Goal: Contribute content: Contribute content

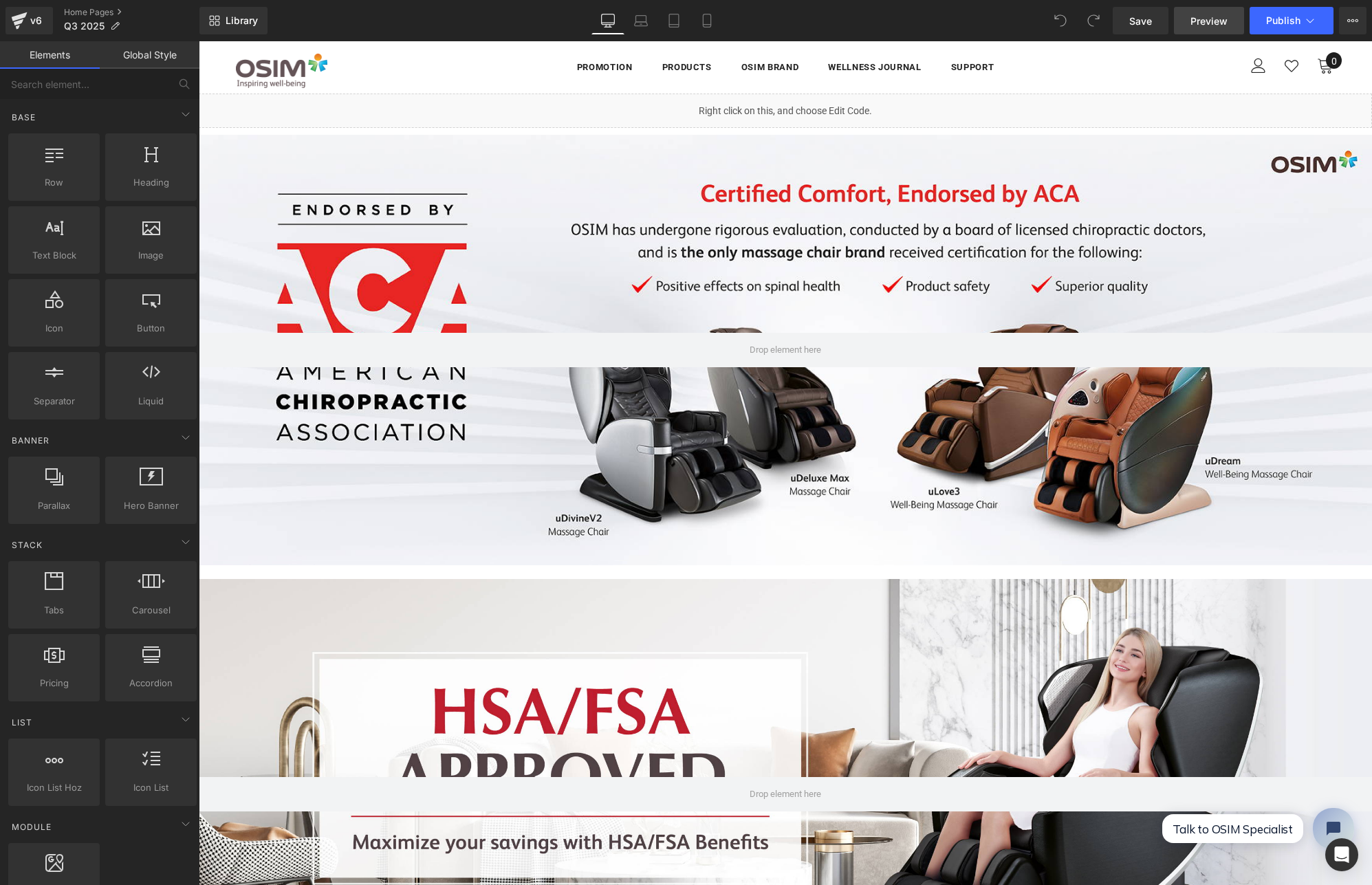
click at [1199, 22] on span "Preview" at bounding box center [1209, 21] width 37 height 14
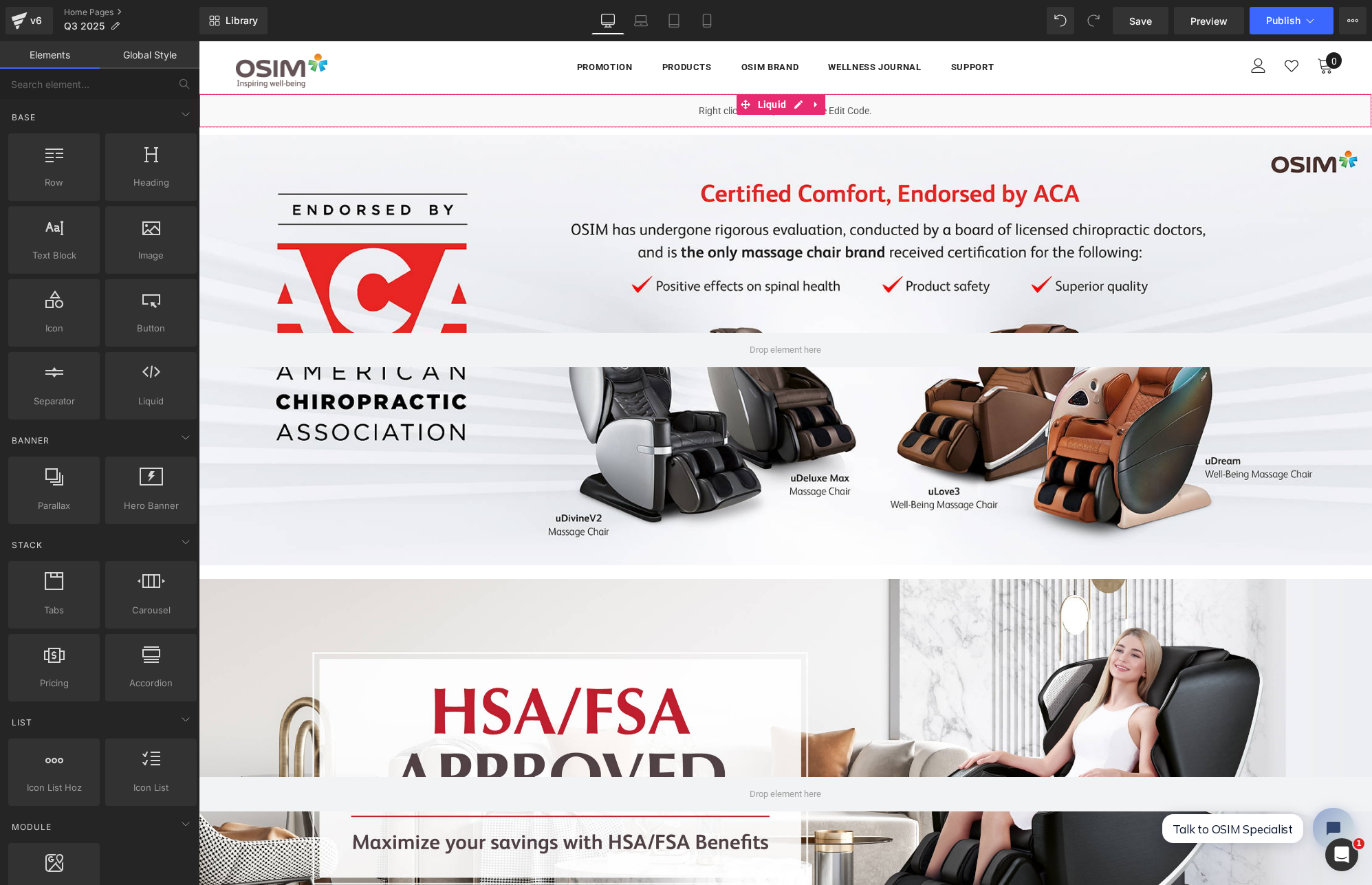
click at [782, 113] on span "Liquid" at bounding box center [772, 105] width 36 height 21
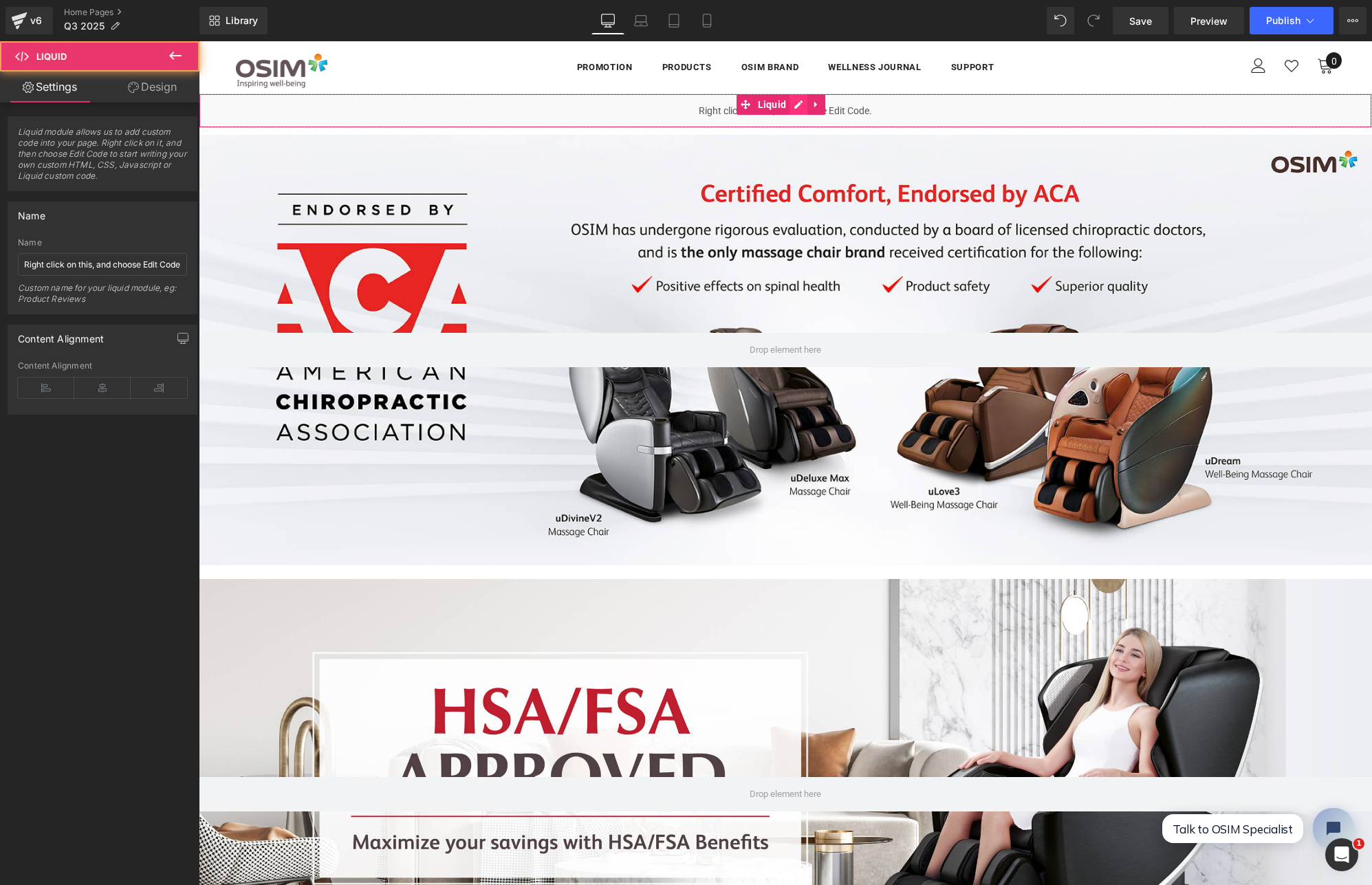
click at [794, 102] on icon at bounding box center [799, 105] width 10 height 10
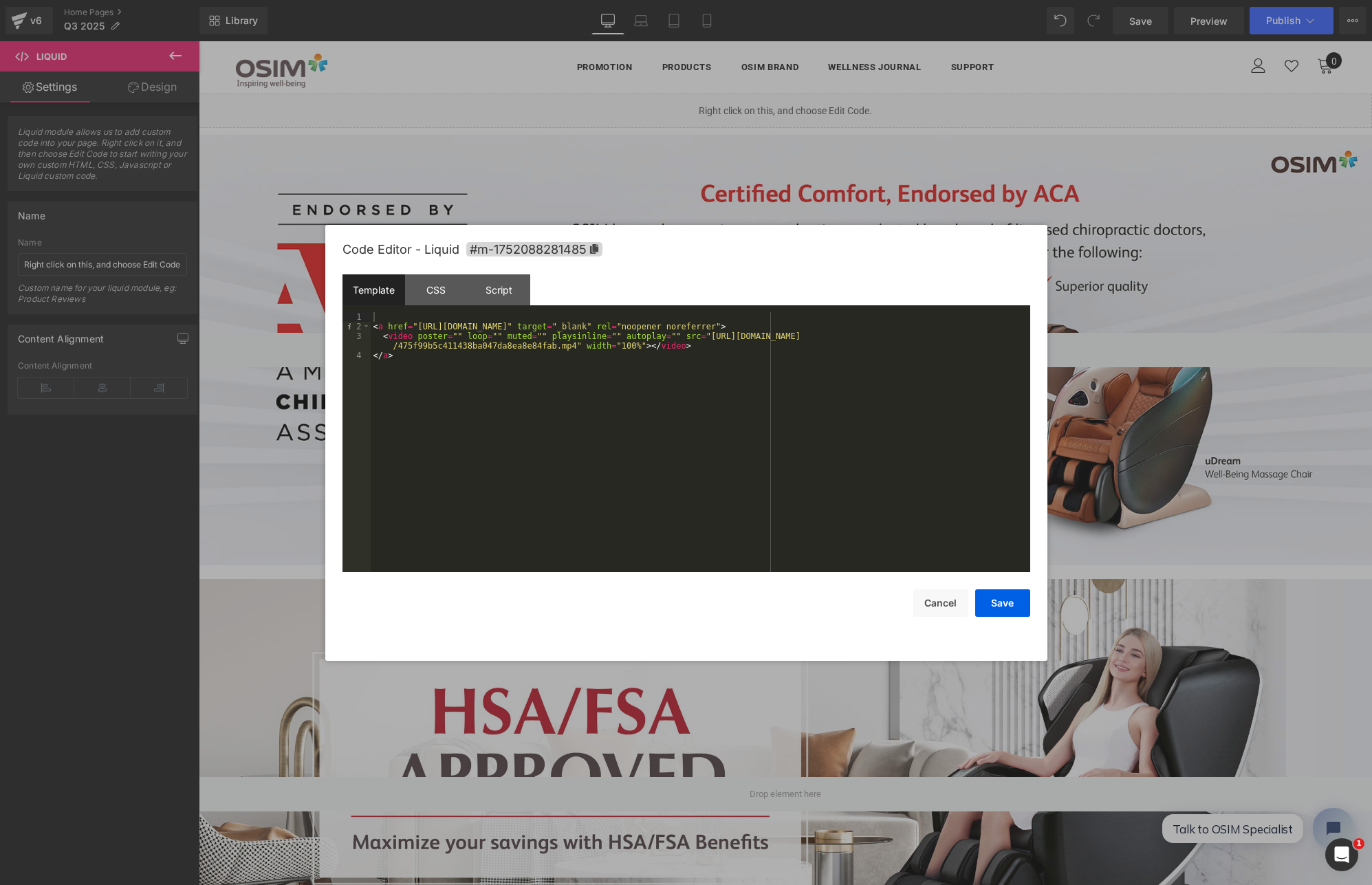
click at [808, 363] on div "< a href = "[URL][DOMAIN_NAME]" target = "_blank" rel = "noopener noreferrer" >…" at bounding box center [700, 452] width 660 height 279
drag, startPoint x: 711, startPoint y: 334, endPoint x: 576, endPoint y: 344, distance: 135.4
click at [576, 344] on div "< a href = "[URL][DOMAIN_NAME]" target = "_blank" rel = "noopener noreferrer" >…" at bounding box center [700, 452] width 660 height 279
click at [1004, 606] on button "Save" at bounding box center [1003, 603] width 55 height 27
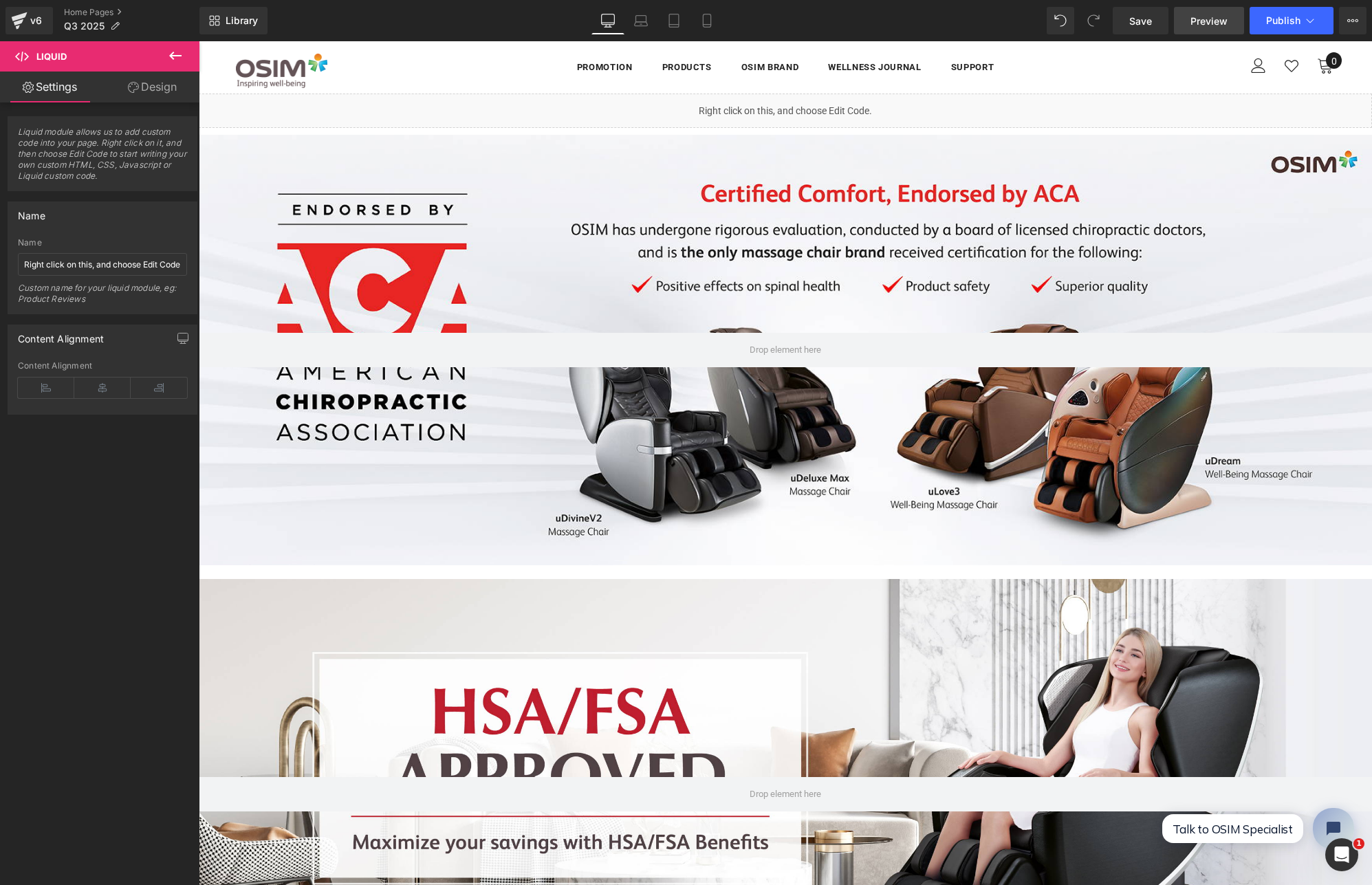
click at [1204, 22] on span "Preview" at bounding box center [1209, 21] width 37 height 14
click at [1285, 18] on span "Publish" at bounding box center [1283, 21] width 34 height 11
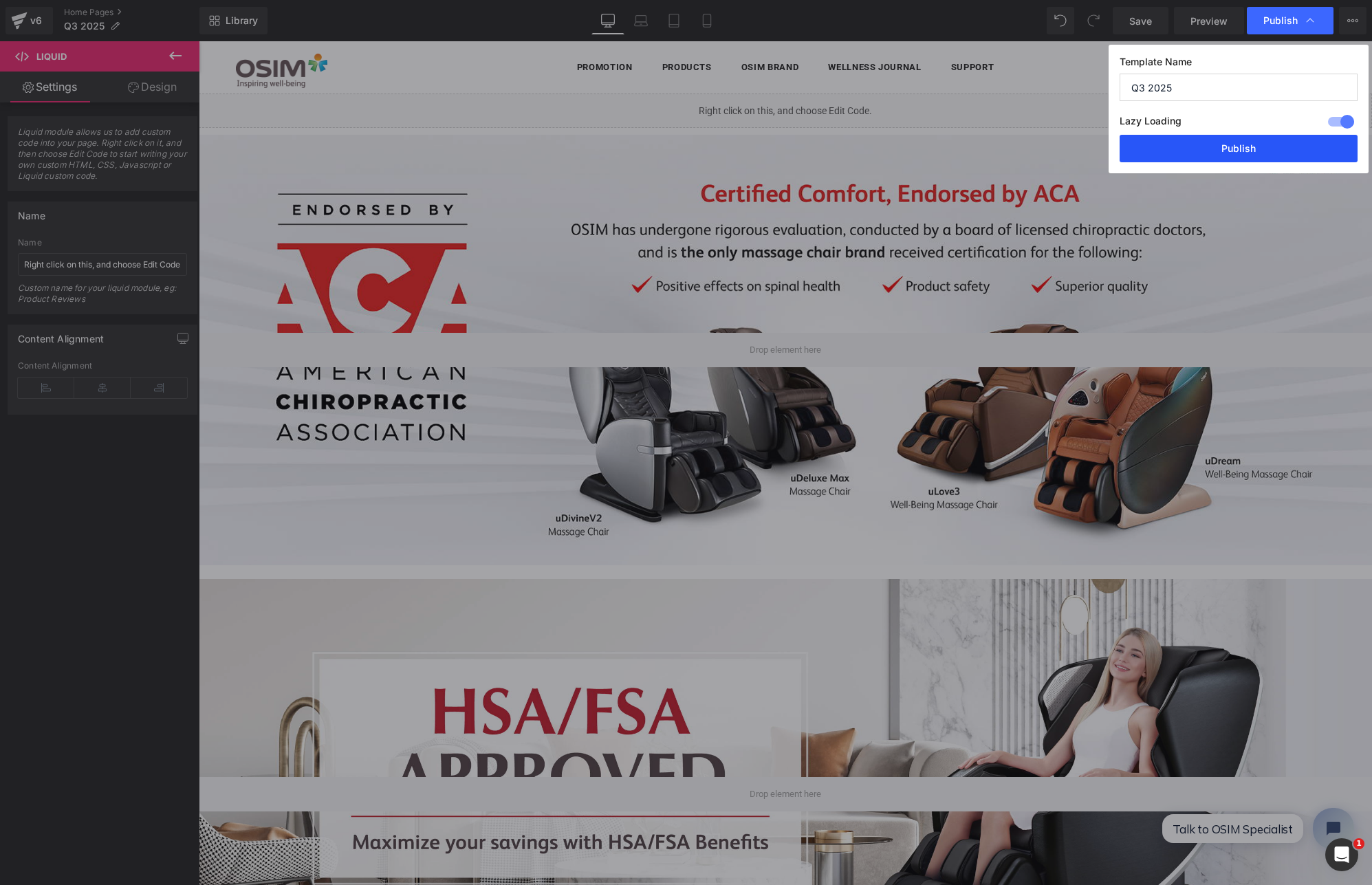
click at [1225, 145] on button "Publish" at bounding box center [1239, 149] width 238 height 27
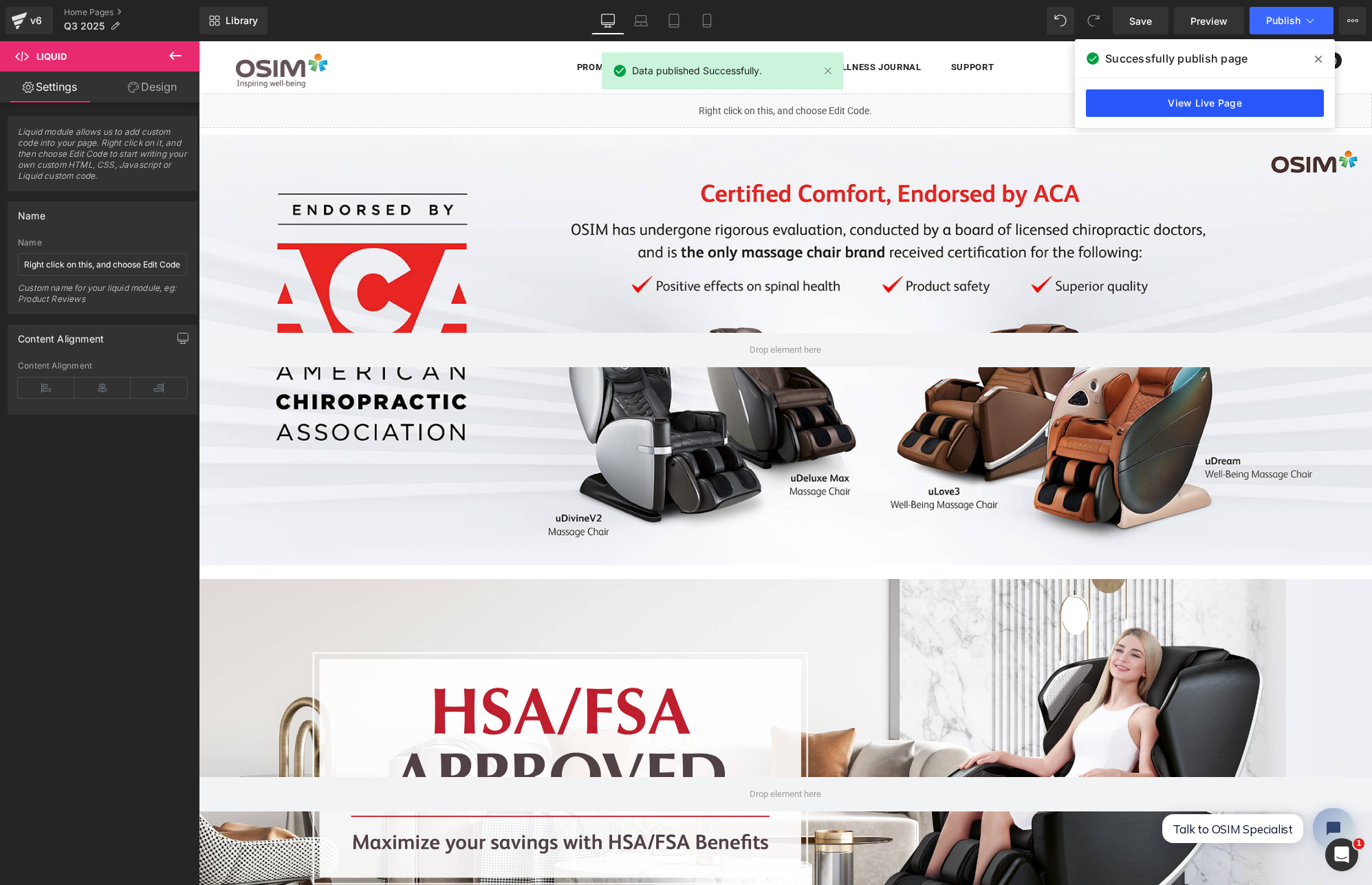
click at [1192, 106] on link "View Live Page" at bounding box center [1205, 103] width 238 height 27
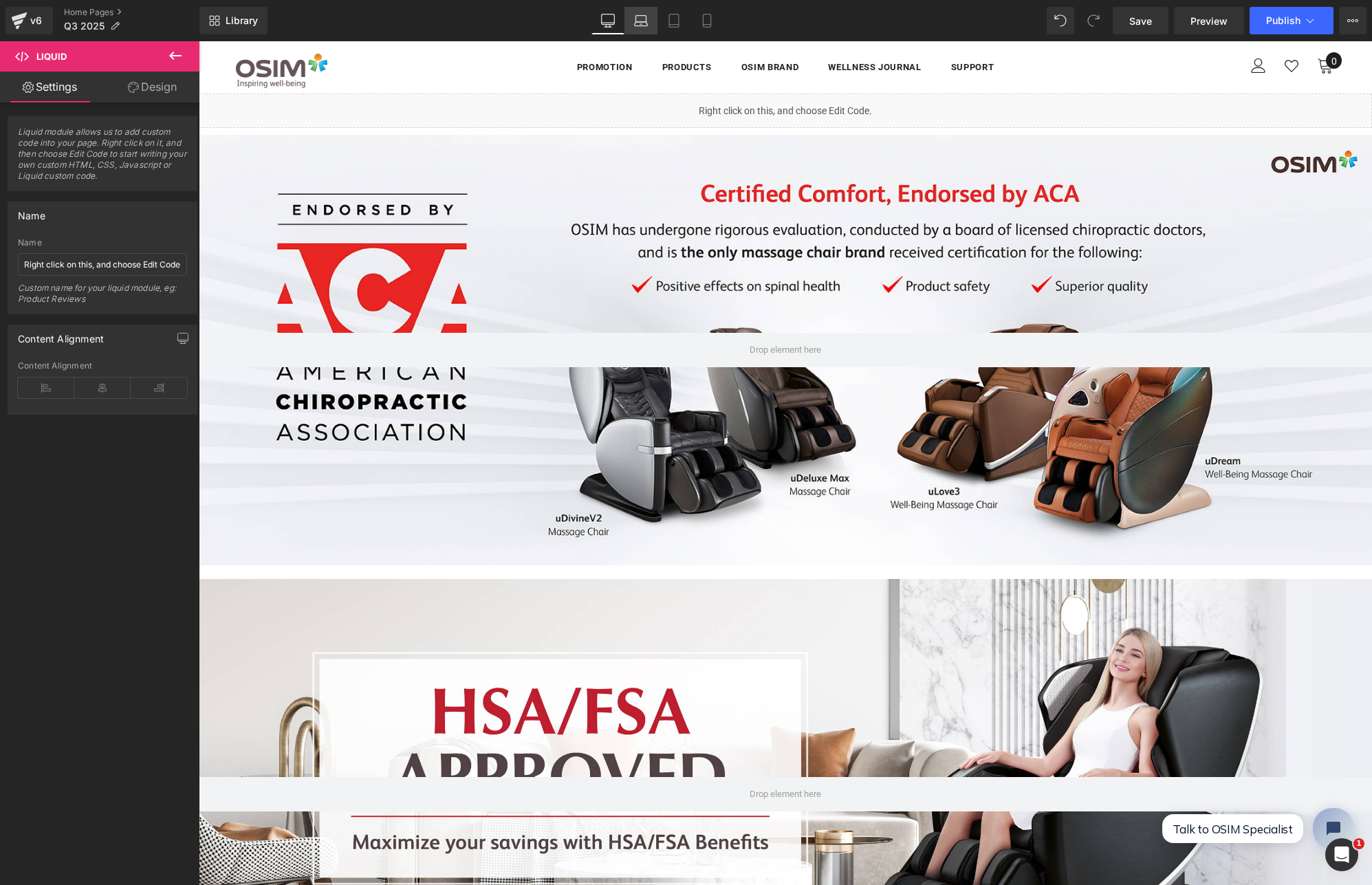
click at [636, 18] on icon at bounding box center [640, 19] width 10 height 6
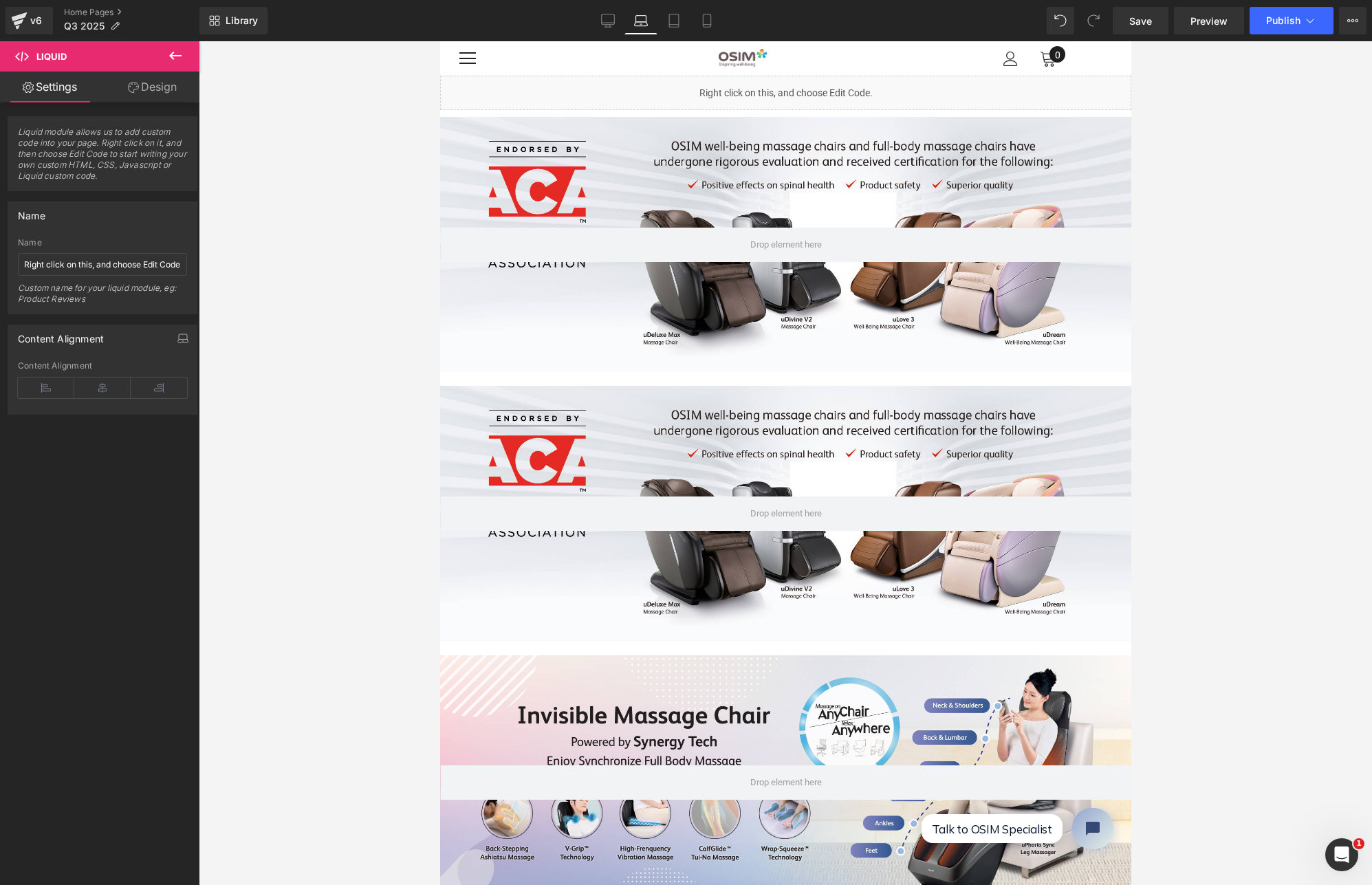
click at [795, 86] on icon at bounding box center [794, 86] width 7 height 8
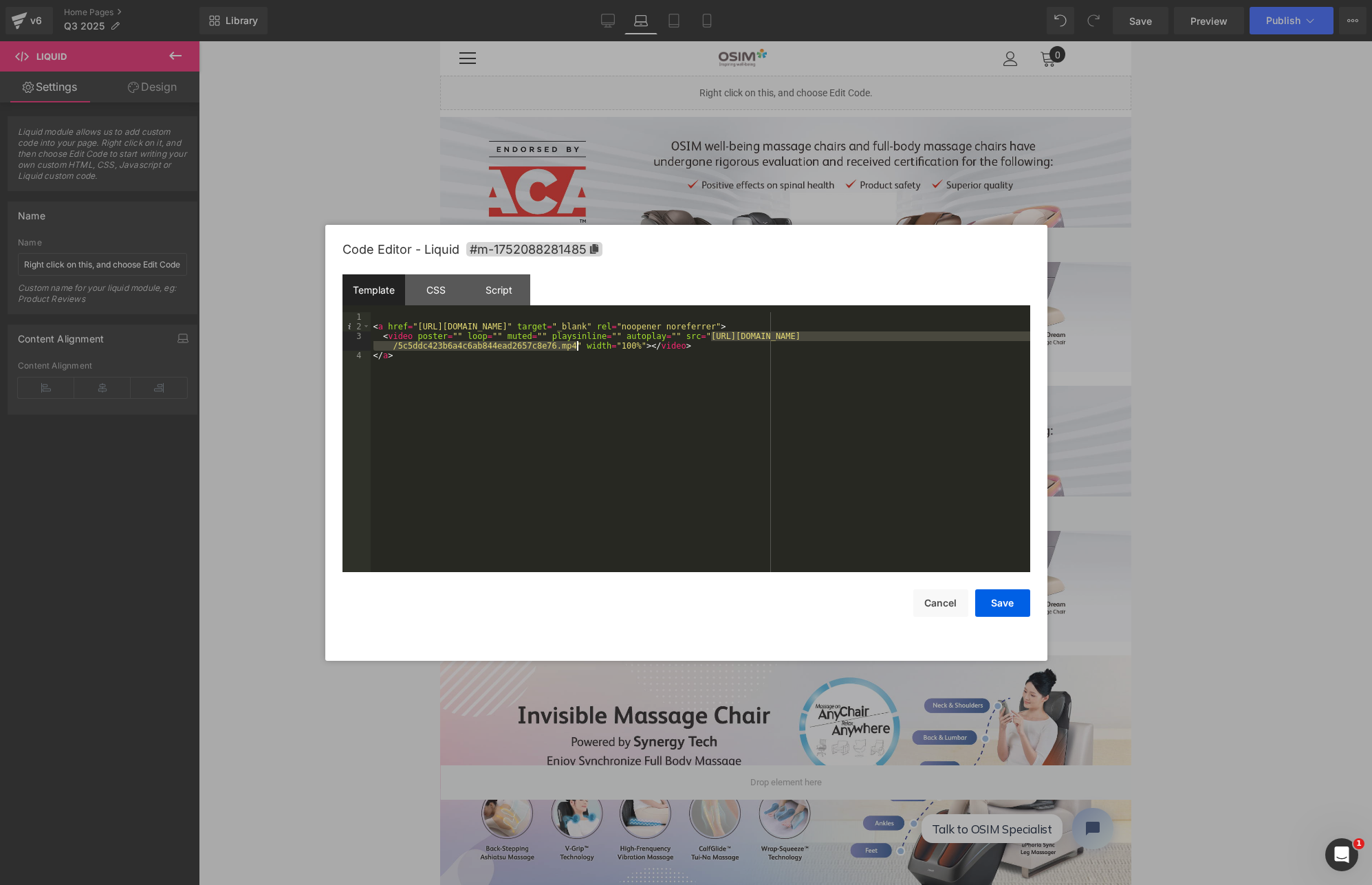
drag, startPoint x: 712, startPoint y: 336, endPoint x: 578, endPoint y: 348, distance: 134.5
click at [578, 348] on div "< a href = "[URL][DOMAIN_NAME]" target = "_blank" rel = "noopener noreferrer" >…" at bounding box center [700, 452] width 660 height 279
click at [937, 604] on button "Cancel" at bounding box center [940, 603] width 55 height 27
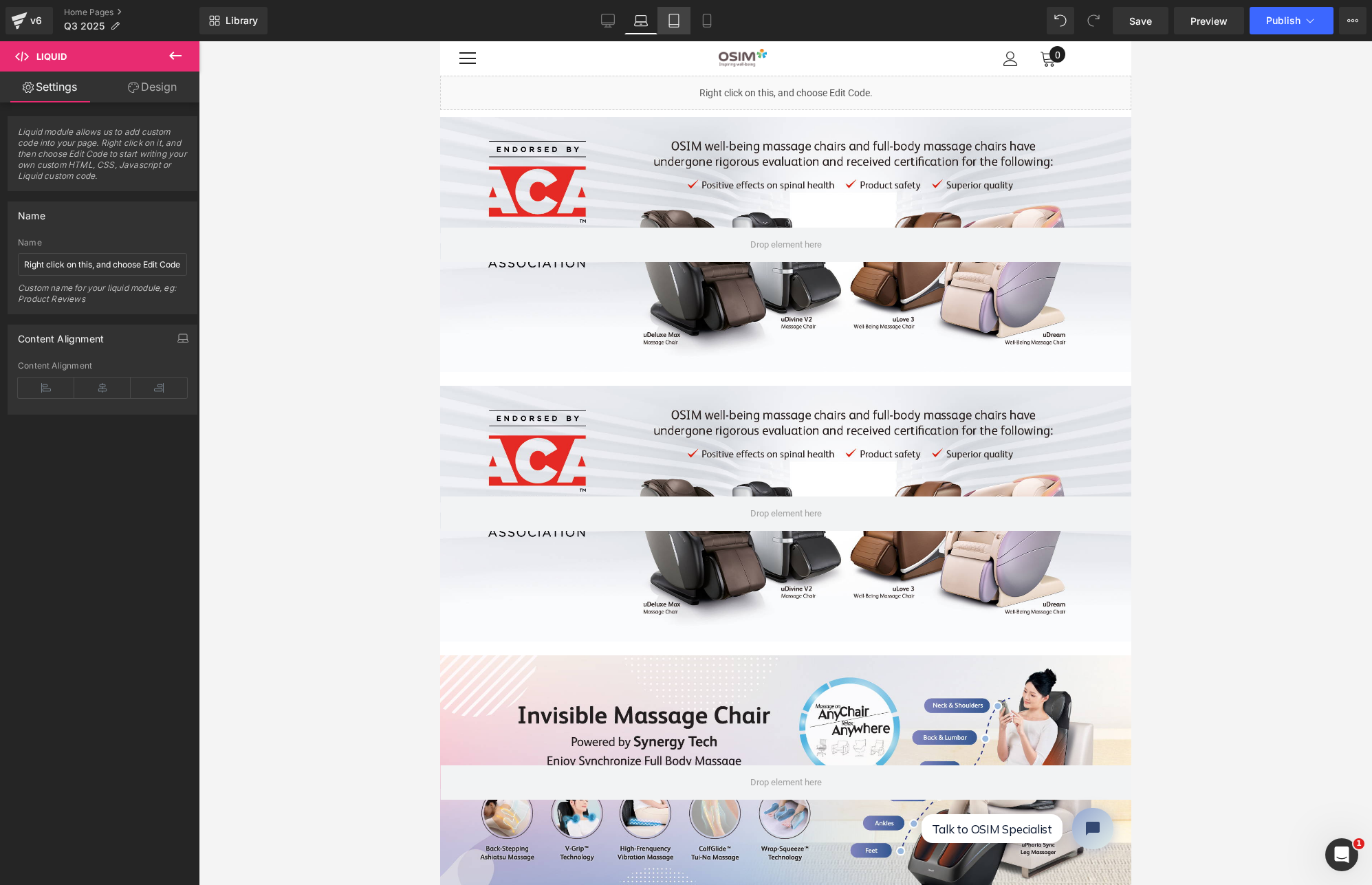
click at [675, 19] on icon at bounding box center [673, 20] width 14 height 14
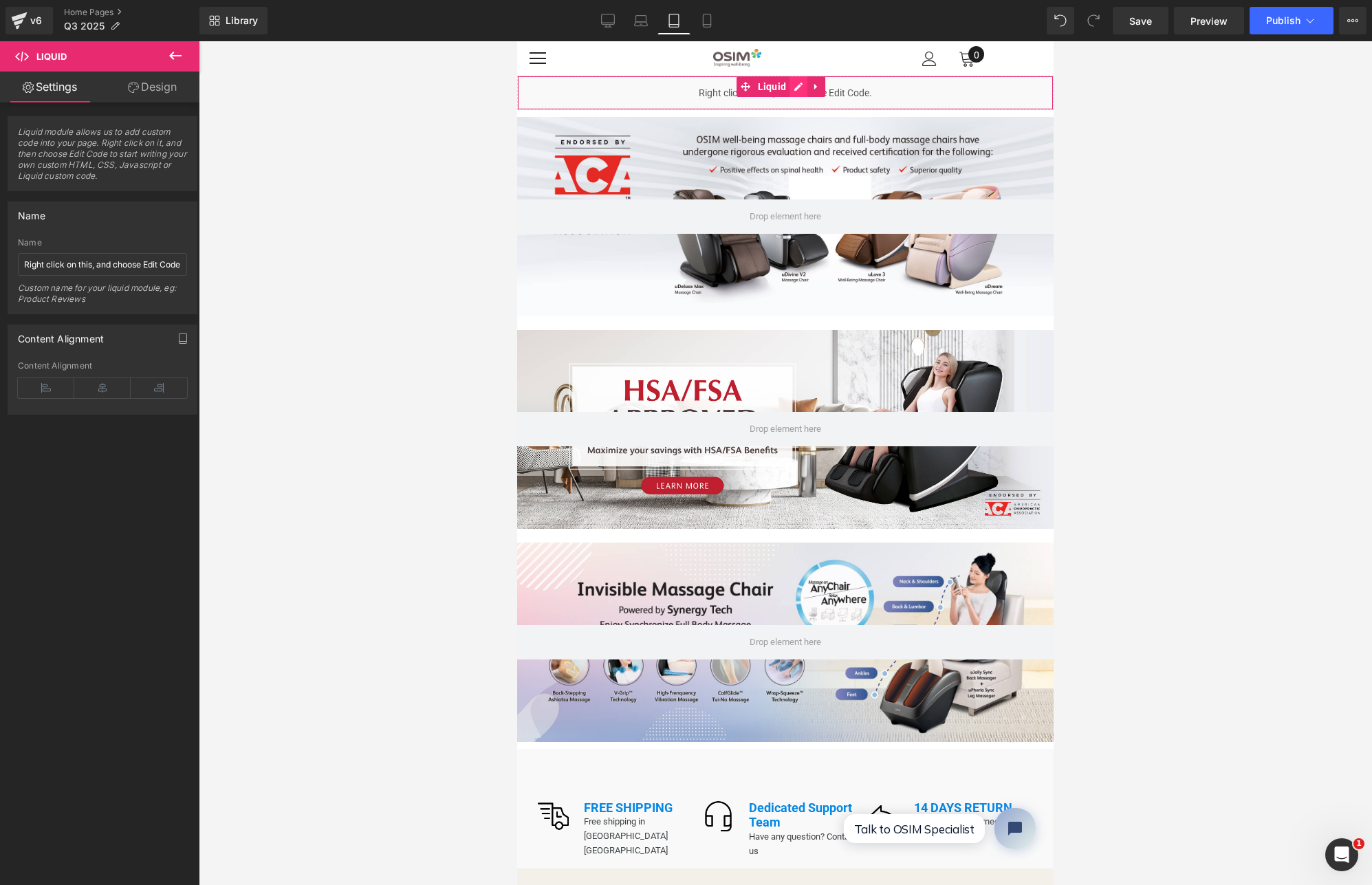
click at [795, 86] on icon at bounding box center [799, 86] width 10 height 10
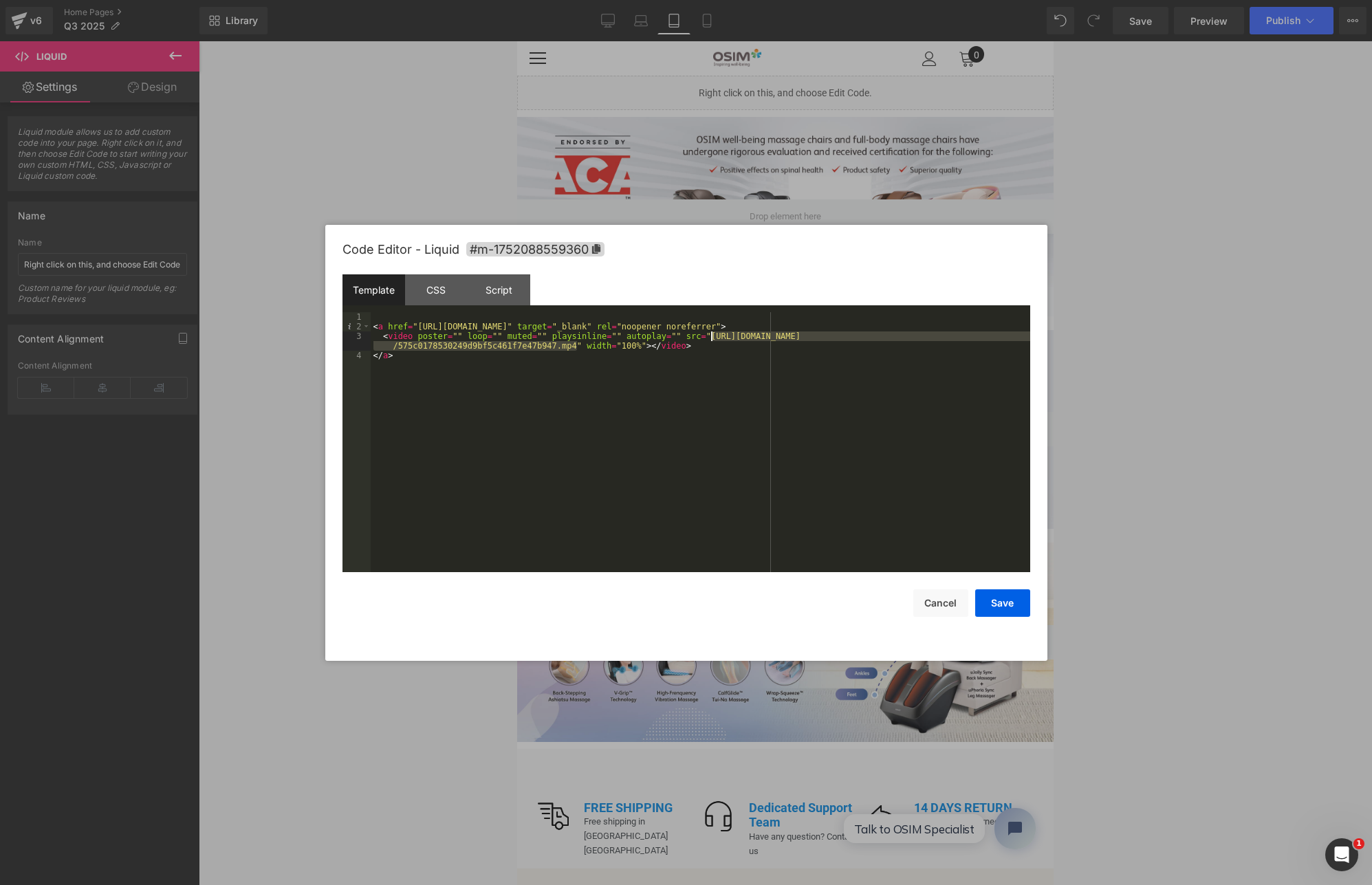
drag, startPoint x: 578, startPoint y: 345, endPoint x: 711, endPoint y: 337, distance: 133.2
click at [711, 337] on div "< a href = "[URL][DOMAIN_NAME]" target = "_blank" rel = "noopener noreferrer" >…" at bounding box center [700, 452] width 660 height 279
click at [923, 623] on div "Code Editor - Liquid #m-1752088559360 Template CSS Script Data 1 2 3 4 < a href…" at bounding box center [686, 442] width 688 height 436
click at [939, 604] on button "Cancel" at bounding box center [940, 603] width 55 height 27
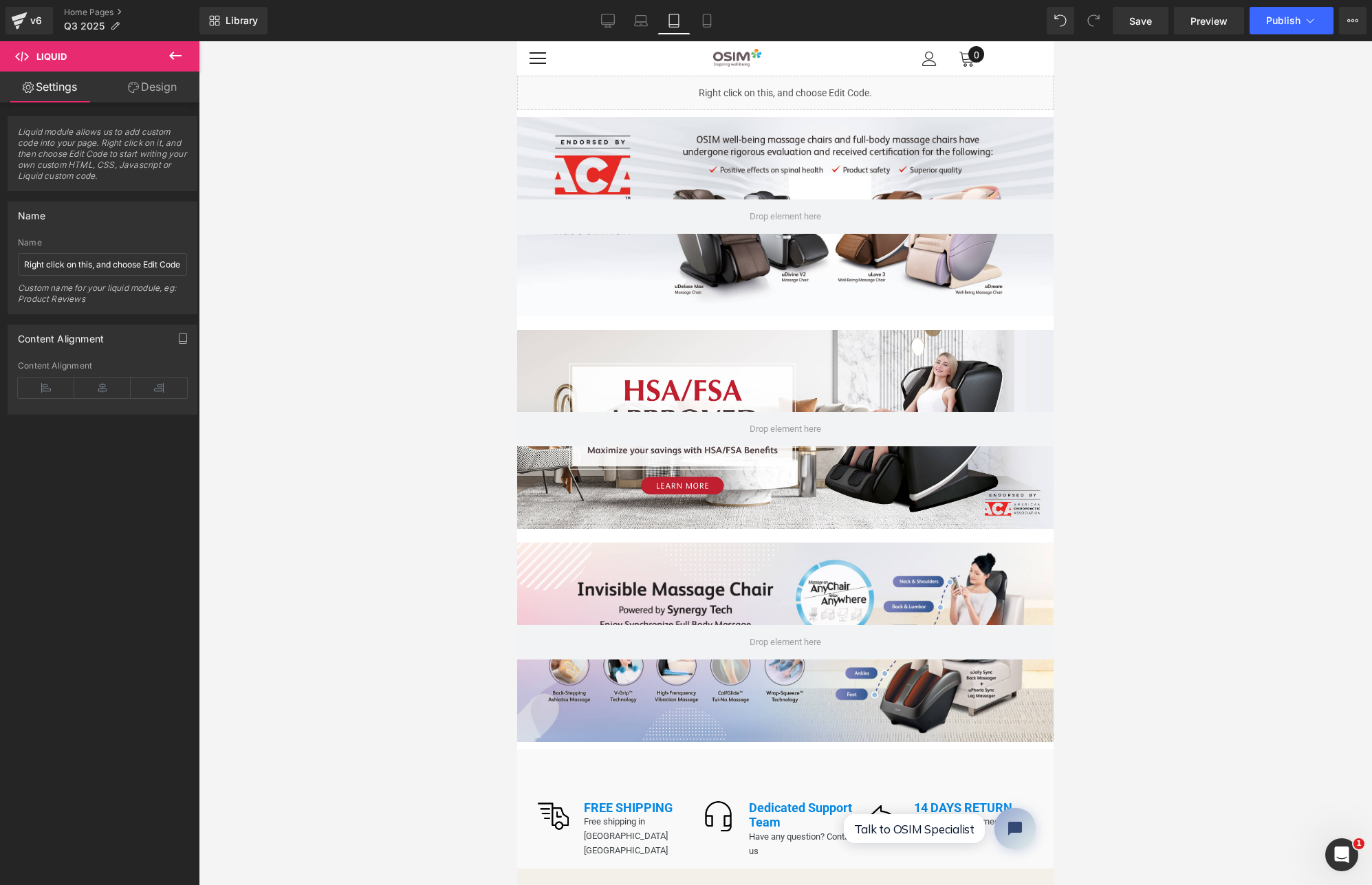
click at [795, 82] on icon at bounding box center [795, 86] width 7 height 8
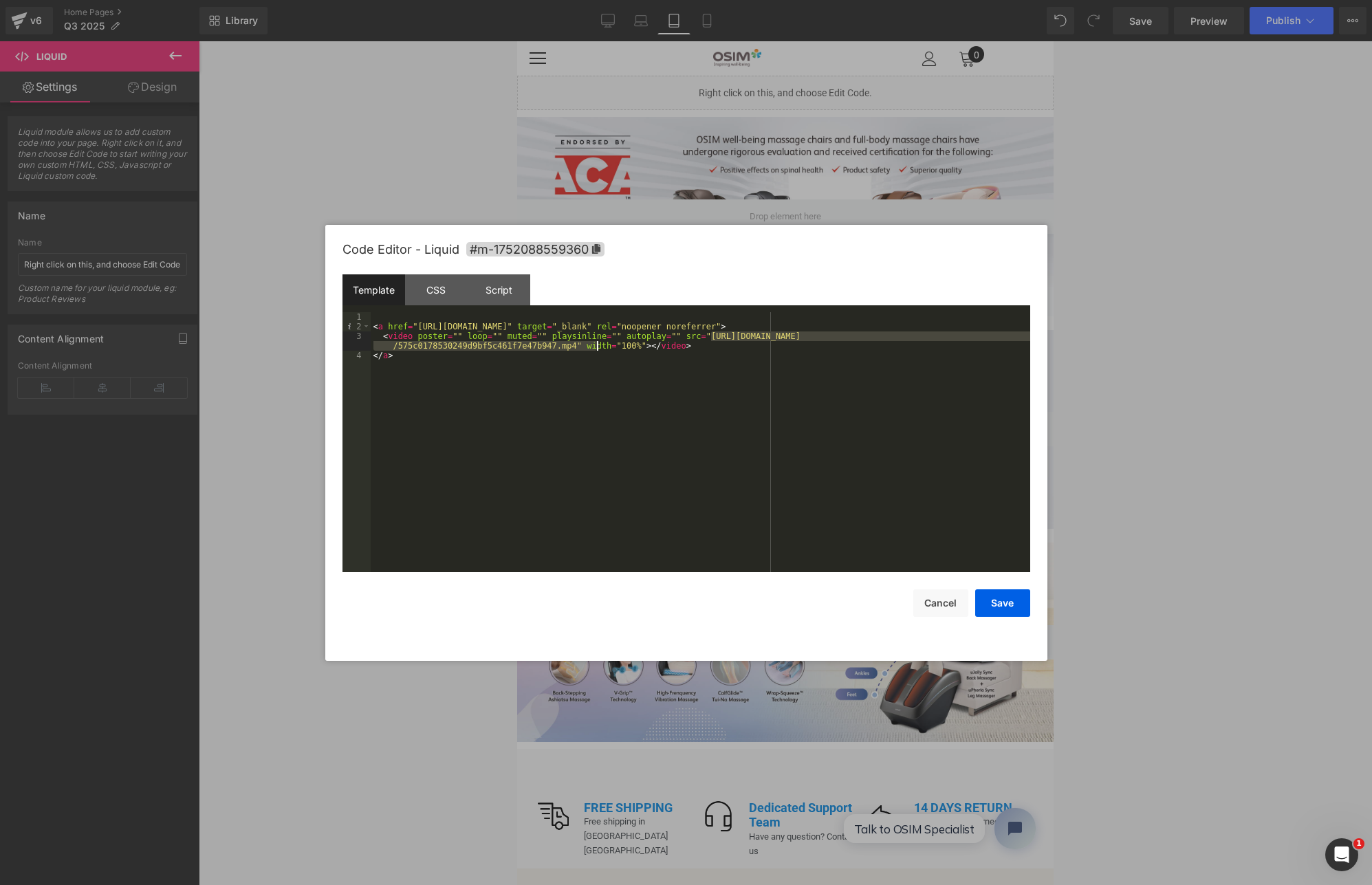
drag, startPoint x: 709, startPoint y: 336, endPoint x: 584, endPoint y: 345, distance: 125.3
click at [584, 345] on div "< a href = "[URL][DOMAIN_NAME]" target = "_blank" rel = "noopener noreferrer" >…" at bounding box center [700, 452] width 660 height 279
click at [613, 368] on div "< a href = "[URL][DOMAIN_NAME]" target = "_blank" rel = "noopener noreferrer" >…" at bounding box center [700, 452] width 660 height 279
drag, startPoint x: 572, startPoint y: 343, endPoint x: 675, endPoint y: 329, distance: 103.9
click at [675, 329] on div "< a href = "[URL][DOMAIN_NAME]" target = "_blank" rel = "noopener noreferrer" >…" at bounding box center [700, 452] width 660 height 279
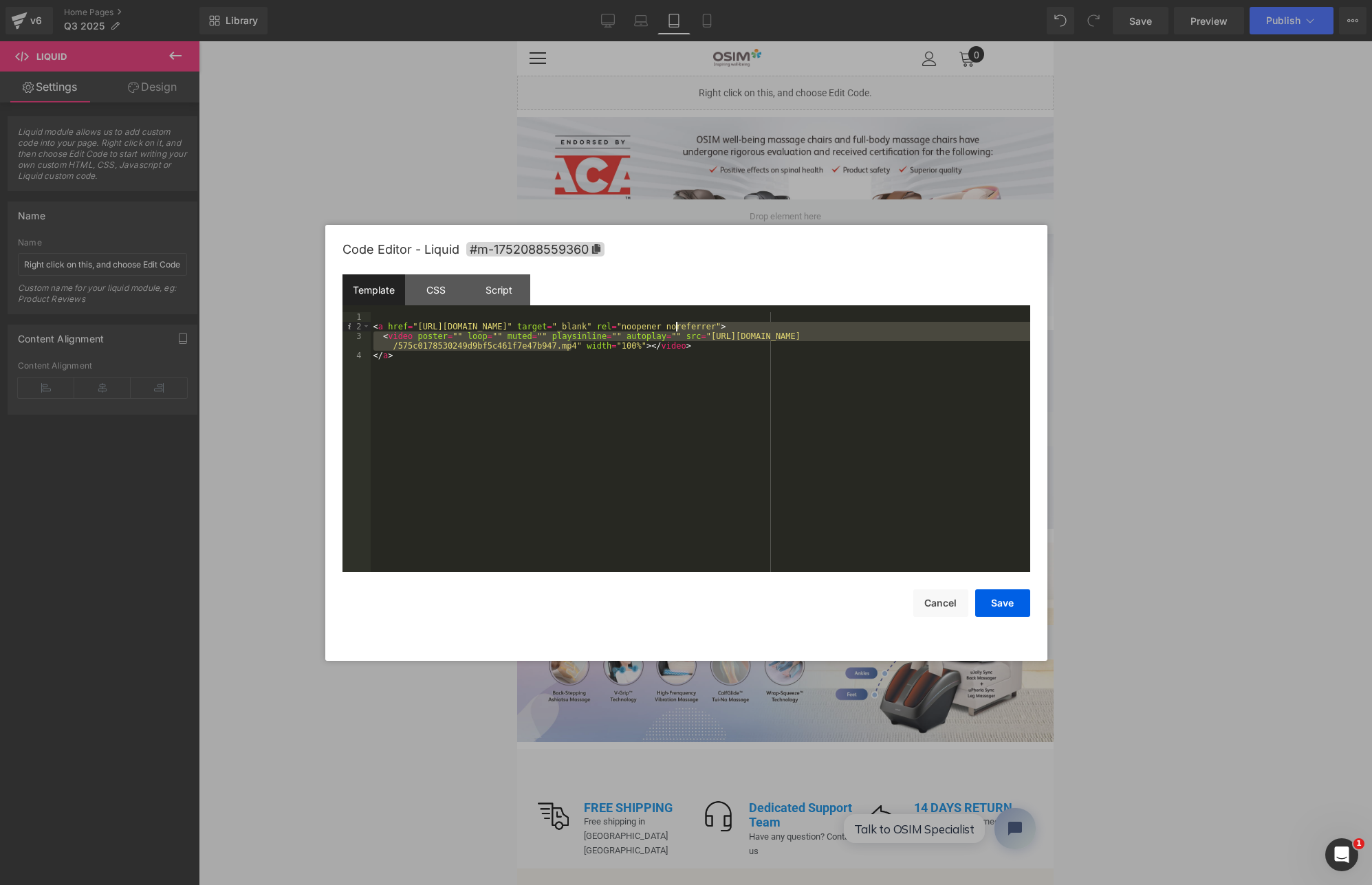
click at [710, 337] on div "< a href = "[URL][DOMAIN_NAME]" target = "_blank" rel = "noopener noreferrer" >…" at bounding box center [700, 452] width 660 height 279
drag, startPoint x: 710, startPoint y: 336, endPoint x: 576, endPoint y: 347, distance: 134.5
click at [576, 347] on div "< a href = "[URL][DOMAIN_NAME]" target = "_blank" rel = "noopener noreferrer" >…" at bounding box center [700, 452] width 660 height 279
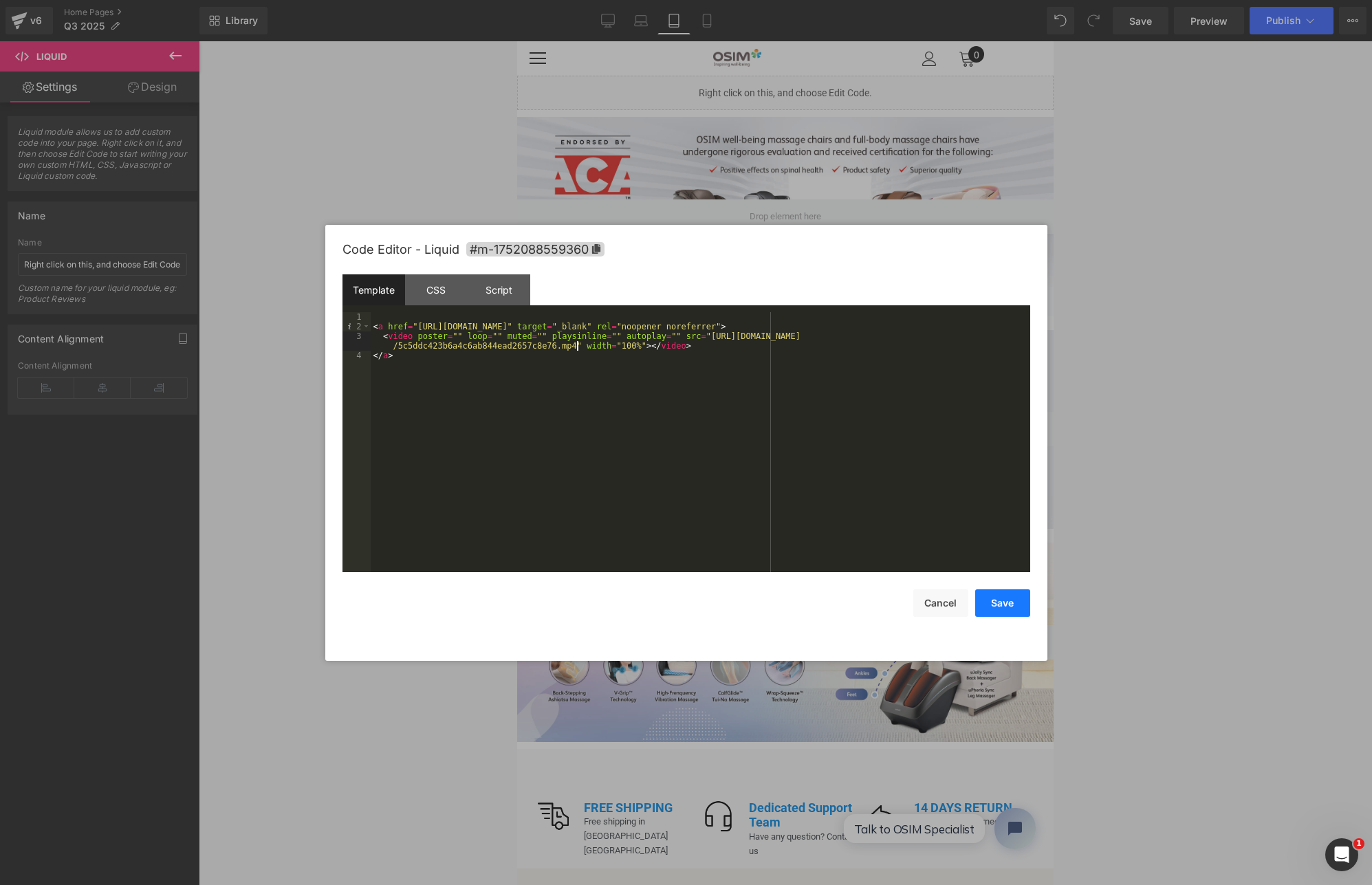
click at [1010, 607] on button "Save" at bounding box center [1003, 603] width 55 height 27
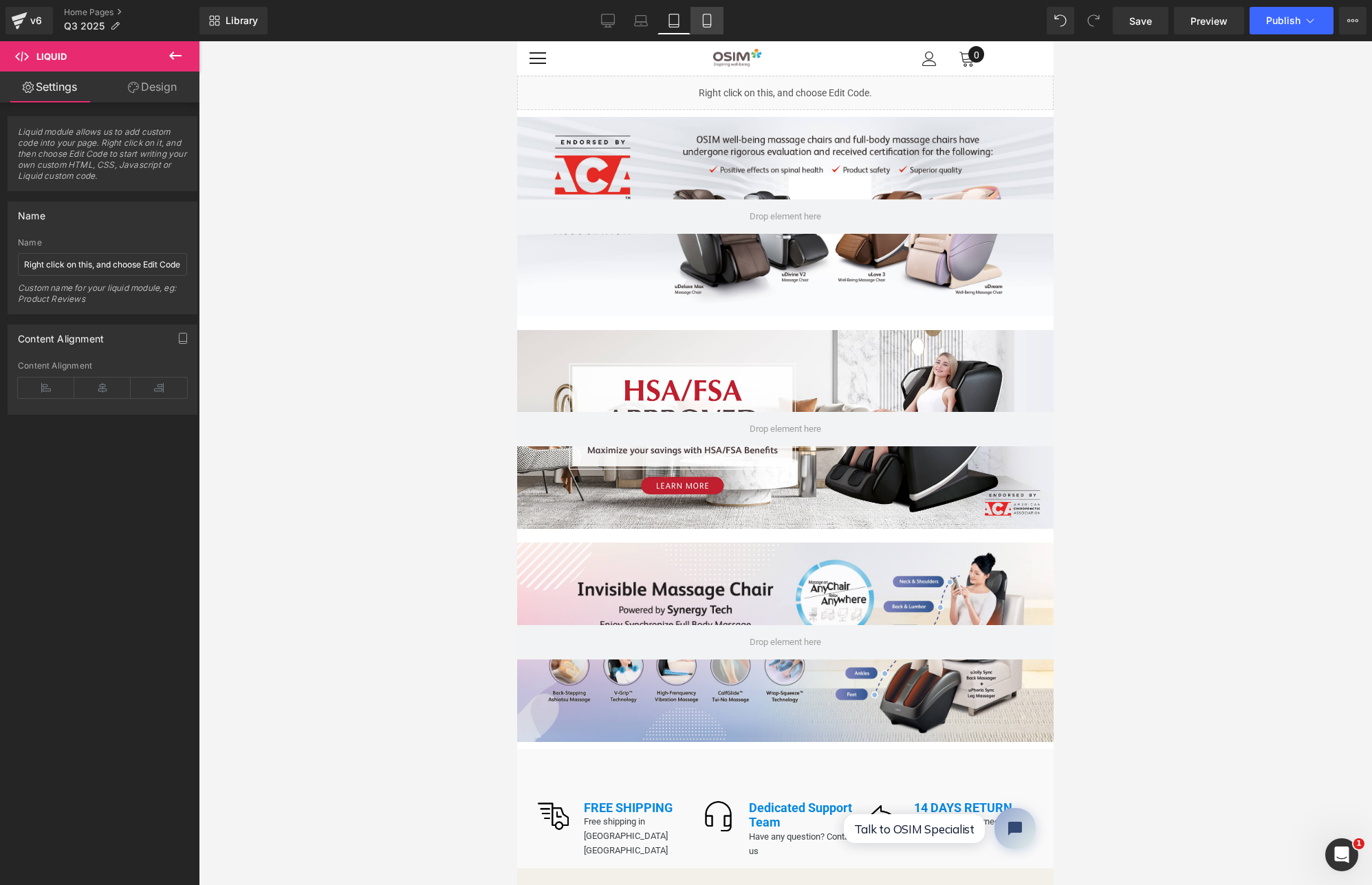
click at [712, 22] on icon at bounding box center [707, 20] width 14 height 14
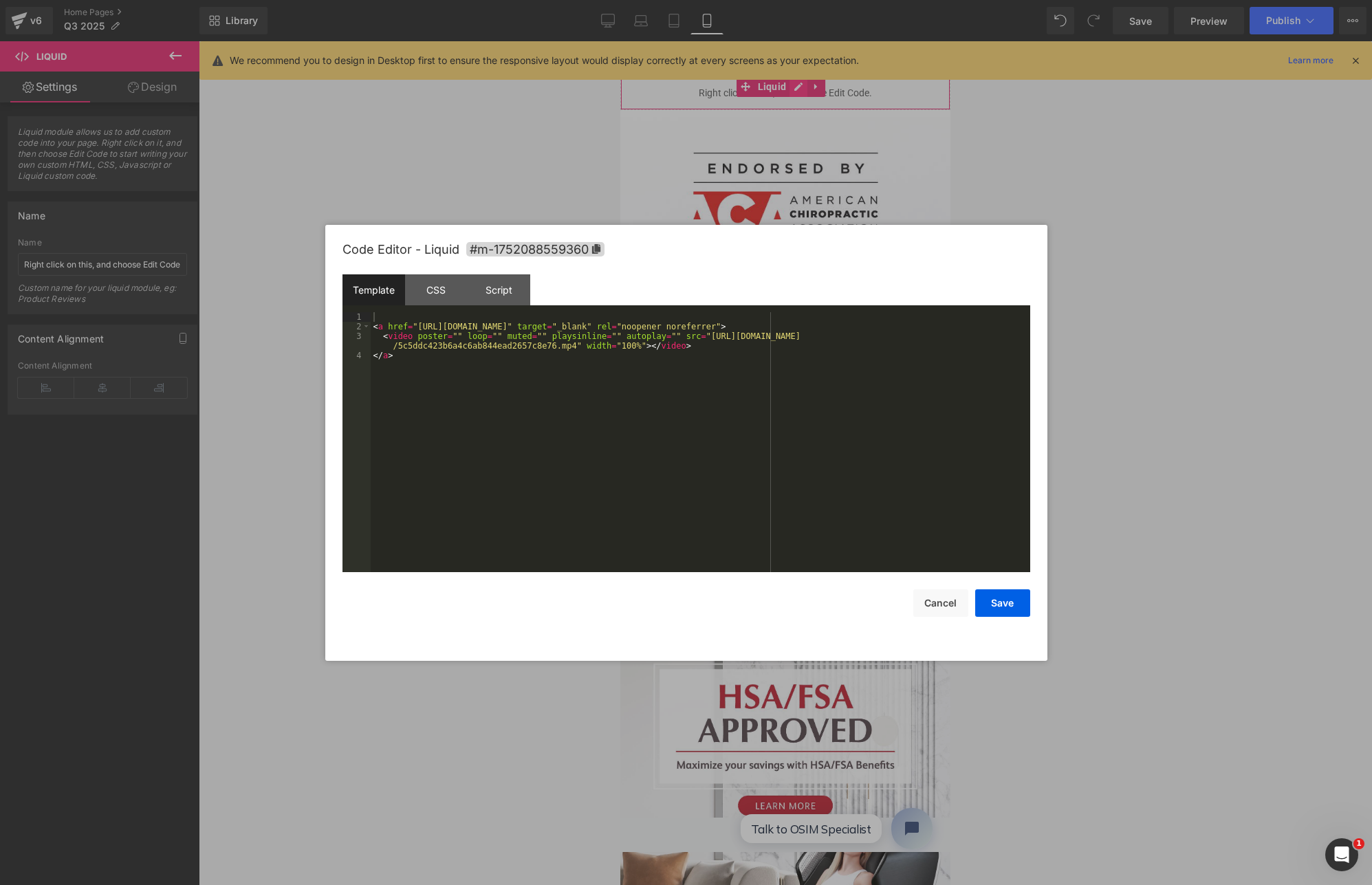
click at [790, 90] on link at bounding box center [799, 86] width 18 height 21
drag, startPoint x: 713, startPoint y: 334, endPoint x: 576, endPoint y: 347, distance: 137.6
click at [576, 347] on div "< a href = "[URL][DOMAIN_NAME]" target = "_blank" rel = "noopener noreferrer" >…" at bounding box center [700, 452] width 660 height 279
click at [1003, 603] on button "Save" at bounding box center [1003, 603] width 55 height 27
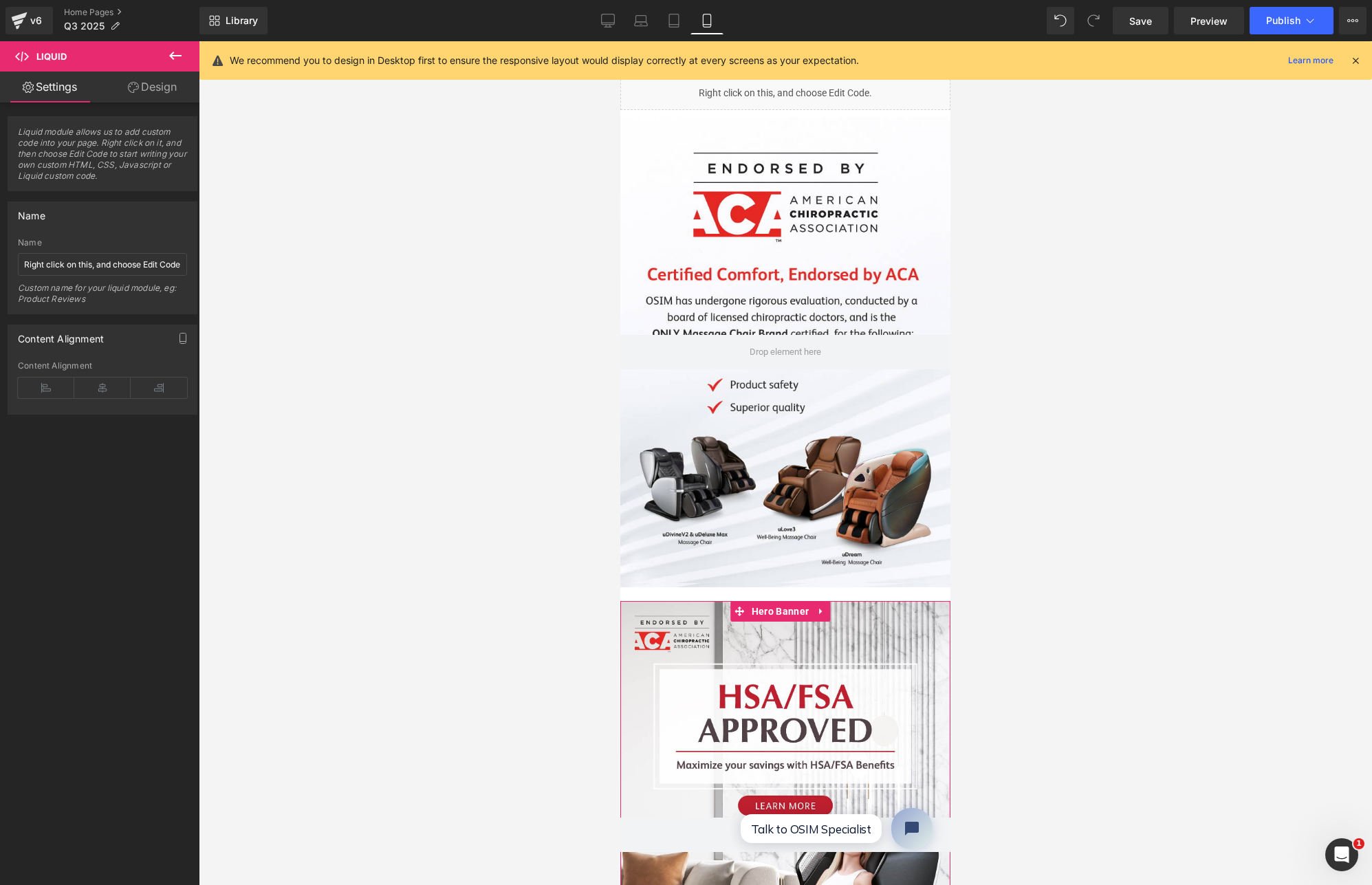
click at [797, 678] on div at bounding box center [785, 835] width 330 height 468
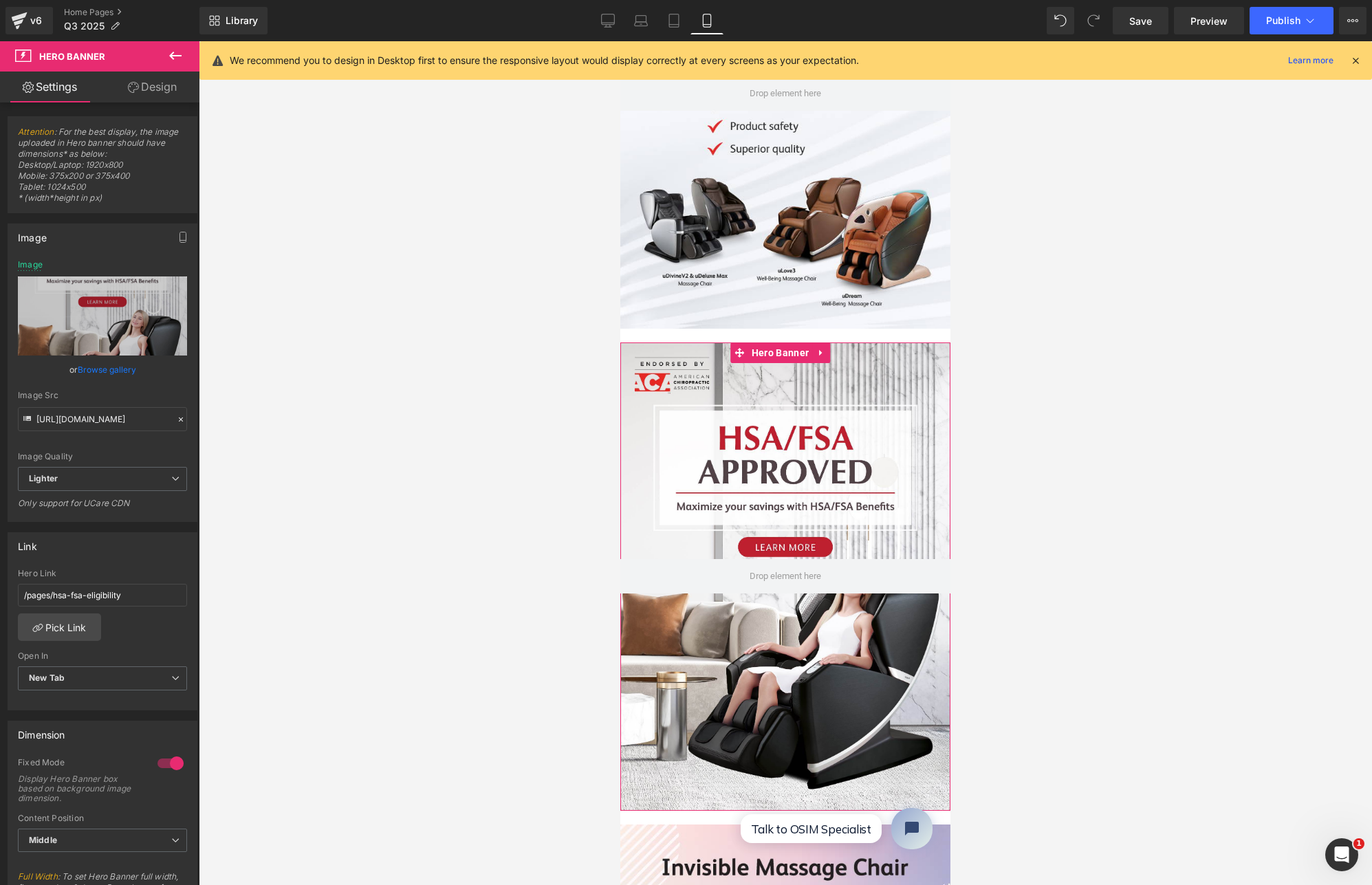
scroll to position [325, 0]
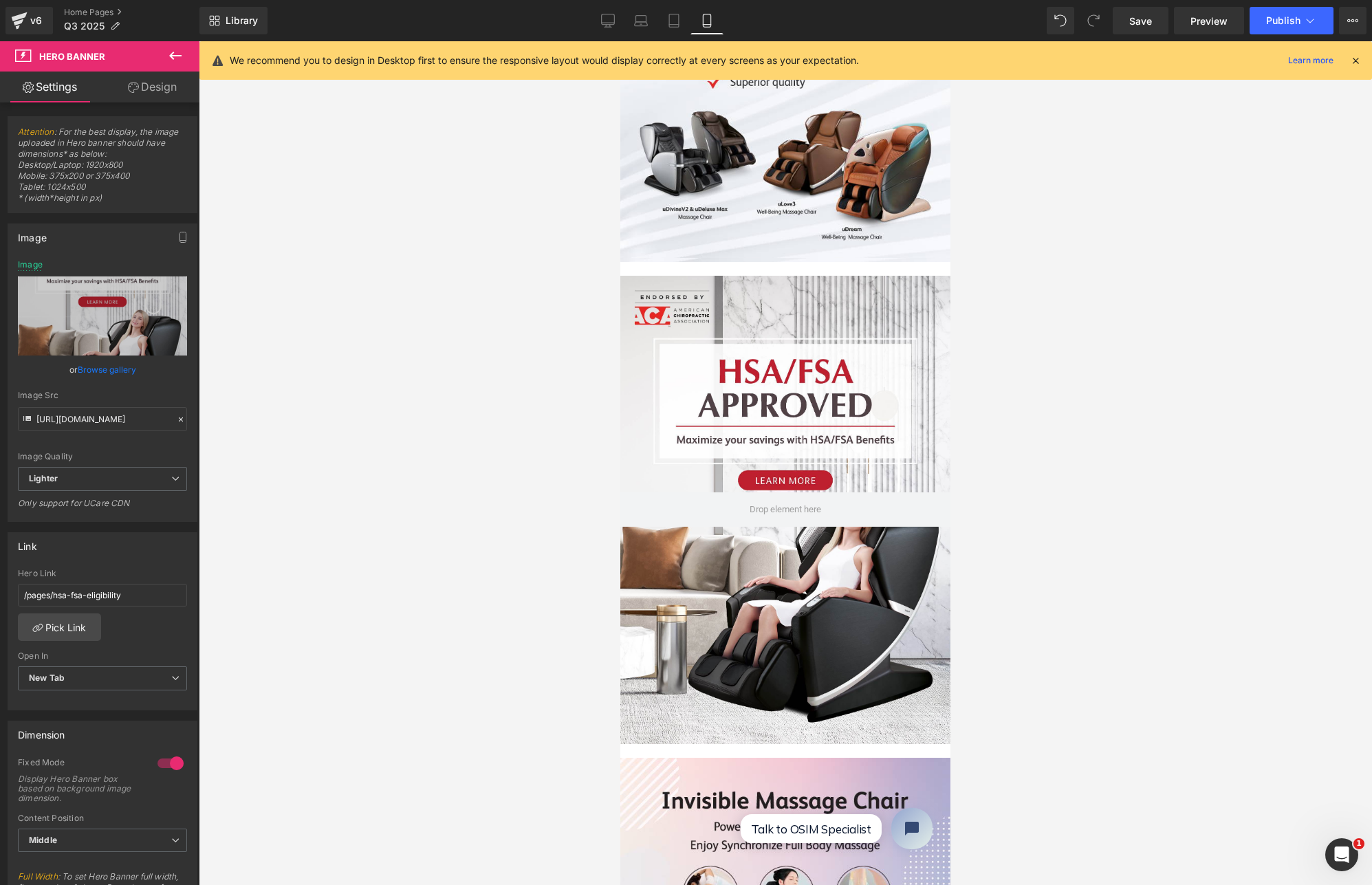
click at [171, 55] on icon at bounding box center [175, 56] width 12 height 8
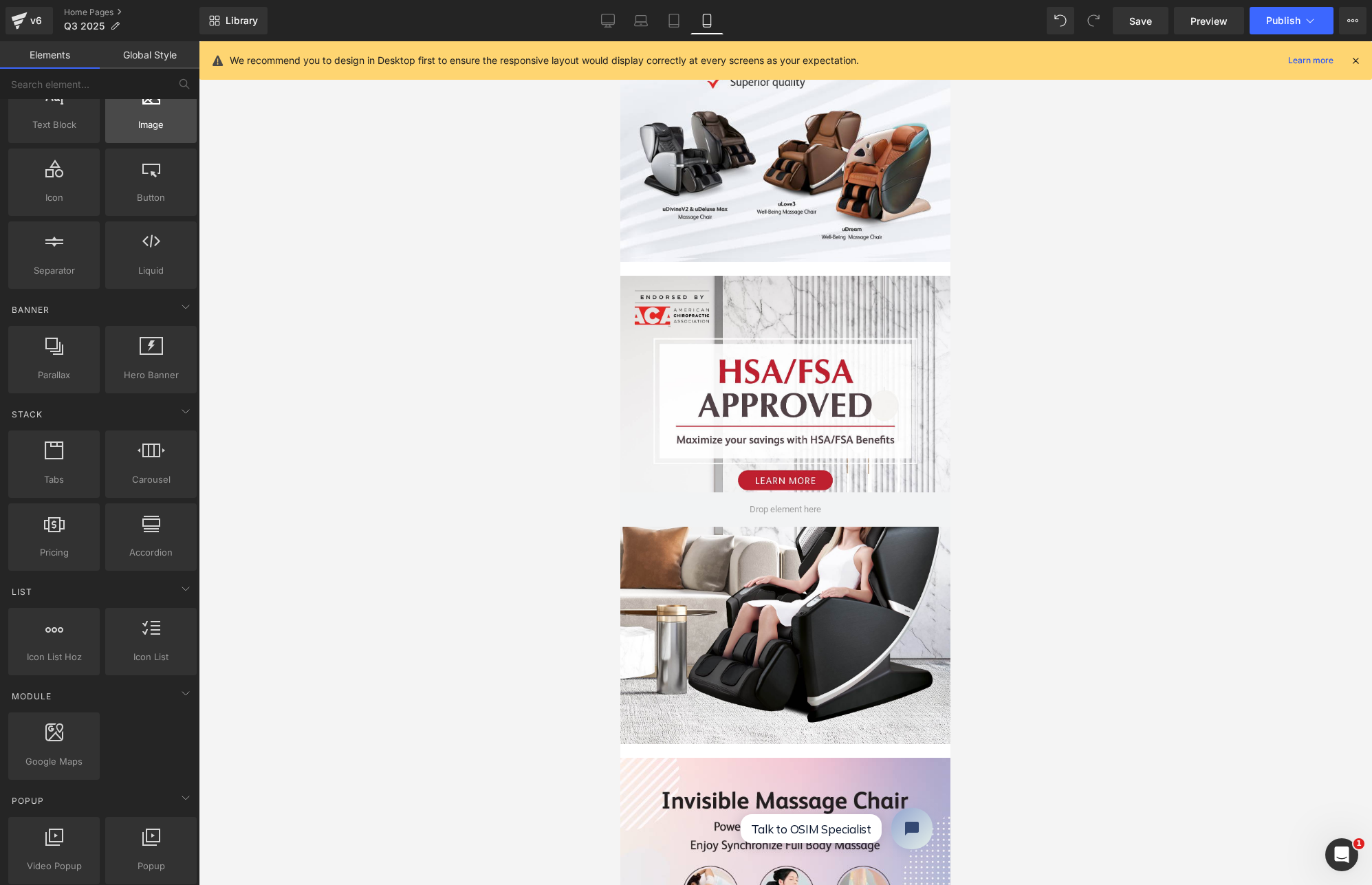
scroll to position [0, 0]
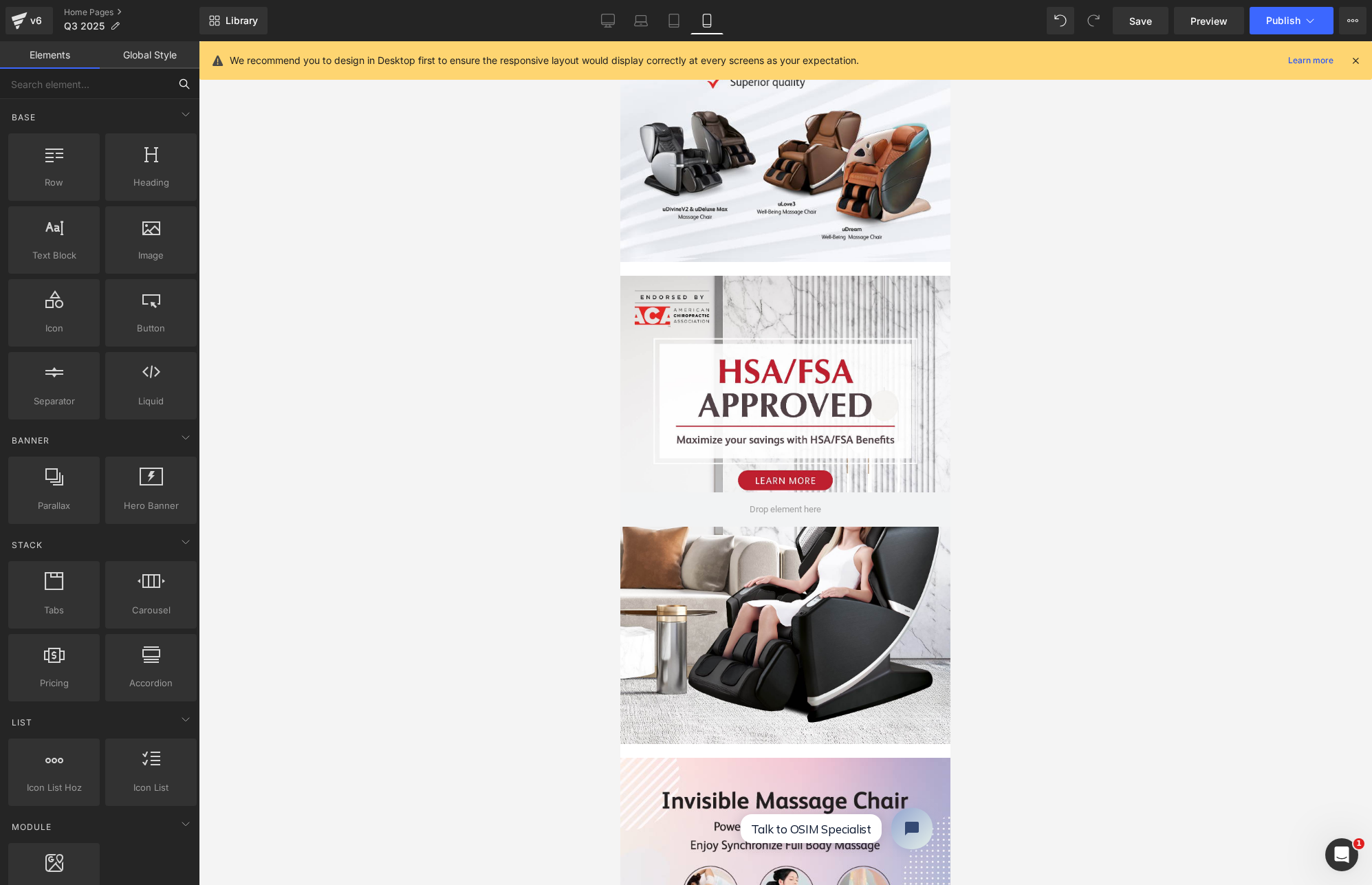
click at [117, 83] on input "text" at bounding box center [85, 84] width 170 height 30
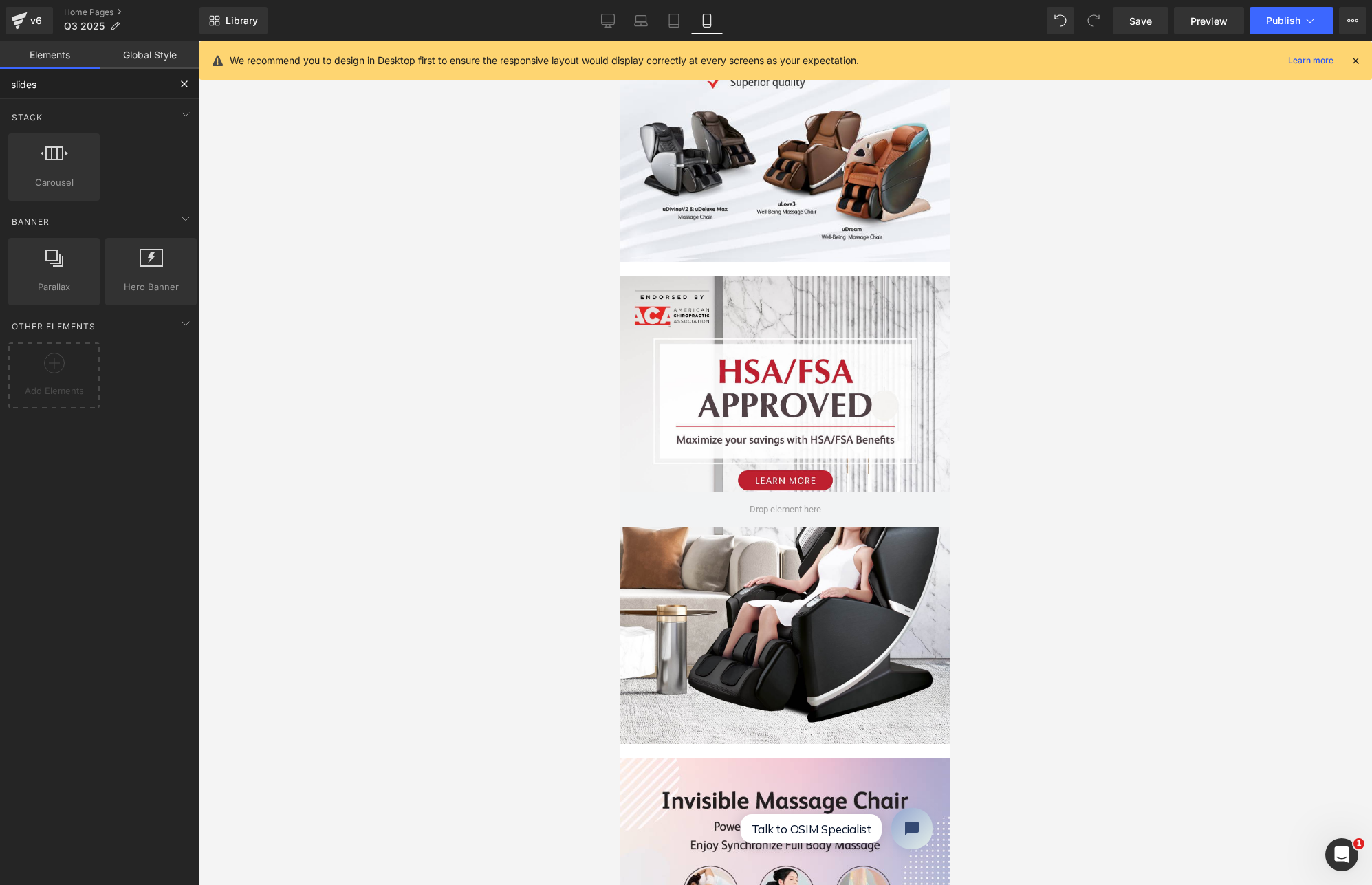
type input "slidesh"
drag, startPoint x: 670, startPoint y: 203, endPoint x: 644, endPoint y: 265, distance: 67.2
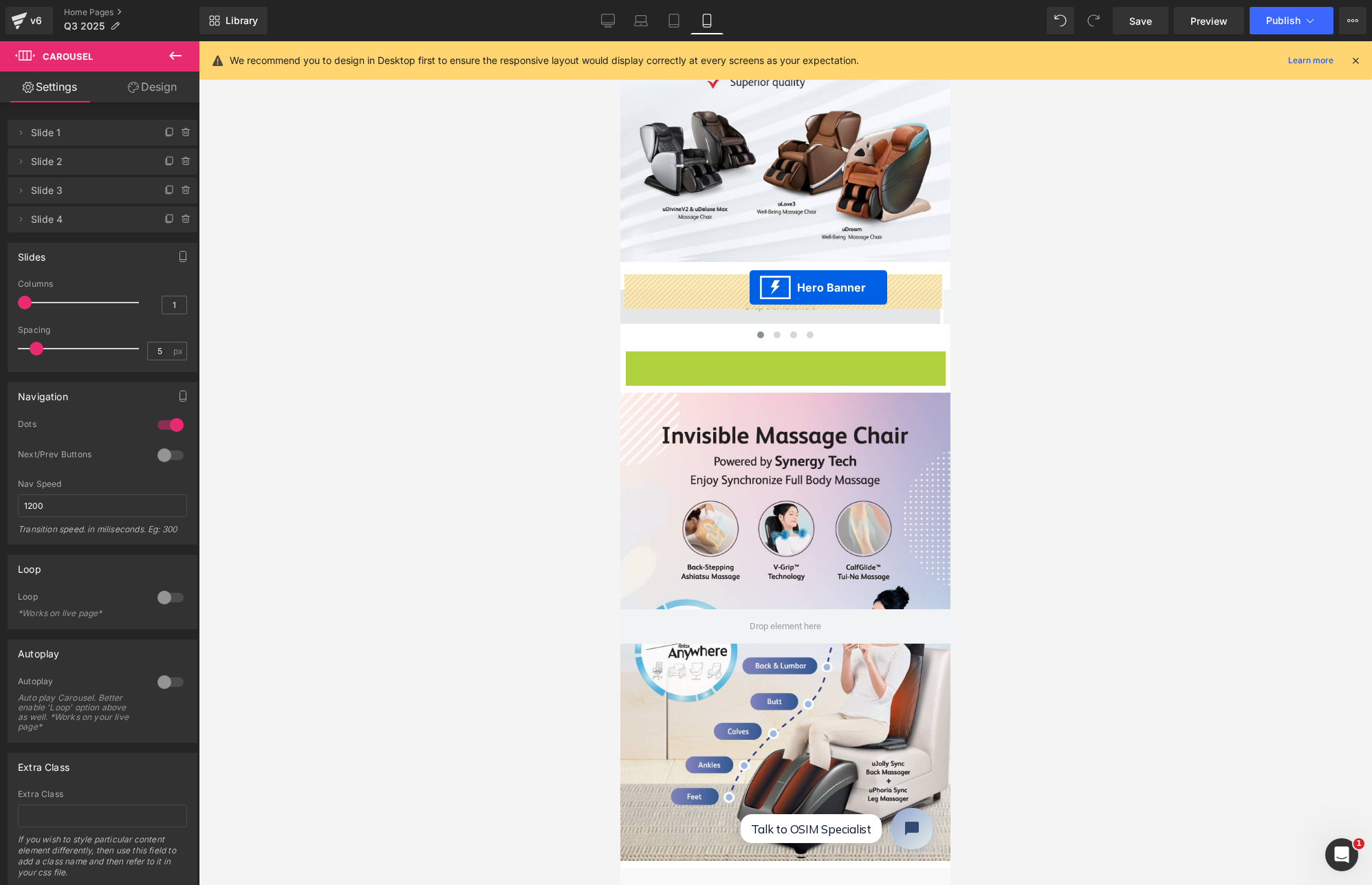
drag, startPoint x: 738, startPoint y: 344, endPoint x: 750, endPoint y: 288, distance: 57.3
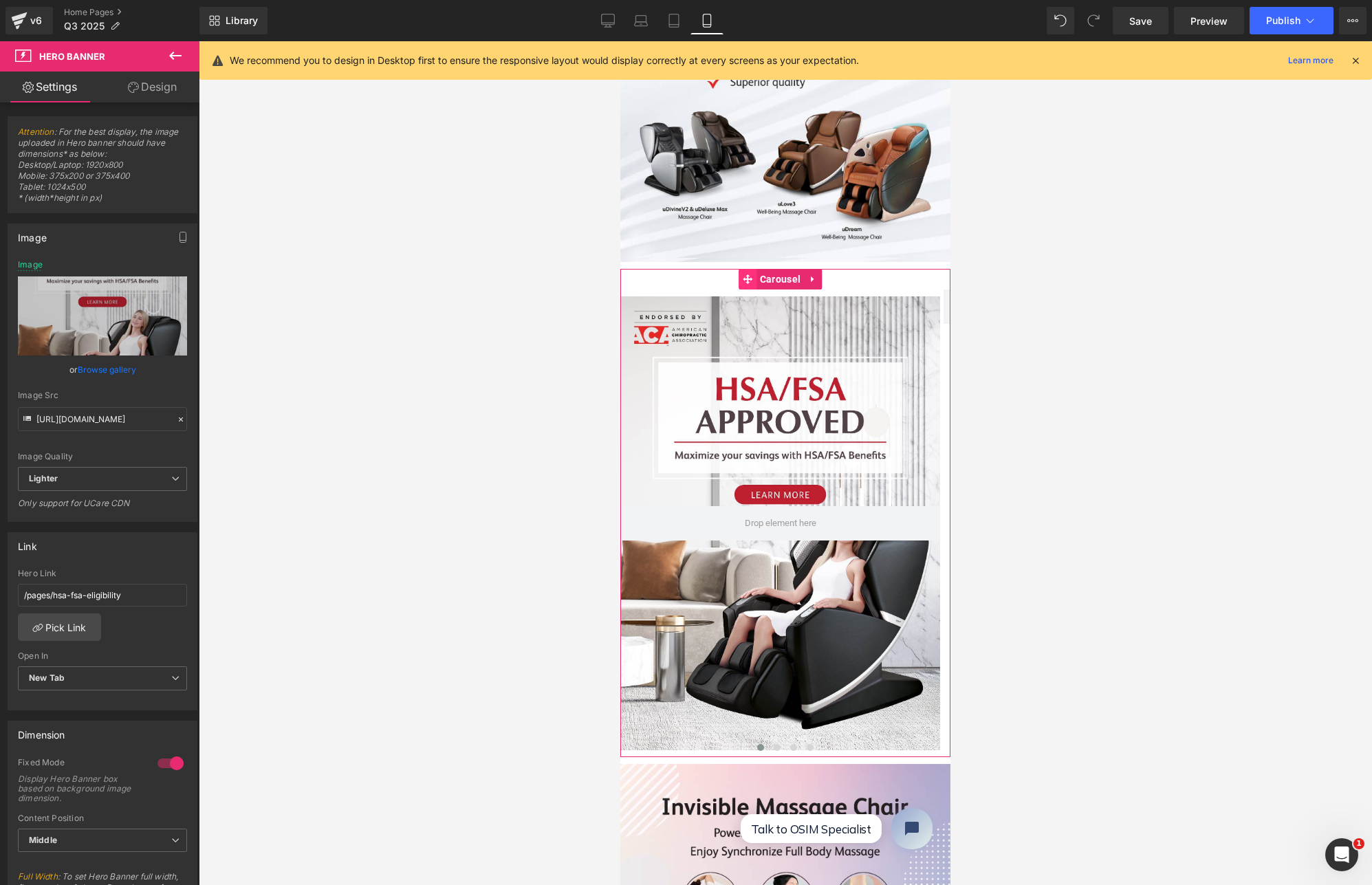
click at [747, 274] on icon at bounding box center [748, 279] width 10 height 10
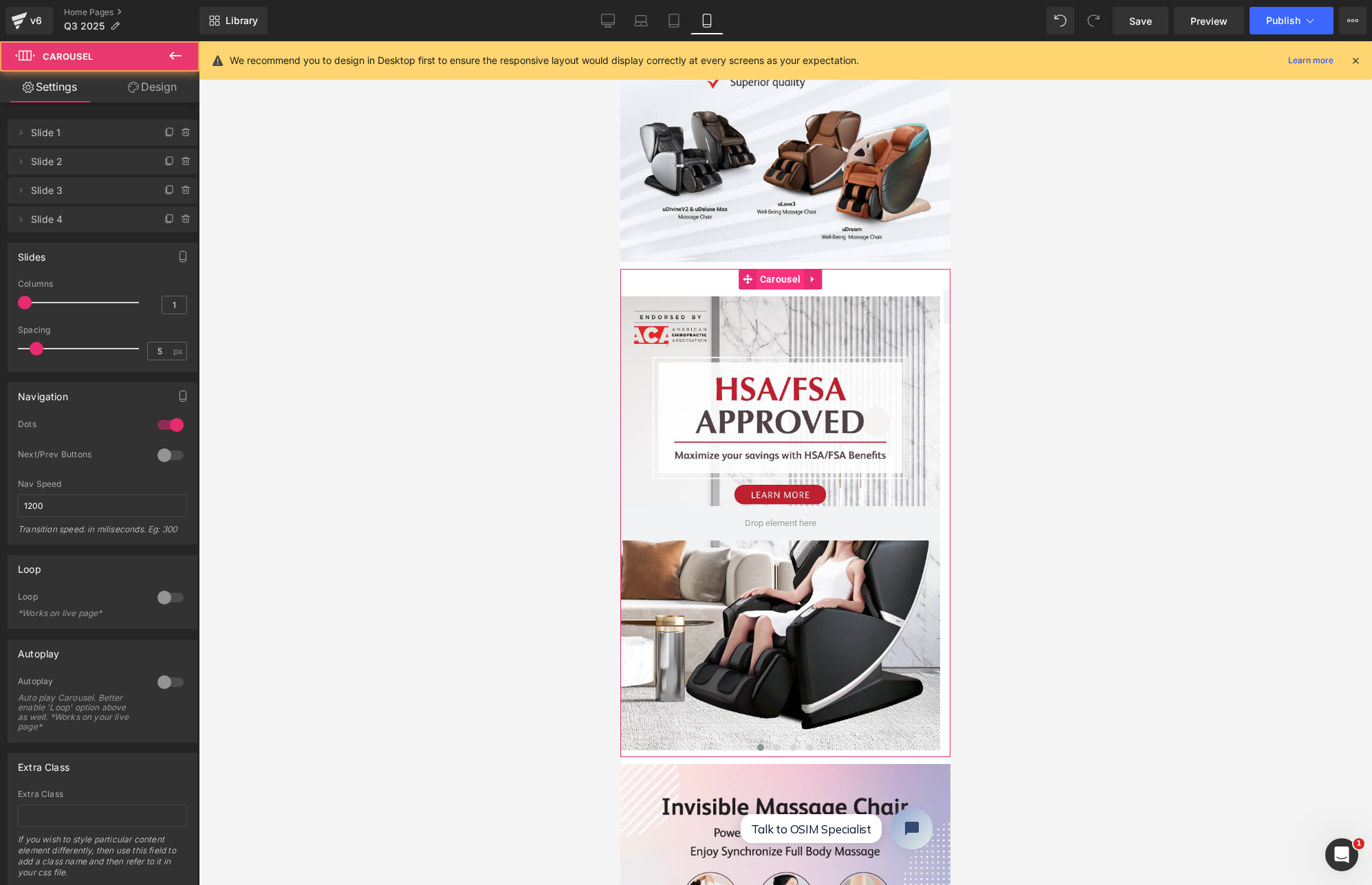
click at [757, 269] on span "Carousel" at bounding box center [780, 279] width 47 height 21
click at [761, 346] on div at bounding box center [780, 524] width 320 height 454
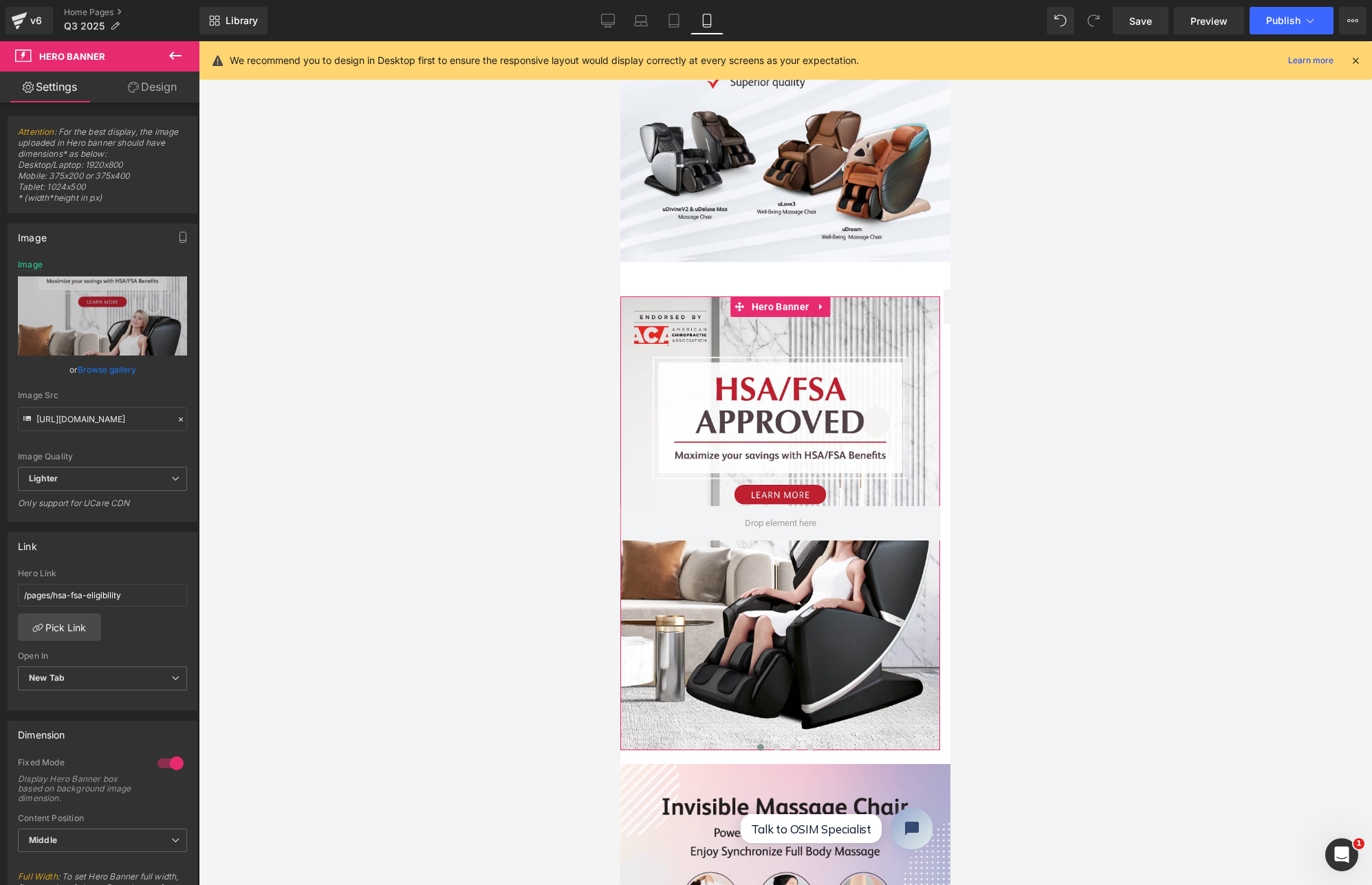
click at [142, 87] on link "Design" at bounding box center [152, 86] width 100 height 31
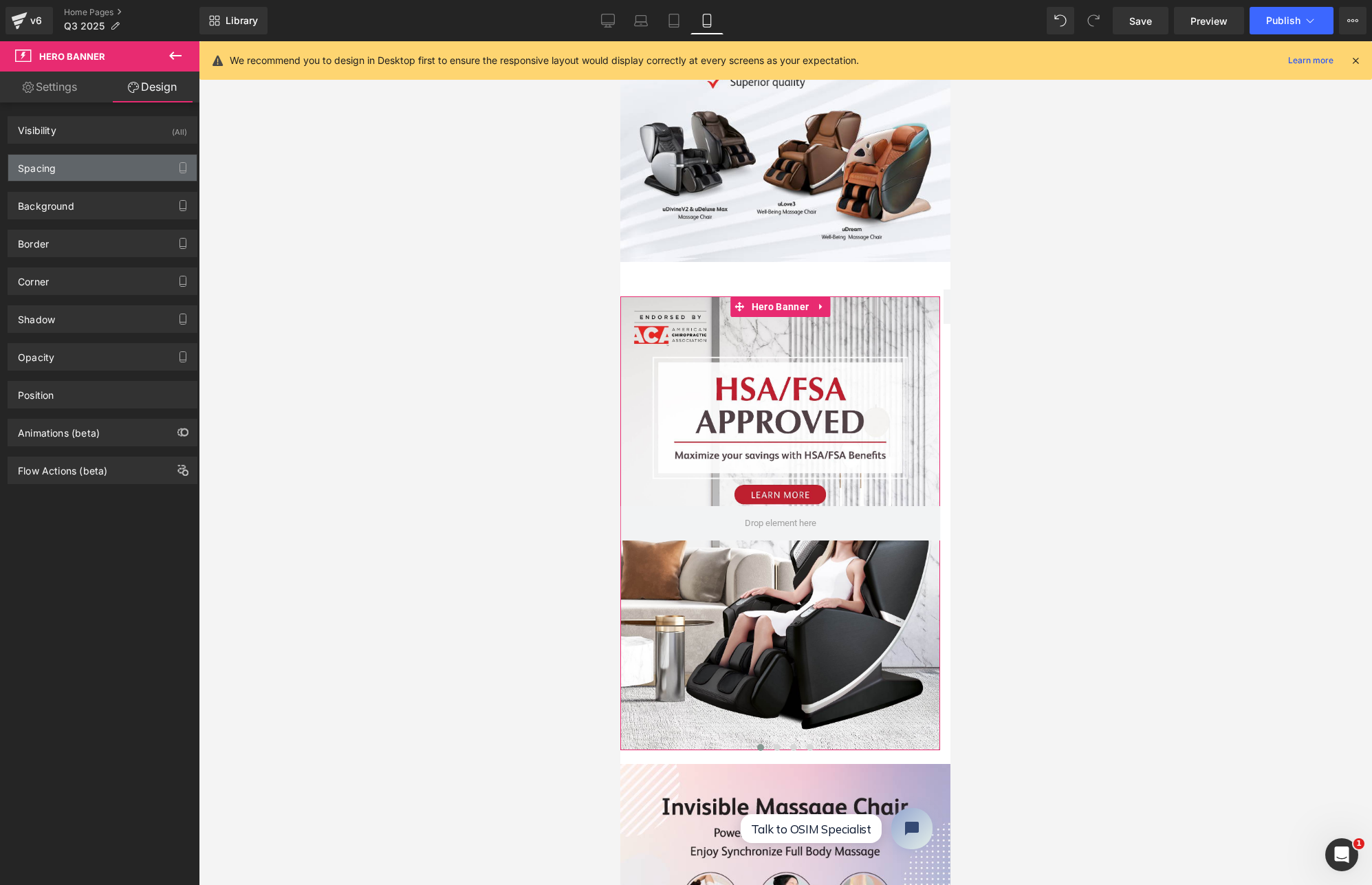
click at [86, 172] on div "Spacing" at bounding box center [102, 168] width 189 height 26
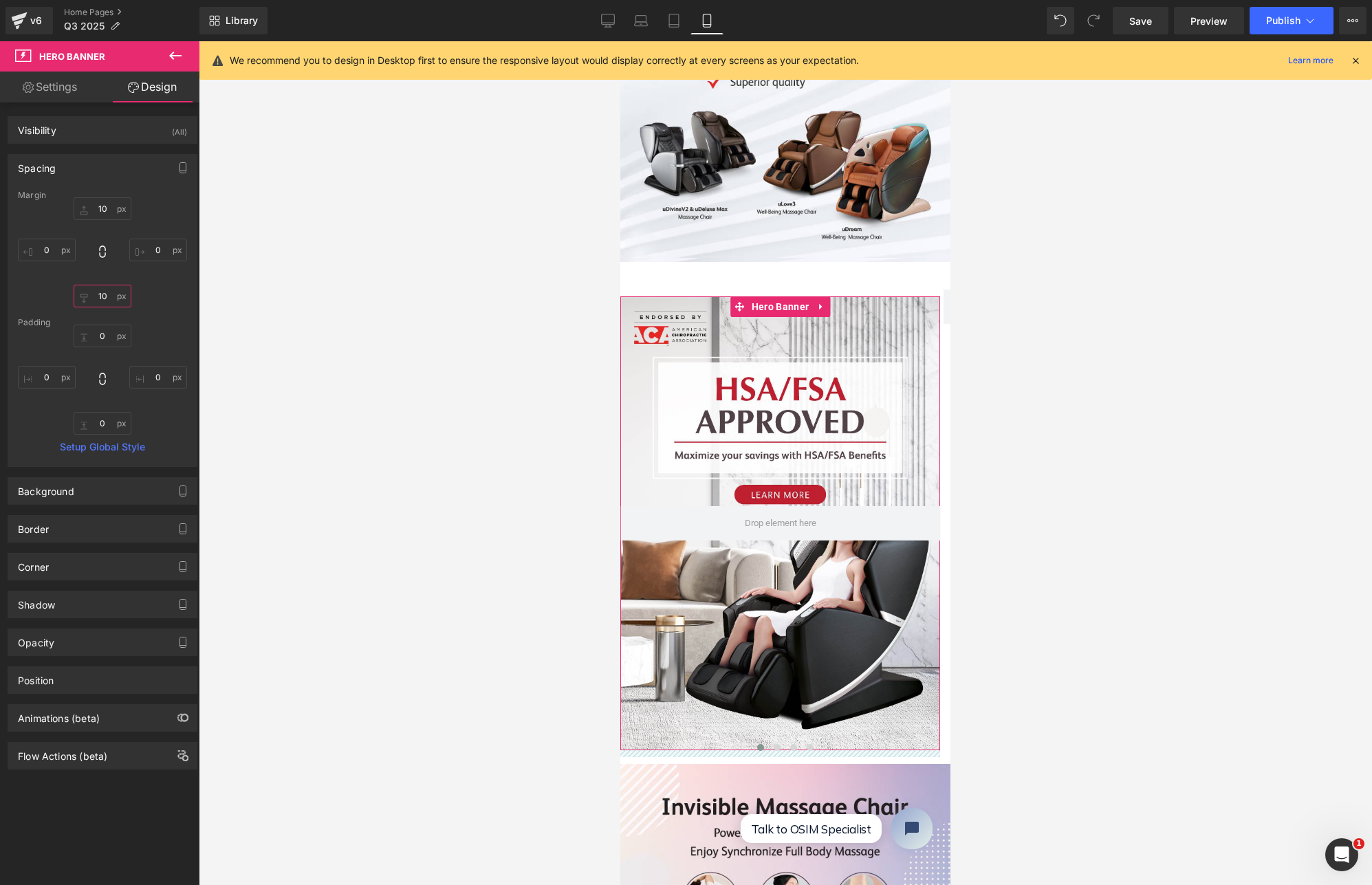
click at [103, 293] on input "10" at bounding box center [102, 296] width 58 height 22
click at [768, 269] on span "Carousel" at bounding box center [780, 280] width 47 height 21
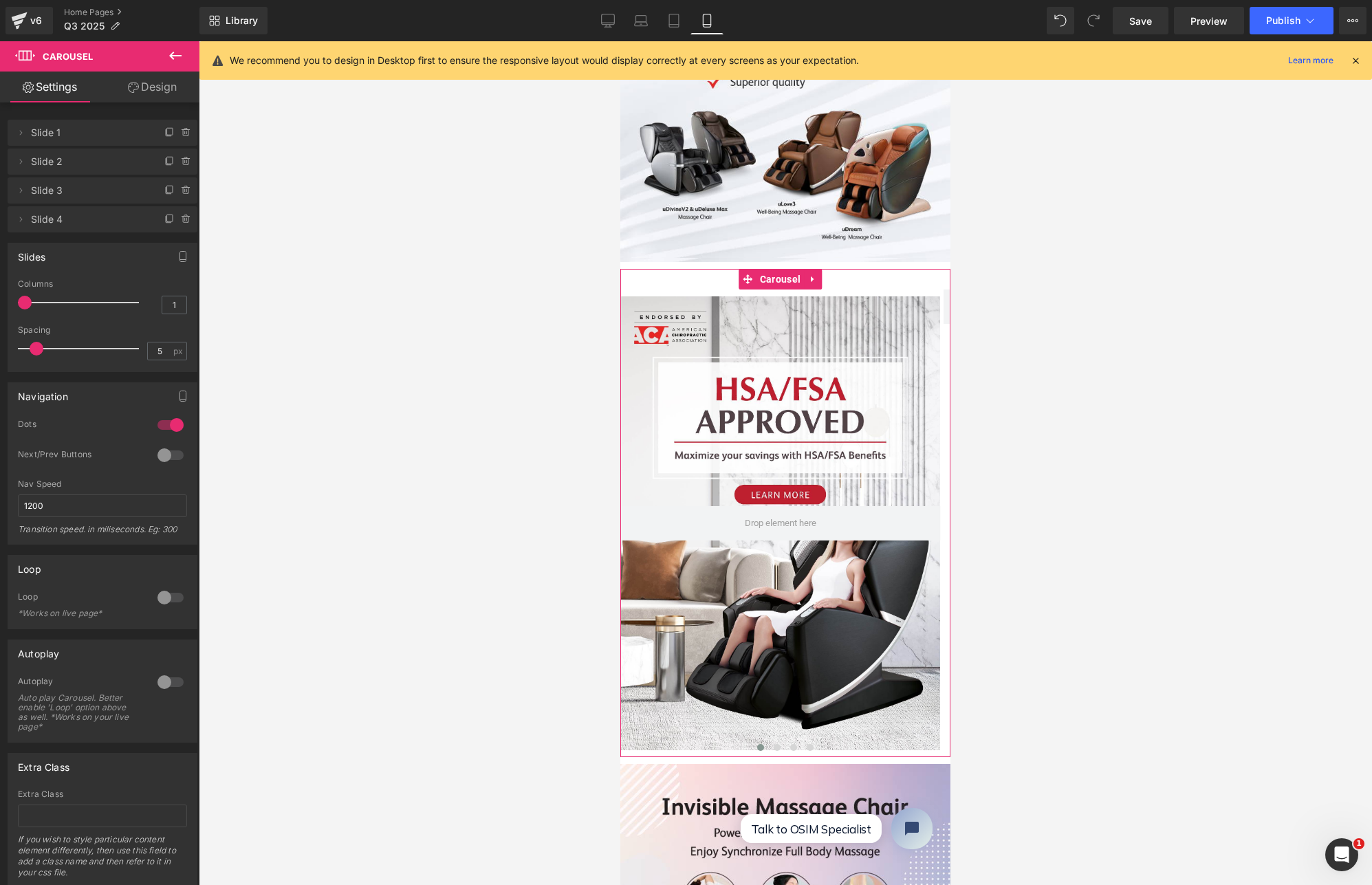
click at [154, 90] on link "Design" at bounding box center [152, 86] width 100 height 31
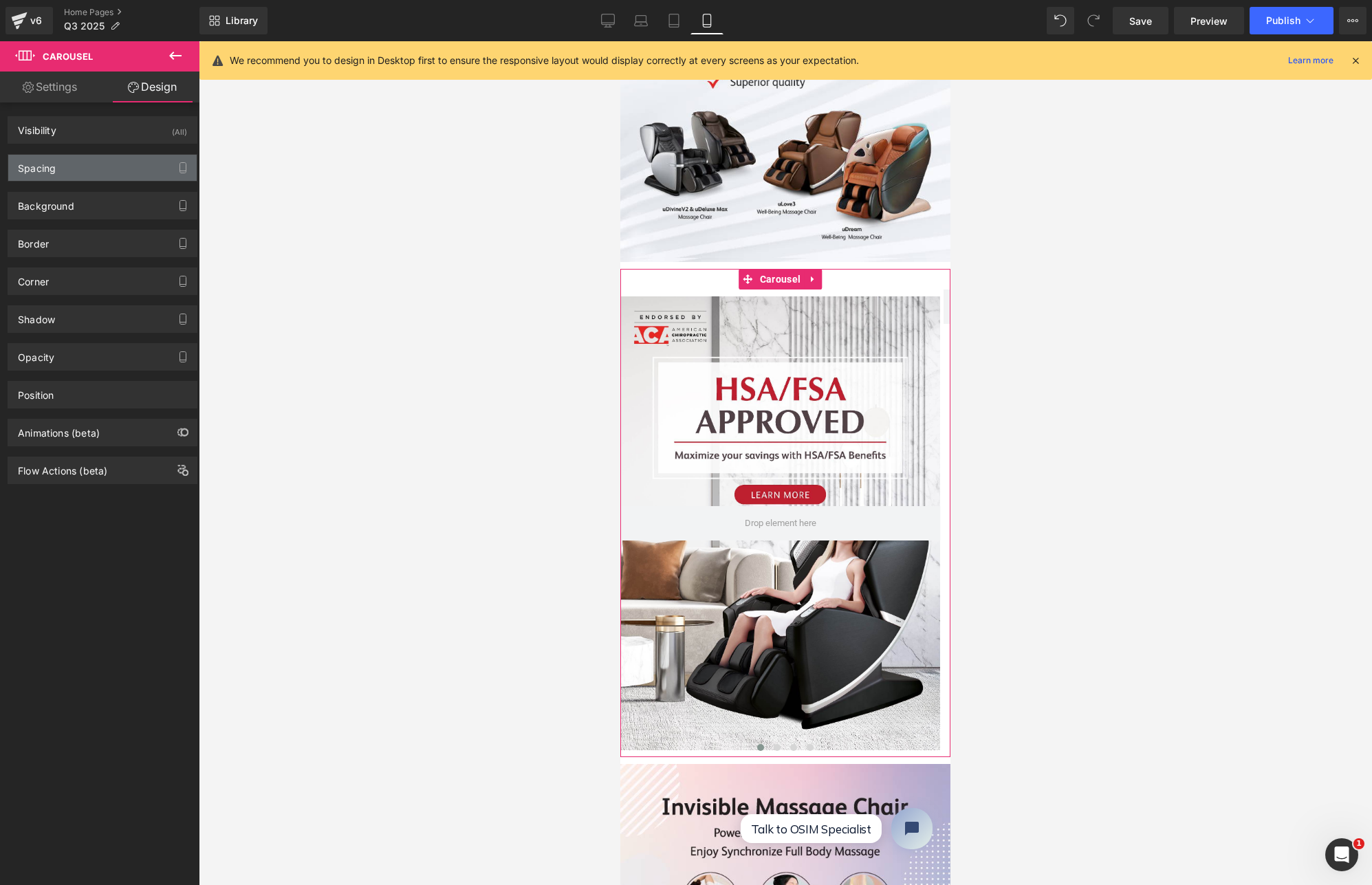
click at [81, 167] on div "Spacing" at bounding box center [102, 168] width 189 height 26
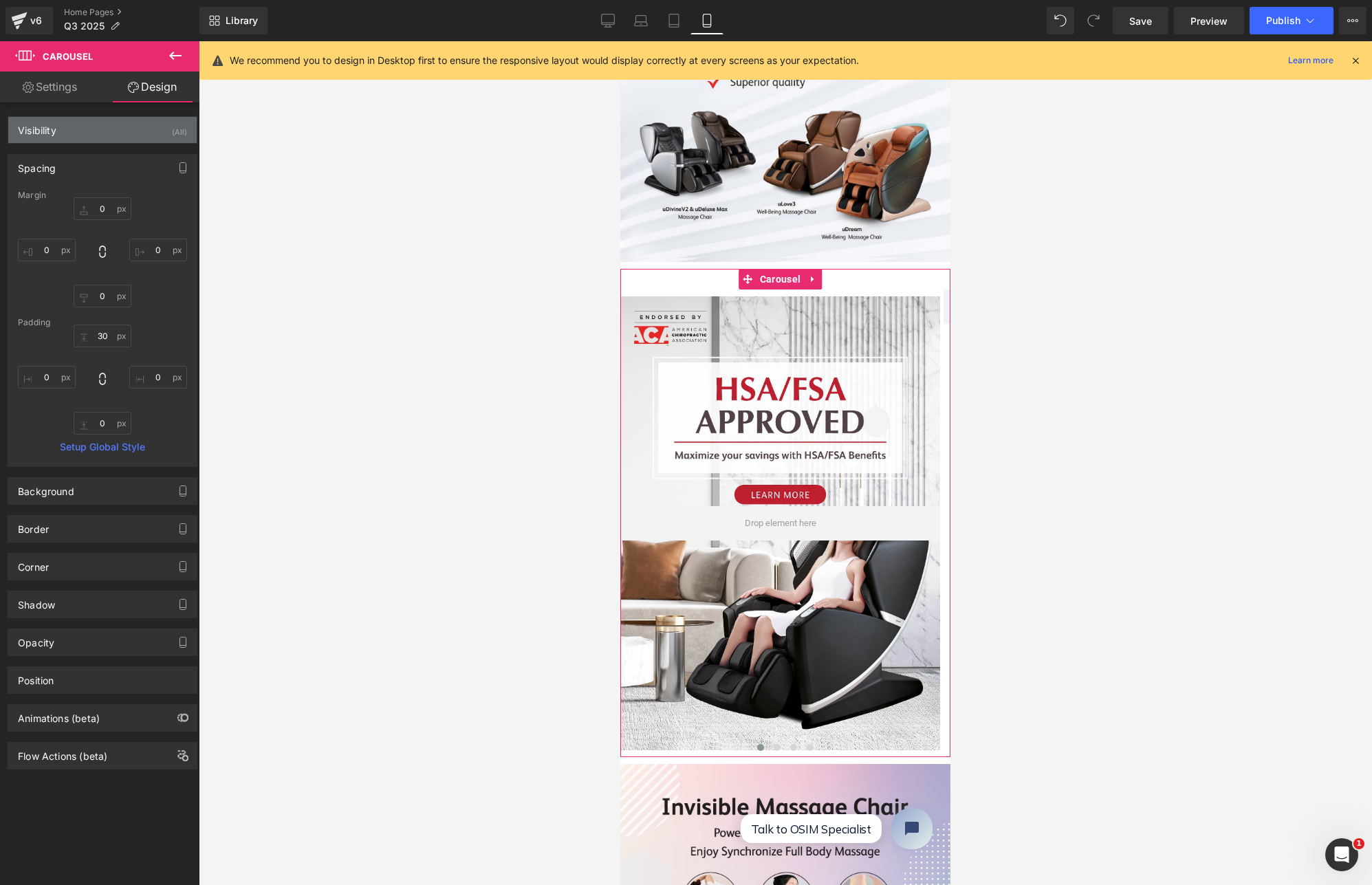
click at [112, 126] on div "Visibility (All)" at bounding box center [102, 130] width 189 height 26
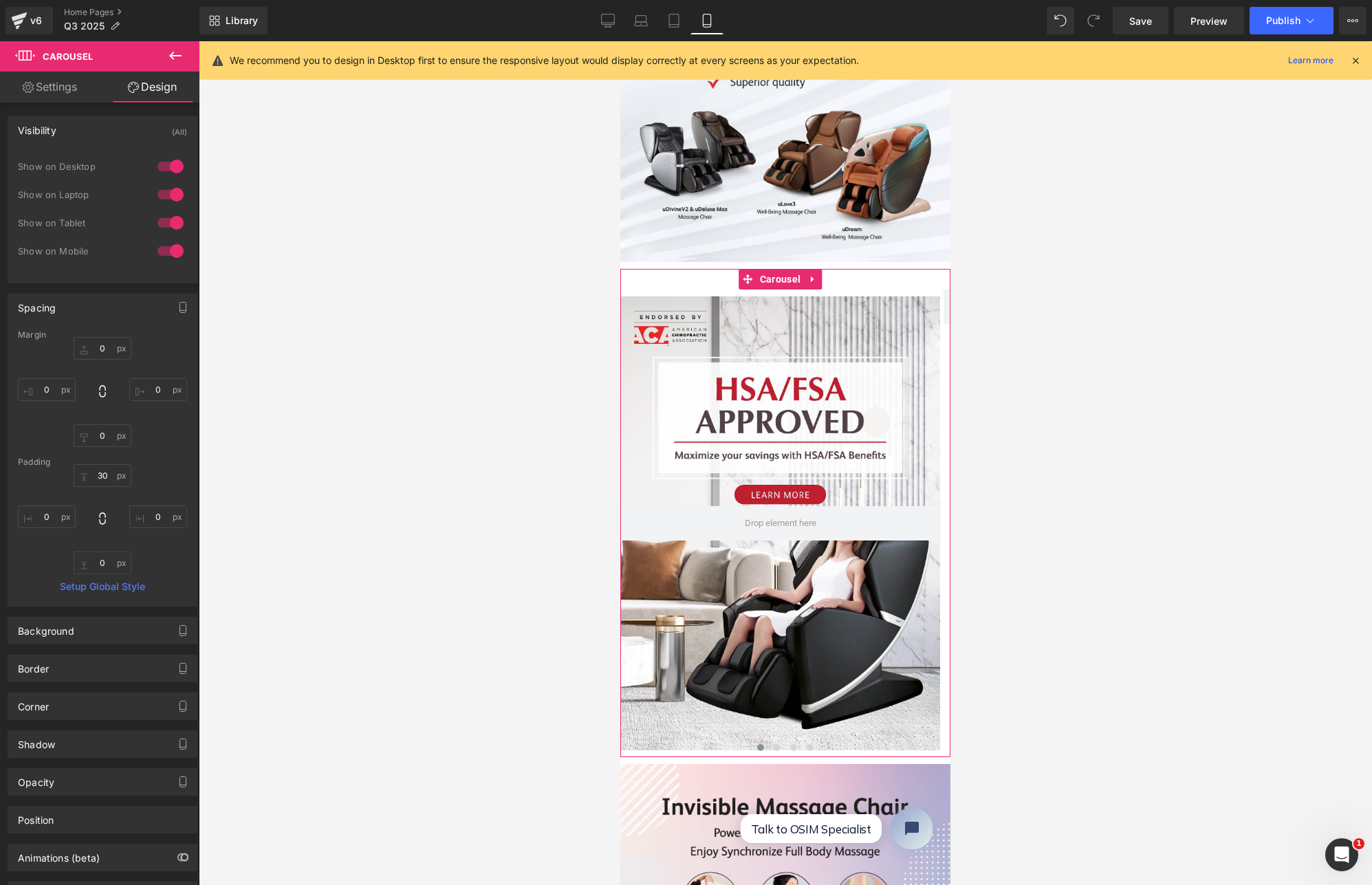
click at [156, 85] on link "Design" at bounding box center [152, 86] width 100 height 31
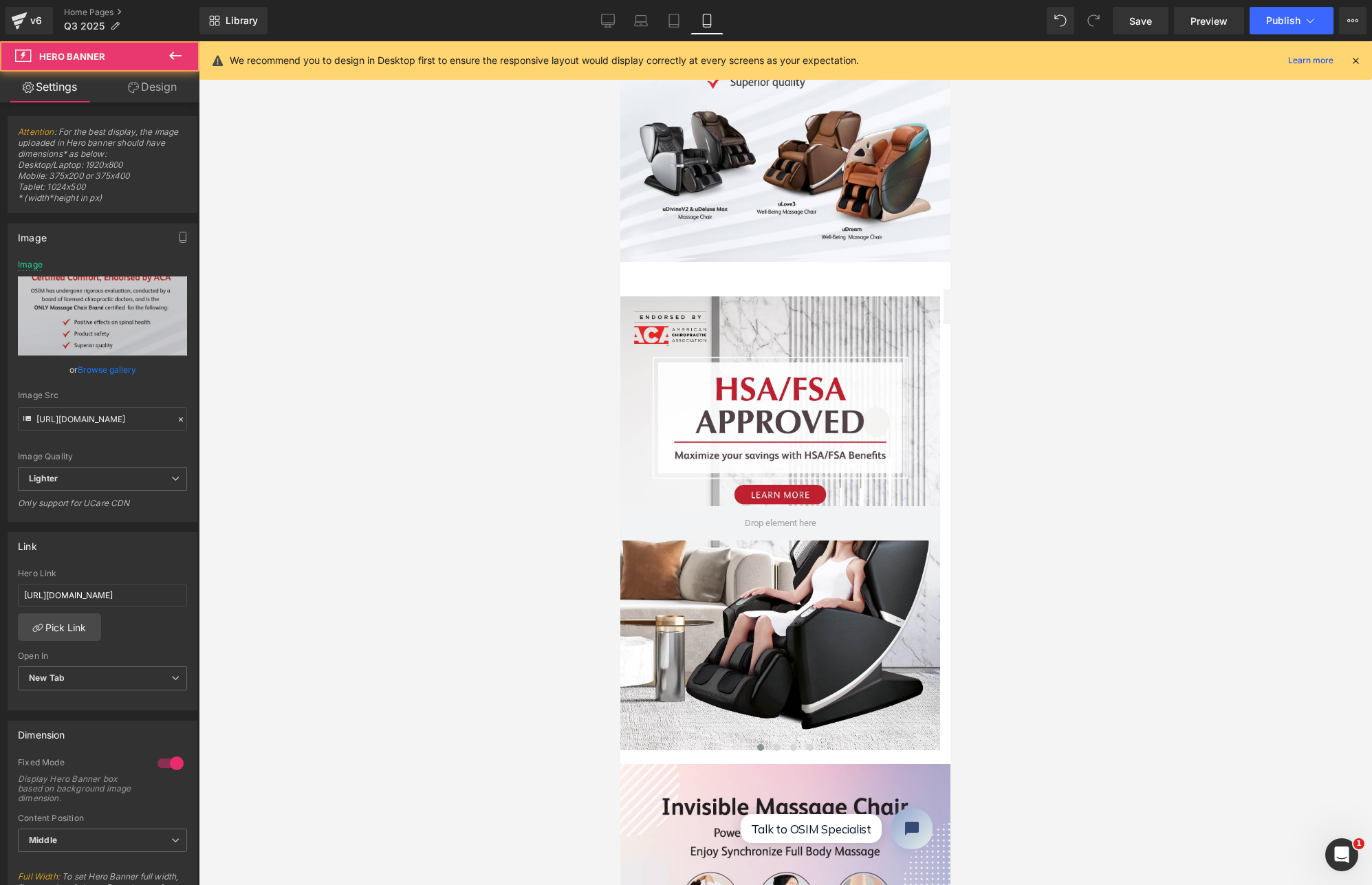
click at [701, 207] on div at bounding box center [785, 26] width 330 height 470
click at [165, 94] on link "Design" at bounding box center [152, 86] width 100 height 31
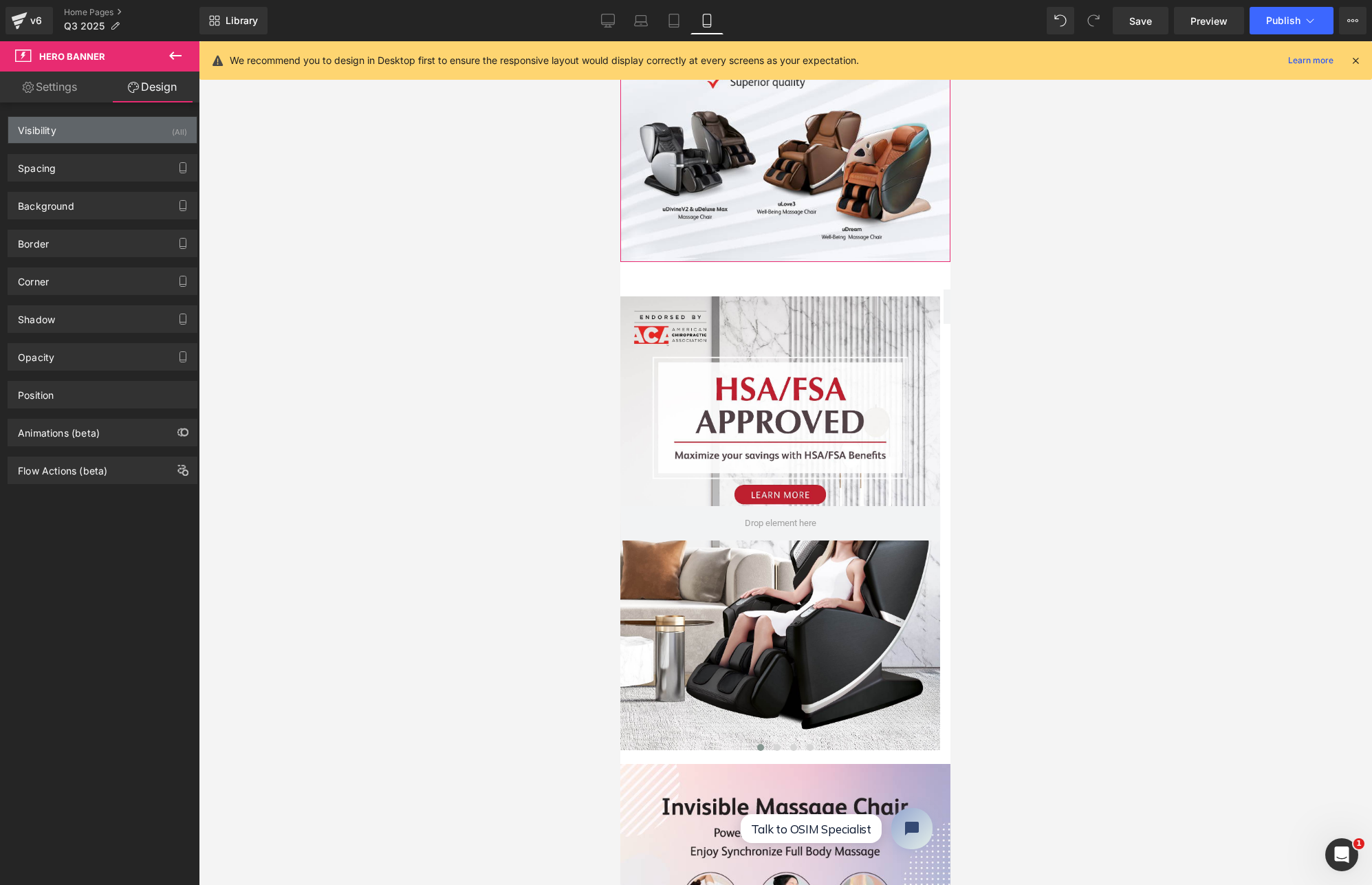
click at [121, 131] on div "Visibility (All)" at bounding box center [102, 130] width 189 height 26
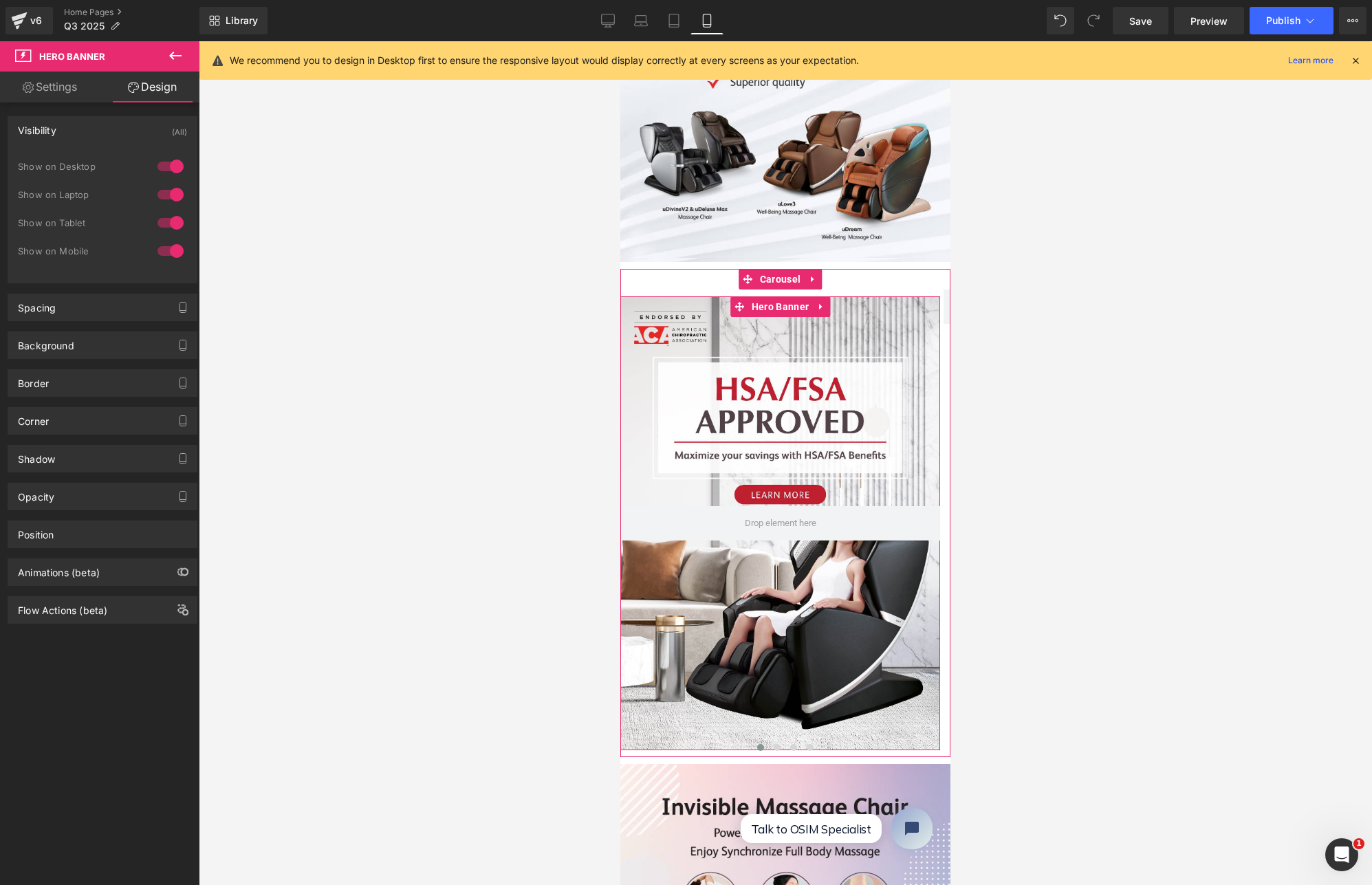
click at [705, 324] on div at bounding box center [780, 524] width 320 height 454
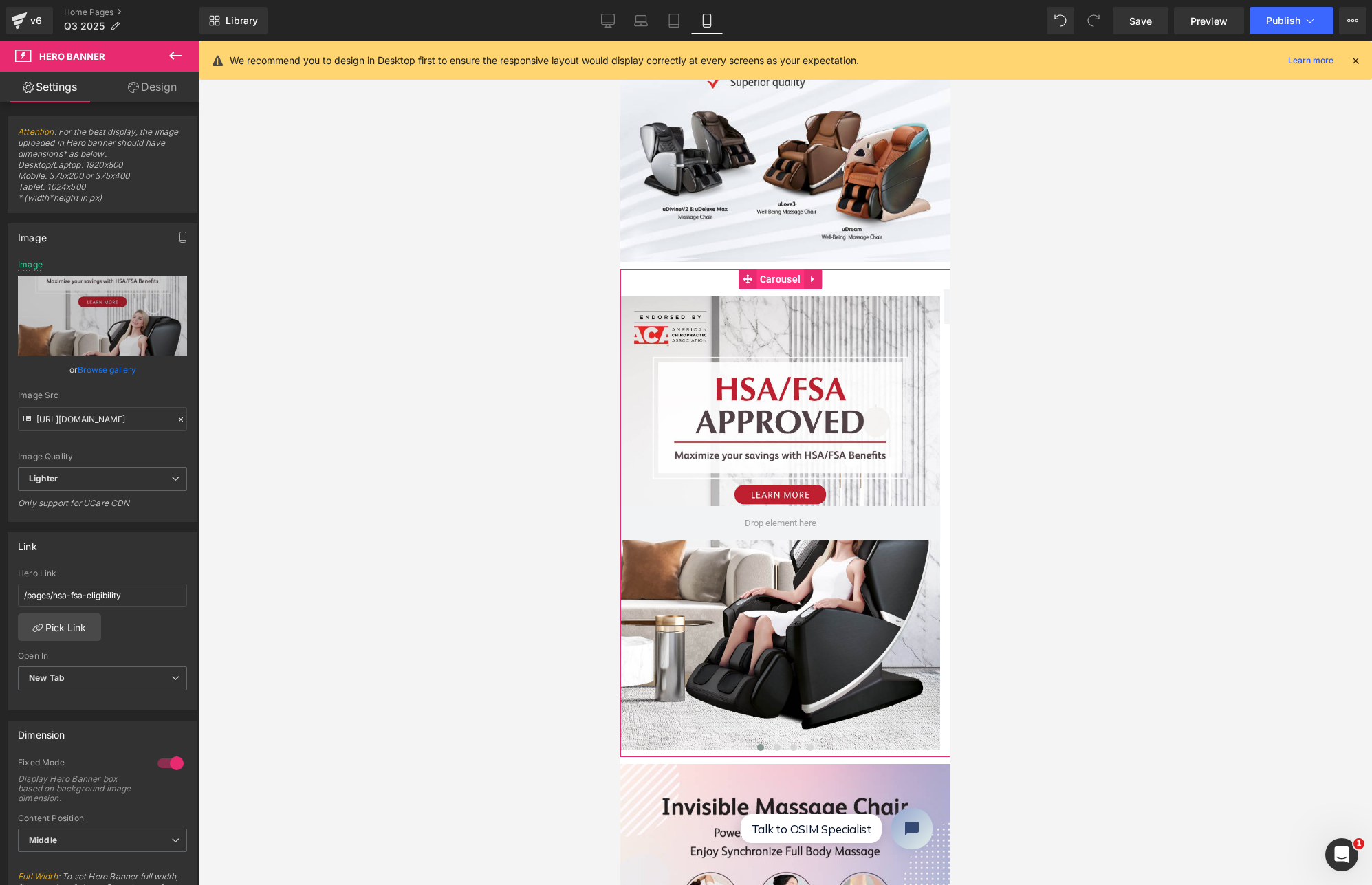
click at [776, 269] on span "Carousel" at bounding box center [780, 279] width 47 height 21
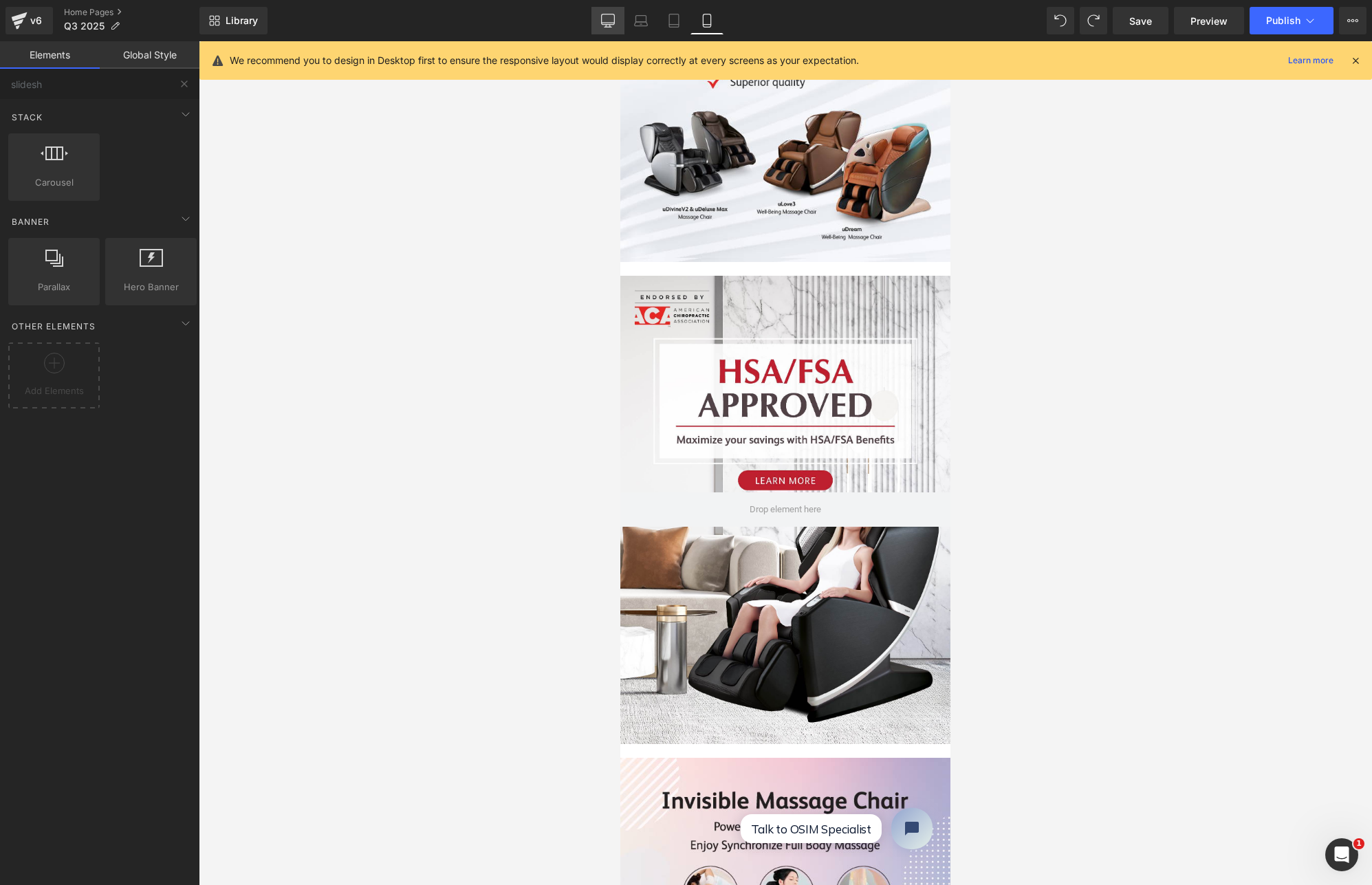
click at [613, 18] on icon at bounding box center [608, 20] width 14 height 14
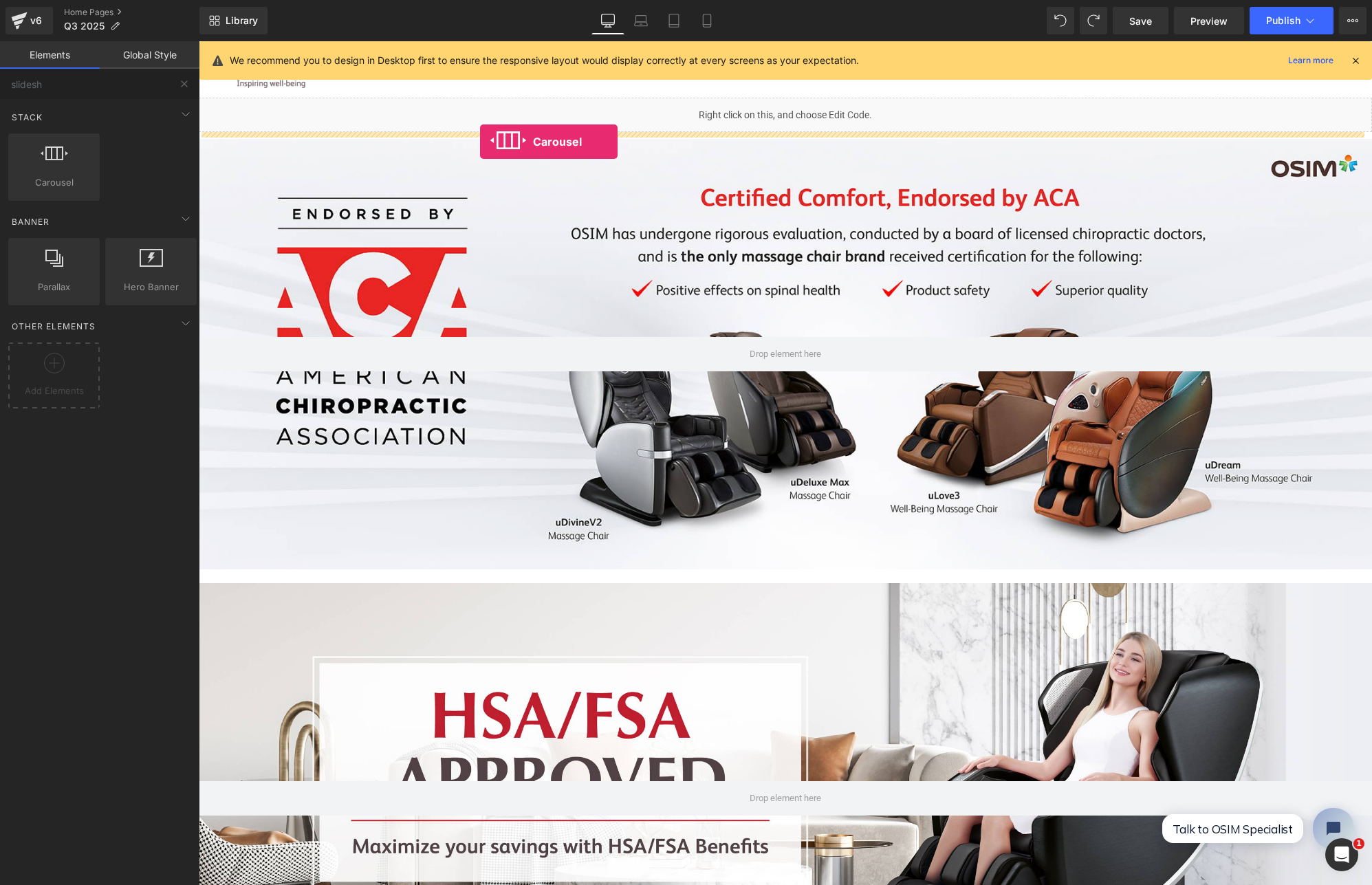
drag, startPoint x: 245, startPoint y: 207, endPoint x: 480, endPoint y: 142, distance: 243.8
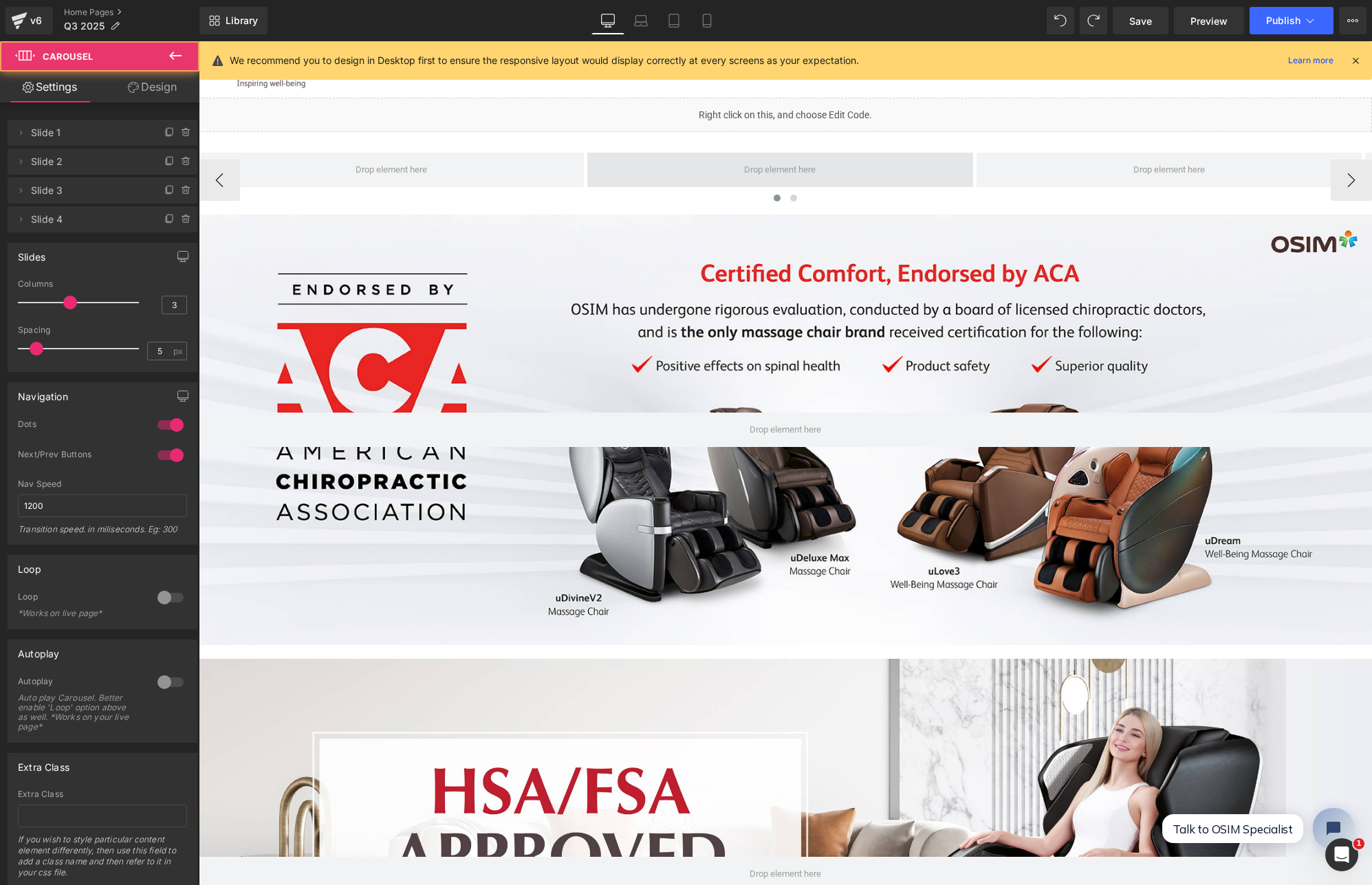
click at [680, 180] on span at bounding box center [780, 169] width 385 height 34
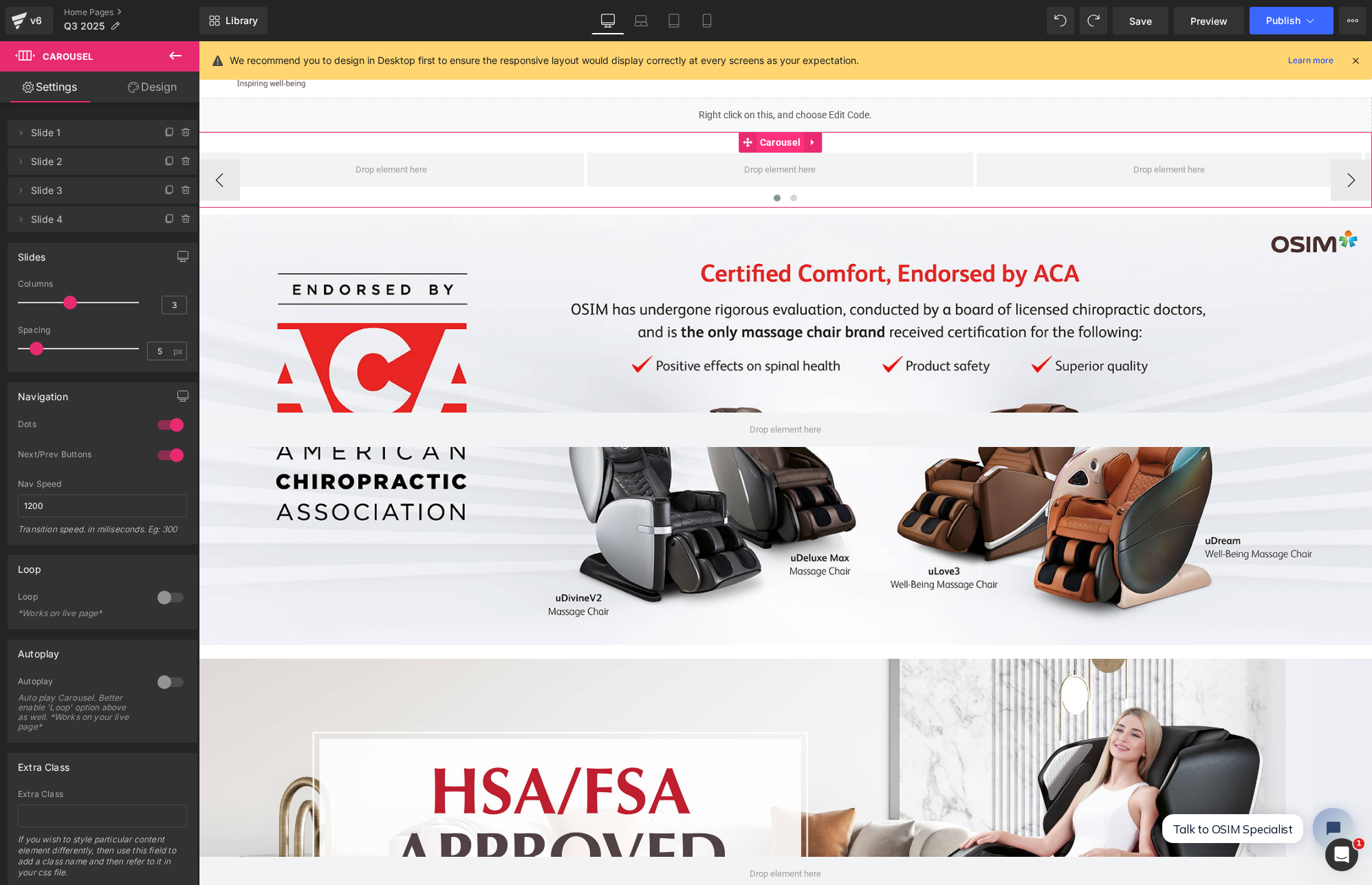
click at [768, 146] on span "Carousel" at bounding box center [780, 142] width 47 height 21
click at [161, 90] on link "Design" at bounding box center [152, 86] width 100 height 31
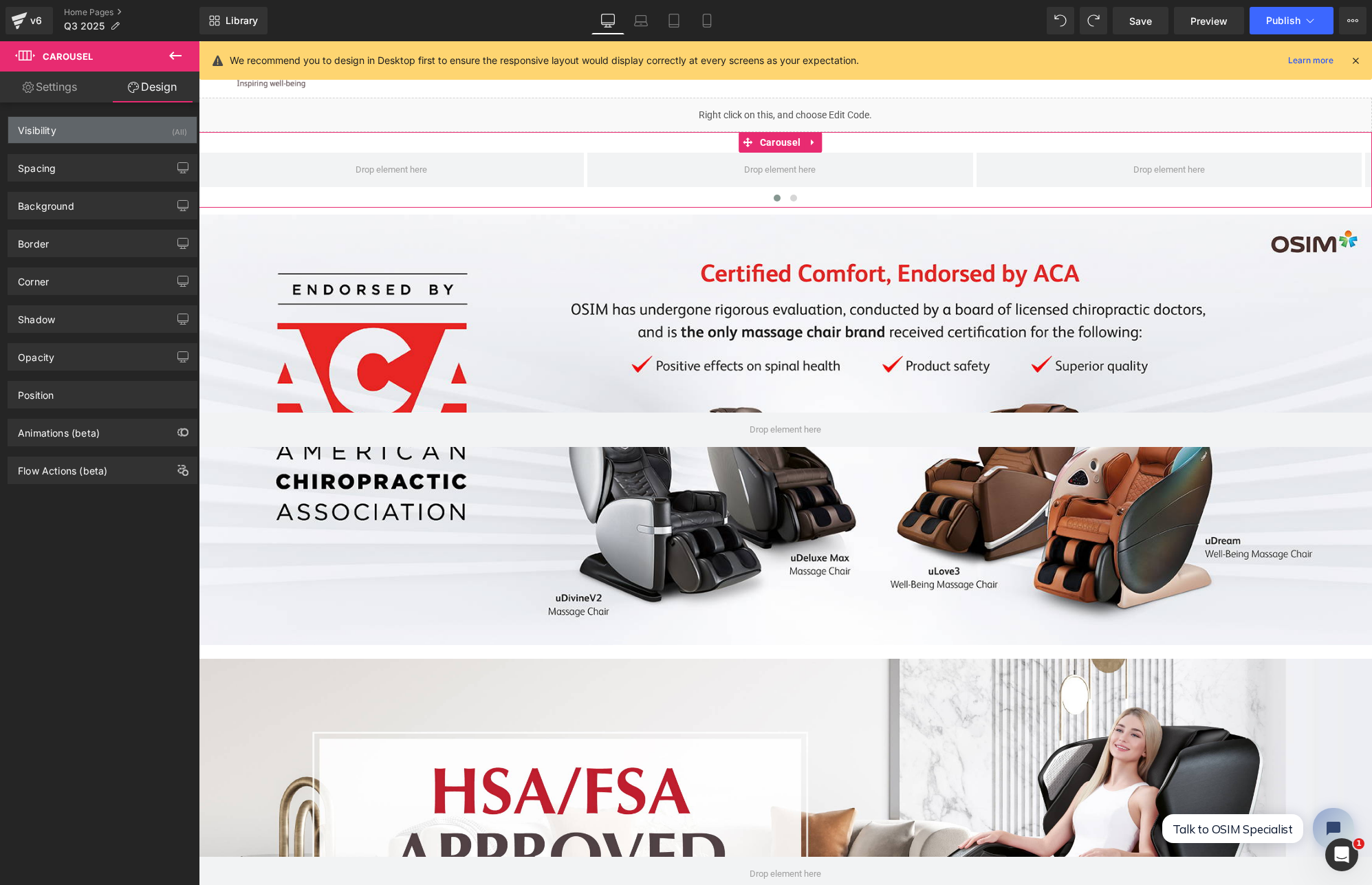
click at [86, 131] on div "Visibility (All)" at bounding box center [102, 130] width 189 height 26
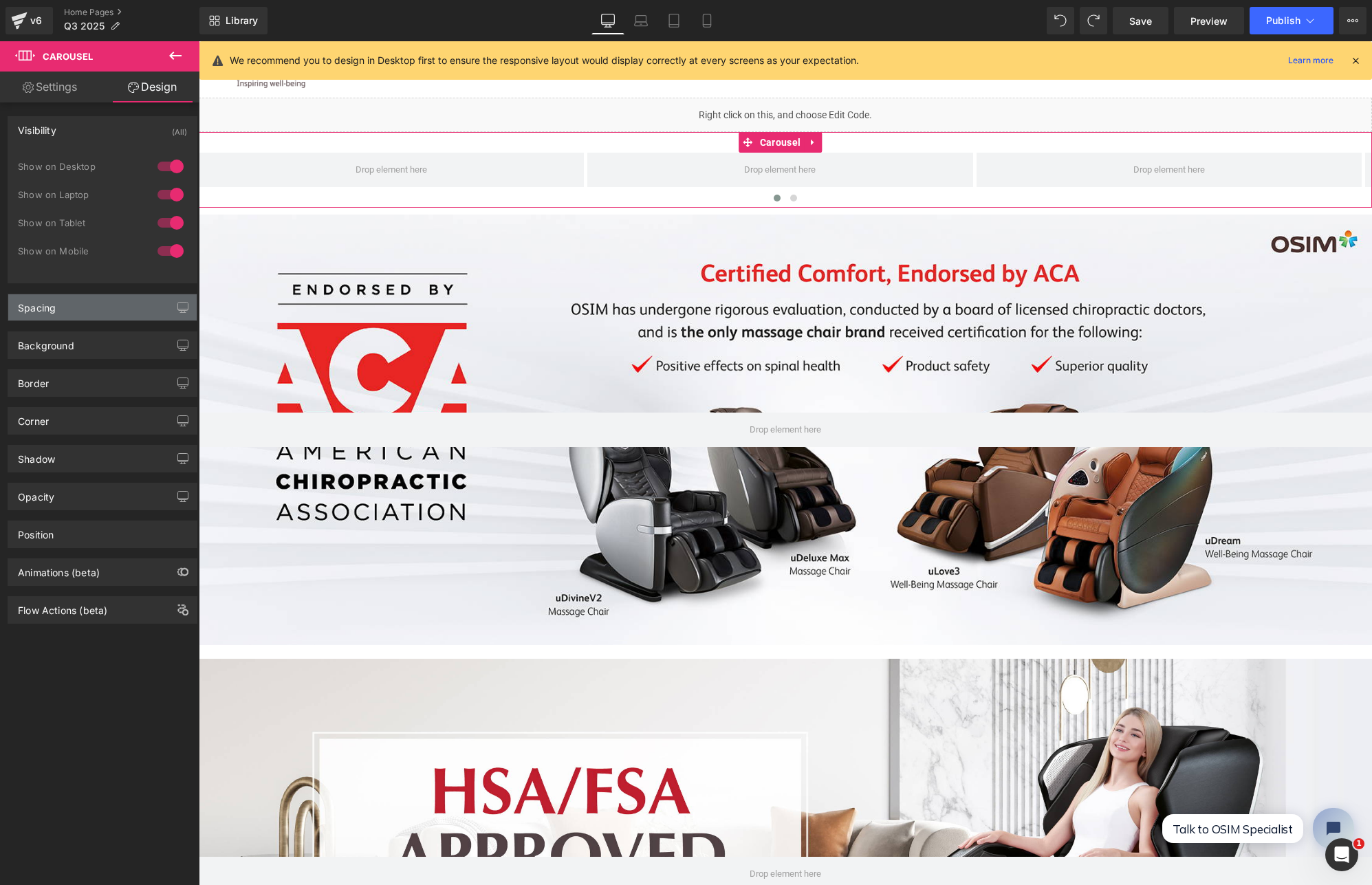
click at [86, 313] on div "Spacing" at bounding box center [102, 307] width 189 height 26
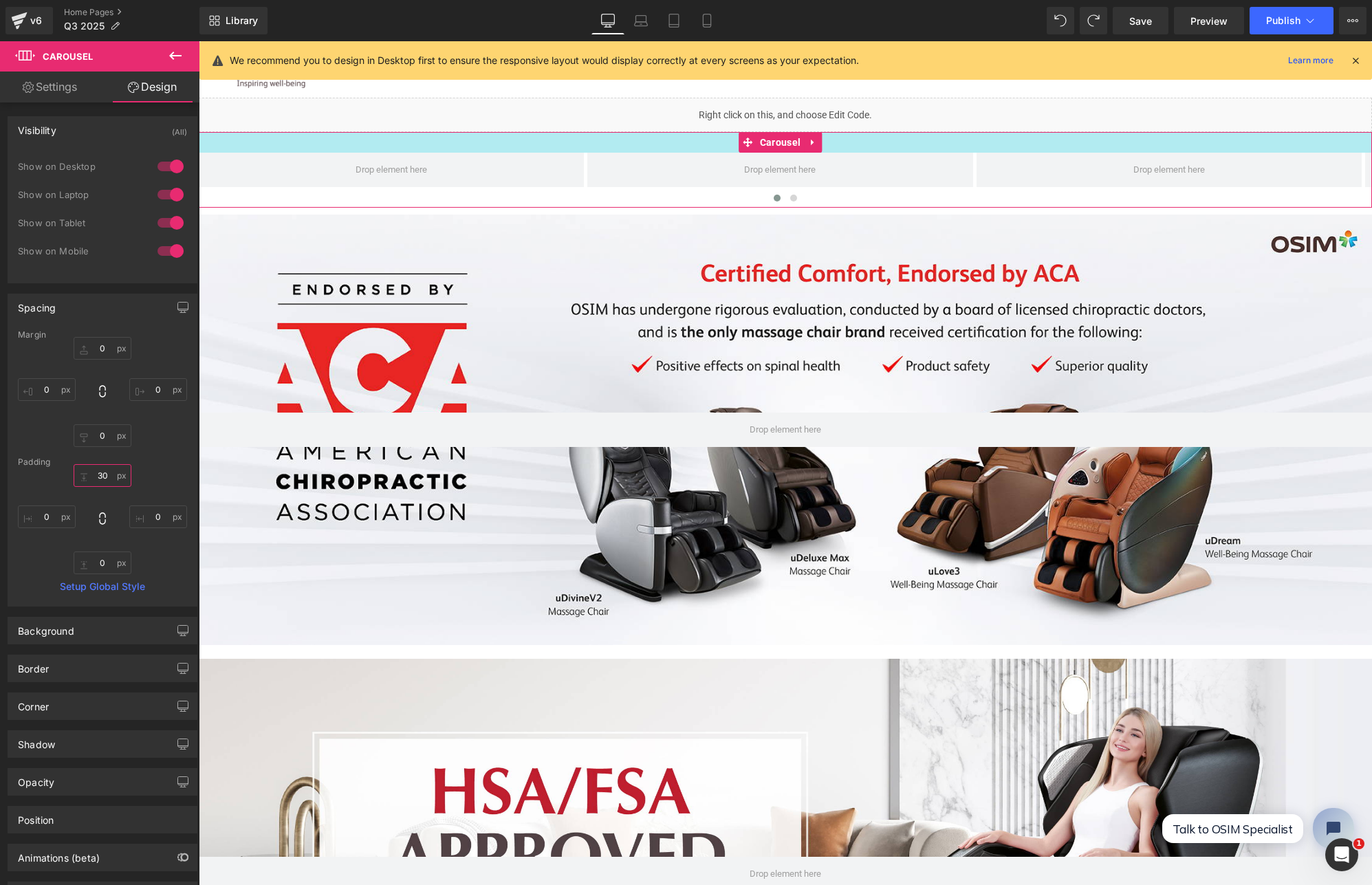
click at [102, 479] on input "30" at bounding box center [102, 476] width 58 height 22
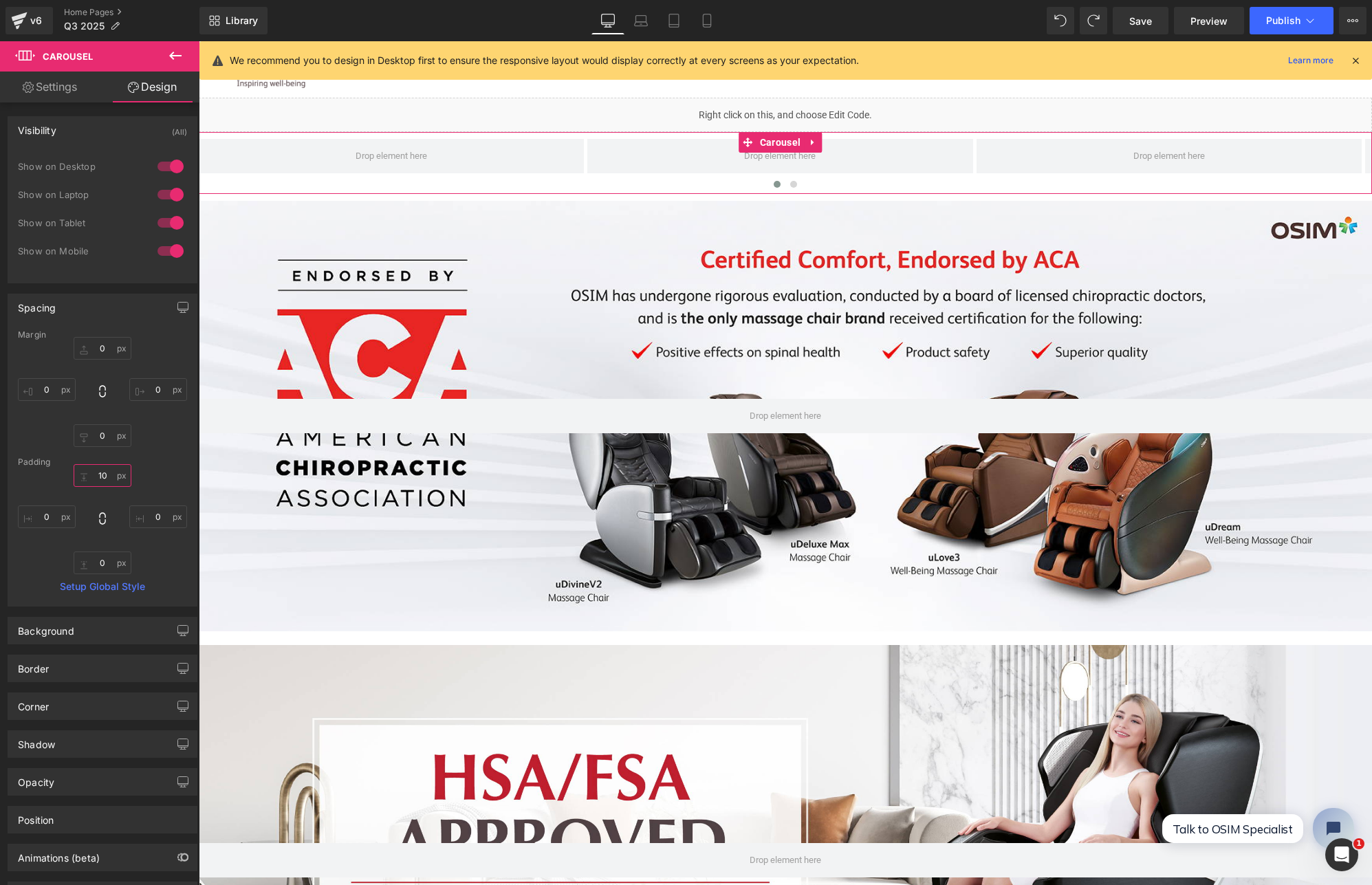
type input "10"
click at [497, 160] on span at bounding box center [392, 156] width 385 height 34
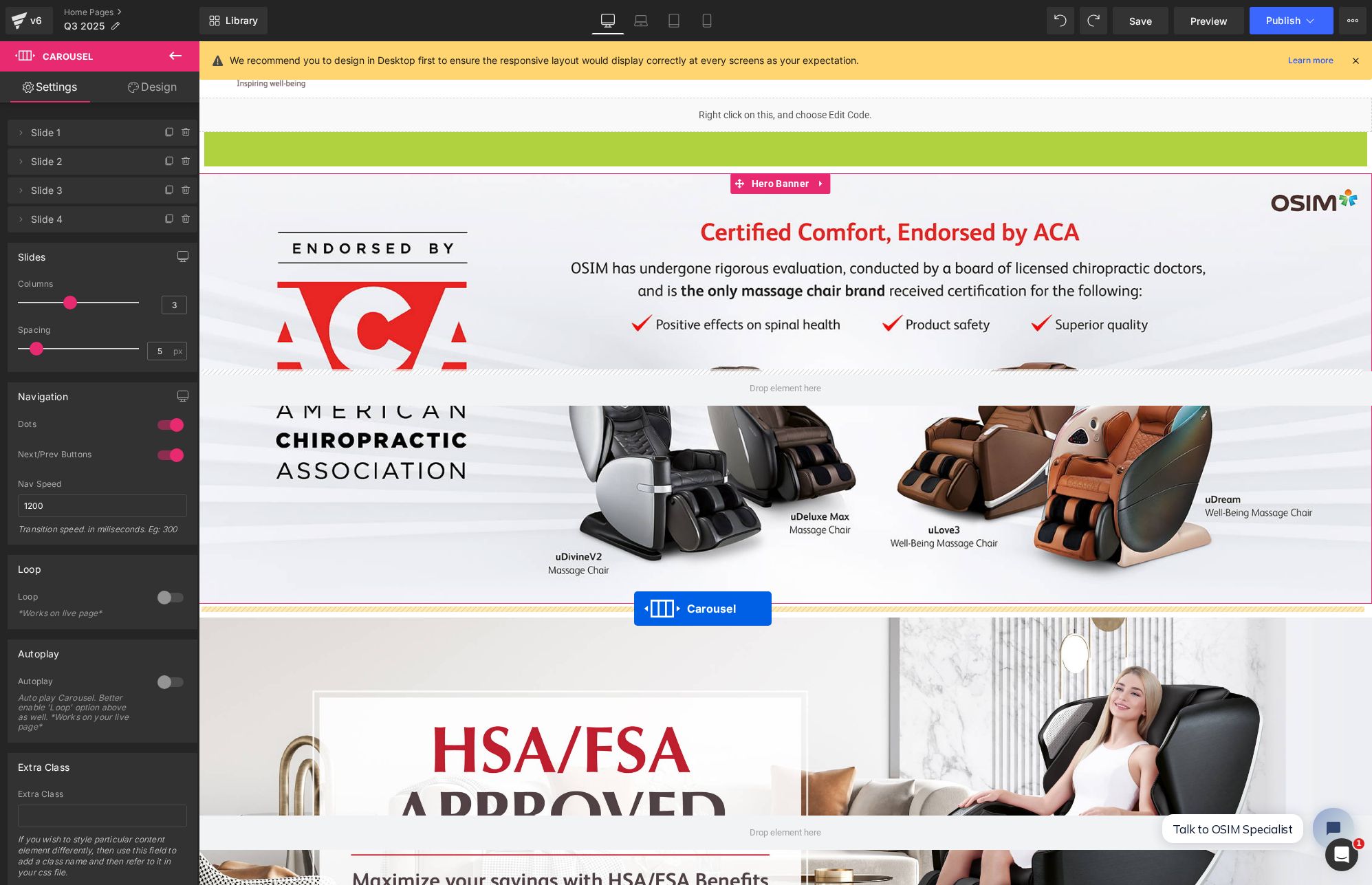
drag, startPoint x: 747, startPoint y: 142, endPoint x: 634, endPoint y: 608, distance: 479.5
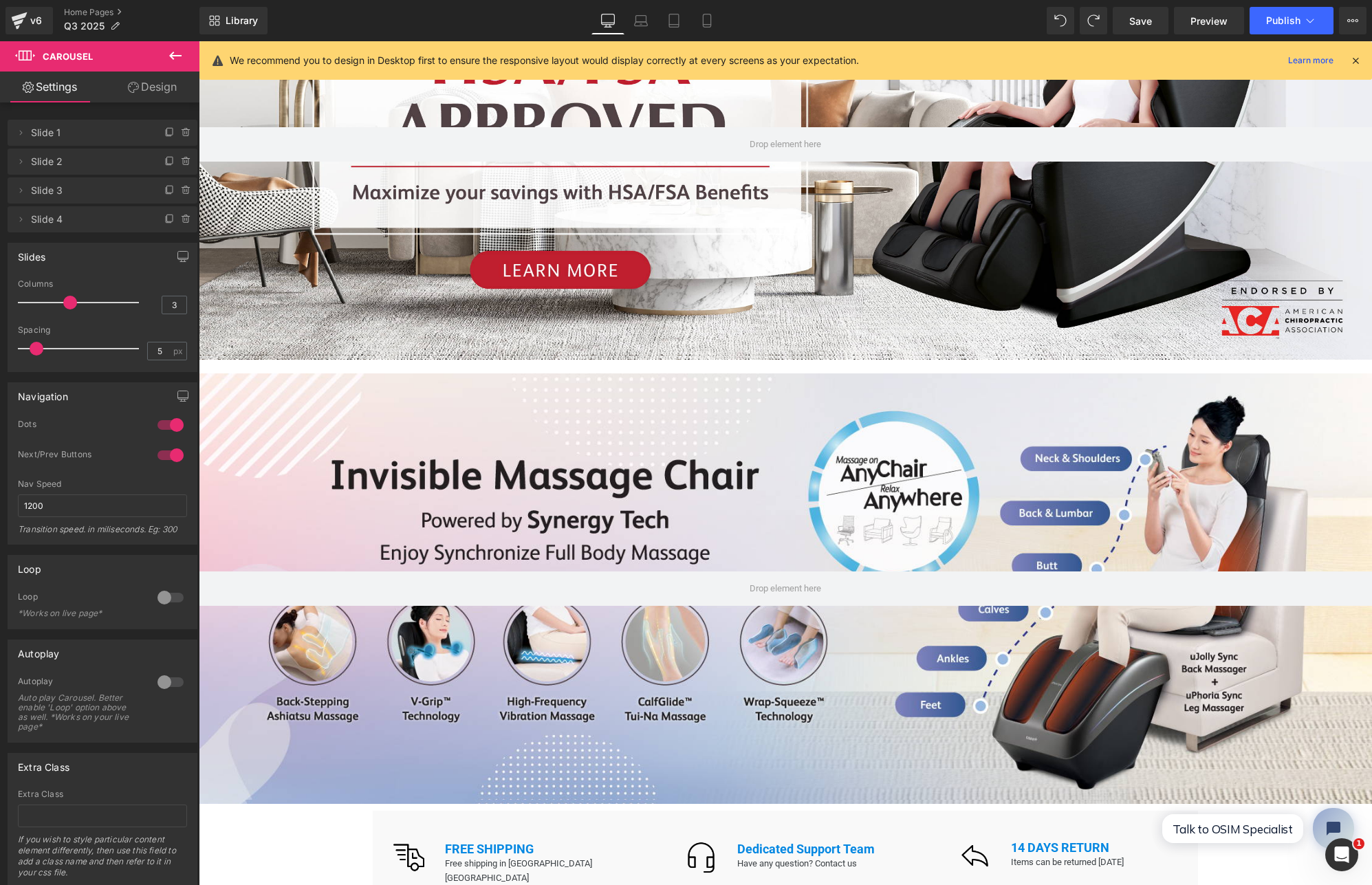
scroll to position [245, 0]
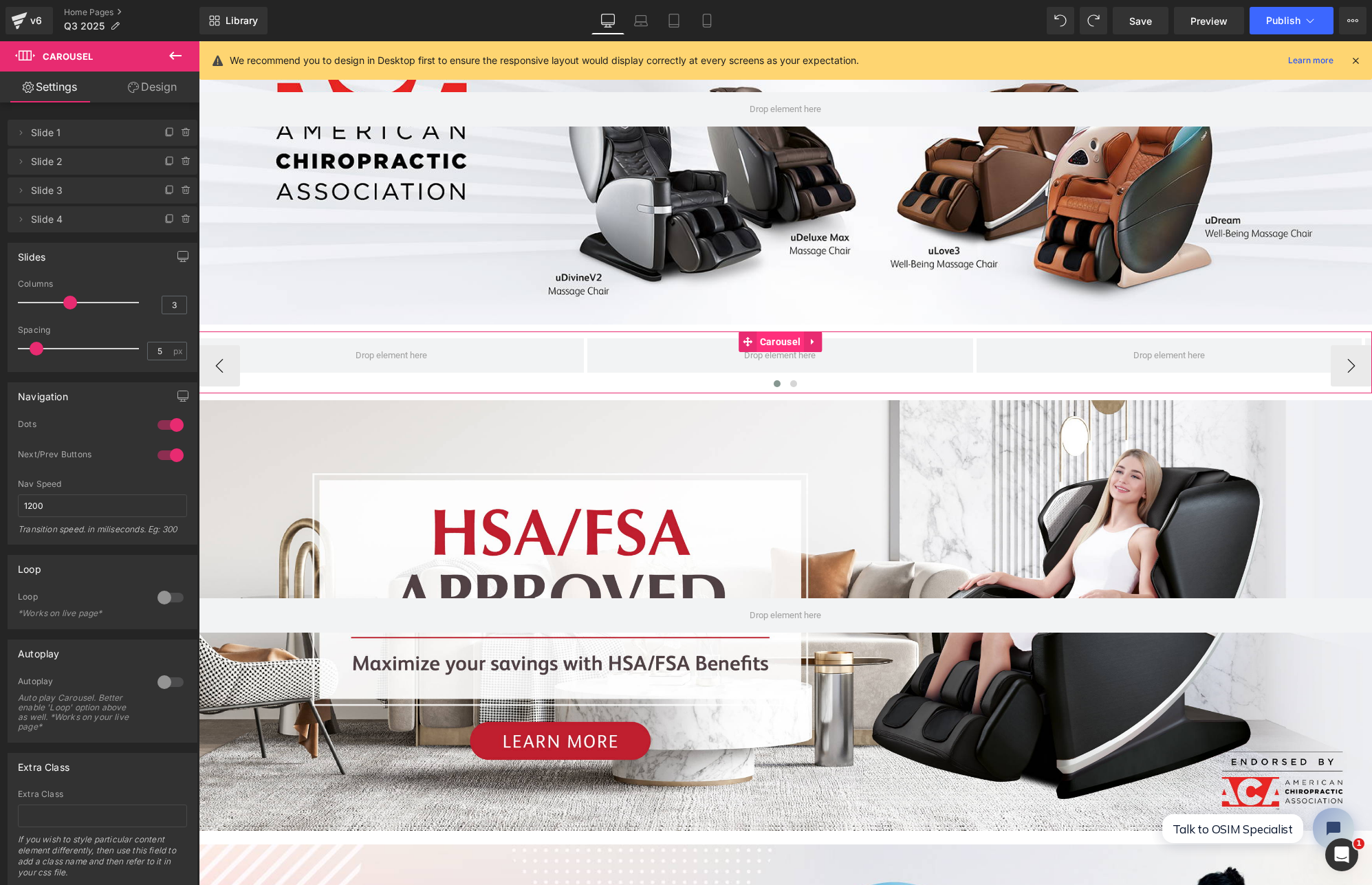
click at [771, 336] on span "Carousel" at bounding box center [780, 342] width 47 height 21
click at [184, 189] on icon at bounding box center [186, 190] width 11 height 11
click at [184, 189] on button "Delete" at bounding box center [172, 191] width 43 height 18
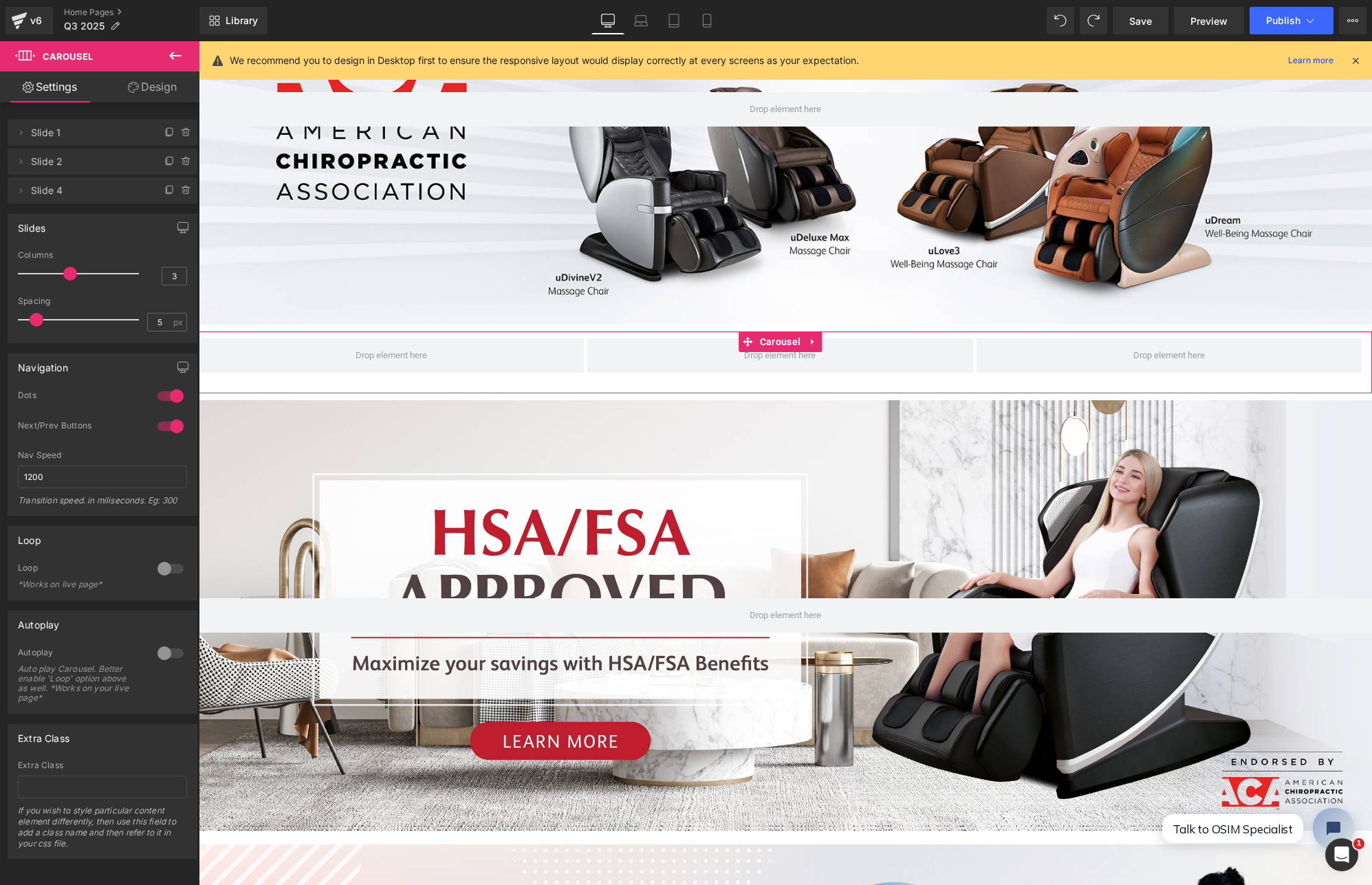
click at [184, 189] on icon at bounding box center [186, 190] width 11 height 11
click at [184, 189] on button "Delete" at bounding box center [172, 191] width 43 height 18
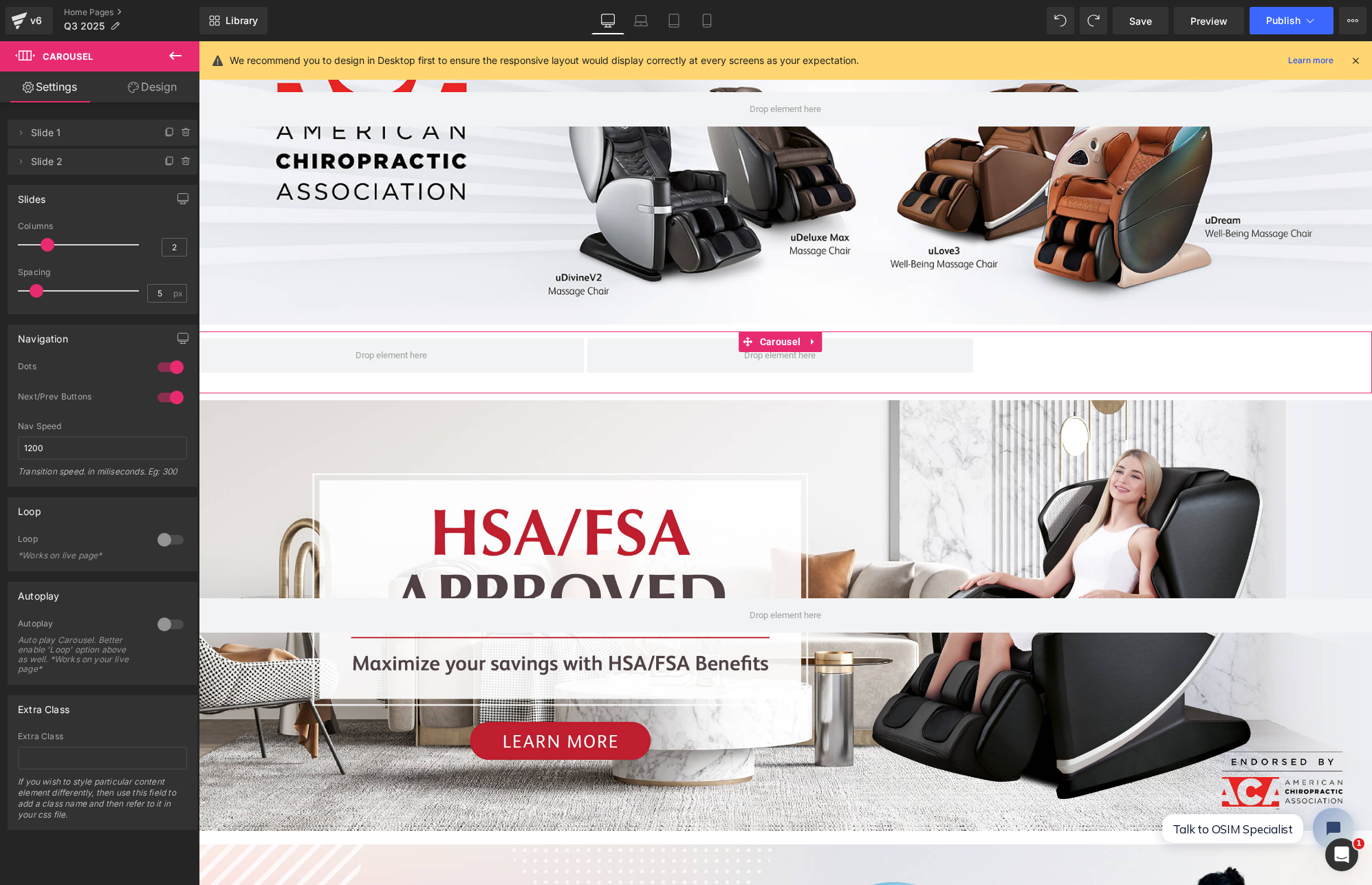
type input "1"
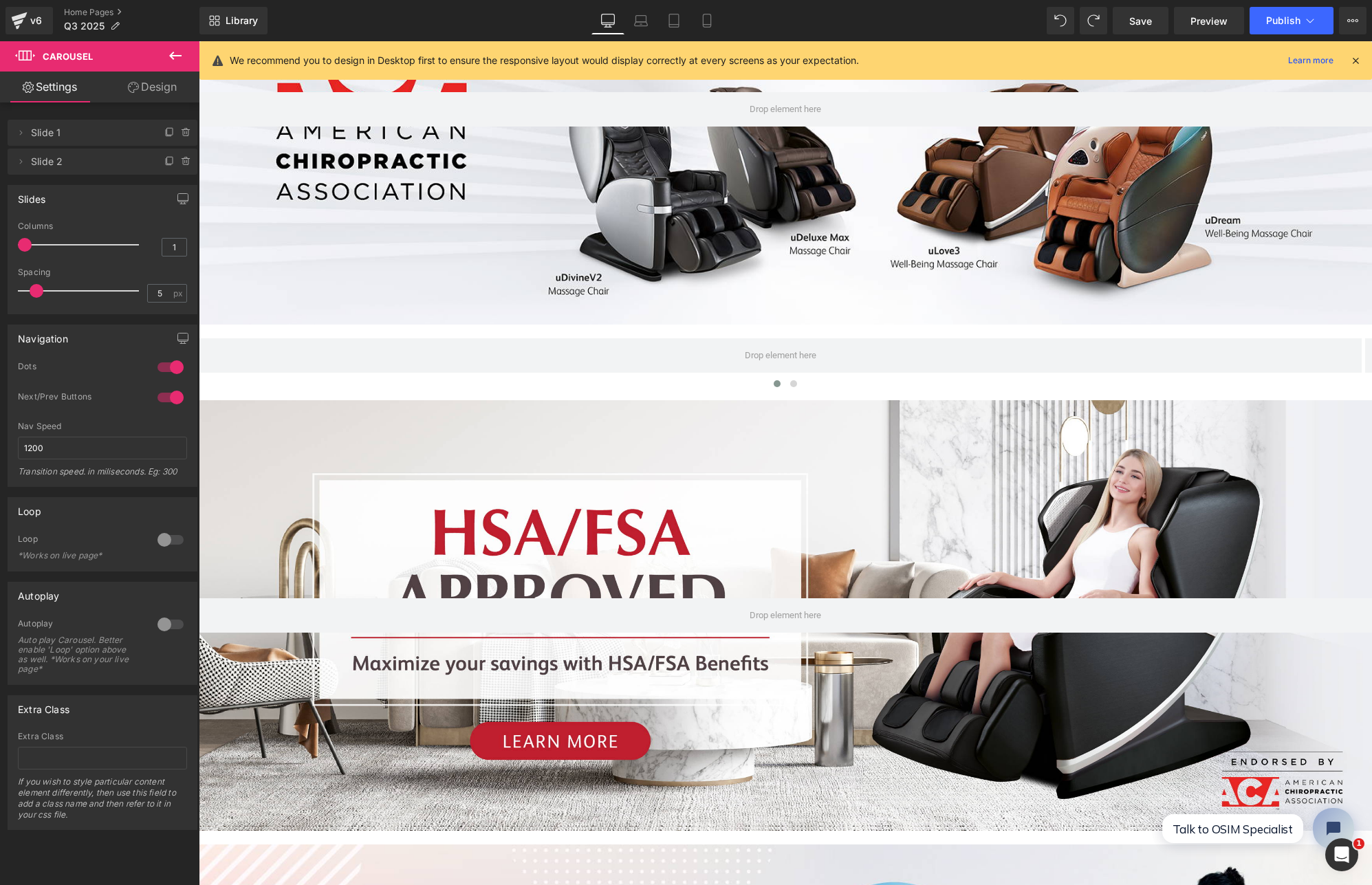
drag, startPoint x: 65, startPoint y: 241, endPoint x: -71, endPoint y: 238, distance: 136.0
click at [0, 238] on html "Carousel You are previewing how the will restyle your page. You can not edit El…" at bounding box center [686, 442] width 1372 height 885
type input "0"
drag, startPoint x: 40, startPoint y: 290, endPoint x: -13, endPoint y: 291, distance: 53.0
click at [0, 291] on html "Carousel You are previewing how the will restyle your page. You can not edit El…" at bounding box center [686, 442] width 1372 height 885
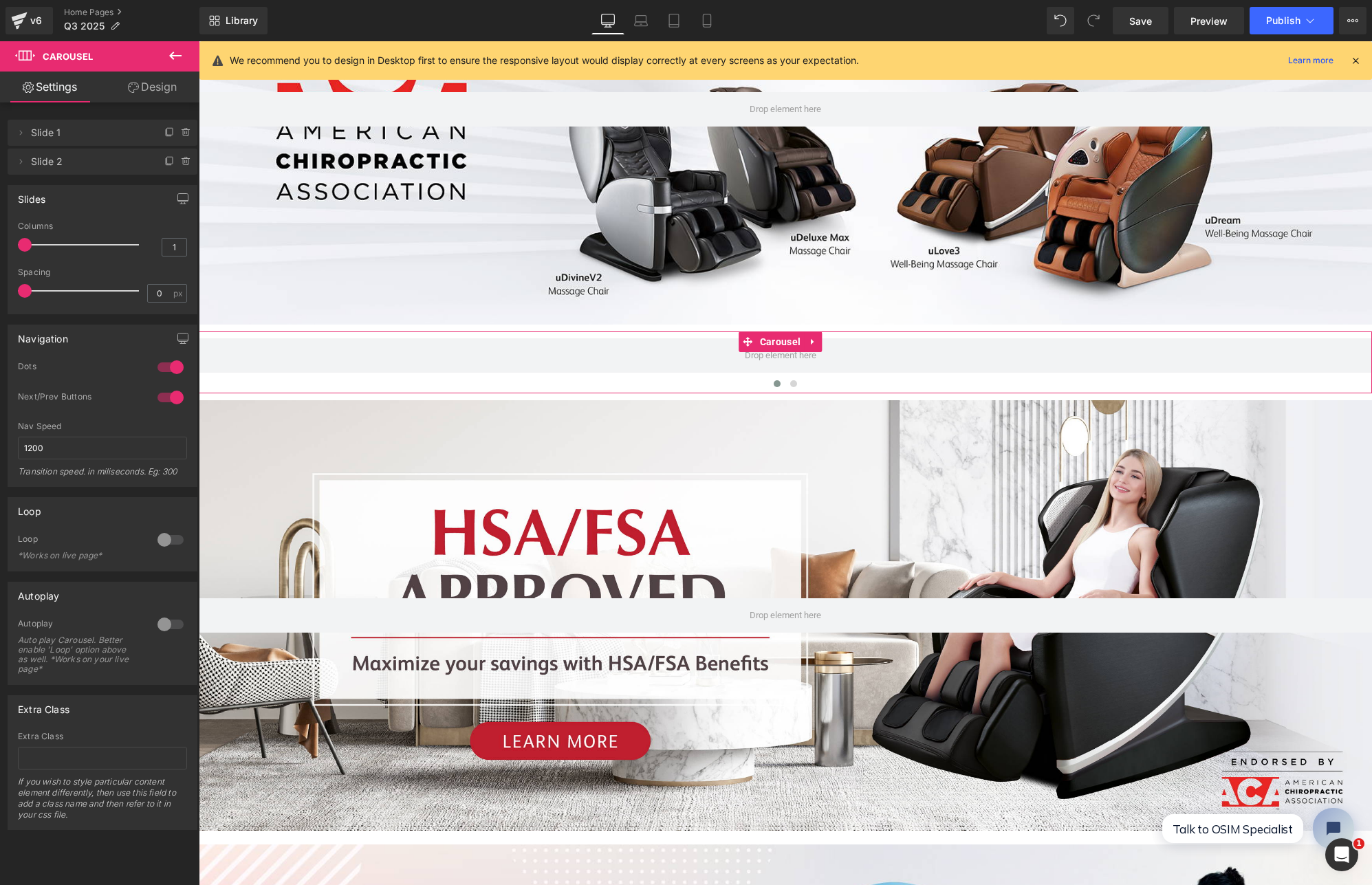
click at [146, 85] on link "Design" at bounding box center [152, 86] width 100 height 31
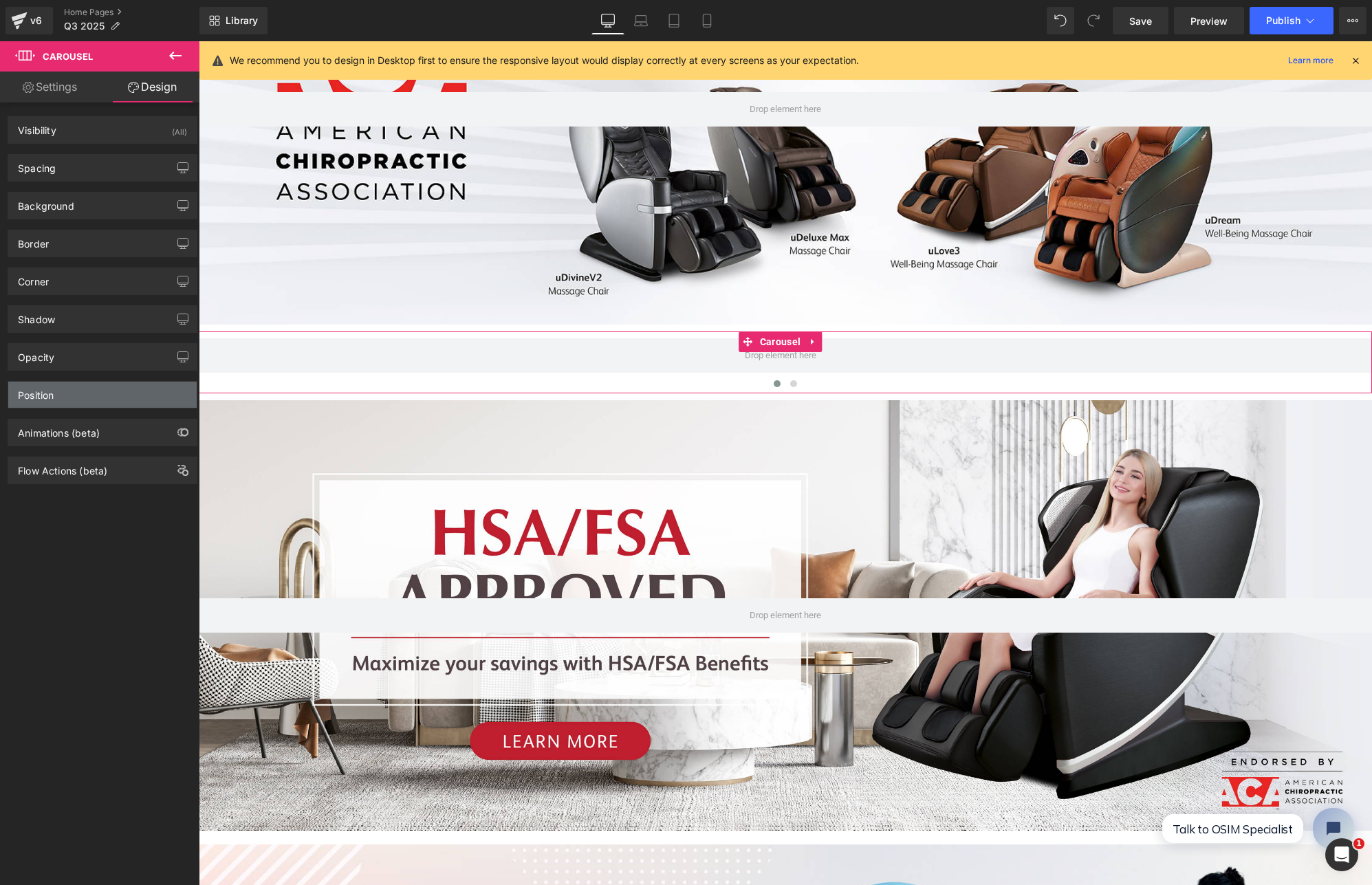
click at [80, 388] on div "Position" at bounding box center [102, 394] width 189 height 26
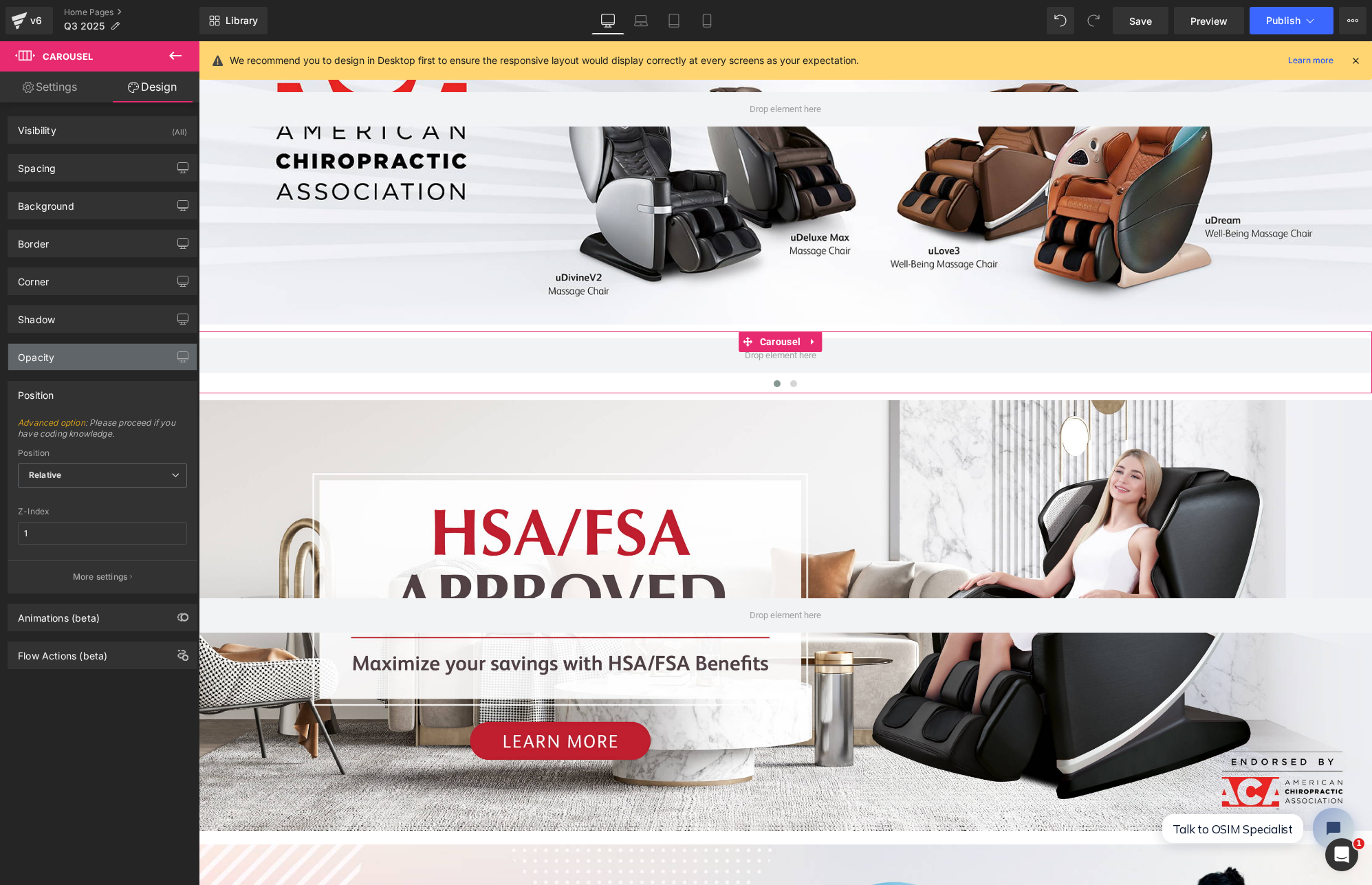
click at [84, 364] on div "Opacity" at bounding box center [102, 357] width 189 height 26
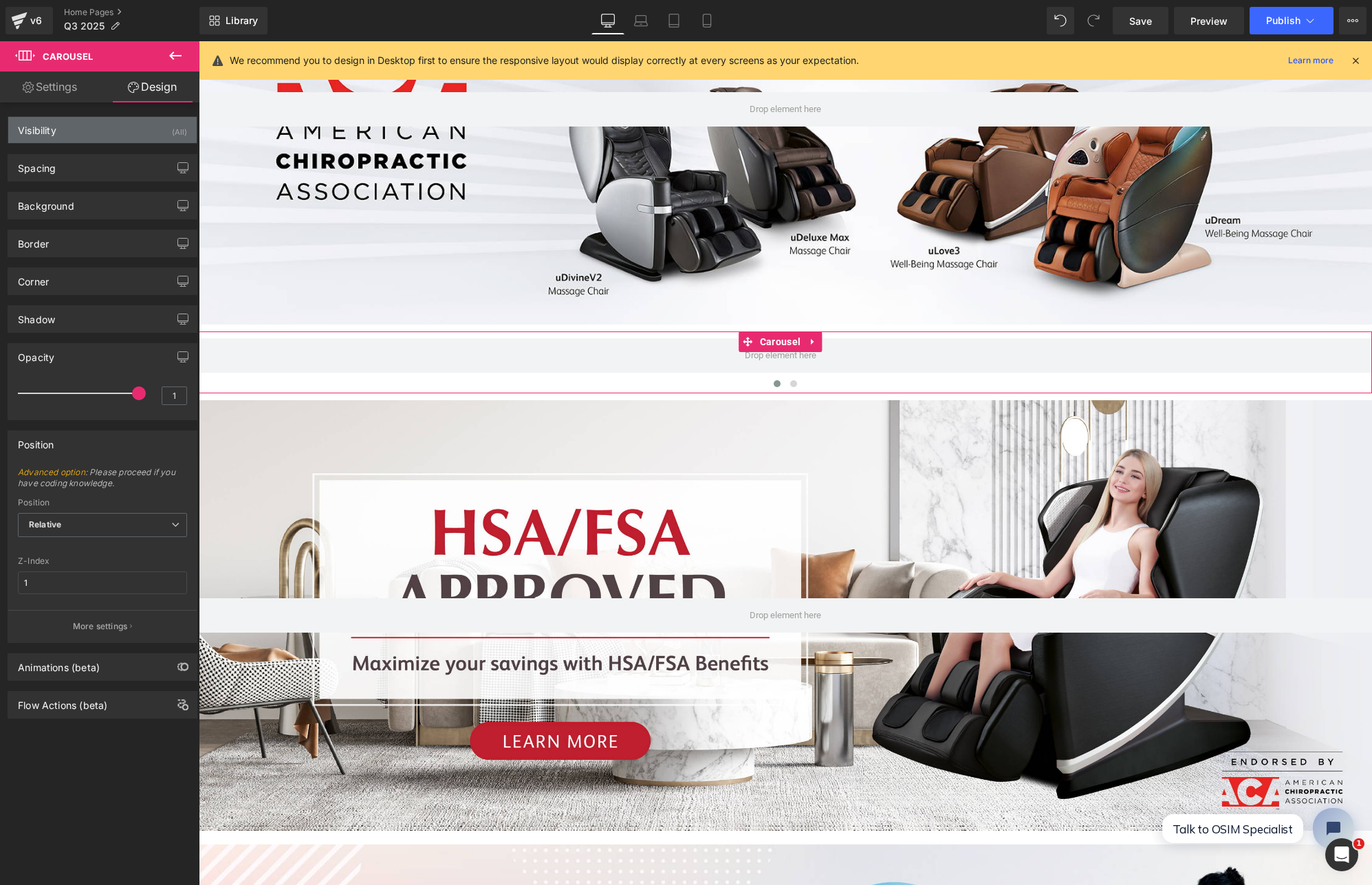
click at [37, 133] on div "Visibility" at bounding box center [37, 126] width 38 height 19
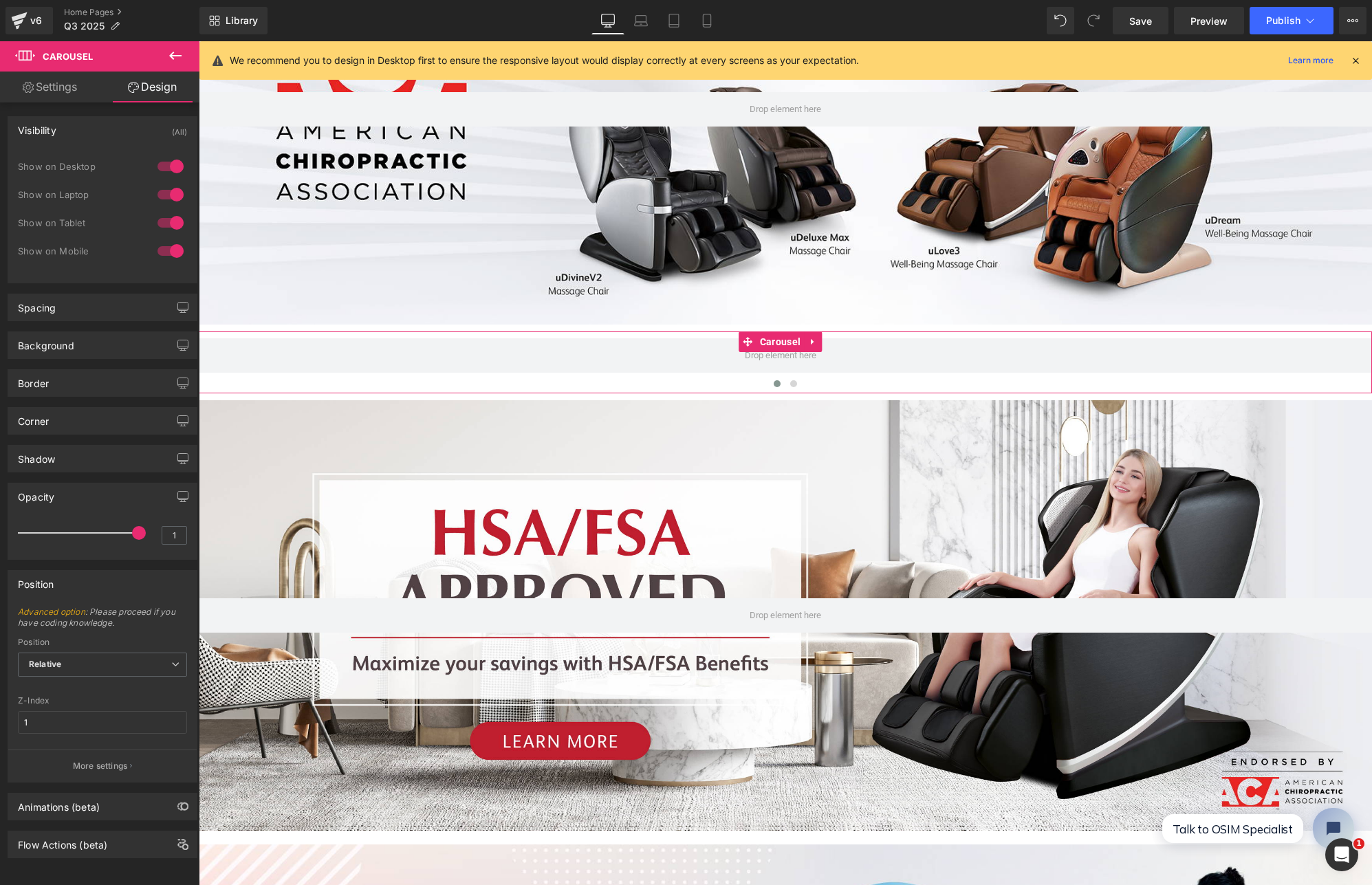
click at [71, 90] on link "Settings" at bounding box center [50, 86] width 100 height 31
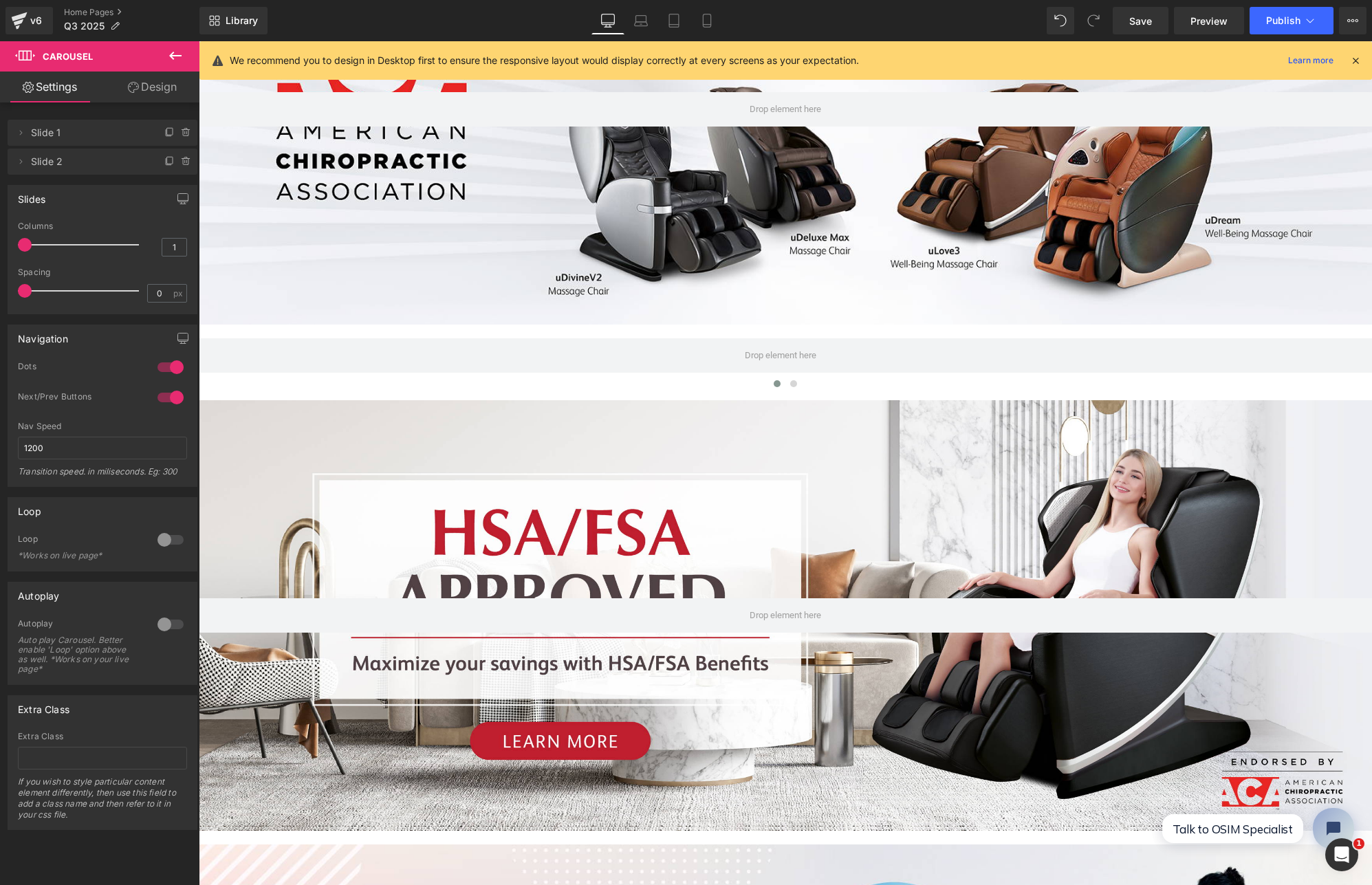
click at [441, 491] on div at bounding box center [786, 616] width 1174 height 431
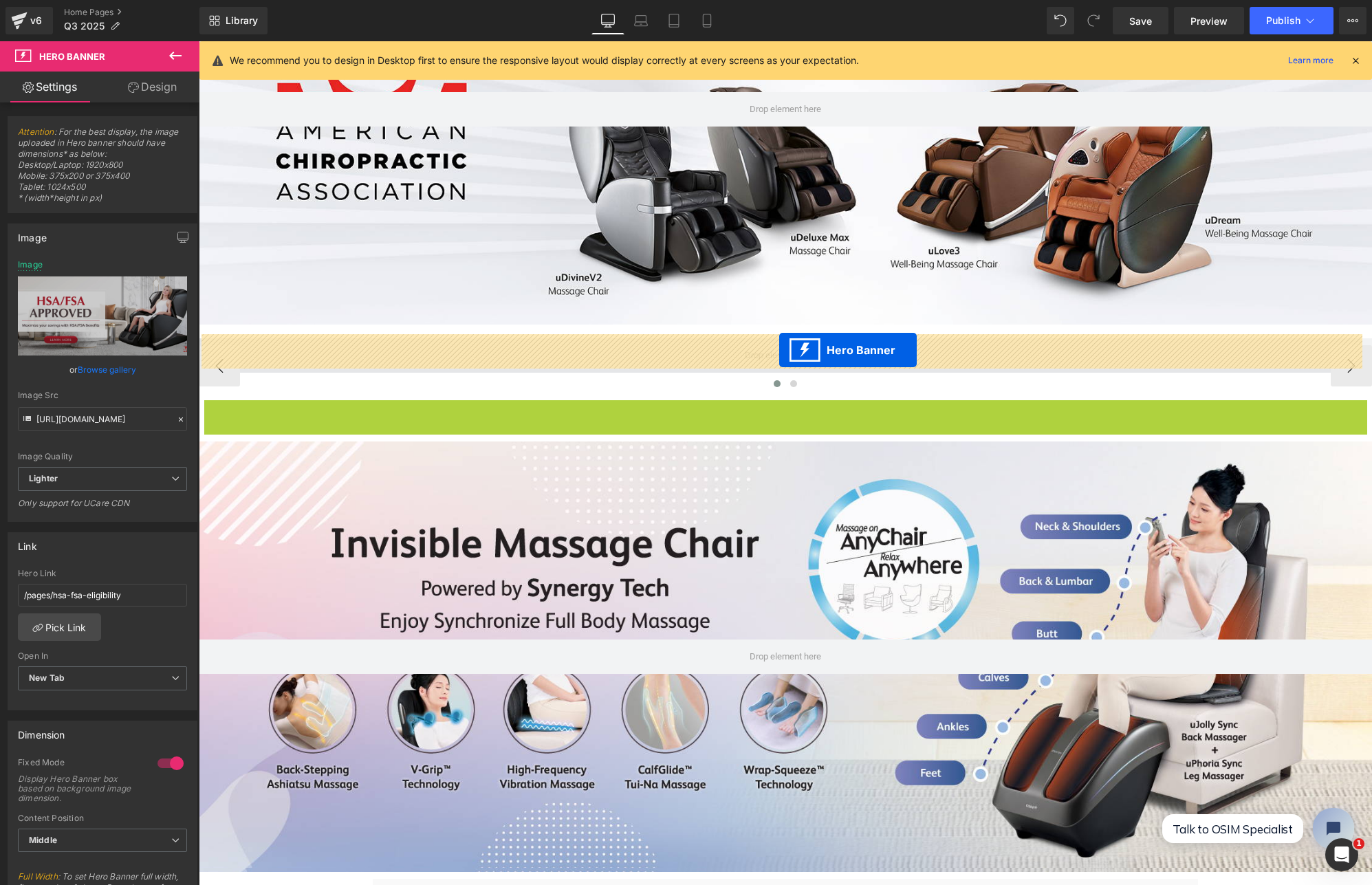
drag, startPoint x: 736, startPoint y: 405, endPoint x: 780, endPoint y: 350, distance: 70.4
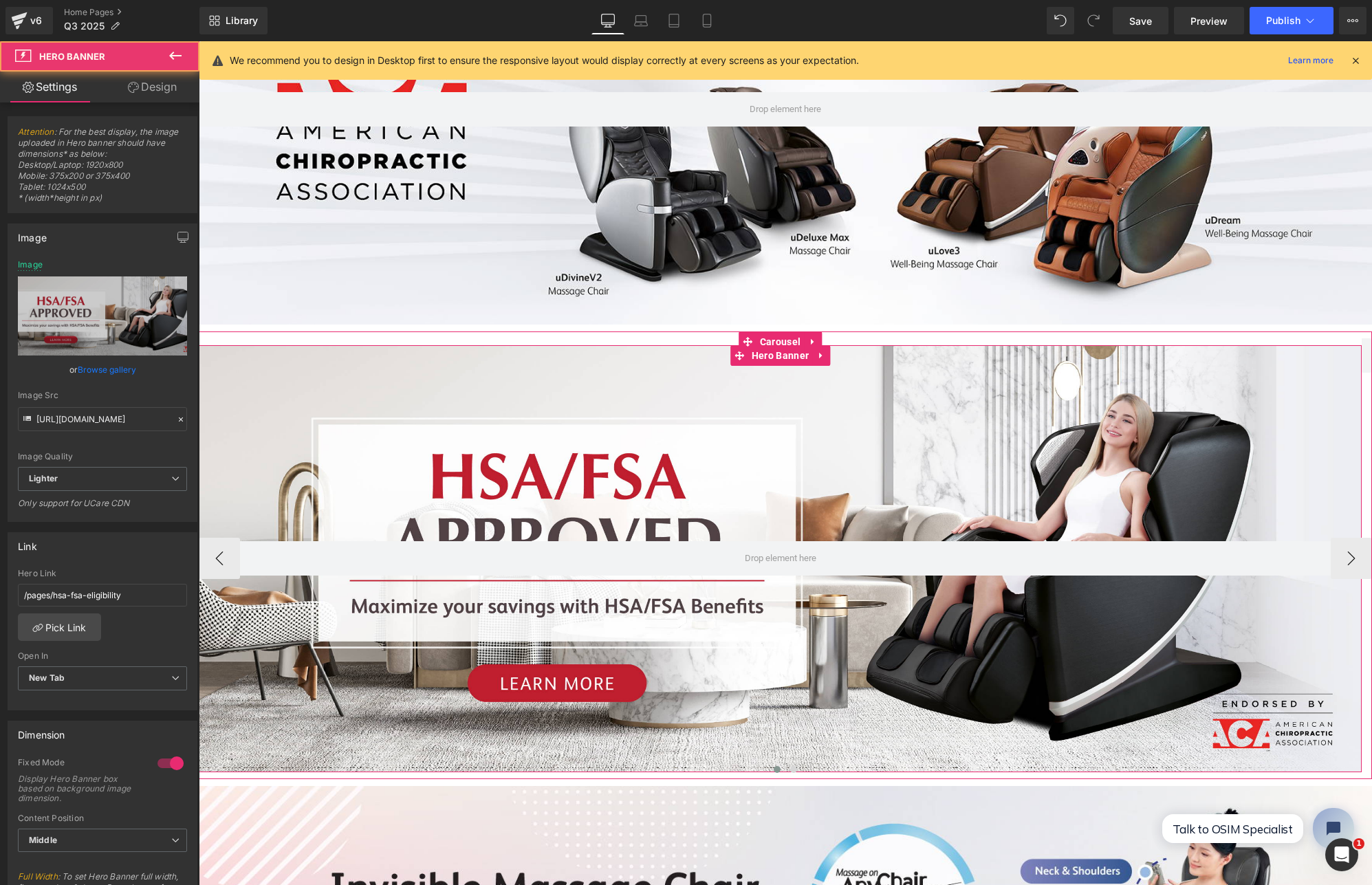
click at [475, 345] on div at bounding box center [780, 558] width 1163 height 426
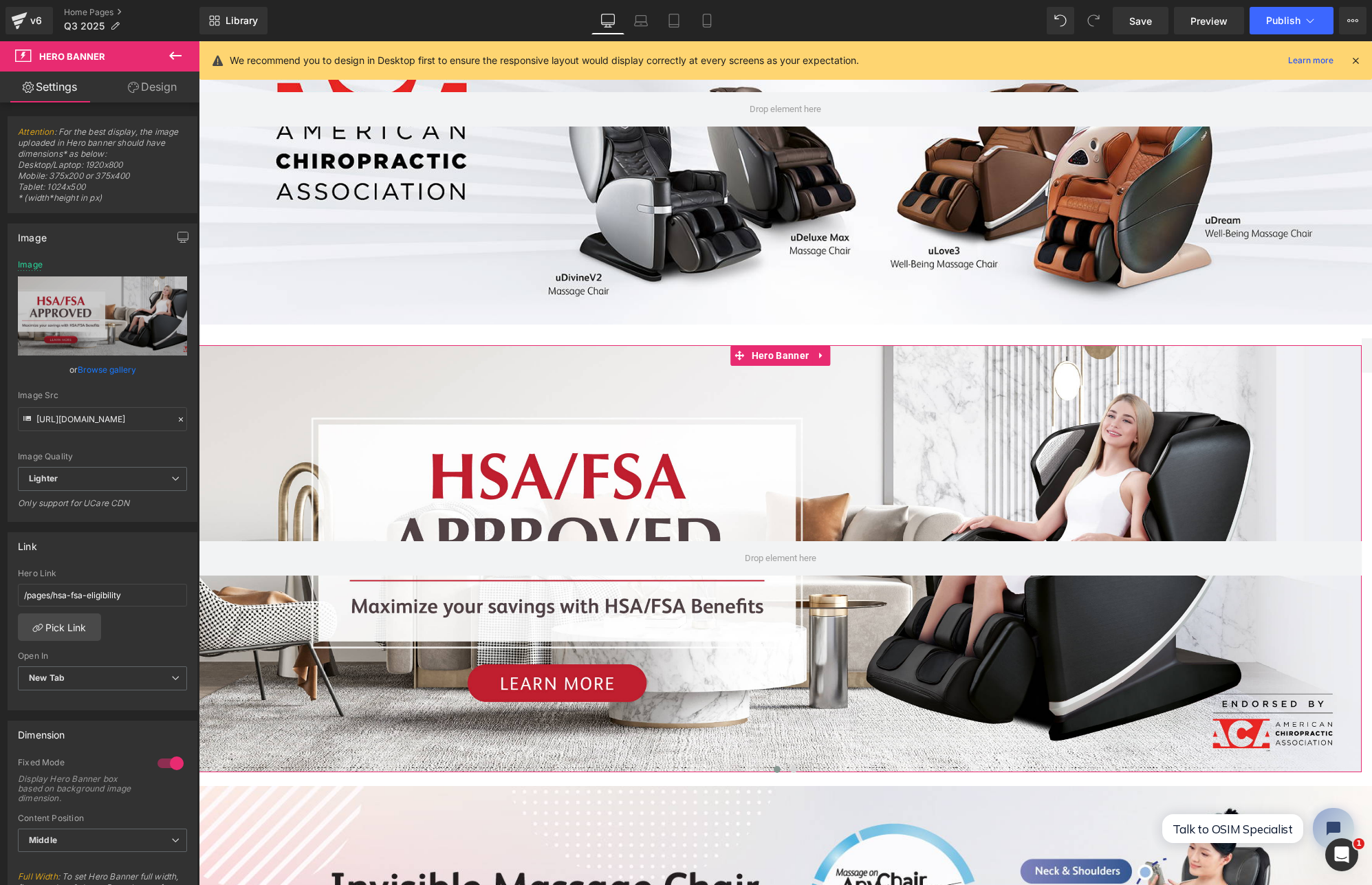
click at [142, 86] on link "Design" at bounding box center [152, 86] width 100 height 31
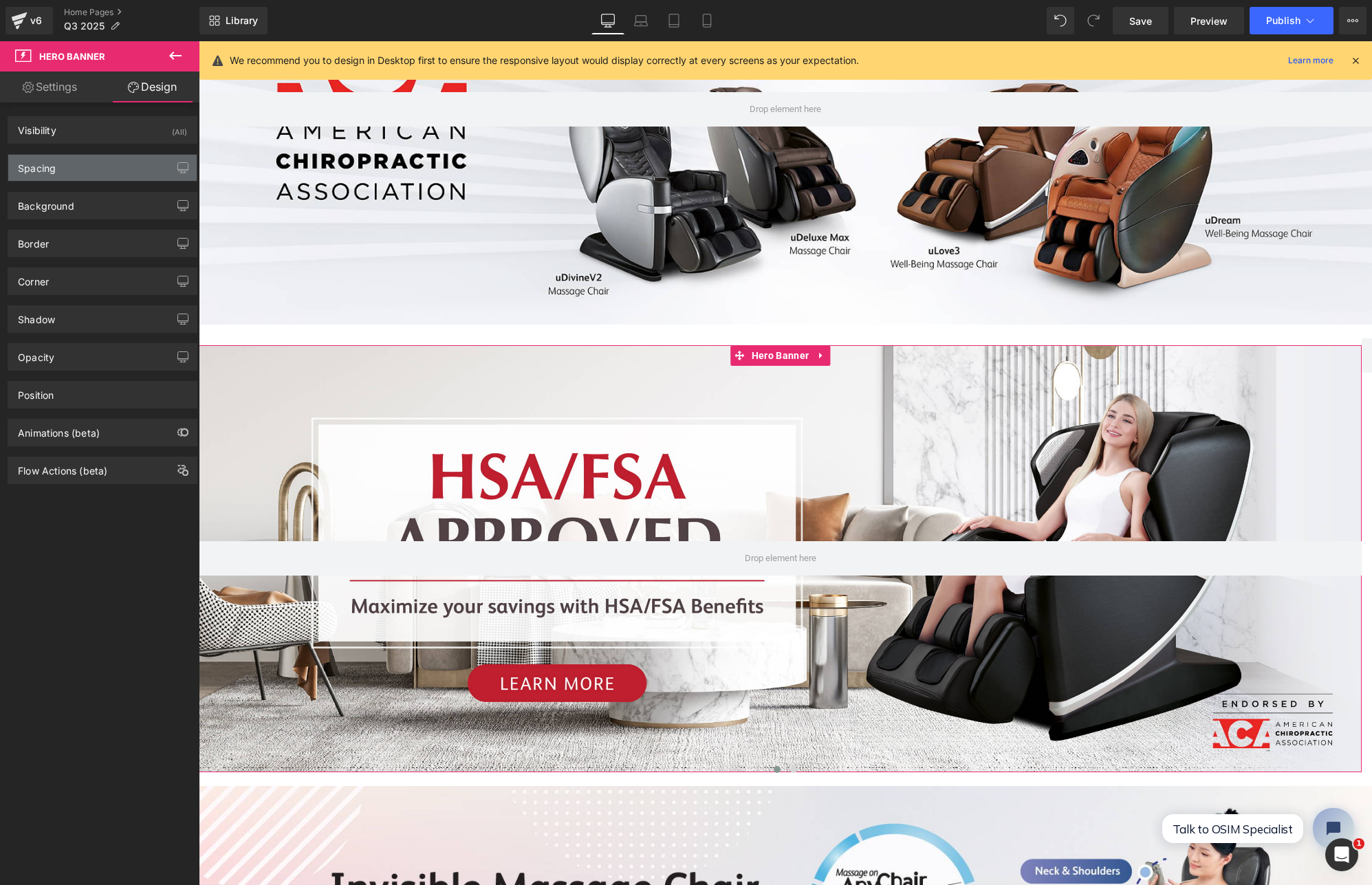
click at [81, 166] on div "Spacing" at bounding box center [102, 168] width 189 height 26
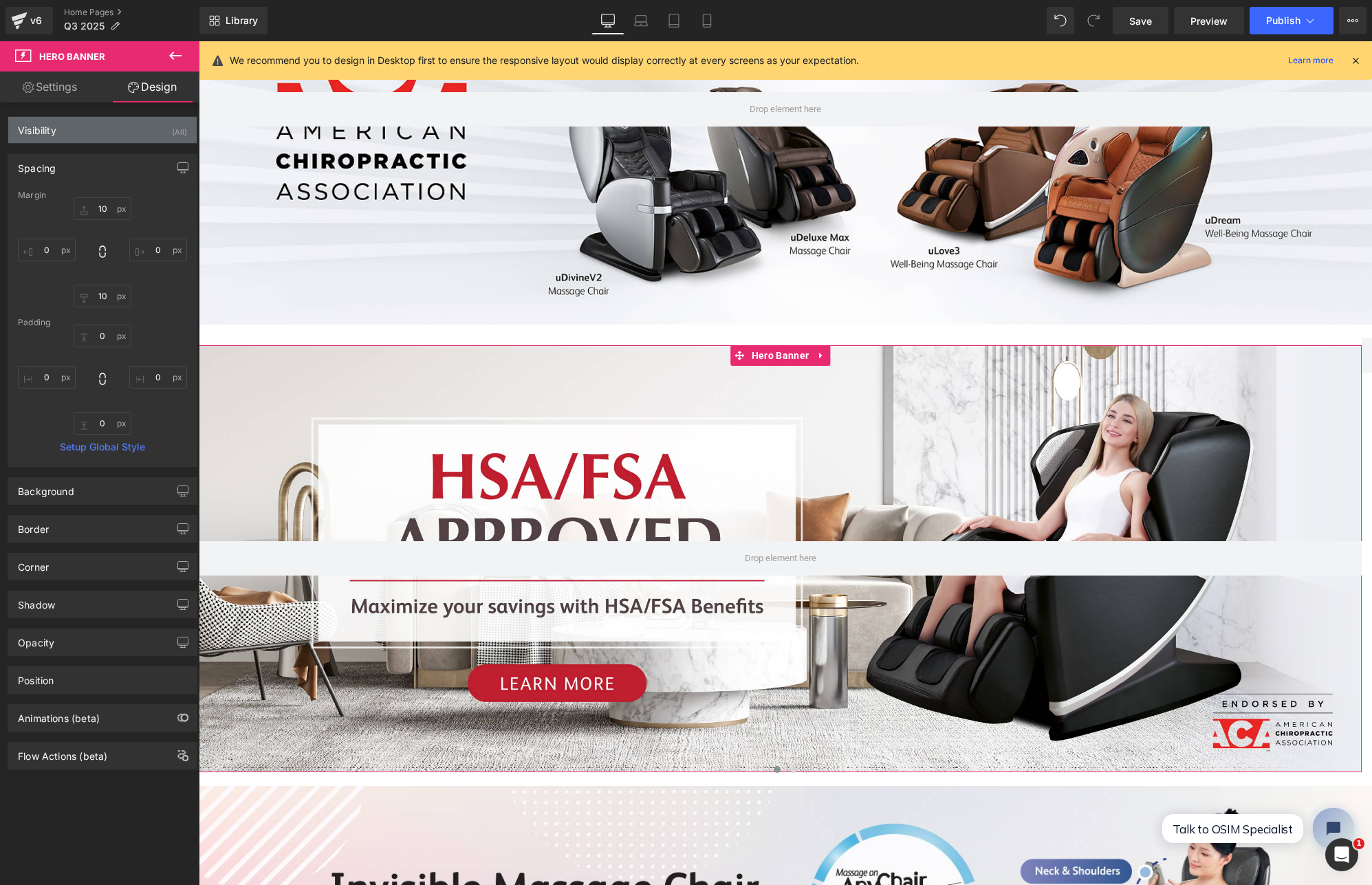
click at [90, 128] on div "Visibility (All)" at bounding box center [102, 130] width 189 height 26
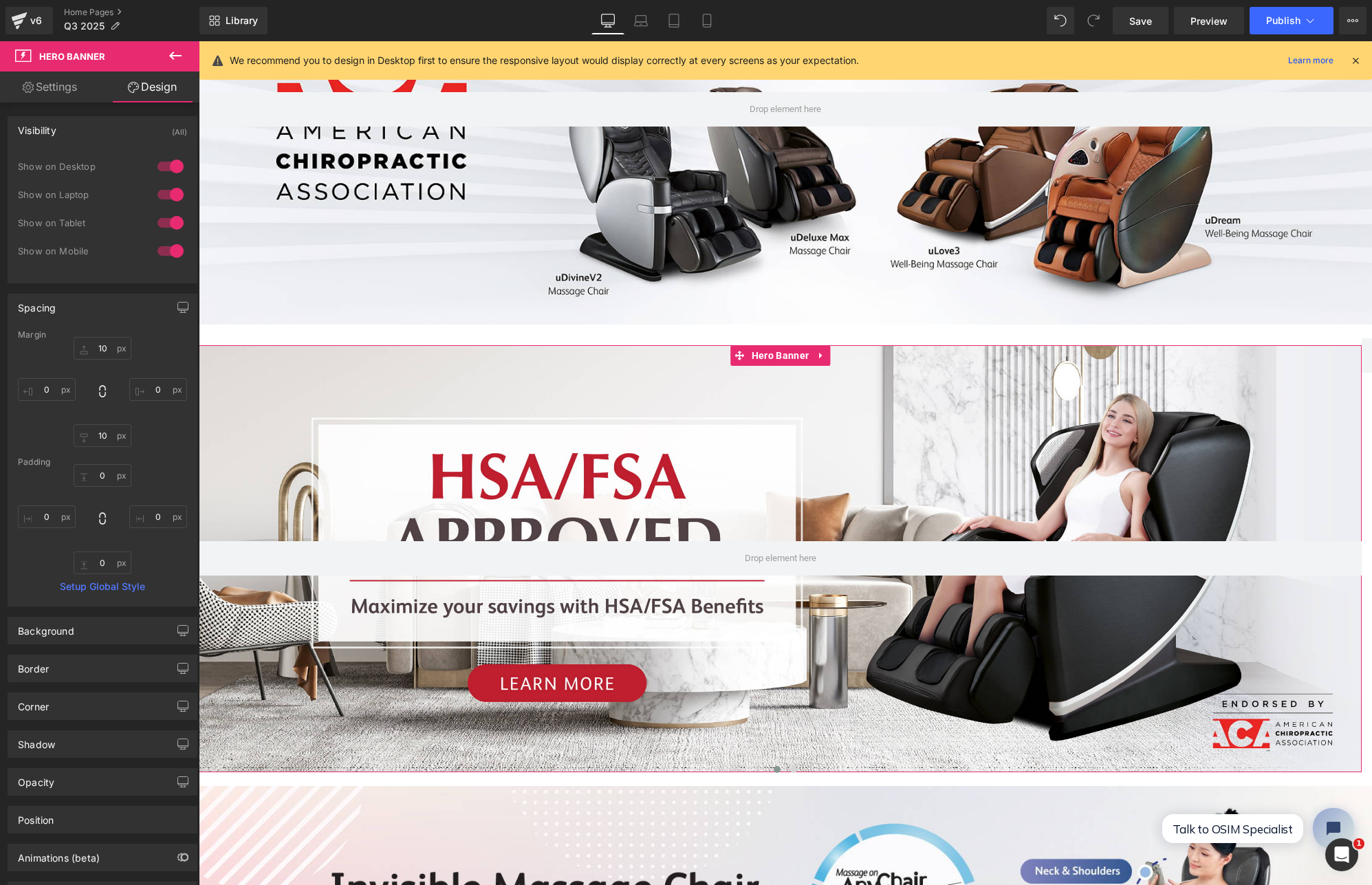
click at [77, 86] on link "Settings" at bounding box center [50, 86] width 100 height 31
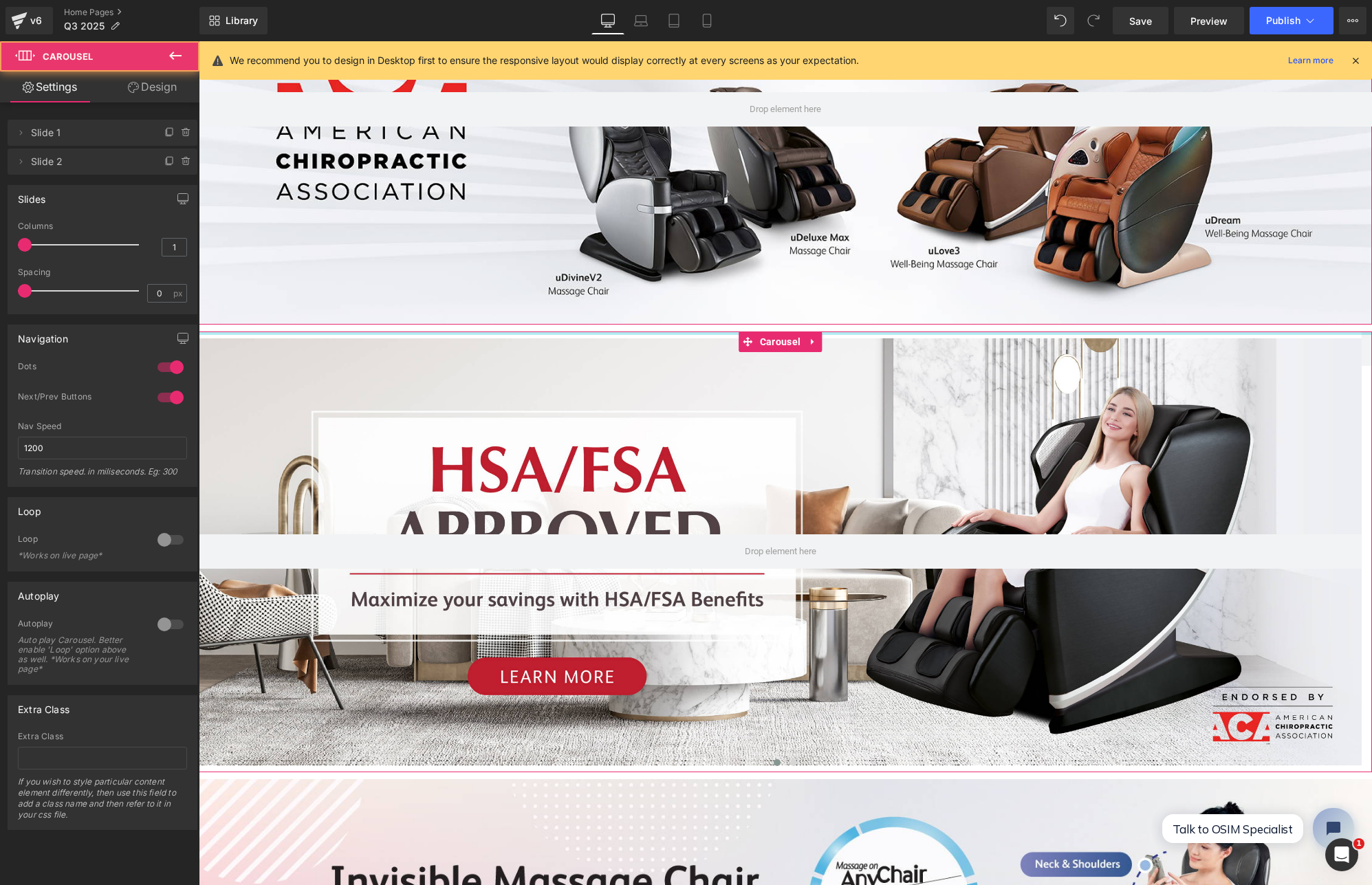
drag, startPoint x: 321, startPoint y: 329, endPoint x: 339, endPoint y: 313, distance: 24.1
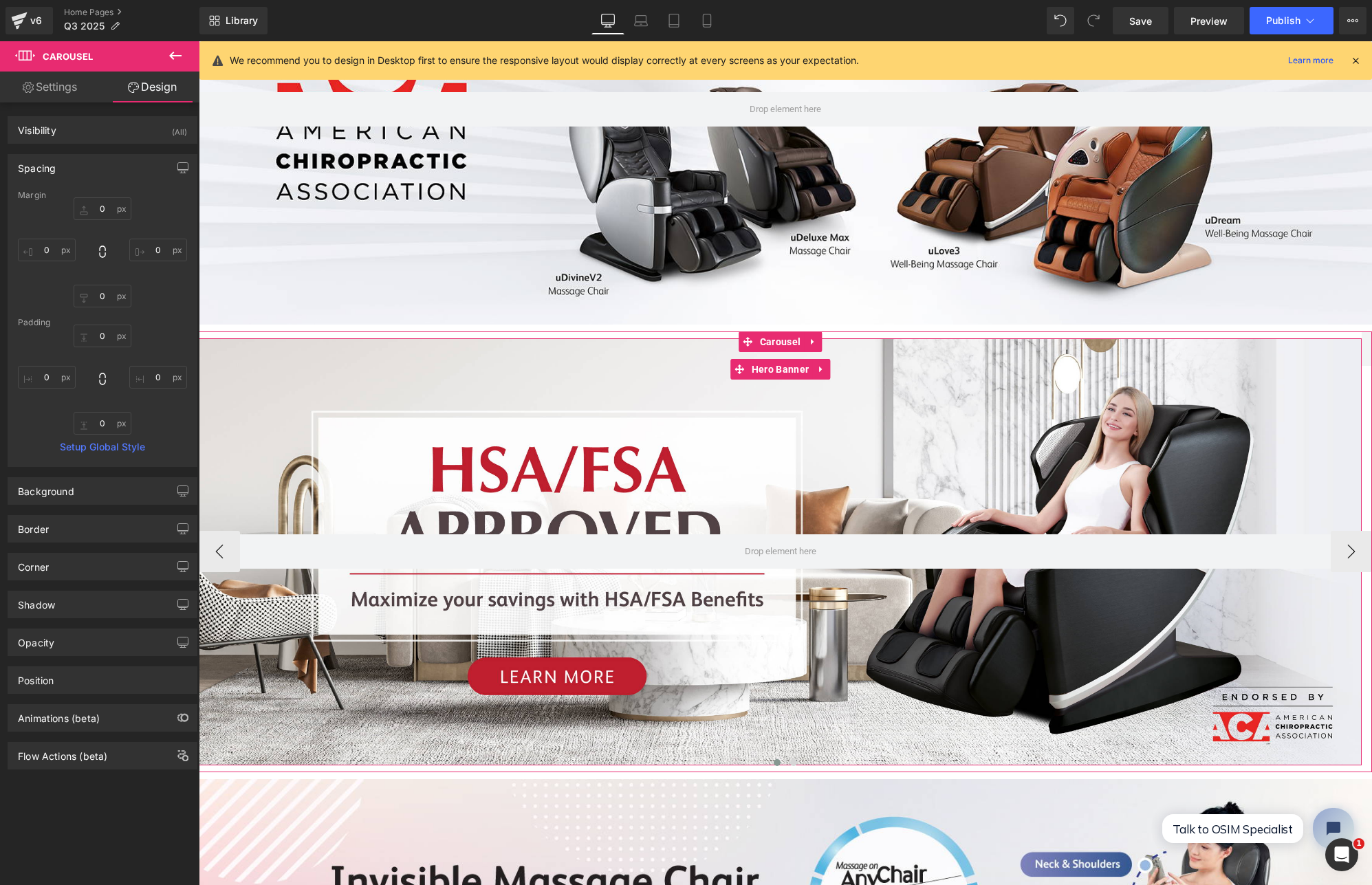
click at [383, 354] on div at bounding box center [780, 551] width 1163 height 426
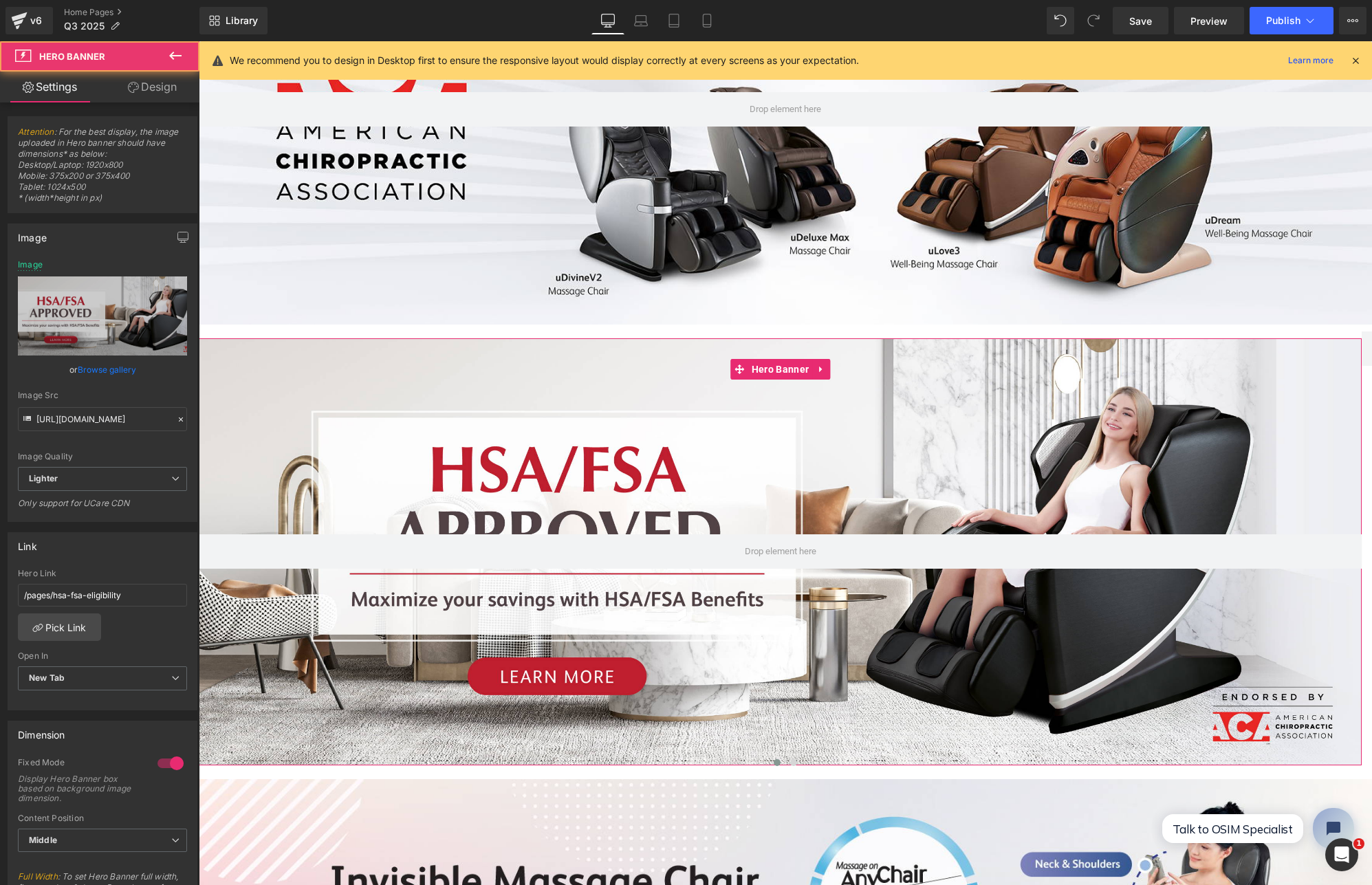
click at [160, 82] on link "Design" at bounding box center [152, 86] width 100 height 31
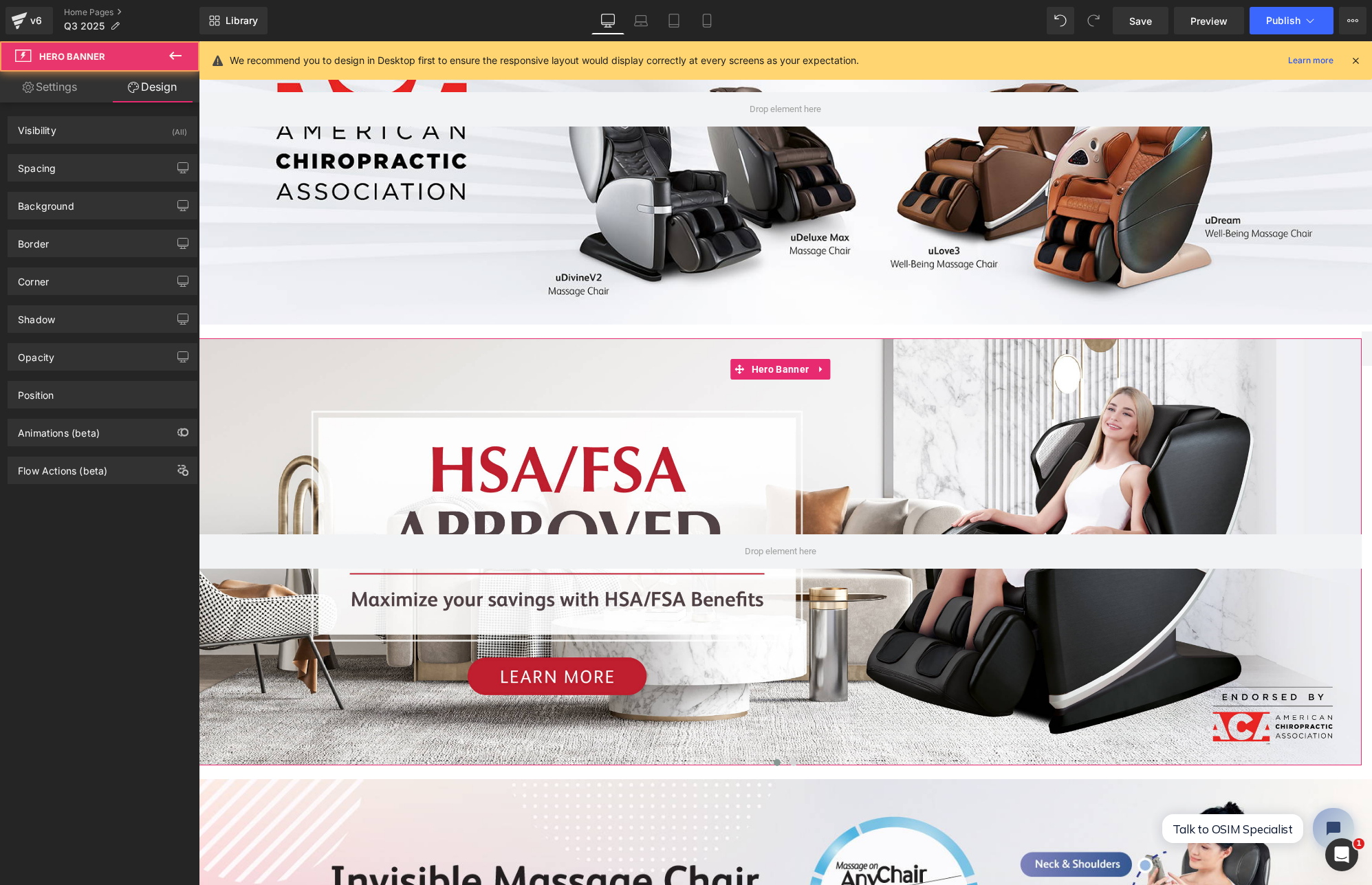
type input "10"
type input "0"
type input "10"
type input "0"
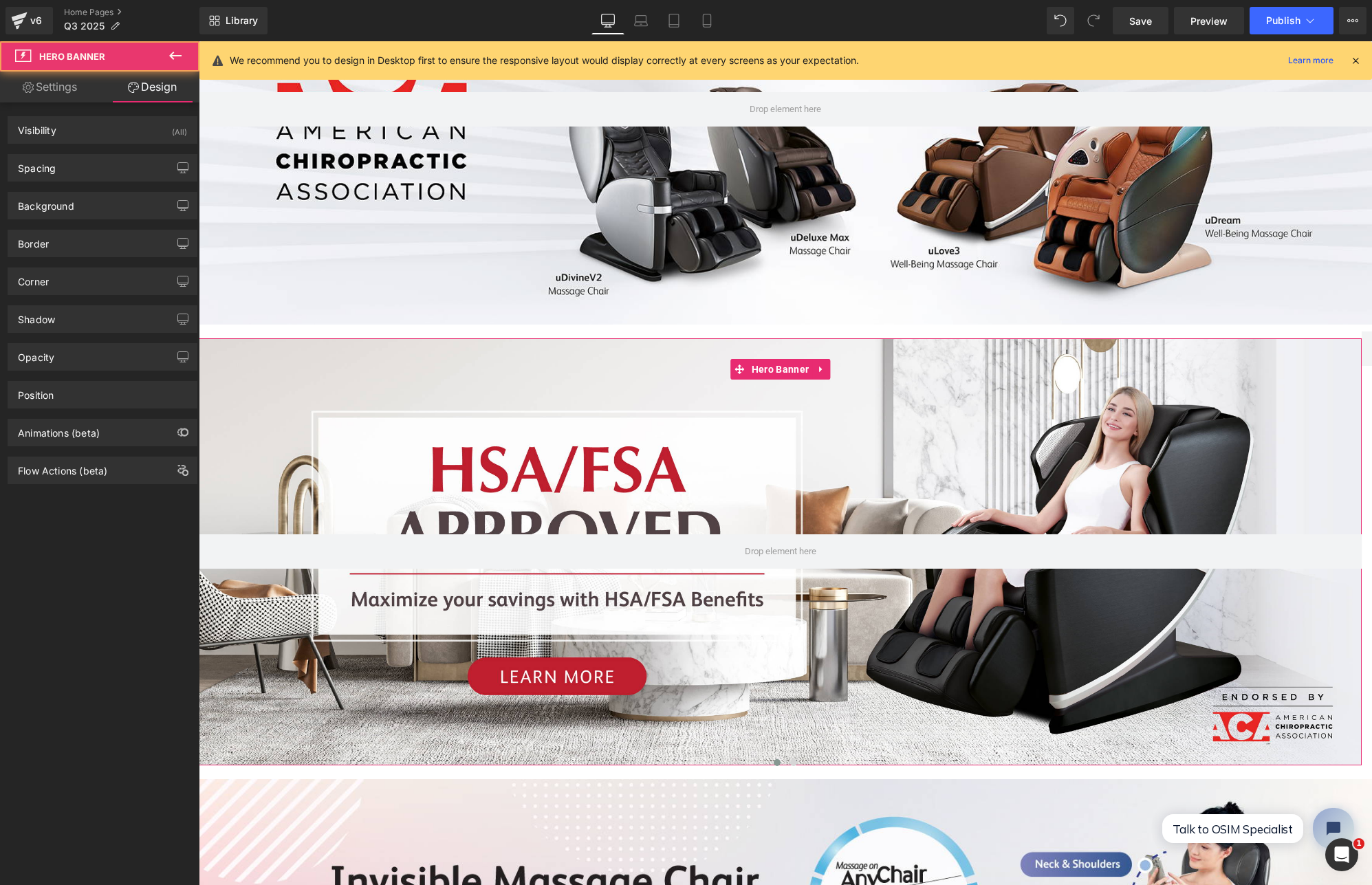
type input "0"
click at [71, 167] on div "Spacing" at bounding box center [102, 168] width 189 height 26
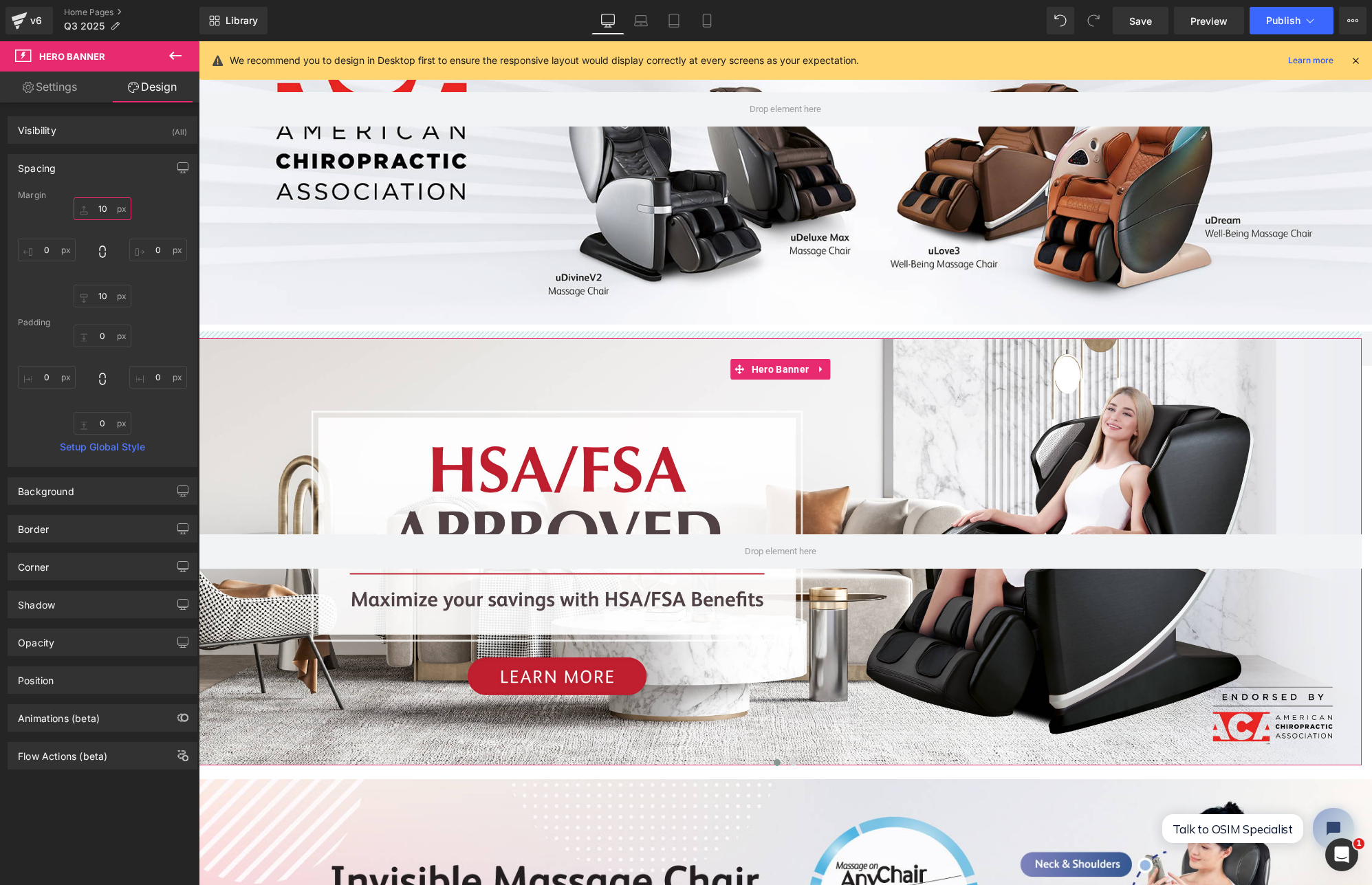
click at [105, 209] on input "10" at bounding box center [102, 209] width 58 height 22
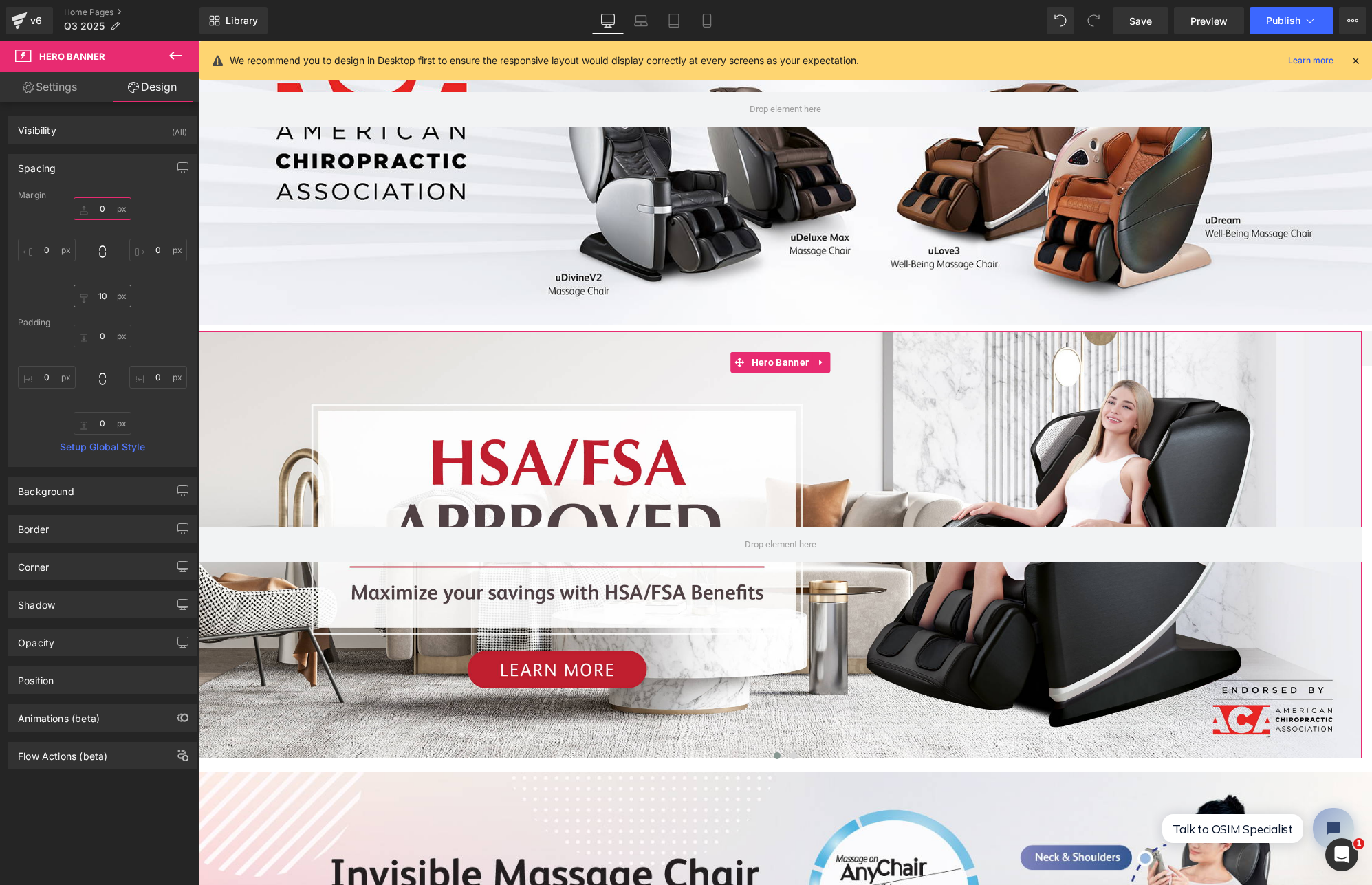
type input "0"
click at [106, 294] on input "10" at bounding box center [102, 296] width 58 height 22
type input "0"
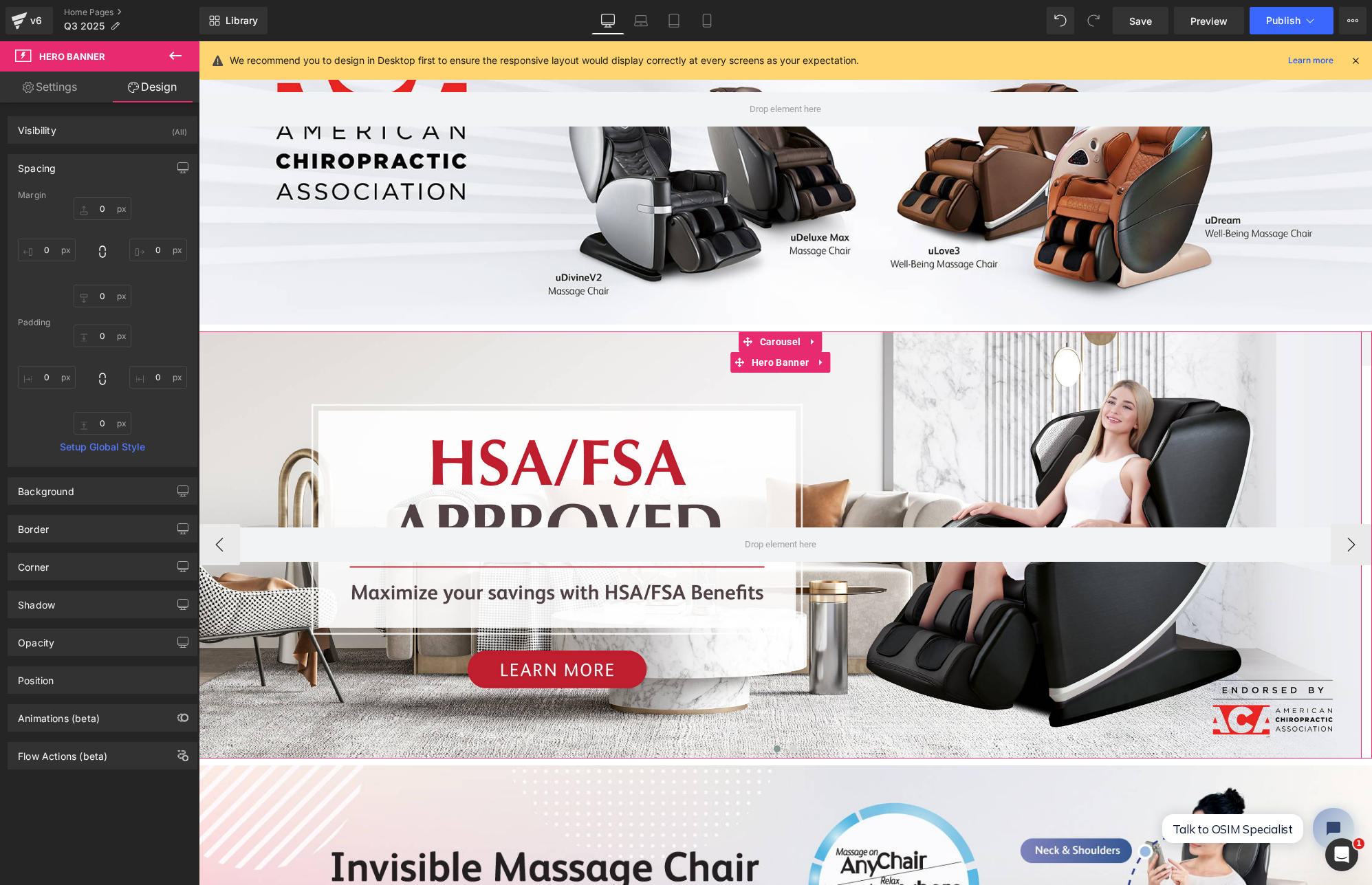
click at [640, 463] on div at bounding box center [780, 544] width 1163 height 426
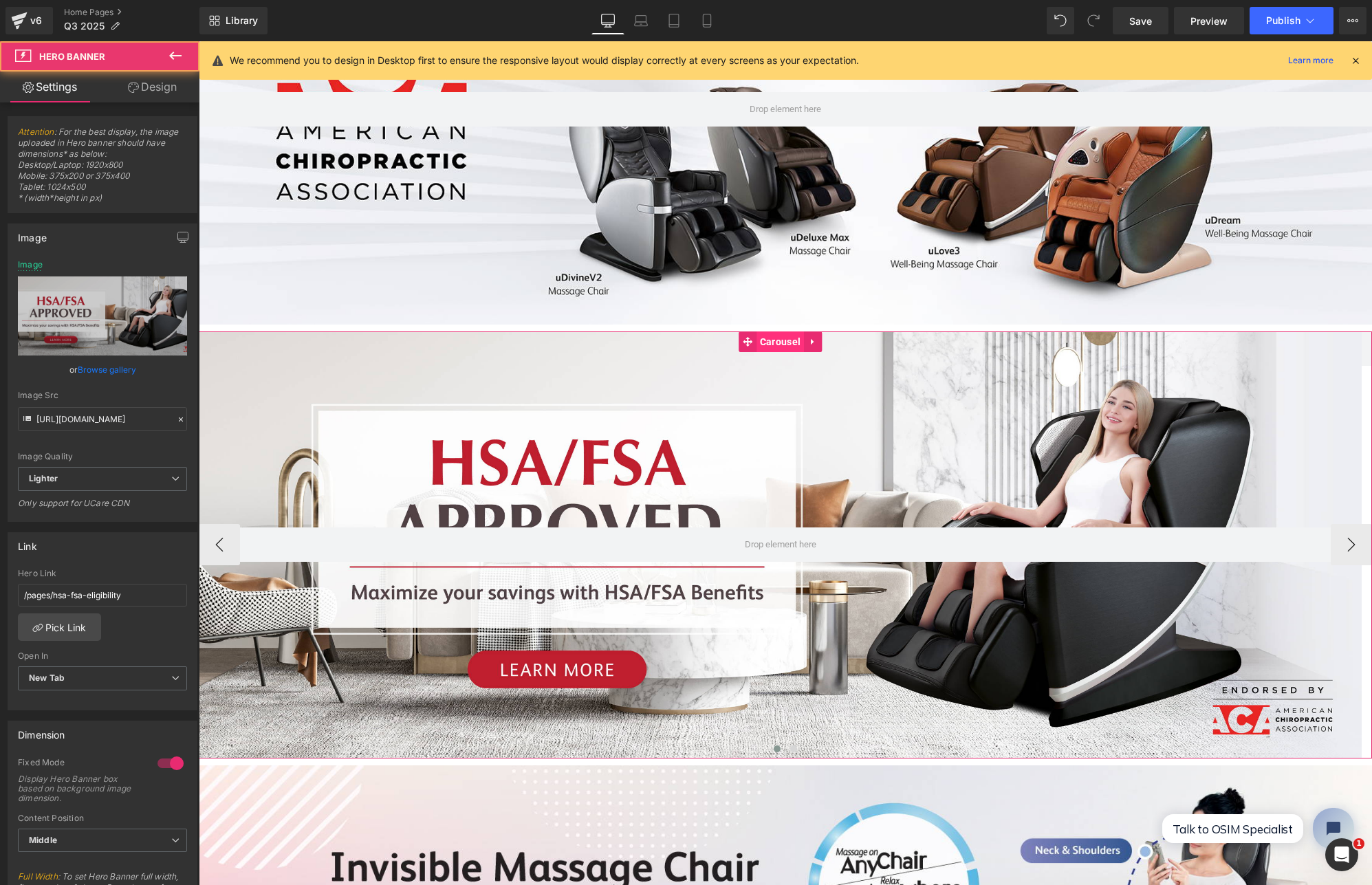
click at [772, 337] on span "Carousel" at bounding box center [780, 342] width 47 height 21
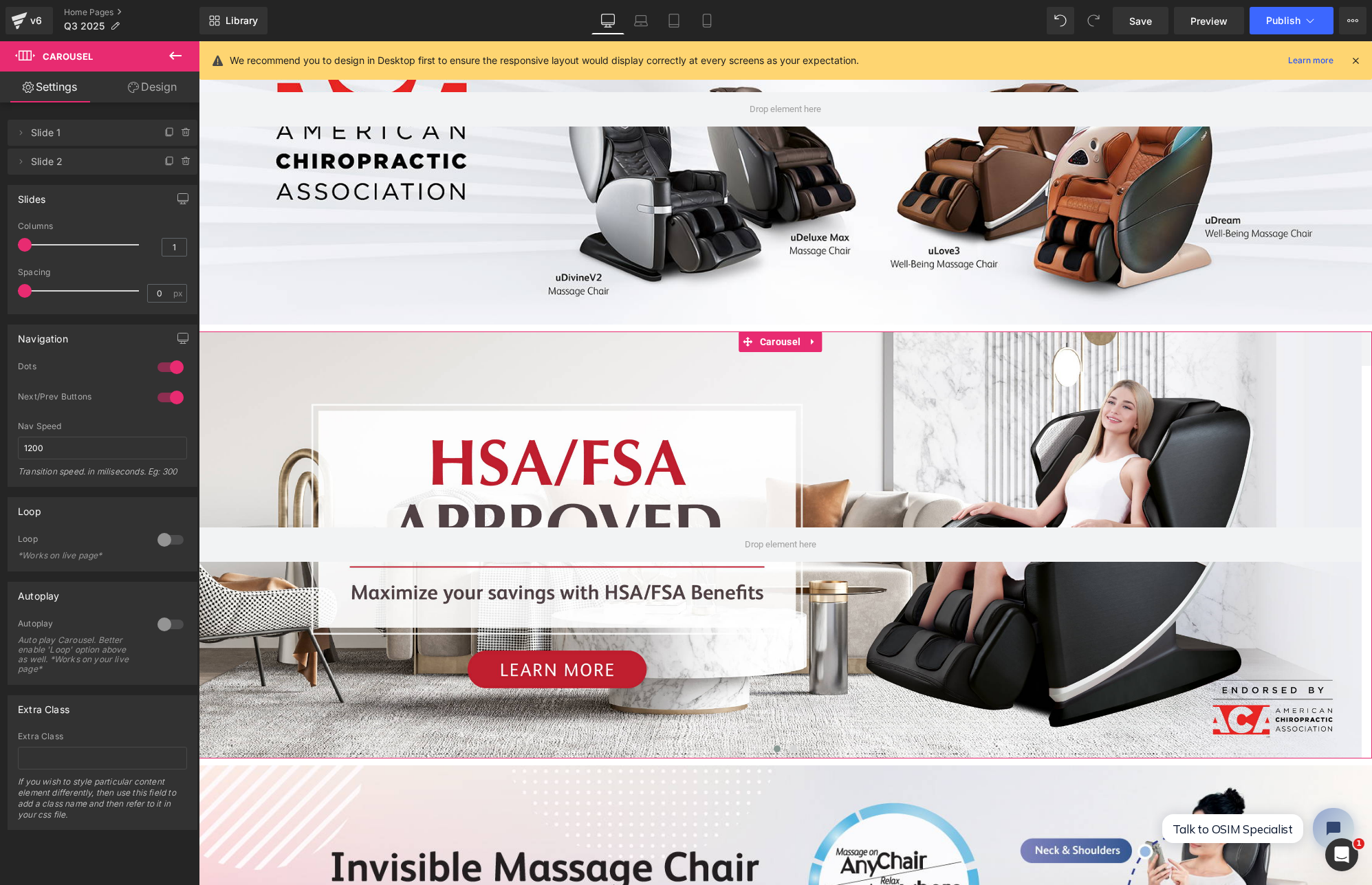
click at [151, 94] on link "Design" at bounding box center [152, 86] width 100 height 31
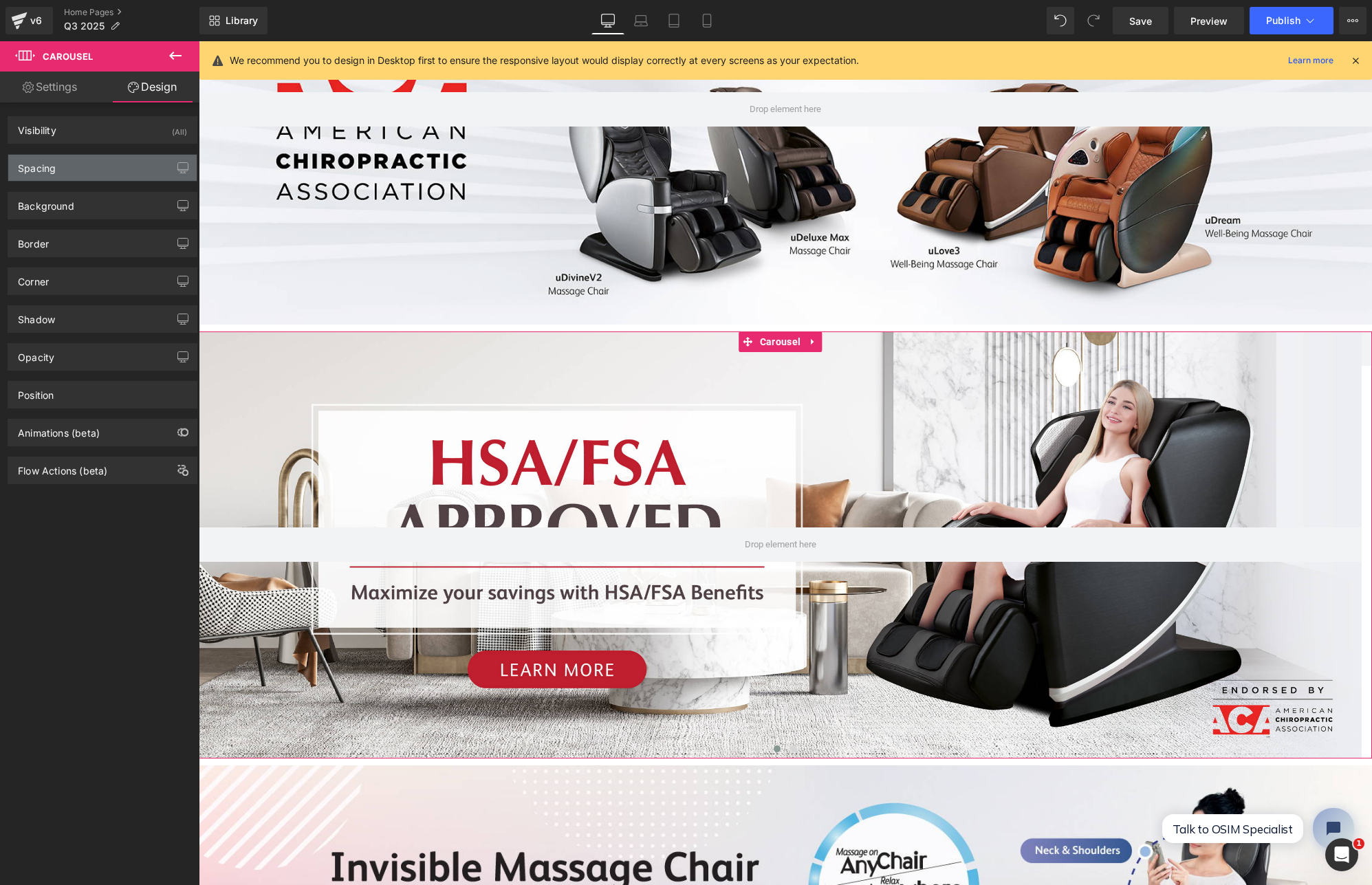
click at [74, 170] on div "Spacing" at bounding box center [102, 168] width 189 height 26
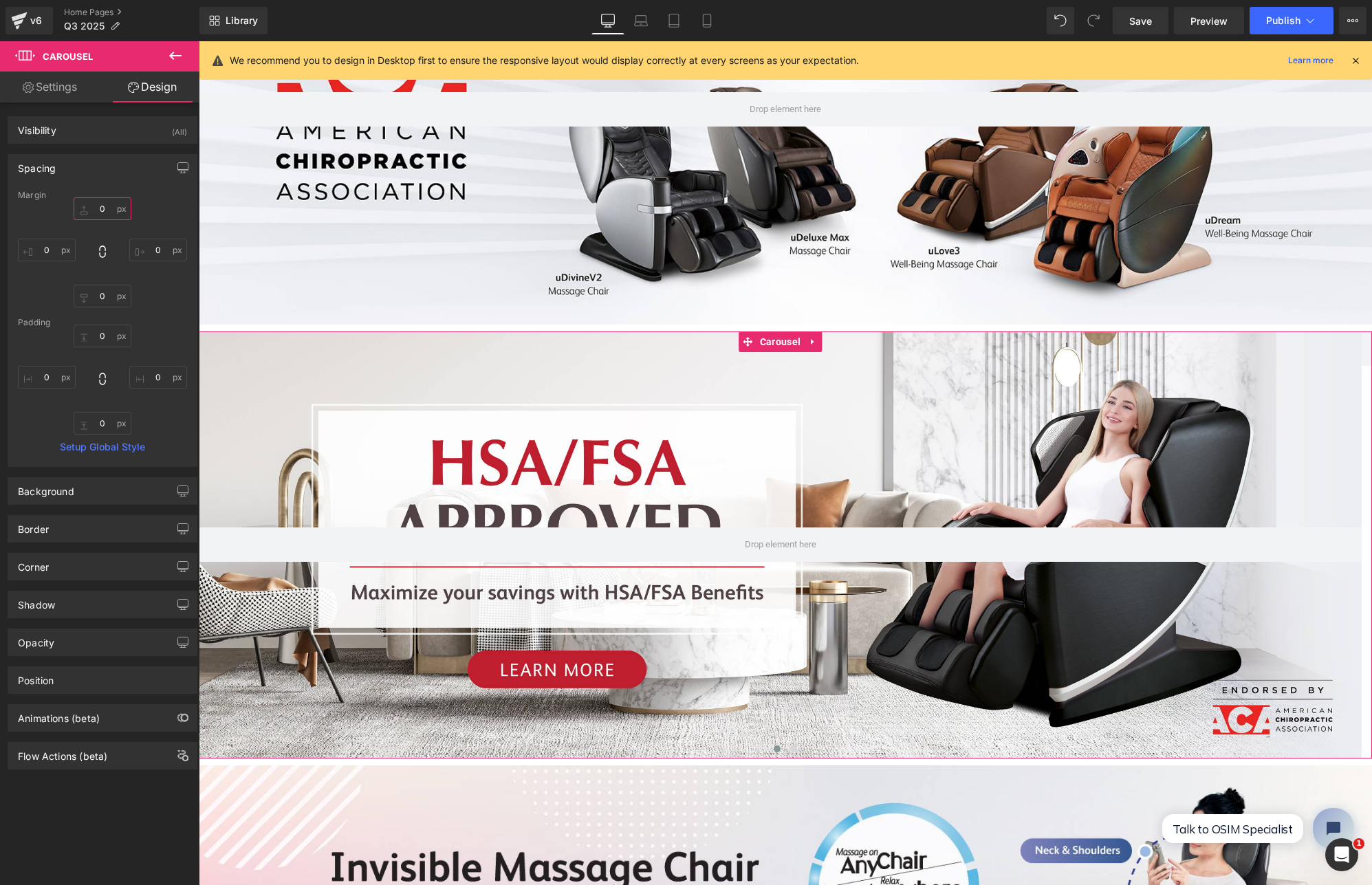
click at [97, 207] on input "0" at bounding box center [102, 209] width 58 height 22
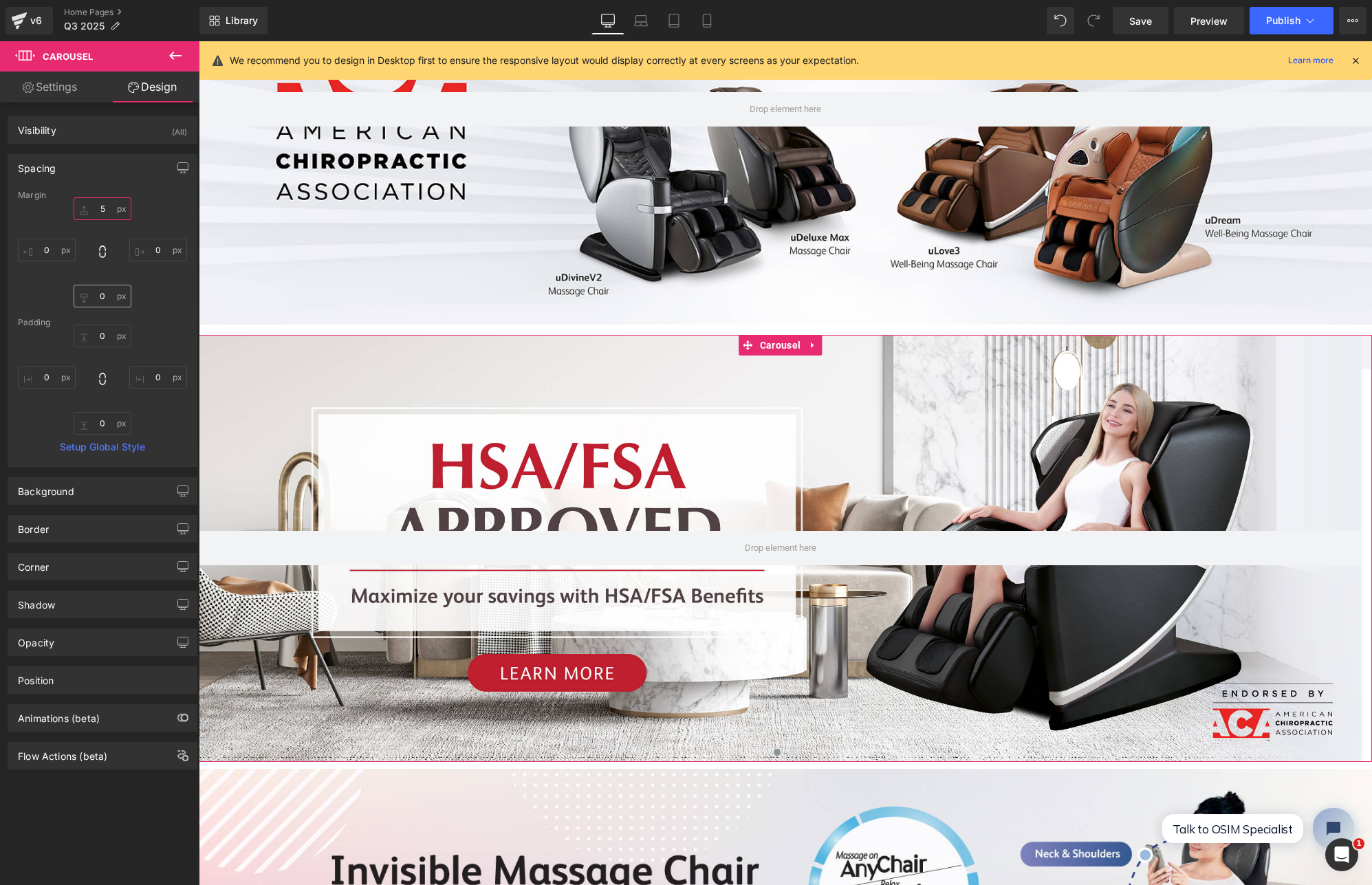
type input "5"
click at [103, 293] on input "0" at bounding box center [102, 296] width 58 height 22
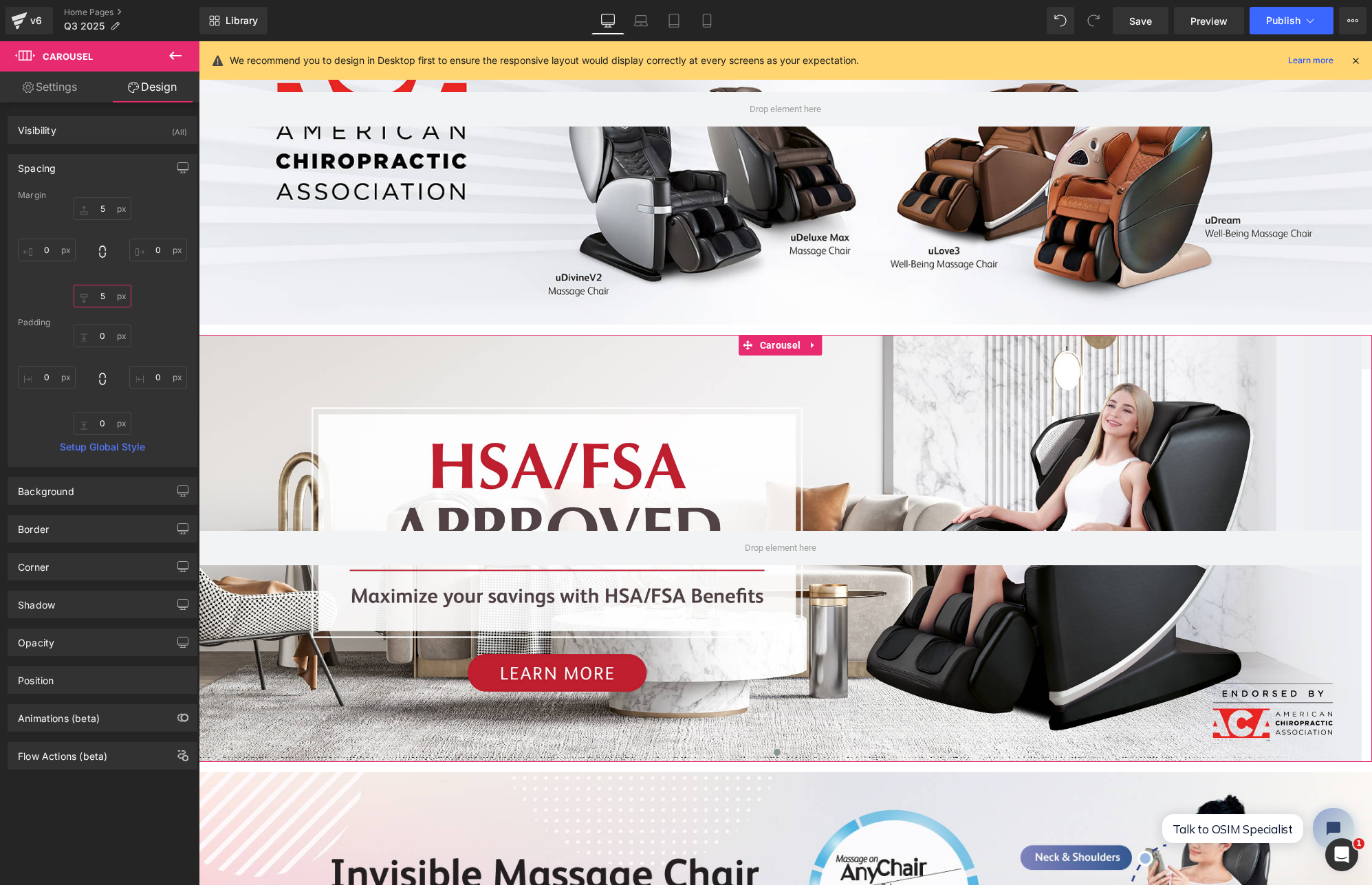
type input "5"
click at [712, 433] on div at bounding box center [780, 548] width 1163 height 426
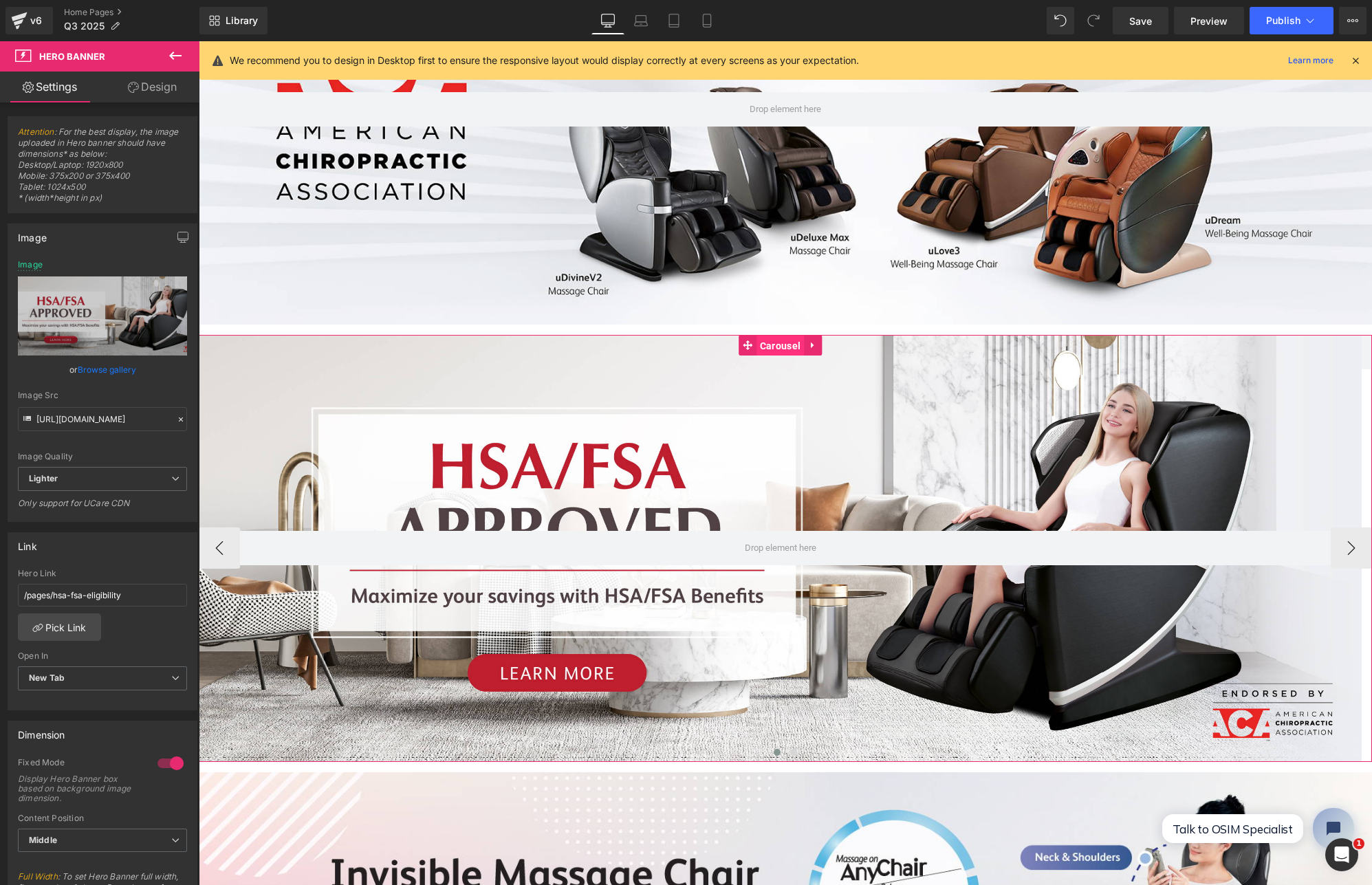
click at [771, 345] on span "Carousel" at bounding box center [780, 346] width 47 height 21
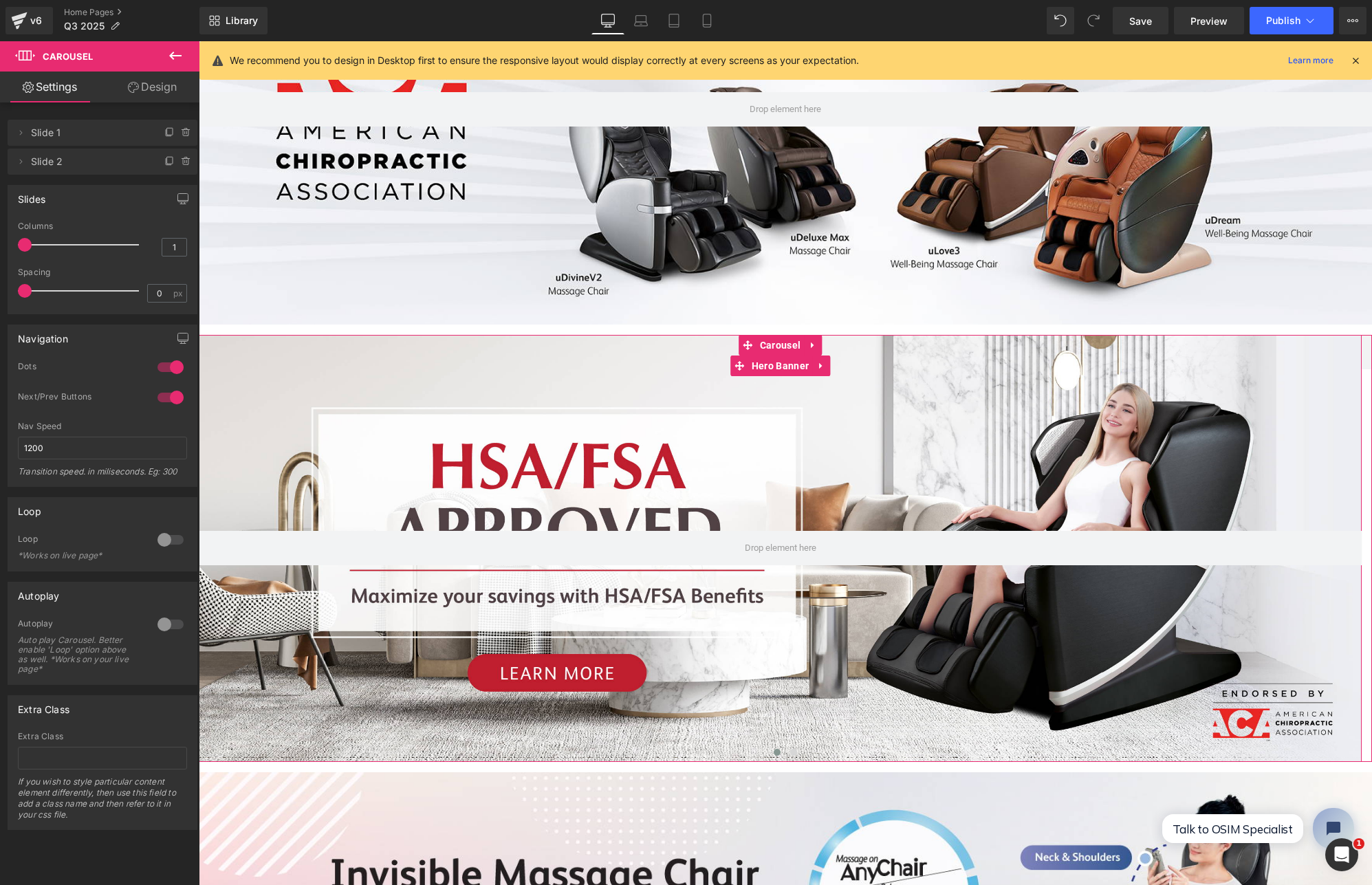
click at [76, 134] on span "Slide 1" at bounding box center [89, 133] width 116 height 26
click at [19, 134] on icon at bounding box center [21, 133] width 11 height 11
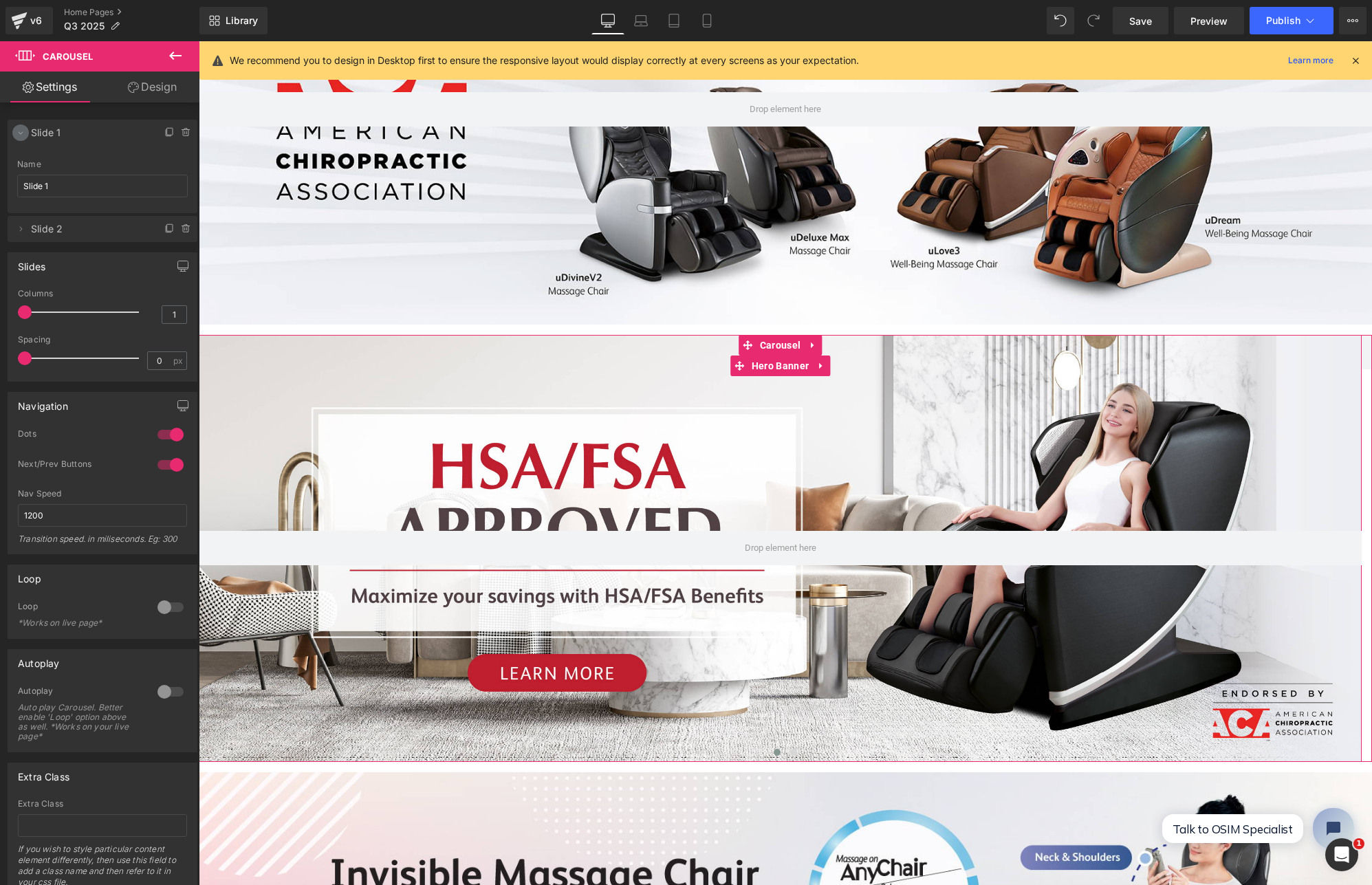
click at [19, 134] on icon at bounding box center [21, 133] width 5 height 2
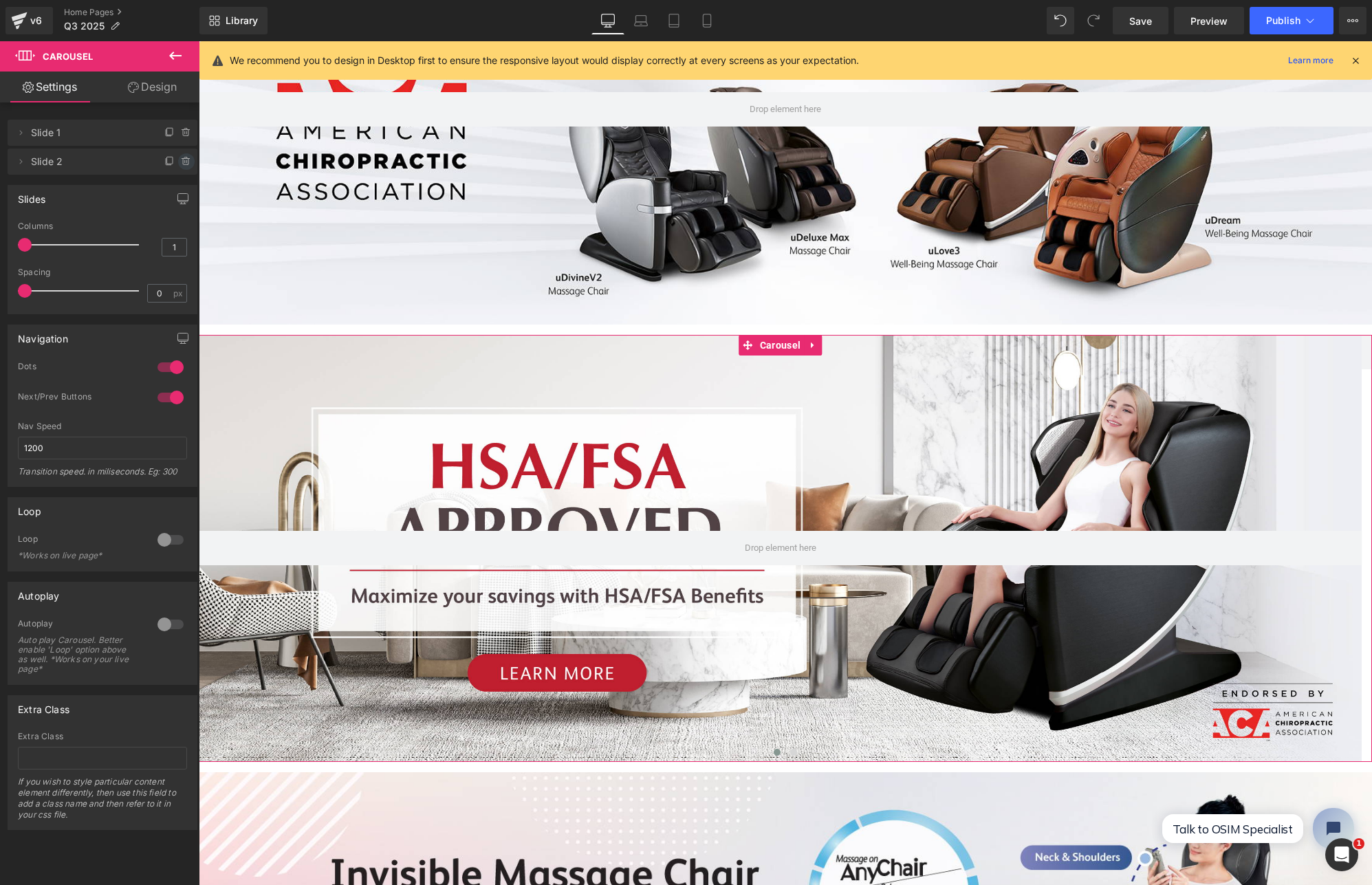
click at [184, 159] on icon at bounding box center [186, 161] width 11 height 11
click at [173, 165] on button "Delete" at bounding box center [172, 162] width 43 height 18
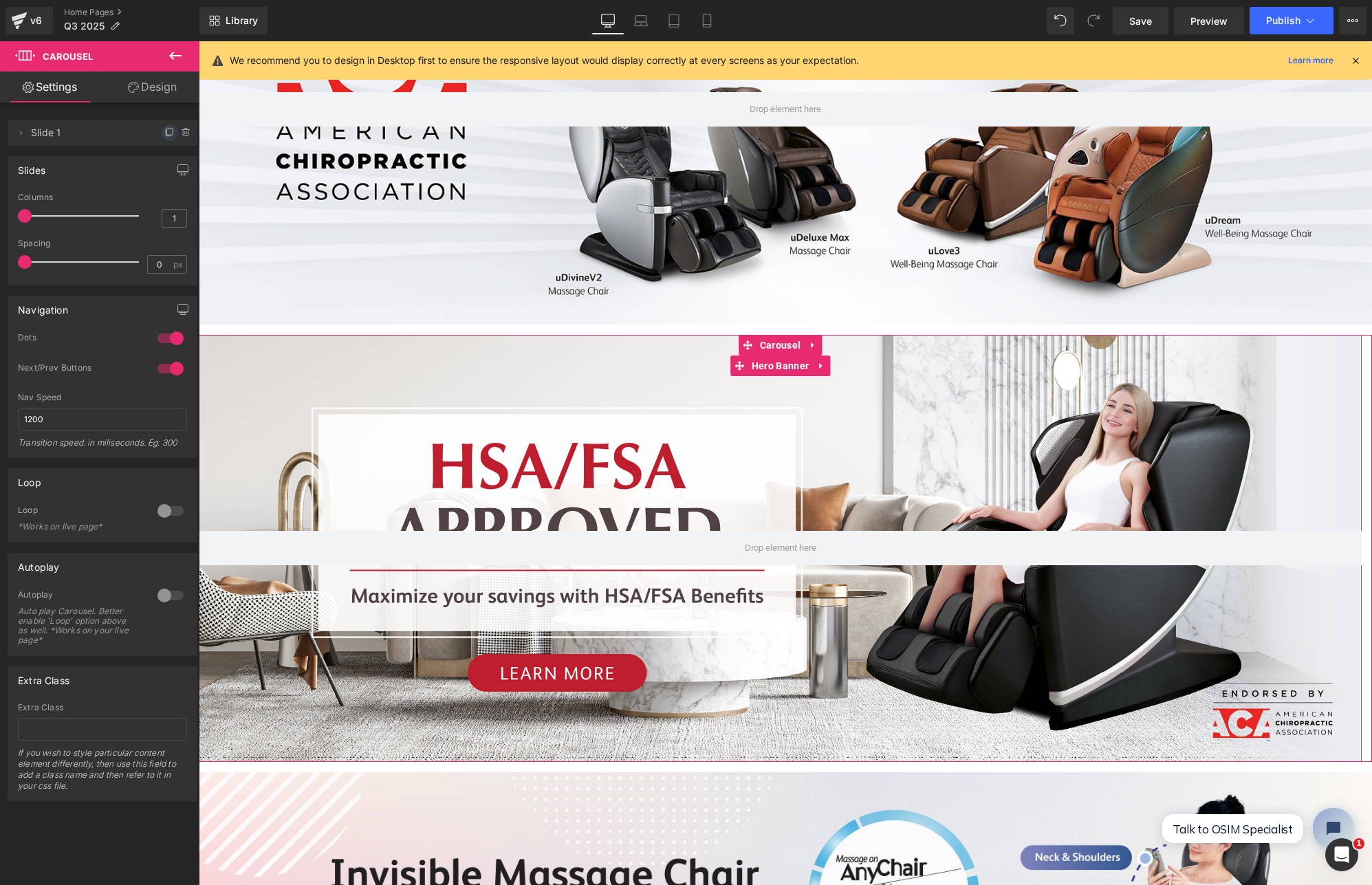
click at [165, 133] on icon at bounding box center [170, 133] width 11 height 11
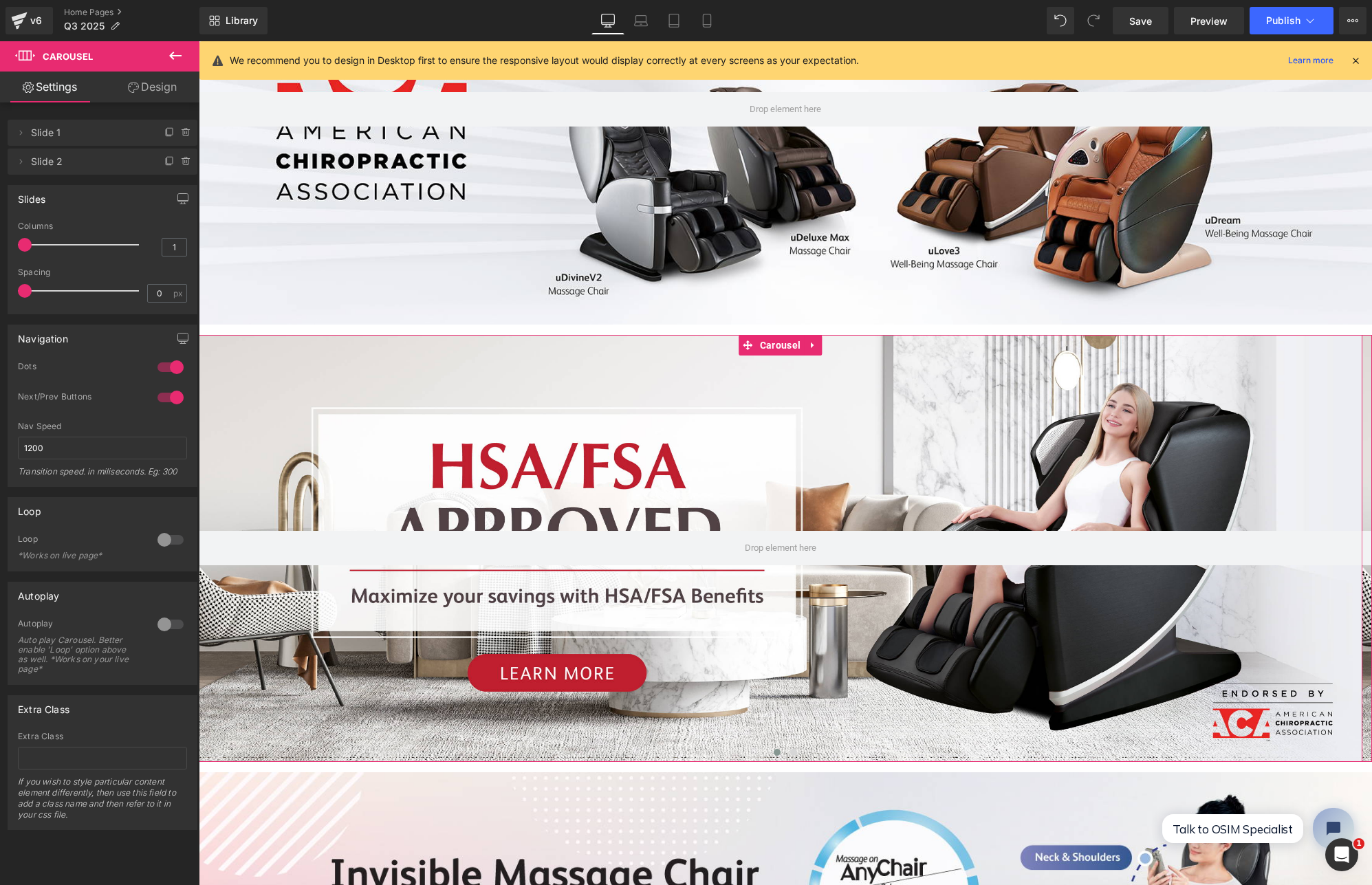
click at [66, 162] on span "Slide 2" at bounding box center [89, 161] width 116 height 26
click at [19, 162] on icon at bounding box center [21, 161] width 11 height 11
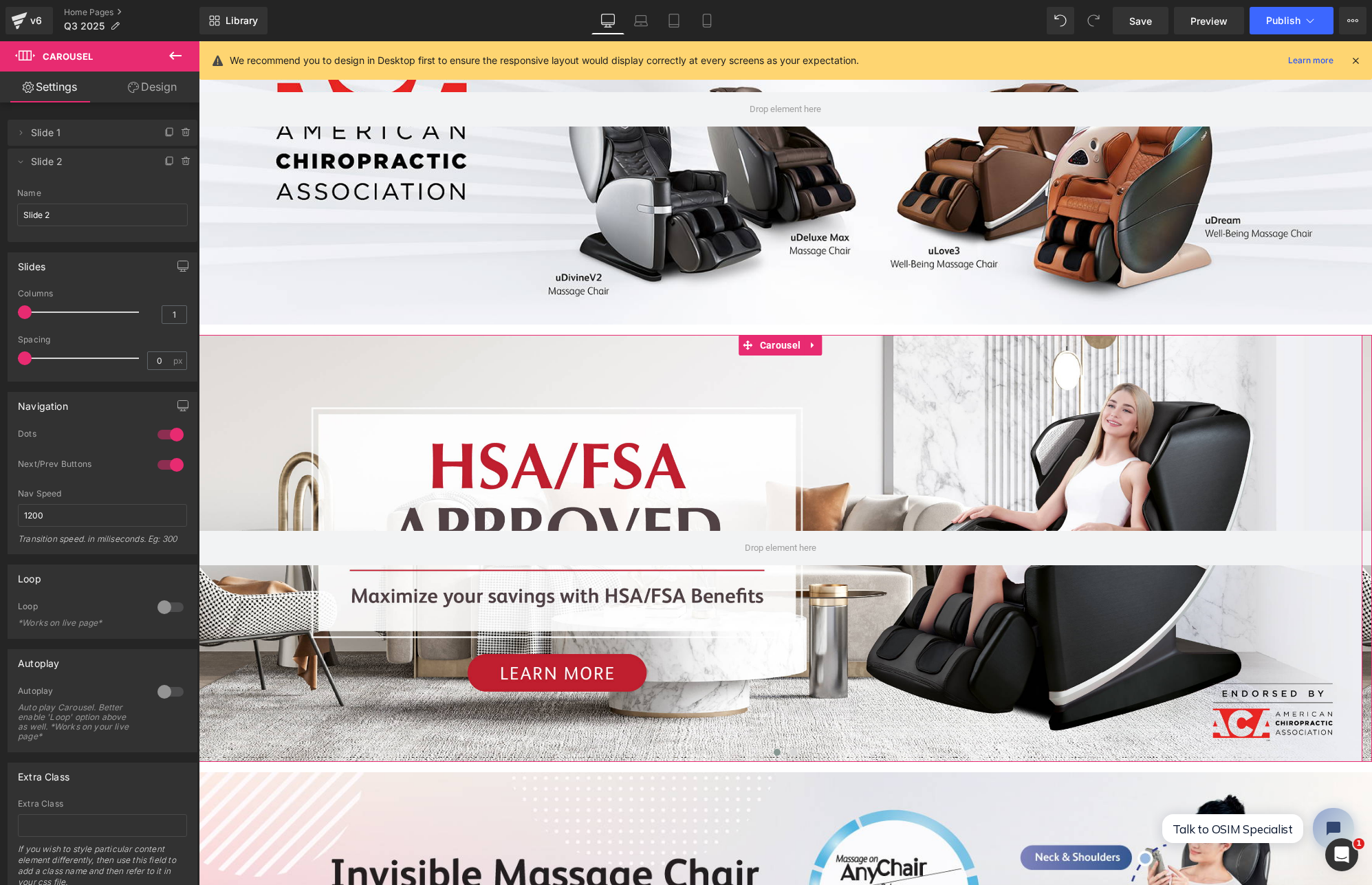
click at [82, 165] on span "Slide 2" at bounding box center [89, 161] width 116 height 26
click at [911, 657] on div at bounding box center [780, 548] width 1163 height 426
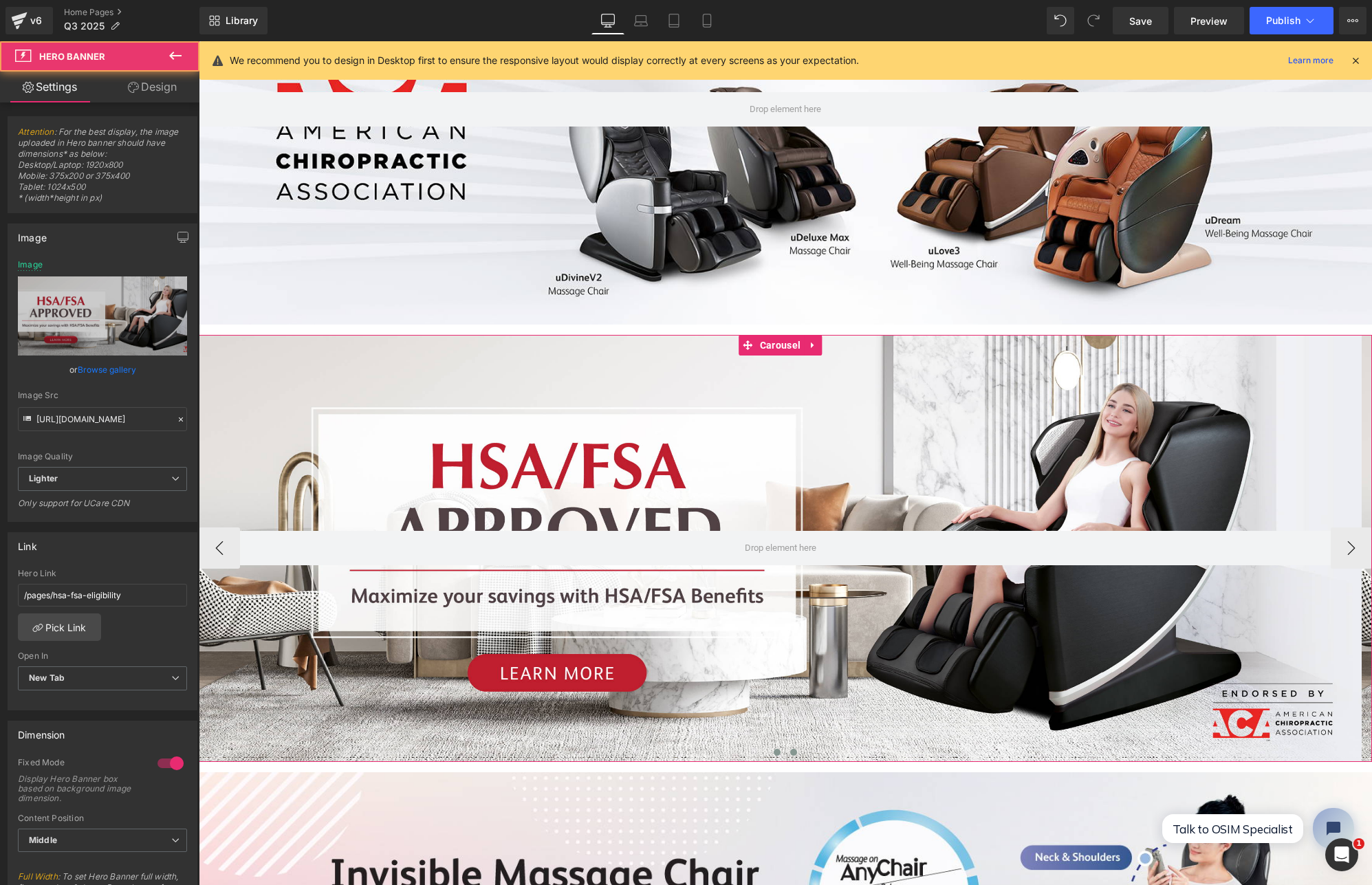
click at [790, 750] on span at bounding box center [793, 752] width 7 height 7
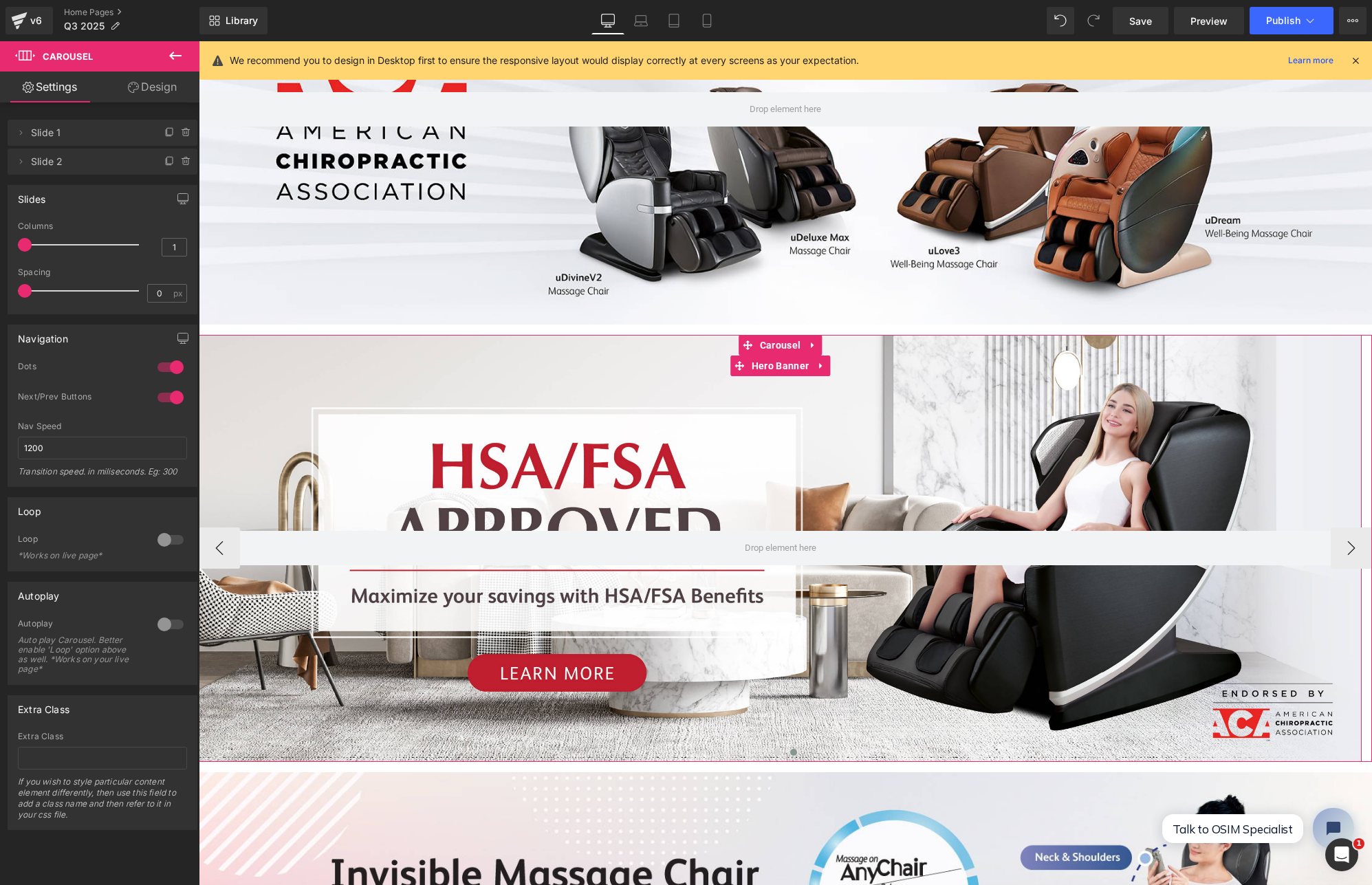
click at [729, 642] on div at bounding box center [780, 548] width 1163 height 426
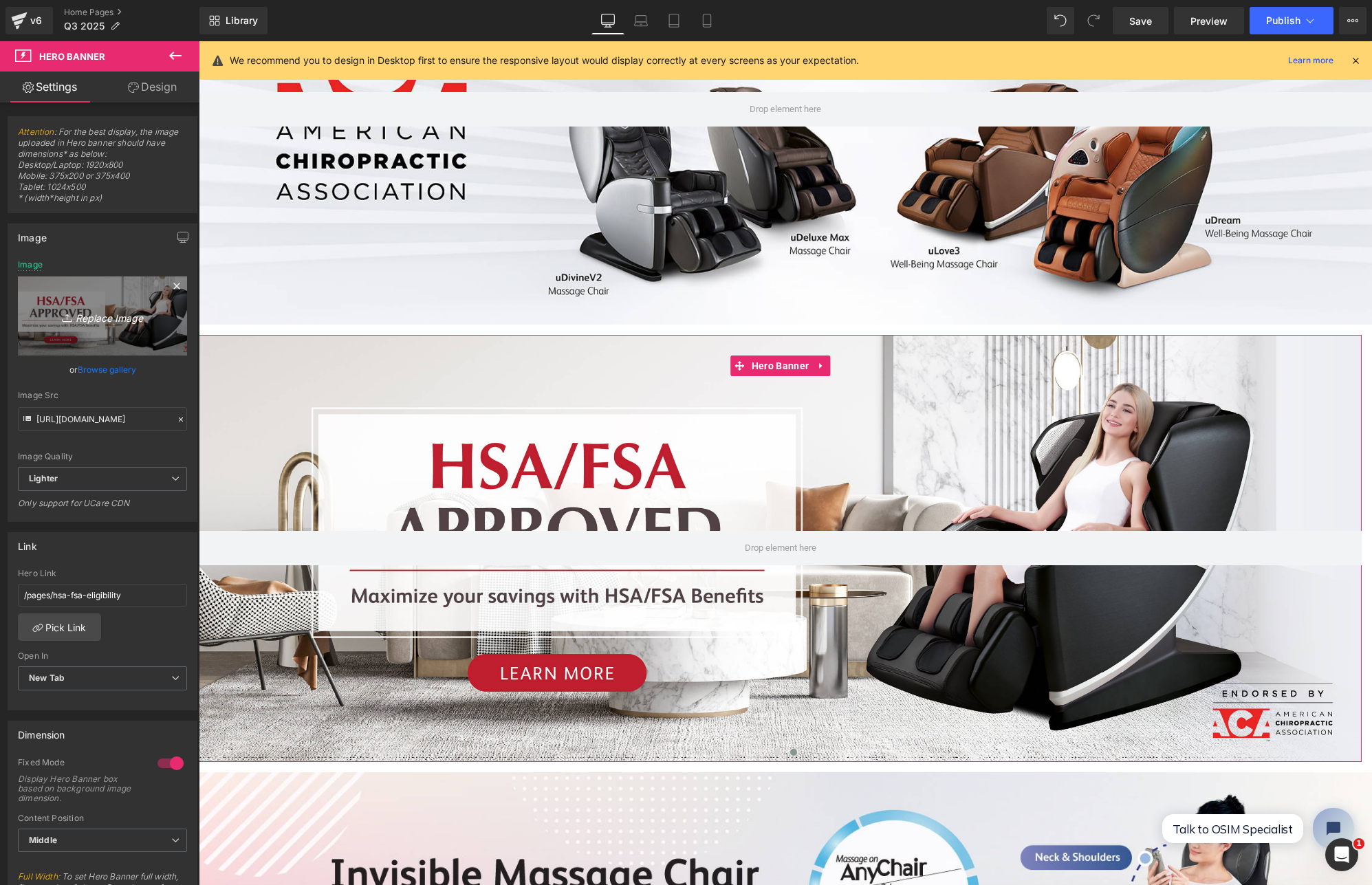
click at [94, 315] on icon "Replace Image" at bounding box center [102, 317] width 110 height 18
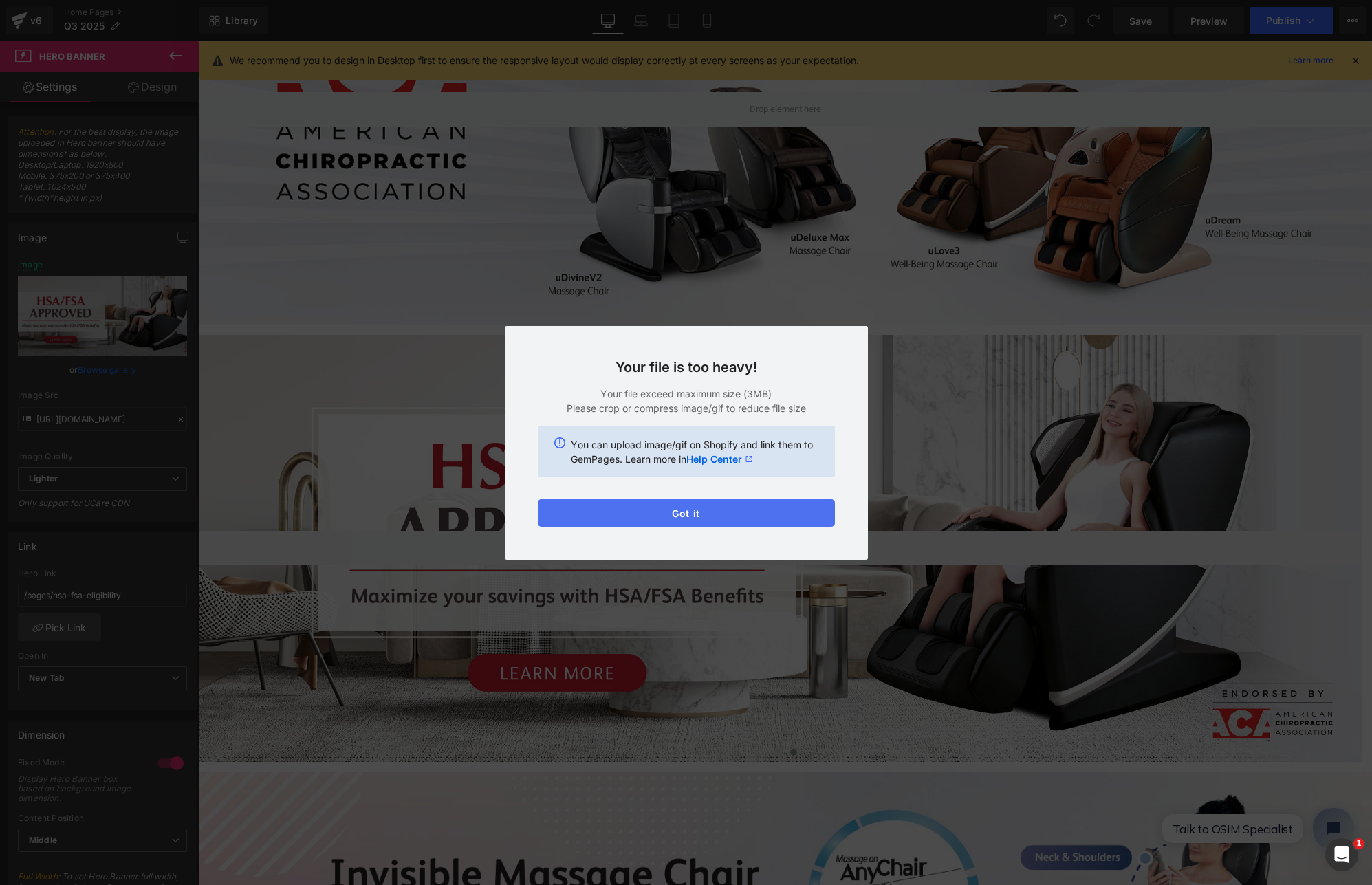
click at [741, 518] on button "Got it" at bounding box center [687, 513] width 297 height 27
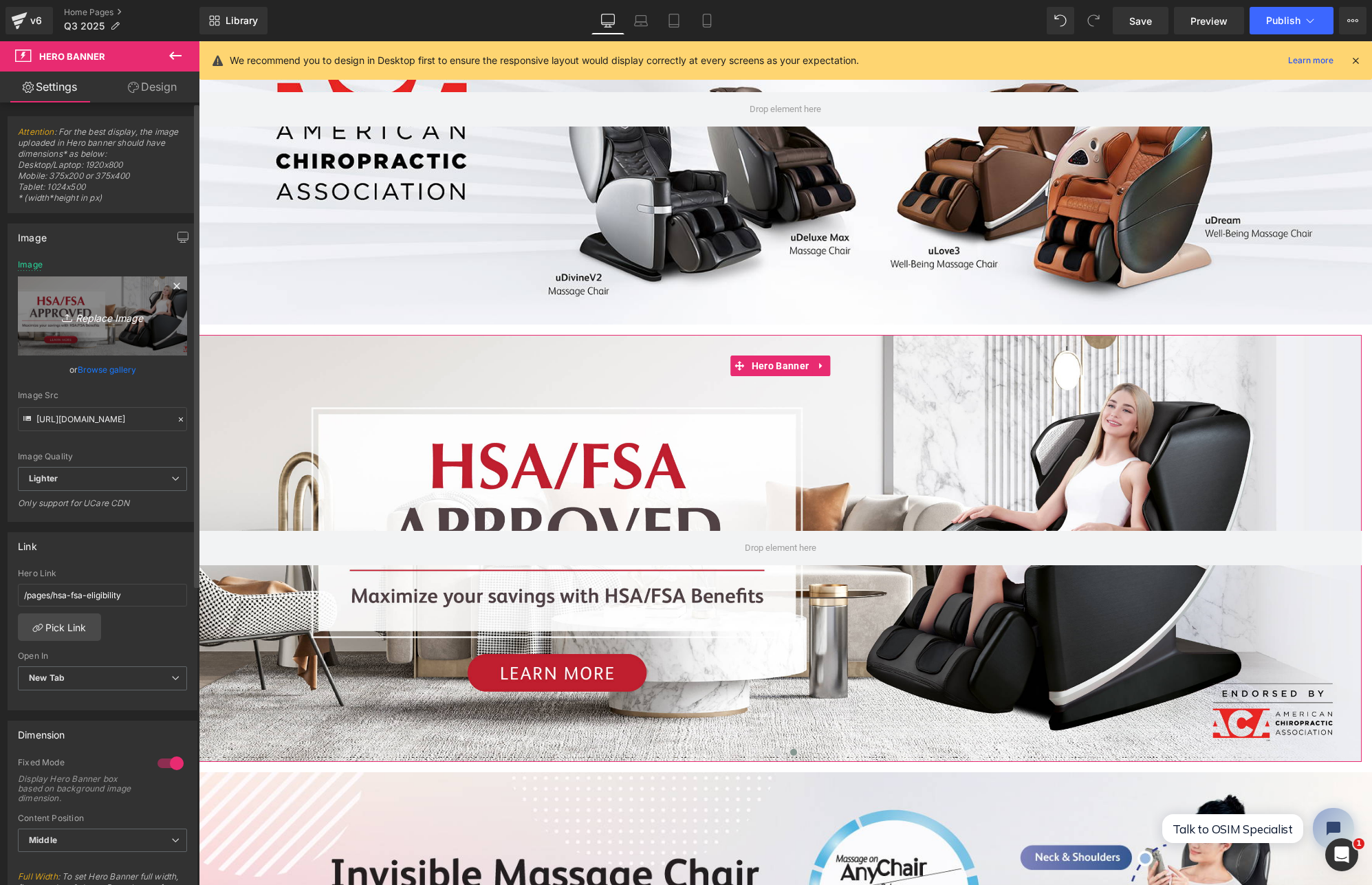
click at [110, 324] on icon "Replace Image" at bounding box center [102, 317] width 110 height 18
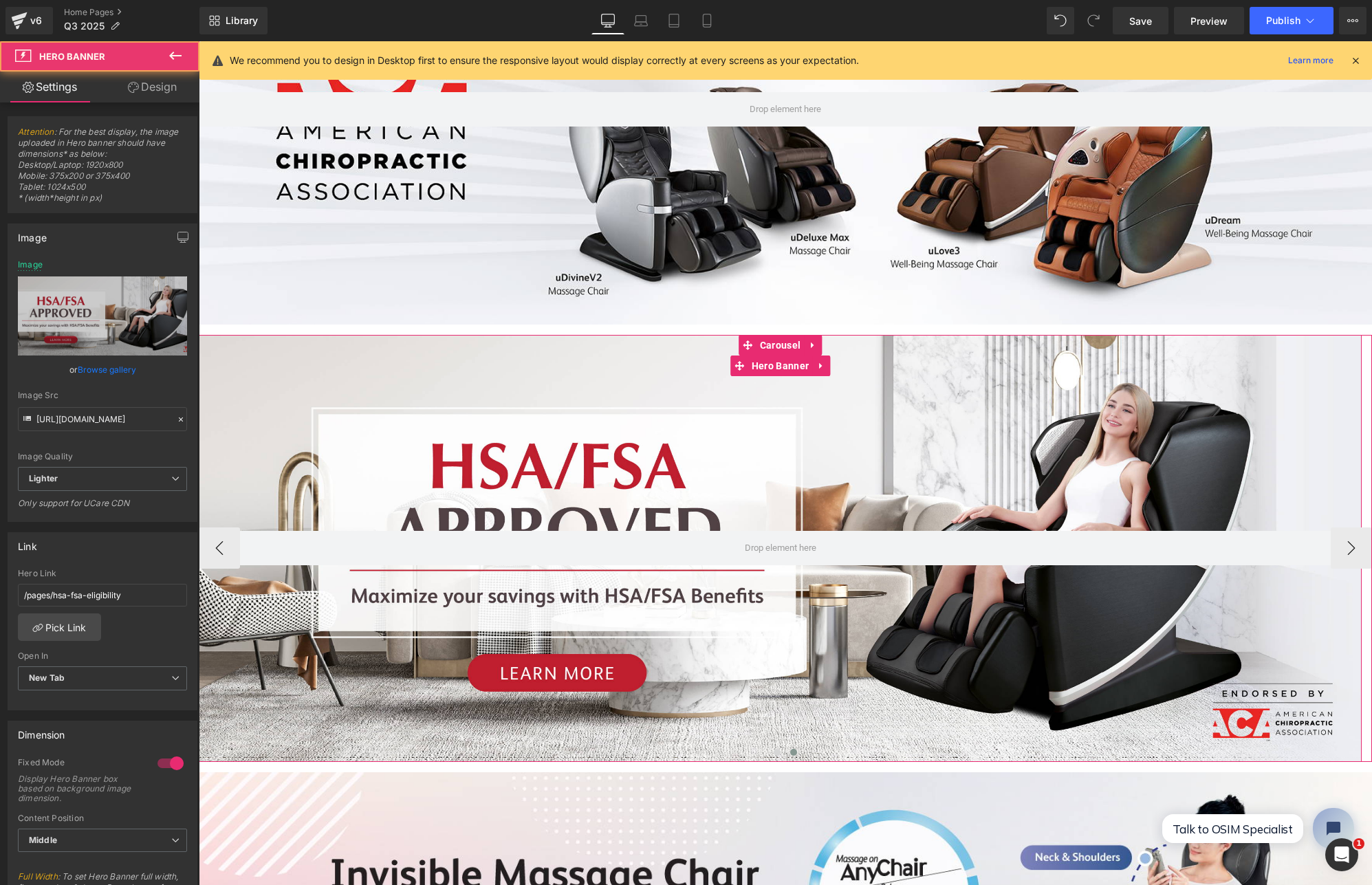
click at [444, 444] on div at bounding box center [780, 548] width 1163 height 426
click at [778, 746] on button at bounding box center [777, 752] width 17 height 14
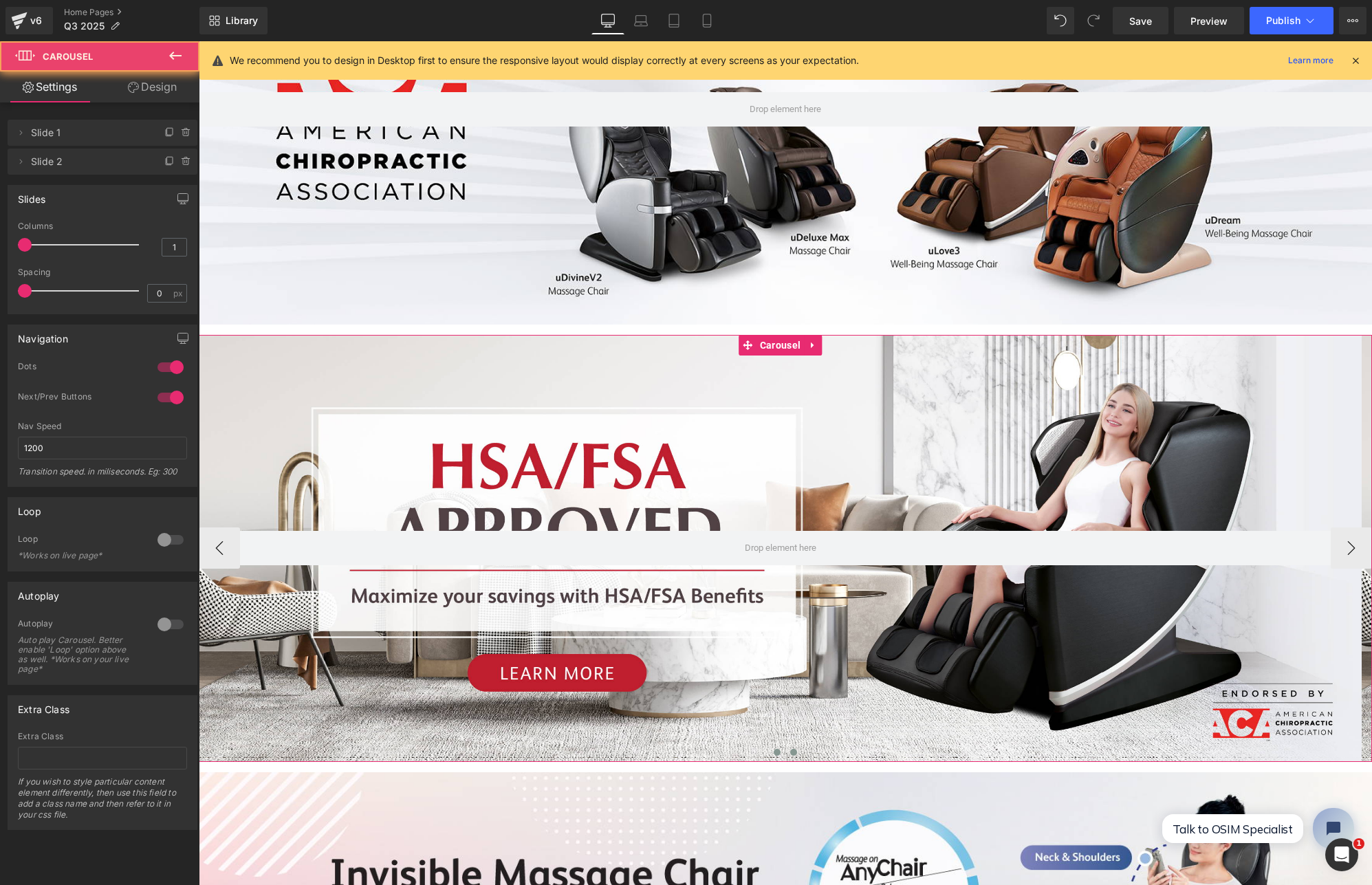
click at [790, 749] on span at bounding box center [793, 752] width 7 height 7
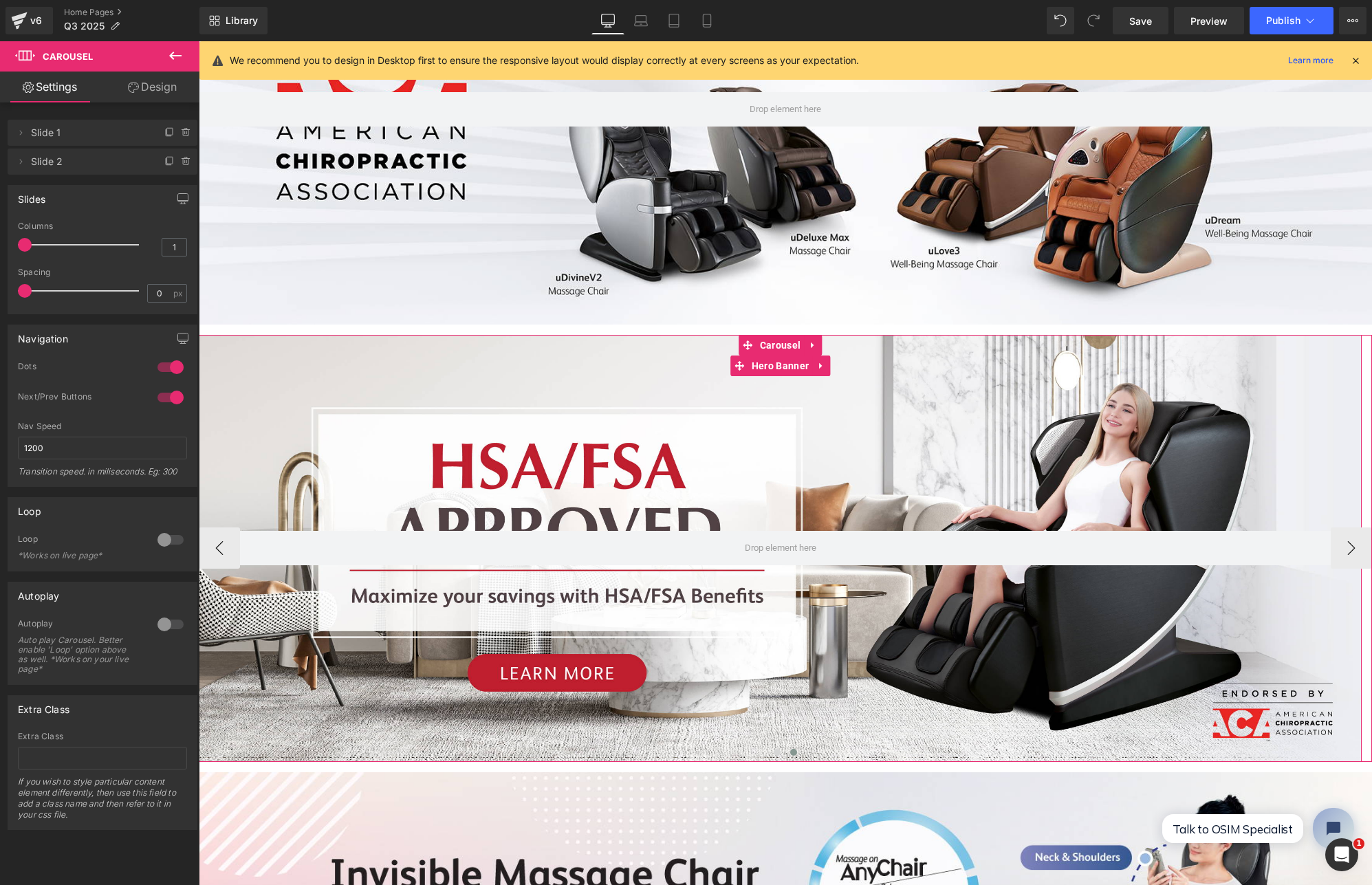
click at [642, 368] on div at bounding box center [780, 548] width 1163 height 426
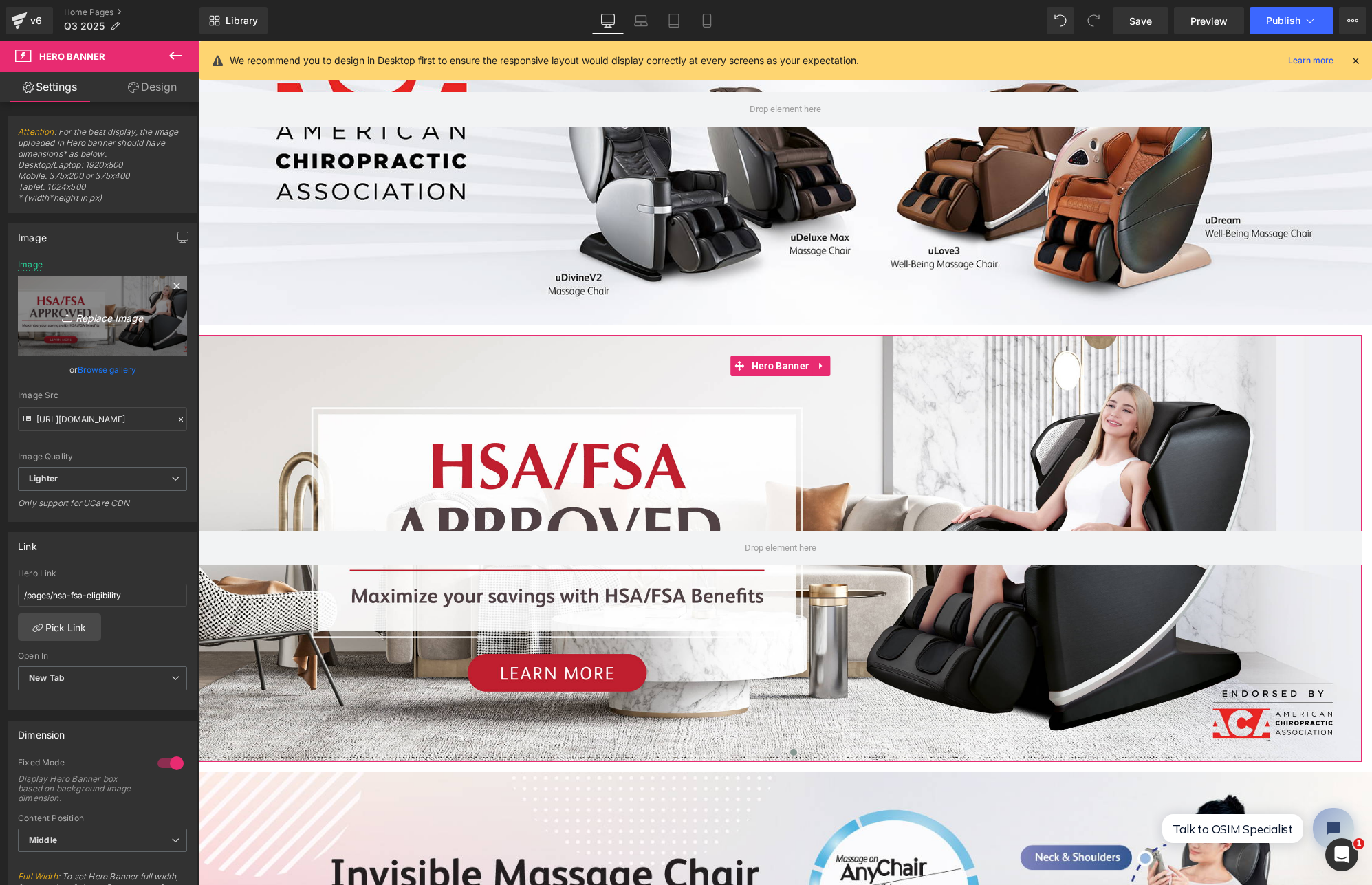
click at [122, 321] on icon "Replace Image" at bounding box center [102, 317] width 110 height 18
type input "C:\fakepath\Portable Massager HSA Banner-16.jpg"
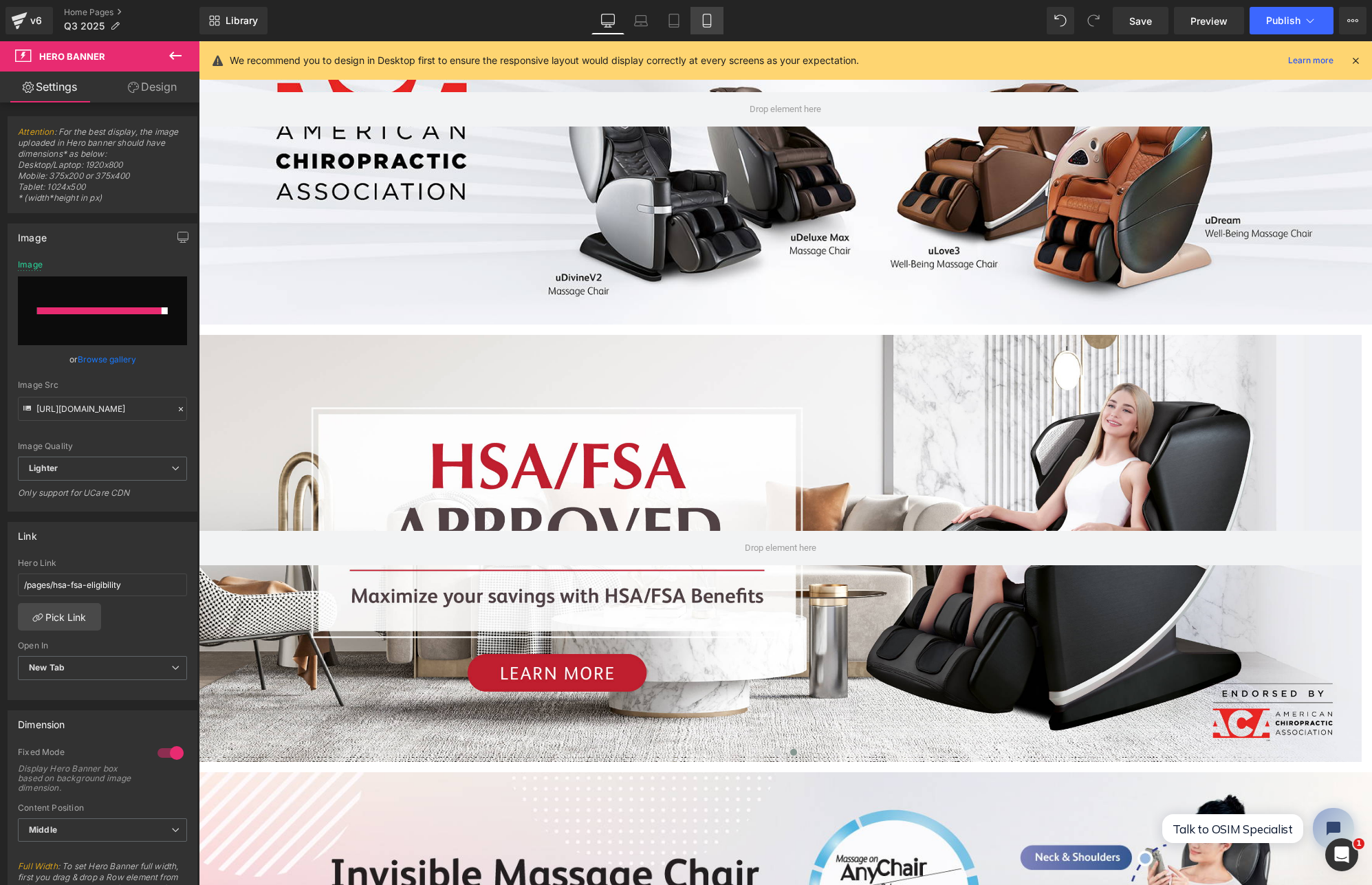
click at [708, 22] on icon at bounding box center [707, 20] width 14 height 14
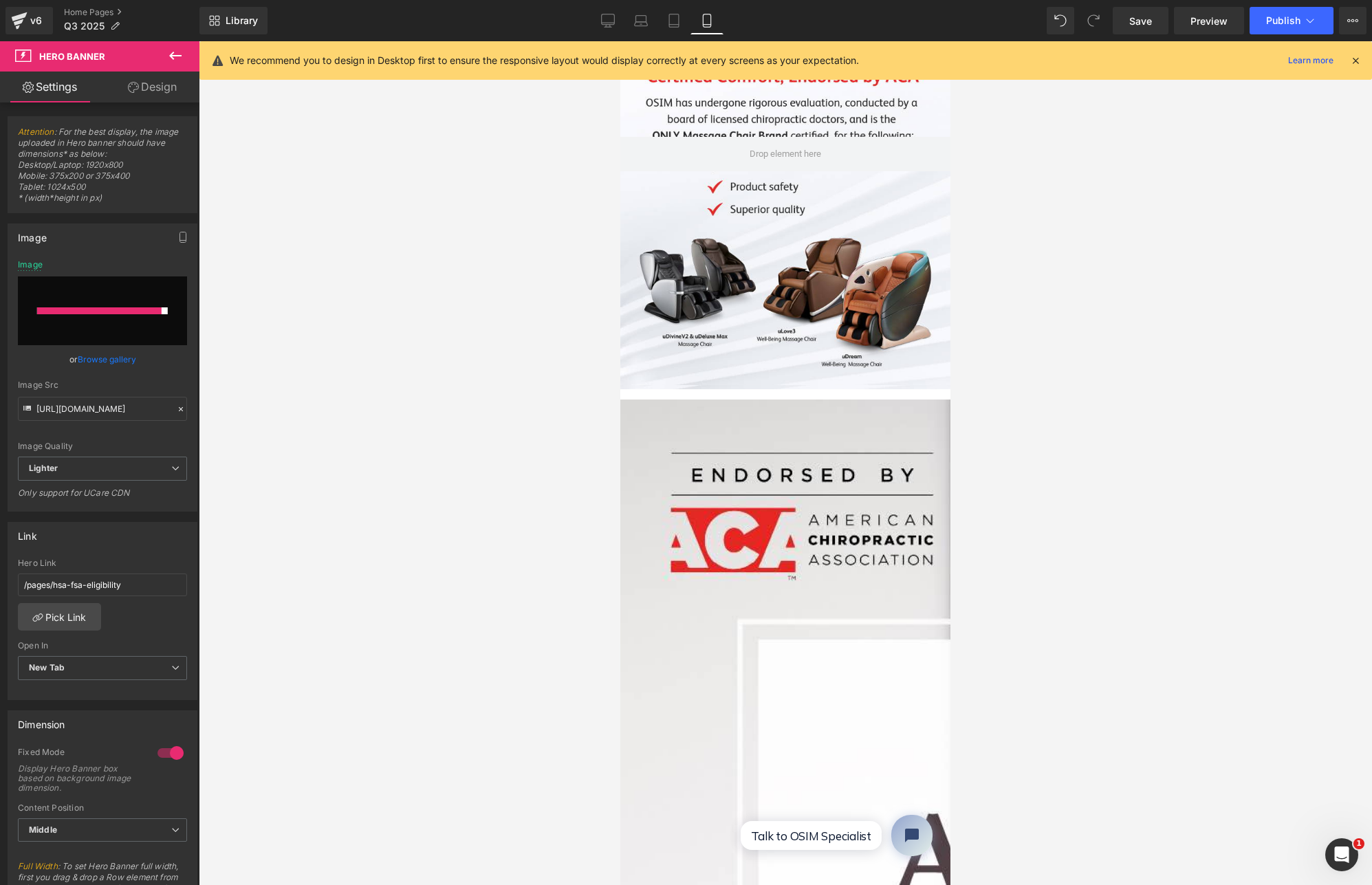
type input "https://ucarecdn.com/a30146d8-f763-4af1-a196-af5ca3a29846/-/format/auto/-/previ…"
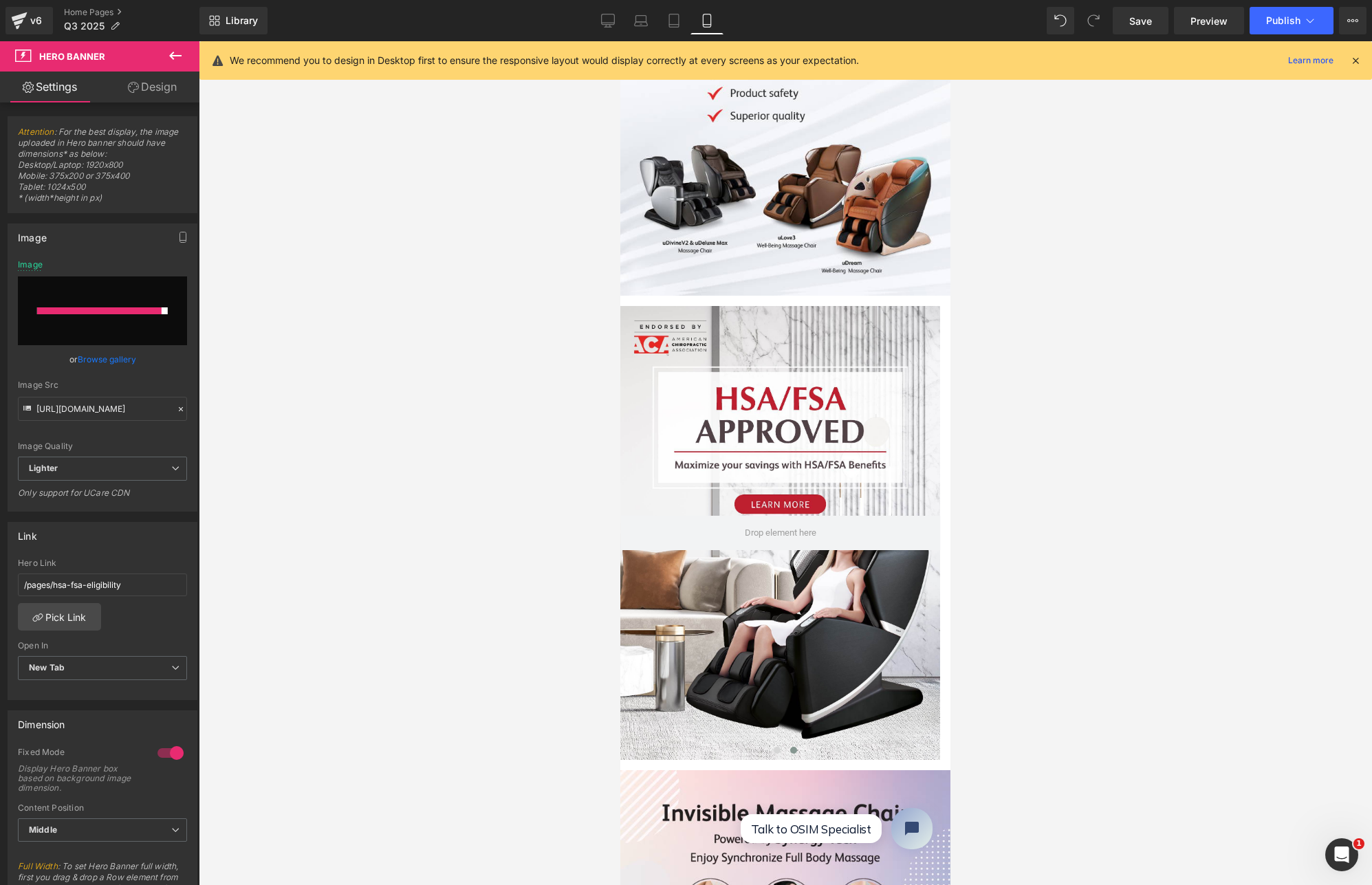
scroll to position [293, 0]
click at [777, 743] on button at bounding box center [777, 749] width 17 height 14
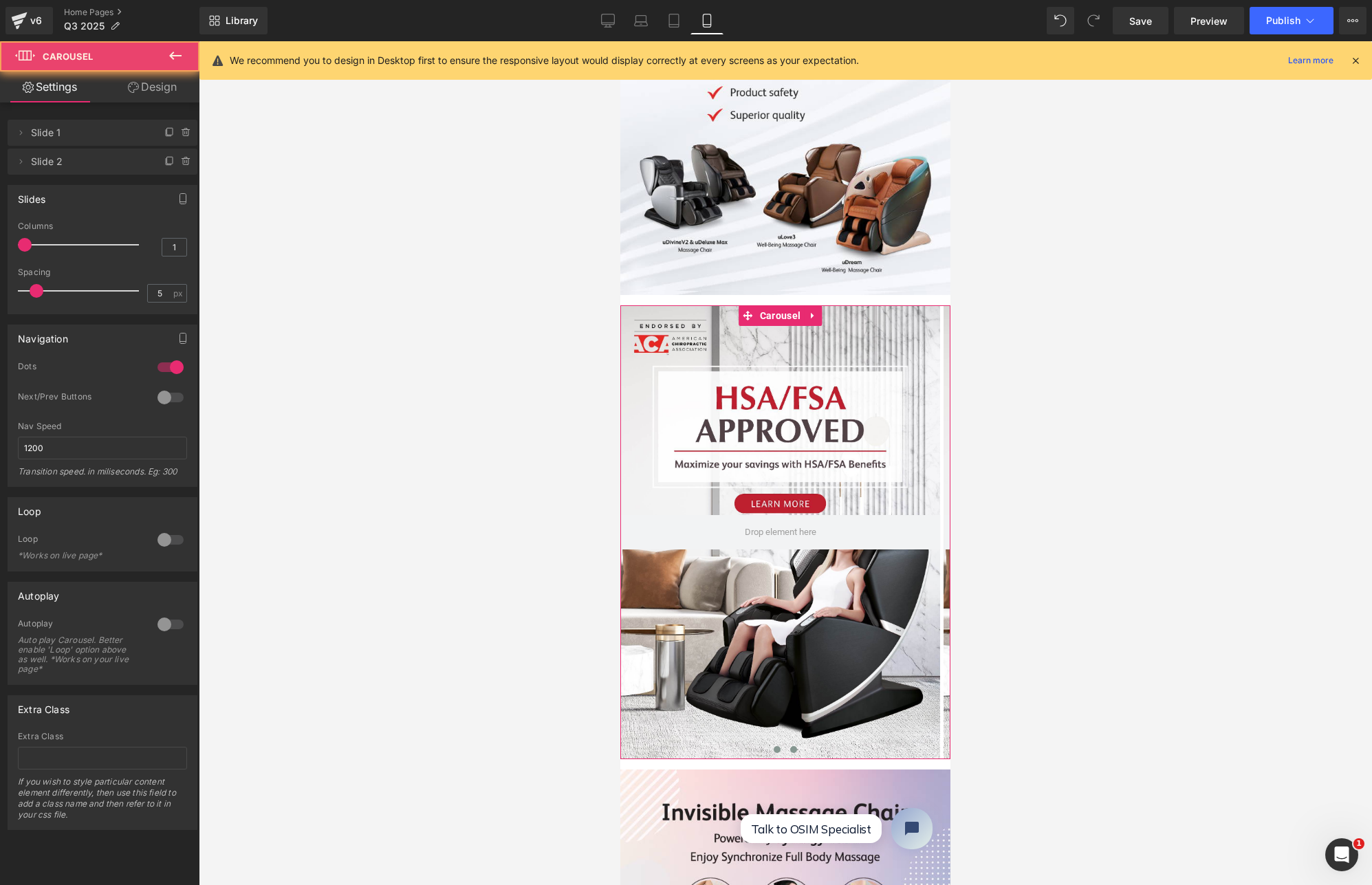
click at [790, 746] on span at bounding box center [793, 749] width 7 height 7
click at [788, 593] on div at bounding box center [780, 532] width 320 height 454
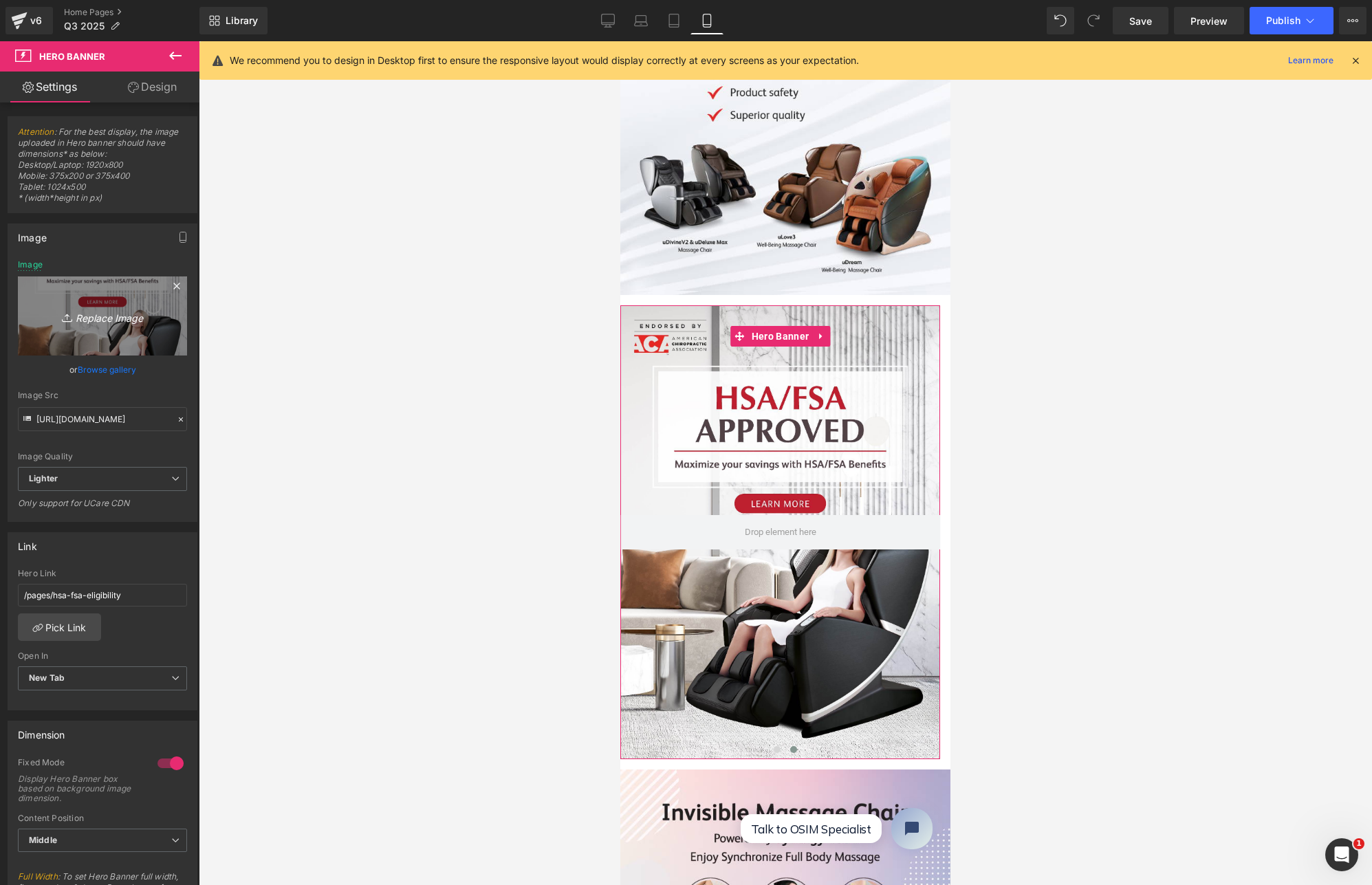
click at [99, 325] on link "Replace Image" at bounding box center [102, 316] width 170 height 79
type input "C:\fakepath\Portable Massager HSA Banner-17.jpg"
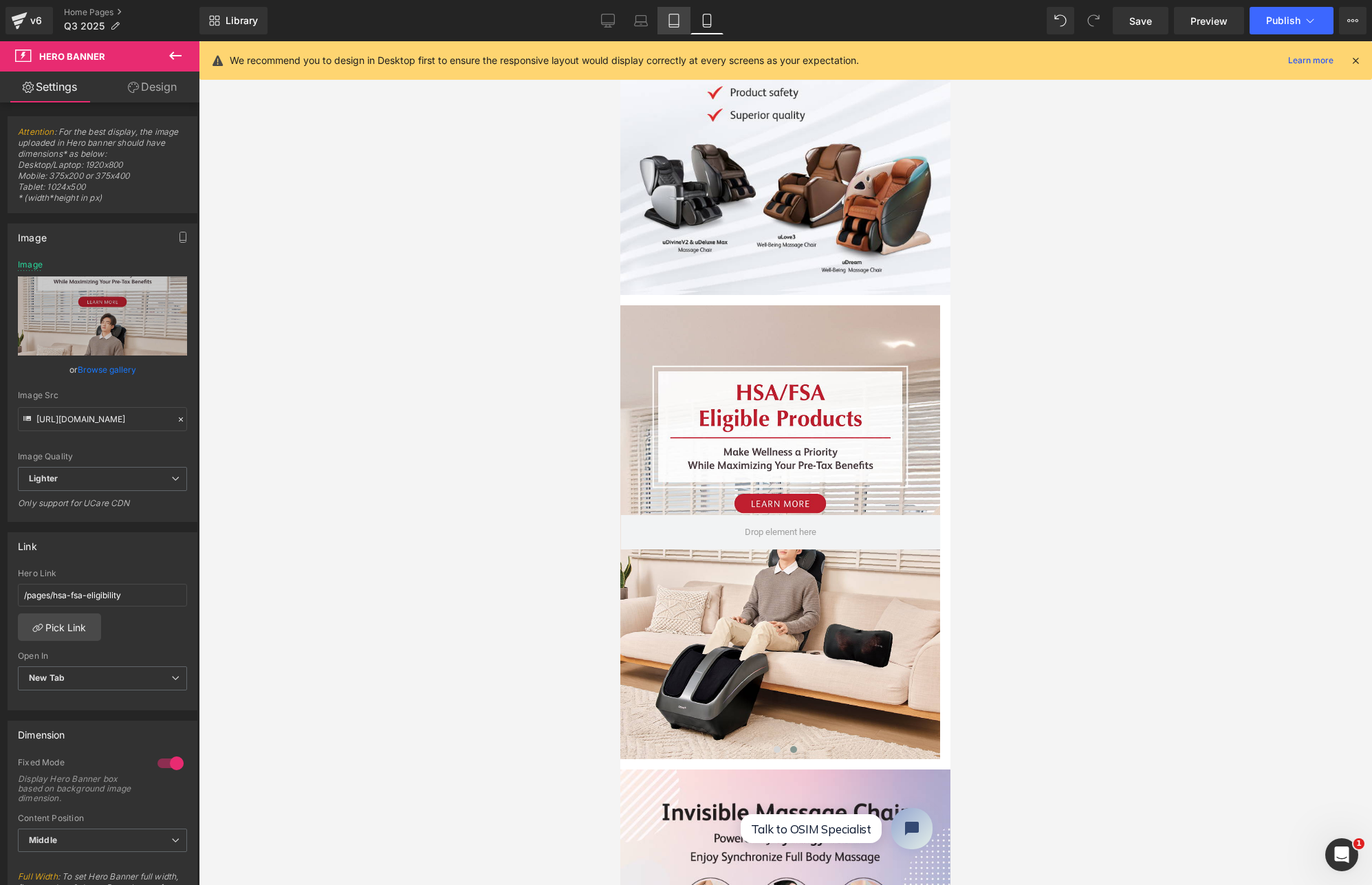
click at [664, 20] on link "Tablet" at bounding box center [673, 21] width 33 height 27
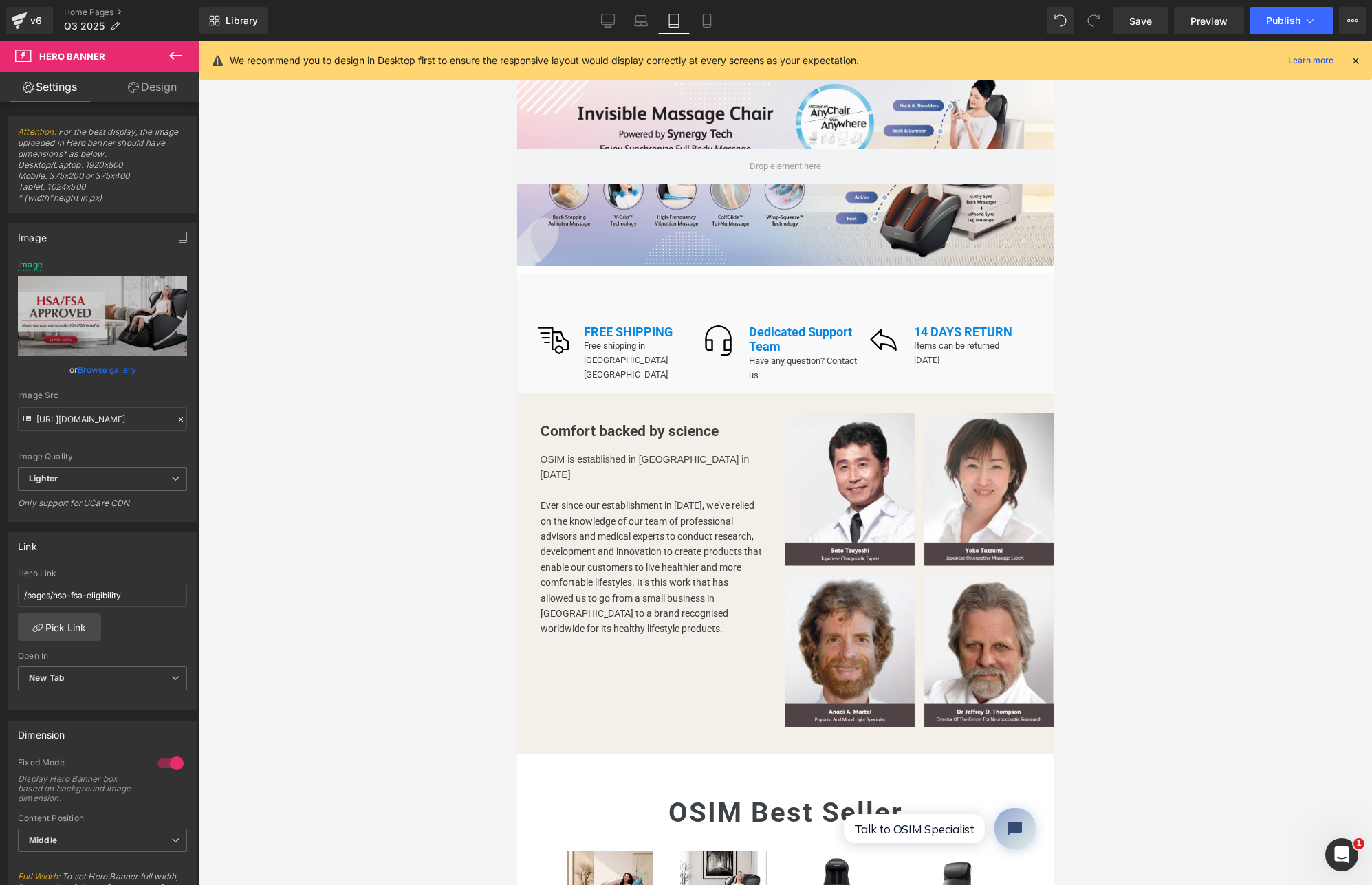
scroll to position [0, 0]
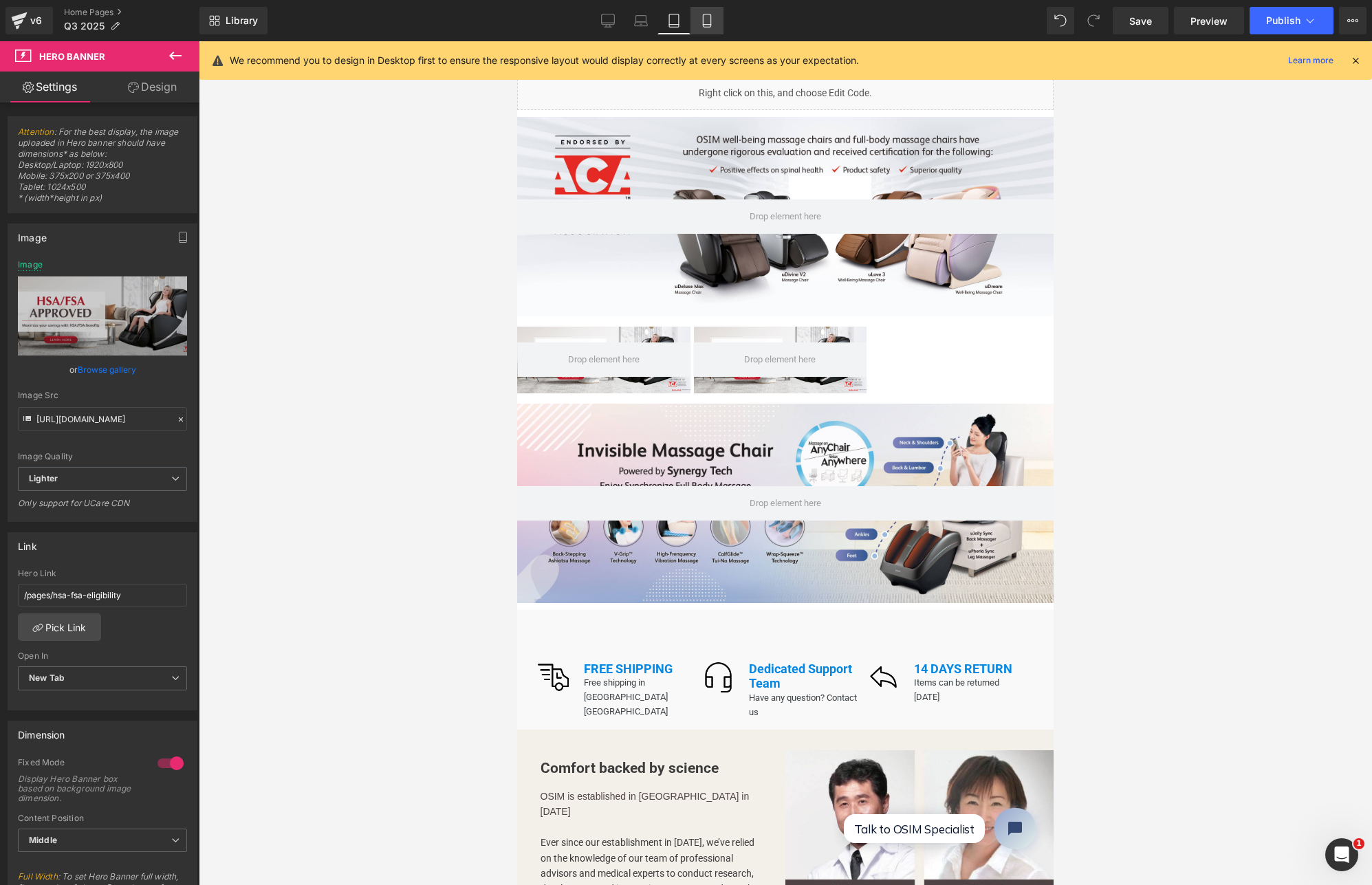
click at [712, 15] on icon at bounding box center [707, 20] width 14 height 14
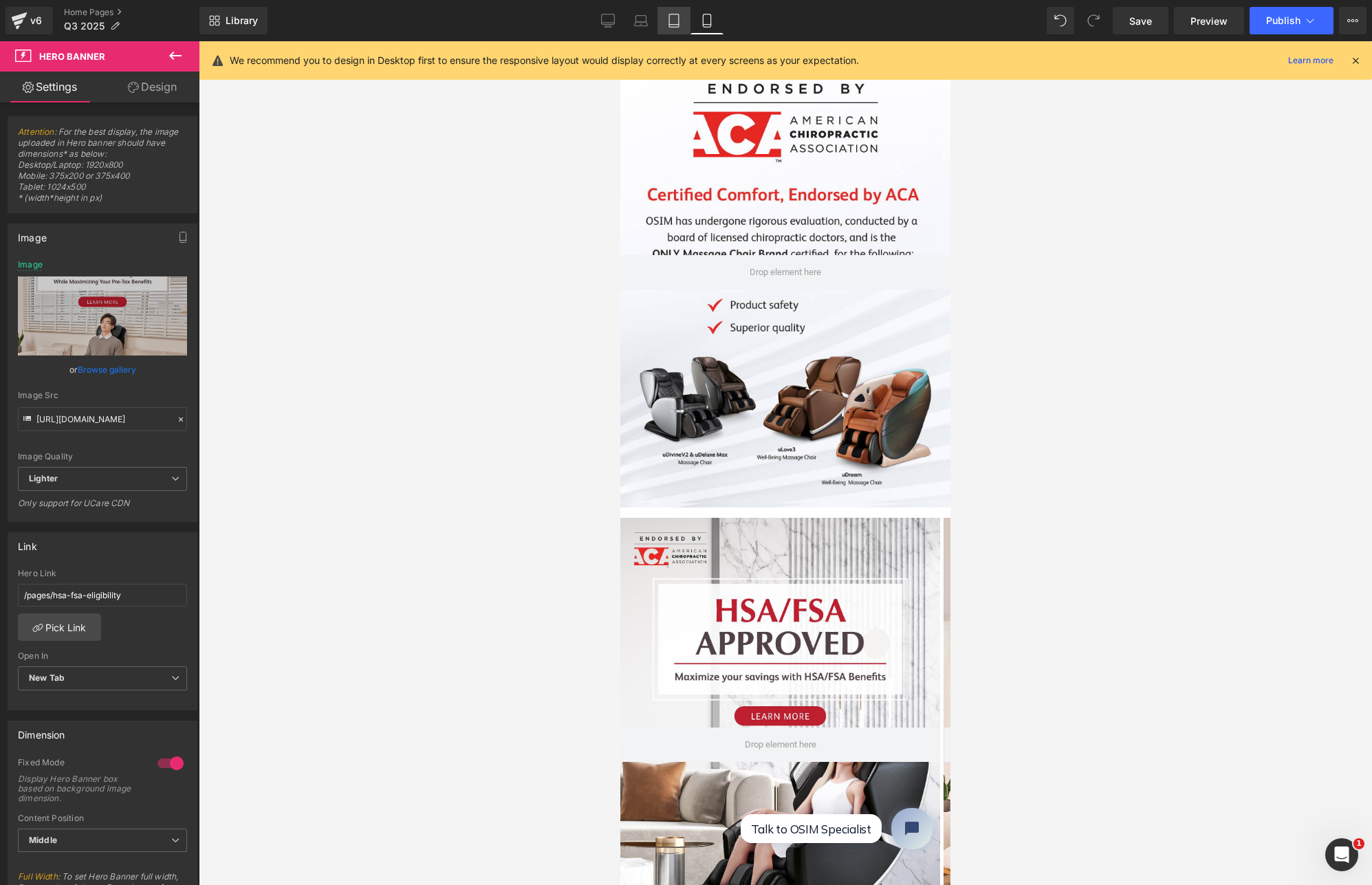
click at [682, 25] on link "Tablet" at bounding box center [673, 21] width 33 height 27
type input "https://ucarecdn.com/aeb2a67c-a3cc-4e5c-abb8-c589d2e9c6a5/-/format/auto/-/previ…"
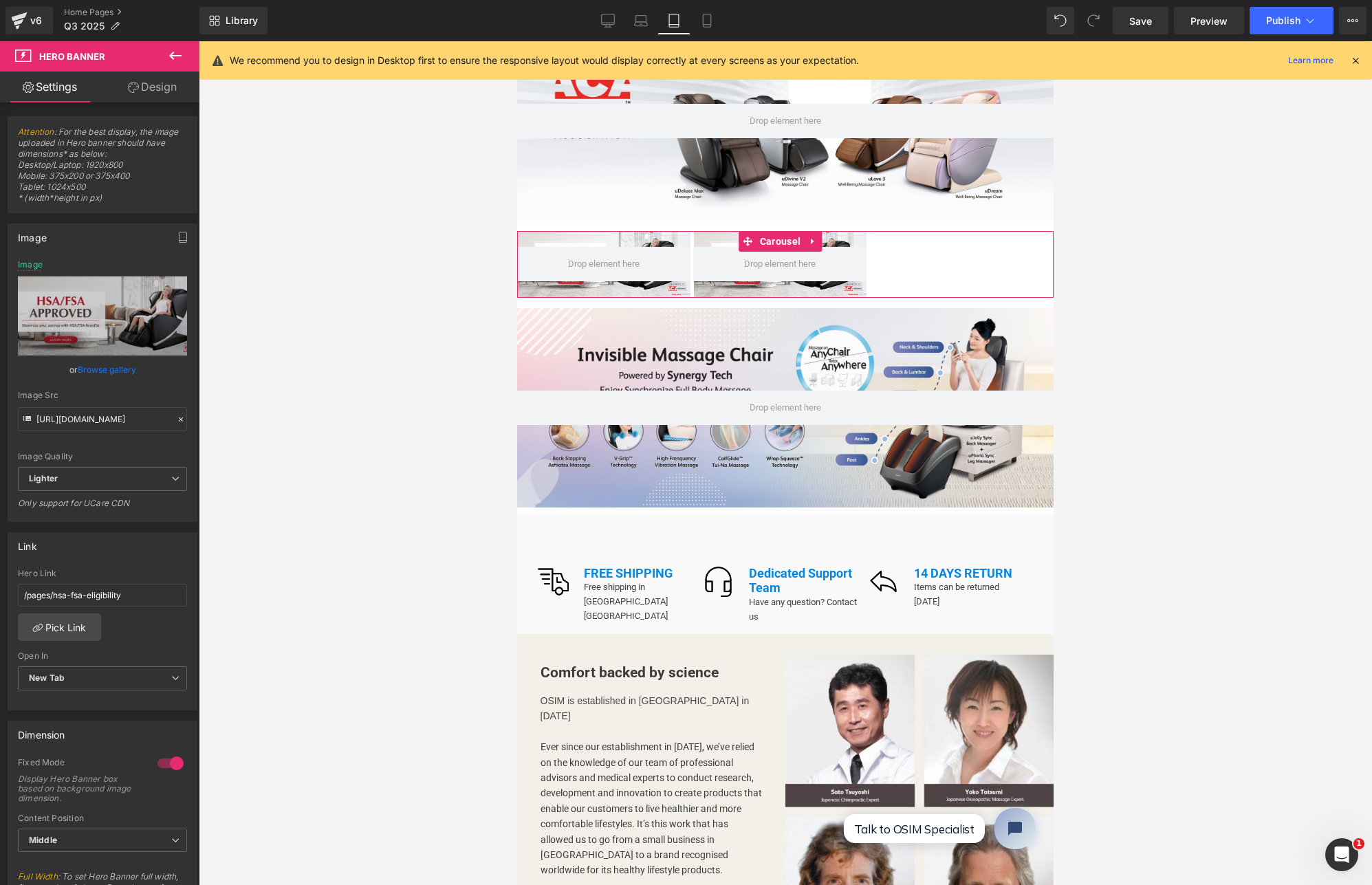
click at [908, 241] on div "Hero Banner Hero Banner" at bounding box center [785, 264] width 536 height 66
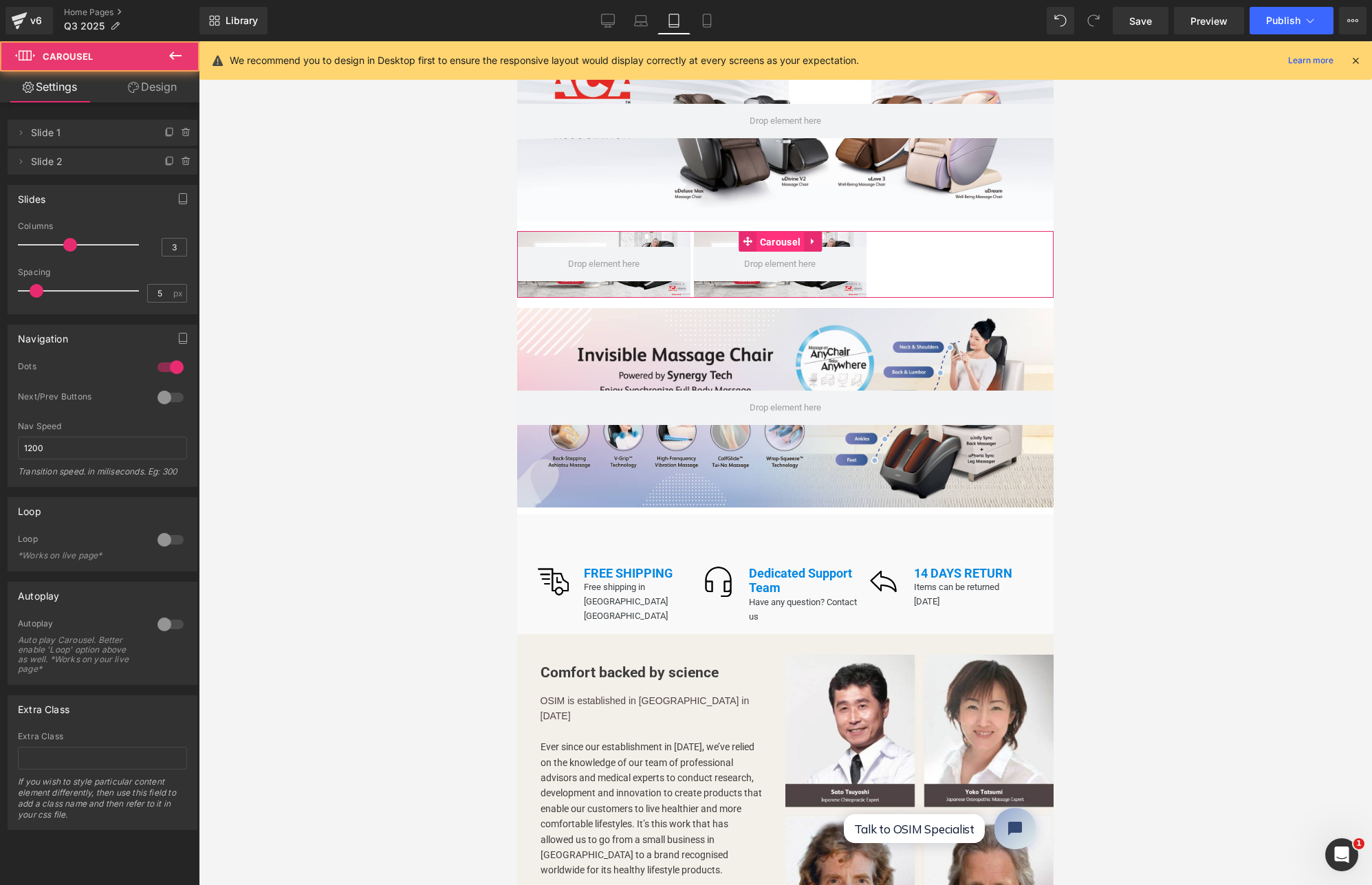
click at [773, 238] on span "Carousel" at bounding box center [780, 242] width 47 height 21
type input "1"
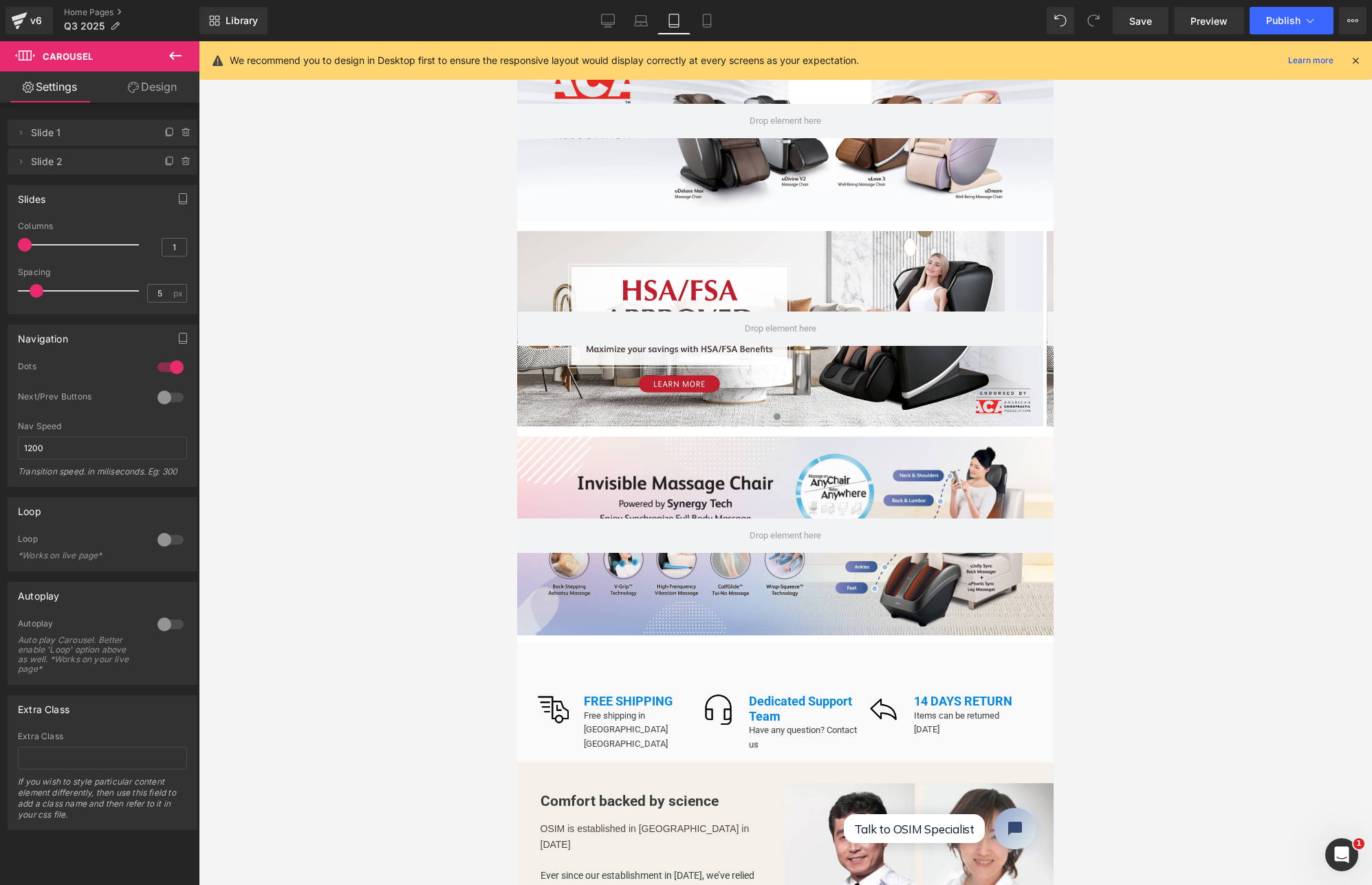
drag, startPoint x: 66, startPoint y: 243, endPoint x: -27, endPoint y: 241, distance: 93.0
click at [0, 241] on html "Carousel You are previewing how the will restyle your page. You can not edit El…" at bounding box center [686, 442] width 1372 height 885
click at [785, 410] on button at bounding box center [793, 417] width 17 height 14
click at [793, 275] on div at bounding box center [780, 329] width 526 height 195
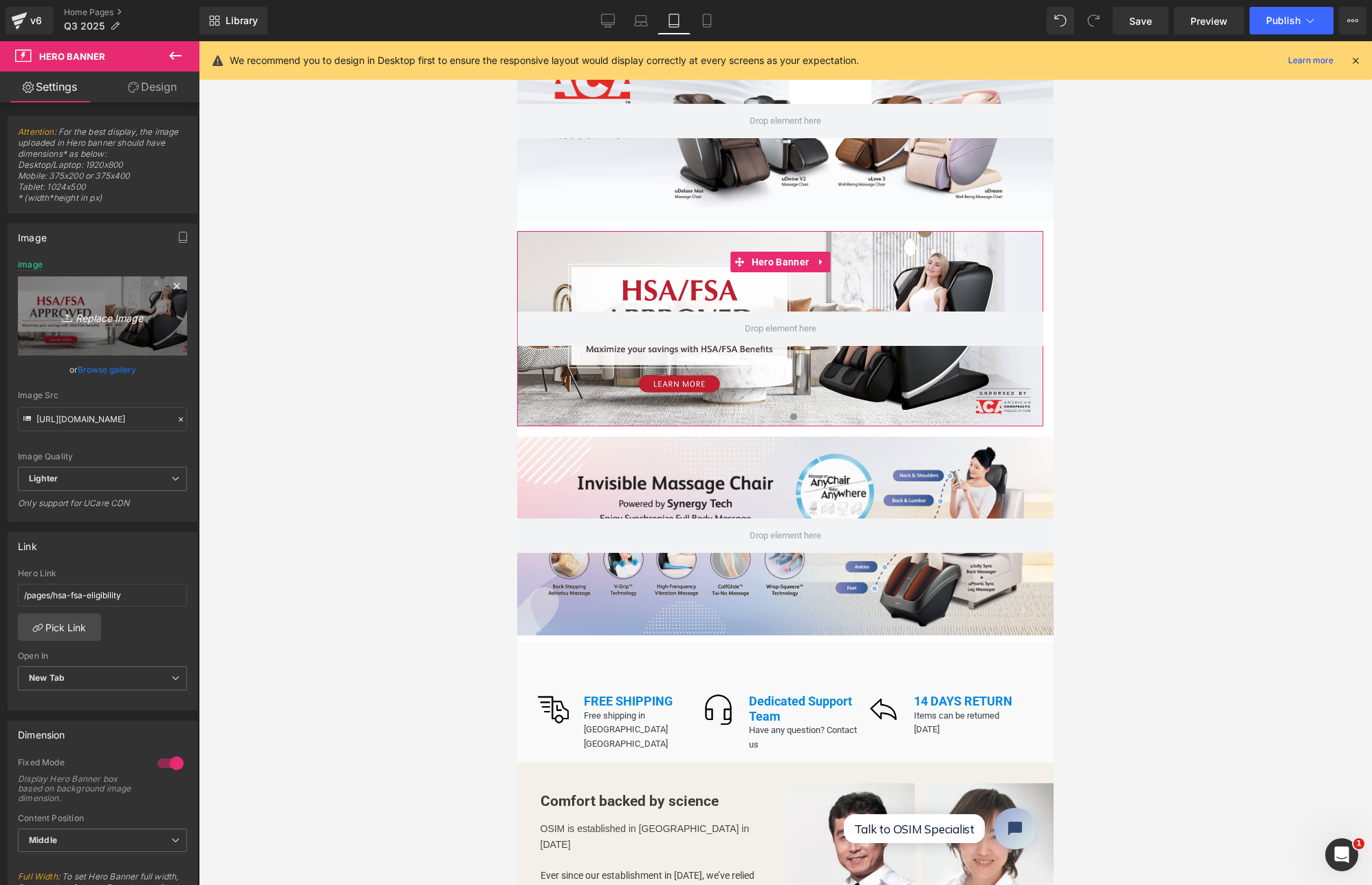
click at [106, 317] on icon "Replace Image" at bounding box center [102, 317] width 110 height 18
type input "C:\fakepath\Portable Massager HSA Banner-17.jpg"
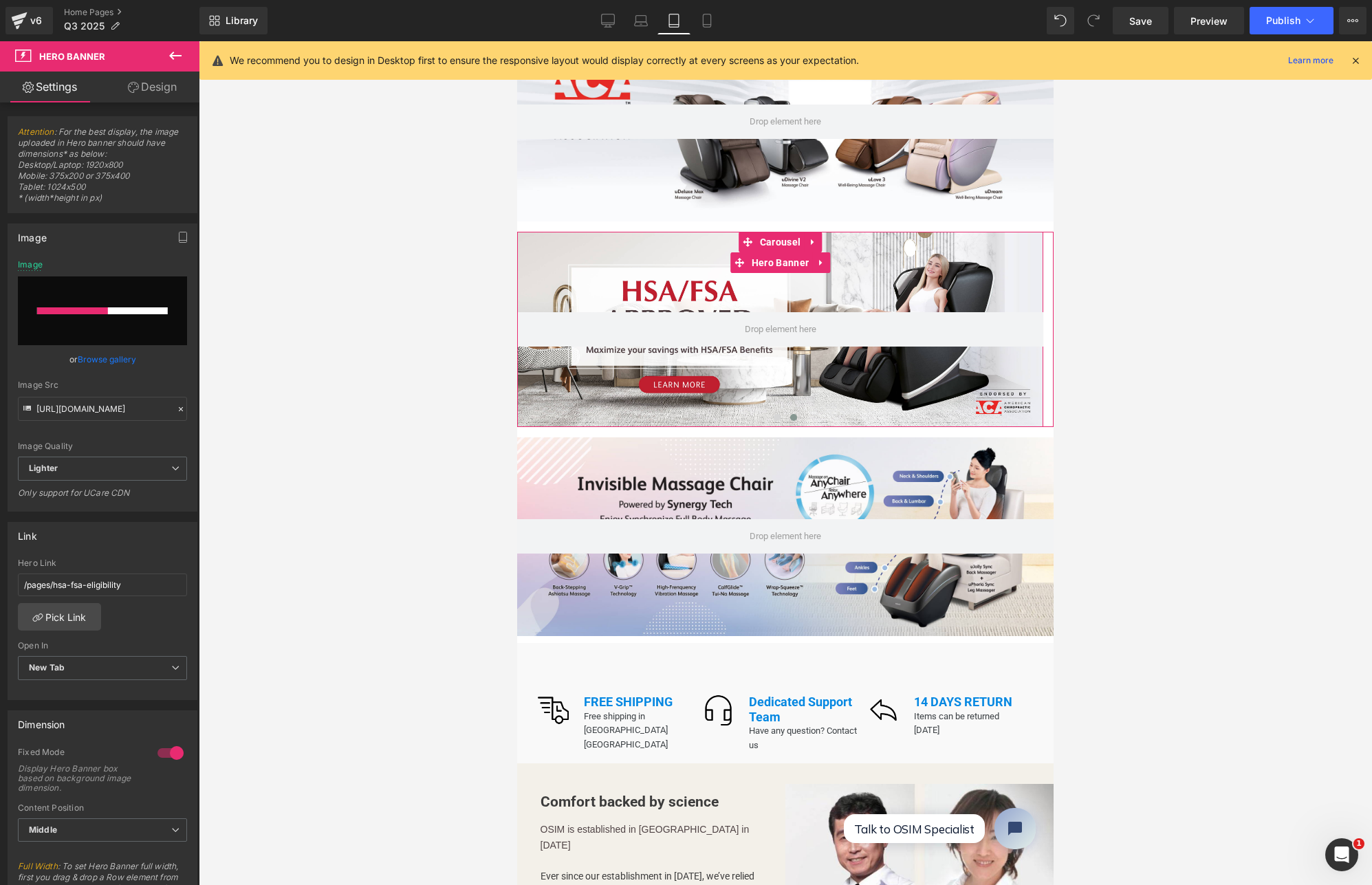
scroll to position [0, 0]
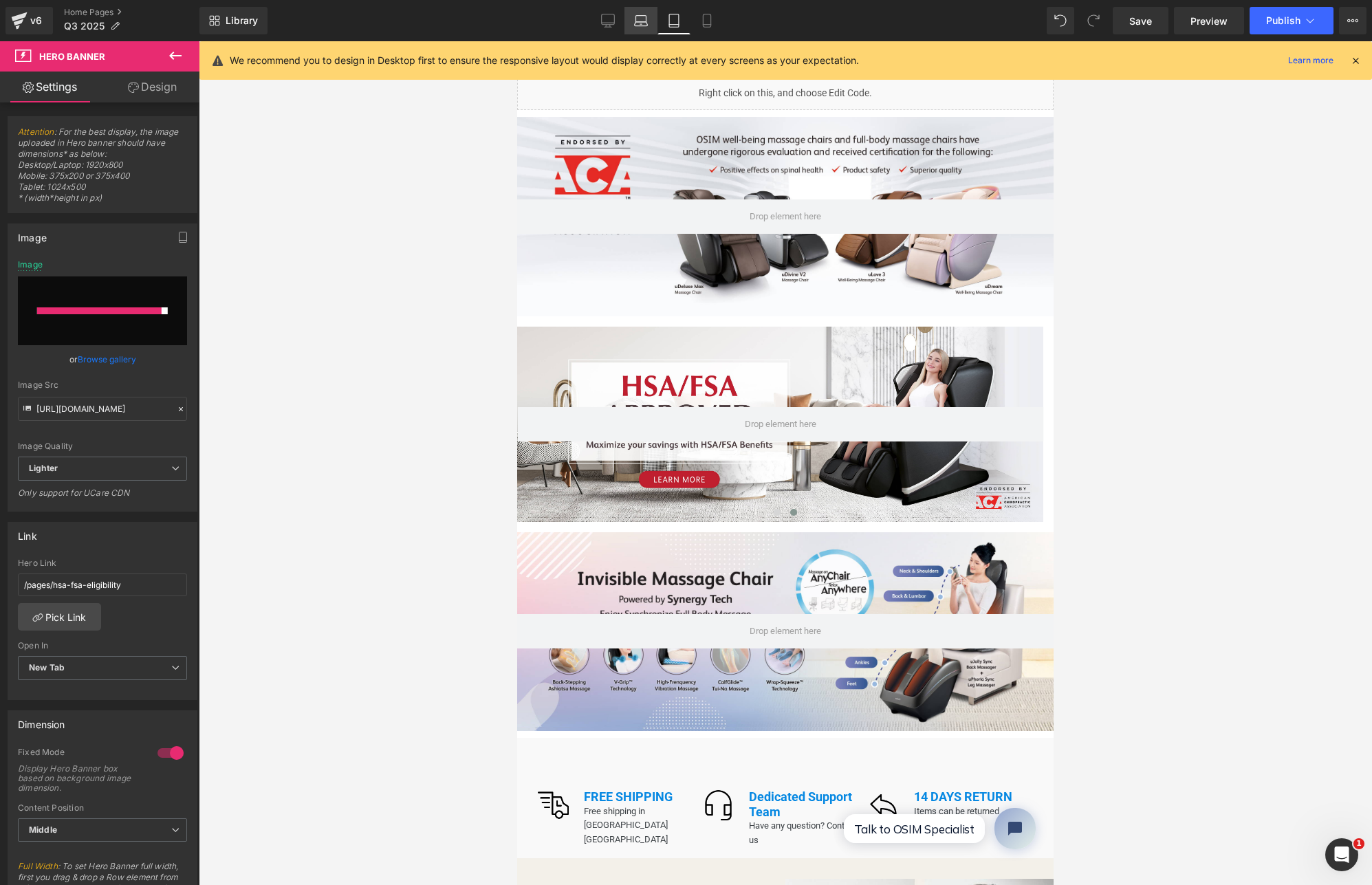
click at [642, 22] on icon at bounding box center [640, 20] width 14 height 14
type input "https://ucarecdn.com/d4b76252-eef7-431e-95a7-374c91f13c75/-/format/auto/-/previ…"
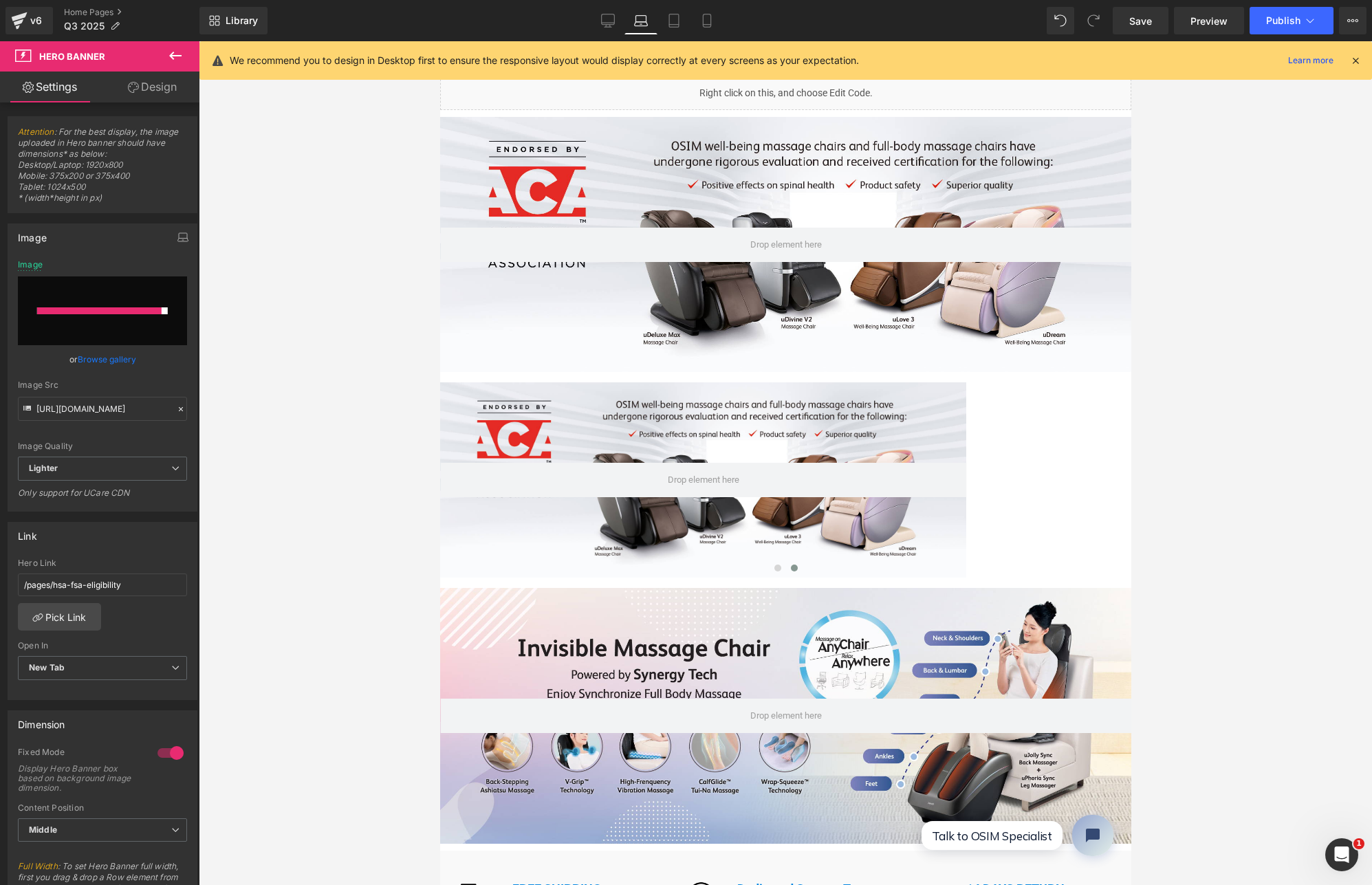
scroll to position [57, 0]
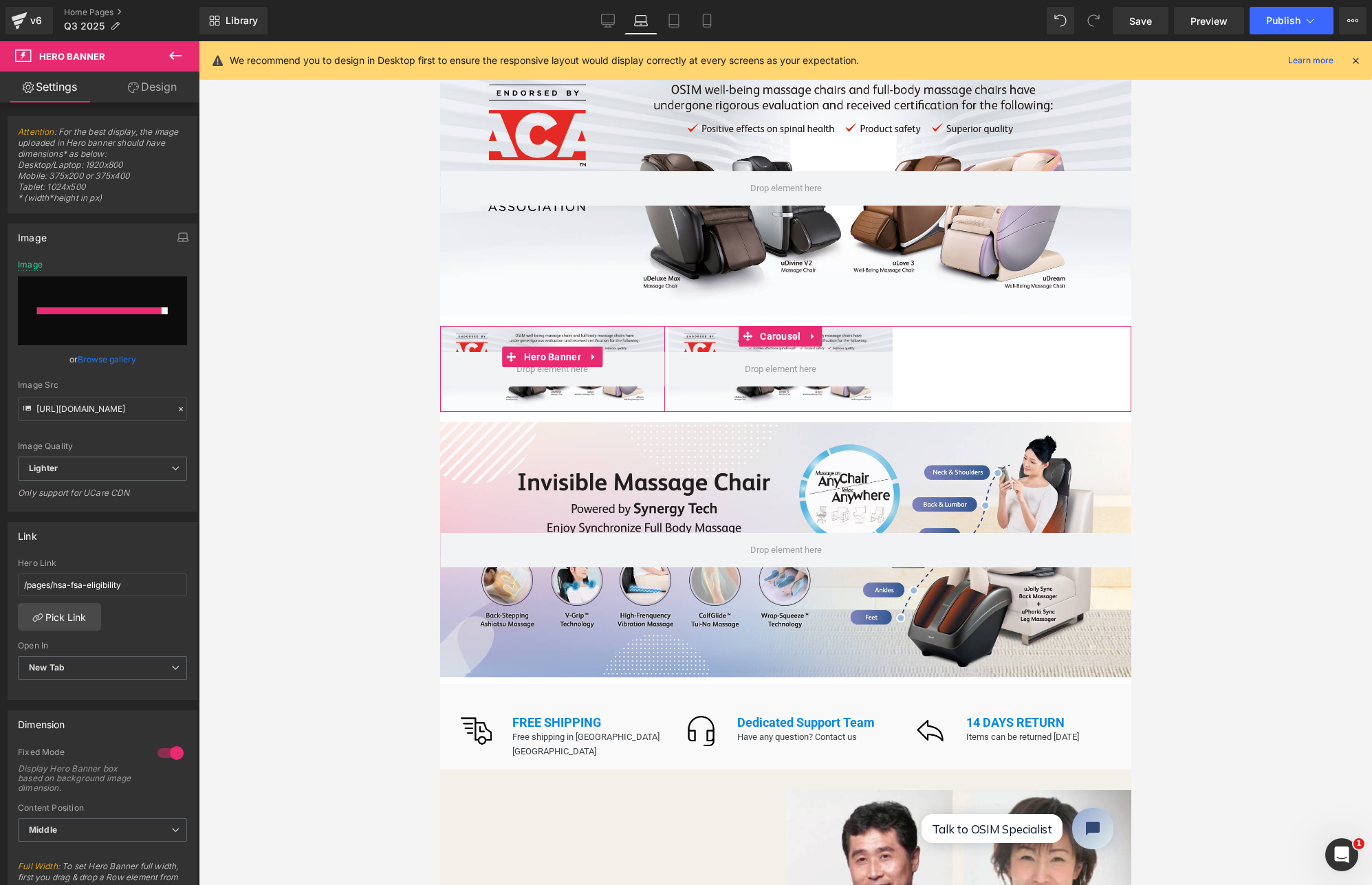
click at [520, 332] on div at bounding box center [552, 369] width 225 height 86
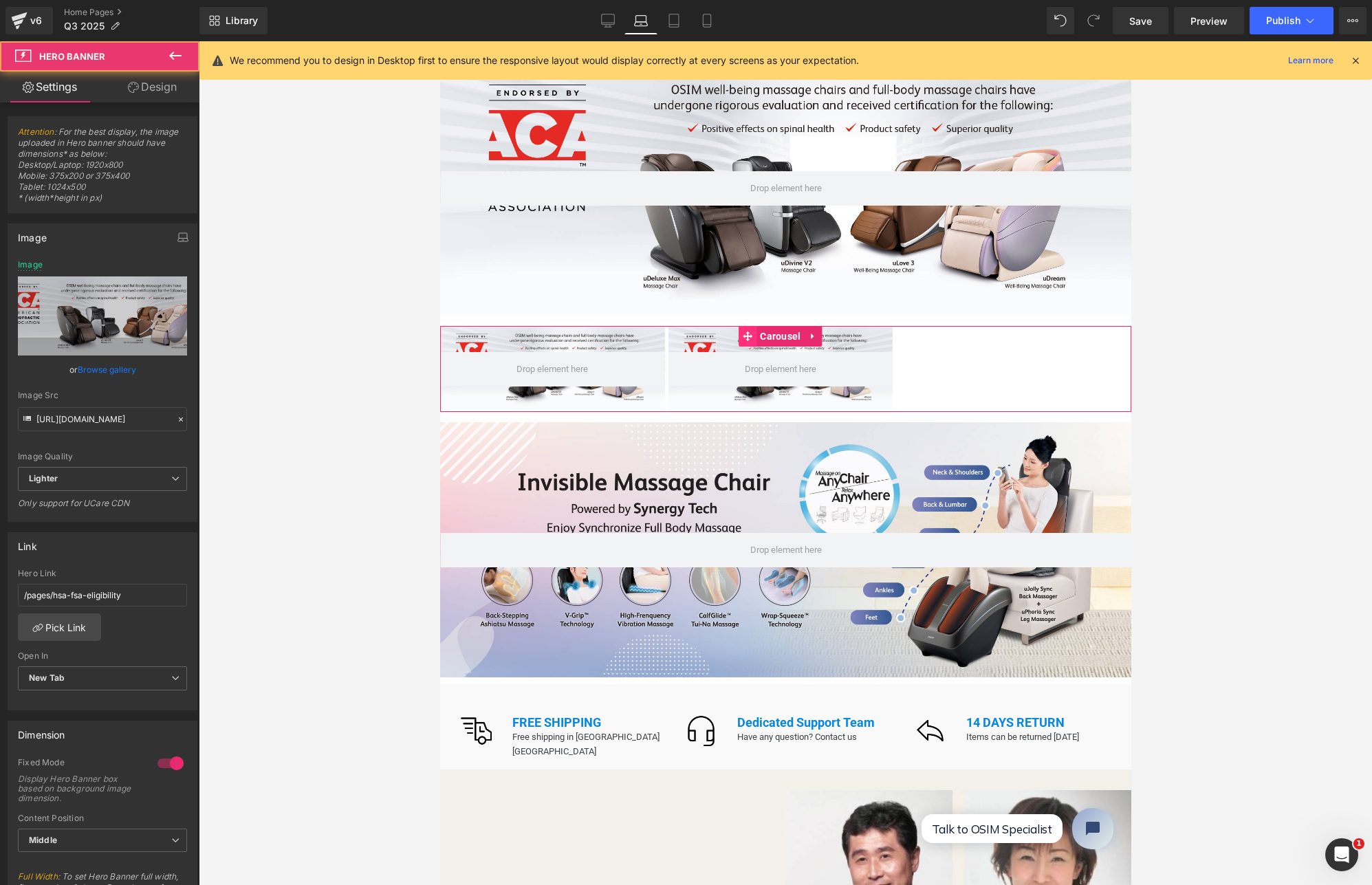
click at [771, 335] on span "Carousel" at bounding box center [779, 337] width 47 height 21
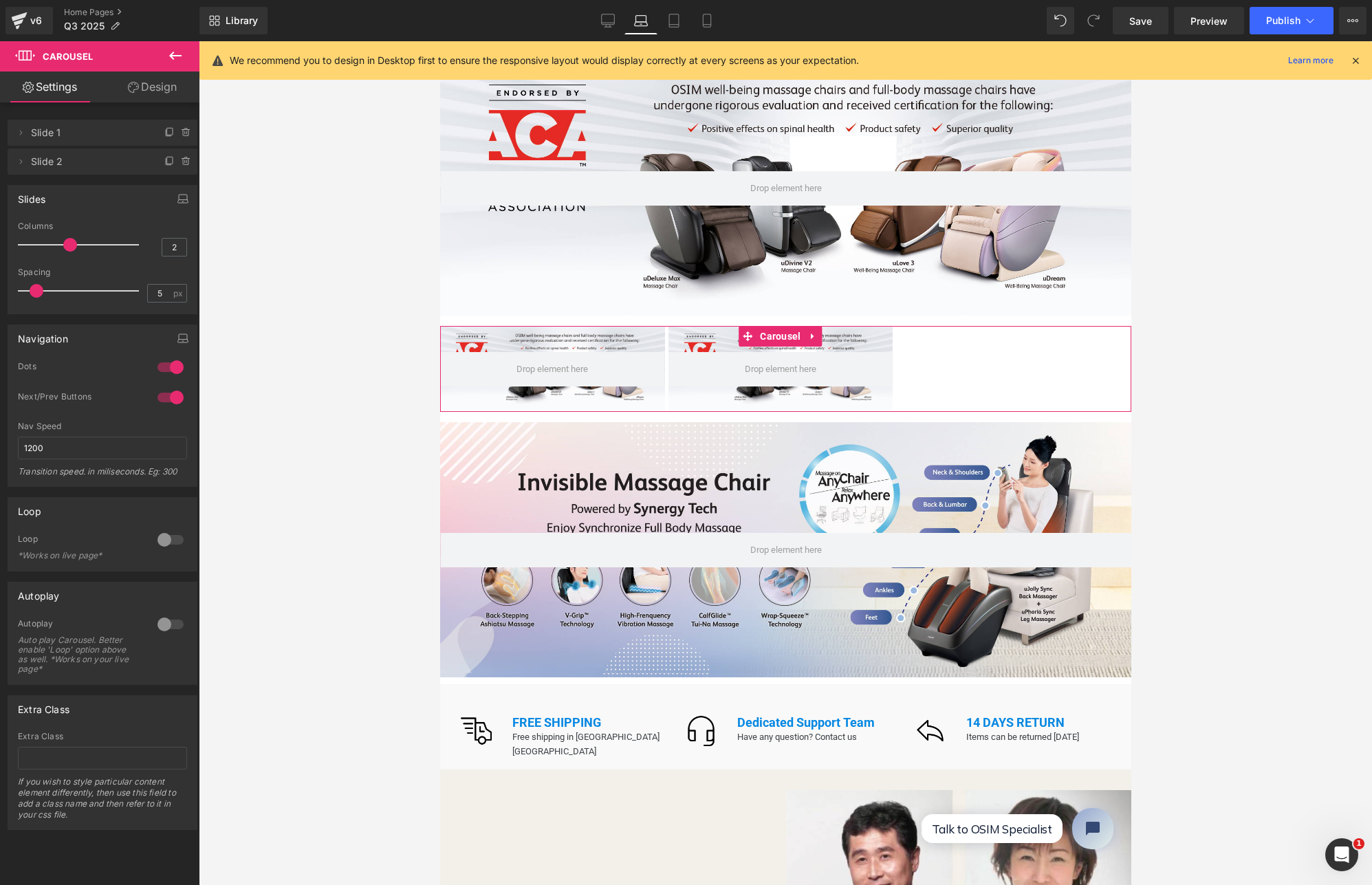
type input "1"
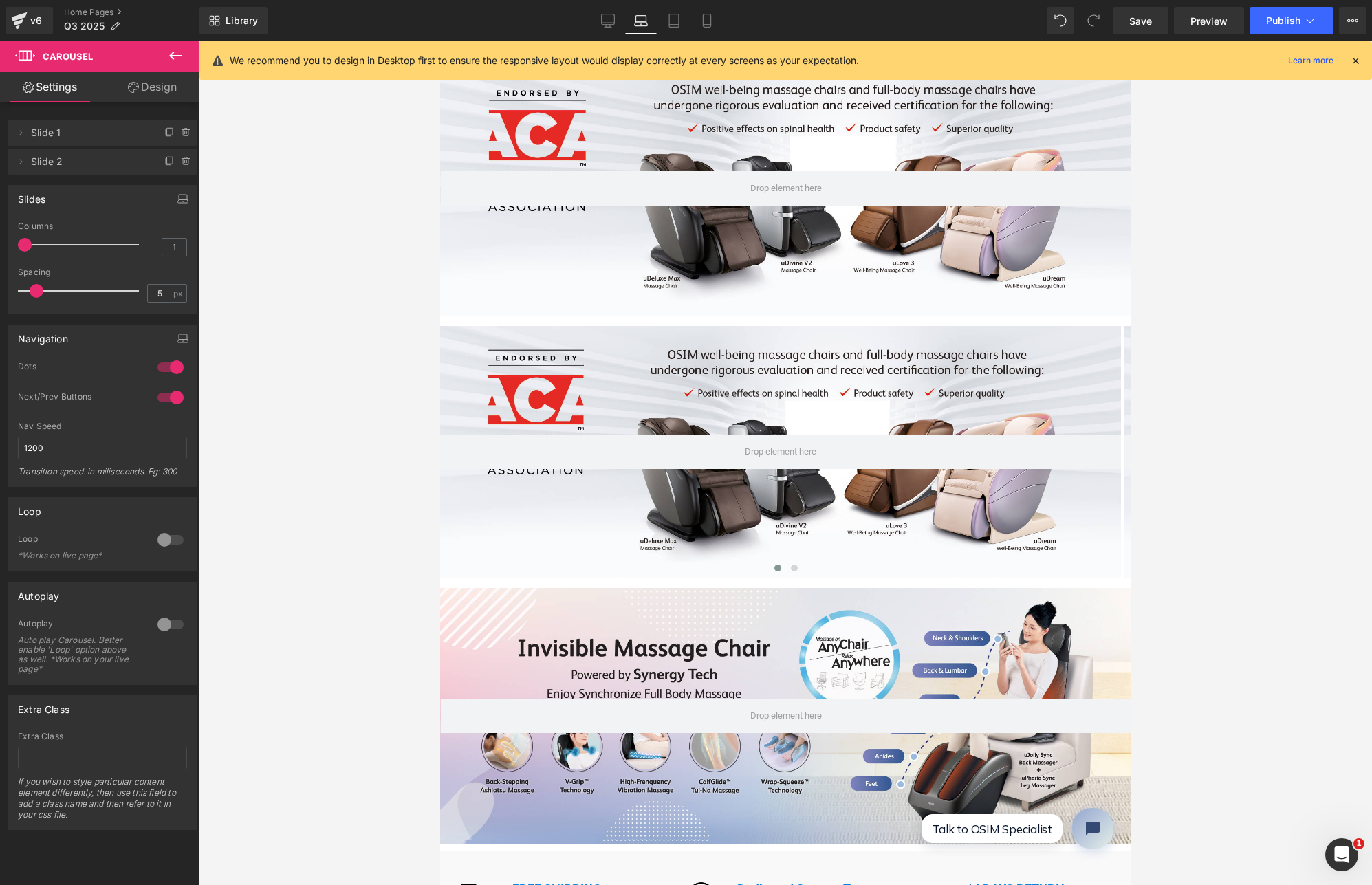
drag, startPoint x: 63, startPoint y: 244, endPoint x: -58, endPoint y: 240, distance: 121.1
click at [0, 240] on html "Carousel You are previewing how the will restyle your page. You can not edit El…" at bounding box center [686, 442] width 1372 height 885
click at [790, 564] on span at bounding box center [793, 568] width 7 height 7
click at [774, 564] on span at bounding box center [777, 568] width 7 height 7
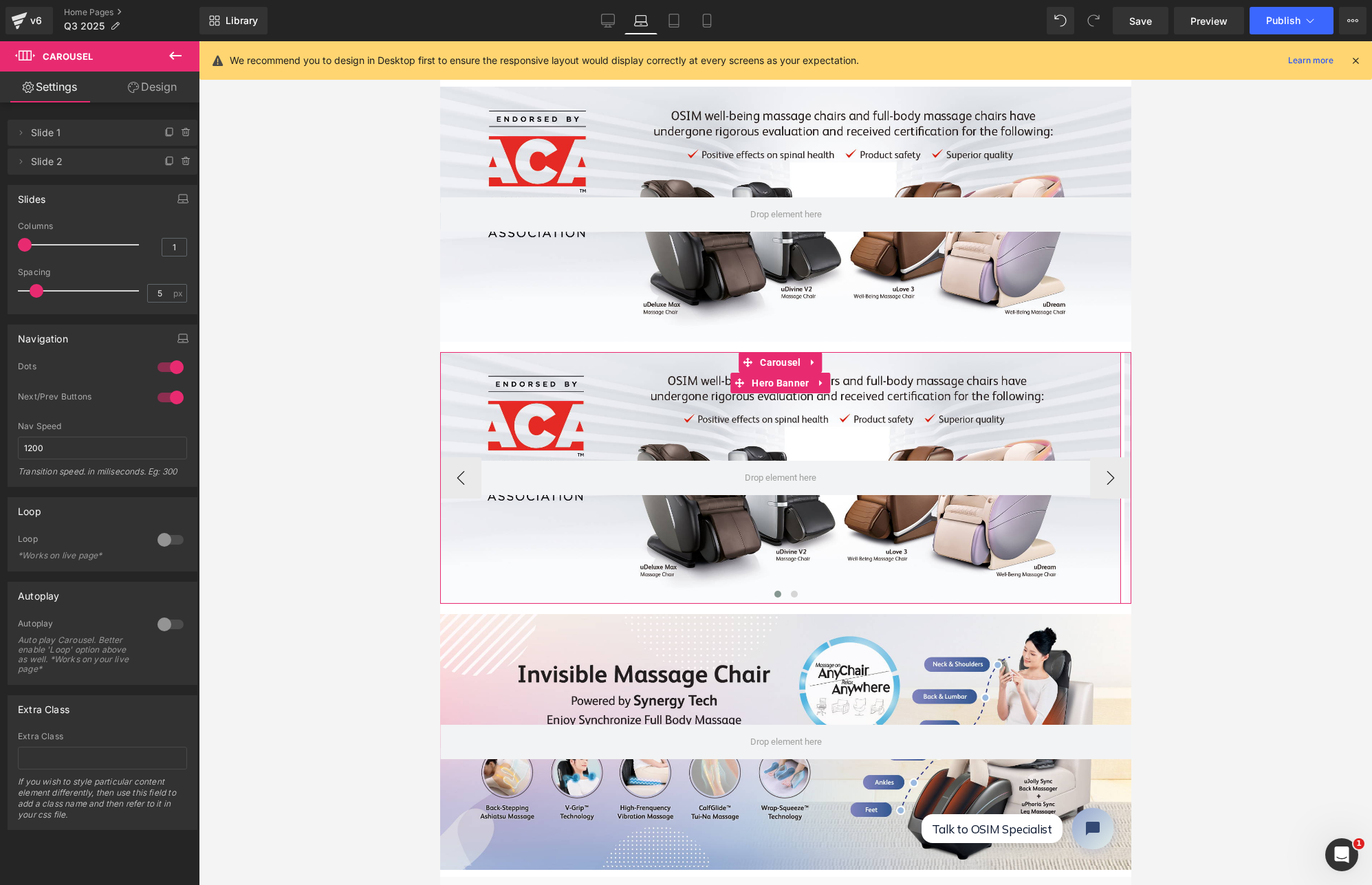
scroll to position [0, 0]
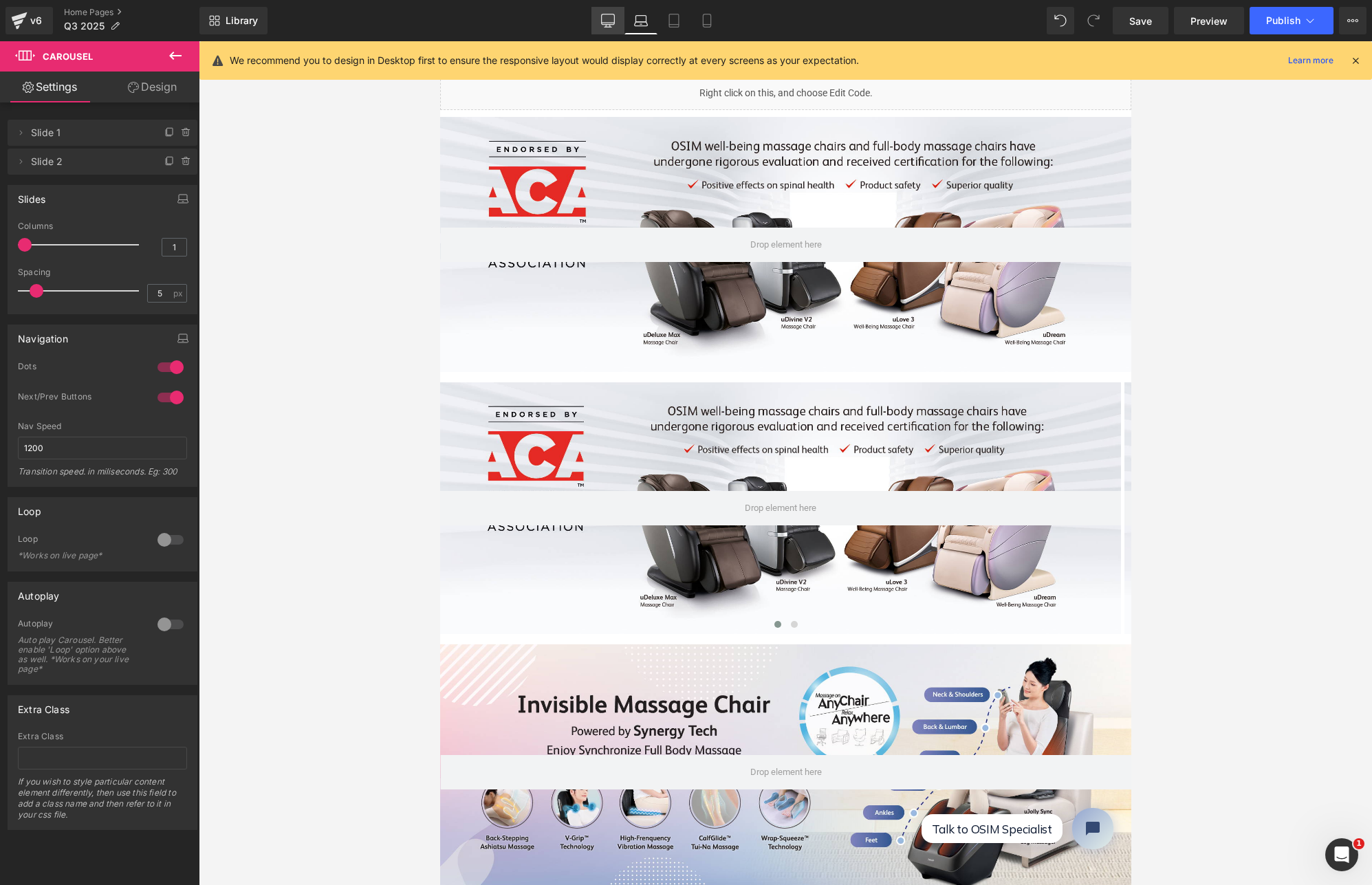
click at [607, 18] on icon at bounding box center [608, 20] width 14 height 14
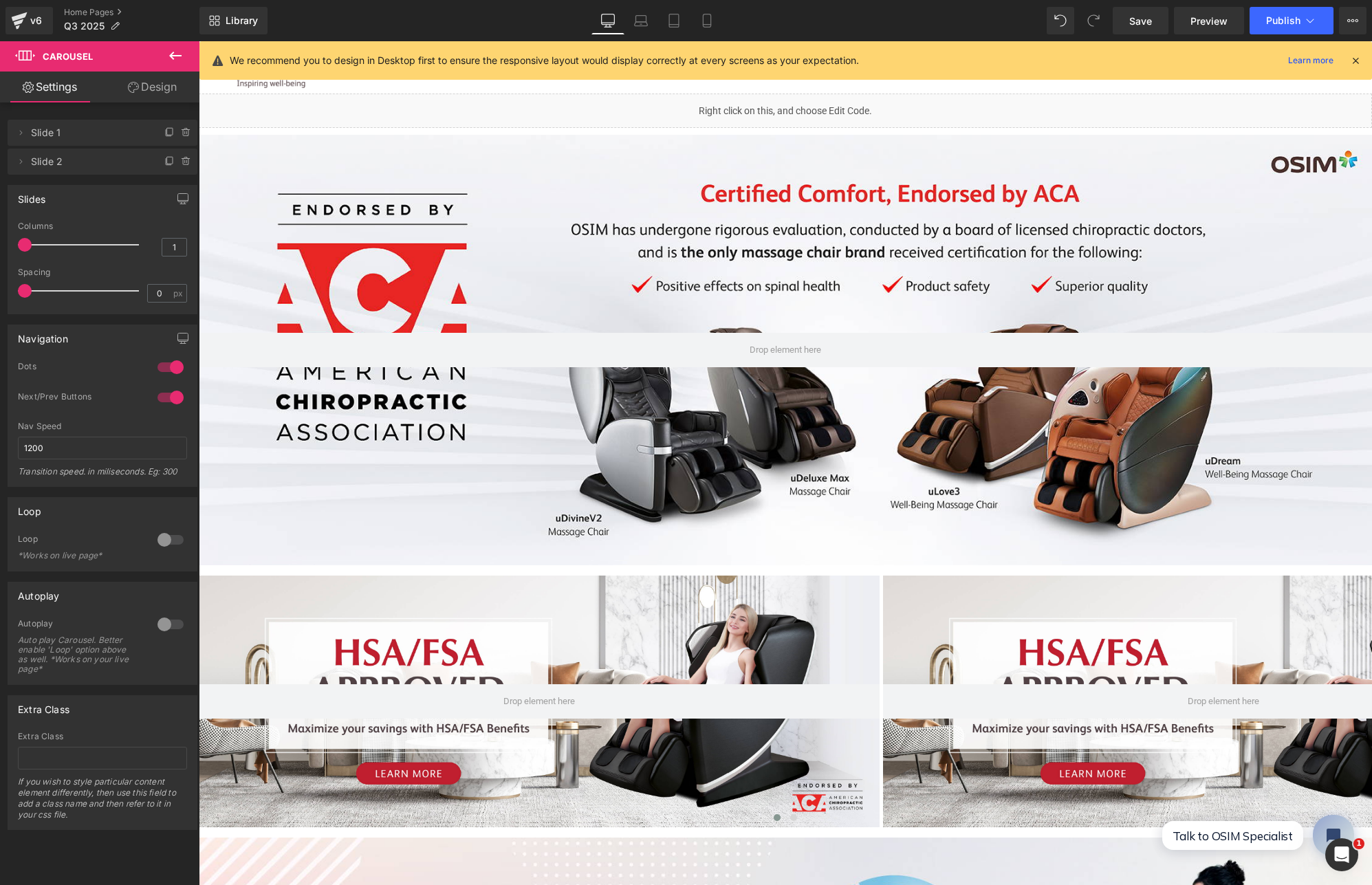
scroll to position [193, 0]
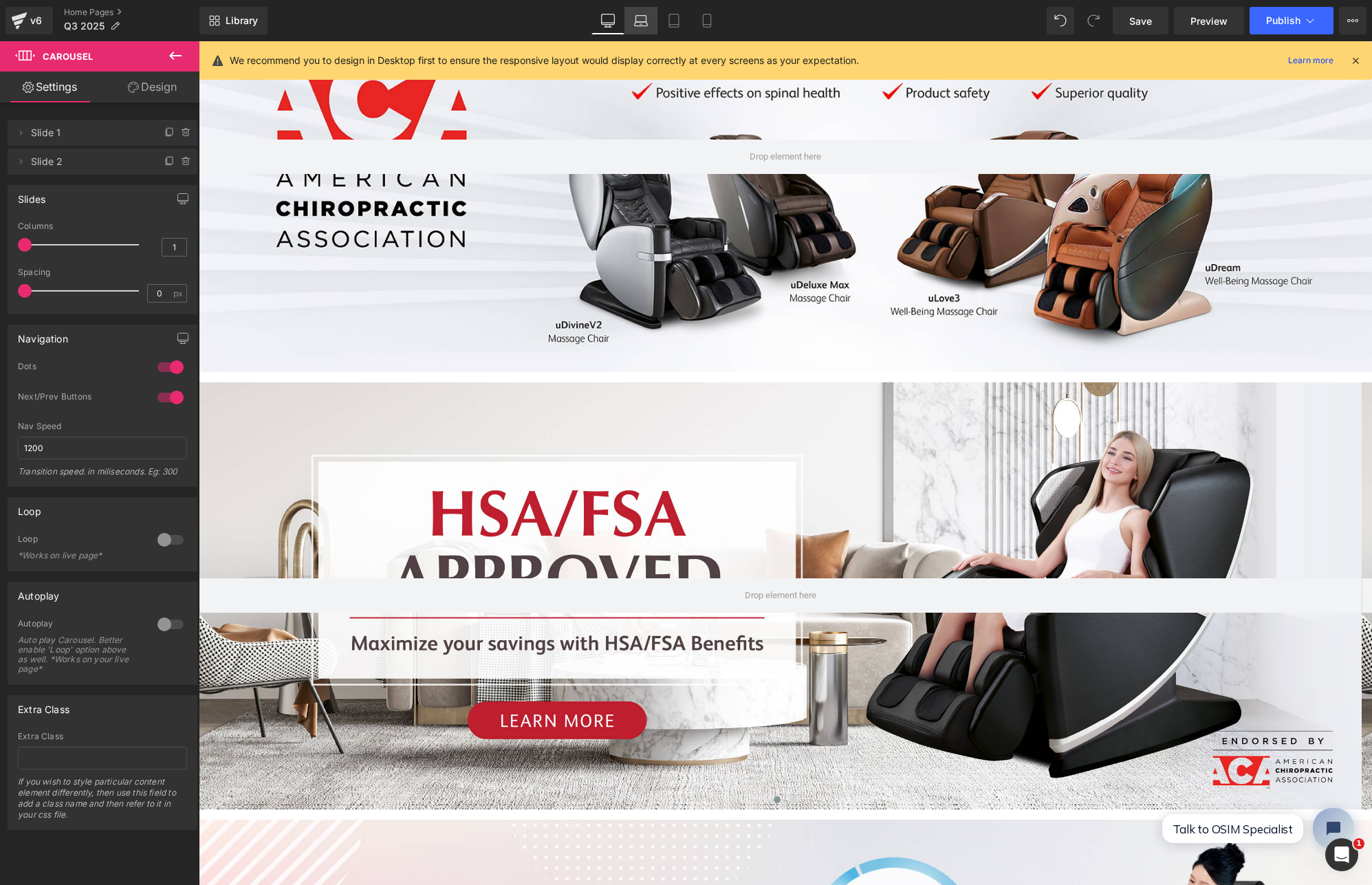
click at [634, 23] on icon at bounding box center [640, 20] width 14 height 14
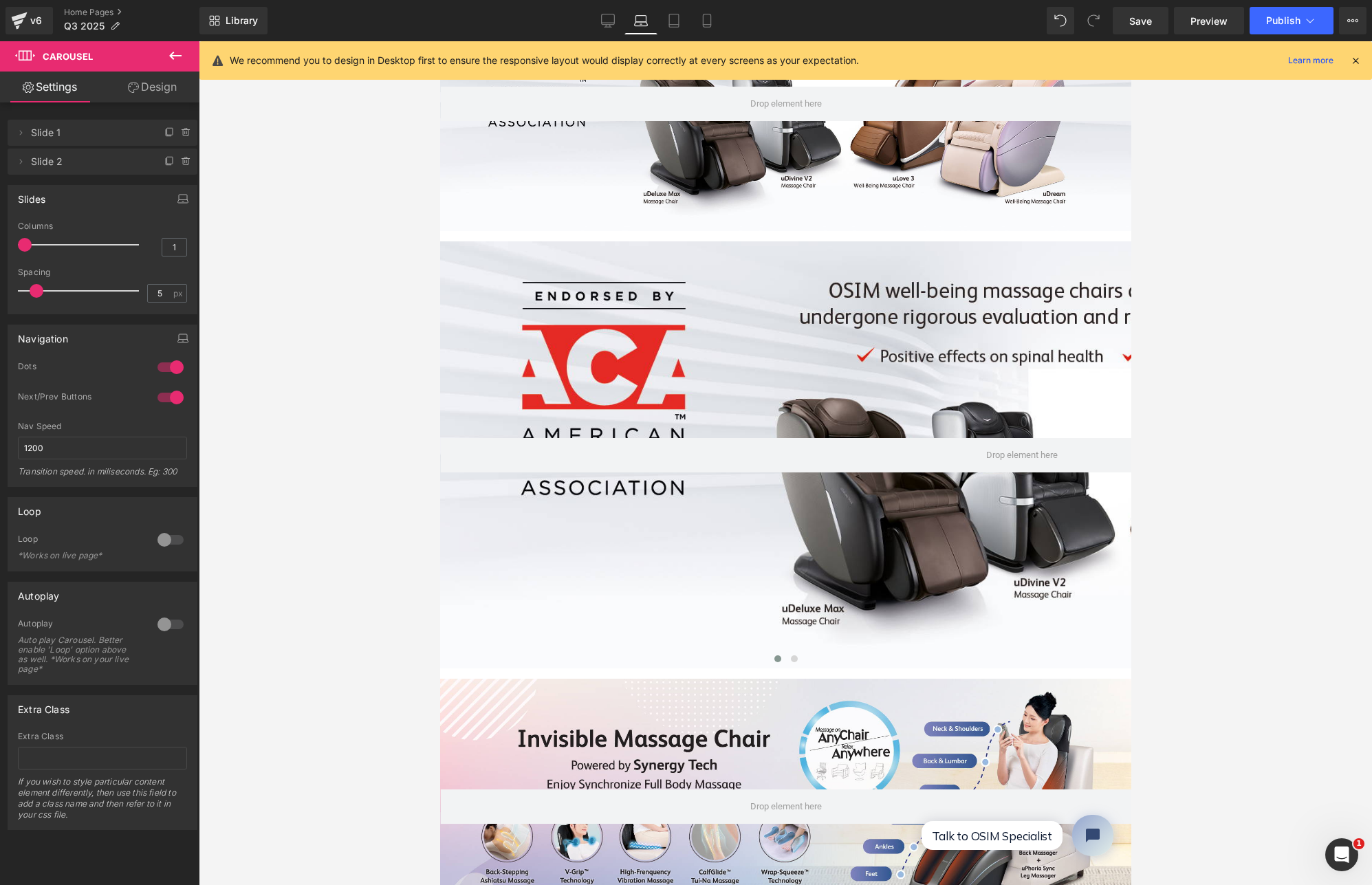
scroll to position [52, 0]
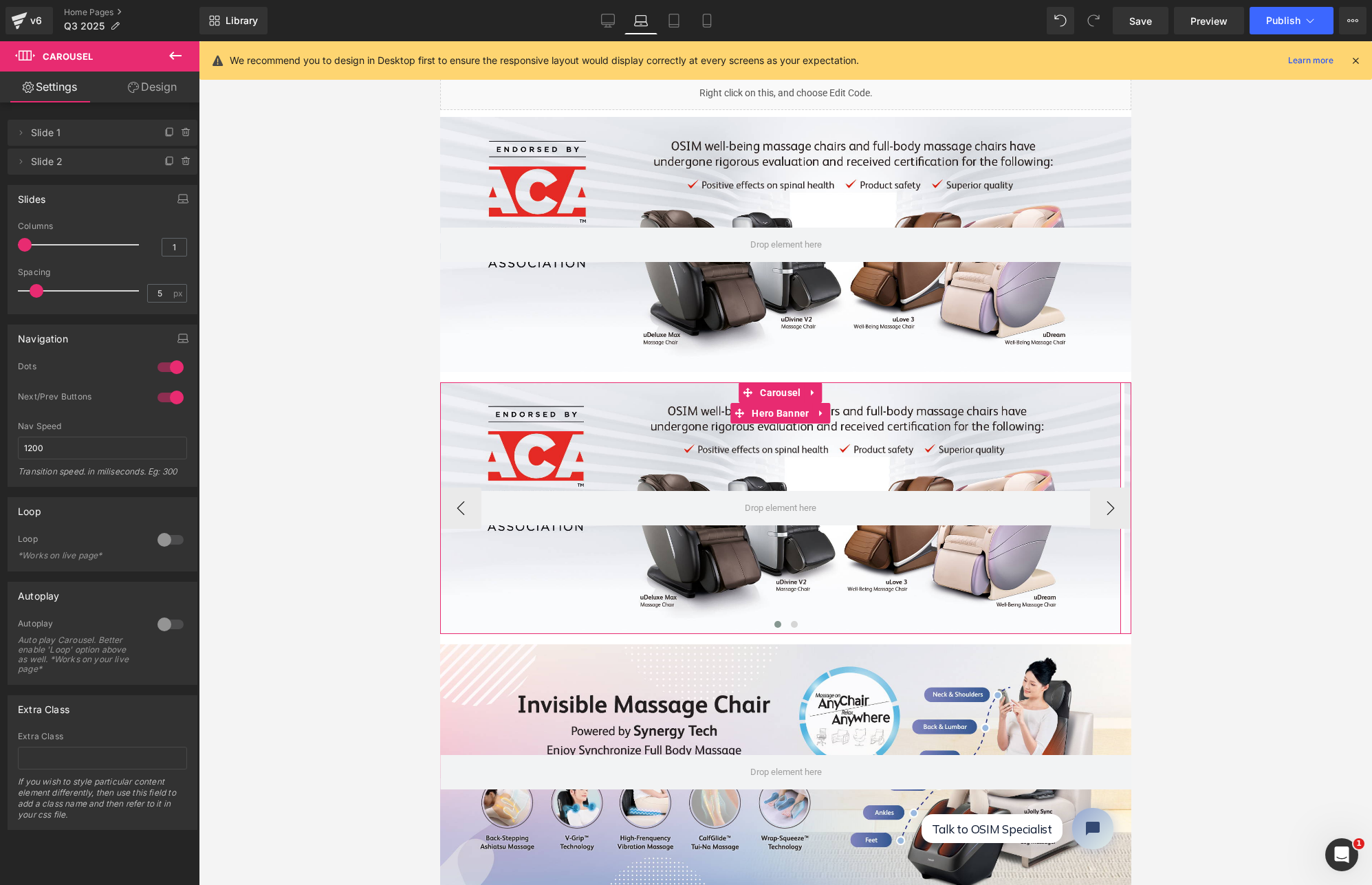
click at [696, 415] on div at bounding box center [780, 508] width 681 height 252
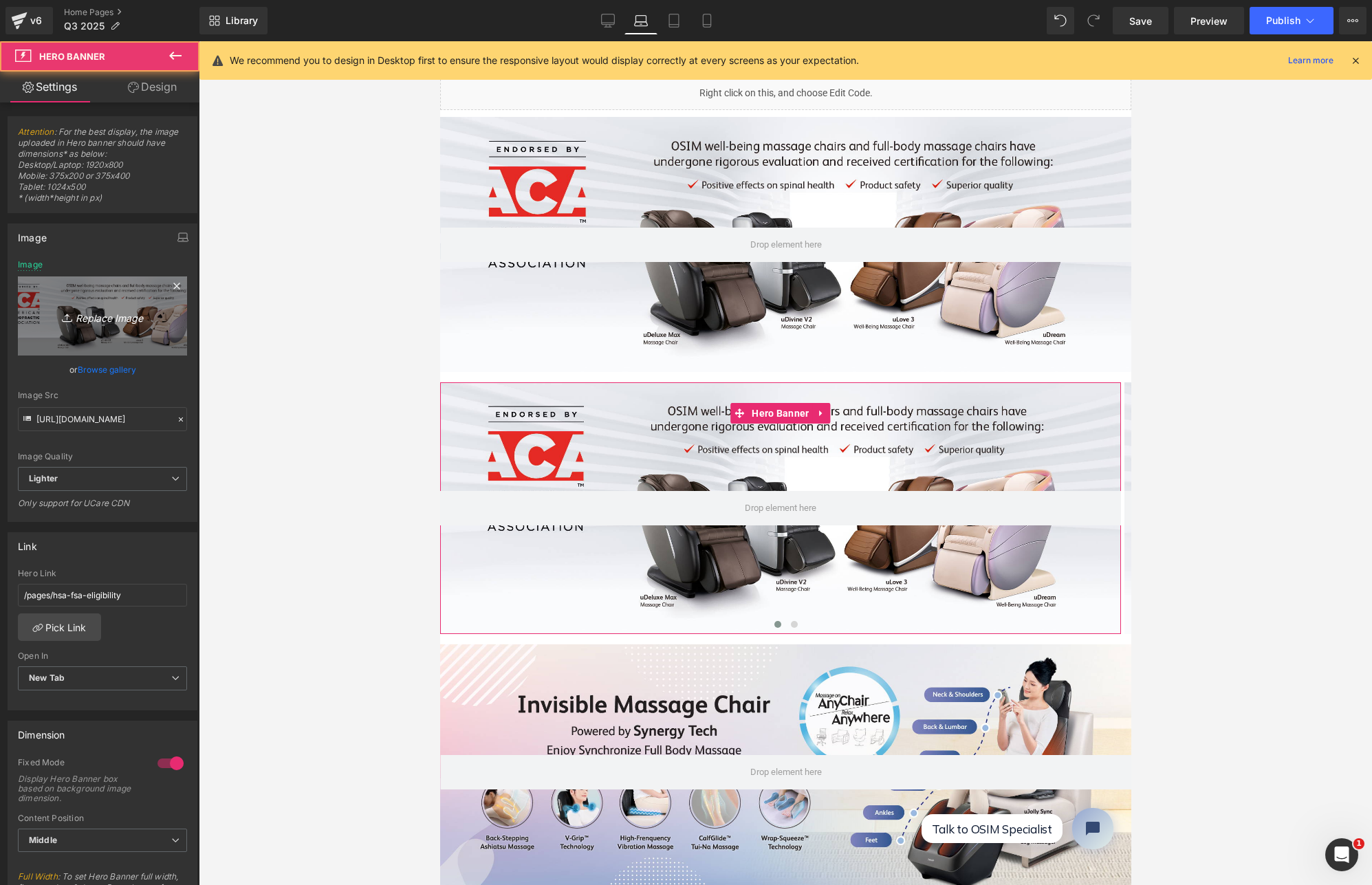
click at [130, 325] on link "Replace Image" at bounding box center [102, 316] width 170 height 79
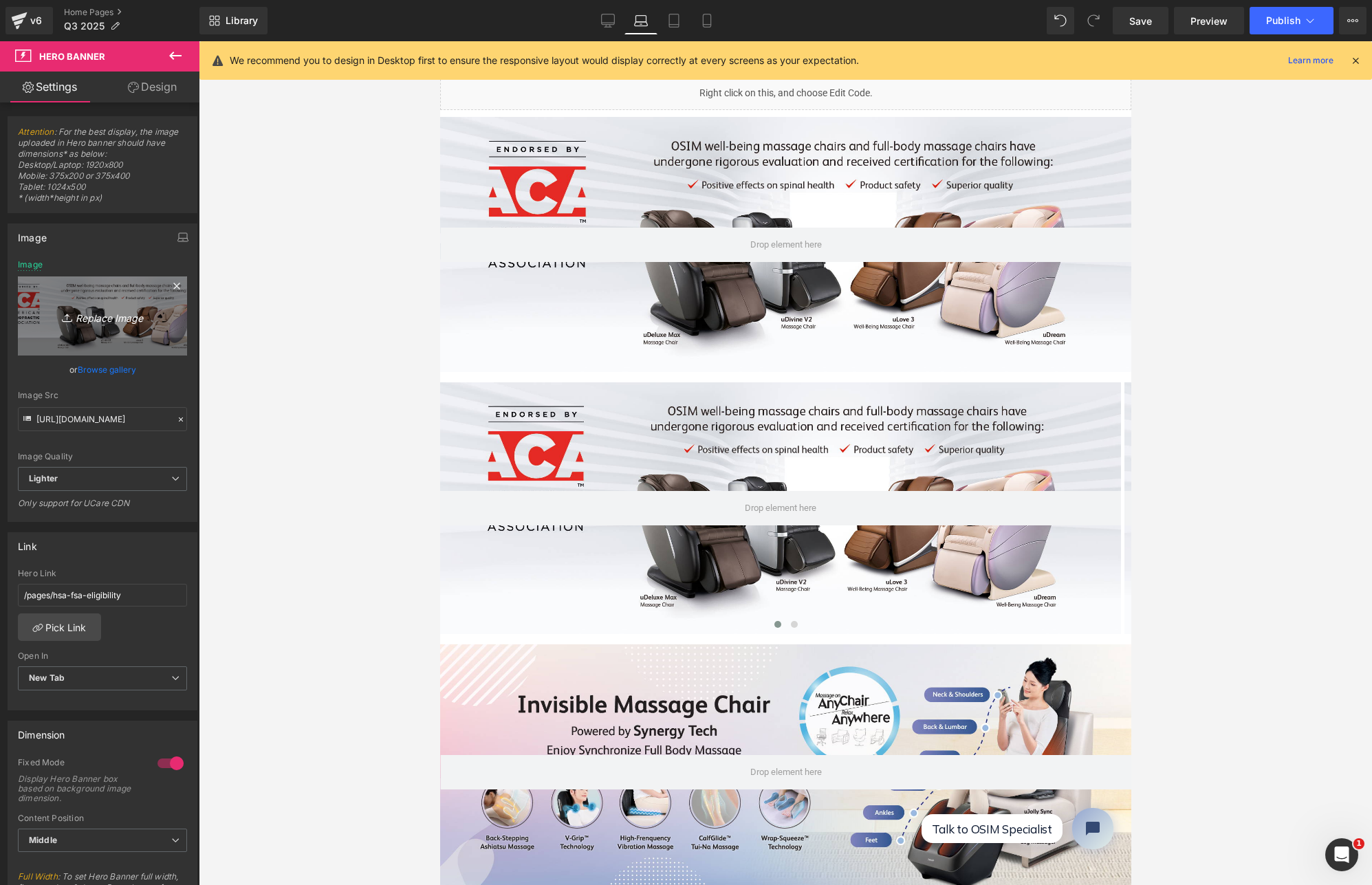
type input "C:\fakepath\Web Banner- HSA approved_uLove3 Black talent.jpg"
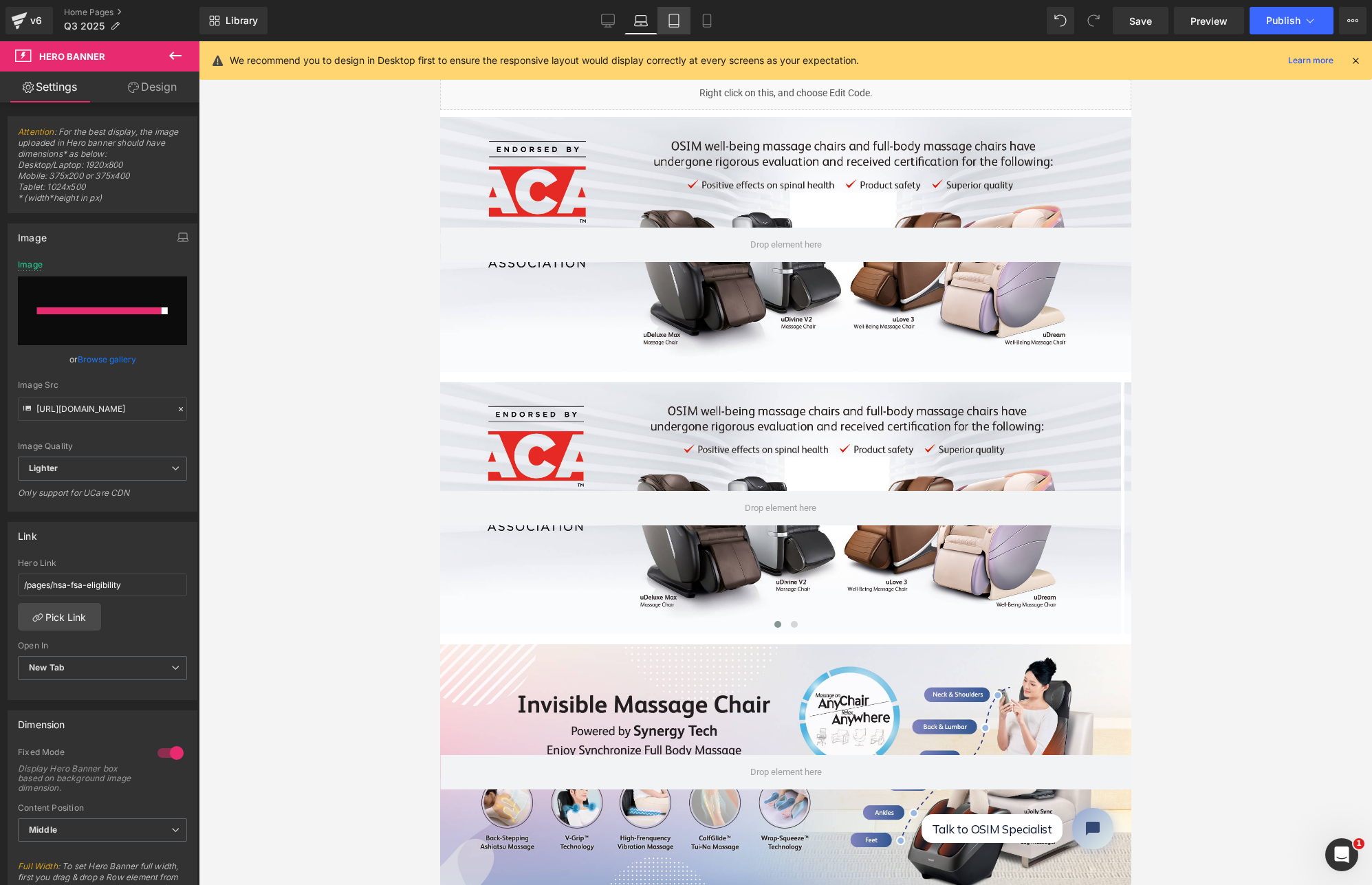
click at [683, 22] on link "Tablet" at bounding box center [673, 21] width 33 height 27
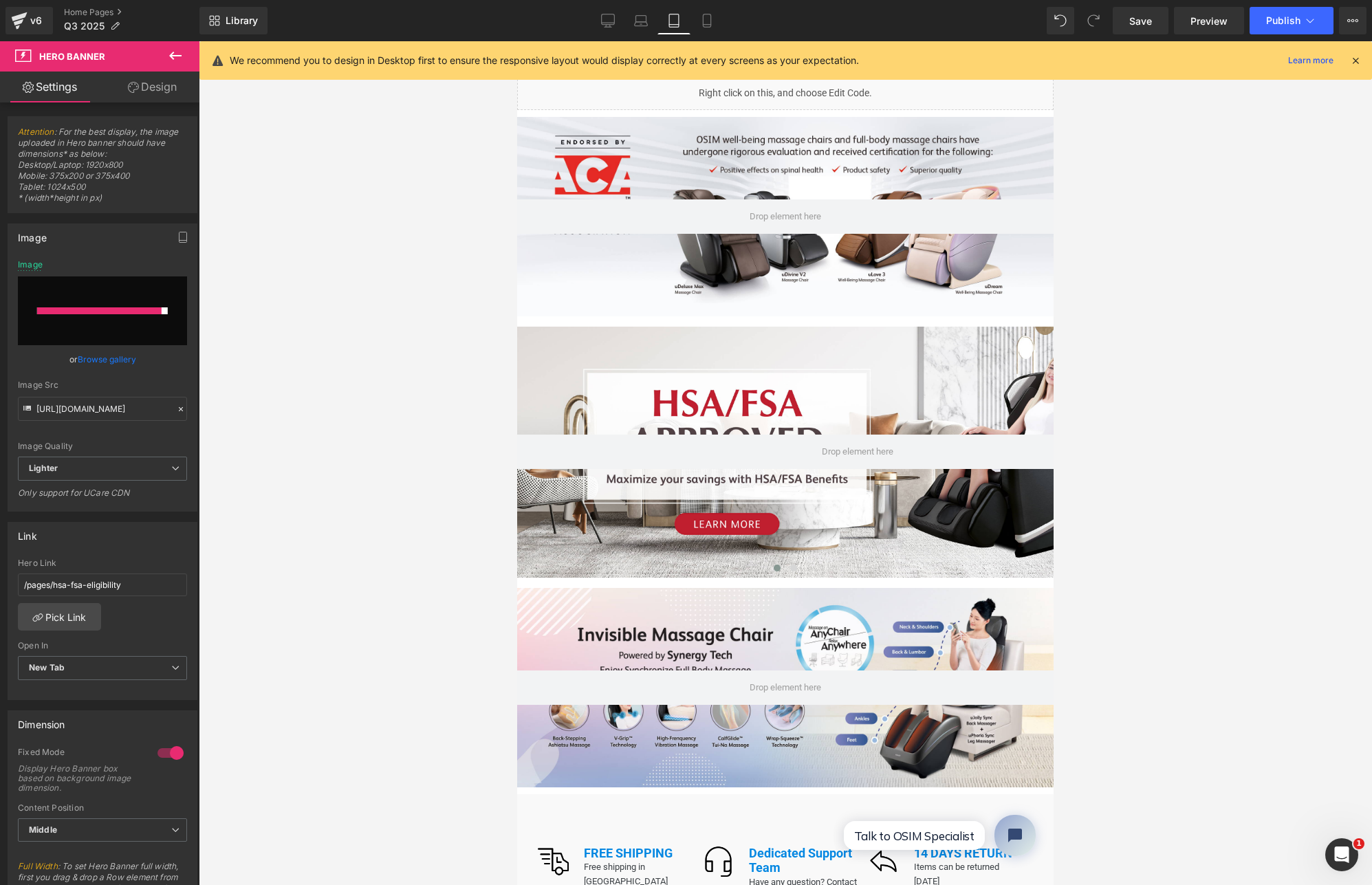
type input "https://ucarecdn.com/aeb2a67c-a3cc-4e5c-abb8-c589d2e9c6a5/-/format/auto/-/previ…"
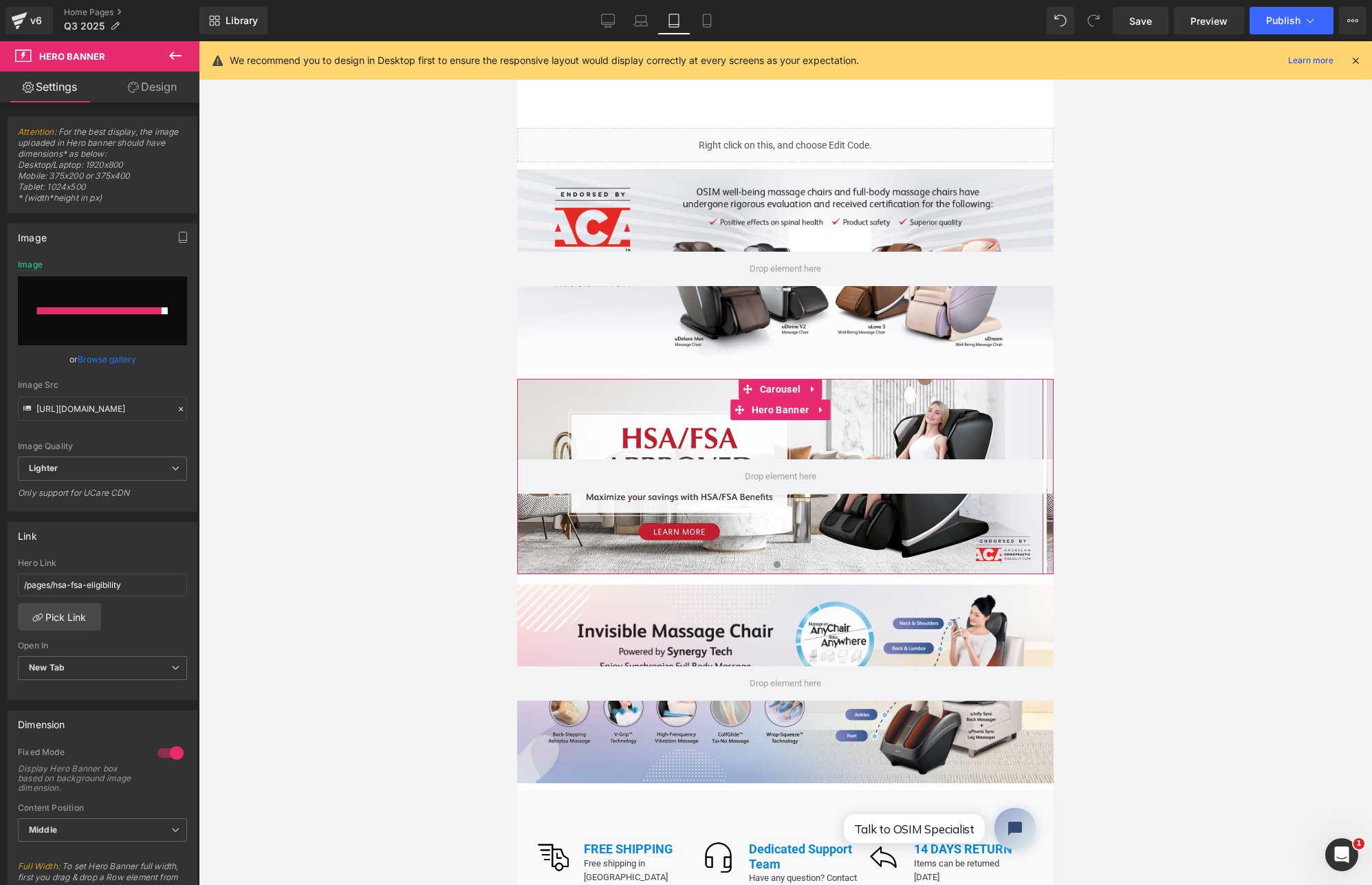
click at [785, 433] on div at bounding box center [780, 476] width 526 height 195
click at [791, 563] on span at bounding box center [793, 564] width 7 height 7
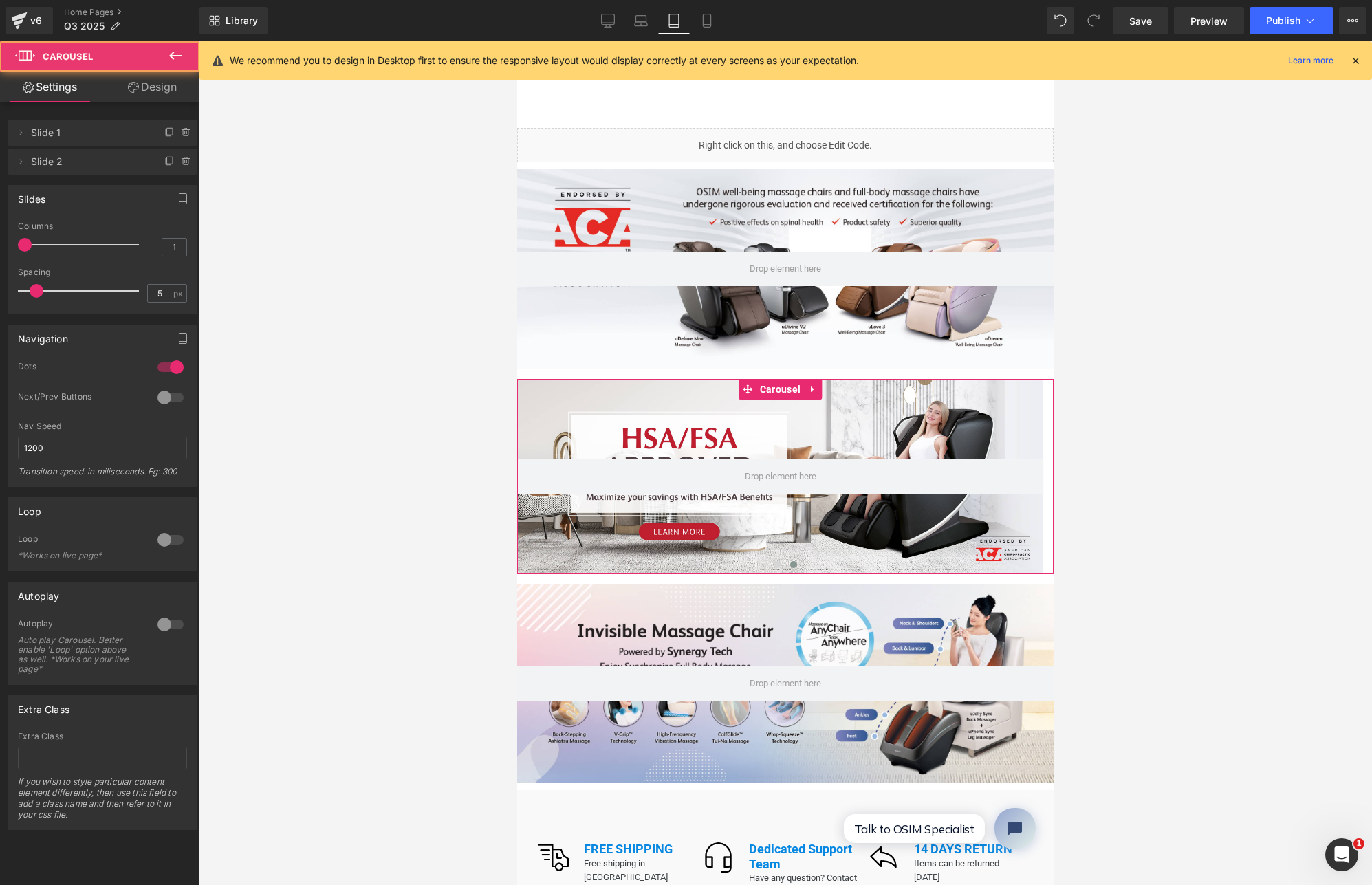
click at [827, 525] on div at bounding box center [780, 476] width 526 height 195
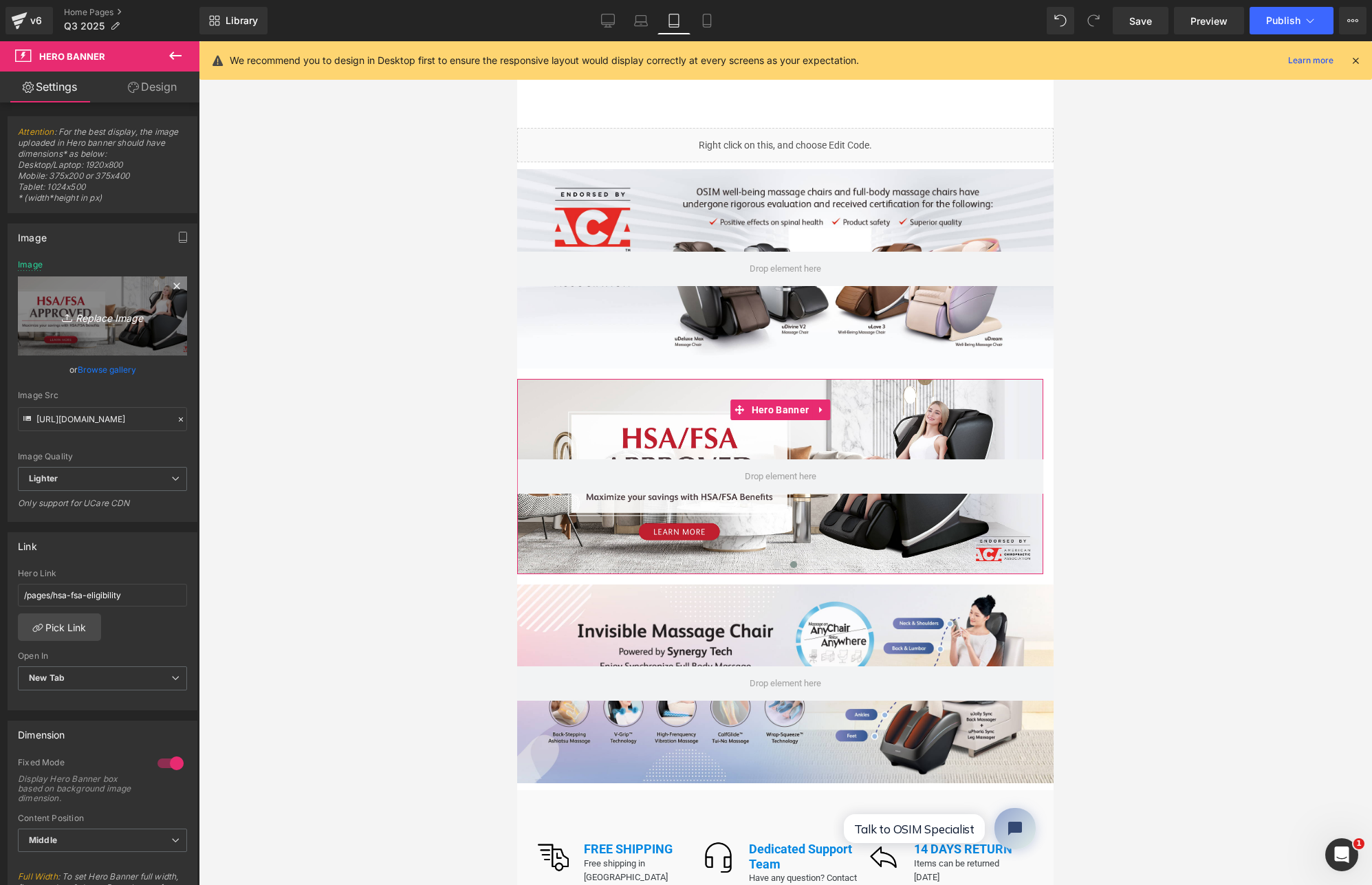
click at [130, 324] on icon "Replace Image" at bounding box center [102, 317] width 110 height 18
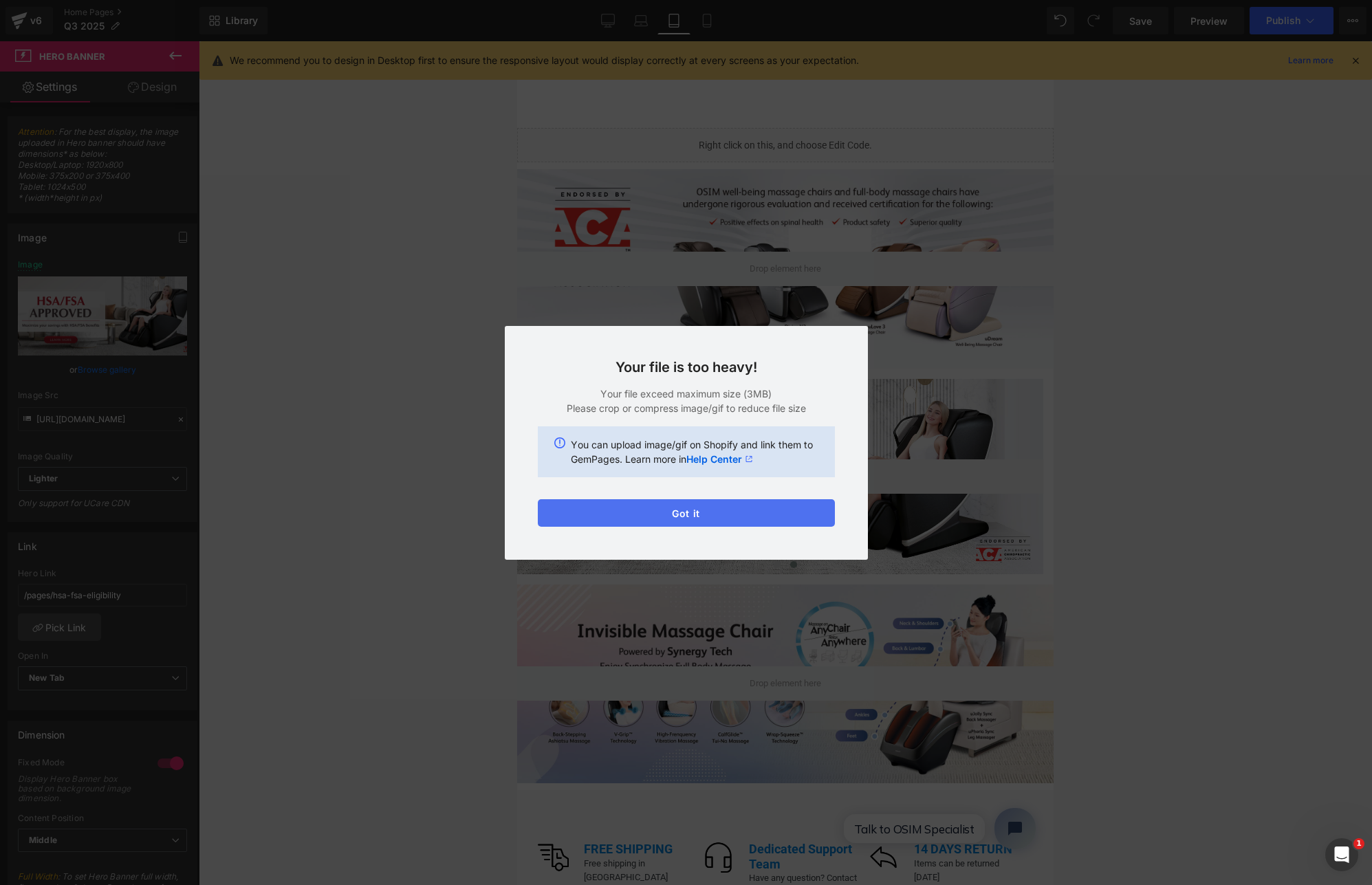
click at [728, 514] on button "Got it" at bounding box center [687, 513] width 297 height 27
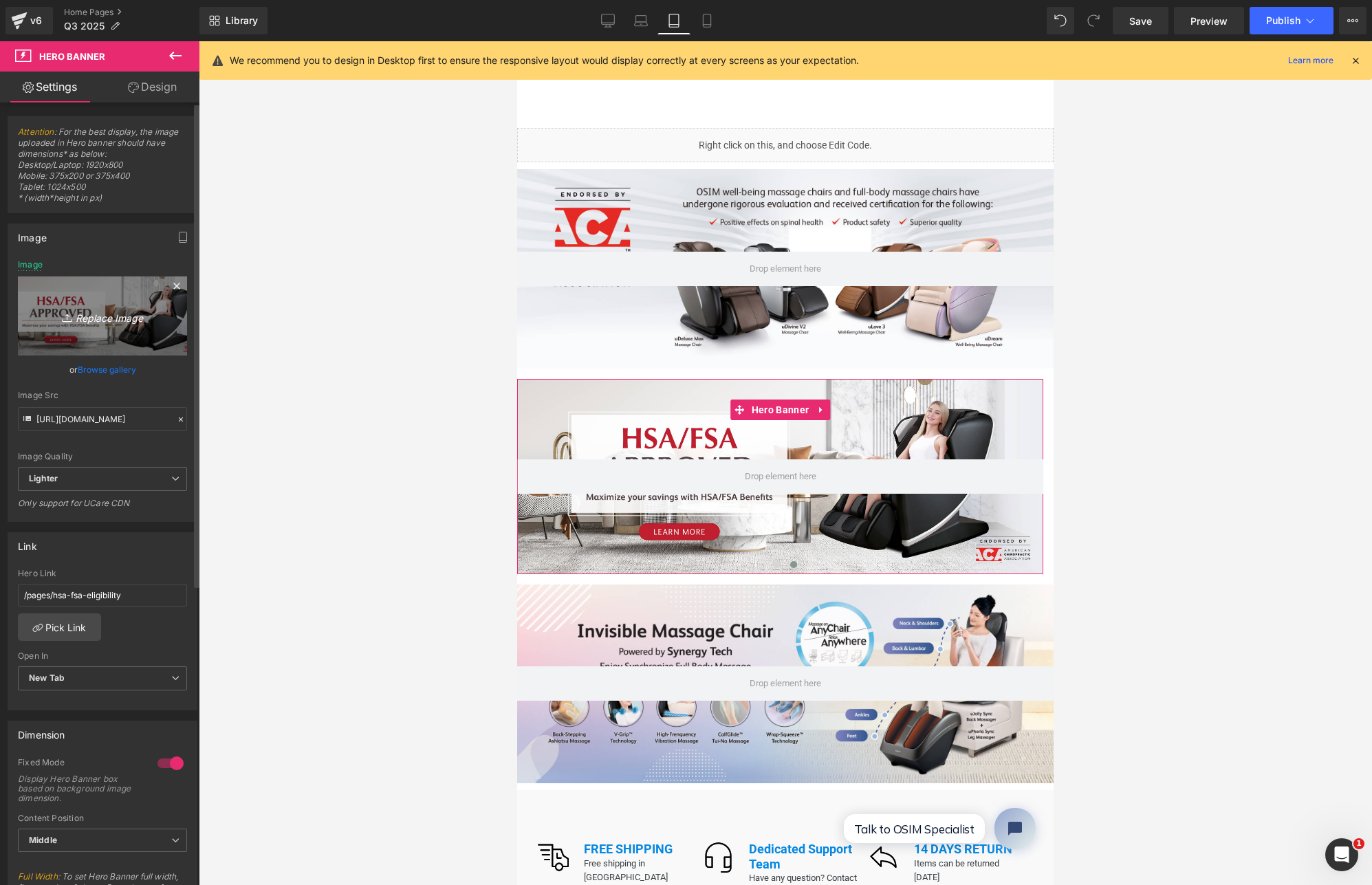
click at [102, 325] on link "Replace Image" at bounding box center [102, 316] width 170 height 79
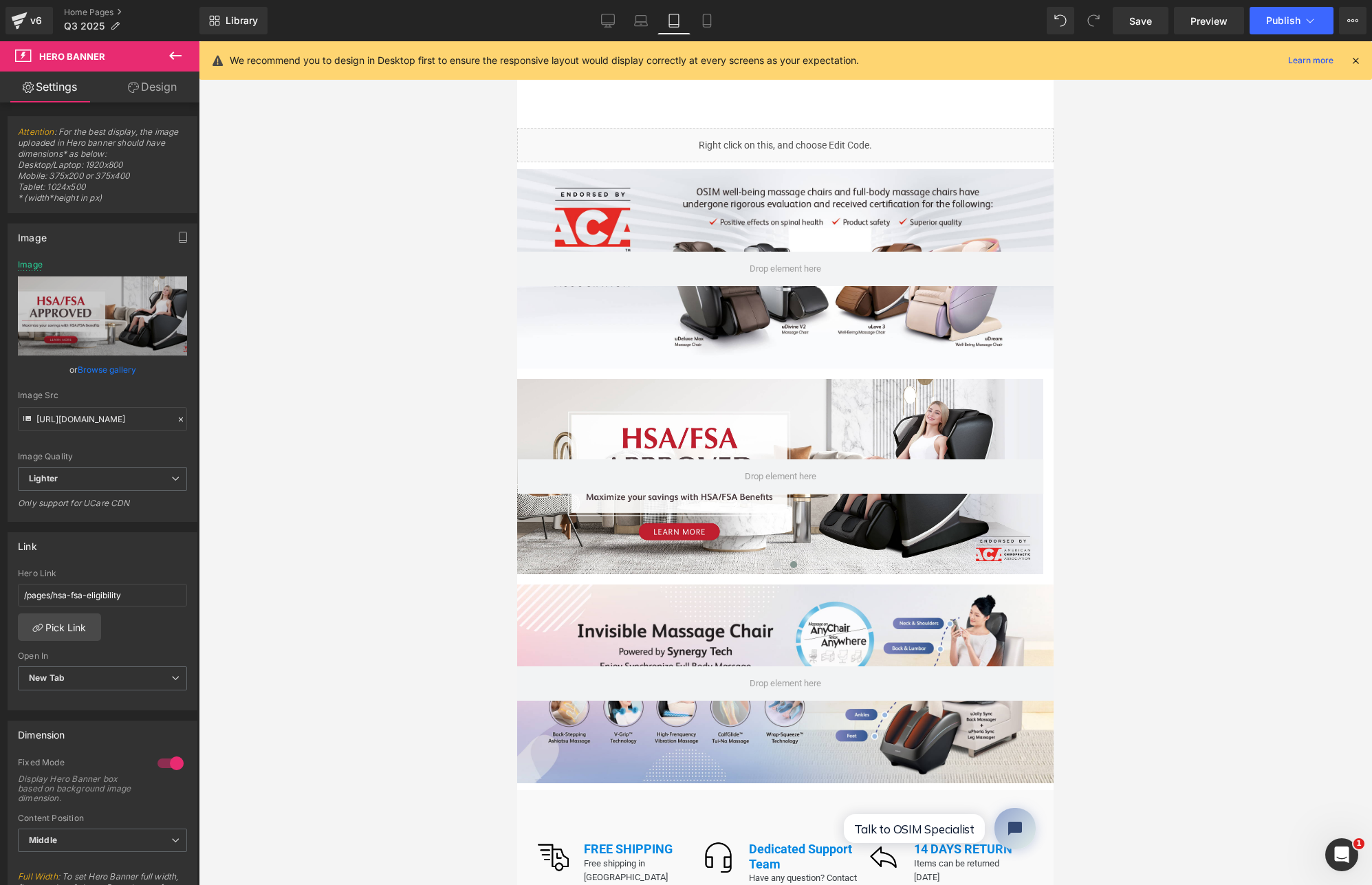
type input "C:\fakepath\Portable Massager HSA Banner-16.jpg"
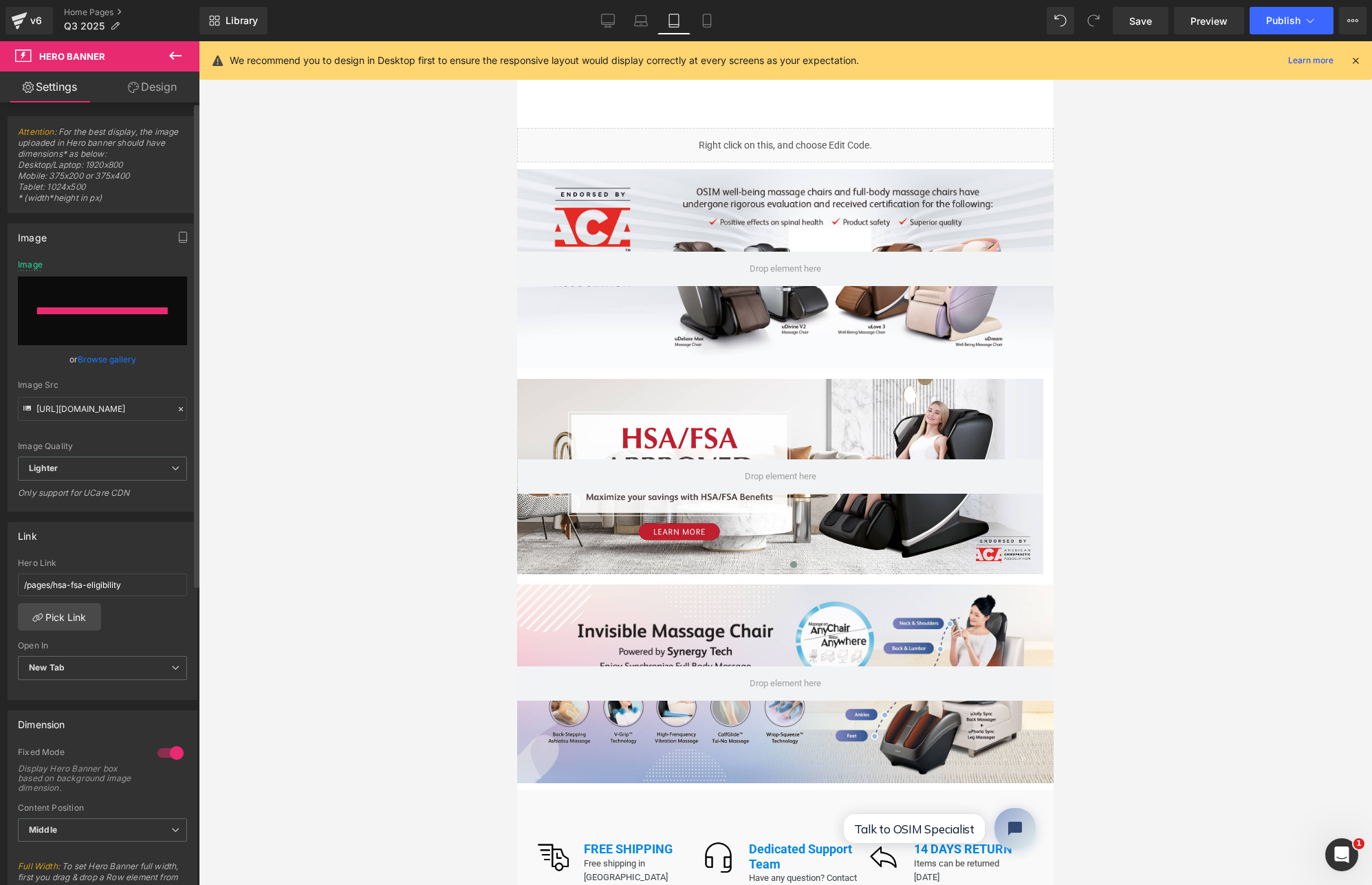
type input "https://ucarecdn.com/0126f95f-86e5-42b9-b383-aec02f412e25/-/format/auto/-/previ…"
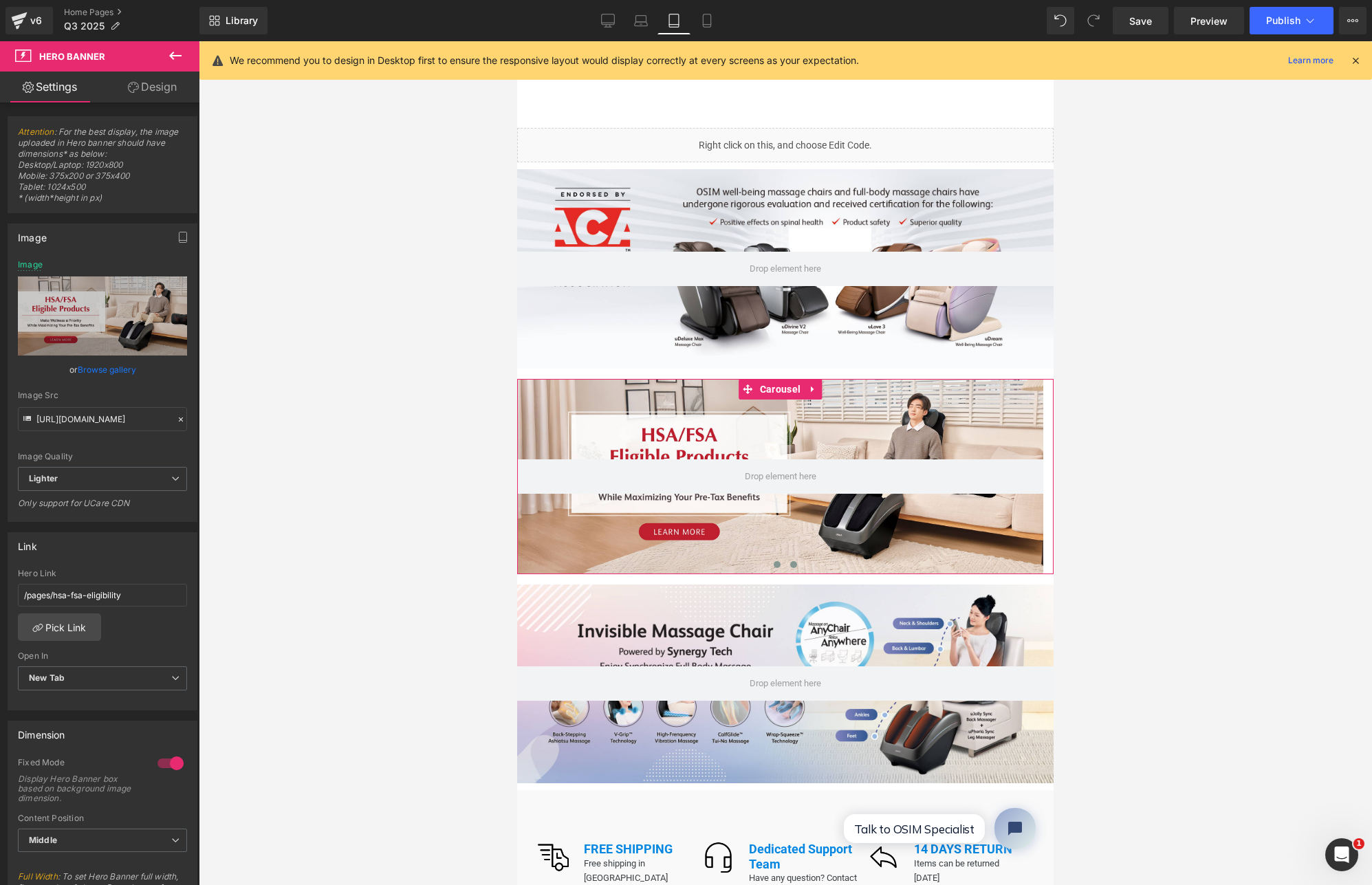
click at [774, 561] on span at bounding box center [777, 564] width 7 height 7
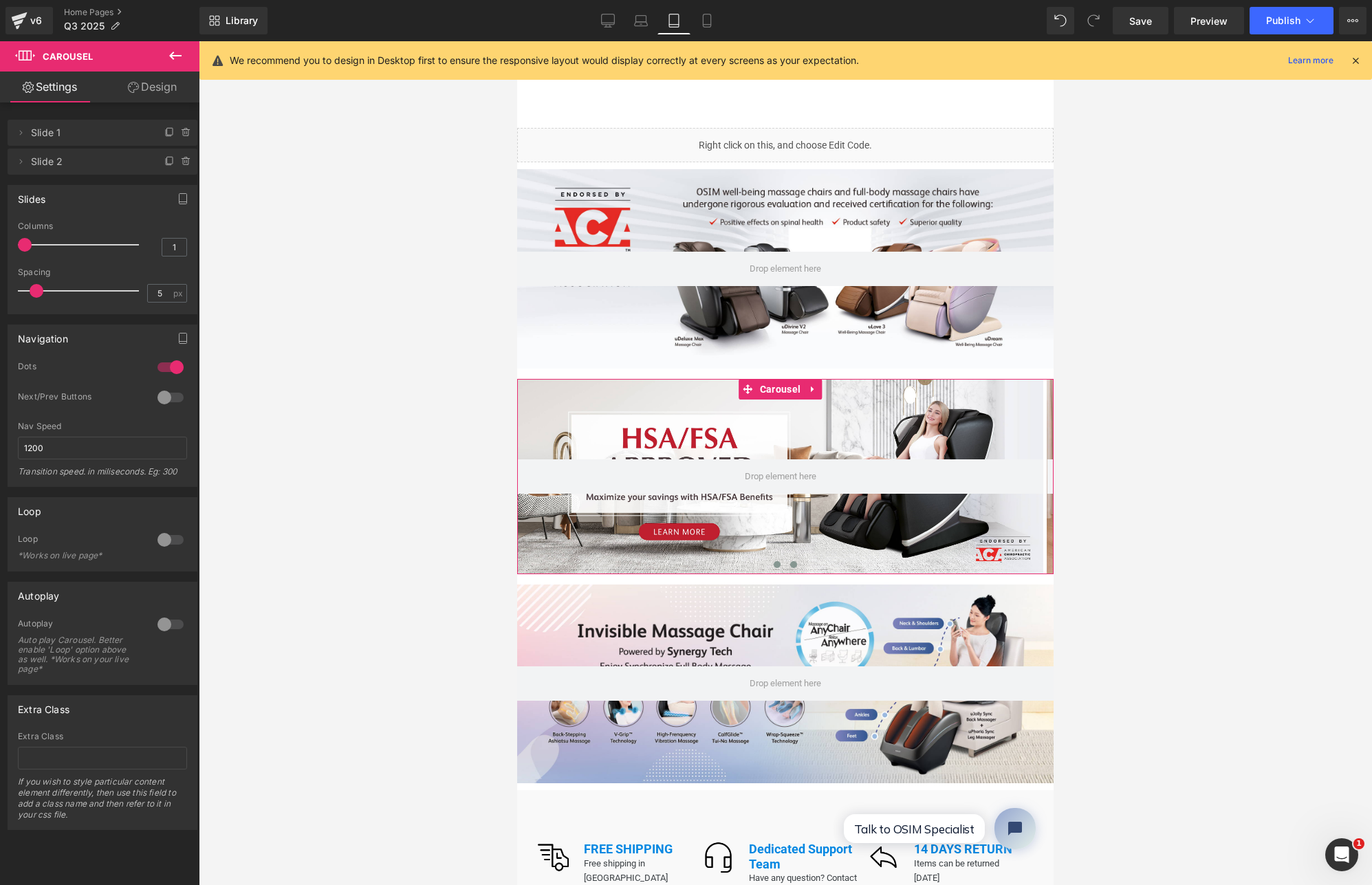
click at [791, 561] on span at bounding box center [793, 564] width 7 height 7
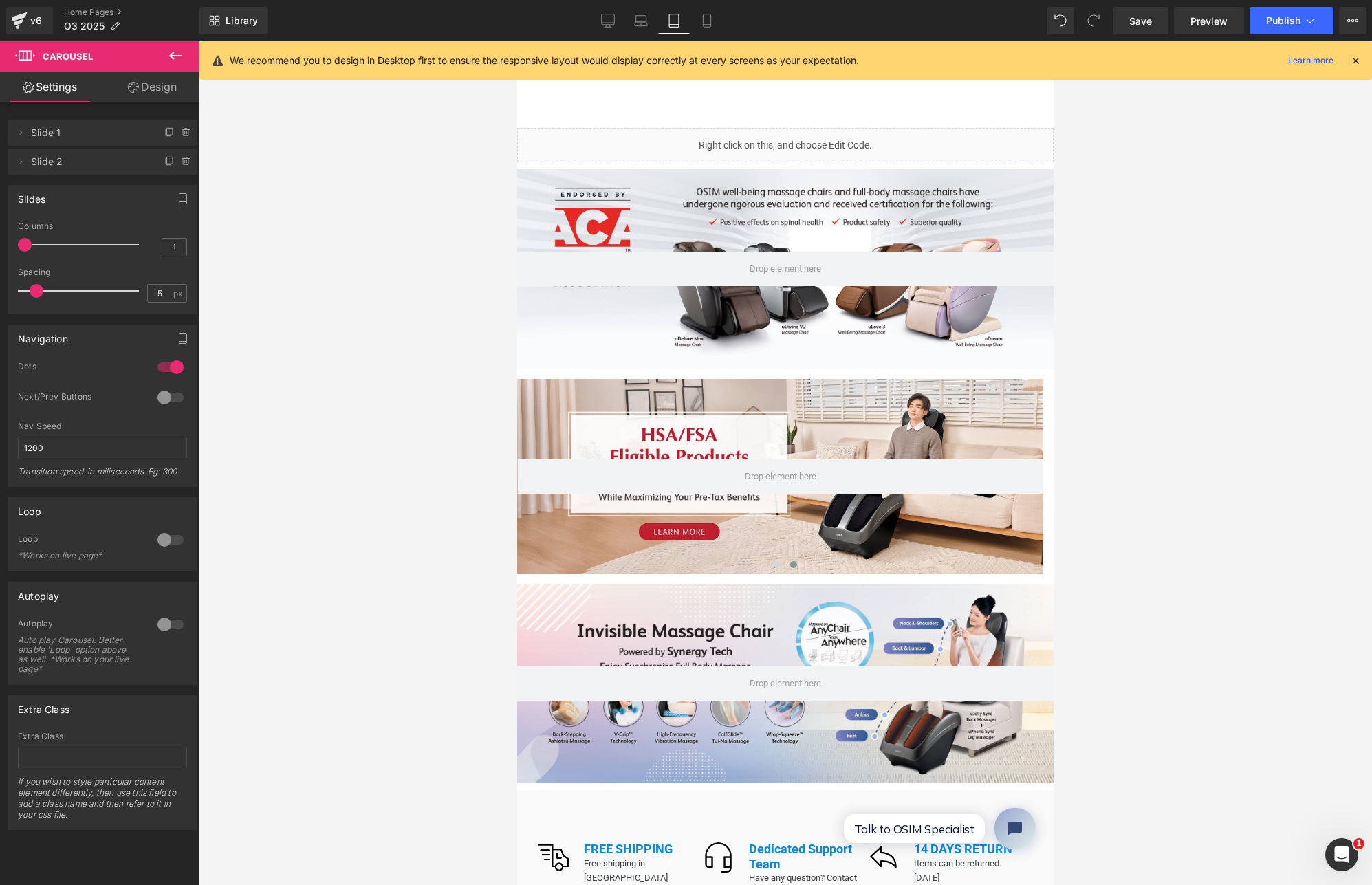
click at [605, 110] on div "Promotion Promotion" at bounding box center [785, 102] width 536 height 52
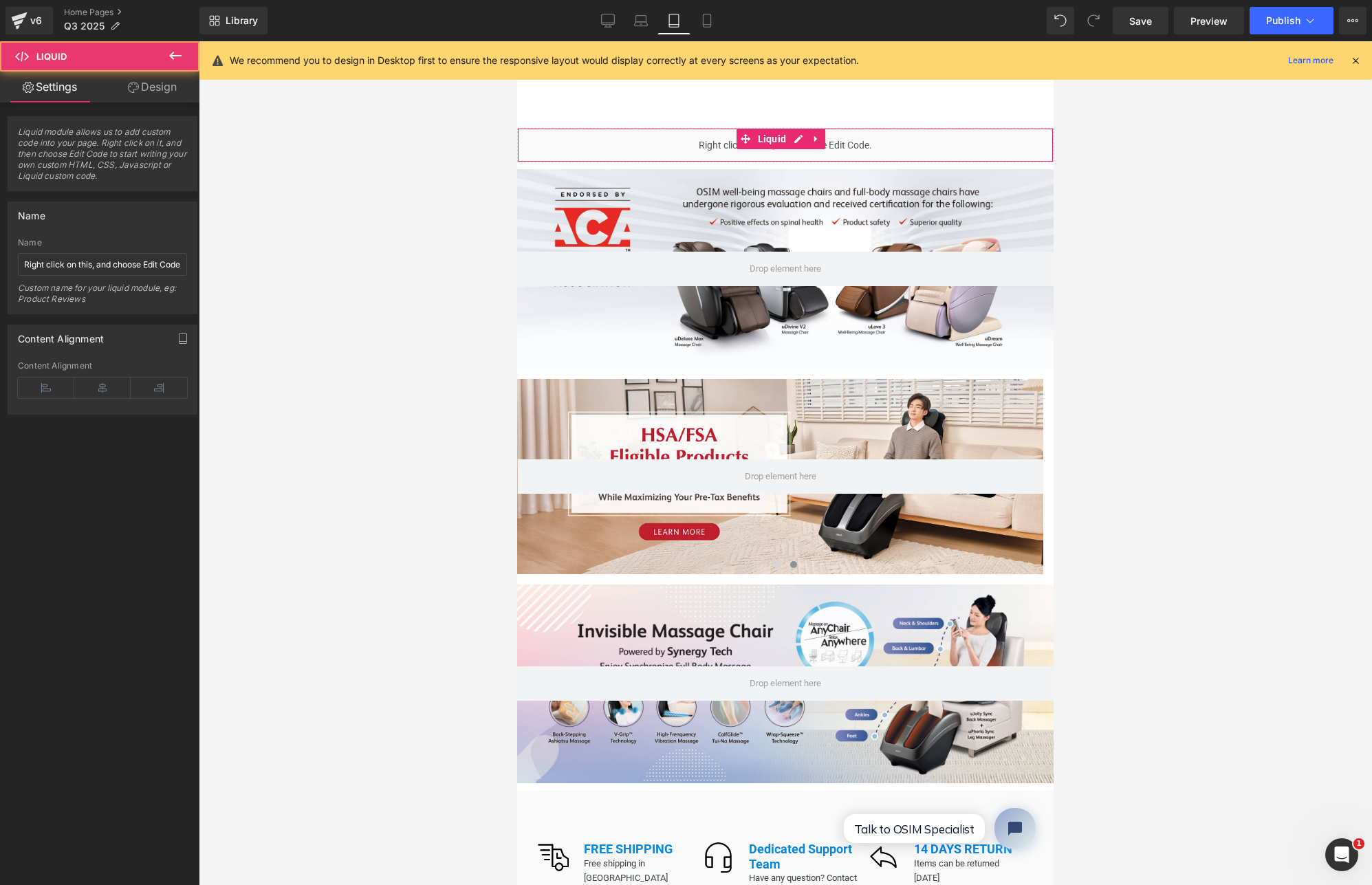
click at [609, 138] on div "Liquid" at bounding box center [785, 145] width 536 height 34
click at [163, 89] on link "Design" at bounding box center [152, 86] width 100 height 31
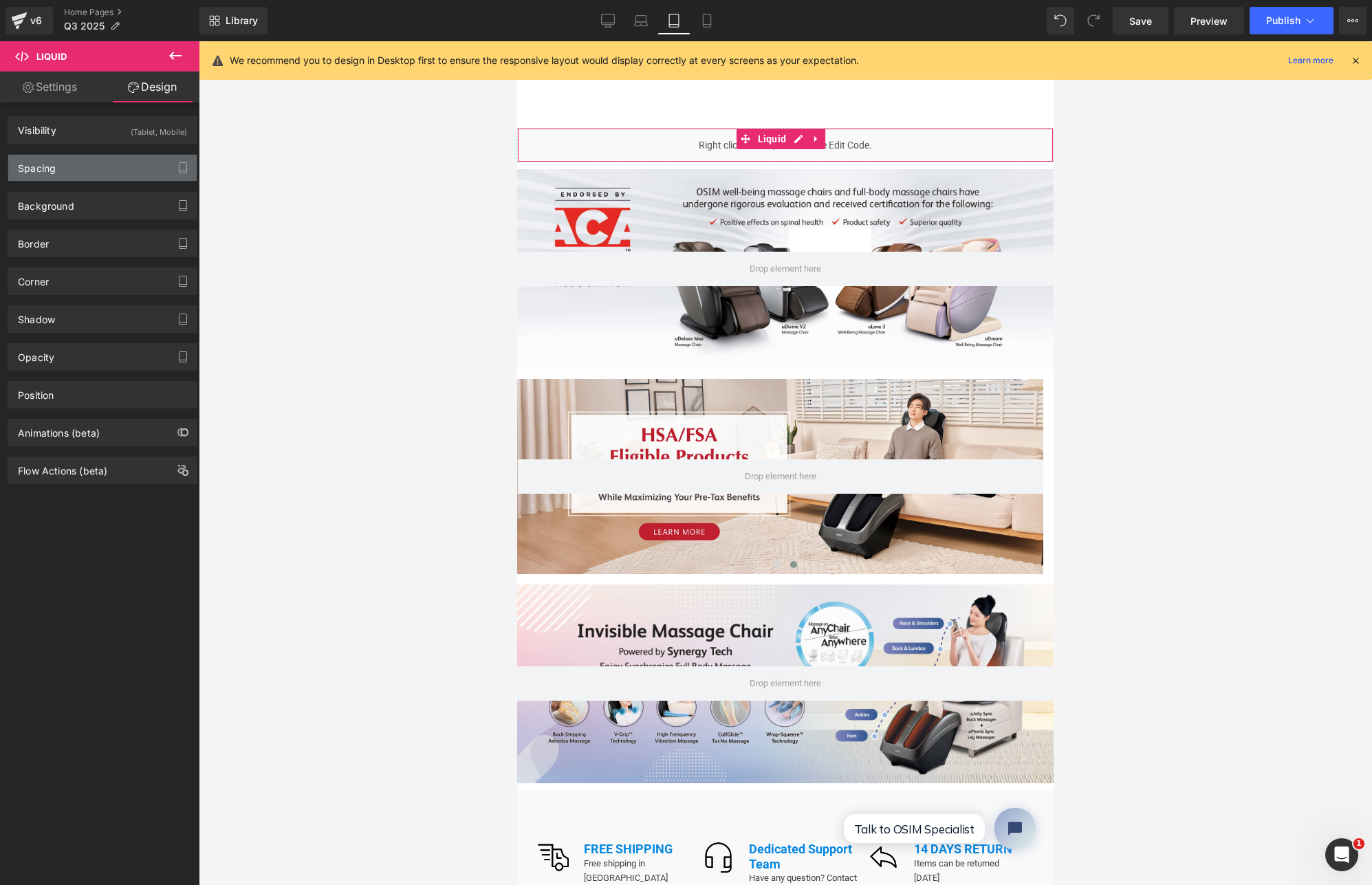
type input "0"
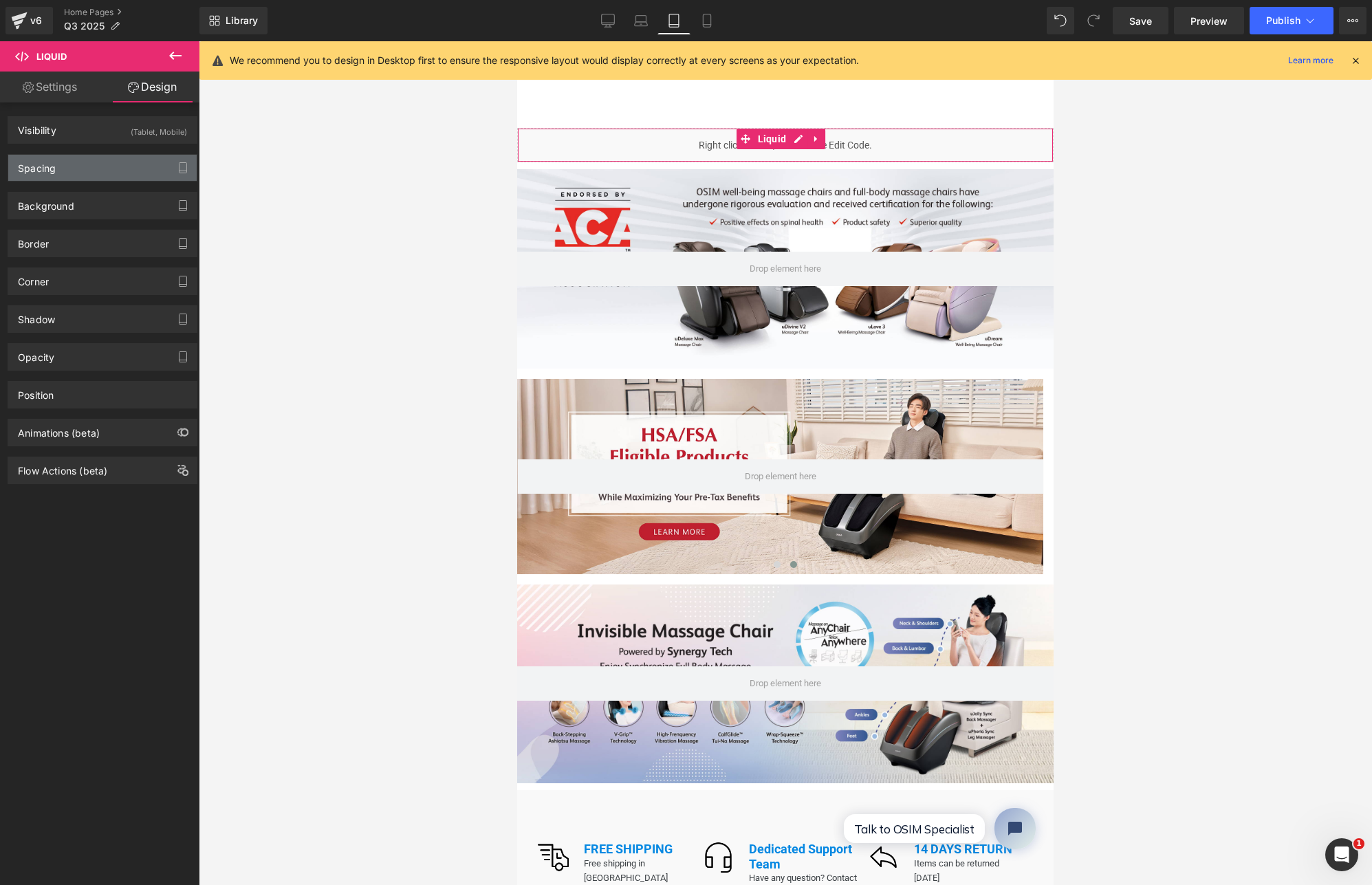
type input "0"
click at [102, 167] on div "Spacing" at bounding box center [102, 168] width 189 height 26
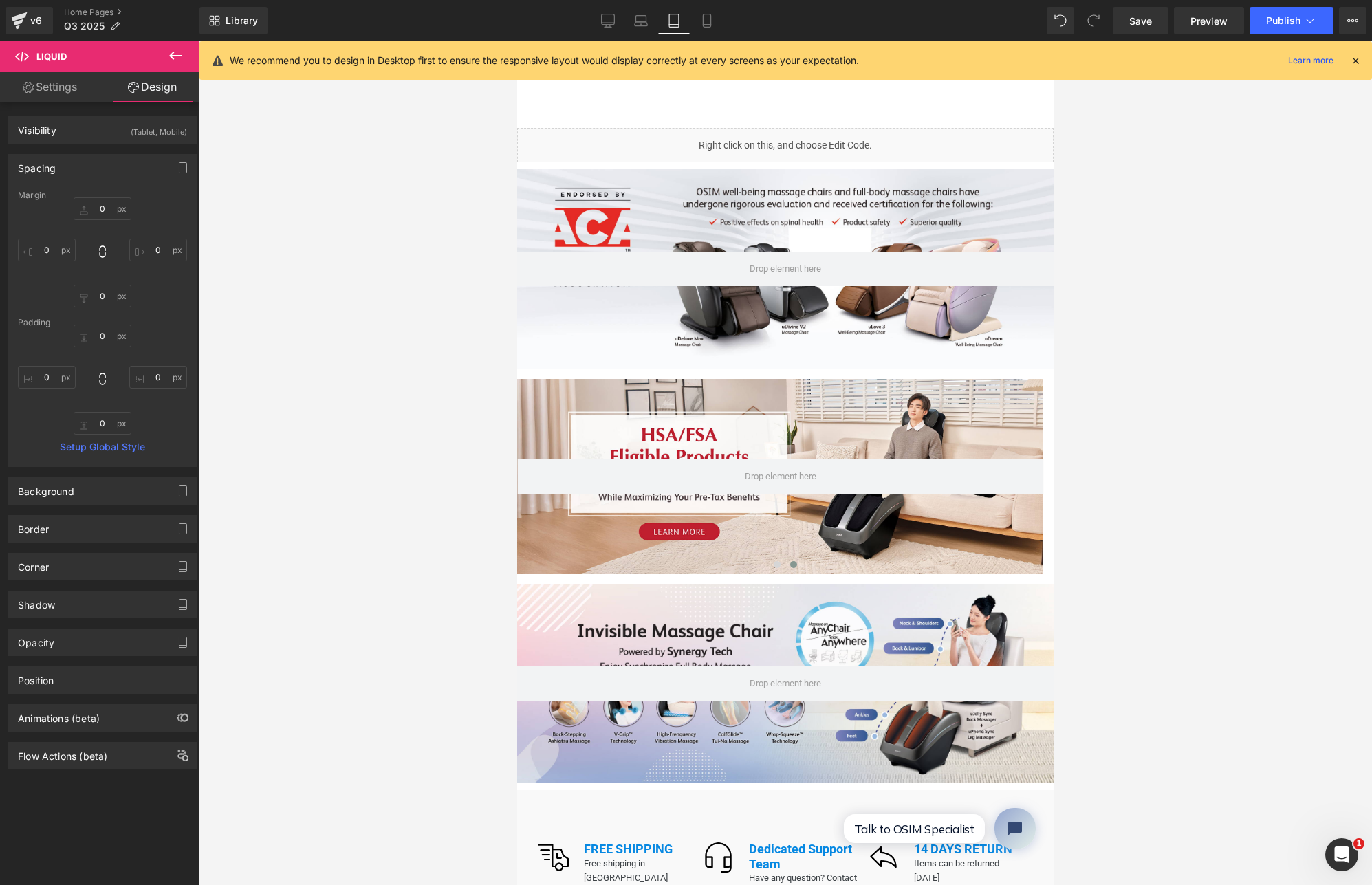
click at [652, 102] on div "Promotion Promotion" at bounding box center [785, 102] width 536 height 52
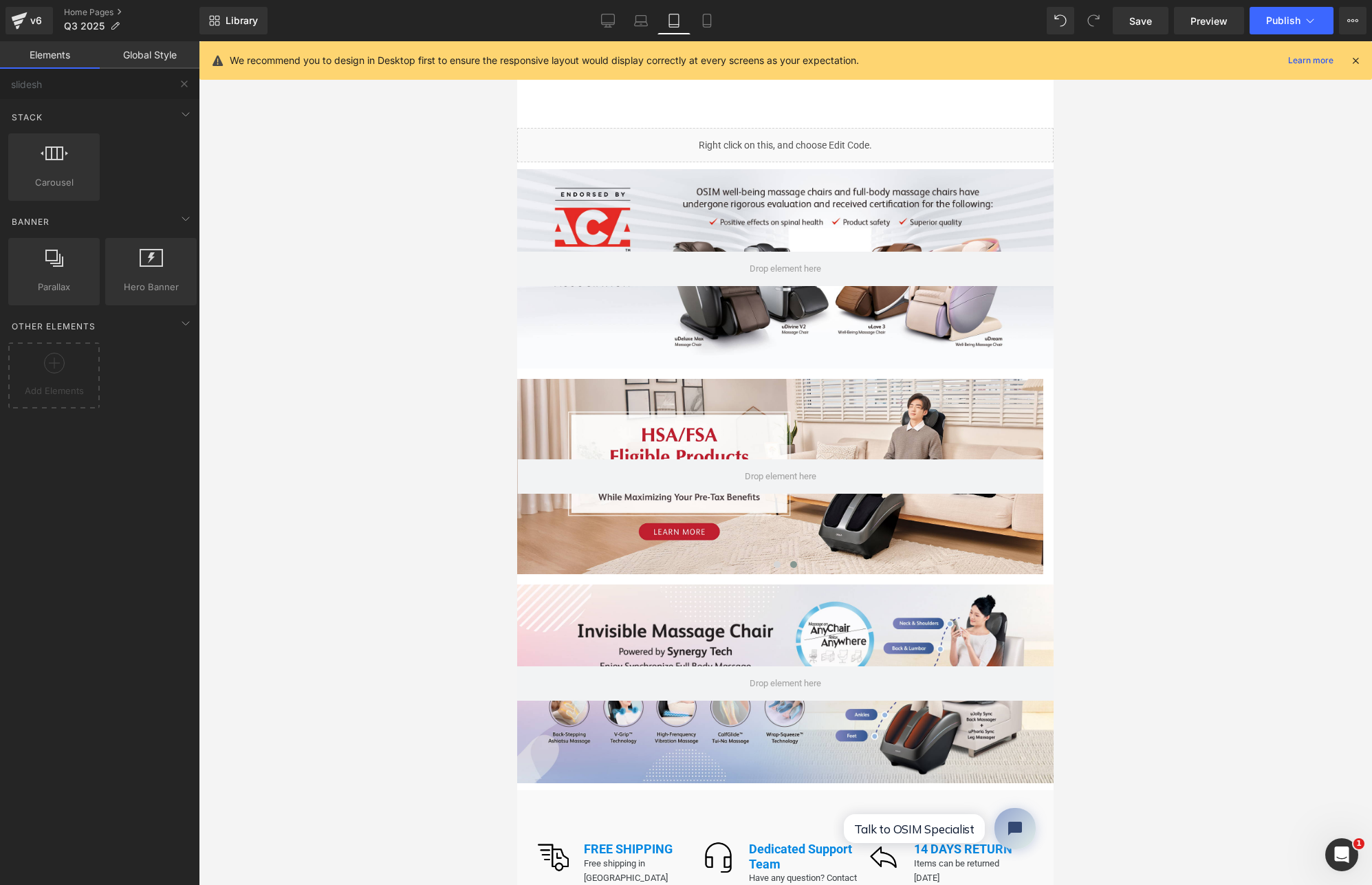
click at [614, 94] on div "Promotion Promotion" at bounding box center [785, 102] width 536 height 52
click at [358, 206] on div at bounding box center [786, 464] width 1174 height 844
click at [627, 119] on div "Promotion Promotion" at bounding box center [785, 102] width 536 height 52
click at [707, 14] on icon at bounding box center [706, 21] width 7 height 13
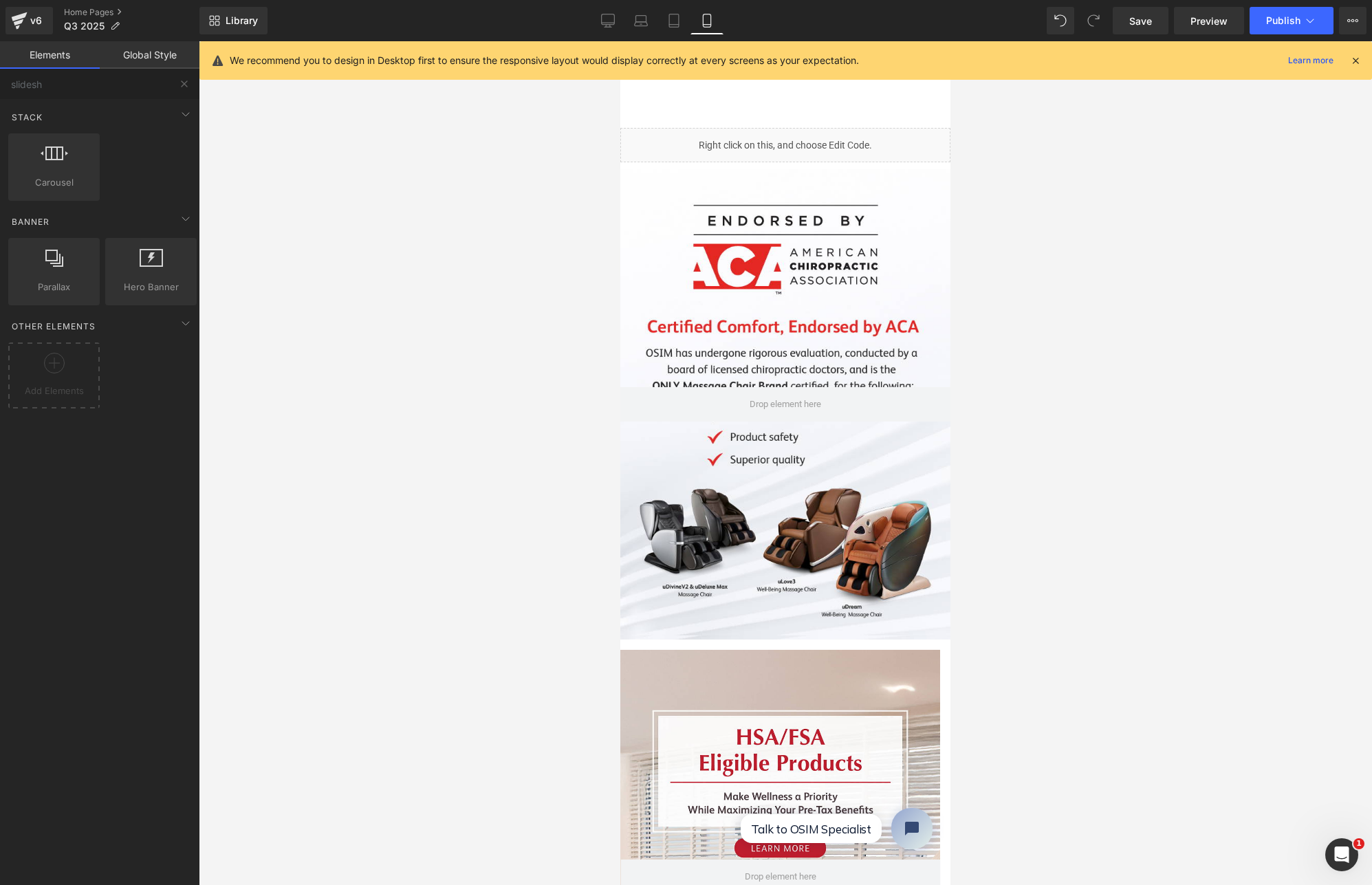
click at [753, 88] on div "Promotion Promotion" at bounding box center [785, 102] width 330 height 52
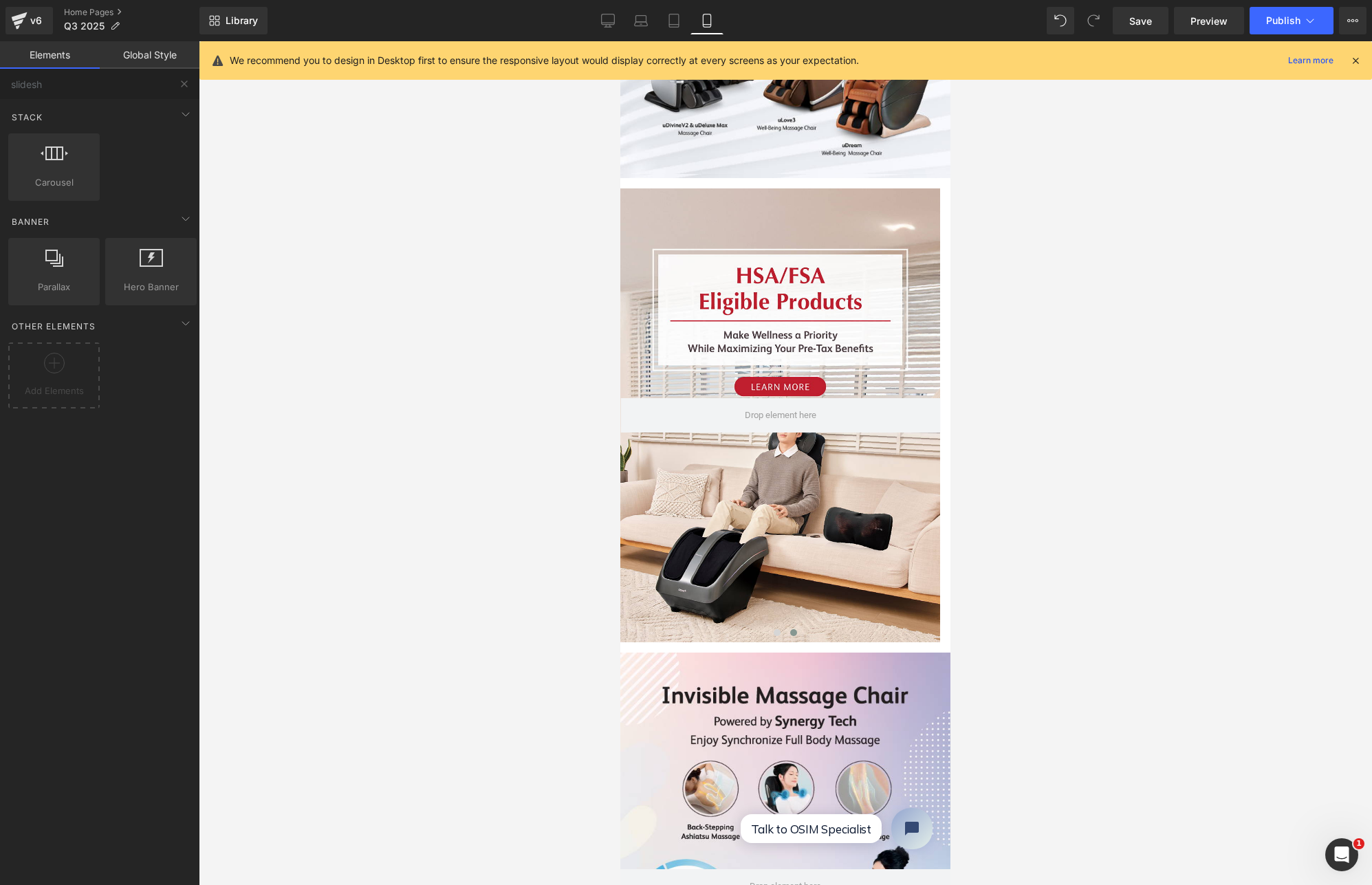
scroll to position [485, 0]
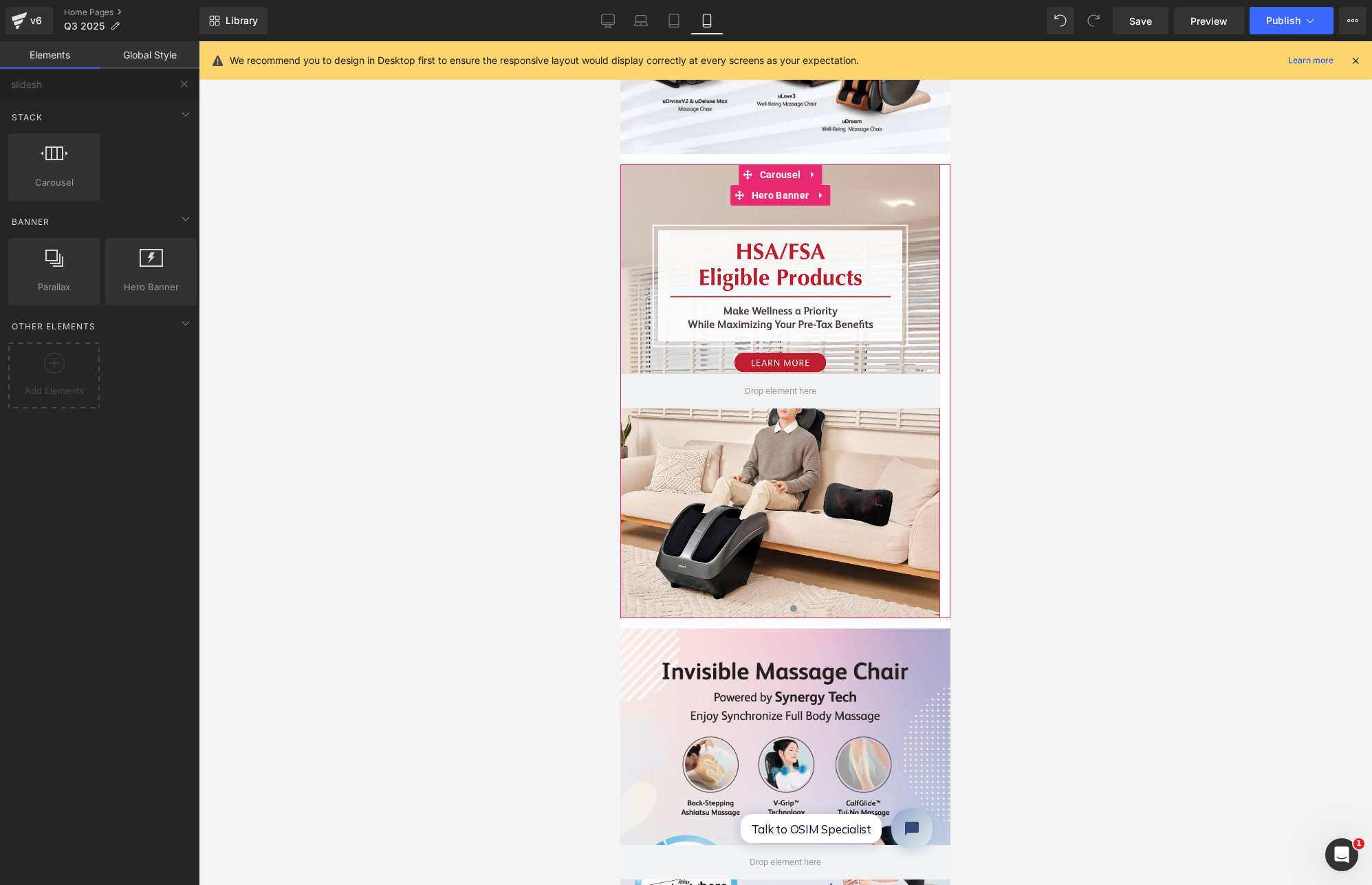
click at [814, 468] on div at bounding box center [780, 392] width 320 height 454
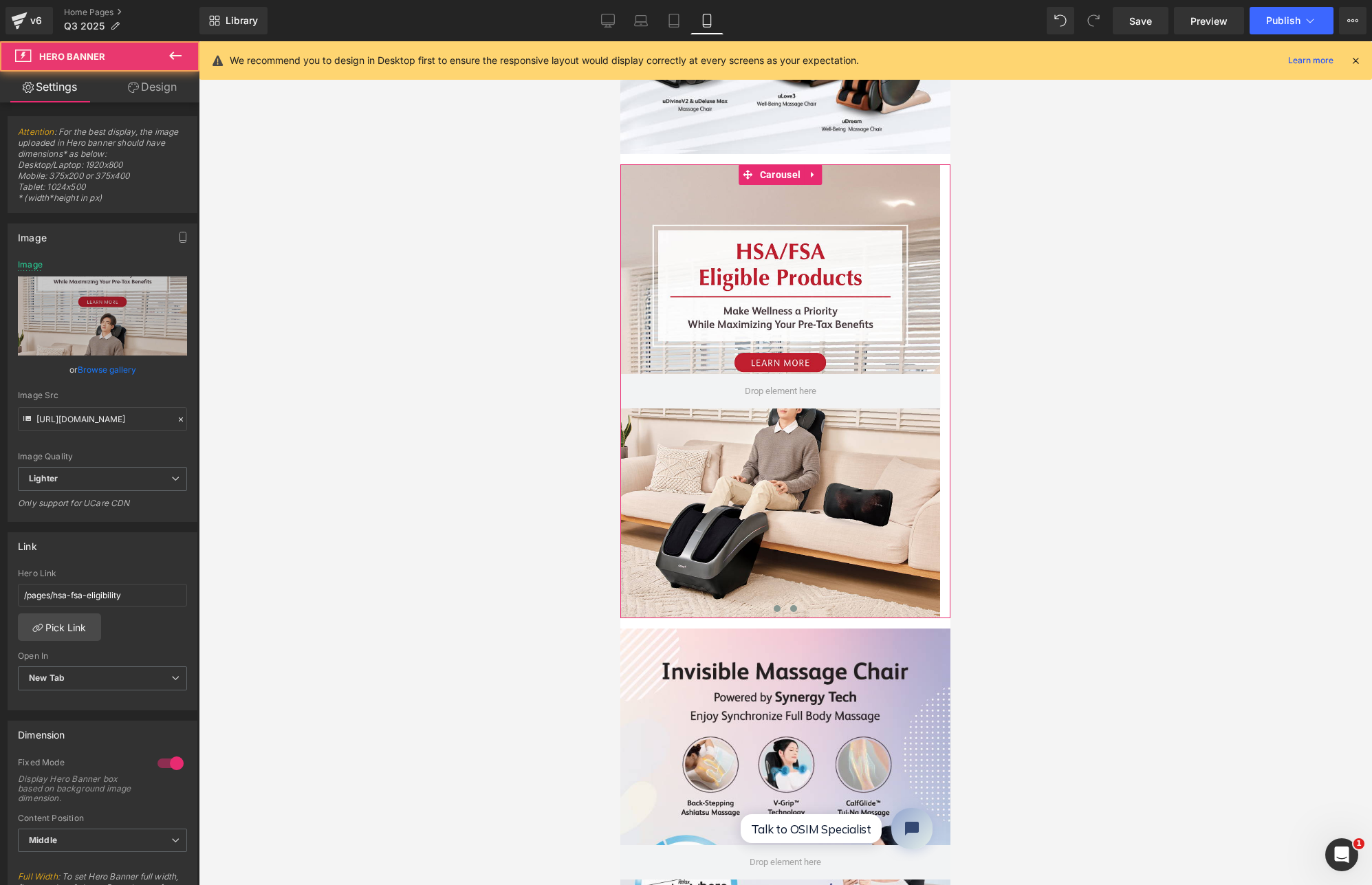
click at [774, 605] on span at bounding box center [777, 608] width 7 height 7
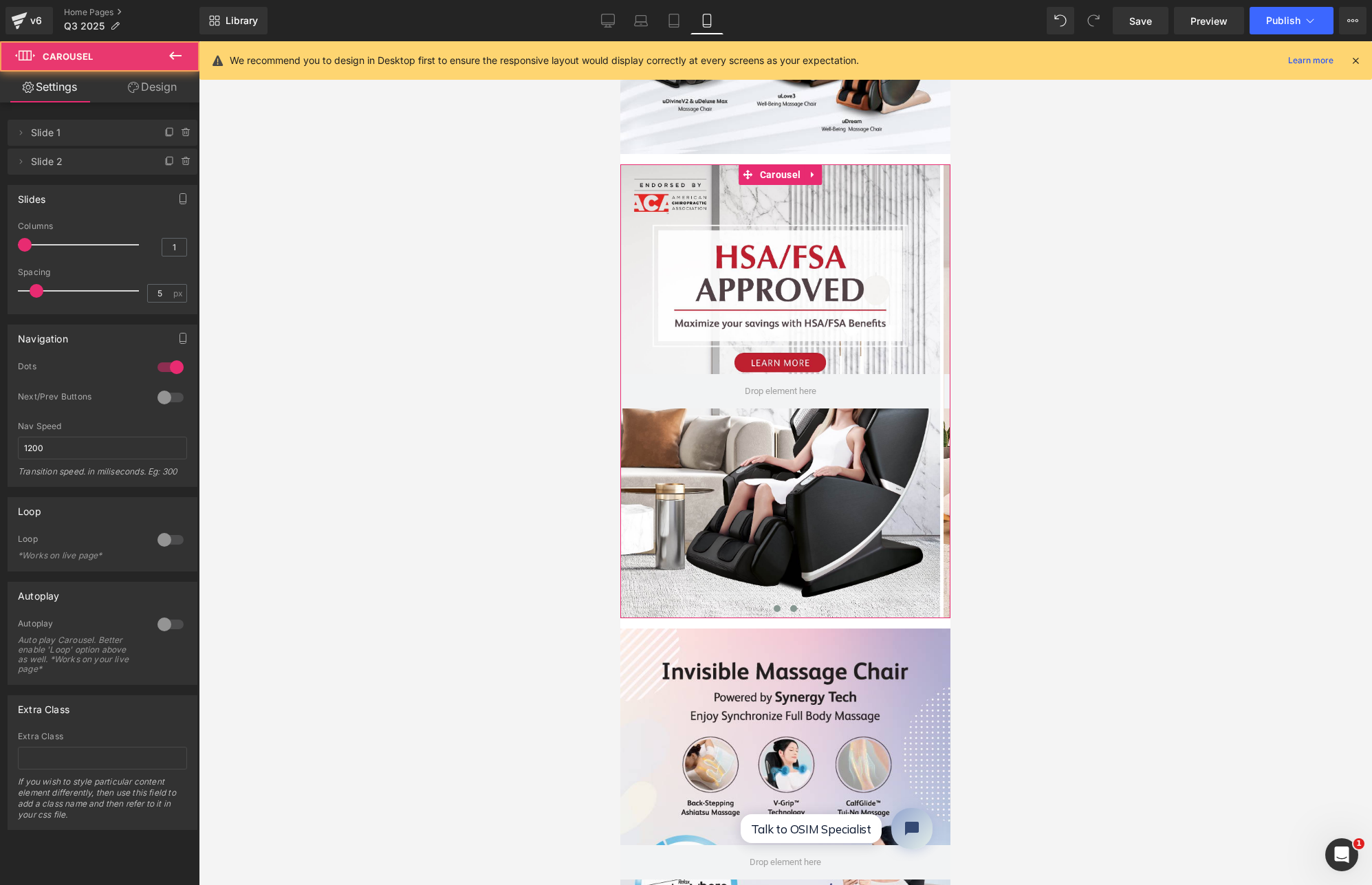
click at [790, 605] on span at bounding box center [793, 608] width 7 height 7
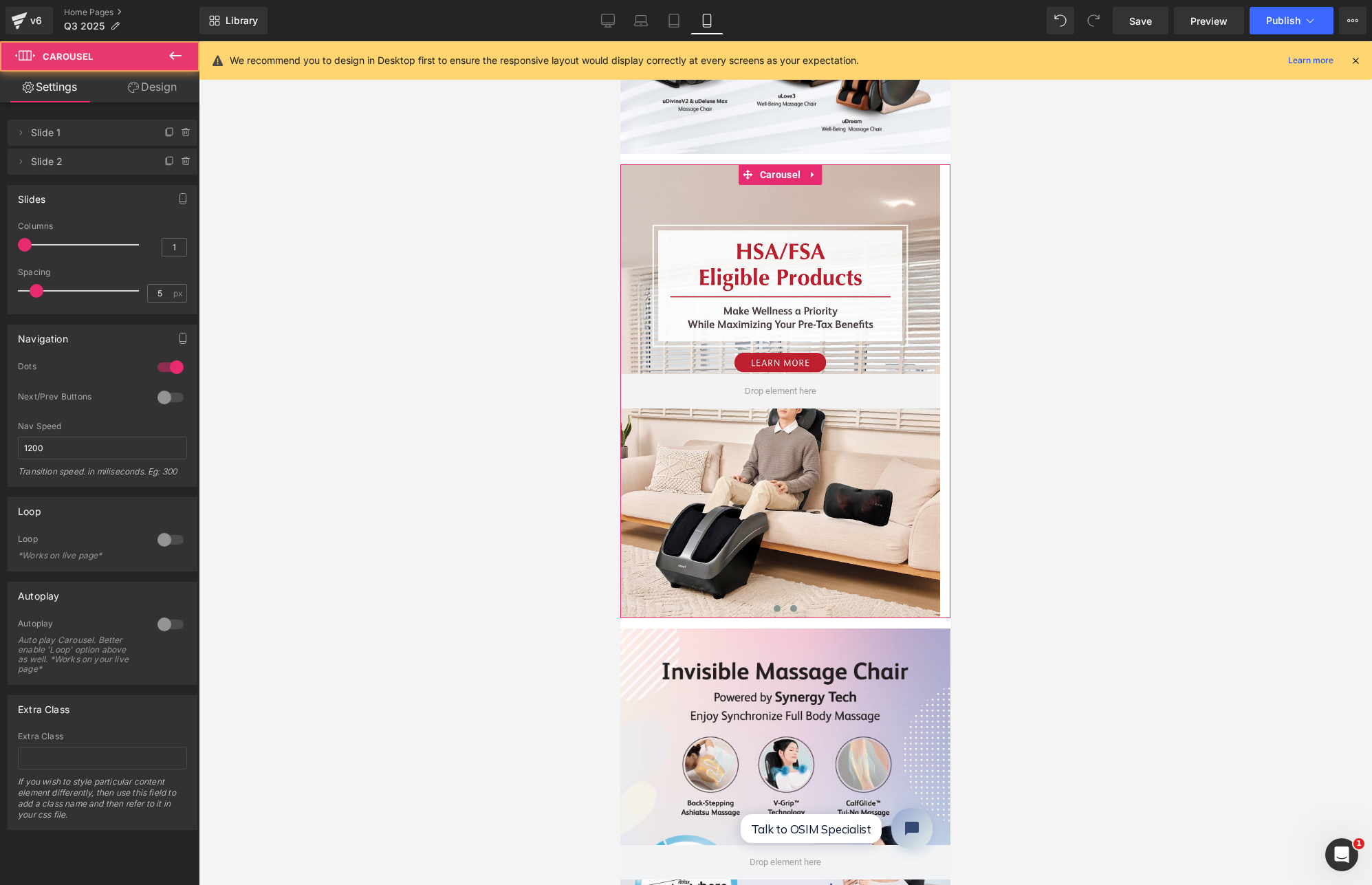
click at [776, 602] on button at bounding box center [777, 608] width 17 height 14
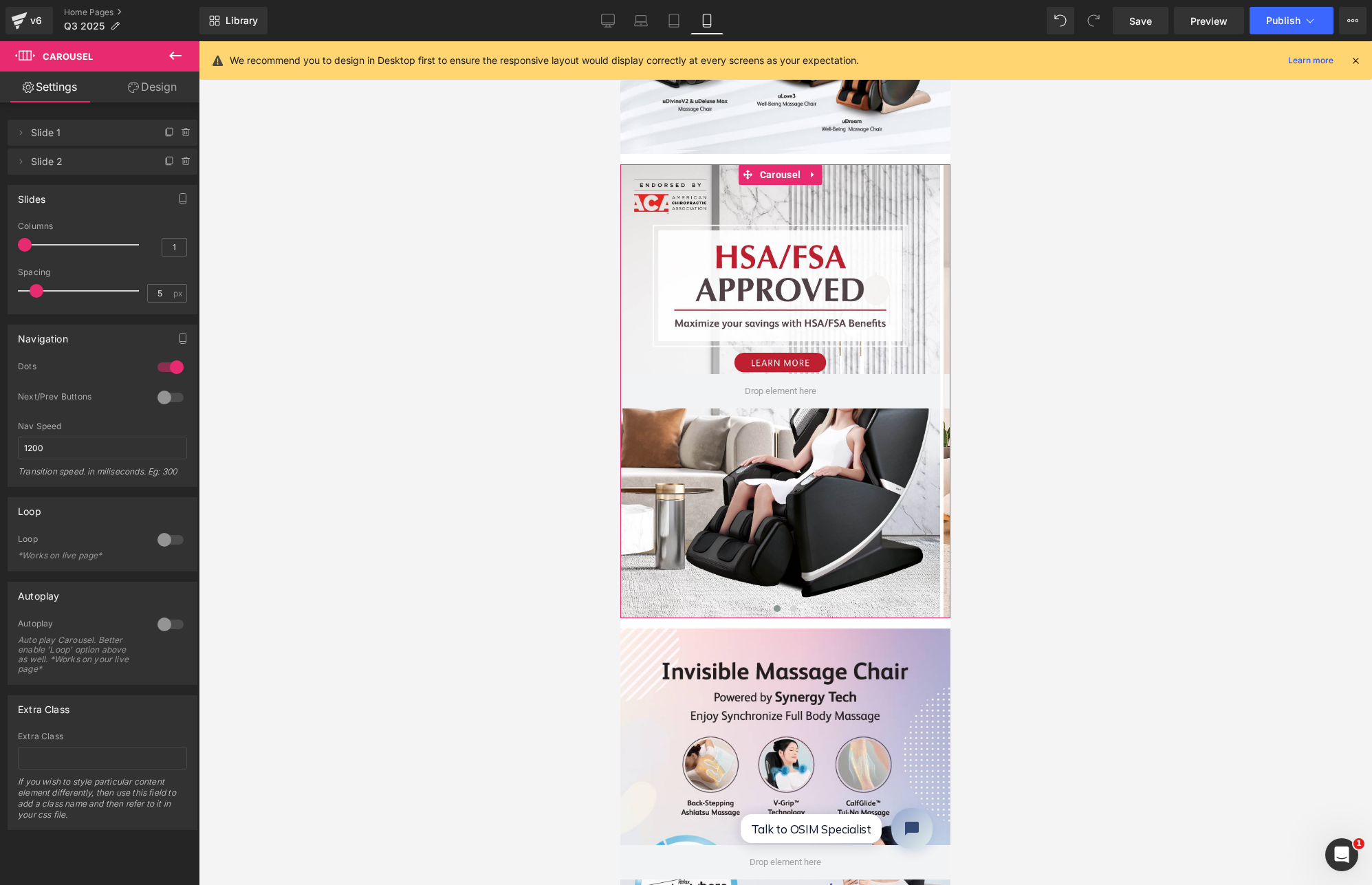
click at [753, 509] on div at bounding box center [780, 392] width 320 height 454
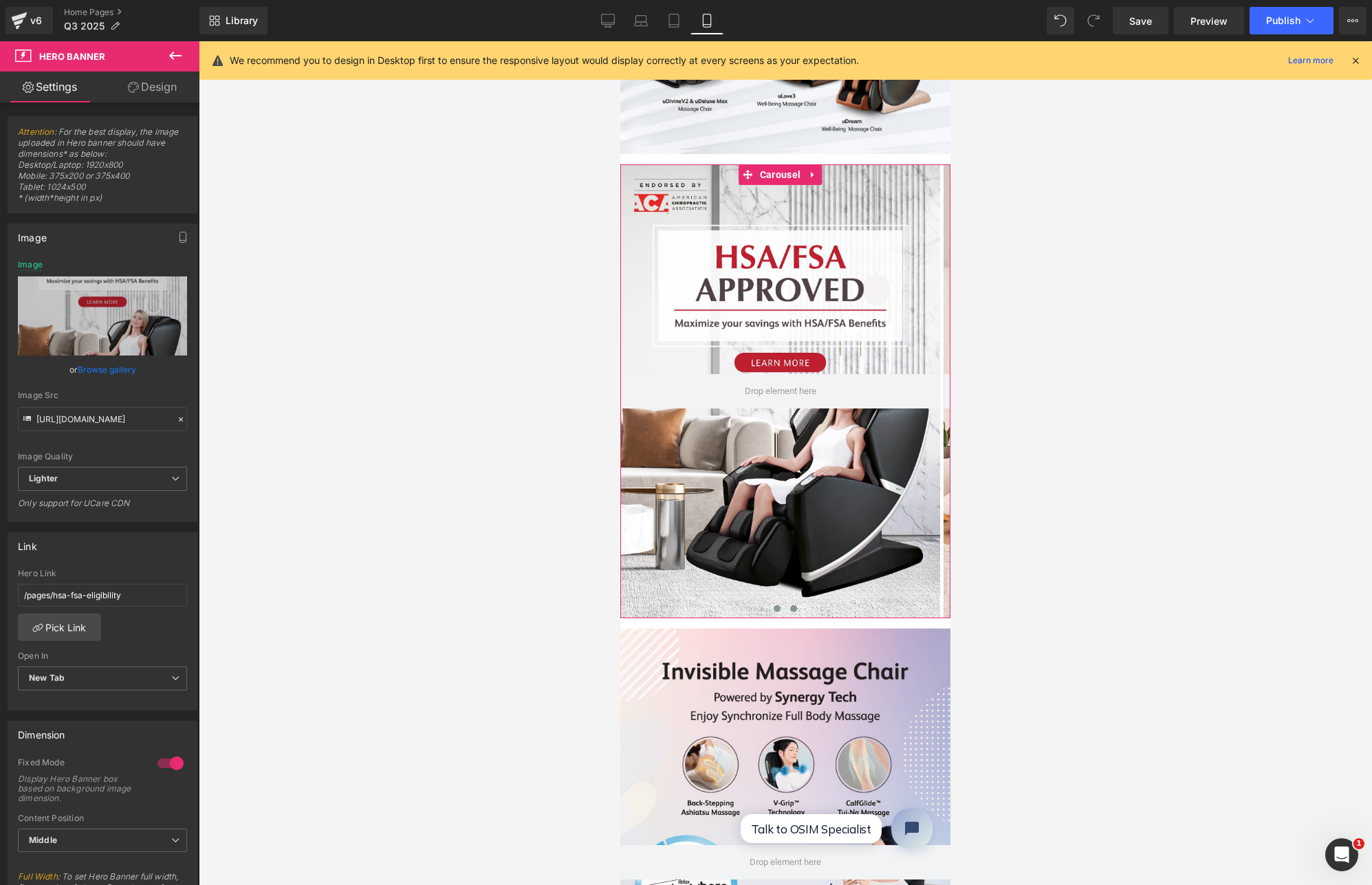
click at [793, 602] on button at bounding box center [793, 608] width 17 height 14
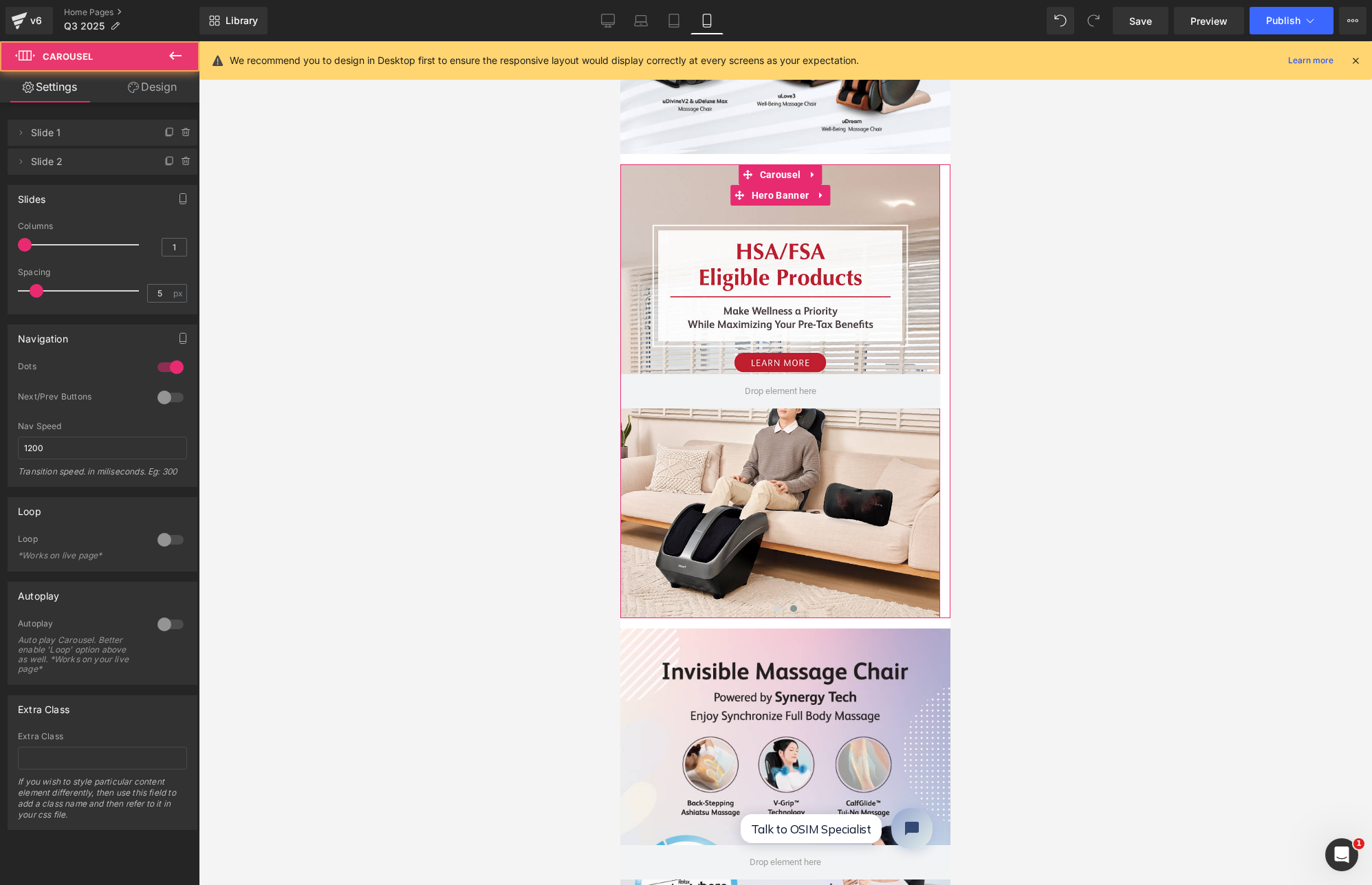
click at [792, 498] on div at bounding box center [780, 392] width 320 height 454
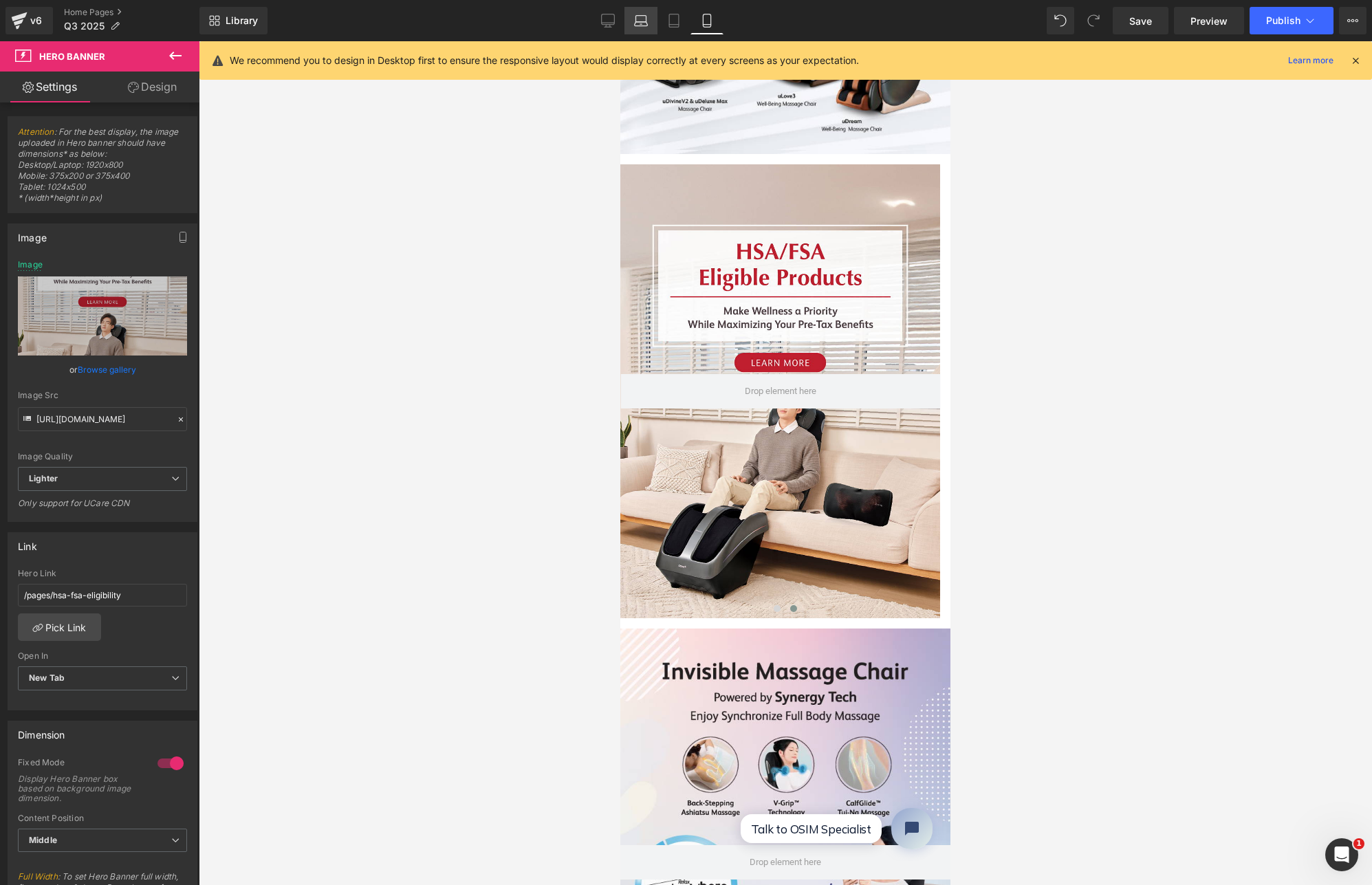
click at [648, 21] on link "Laptop" at bounding box center [640, 21] width 33 height 27
type input "https://ucarecdn.com/d4b76252-eef7-431e-95a7-374c91f13c75/-/format/auto/-/previ…"
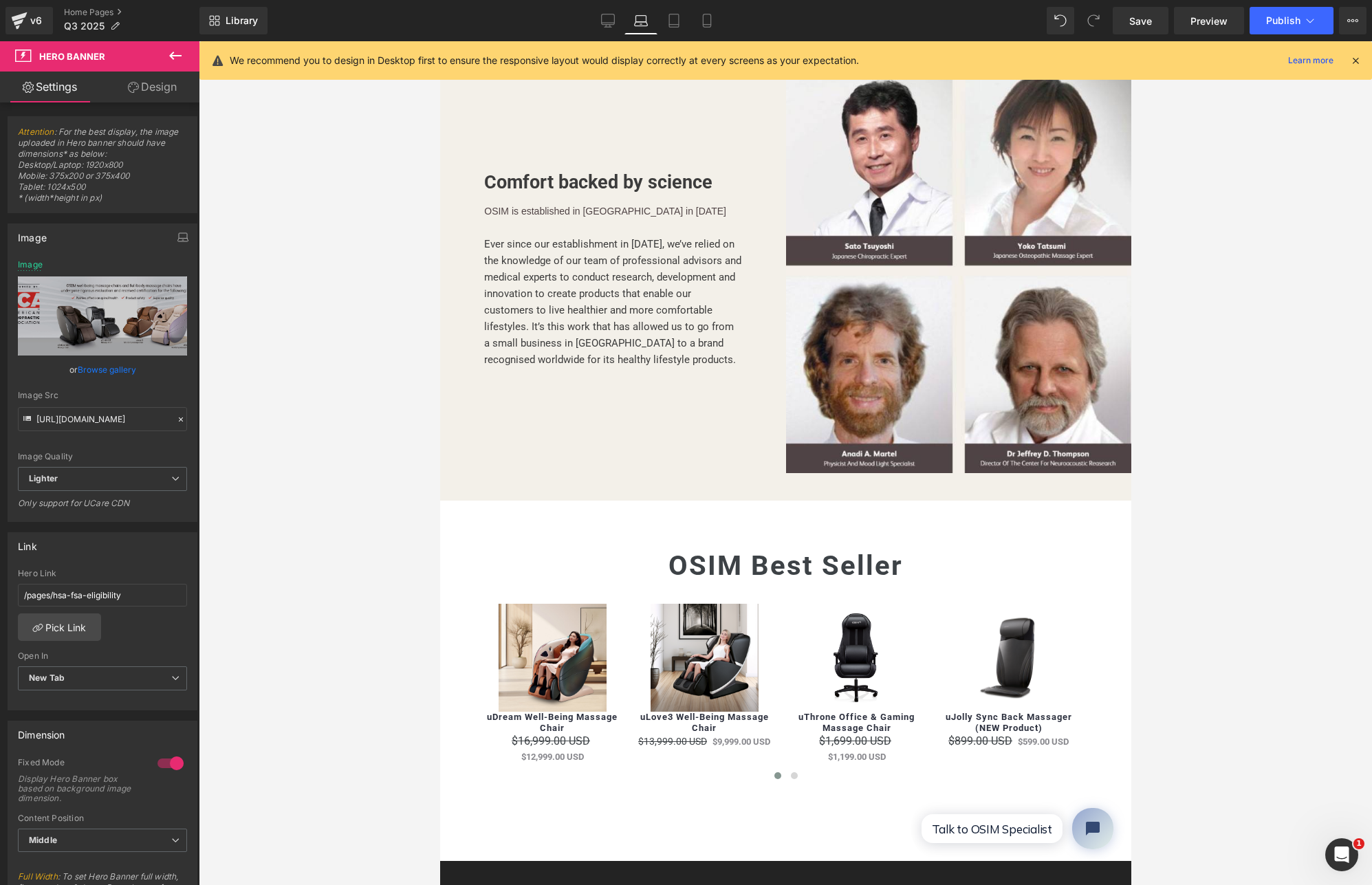
scroll to position [0, 0]
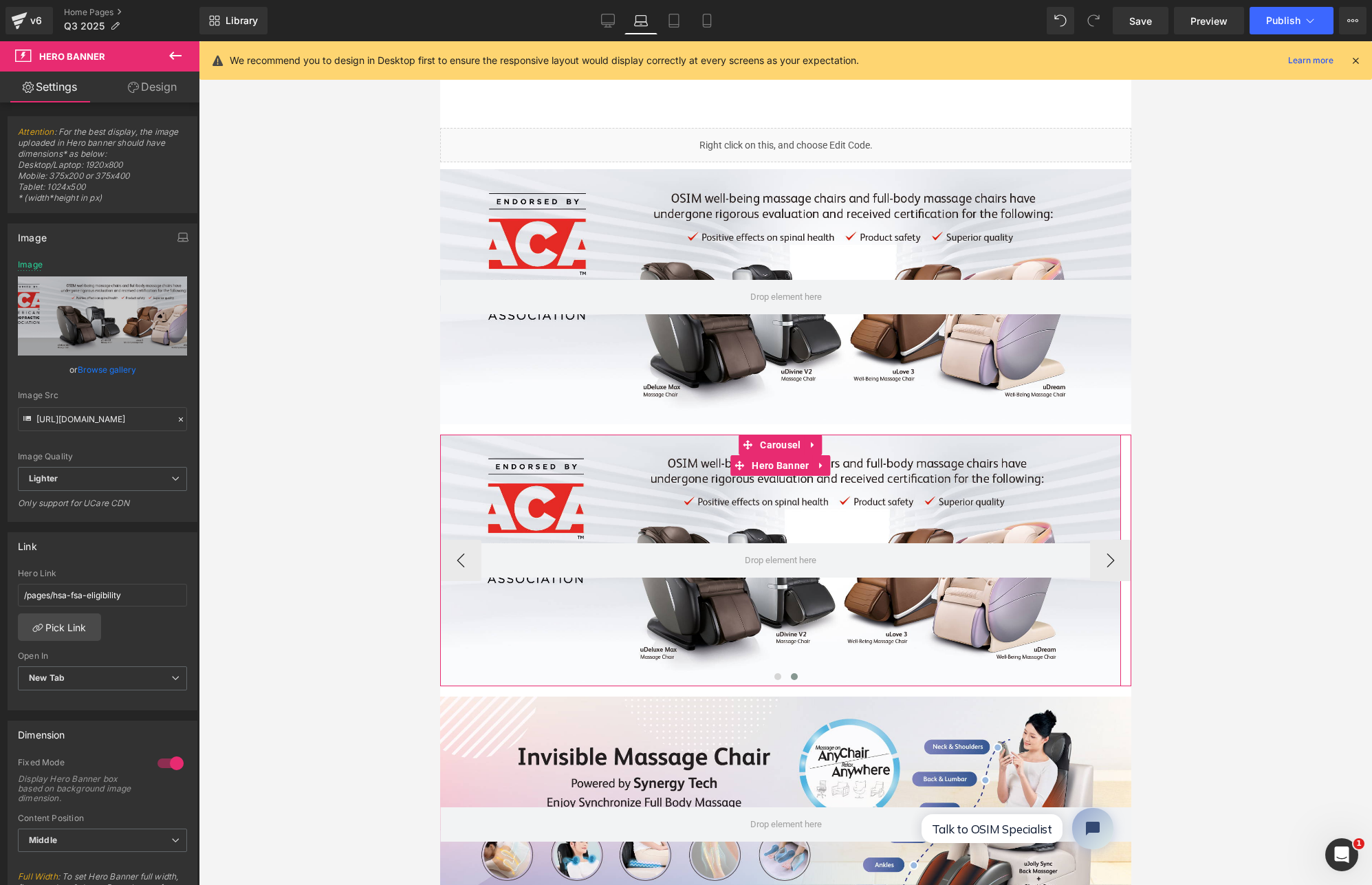
click at [724, 472] on div at bounding box center [780, 560] width 681 height 252
click at [776, 461] on span "Hero Banner" at bounding box center [780, 466] width 64 height 21
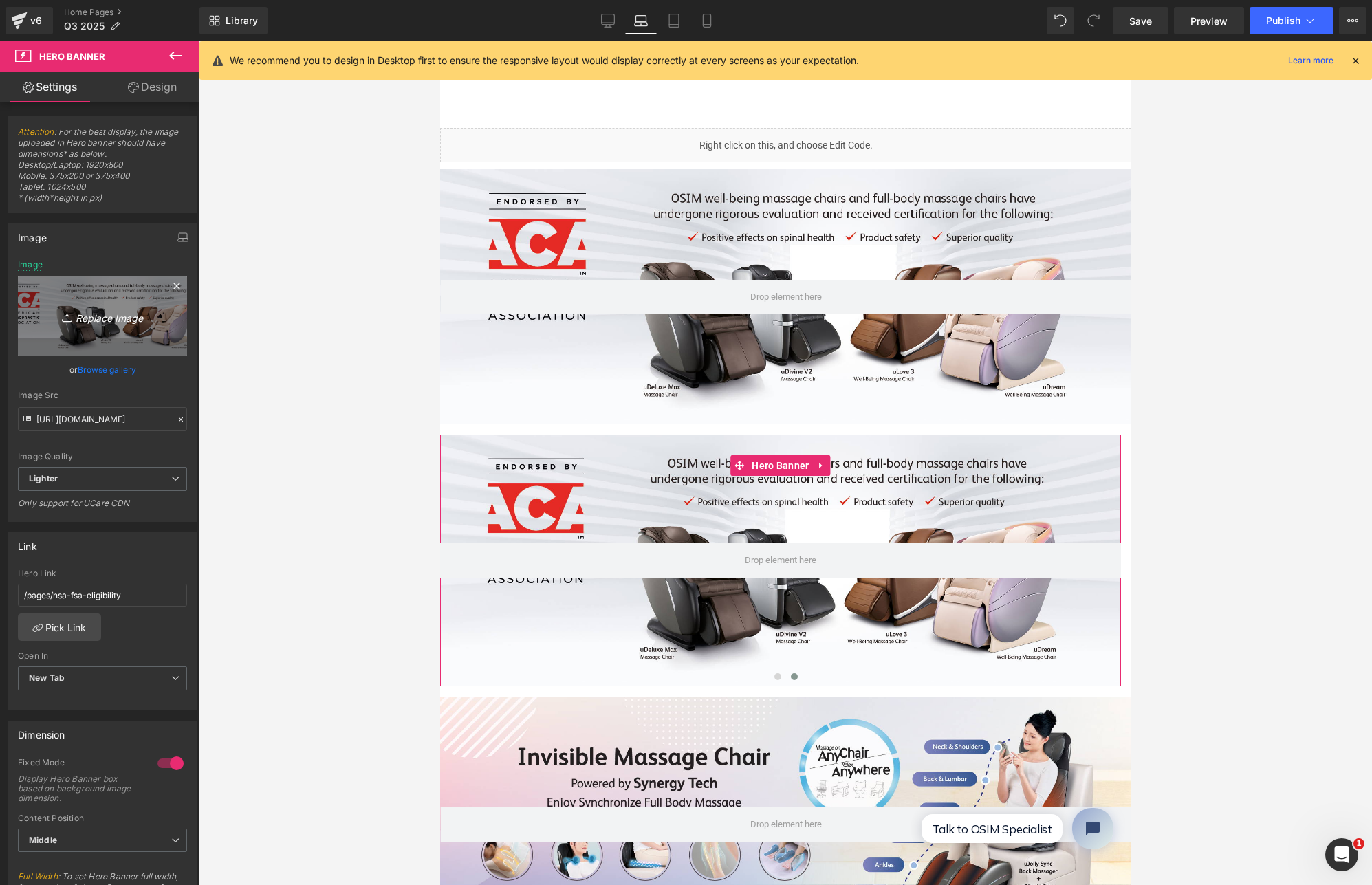
click at [126, 317] on icon "Replace Image" at bounding box center [102, 317] width 110 height 18
type input "C:\fakepath\Web Banner- HSA approved_uLove3 Black talent.jpg"
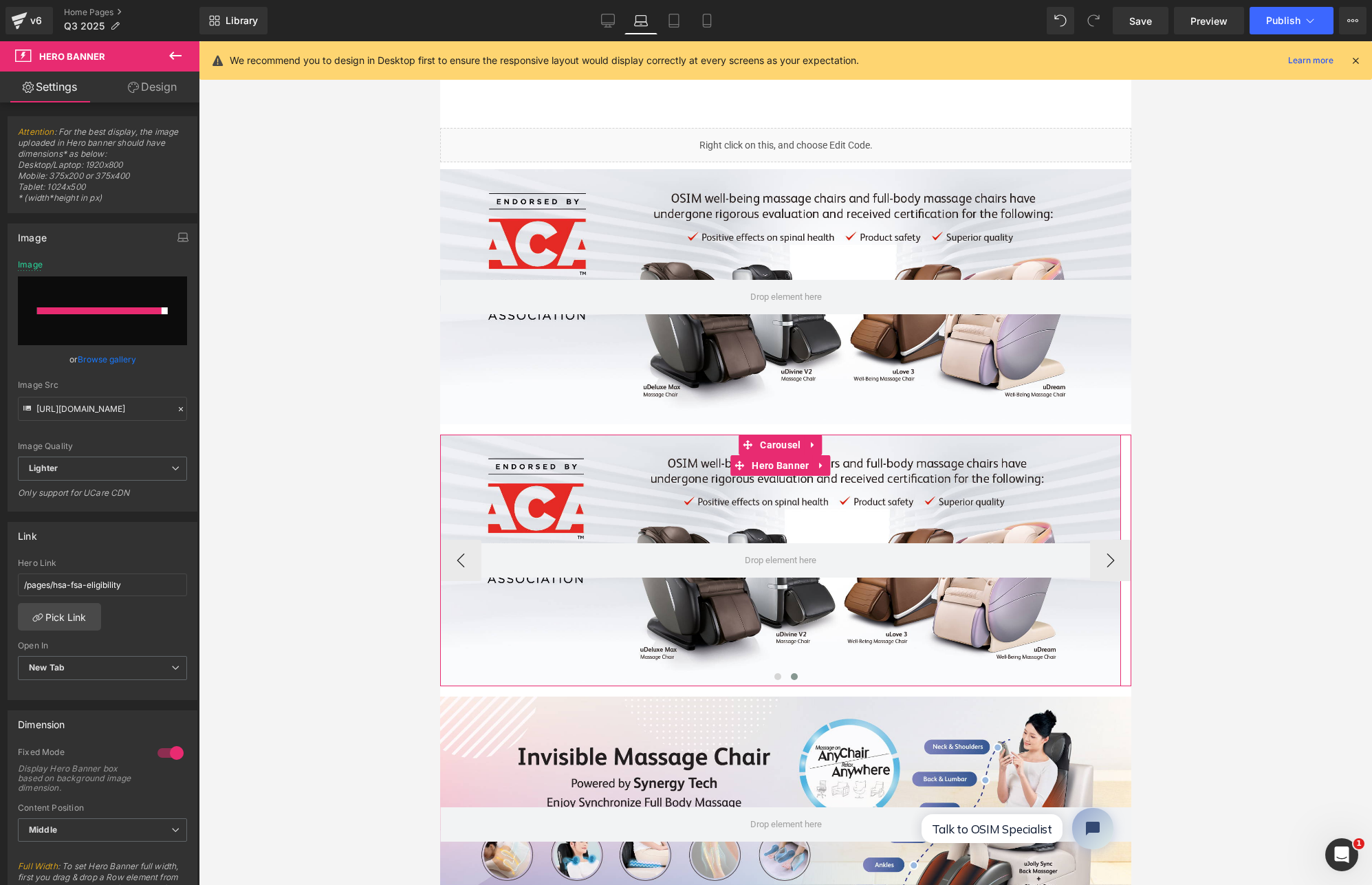
click at [812, 486] on div at bounding box center [780, 560] width 681 height 252
click at [790, 676] on span at bounding box center [793, 676] width 7 height 7
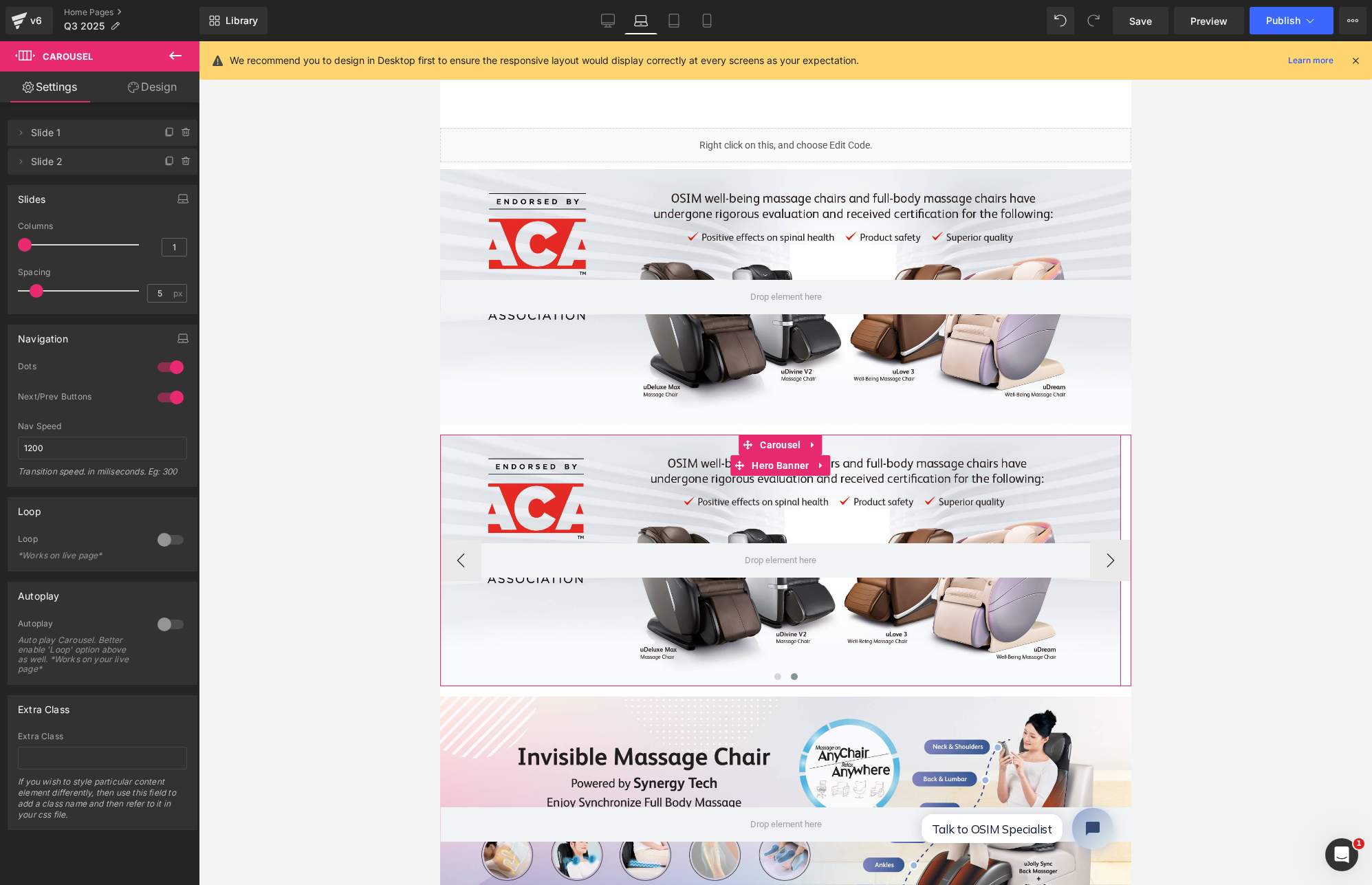
click at [746, 486] on div at bounding box center [780, 560] width 681 height 252
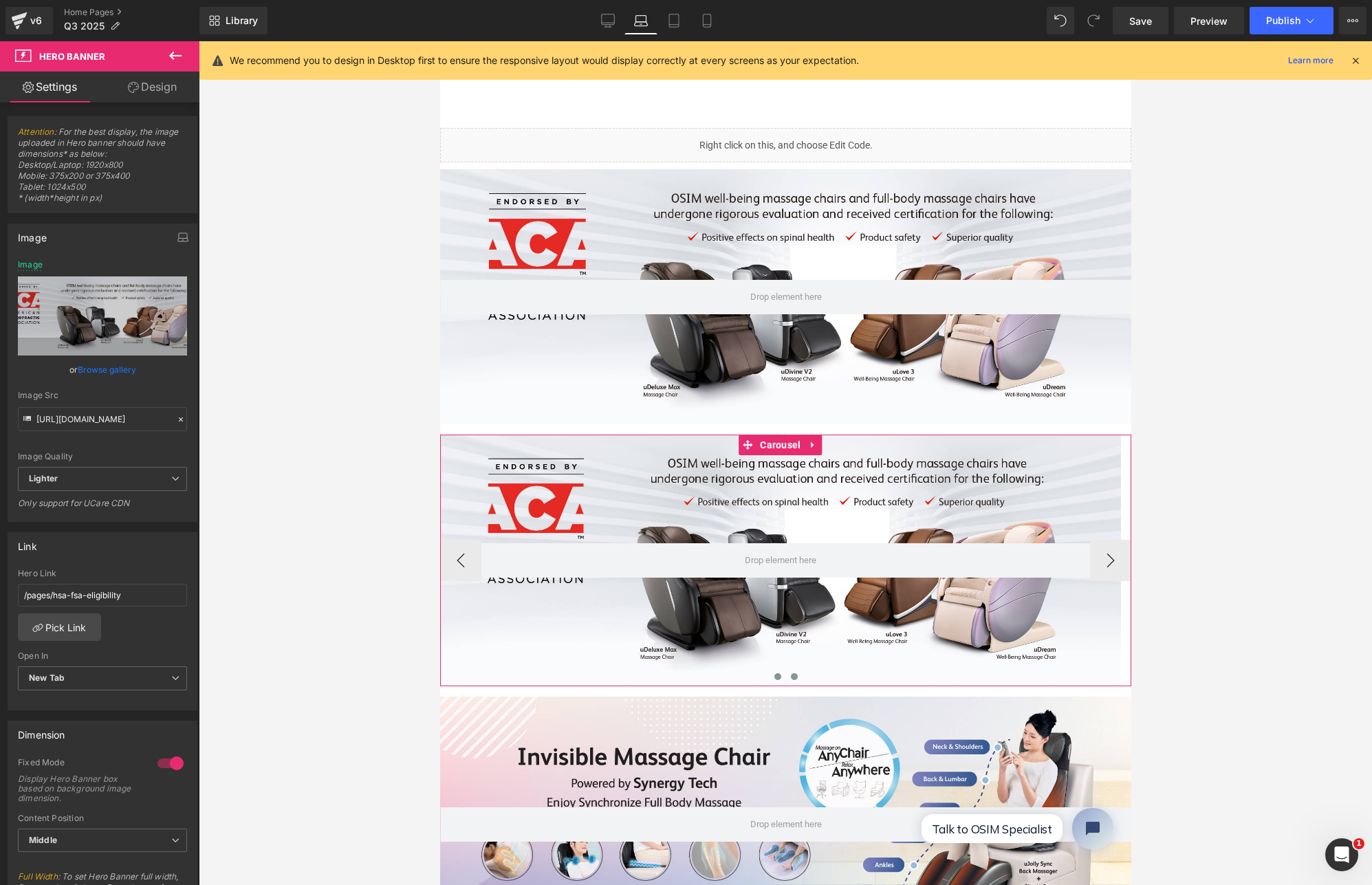
click at [774, 675] on span at bounding box center [777, 676] width 7 height 7
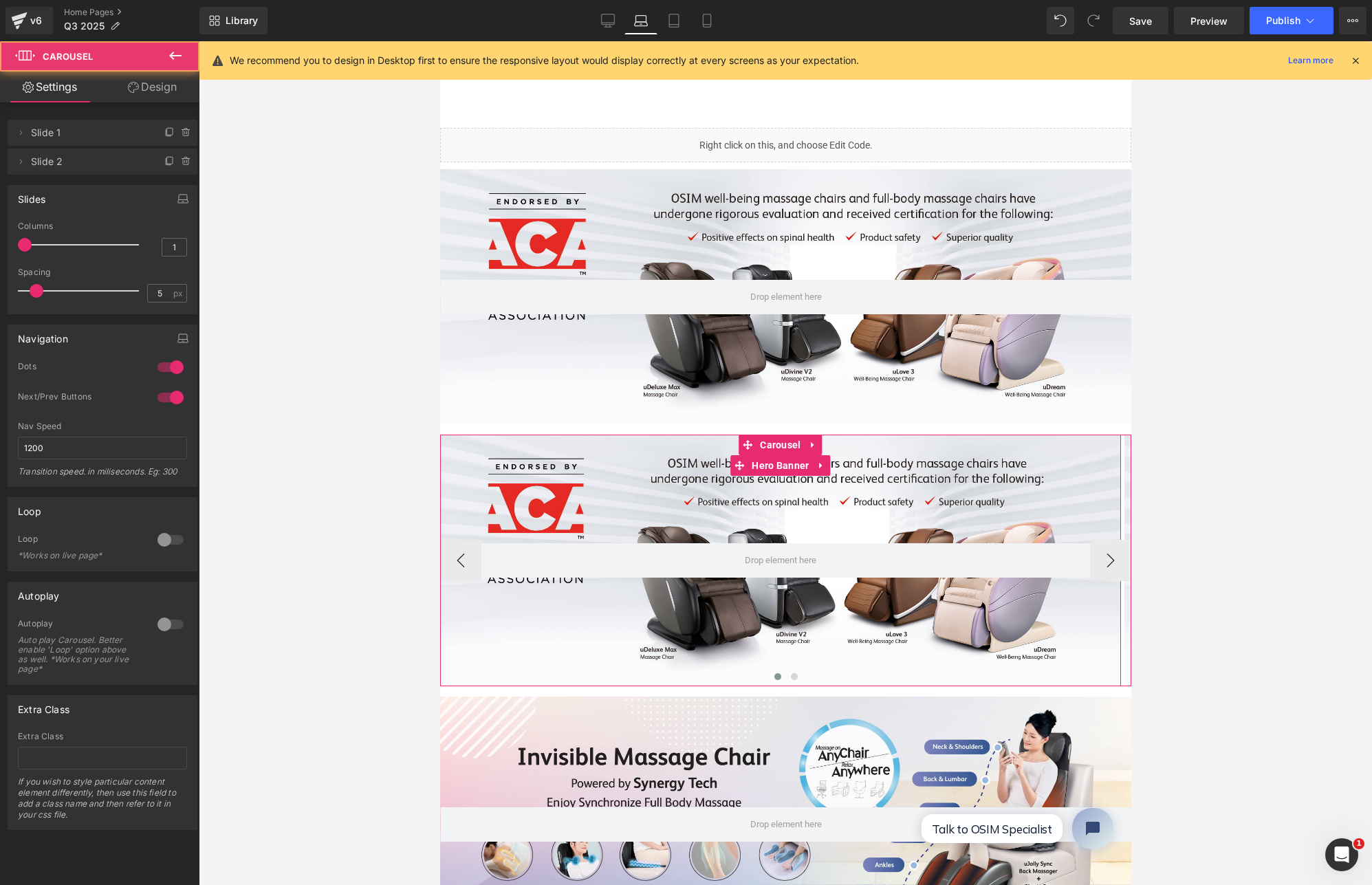
click at [795, 616] on div at bounding box center [780, 560] width 681 height 252
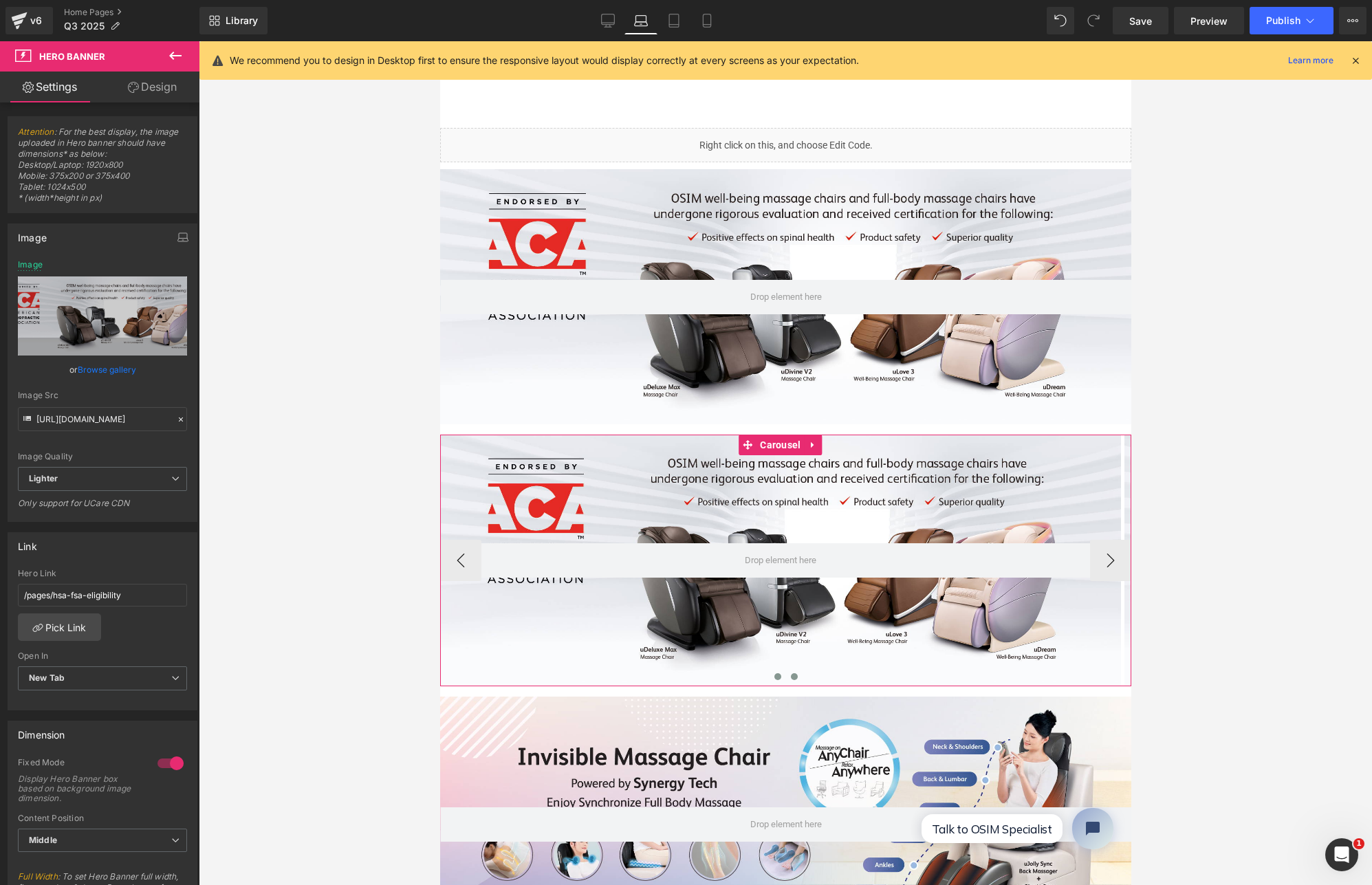
click at [790, 674] on span at bounding box center [793, 676] width 7 height 7
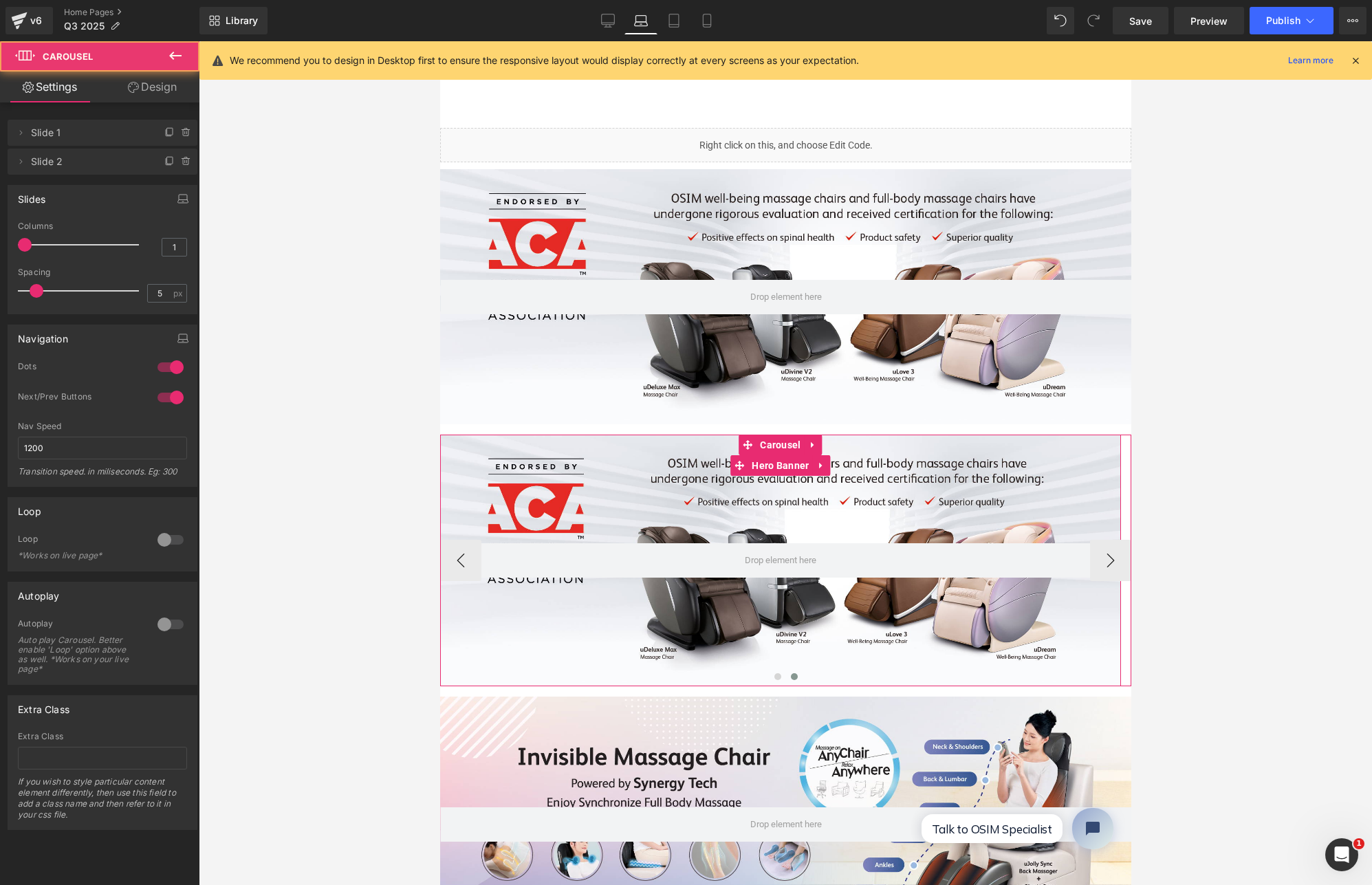
click at [812, 619] on div at bounding box center [780, 560] width 681 height 252
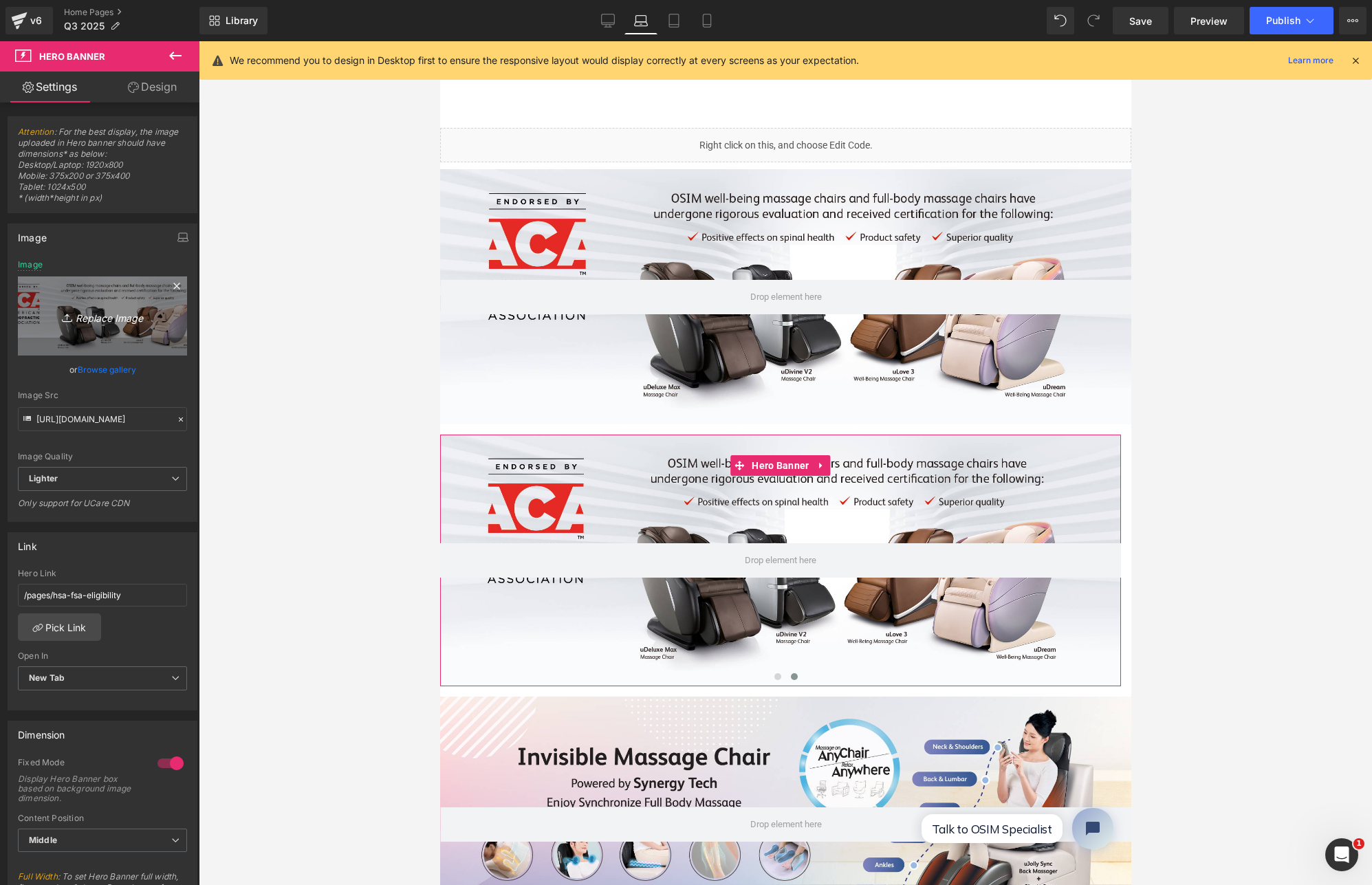
click at [106, 321] on icon "Replace Image" at bounding box center [102, 317] width 110 height 18
type input "C:\fakepath\Portable Massager HSA Banner-16.jpg"
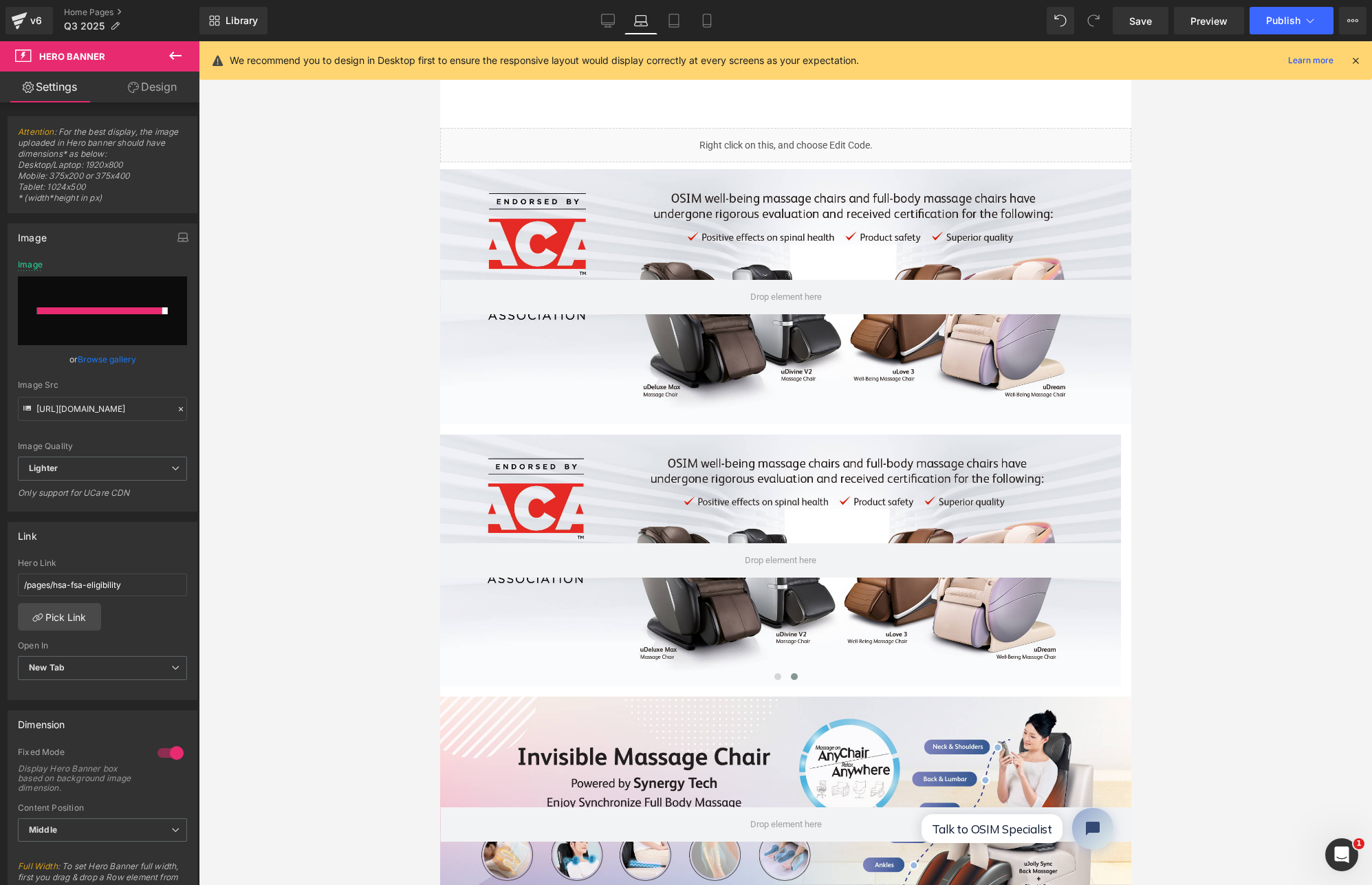
type input "https://ucarecdn.com/3786a357-c816-4433-97d0-cdecf98b50bb/-/format/auto/-/previ…"
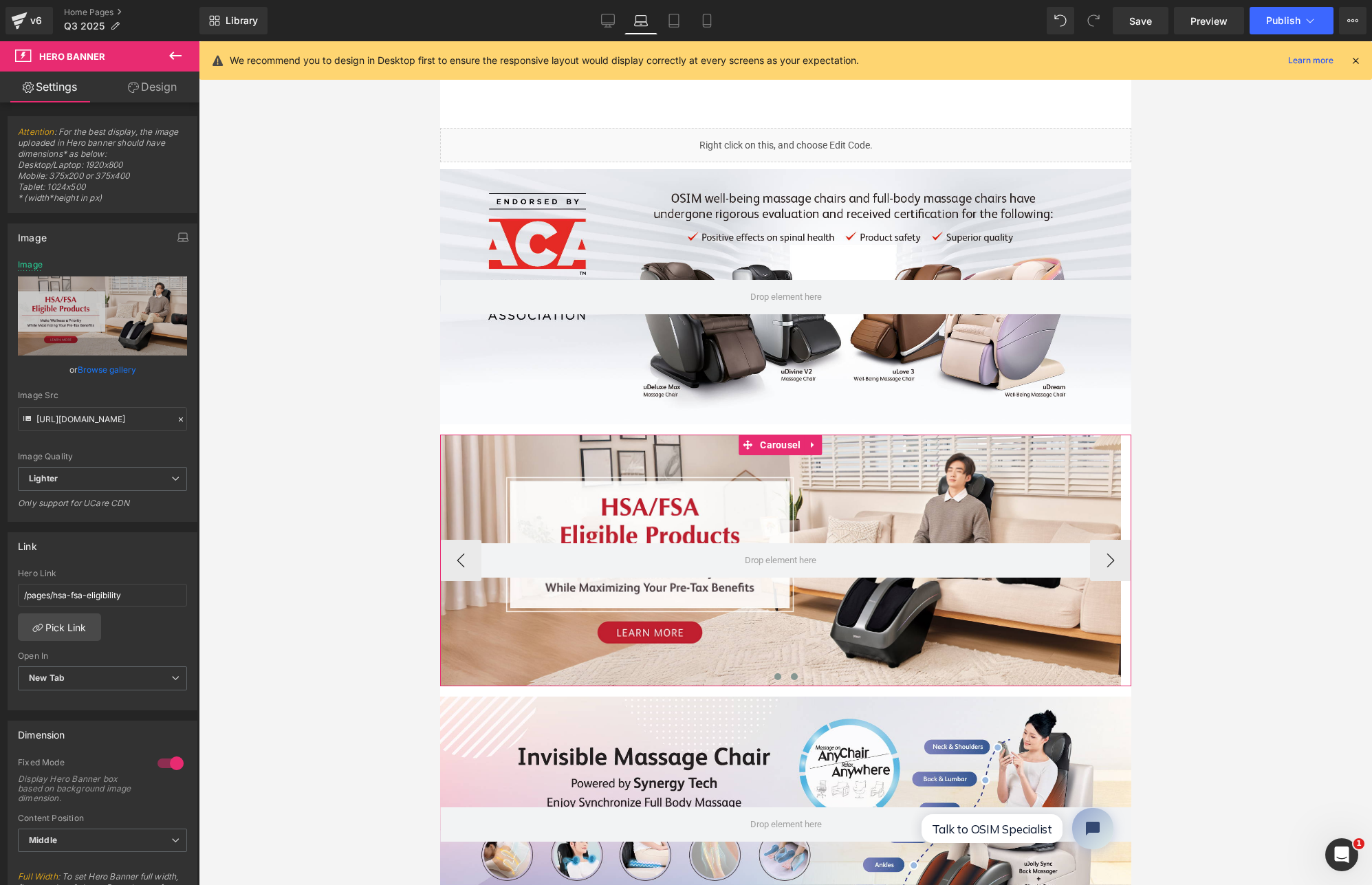
click at [774, 673] on span at bounding box center [777, 676] width 7 height 7
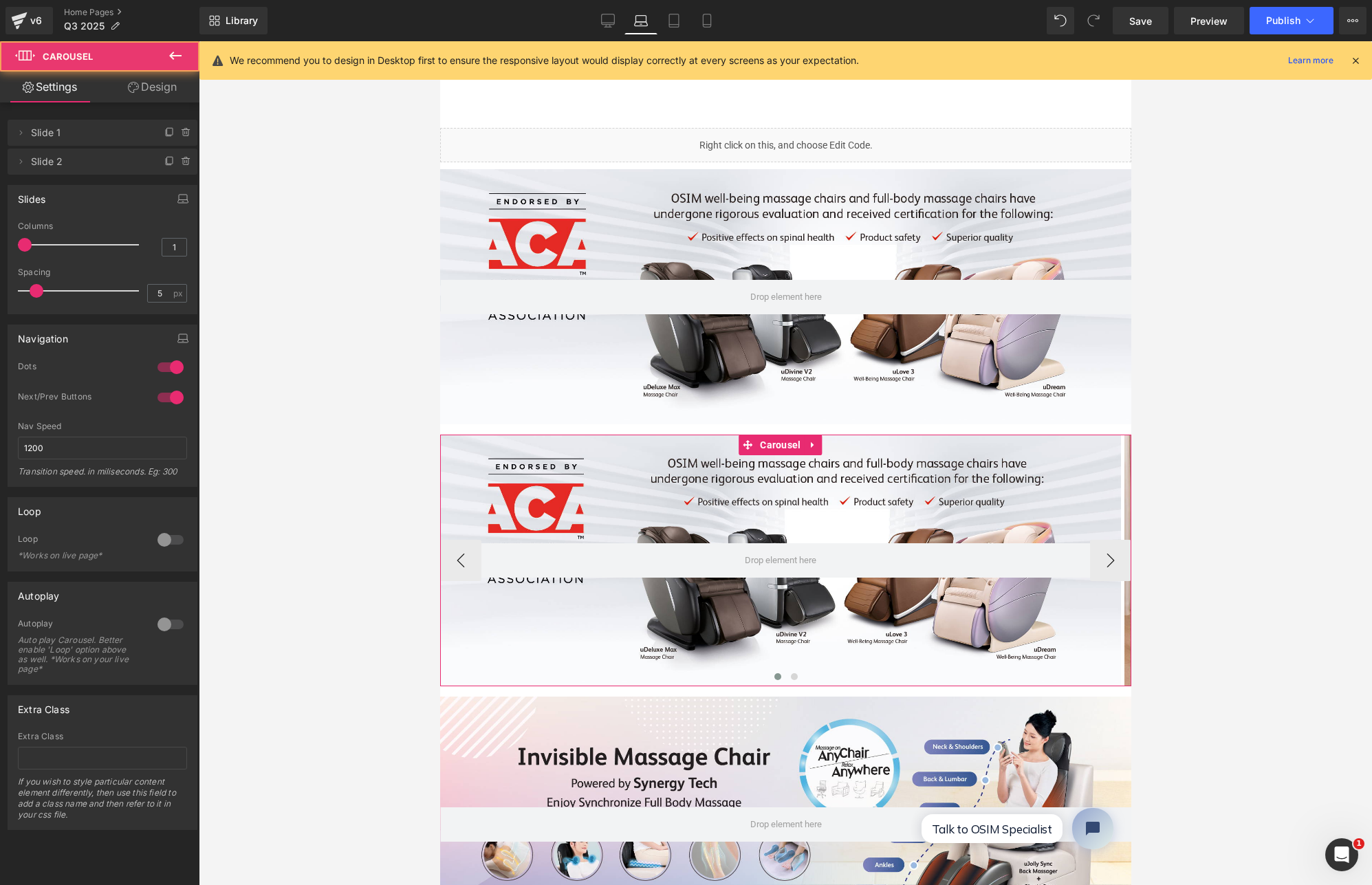
click at [603, 475] on div at bounding box center [780, 560] width 681 height 252
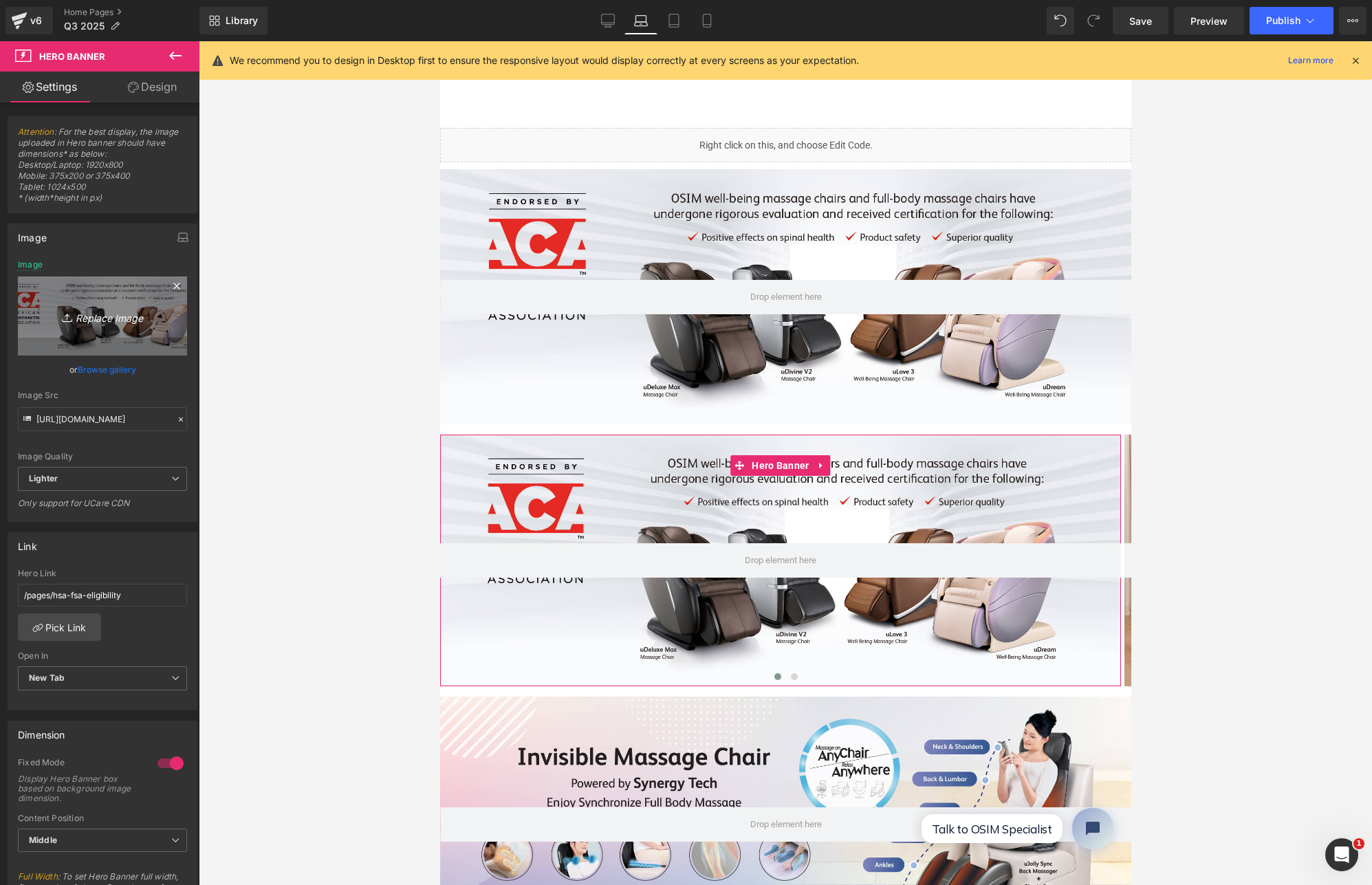
click at [128, 323] on icon "Replace Image" at bounding box center [102, 317] width 110 height 18
type input "C:\fakepath\Web Banner- HSA approved_uLove3 Black talent.jpg"
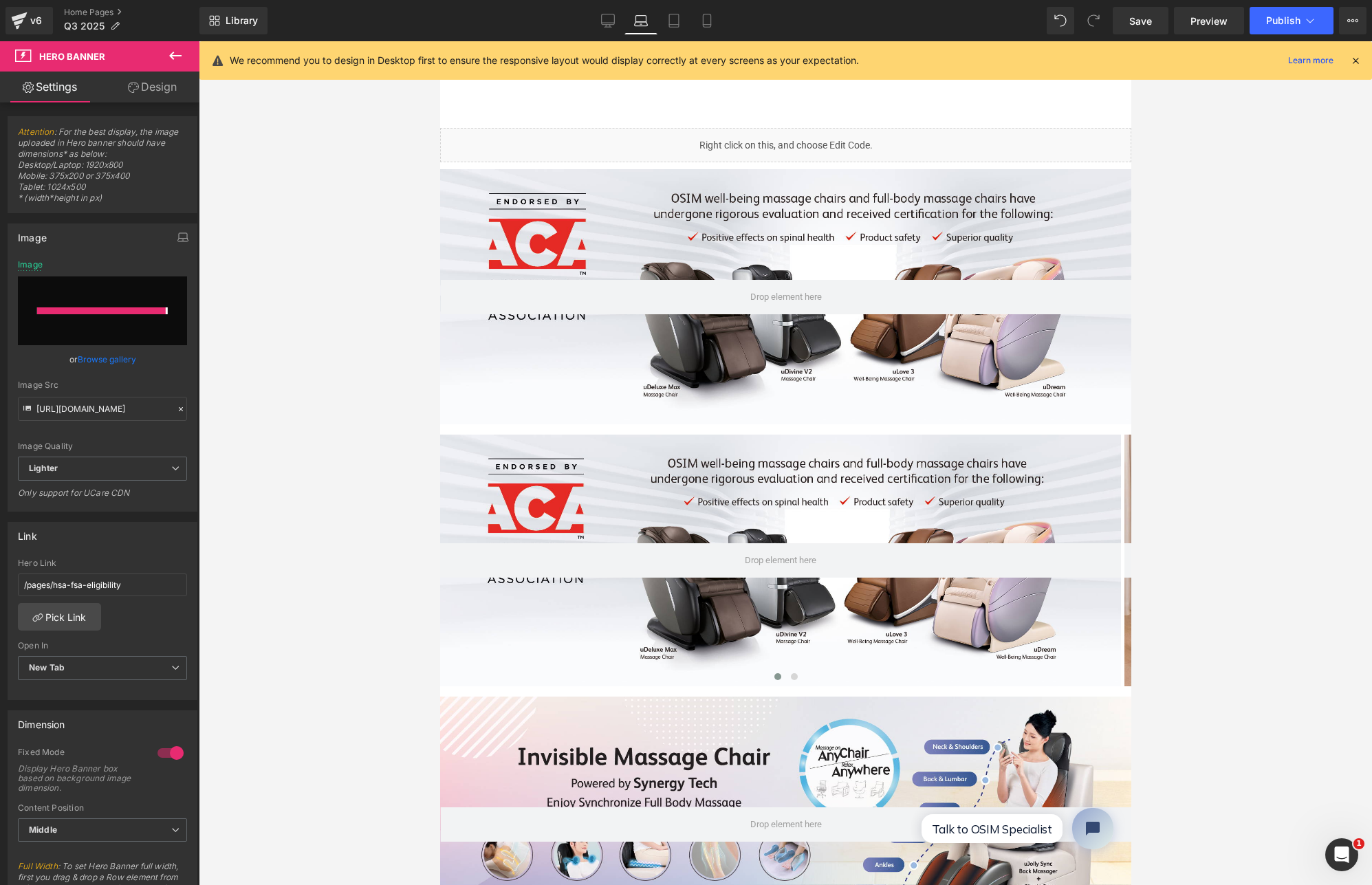
type input "https://ucarecdn.com/47d50a7f-fd06-4cd6-8a4f-65bfd2c11a6b/-/format/auto/-/previ…"
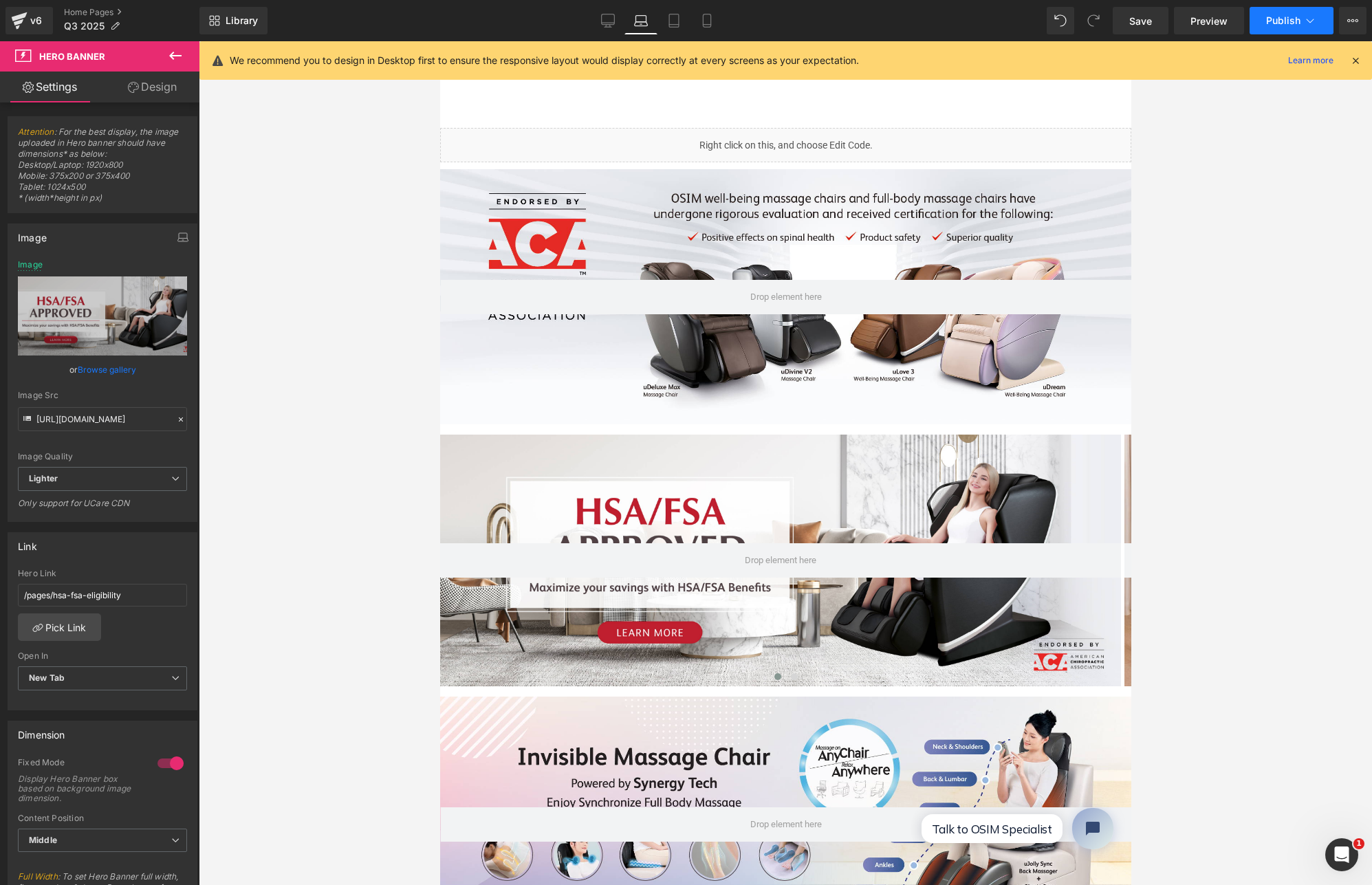
click at [1284, 13] on button "Publish" at bounding box center [1291, 21] width 84 height 27
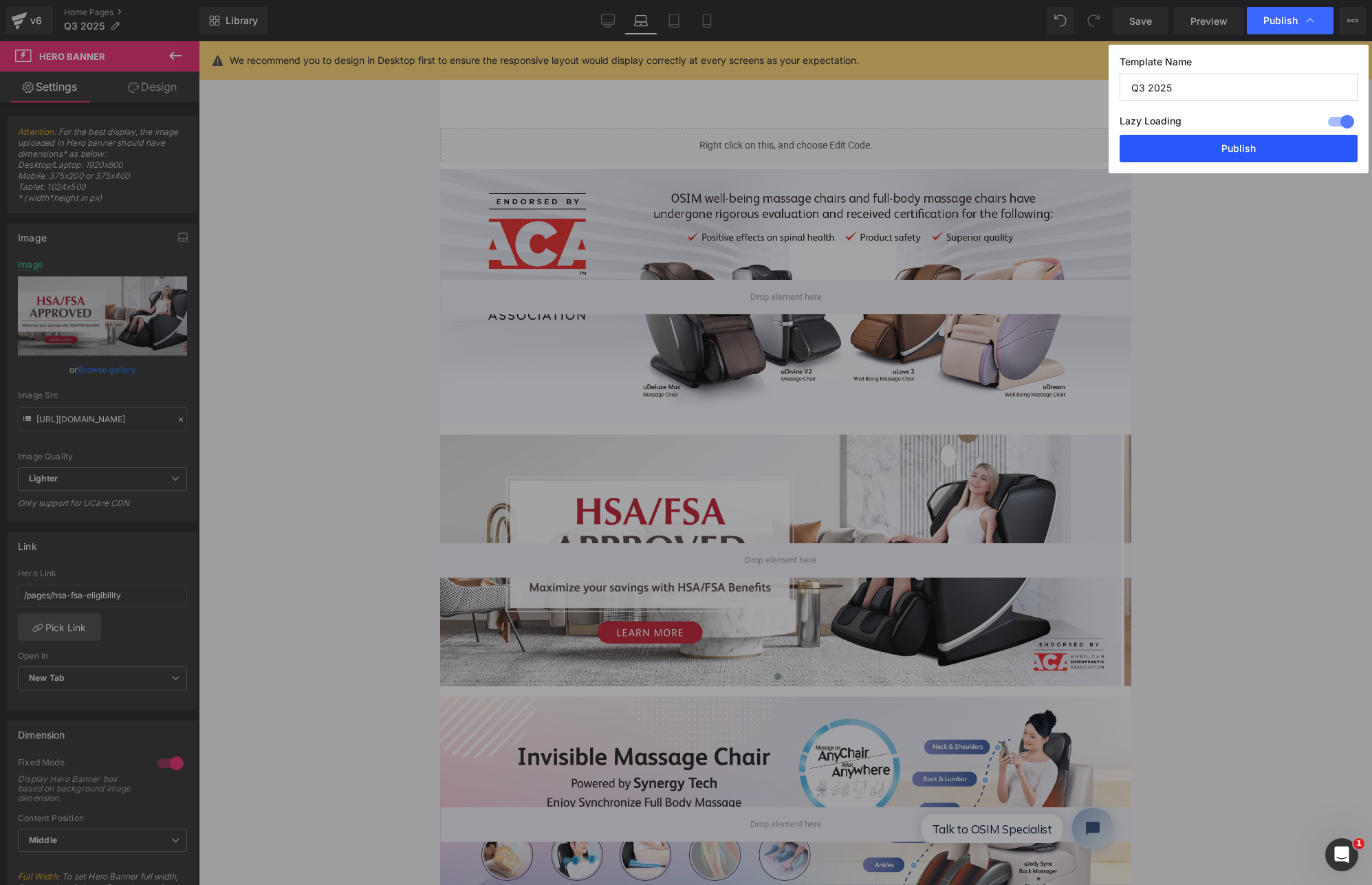
click at [1239, 144] on button "Publish" at bounding box center [1239, 149] width 238 height 27
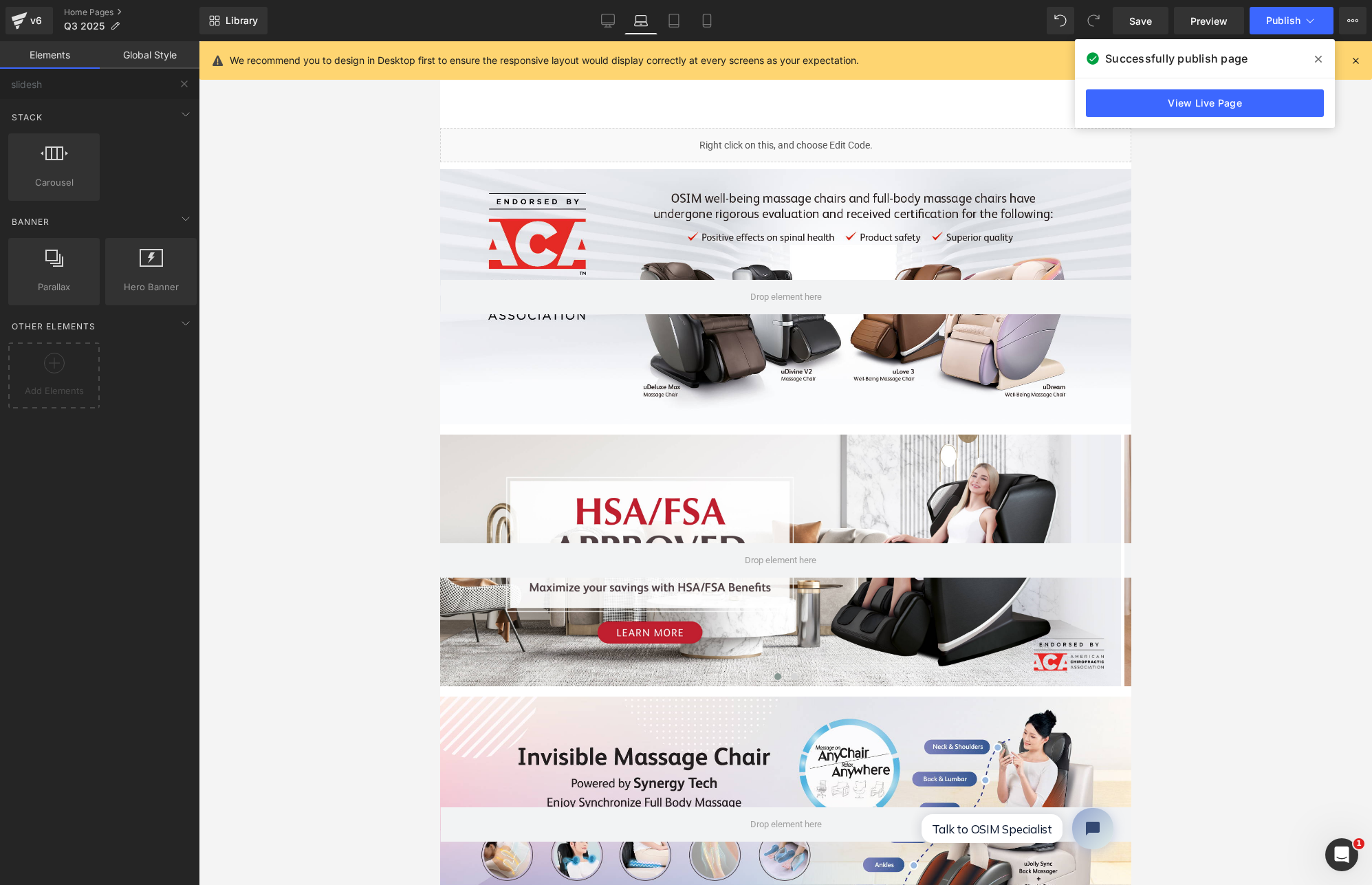
click at [1211, 170] on div at bounding box center [786, 464] width 1174 height 844
click at [614, 25] on icon at bounding box center [608, 20] width 14 height 14
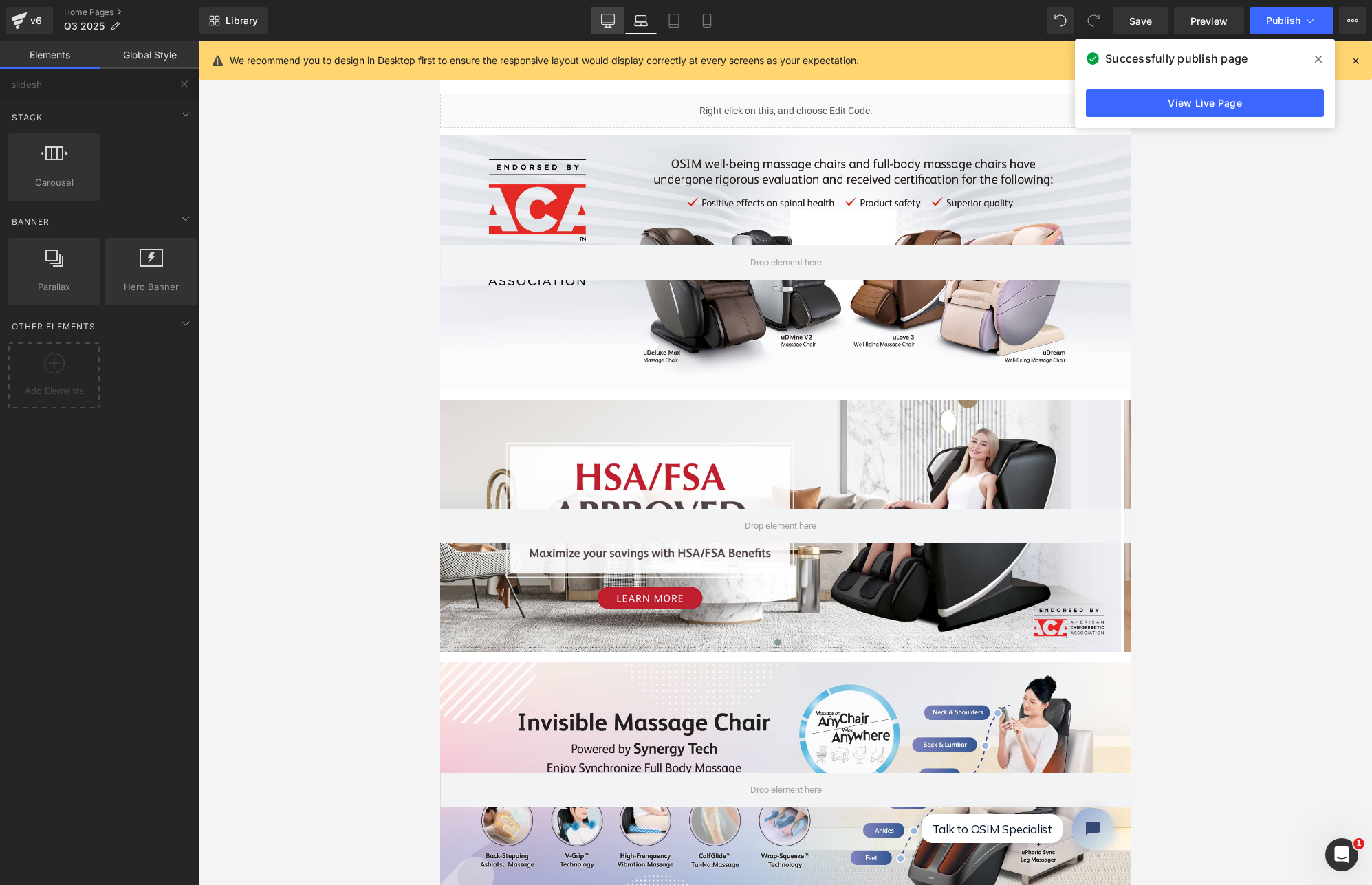
scroll to position [52, 0]
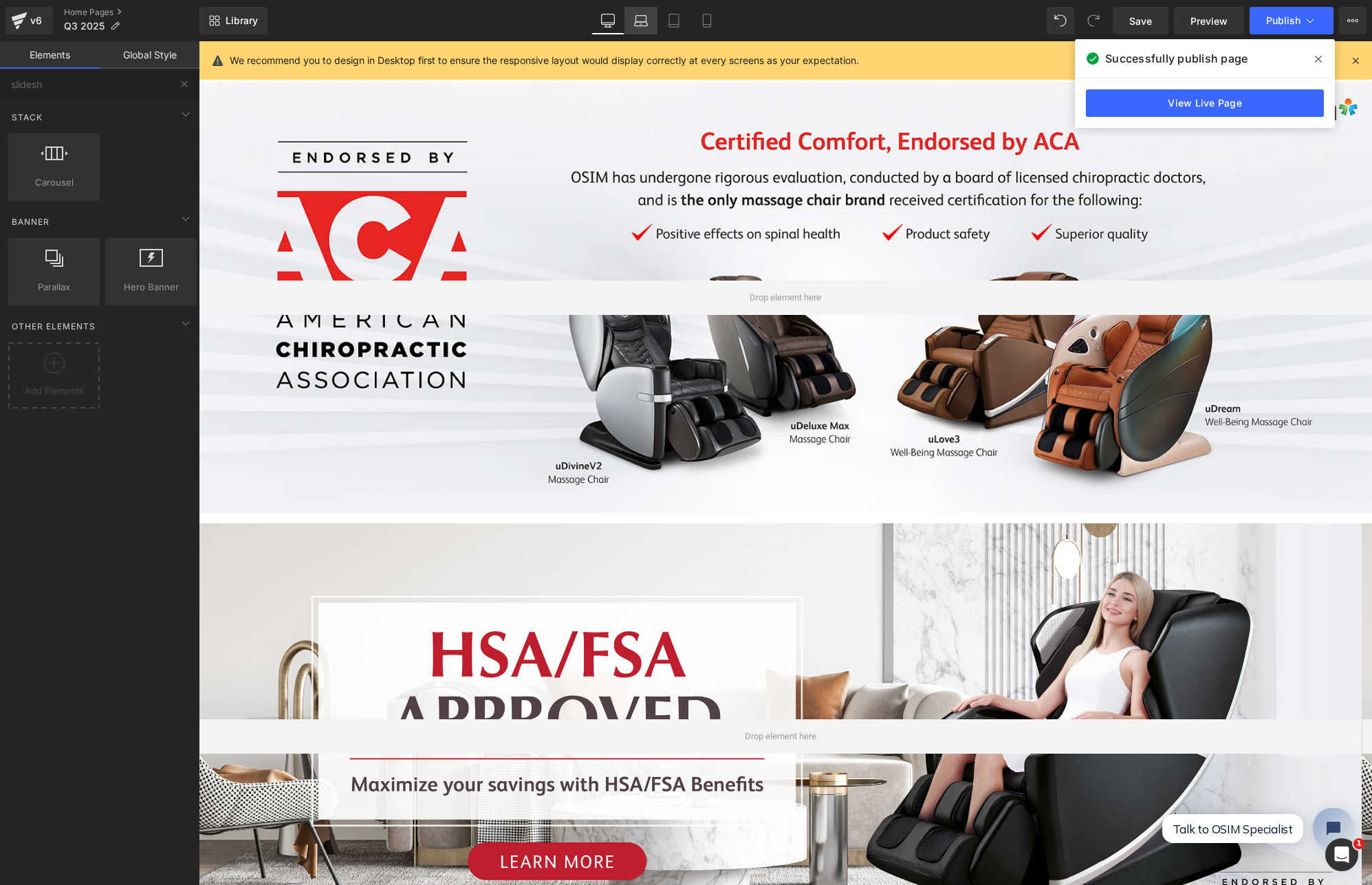
click at [640, 17] on icon at bounding box center [640, 20] width 14 height 14
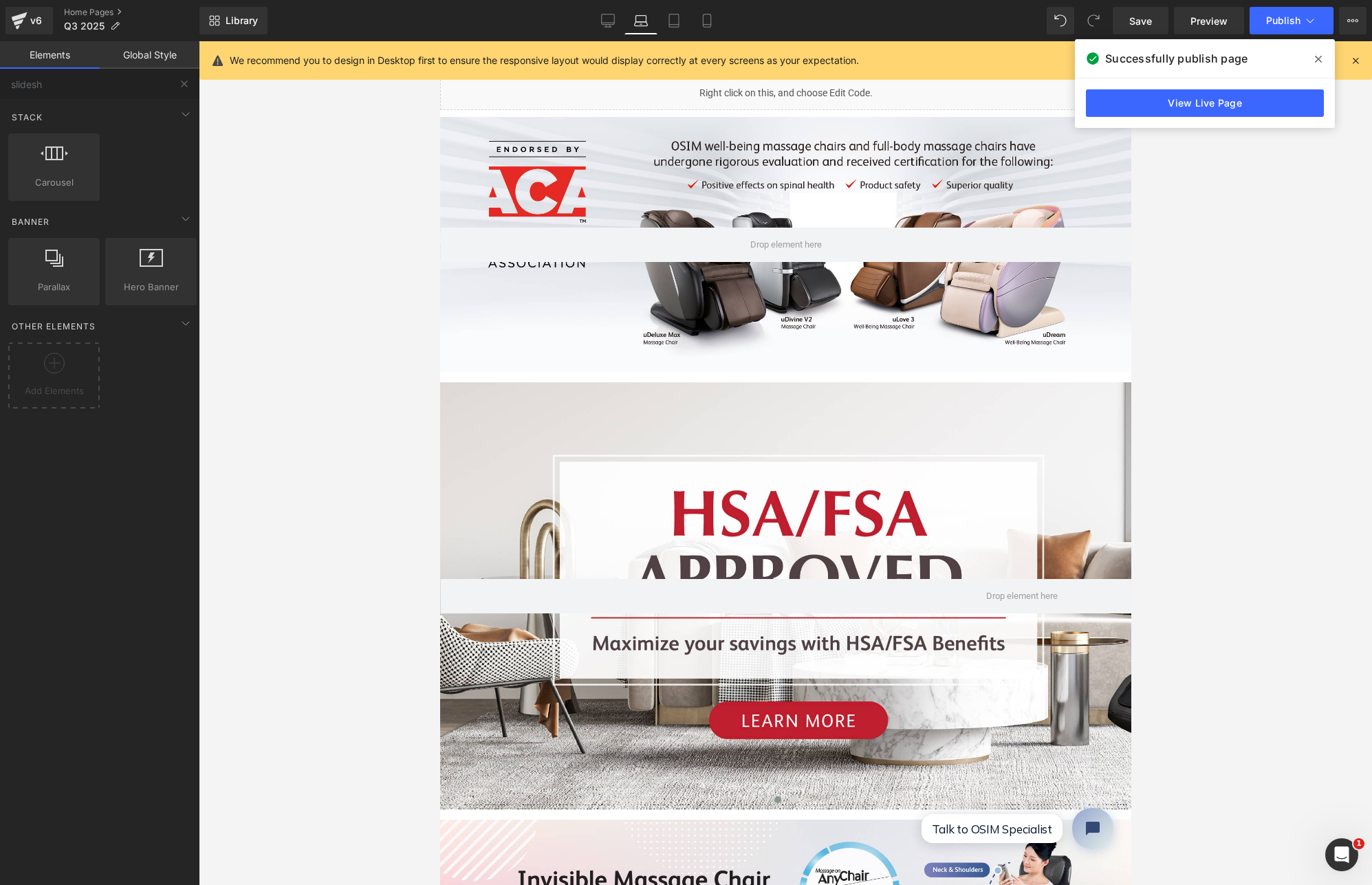
scroll to position [86, 0]
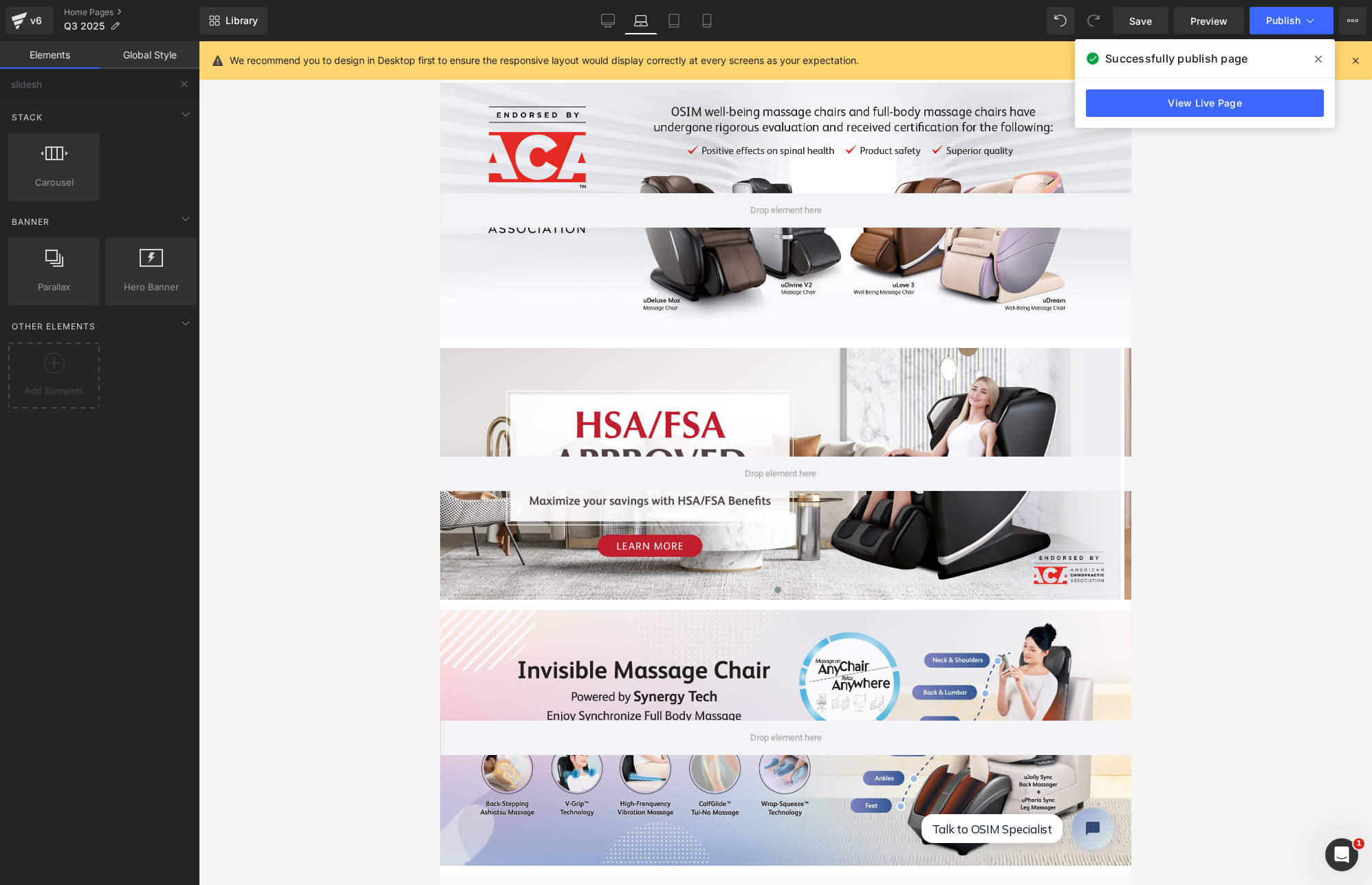
click at [701, 122] on div at bounding box center [785, 209] width 692 height 255
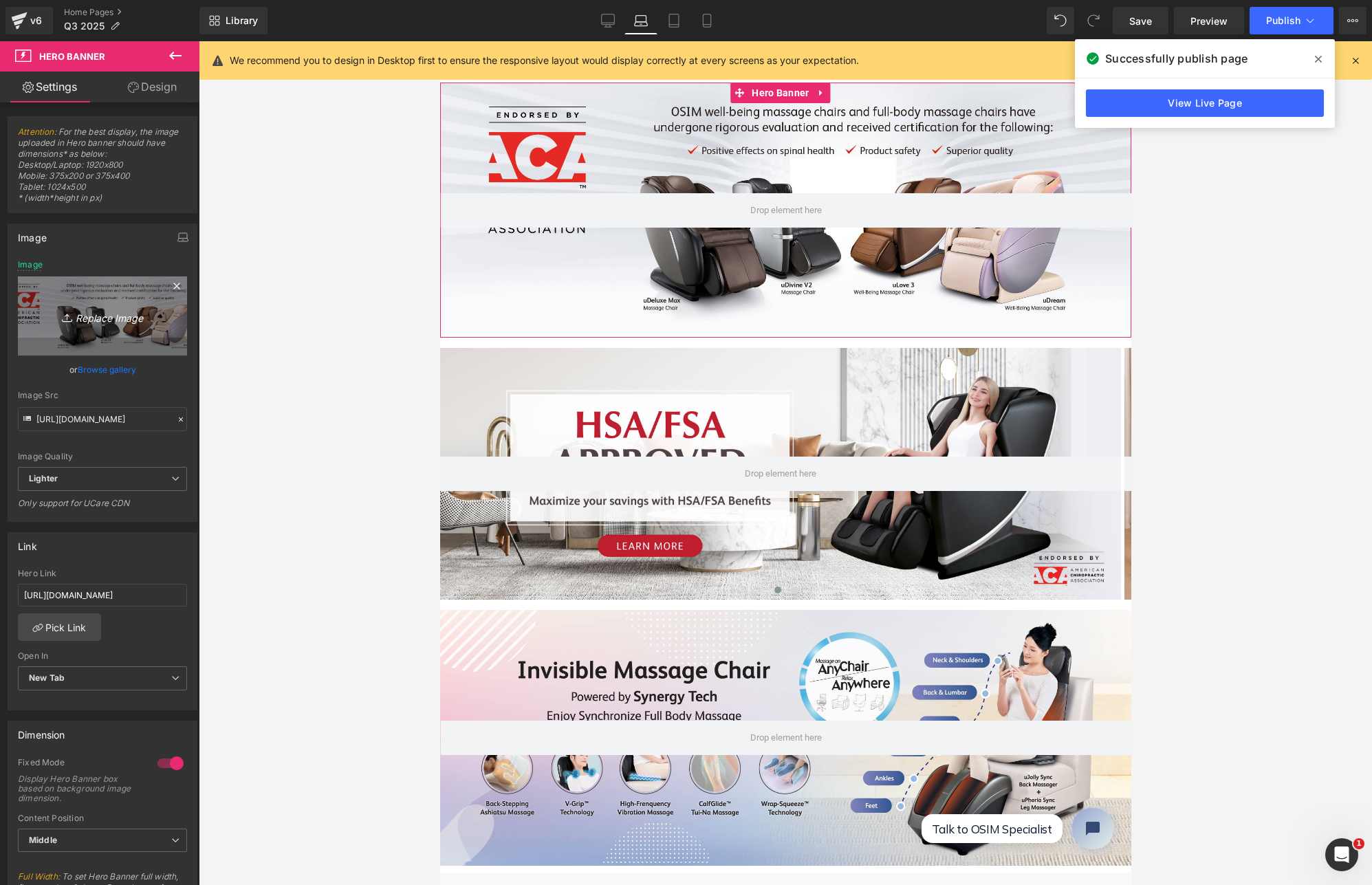
click at [107, 321] on icon "Replace Image" at bounding box center [102, 317] width 110 height 18
type input "C:\fakepath\Website banner ACA (Desktop).jpg"
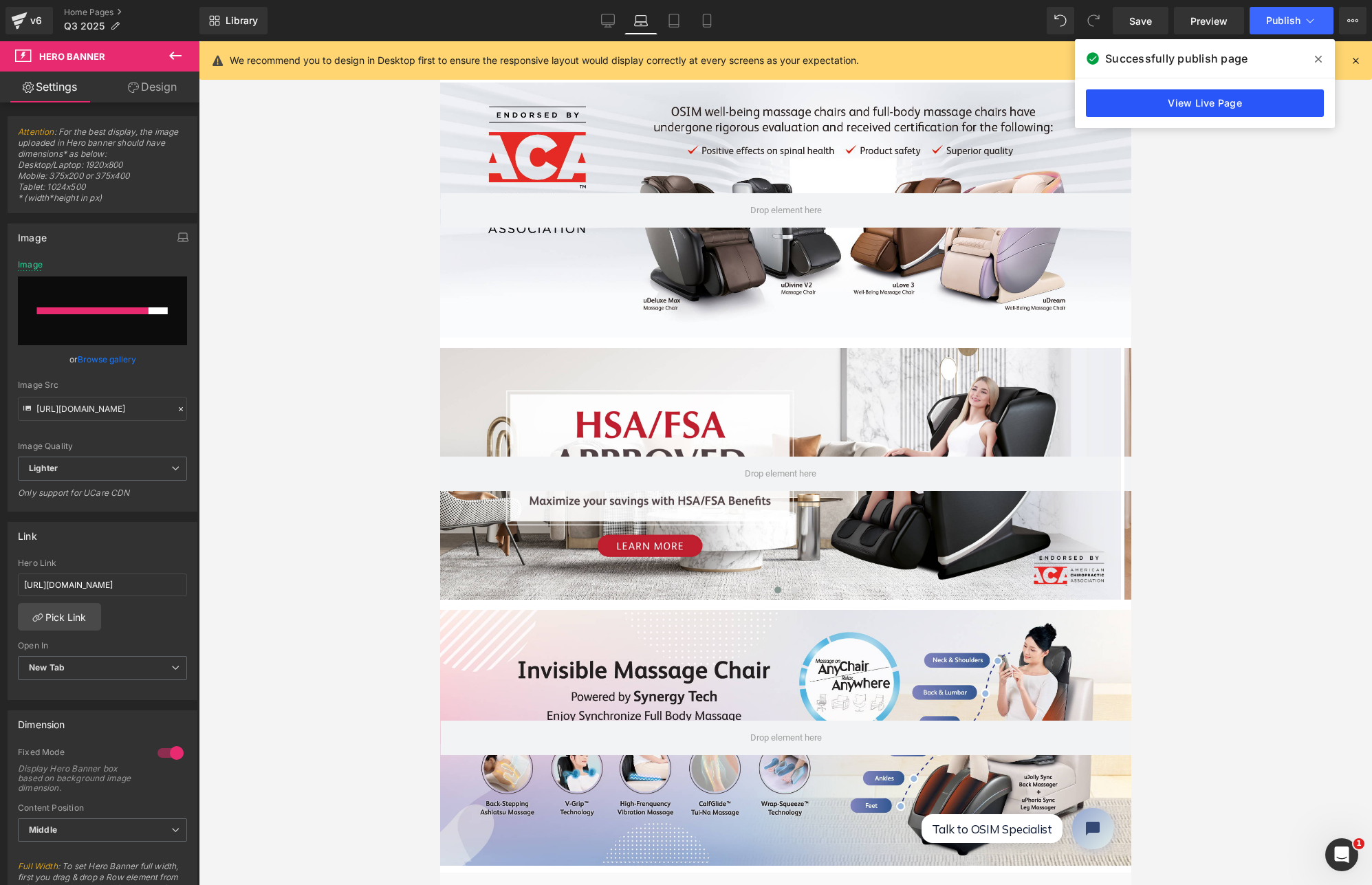
click at [1228, 103] on link "View Live Page" at bounding box center [1205, 103] width 238 height 27
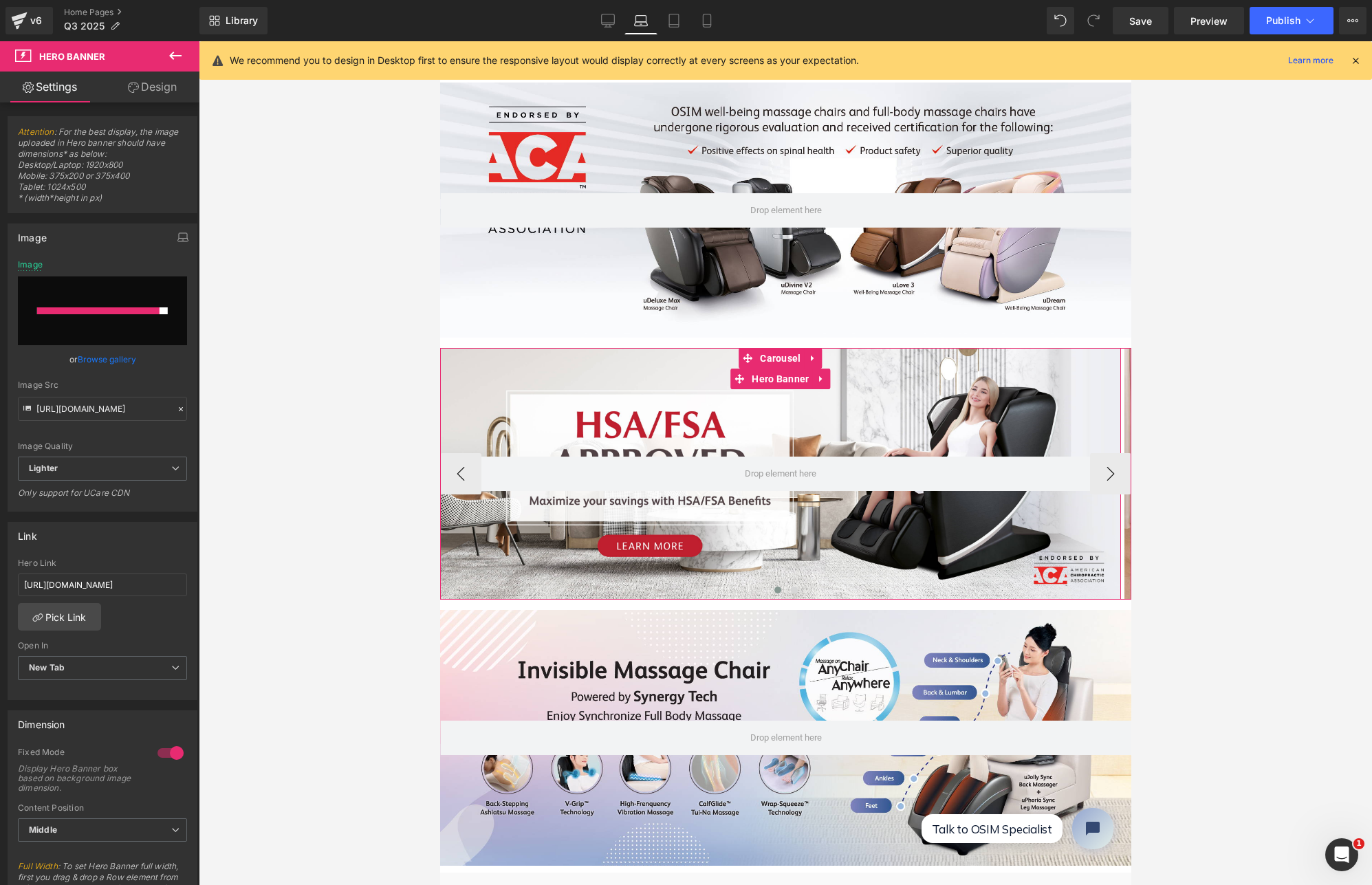
click at [680, 429] on div at bounding box center [780, 473] width 681 height 252
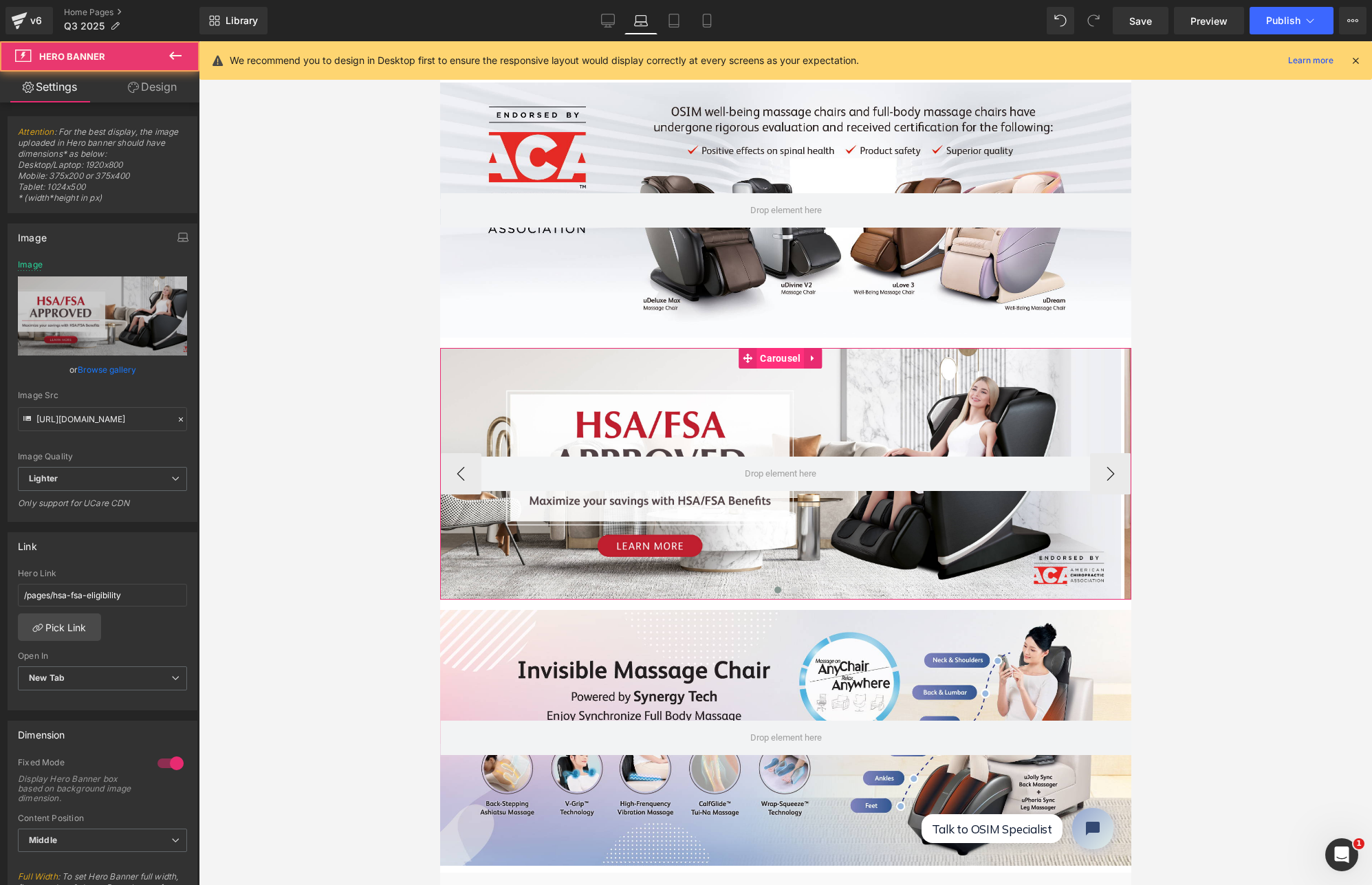
click at [773, 351] on span "Carousel" at bounding box center [779, 358] width 47 height 21
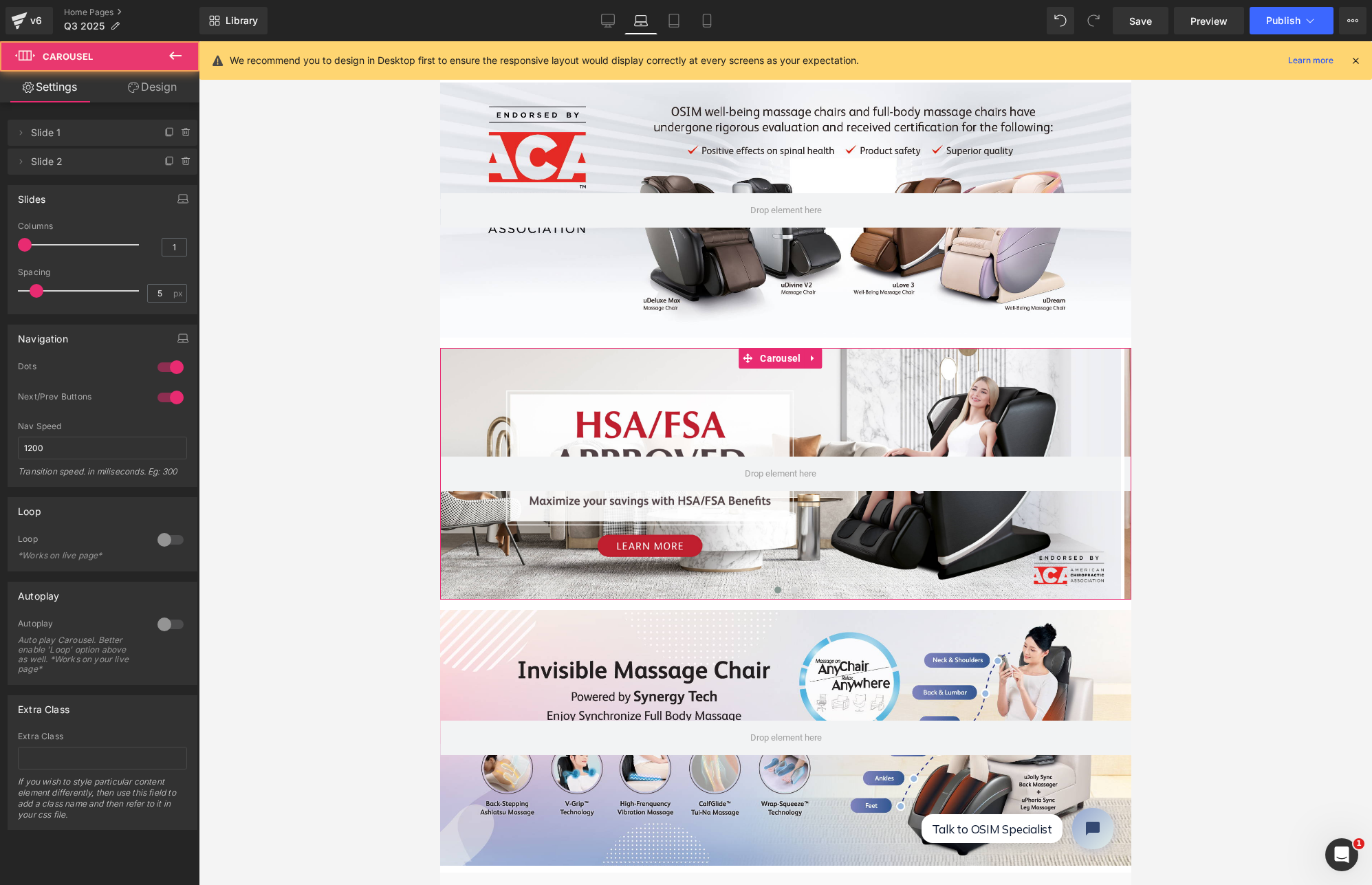
click at [146, 78] on link "Design" at bounding box center [152, 86] width 100 height 31
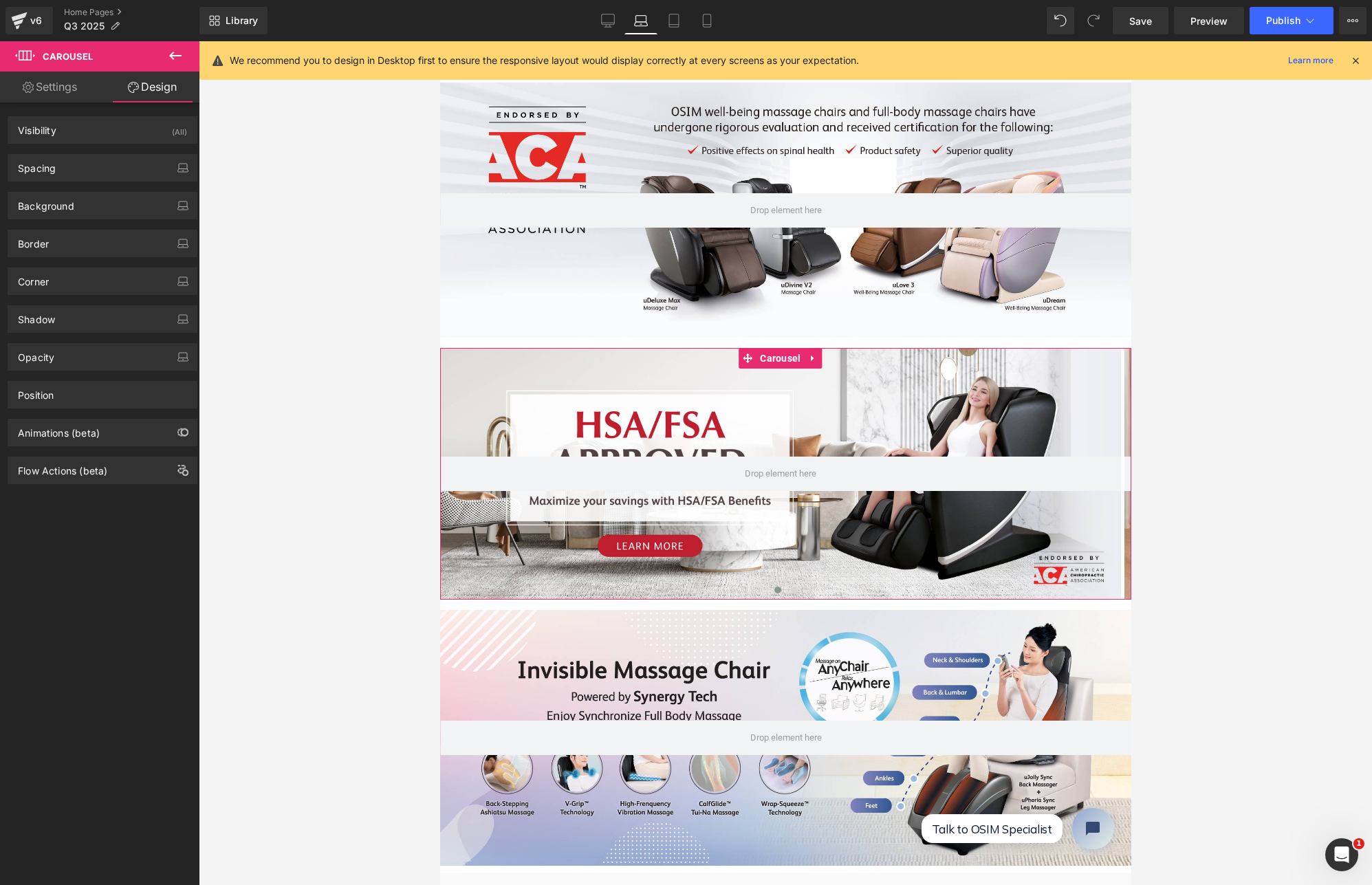
type input "5"
type input "0"
type input "5"
type input "0"
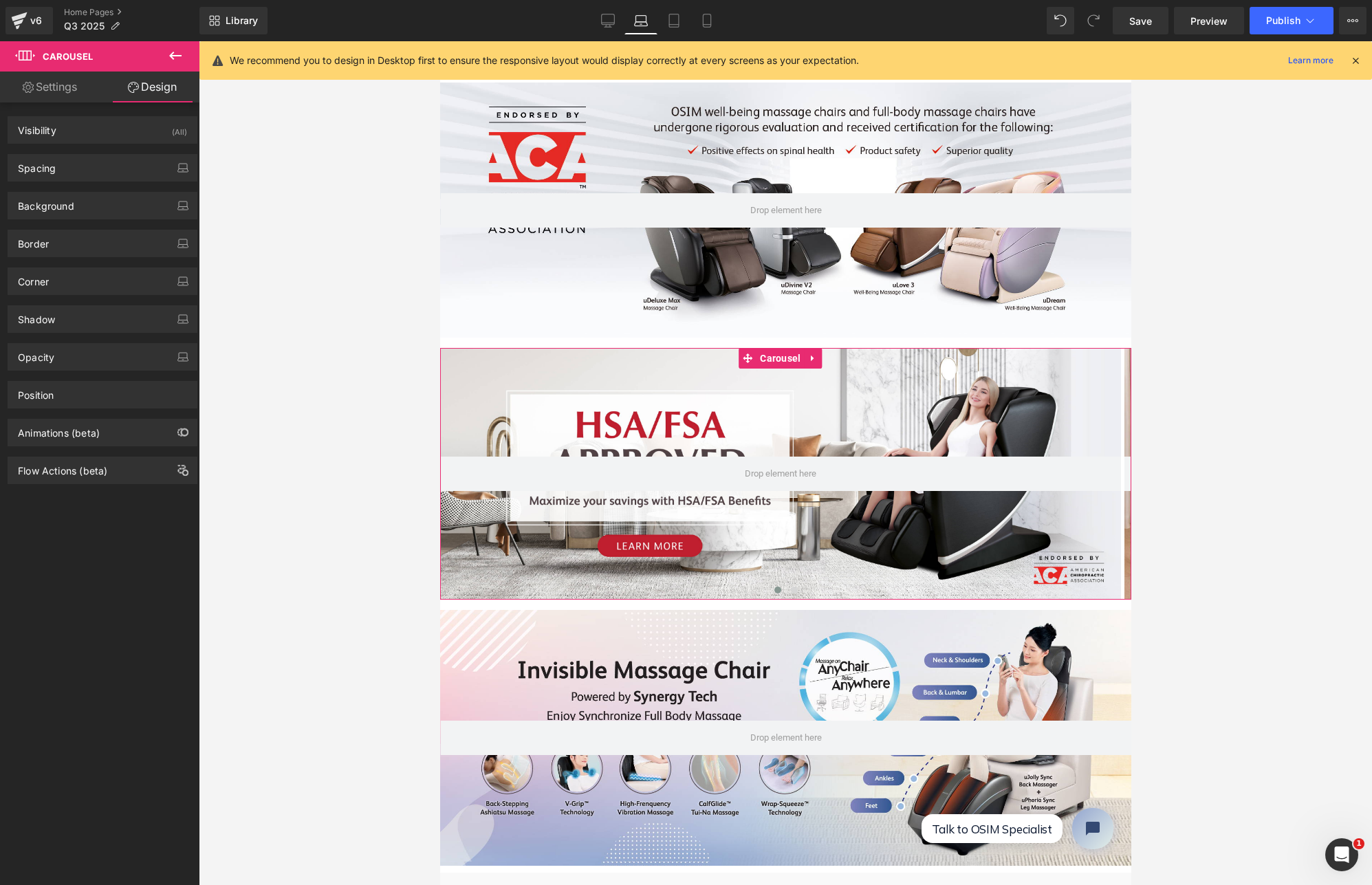
type input "0"
click at [100, 161] on div "Spacing" at bounding box center [102, 168] width 189 height 26
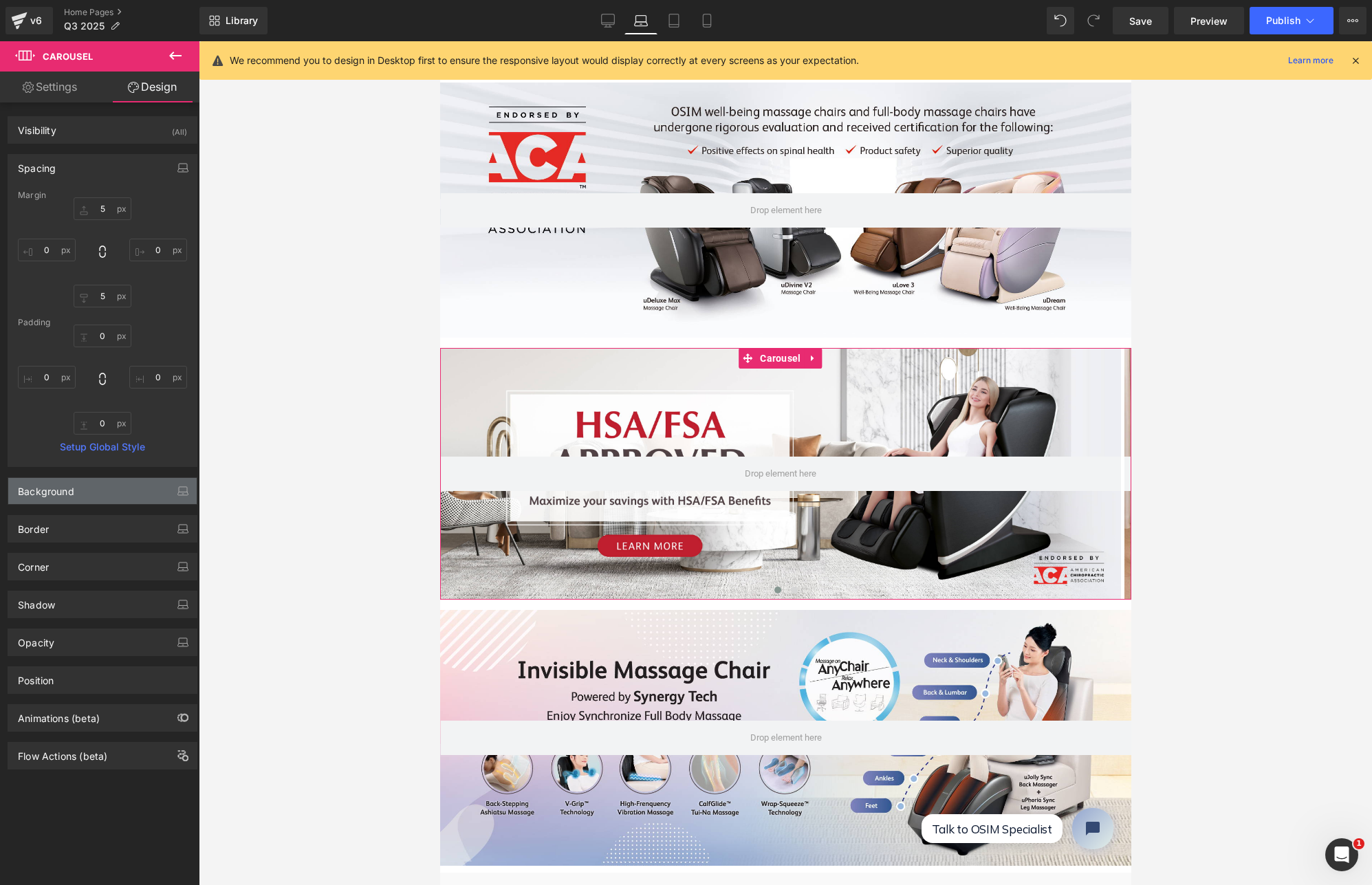
click at [109, 499] on div "Background" at bounding box center [102, 491] width 189 height 26
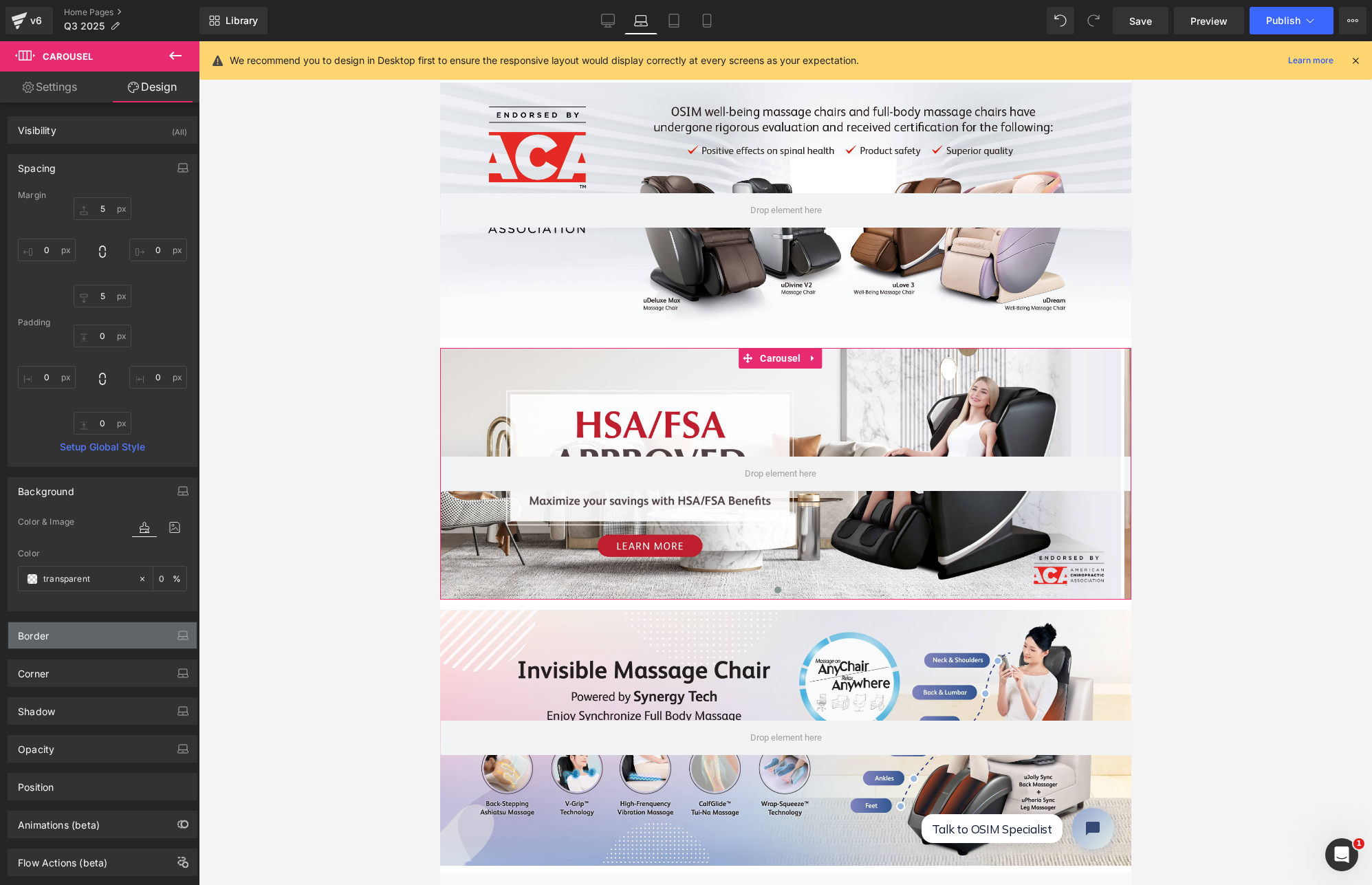
click at [83, 636] on div "Border" at bounding box center [102, 636] width 189 height 26
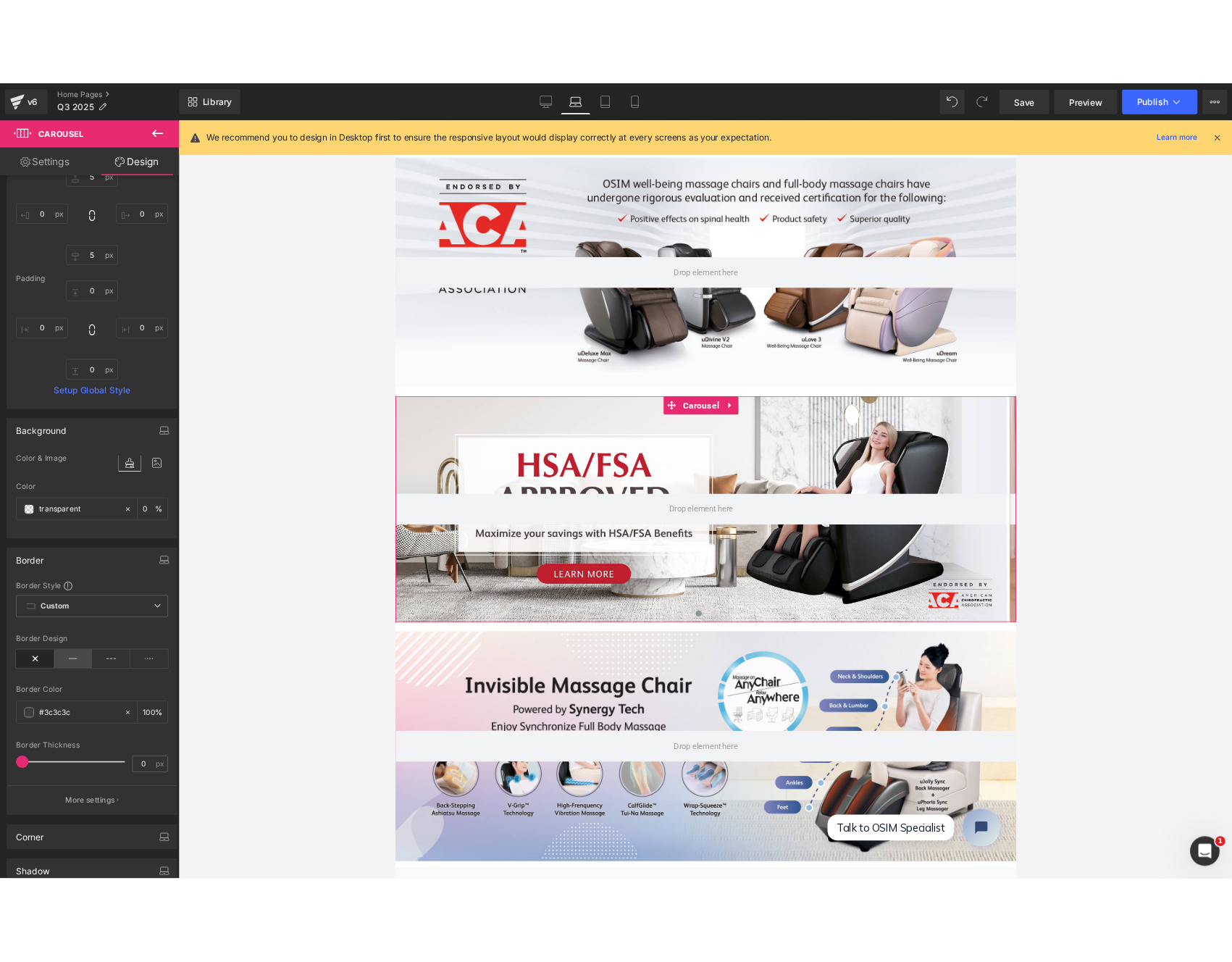
scroll to position [119, 0]
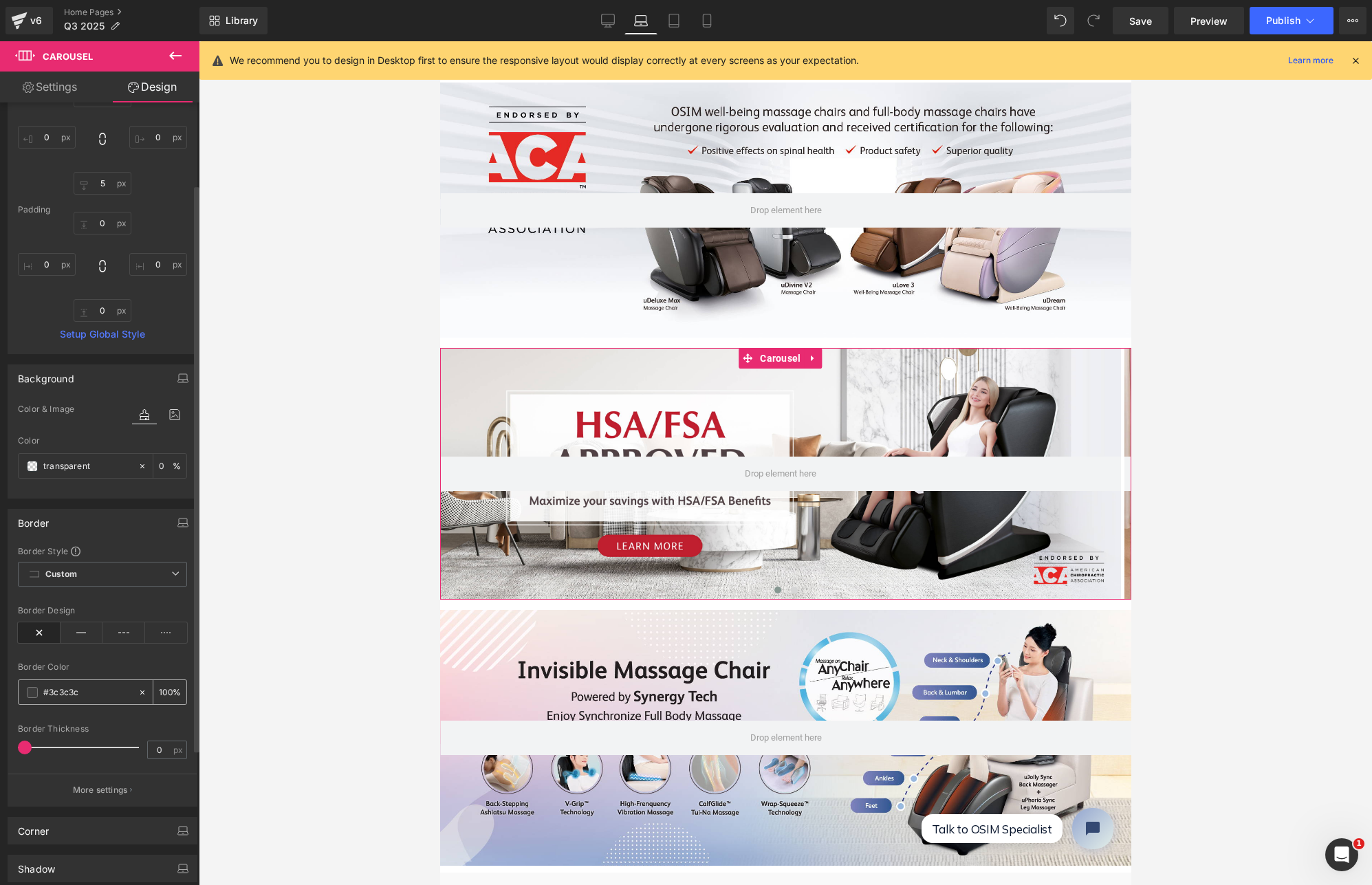
click at [140, 690] on icon at bounding box center [142, 692] width 4 height 4
type input "none"
type input "0"
click at [696, 409] on div at bounding box center [780, 473] width 681 height 252
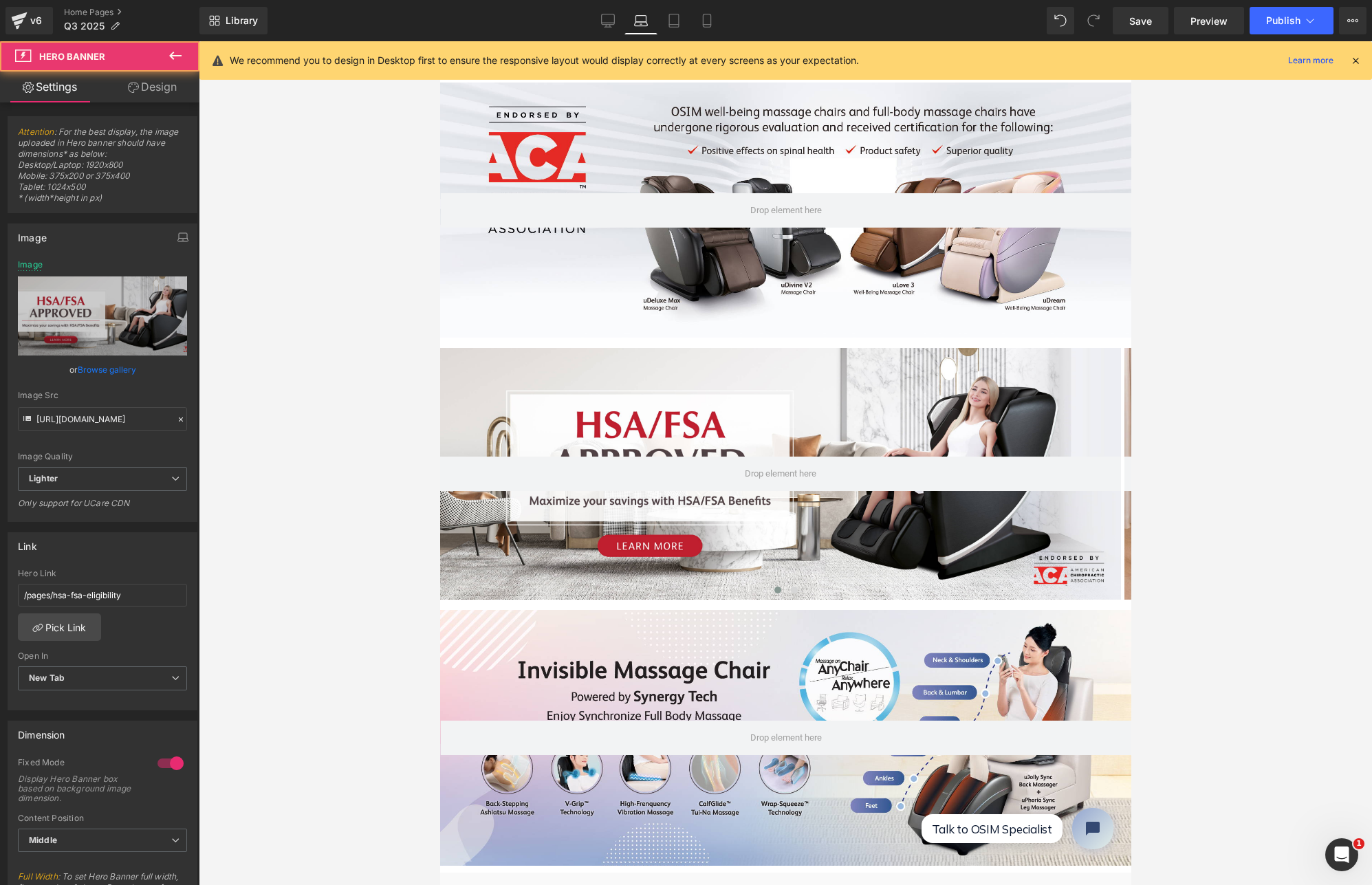
click at [719, 249] on div at bounding box center [785, 209] width 692 height 255
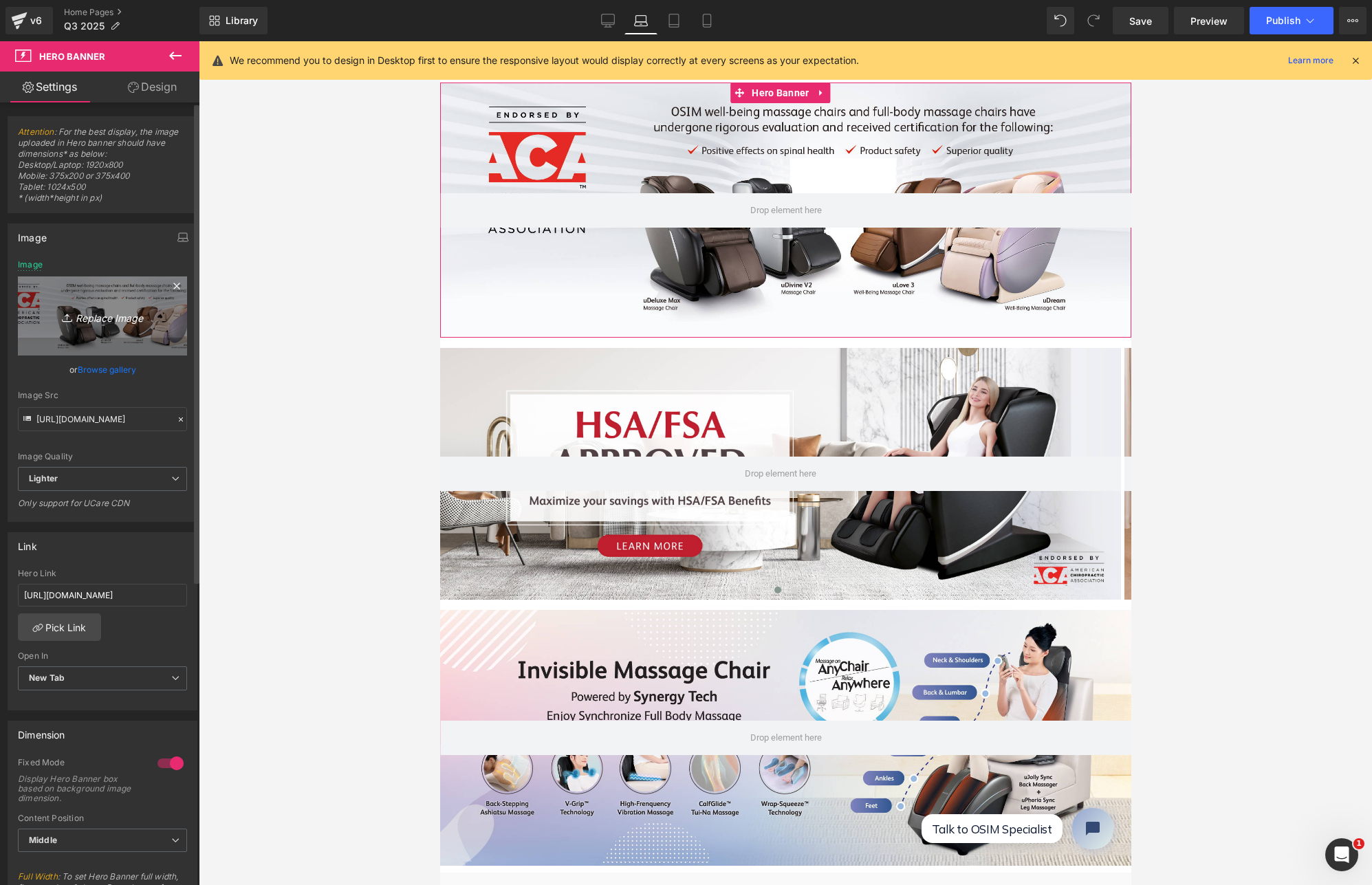
click at [126, 317] on icon "Replace Image" at bounding box center [102, 317] width 110 height 18
type input "C:\fakepath\Website banner ACA (Desktop).jpg"
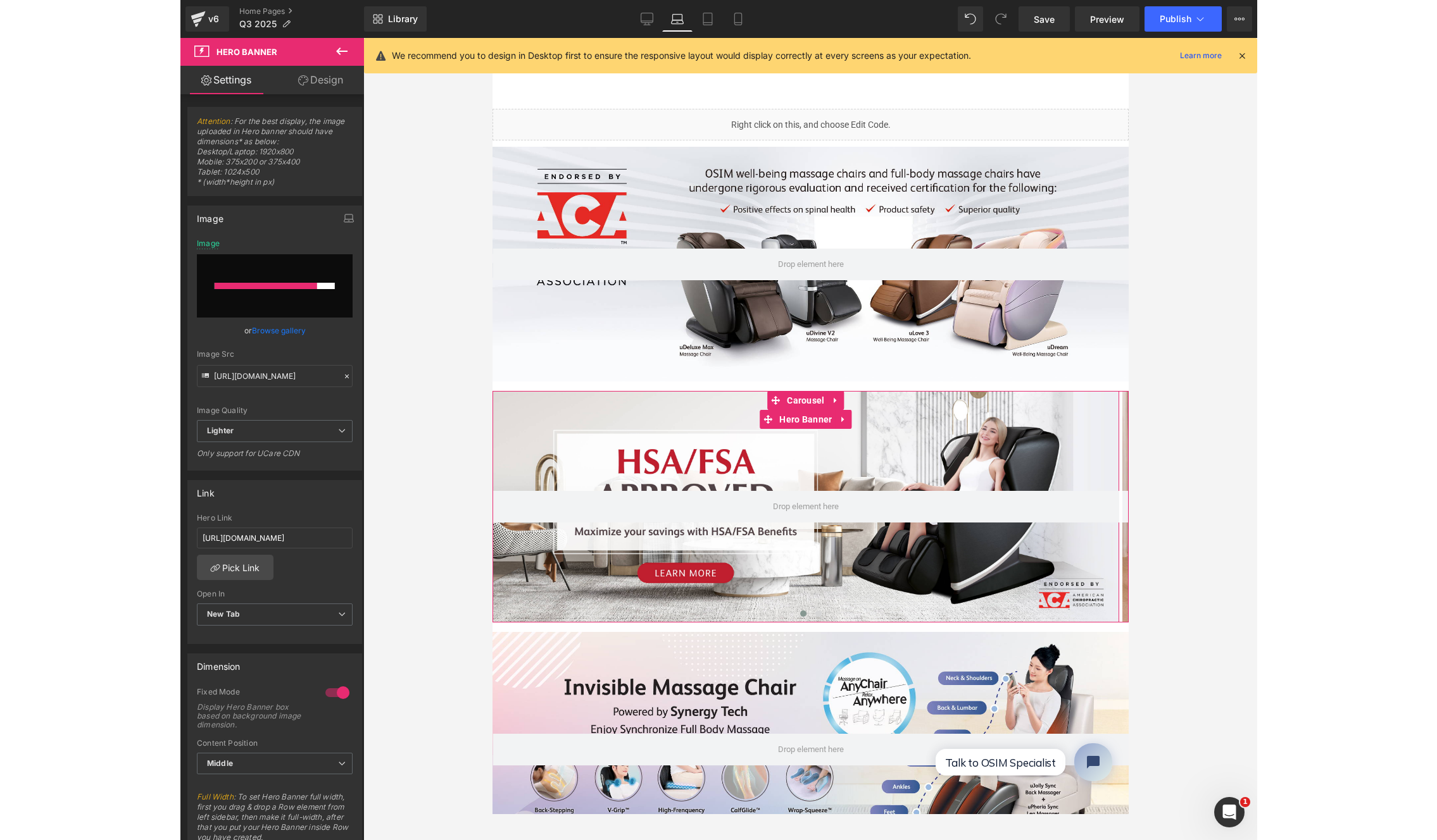
scroll to position [0, 0]
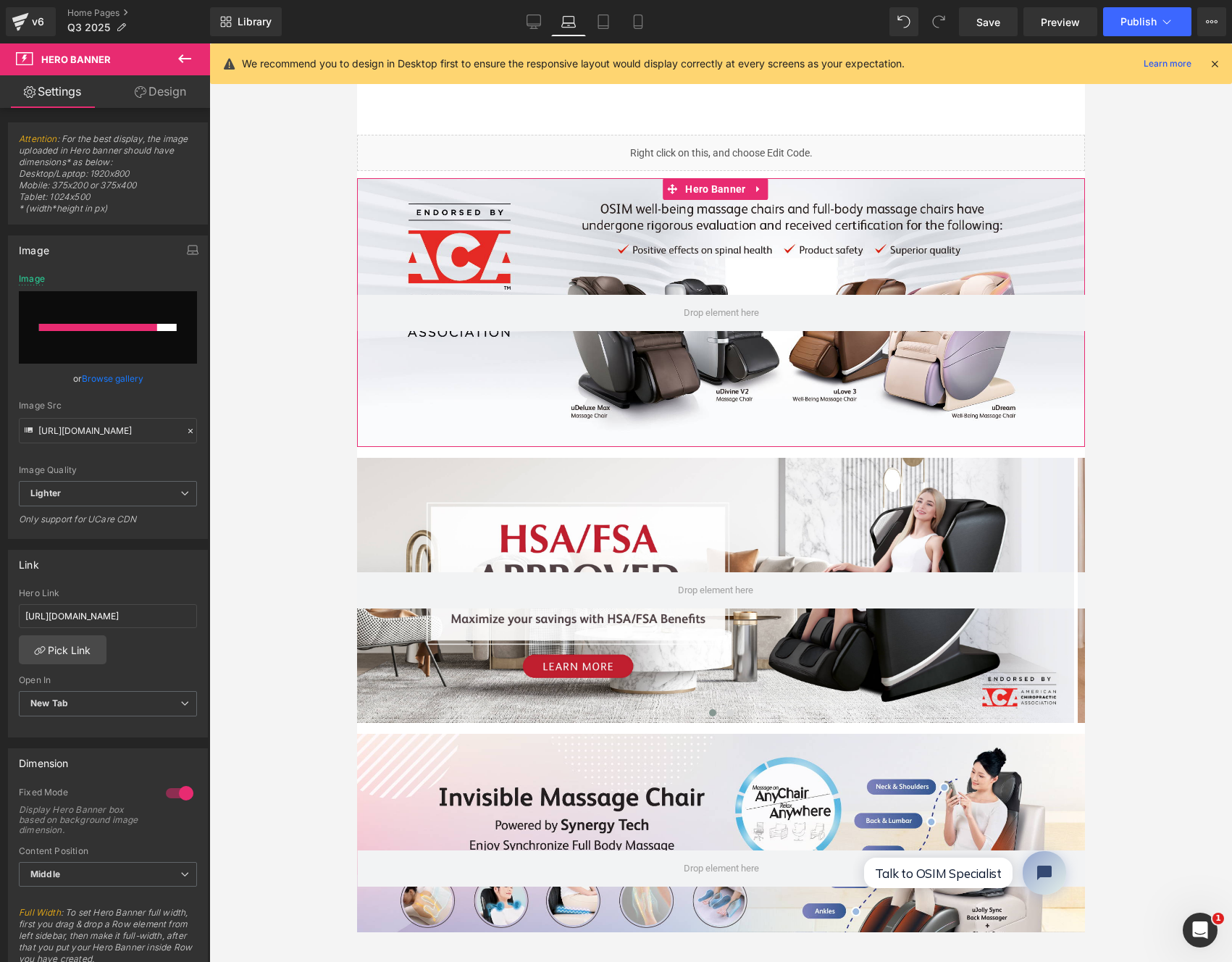
click at [820, 250] on div at bounding box center [720, 313] width 728 height 269
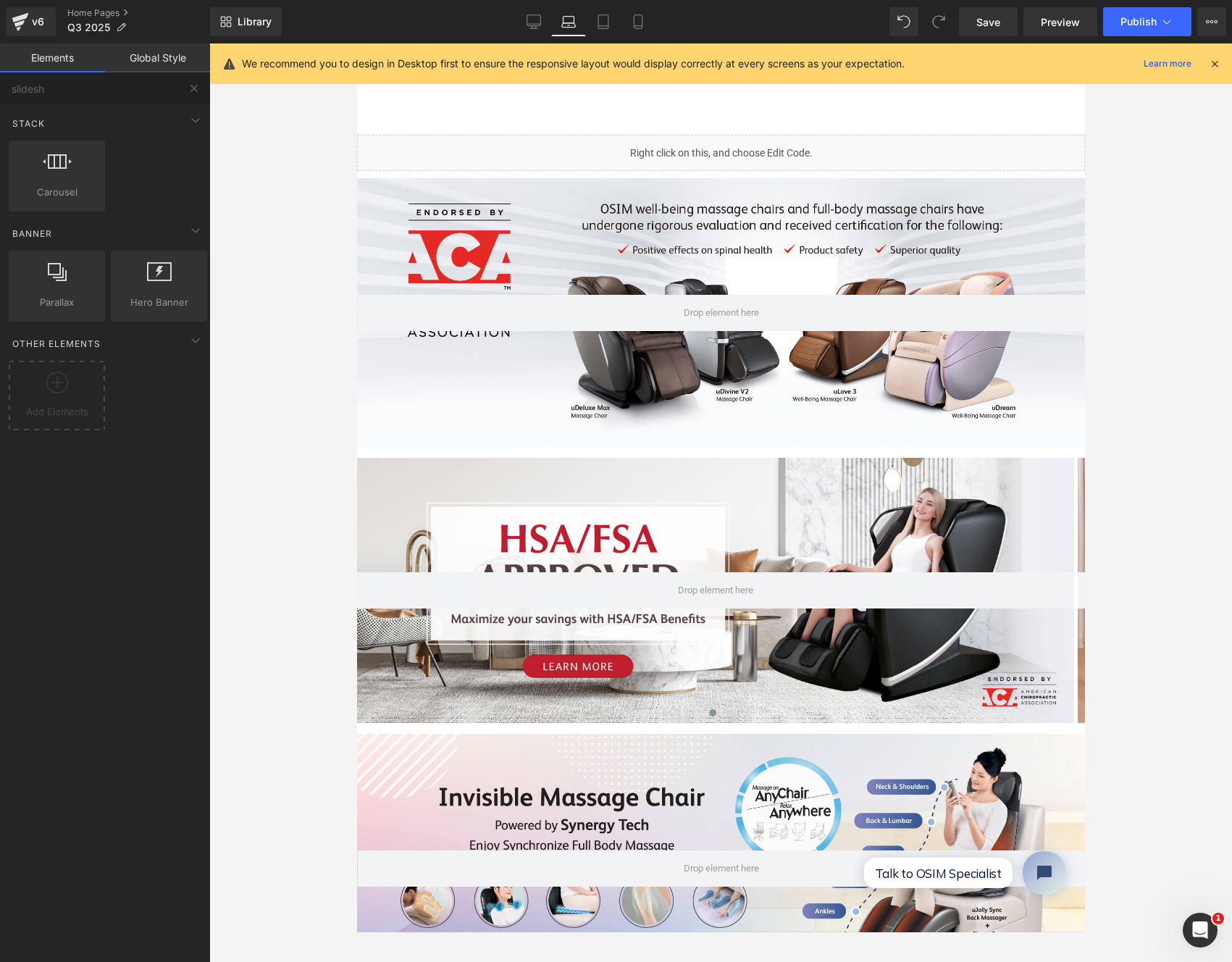
click at [716, 110] on div "Promotion Promotion" at bounding box center [720, 107] width 728 height 55
click at [313, 133] on div at bounding box center [721, 503] width 1023 height 919
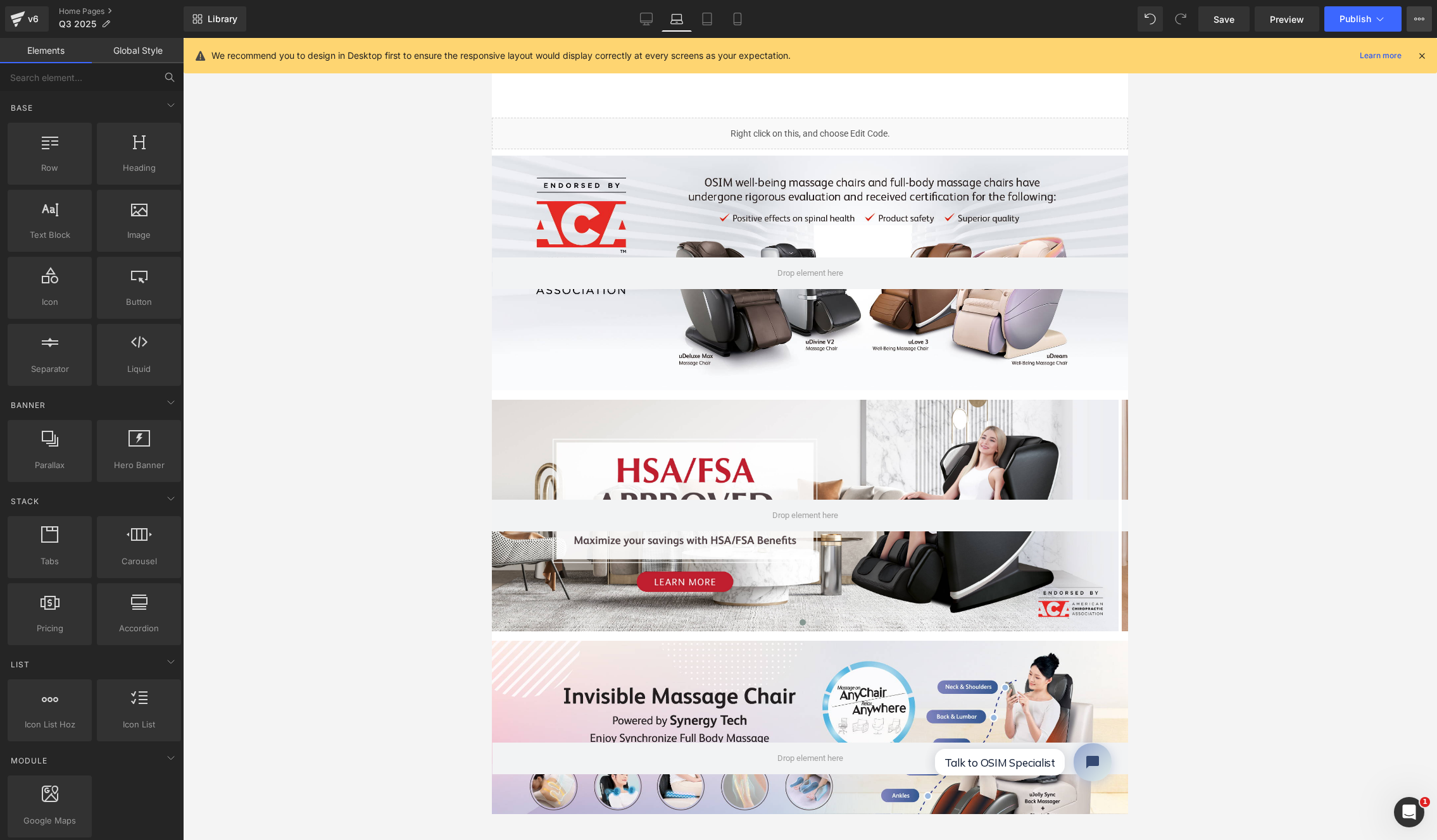
click at [1262, 24] on button "View Live Page View with current Template Save Template to Library Schedule Pub…" at bounding box center [1419, 19] width 25 height 25
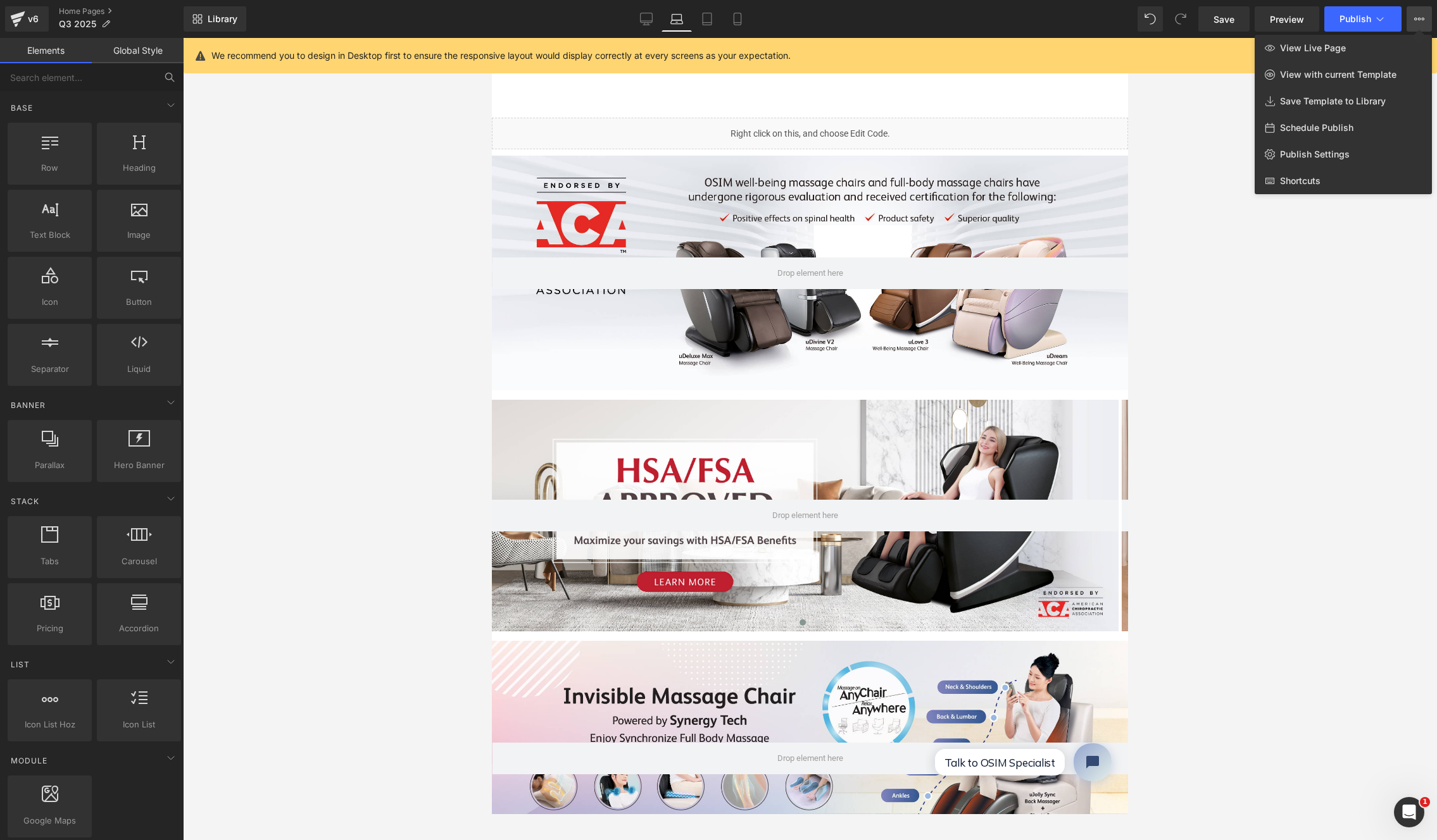
click at [1235, 330] on div at bounding box center [810, 439] width 1254 height 802
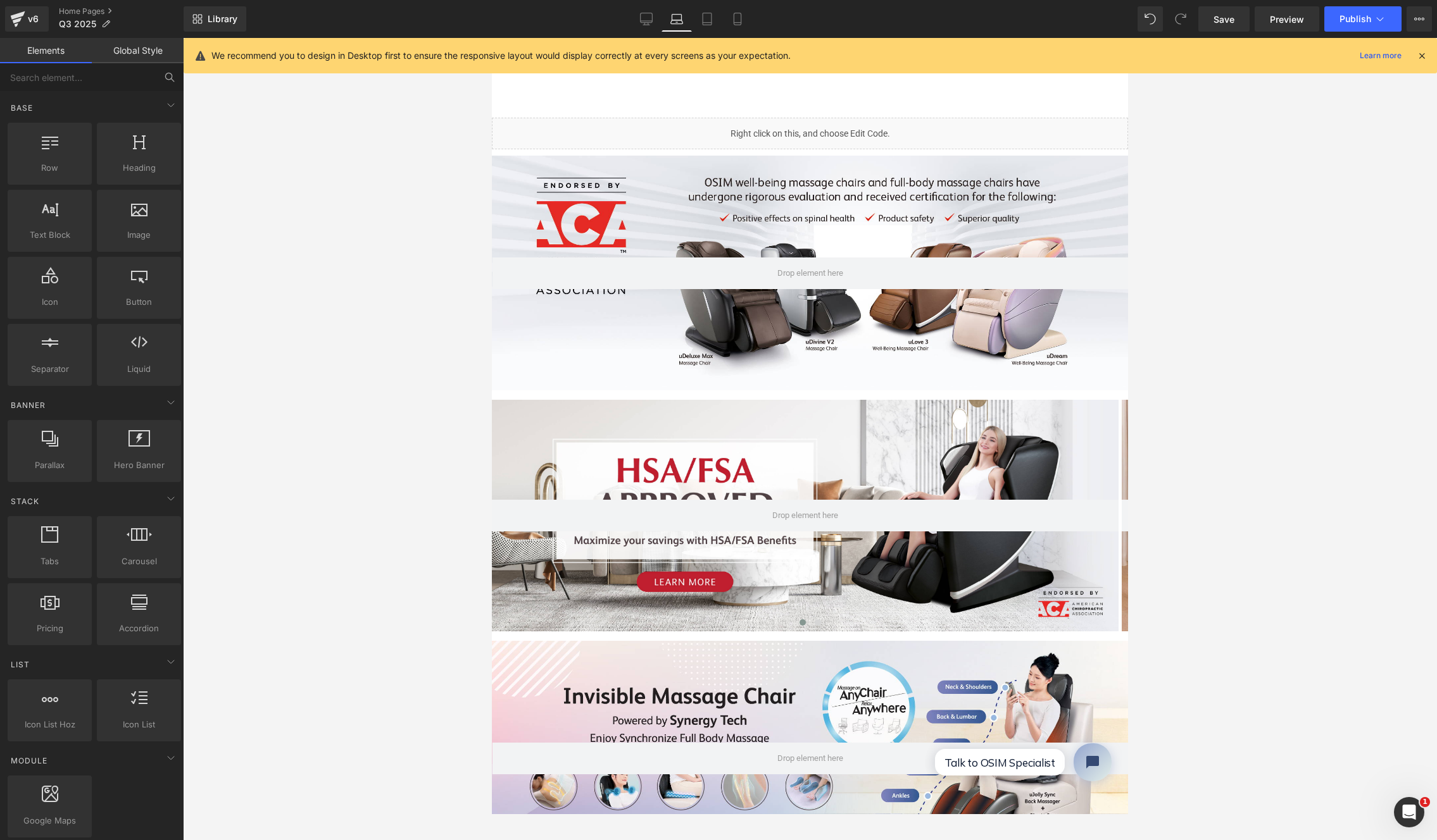
click at [556, 108] on div "Promotion Promotion" at bounding box center [809, 93] width 636 height 48
click at [641, 24] on icon at bounding box center [646, 18] width 13 height 13
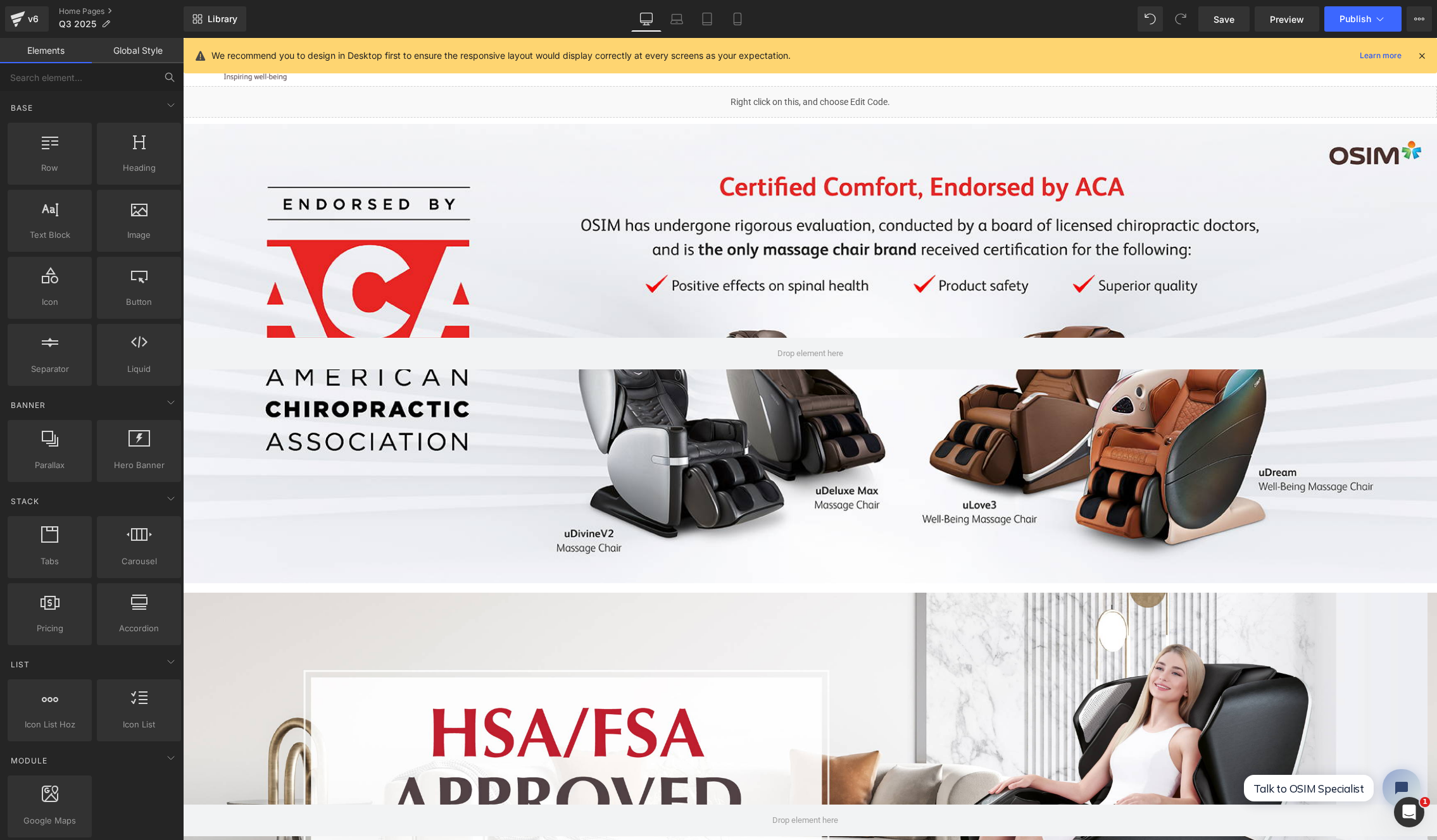
click at [1262, 57] on icon at bounding box center [1421, 55] width 11 height 11
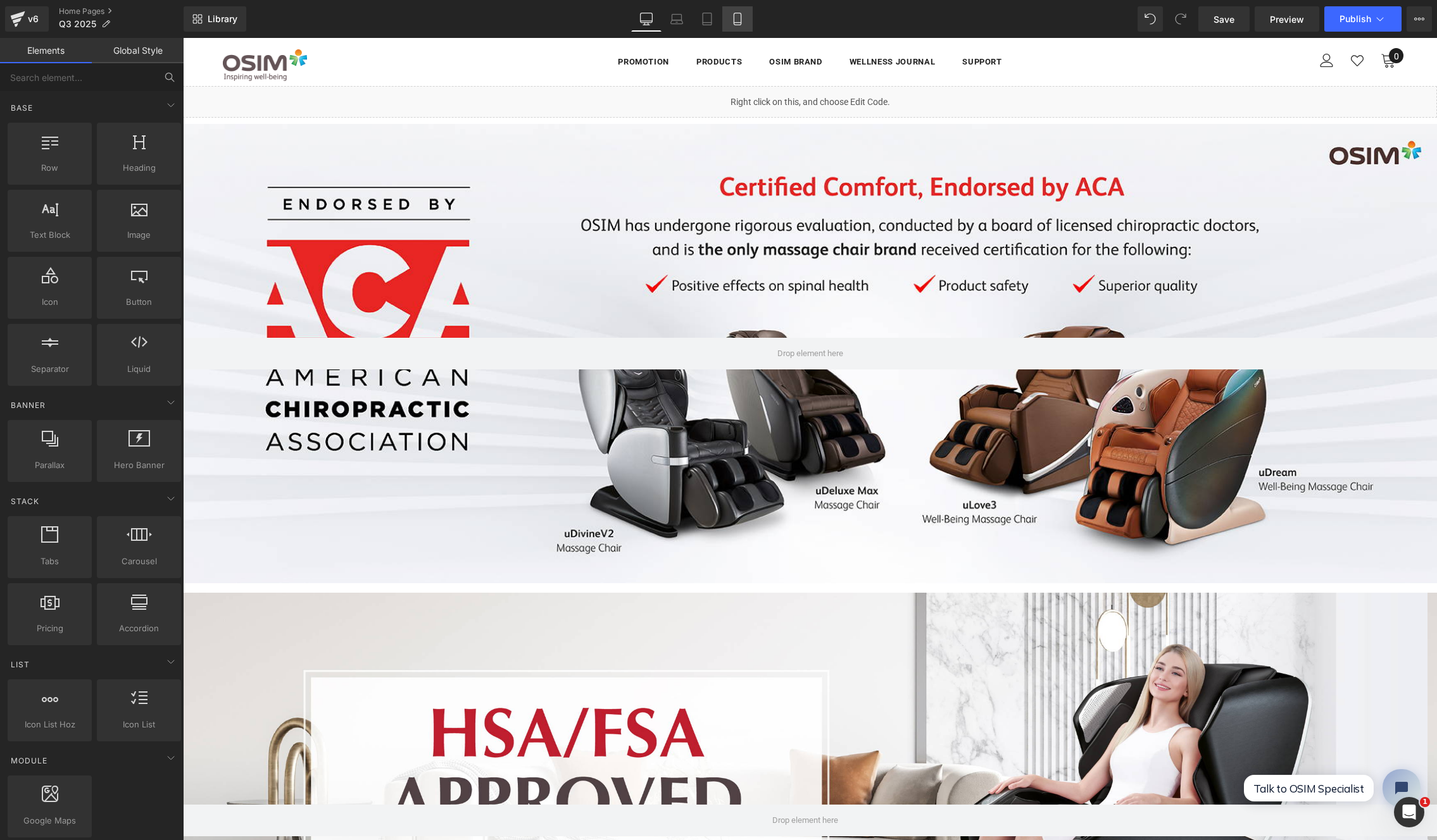
click at [726, 21] on link "Mobile" at bounding box center [737, 19] width 30 height 25
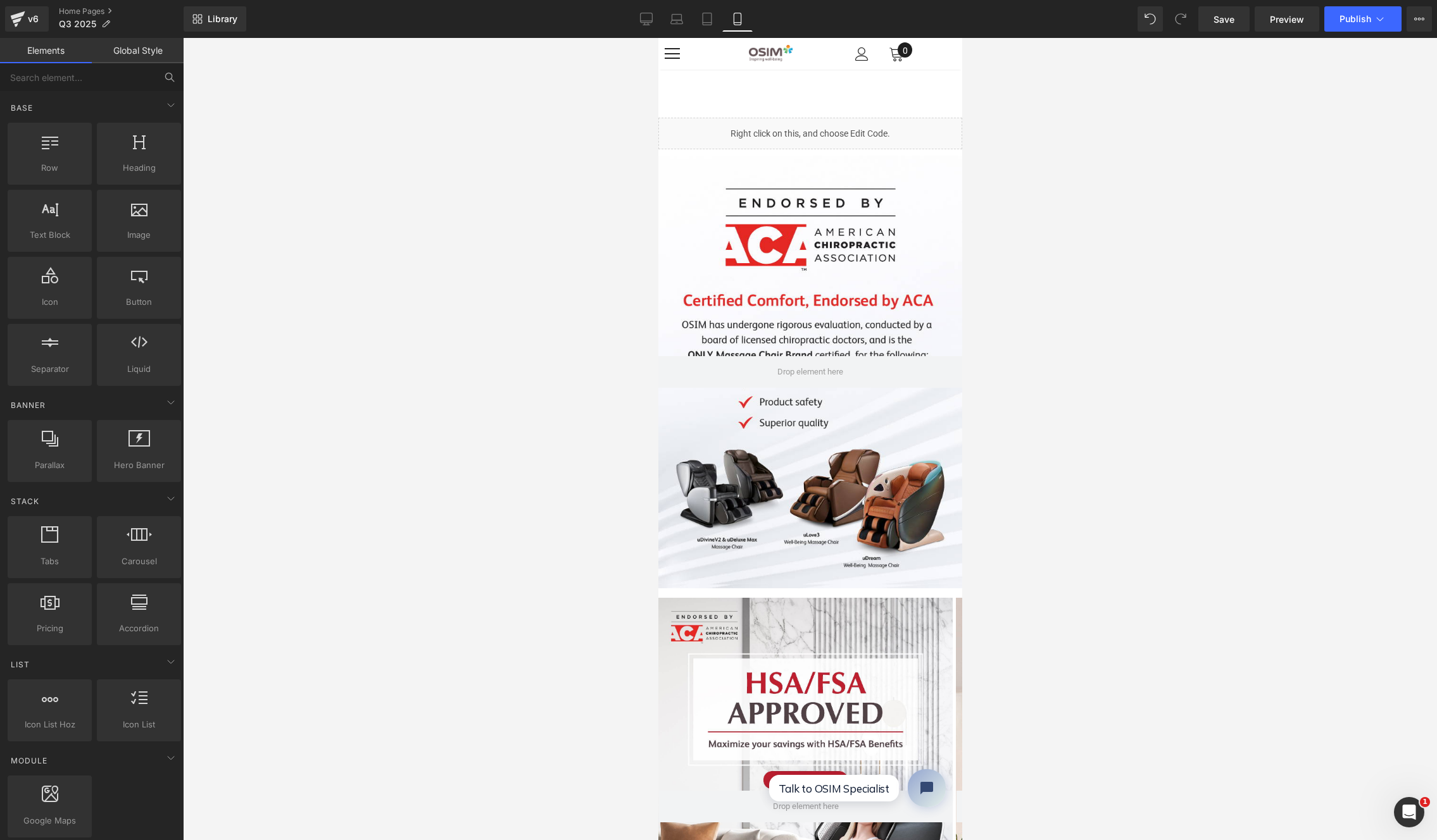
click at [812, 84] on div "Promotion Promotion" at bounding box center [809, 93] width 304 height 48
click at [902, 138] on div "Liquid" at bounding box center [809, 133] width 304 height 32
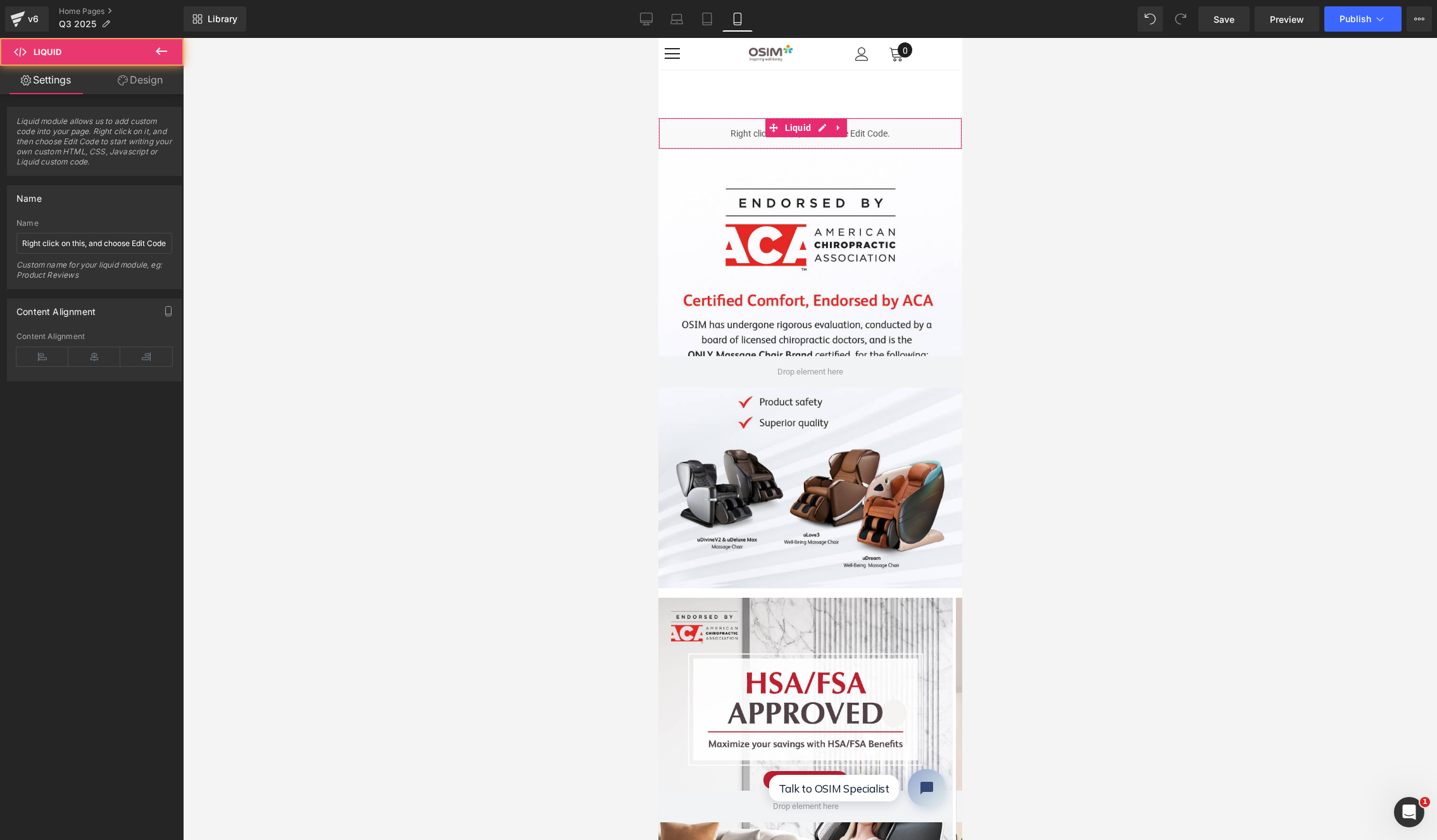
click at [163, 88] on link "Design" at bounding box center [140, 79] width 92 height 29
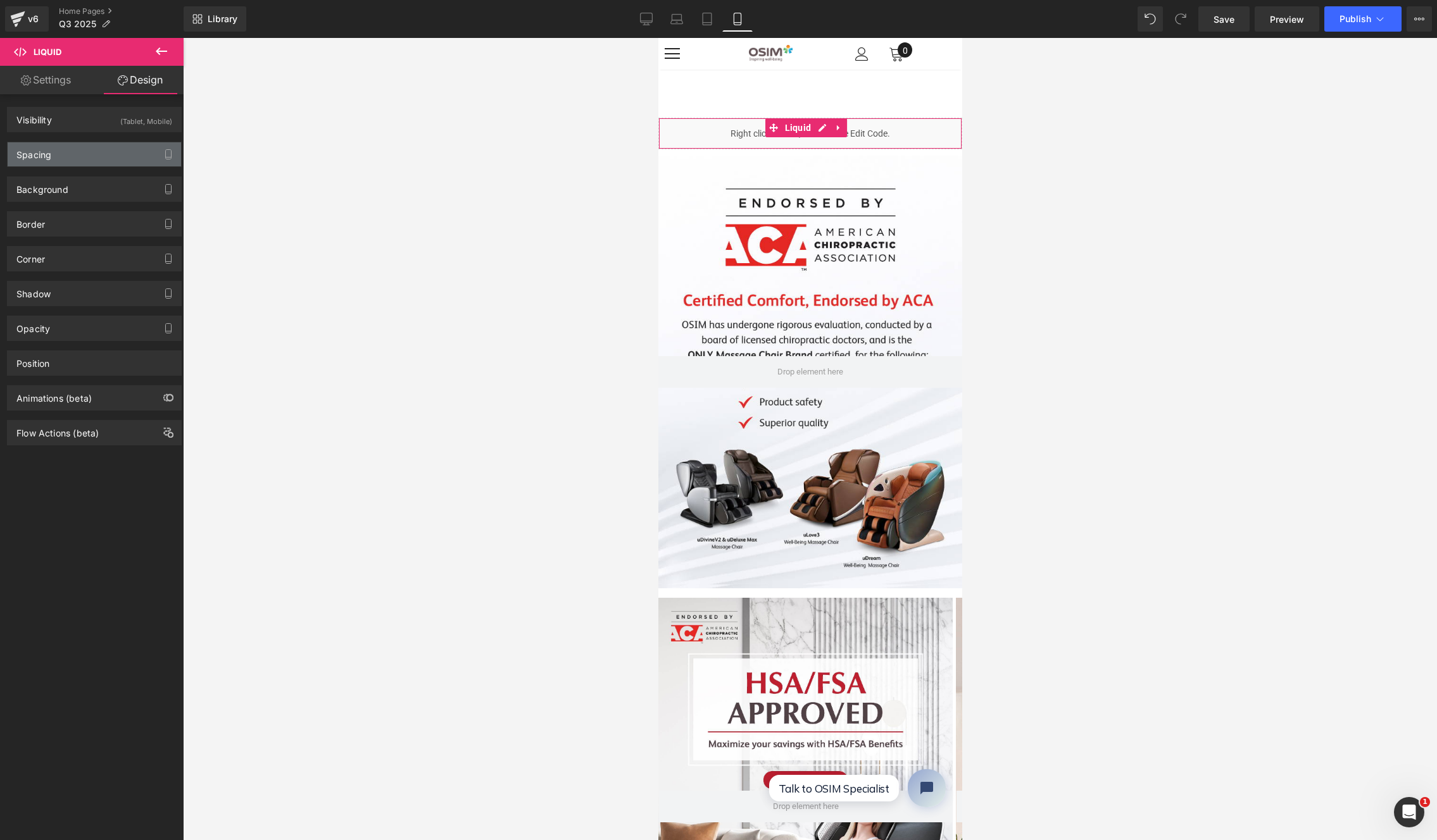
type input "0"
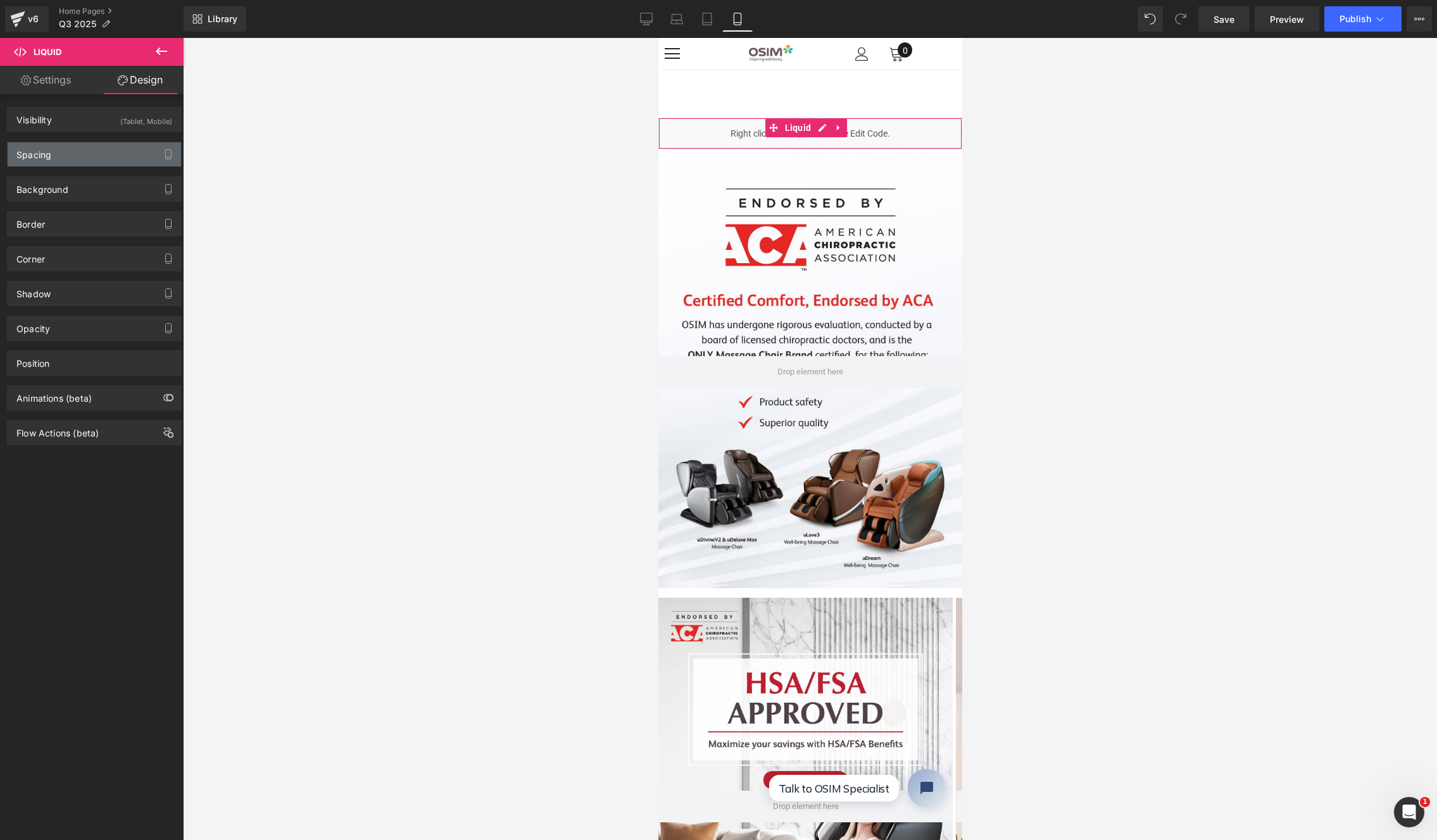
type input "0"
click at [77, 156] on div "Spacing" at bounding box center [94, 154] width 174 height 24
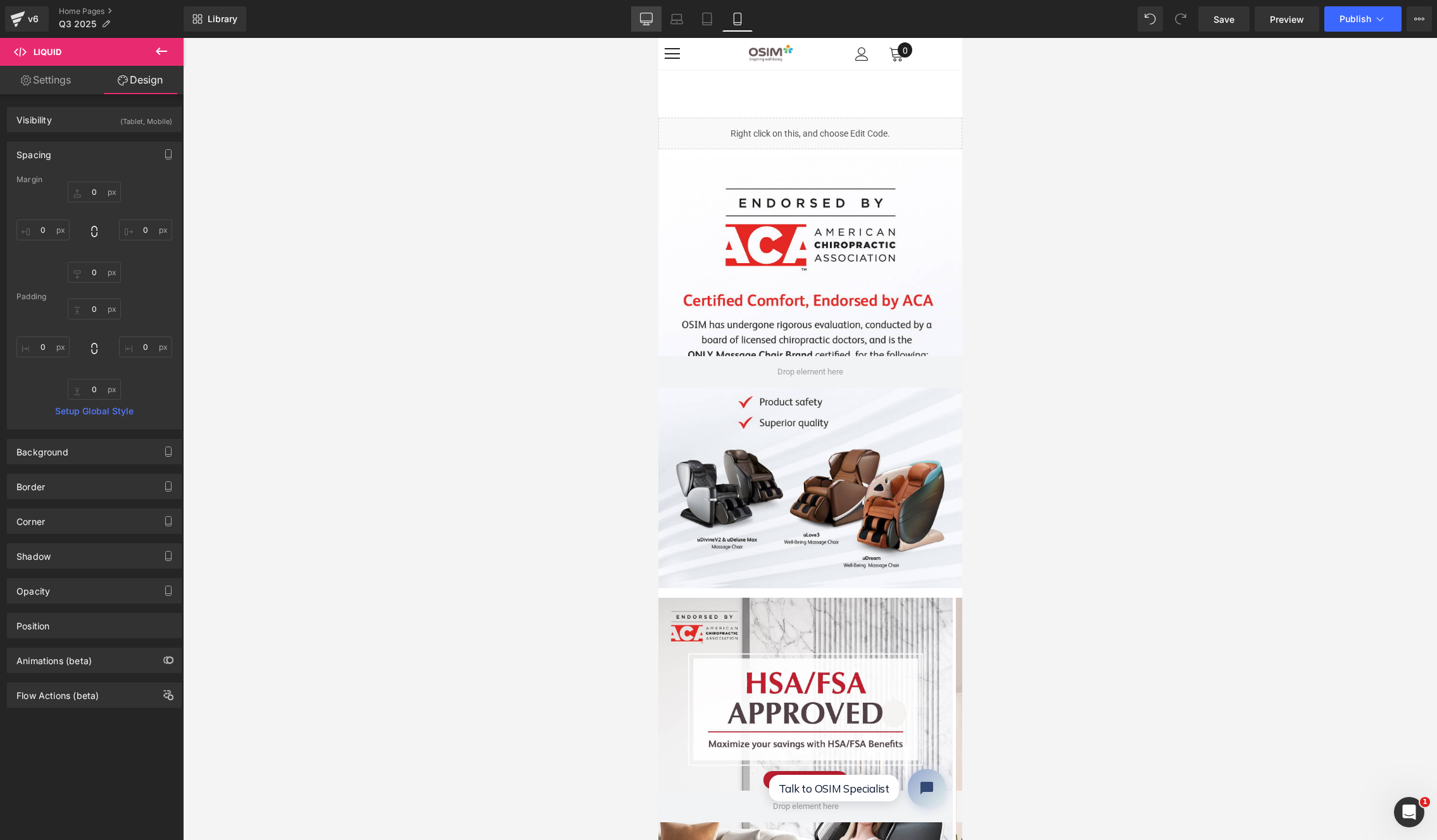
click at [645, 18] on icon at bounding box center [646, 18] width 13 height 13
type input "0"
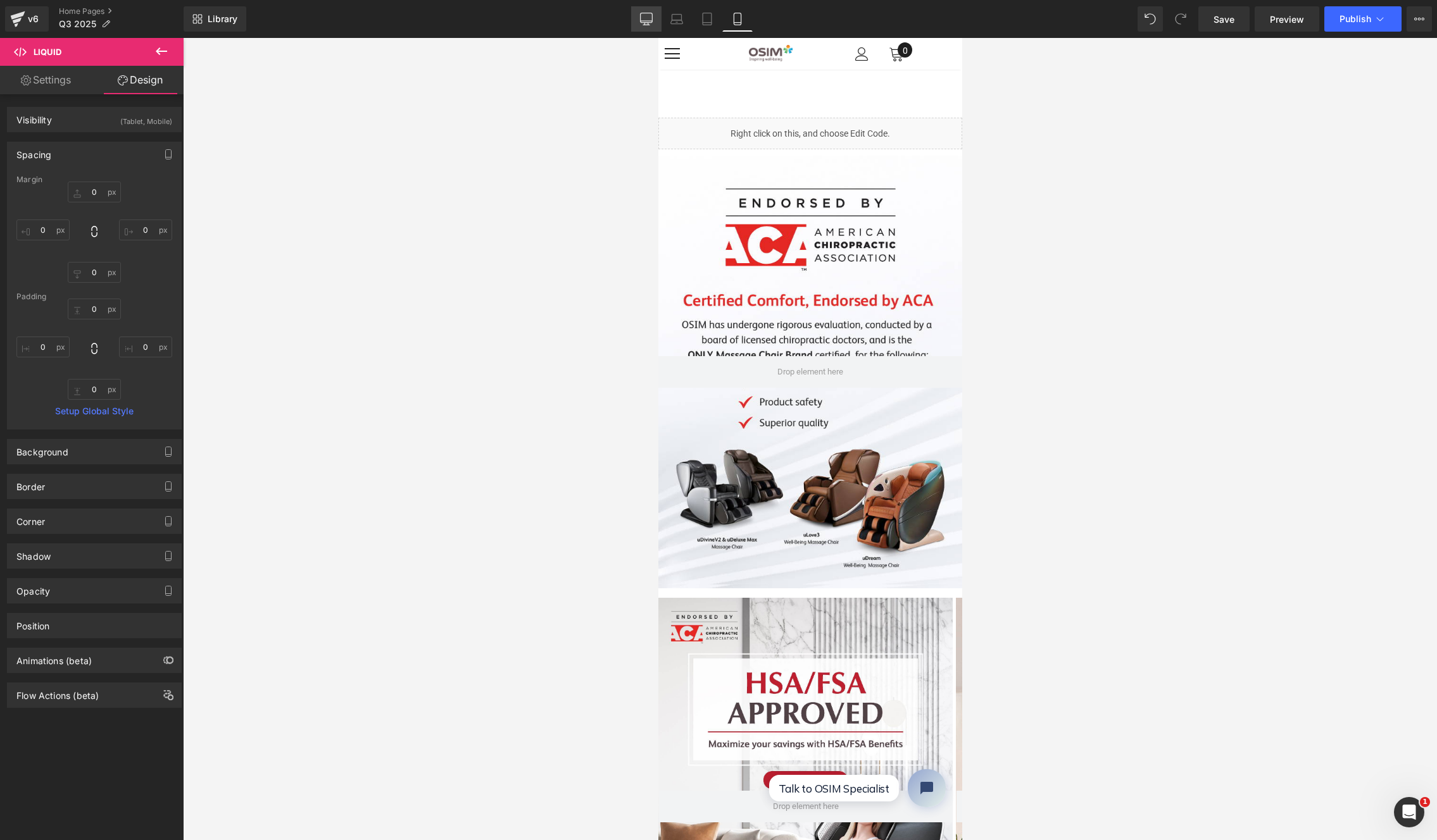
type input "0"
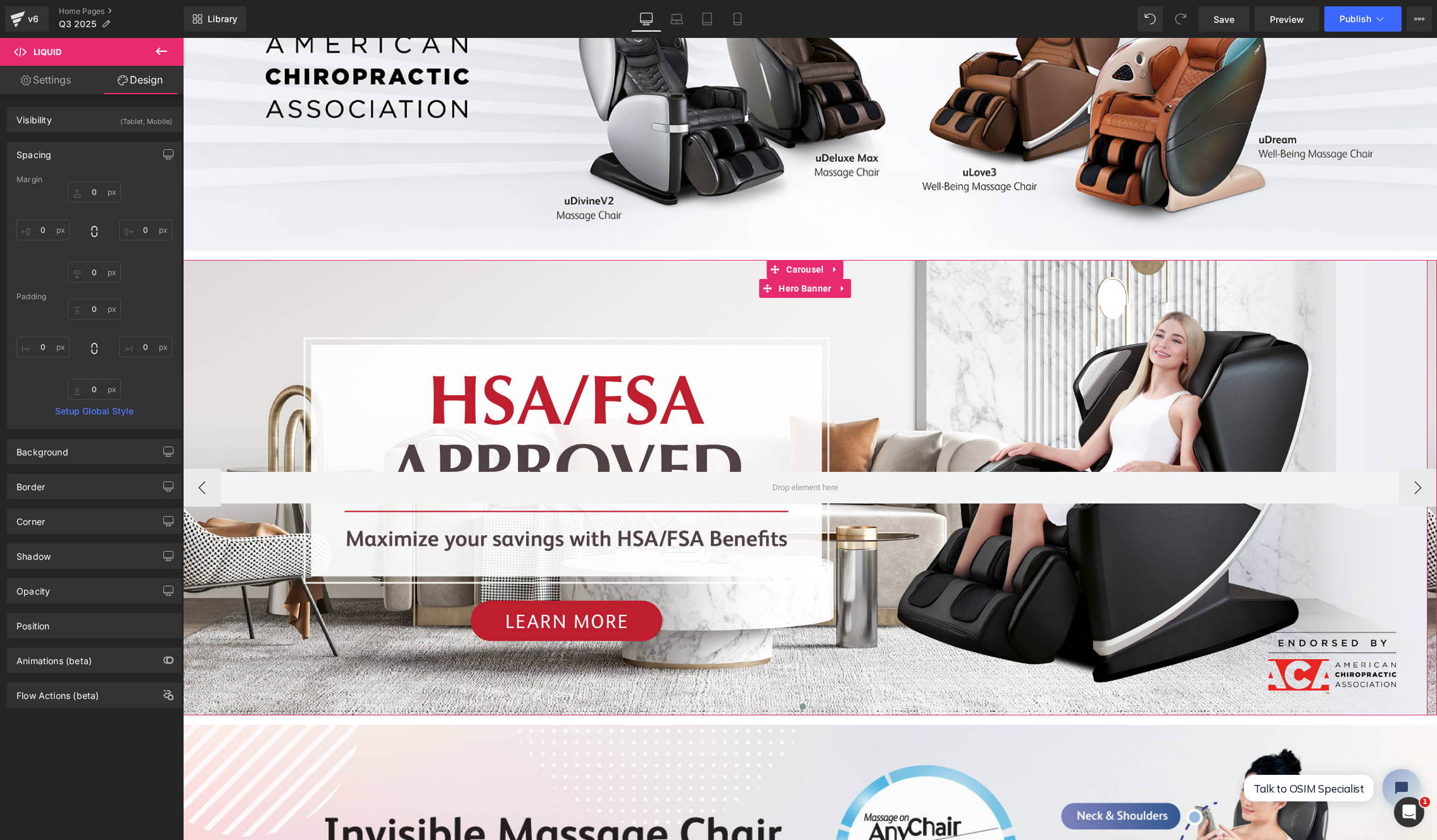
scroll to position [394, 0]
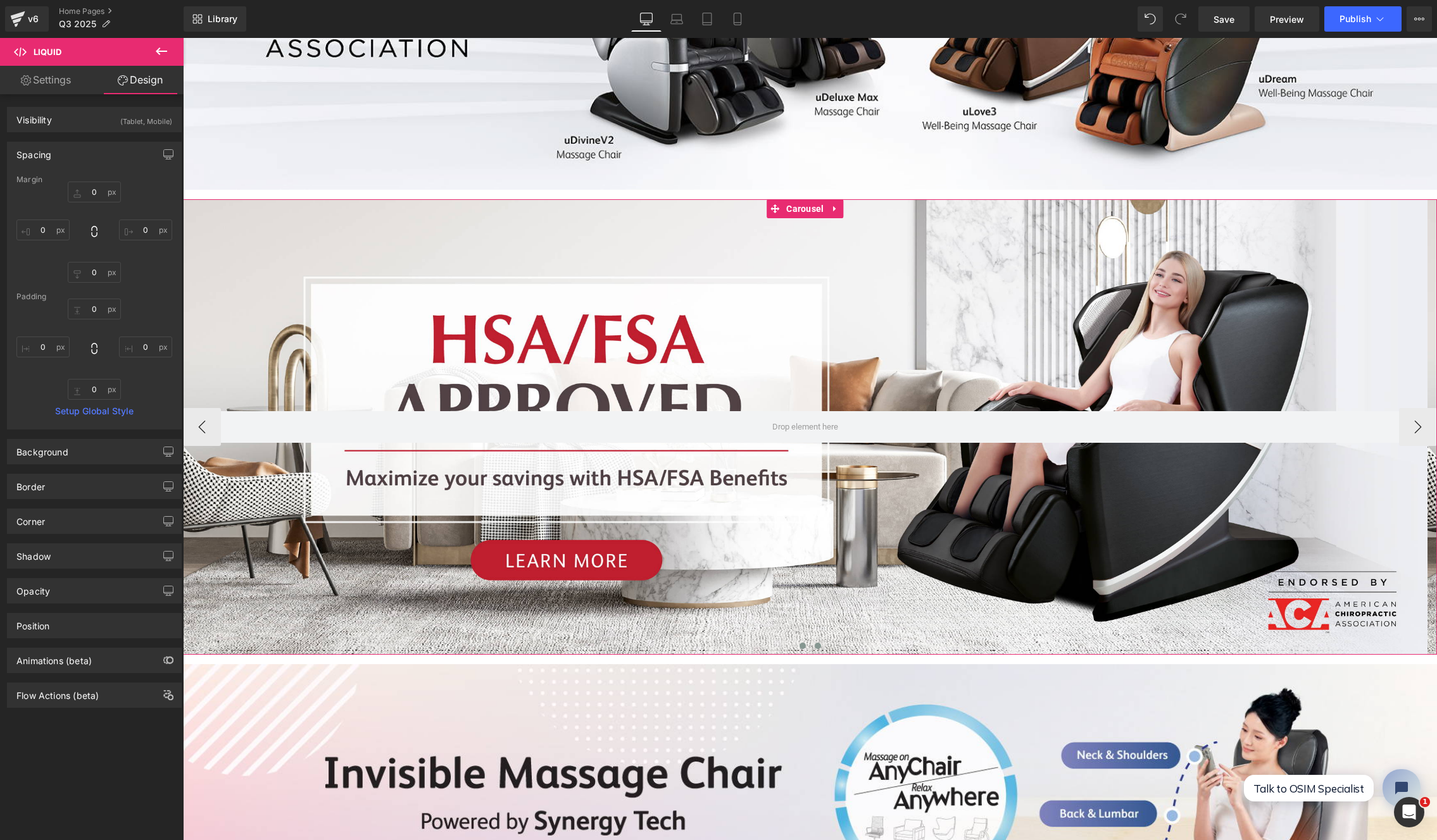
click at [816, 641] on button at bounding box center [817, 646] width 15 height 13
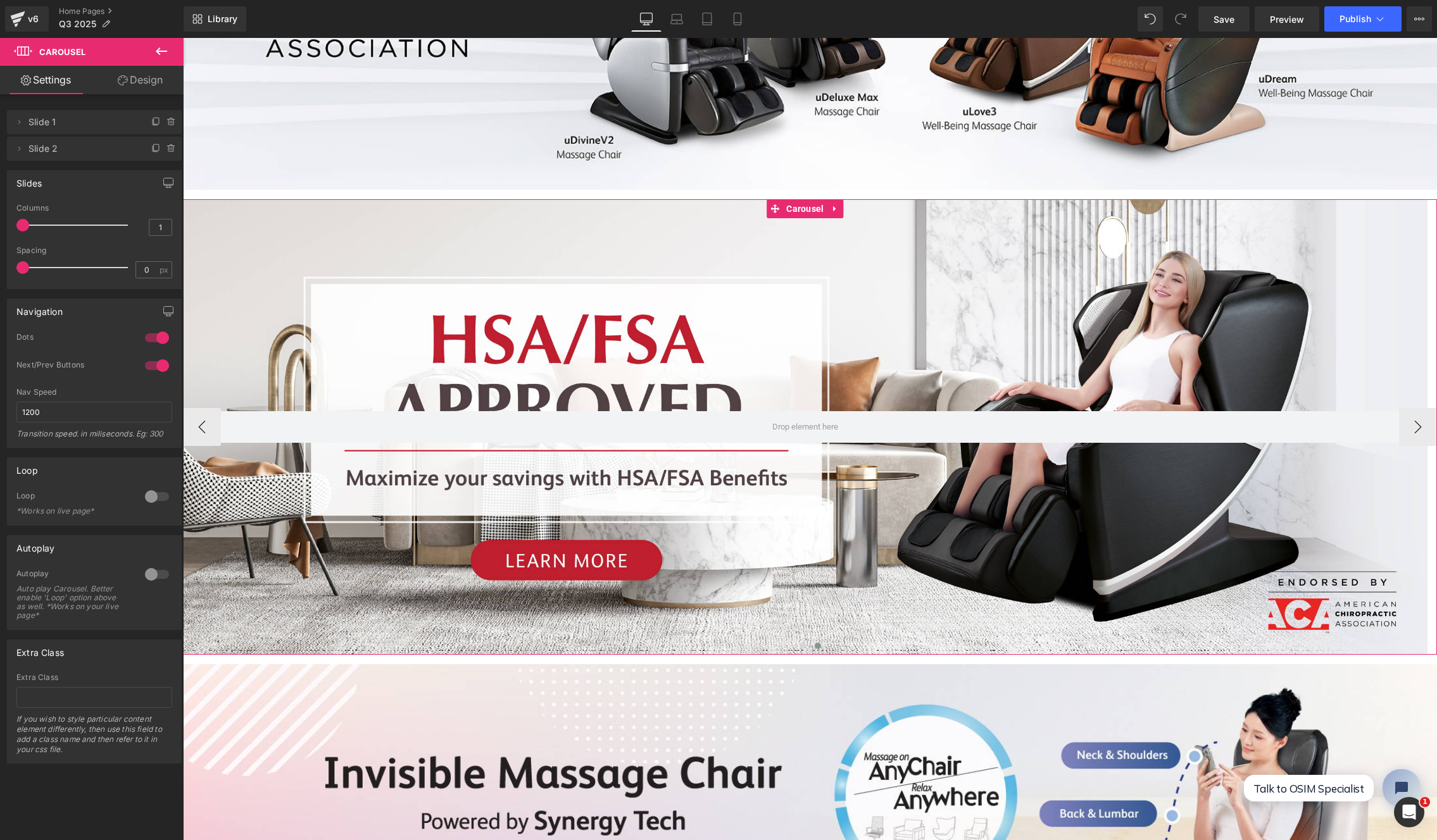
click at [807, 587] on div at bounding box center [805, 427] width 1244 height 455
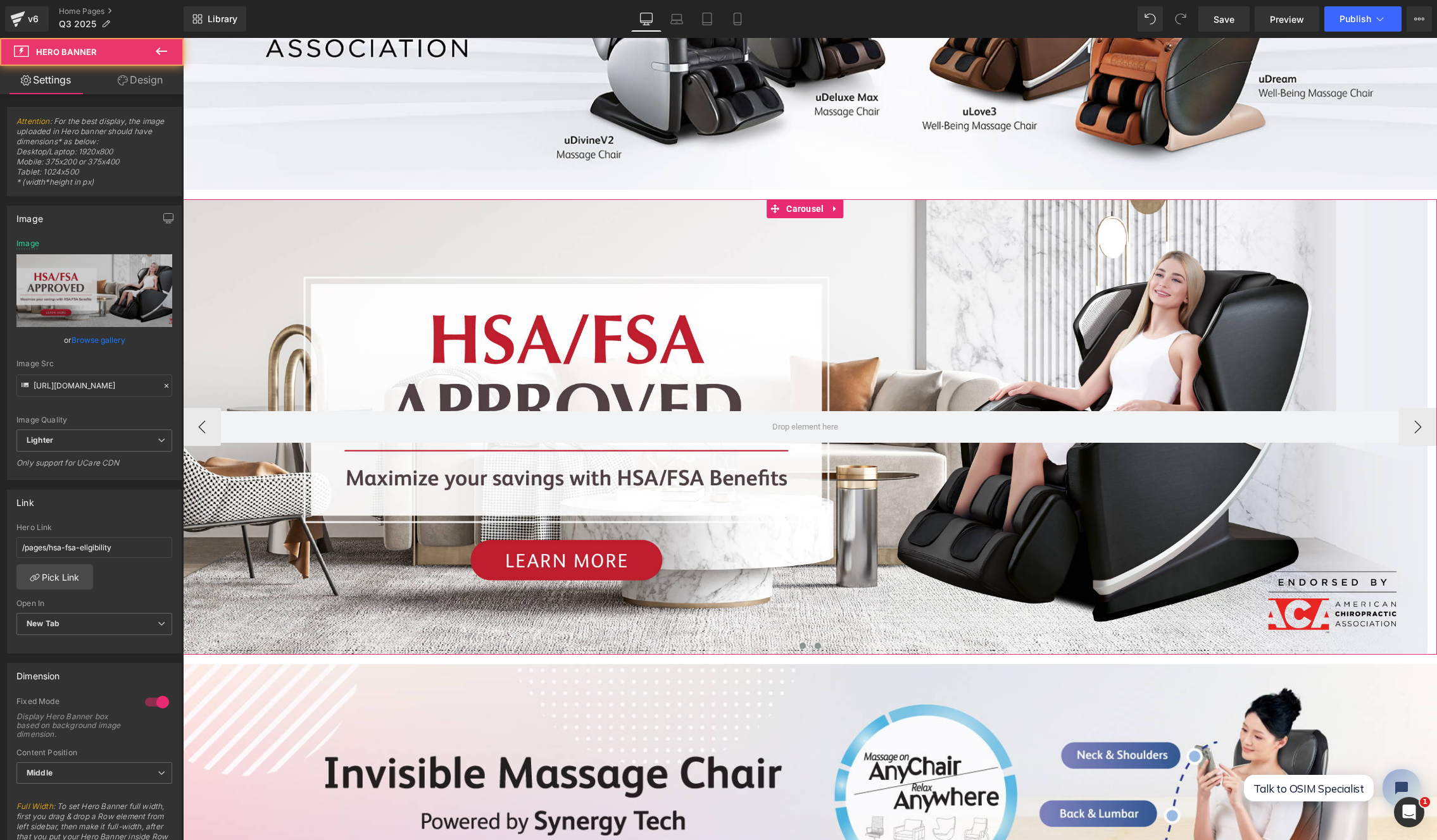
click at [795, 645] on button at bounding box center [803, 646] width 15 height 13
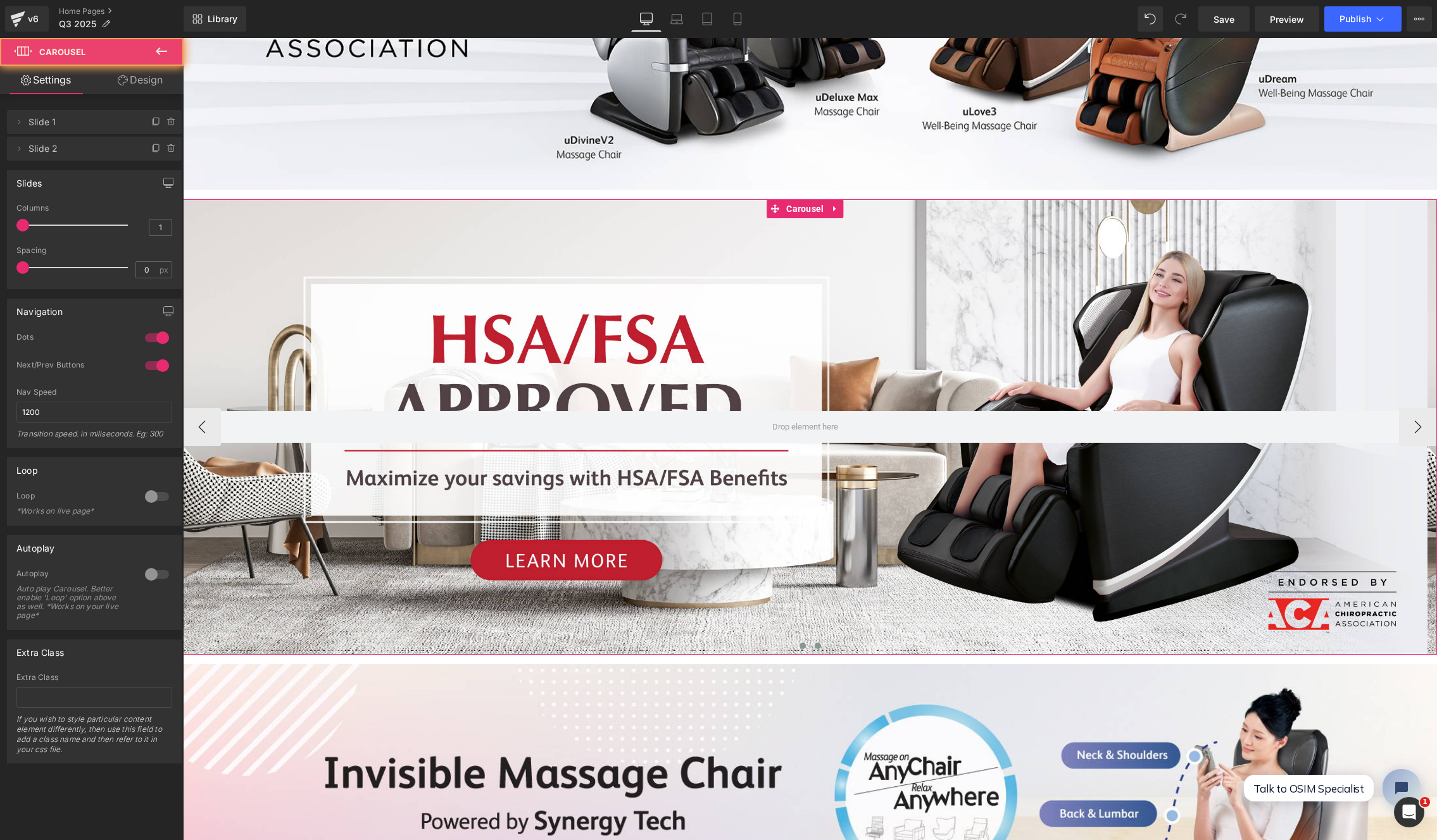
click at [815, 644] on span at bounding box center [817, 646] width 7 height 7
click at [819, 527] on div at bounding box center [805, 427] width 1244 height 455
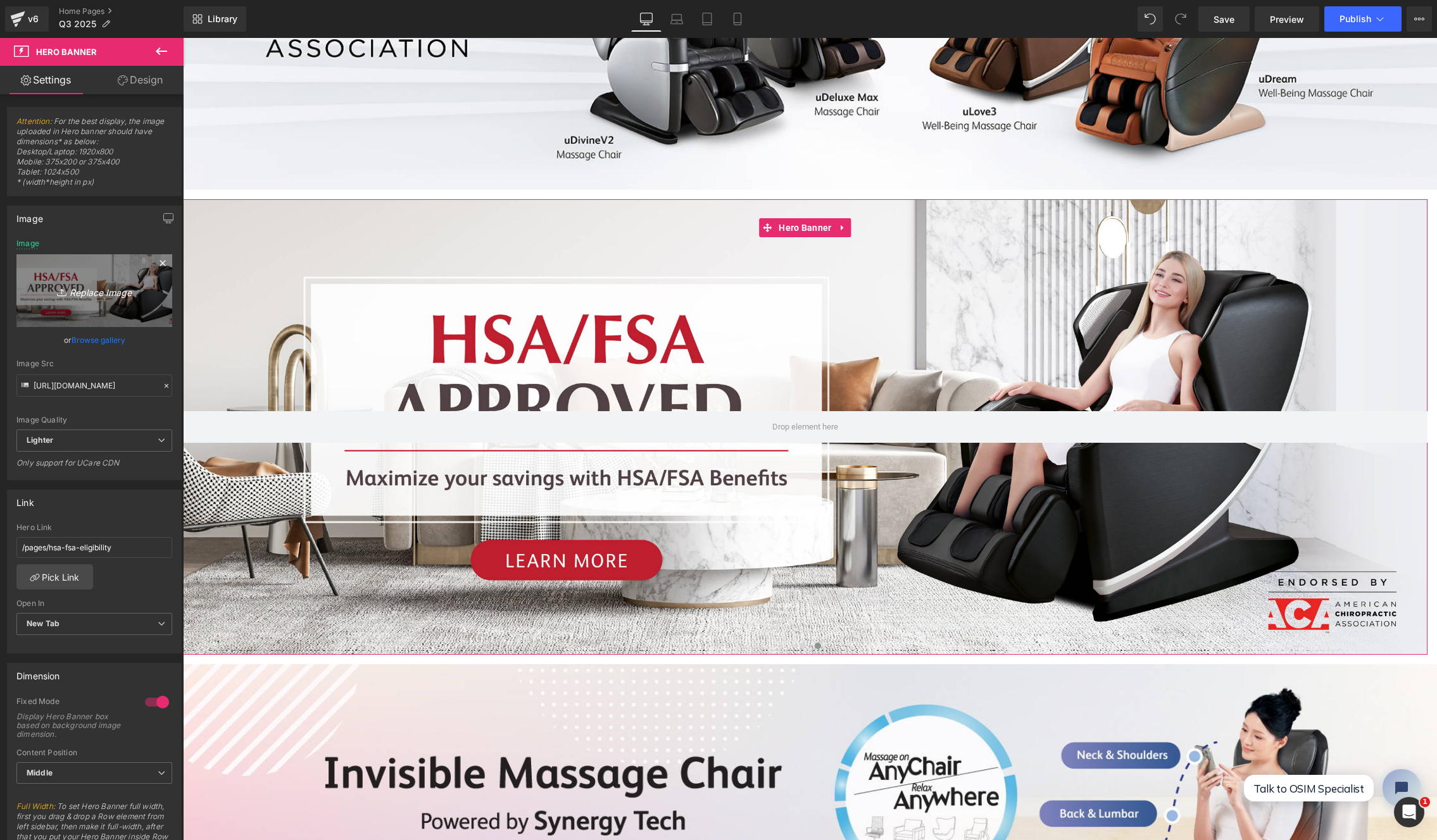
click at [118, 303] on link "Replace Image" at bounding box center [94, 291] width 156 height 73
type input "C:\fakepath\Portable Massager HSA Banner-16.jpg"
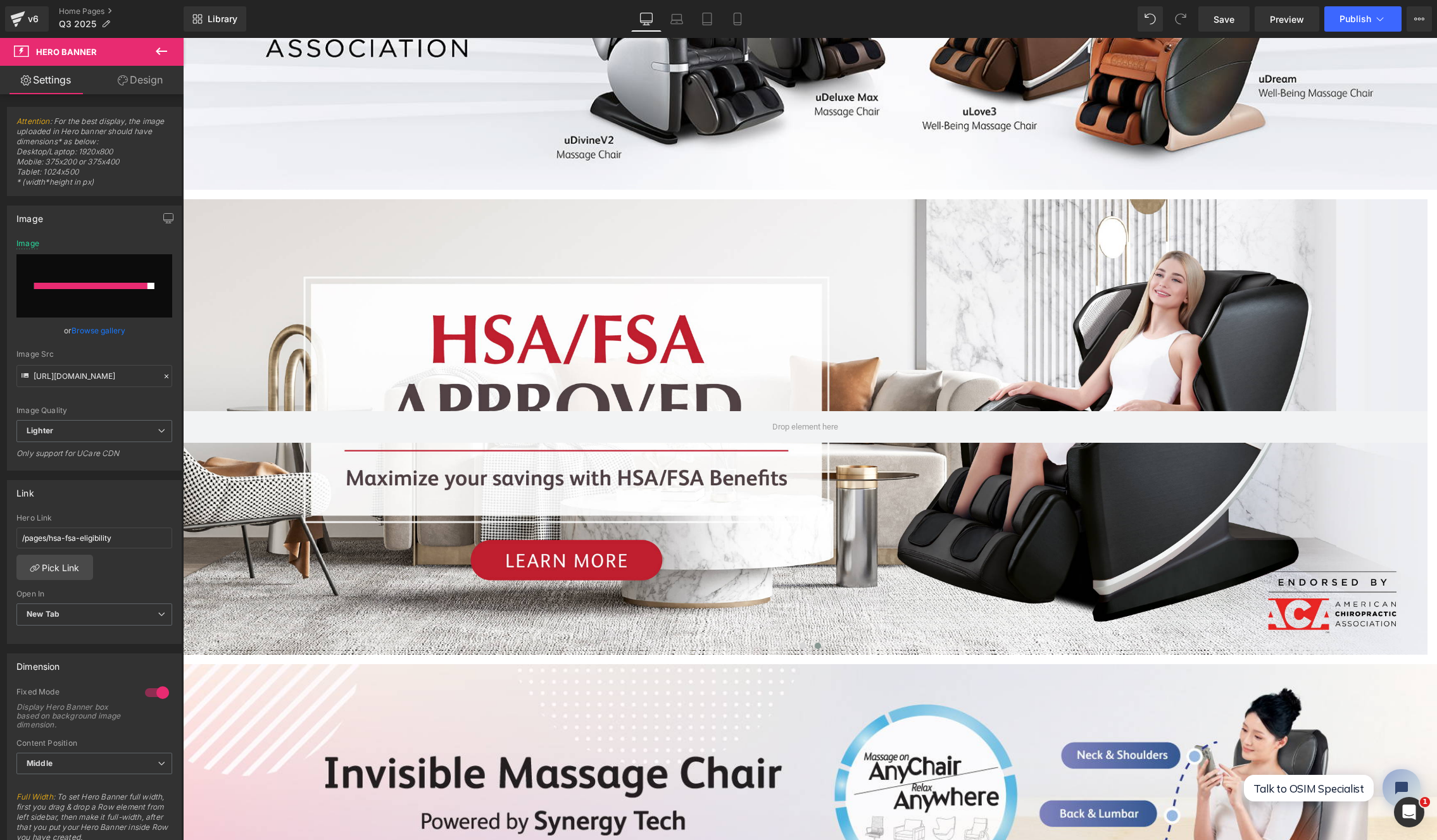
type input "https://ucarecdn.com/fe586f4b-5a90-4e70-b972-b02e808345bf/-/format/auto/-/previ…"
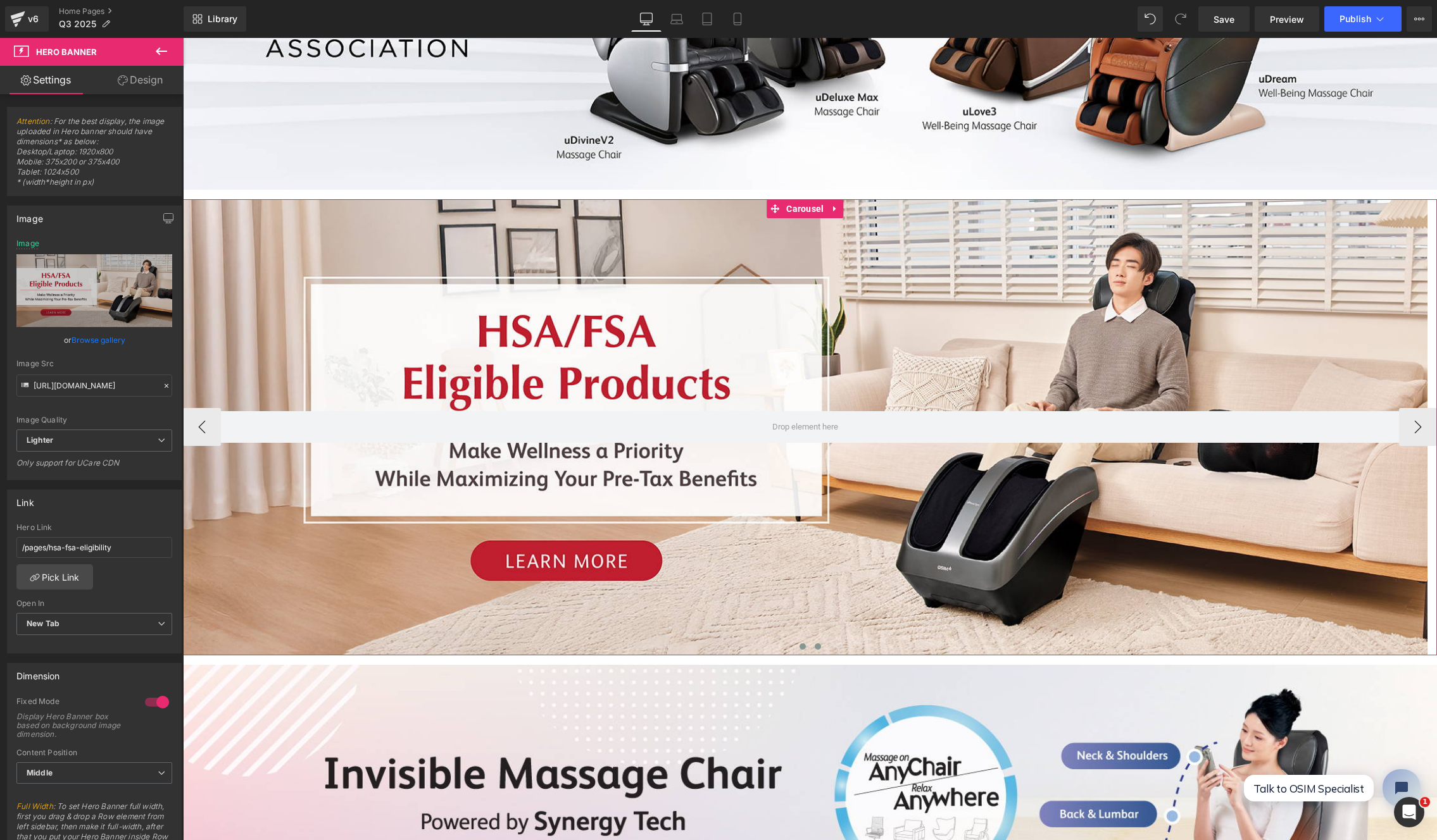
click at [801, 642] on button at bounding box center [803, 647] width 15 height 13
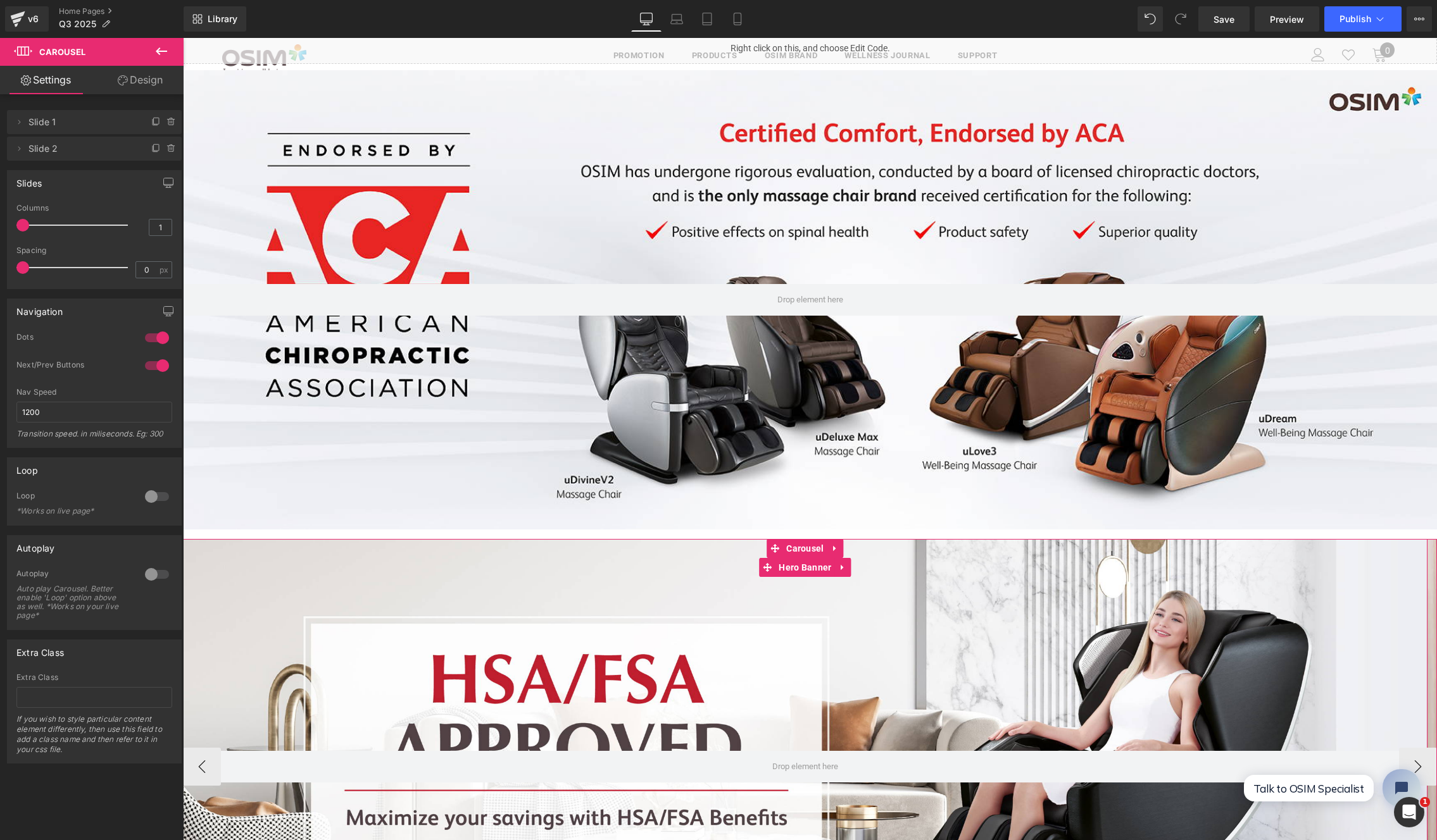
scroll to position [454, 0]
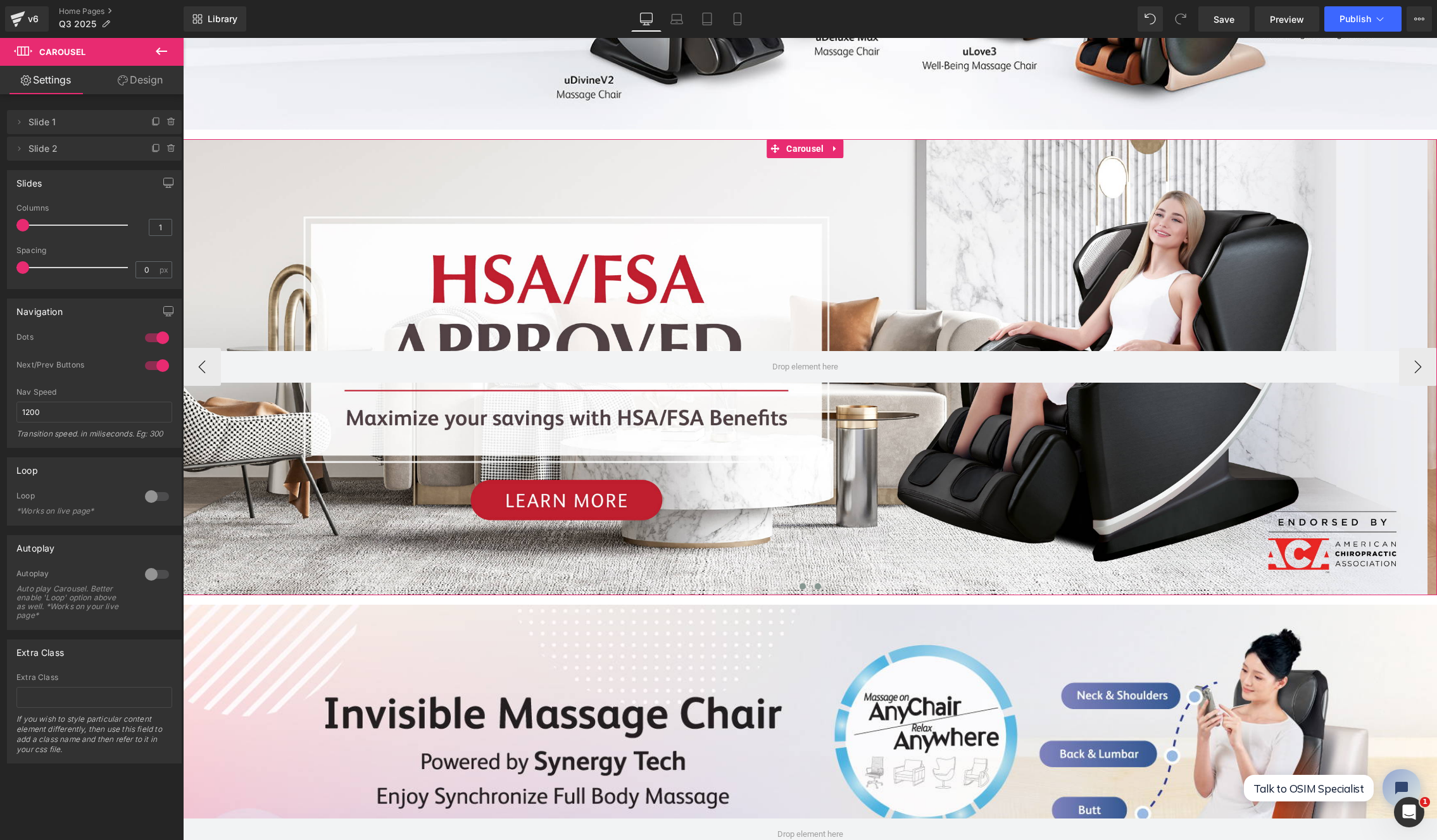
click at [815, 583] on span at bounding box center [817, 586] width 7 height 7
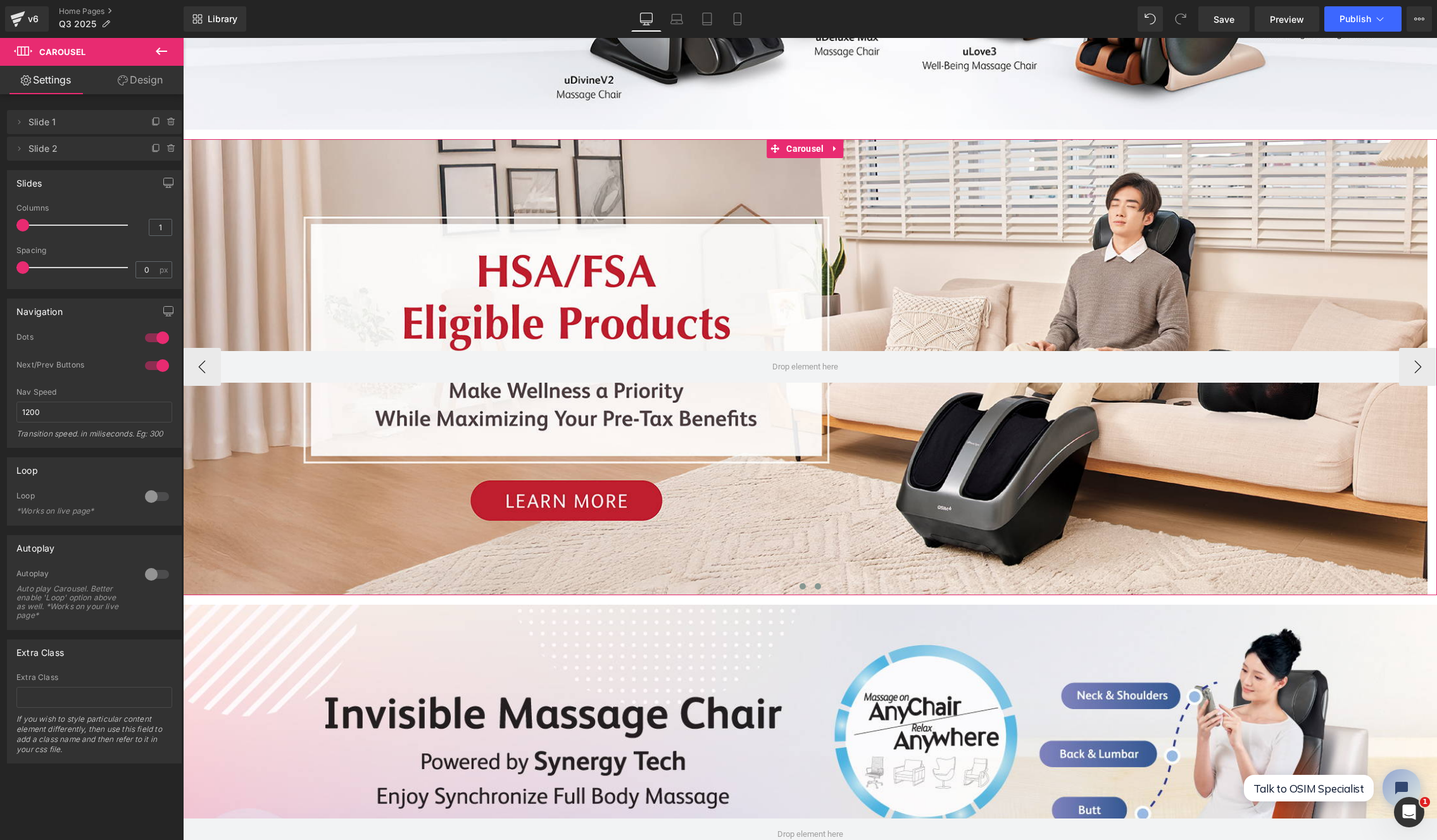
click at [801, 582] on button at bounding box center [803, 586] width 15 height 13
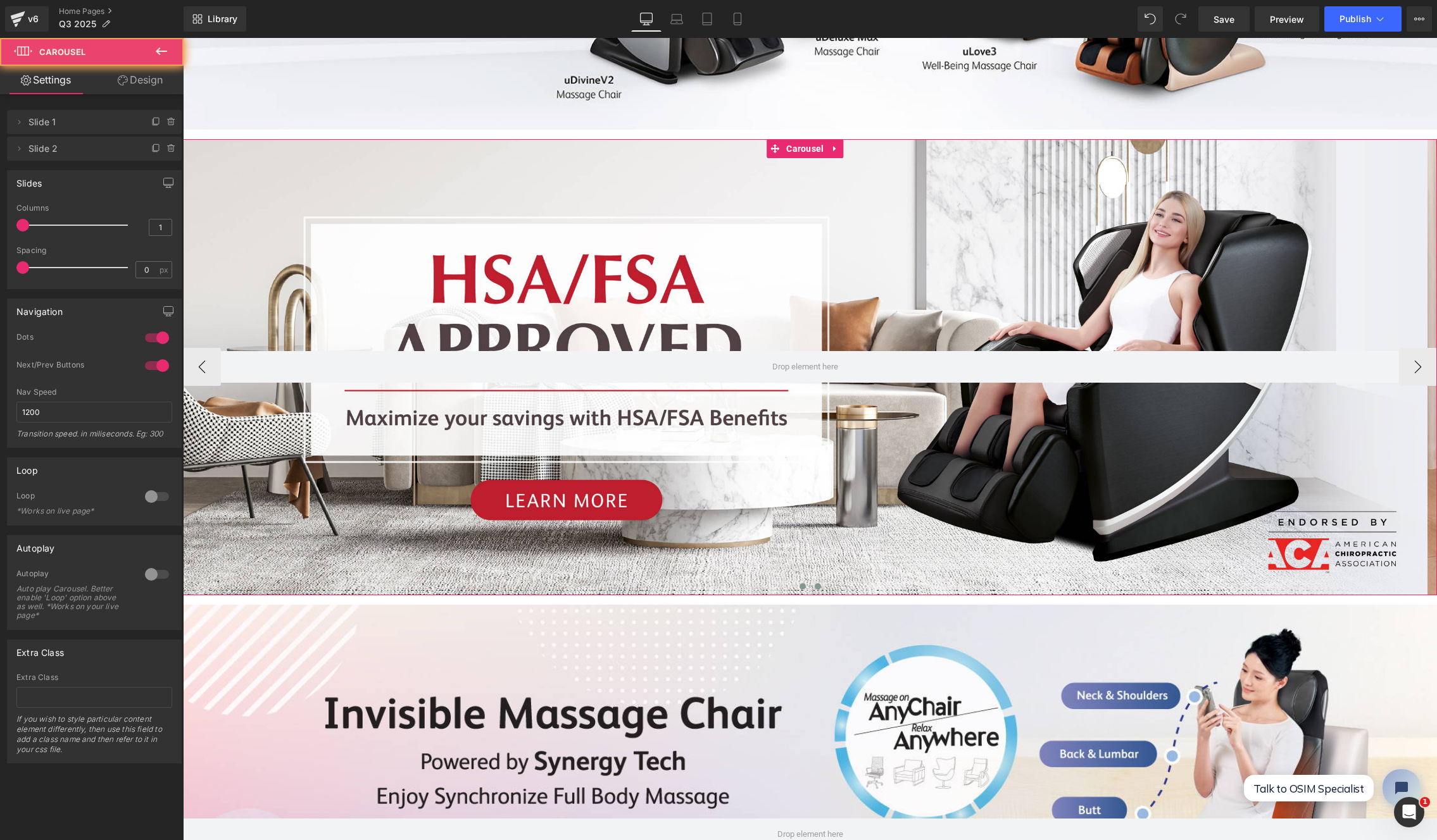
click at [819, 582] on button at bounding box center [817, 586] width 15 height 13
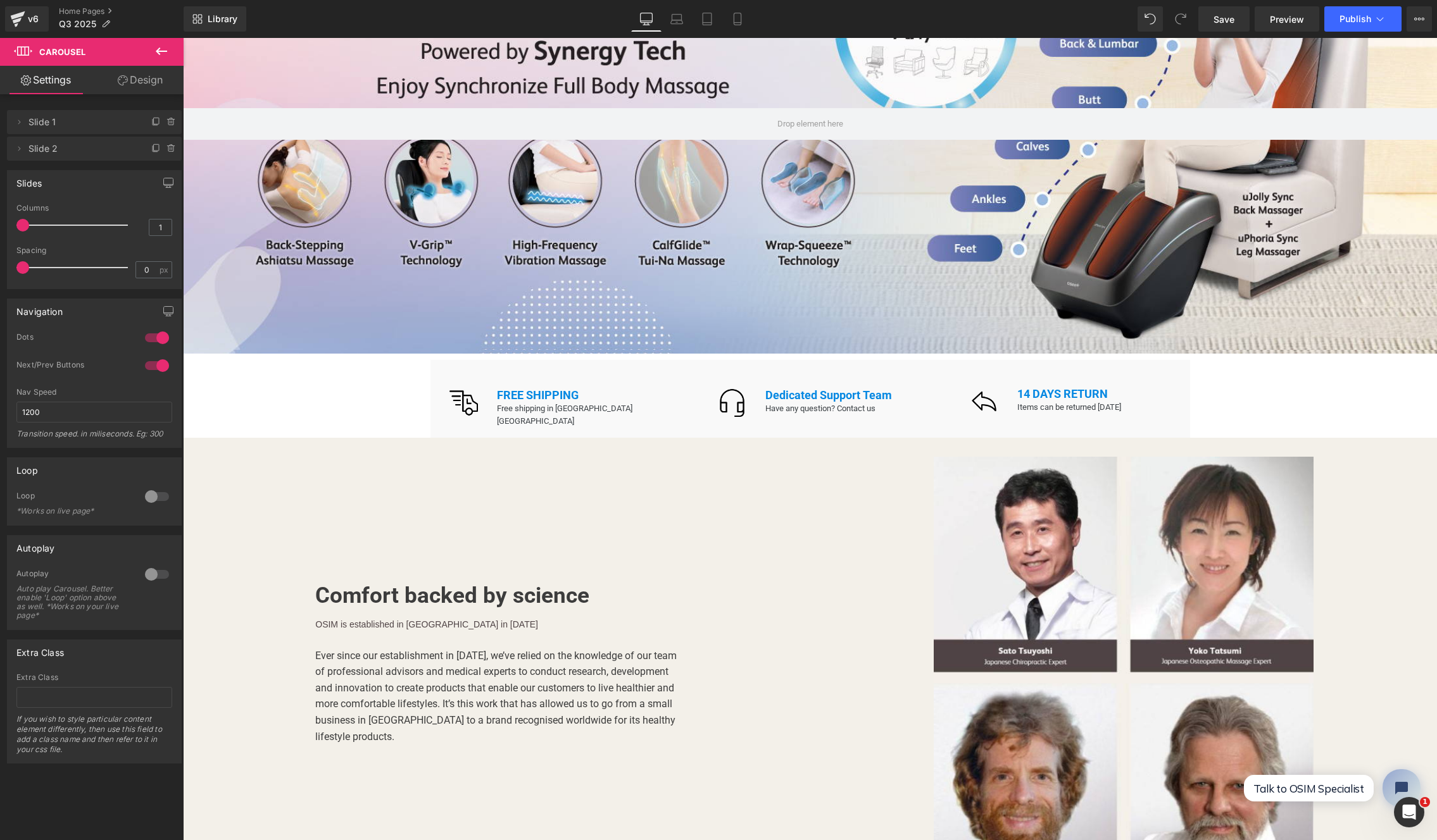
scroll to position [1167, 0]
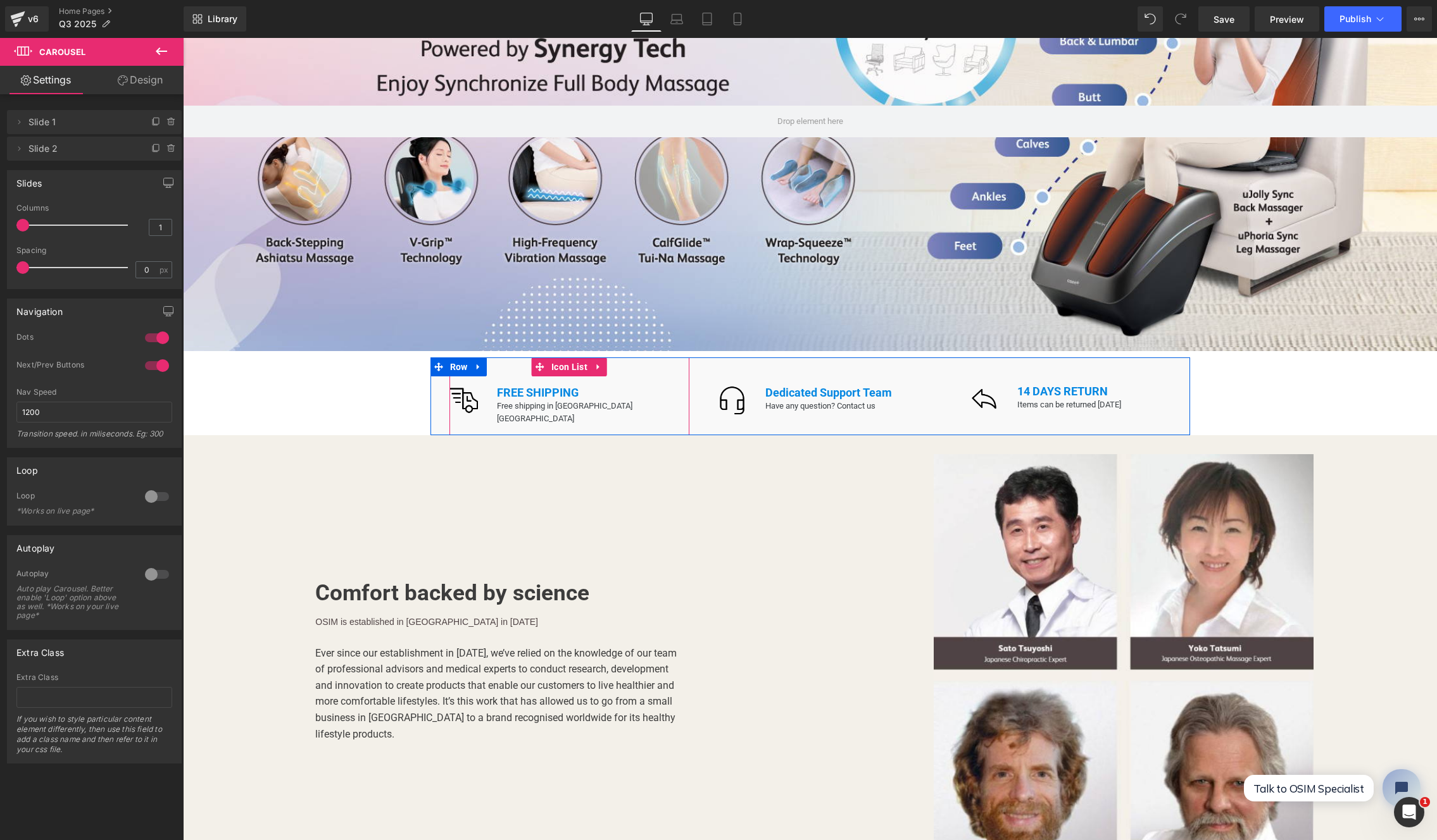
click at [455, 391] on div "Image FREE SHIPPING Text Block Free shipping in USA Mainland Text Block Row" at bounding box center [570, 410] width 241 height 49
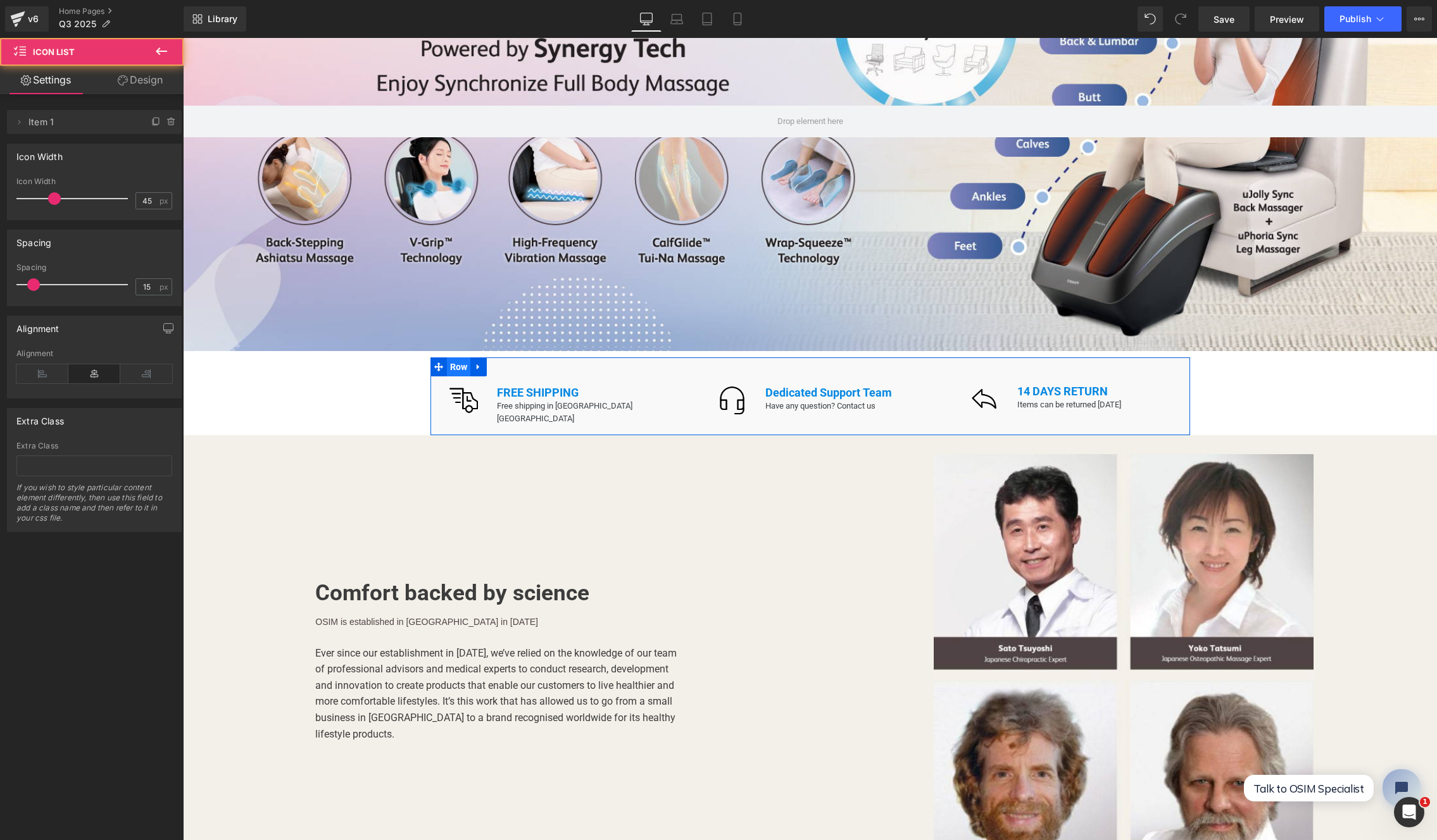
click at [455, 360] on span "Row" at bounding box center [458, 367] width 24 height 19
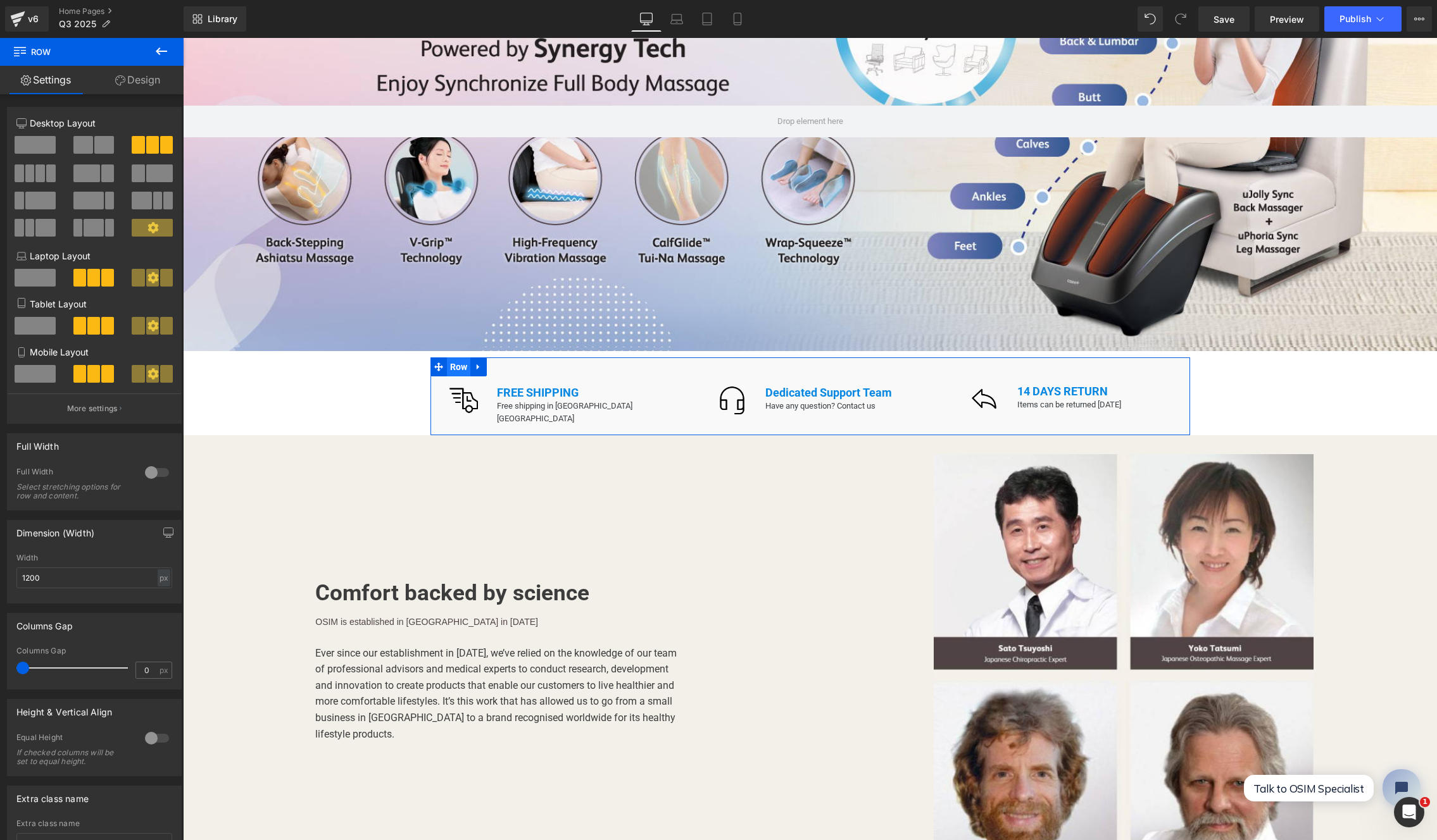
click at [448, 357] on span "Row" at bounding box center [458, 367] width 24 height 19
click at [437, 362] on icon at bounding box center [439, 366] width 9 height 10
click at [450, 387] on div "Image FREE SHIPPING Text Block Free shipping in USA Mainland Text Block Row" at bounding box center [570, 410] width 241 height 49
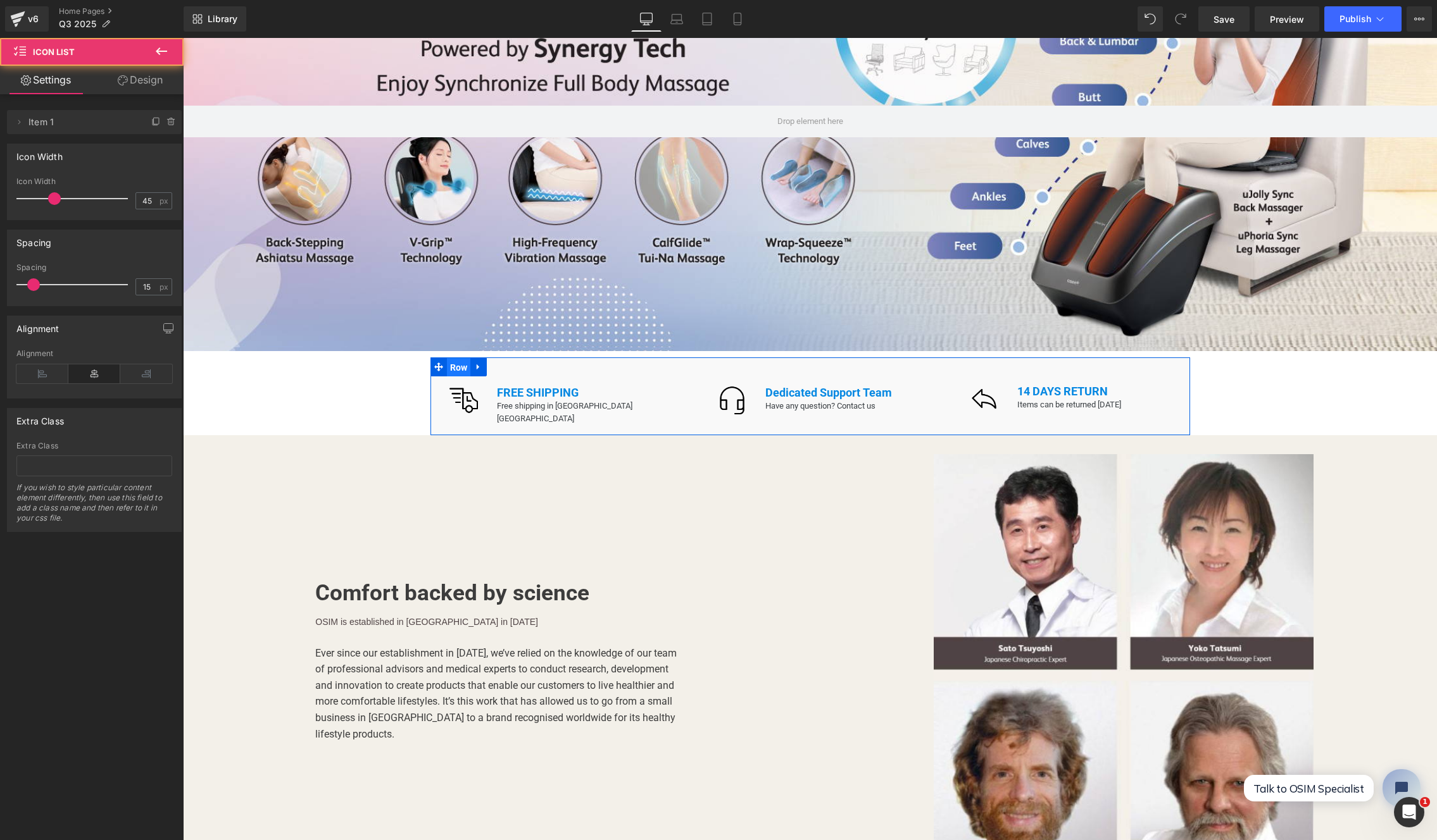
click at [450, 360] on span "Row" at bounding box center [458, 368] width 24 height 19
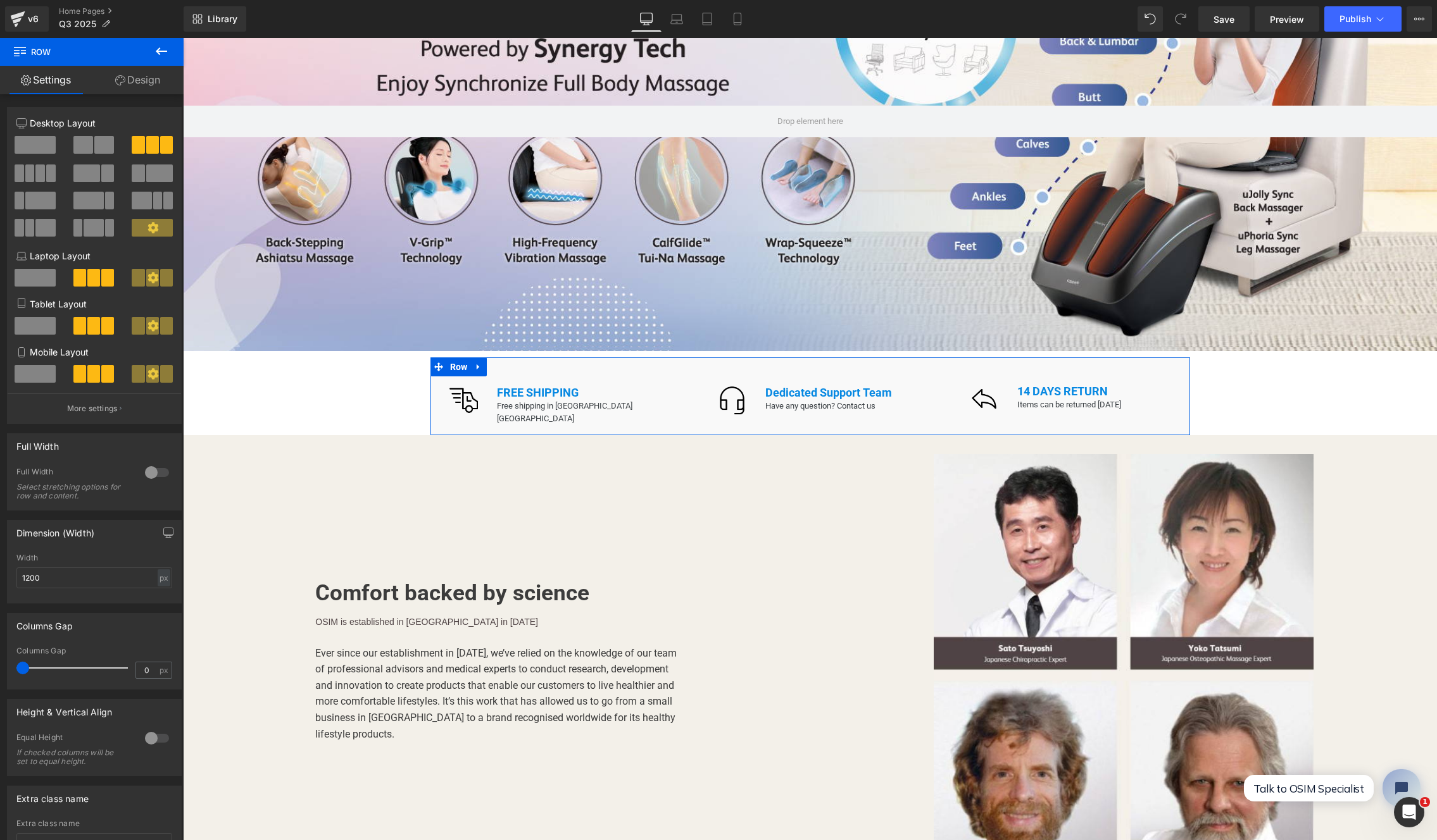
click at [156, 472] on div at bounding box center [157, 473] width 30 height 21
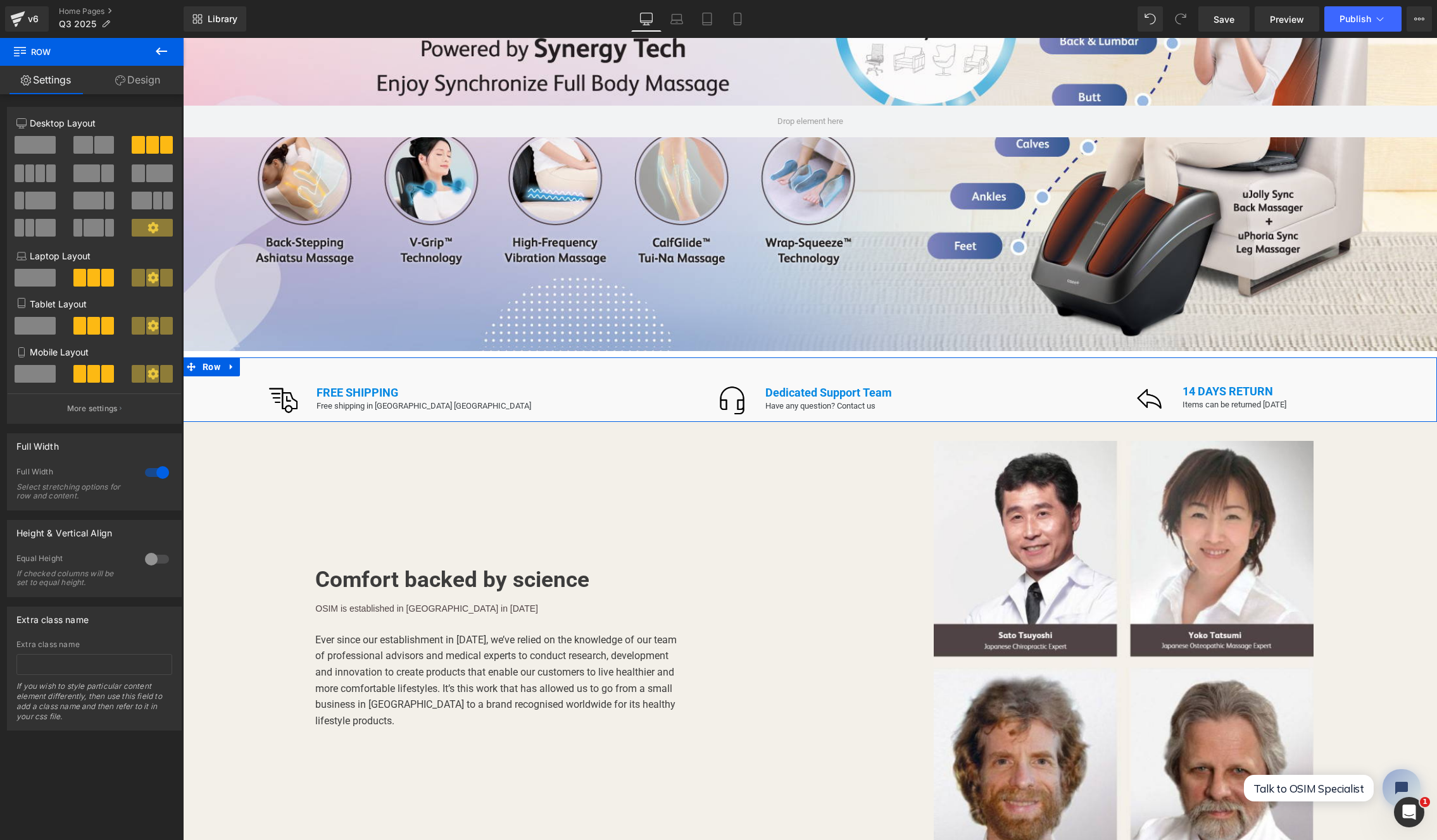
click at [128, 83] on link "Design" at bounding box center [138, 79] width 92 height 29
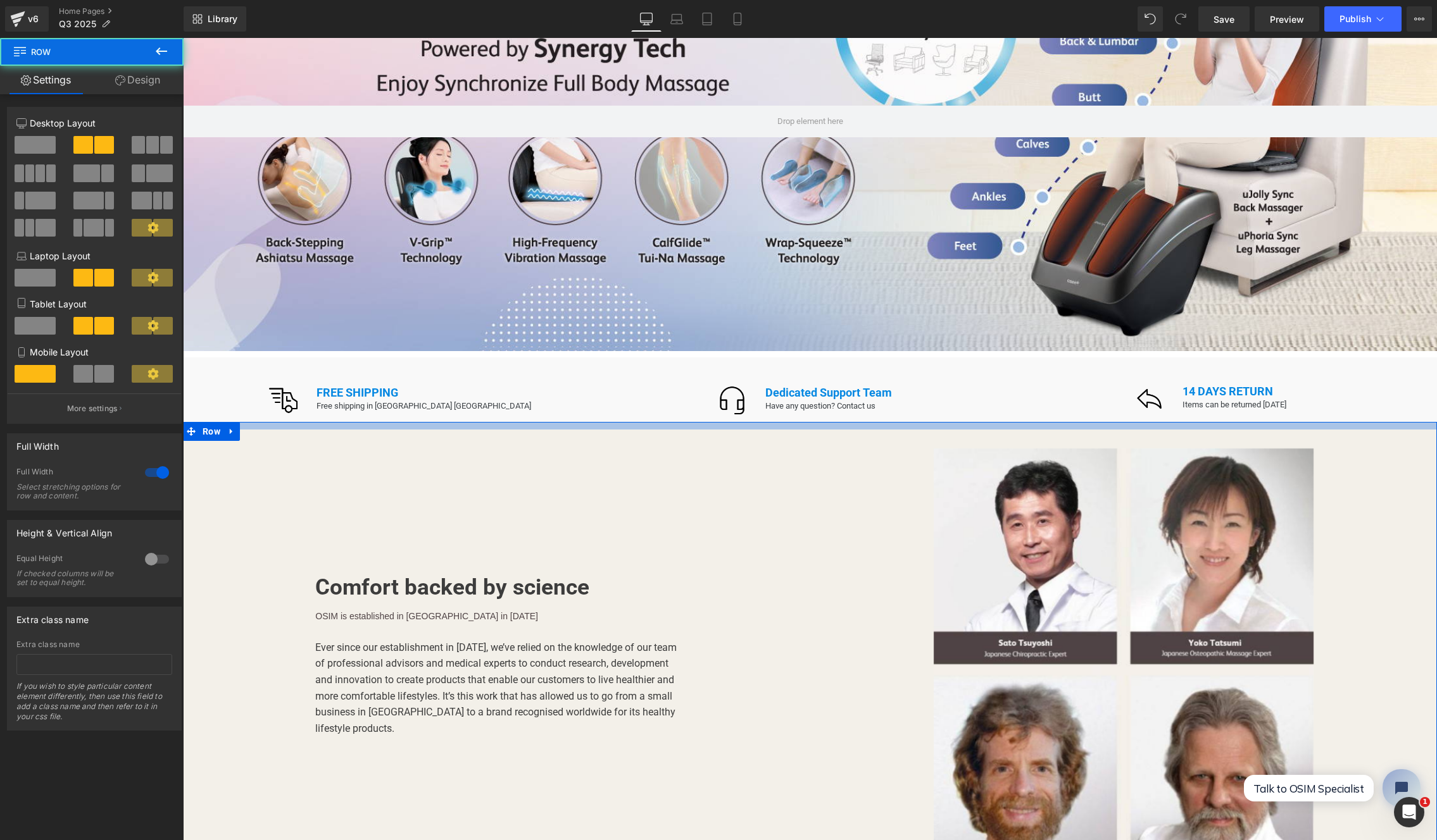
drag, startPoint x: 544, startPoint y: 414, endPoint x: 545, endPoint y: 422, distance: 8.1
click at [545, 422] on div at bounding box center [810, 426] width 1254 height 7
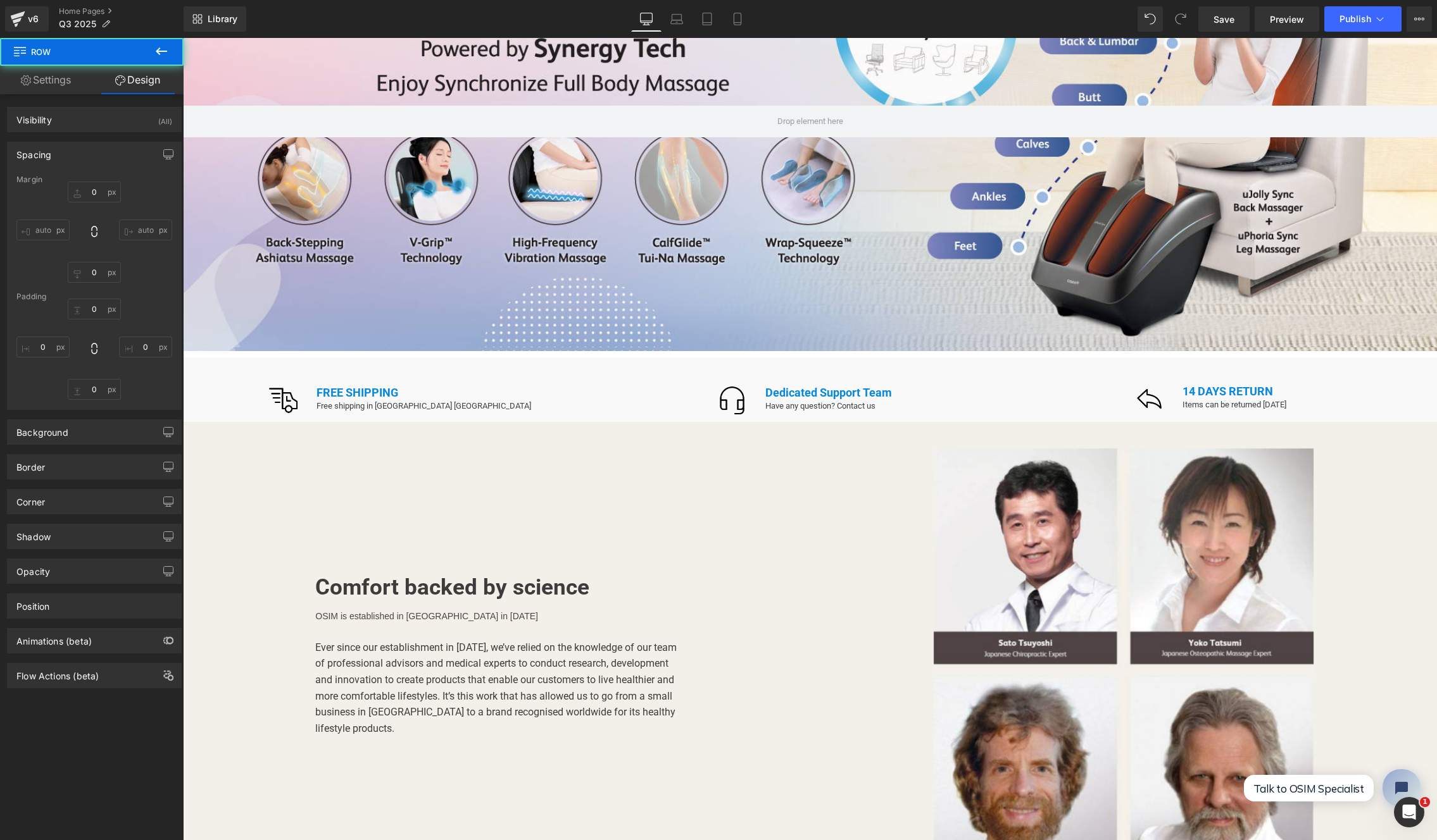
type input "0"
type input "12"
type input "0"
type input "30"
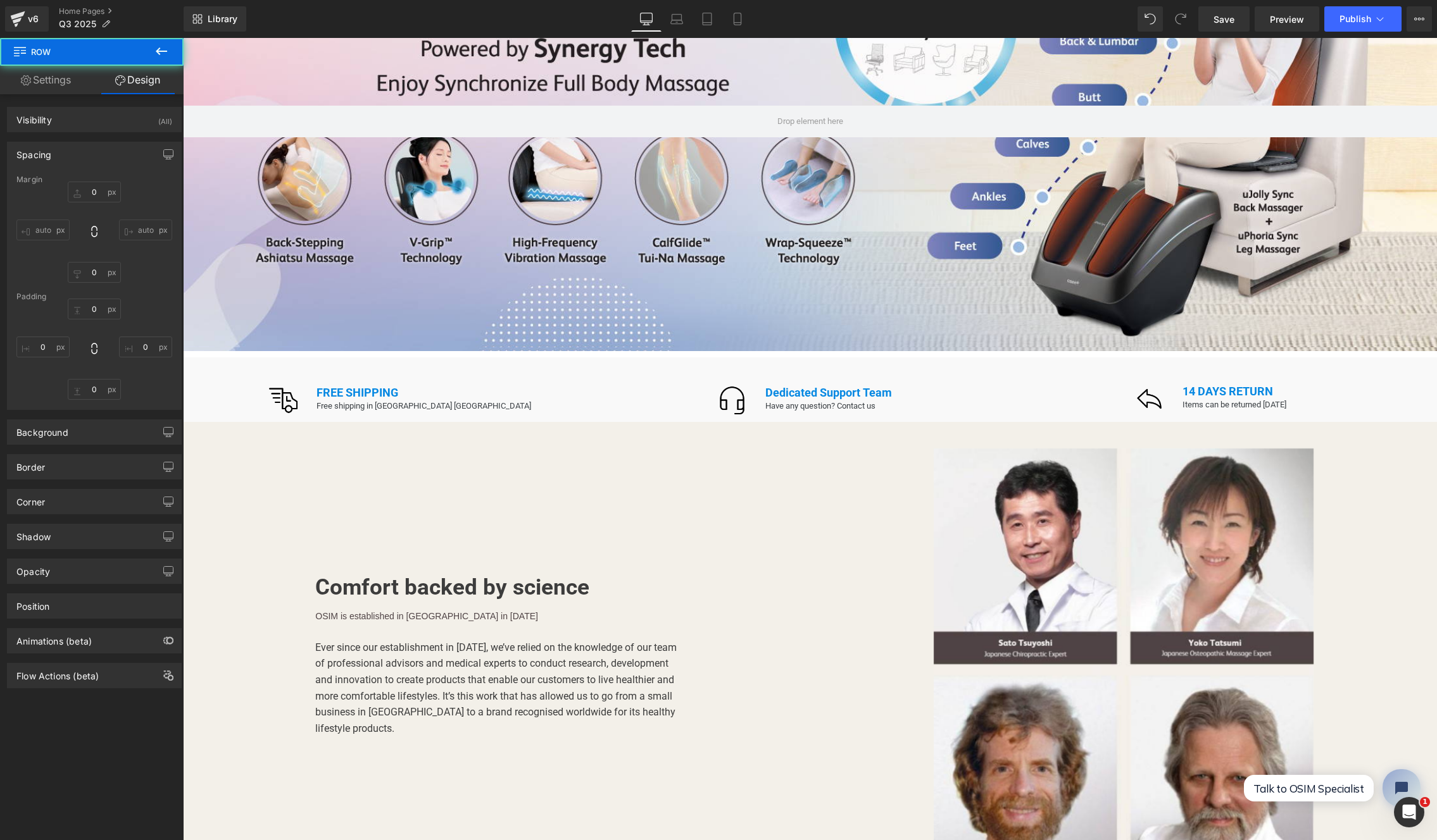
type input "0"
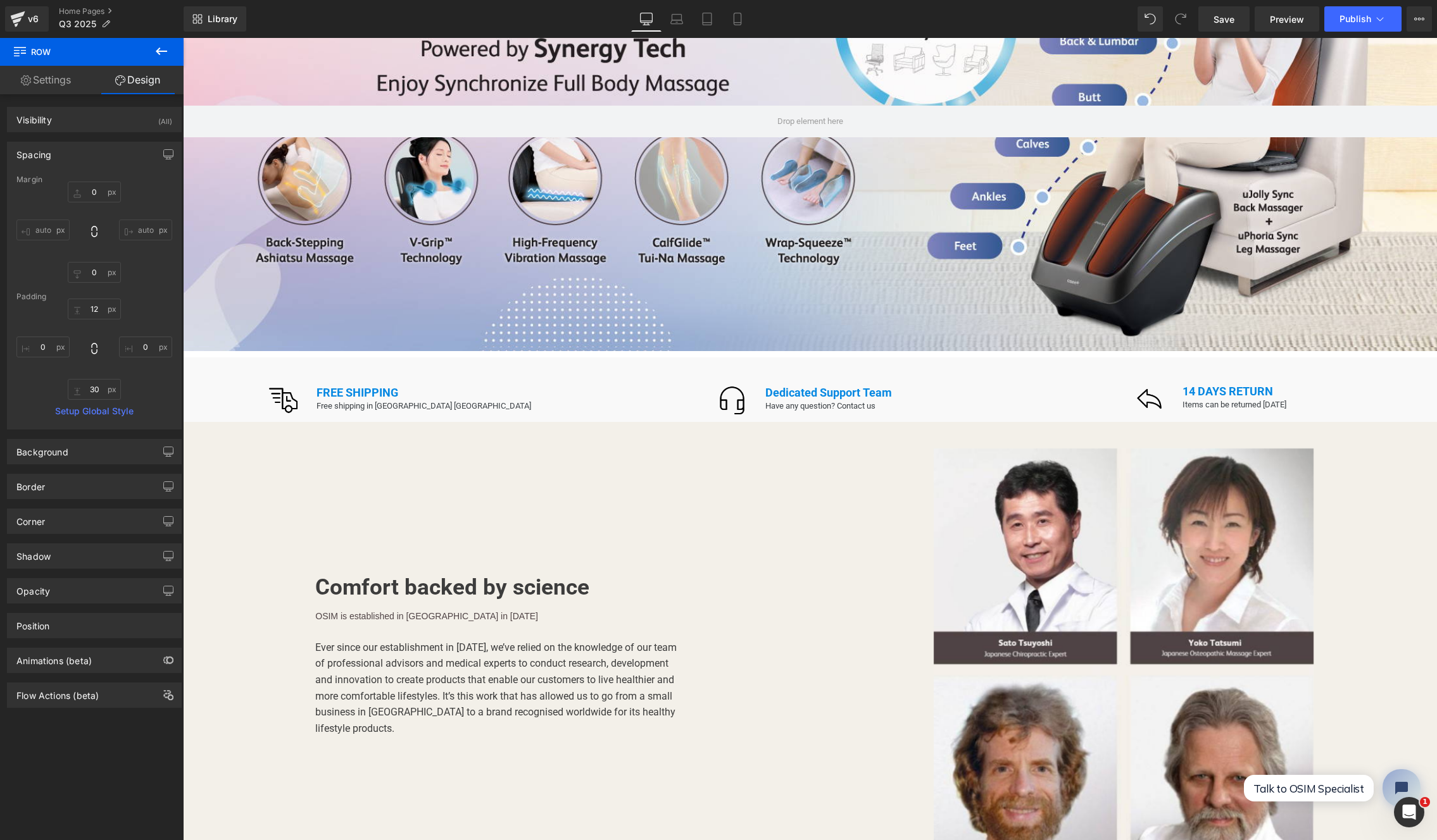
click at [770, 252] on div at bounding box center [810, 121] width 1254 height 460
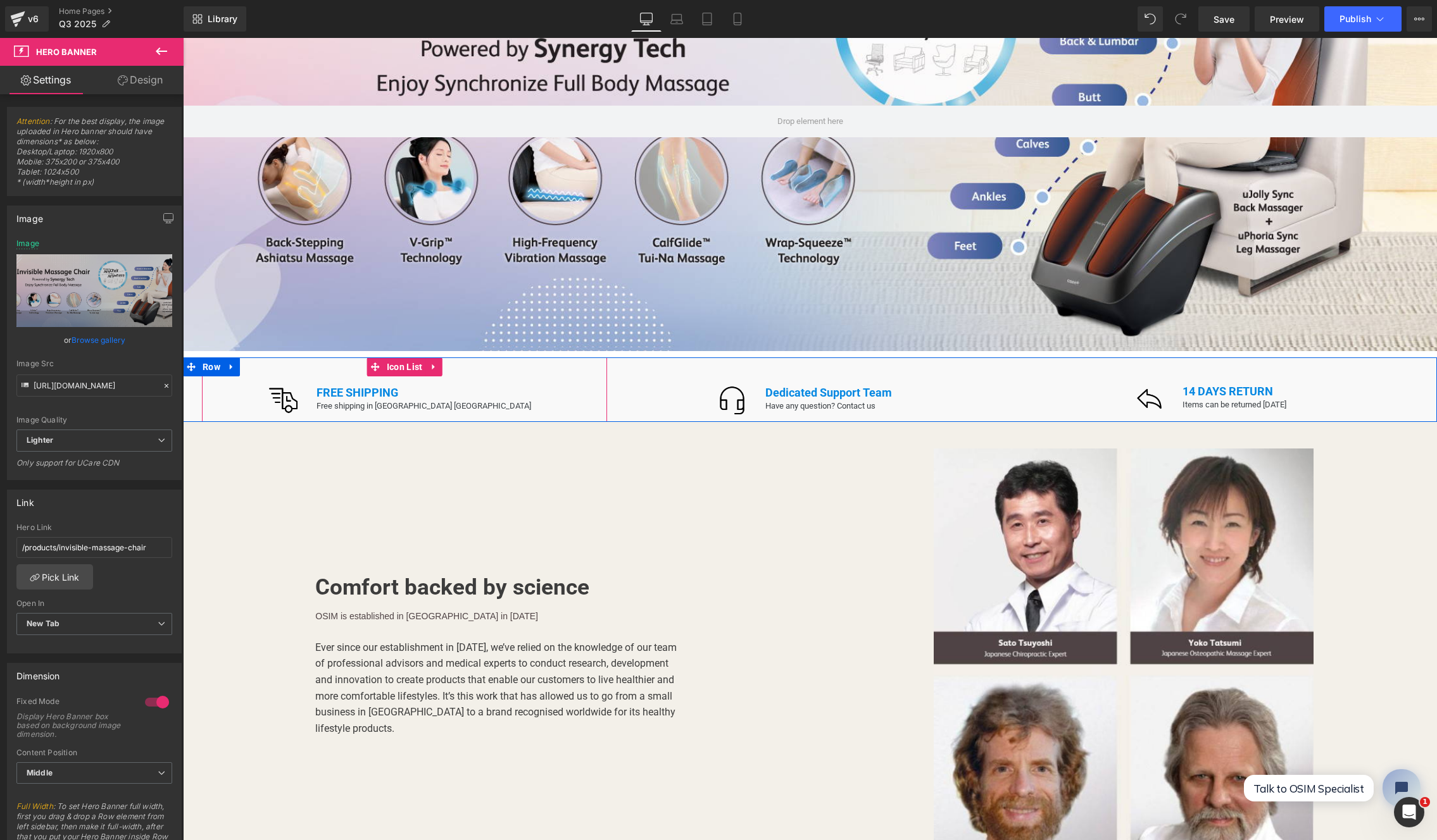
click at [539, 390] on div "Image FREE SHIPPING Text Block Free shipping in USA Mainland Text Block Row" at bounding box center [404, 404] width 405 height 36
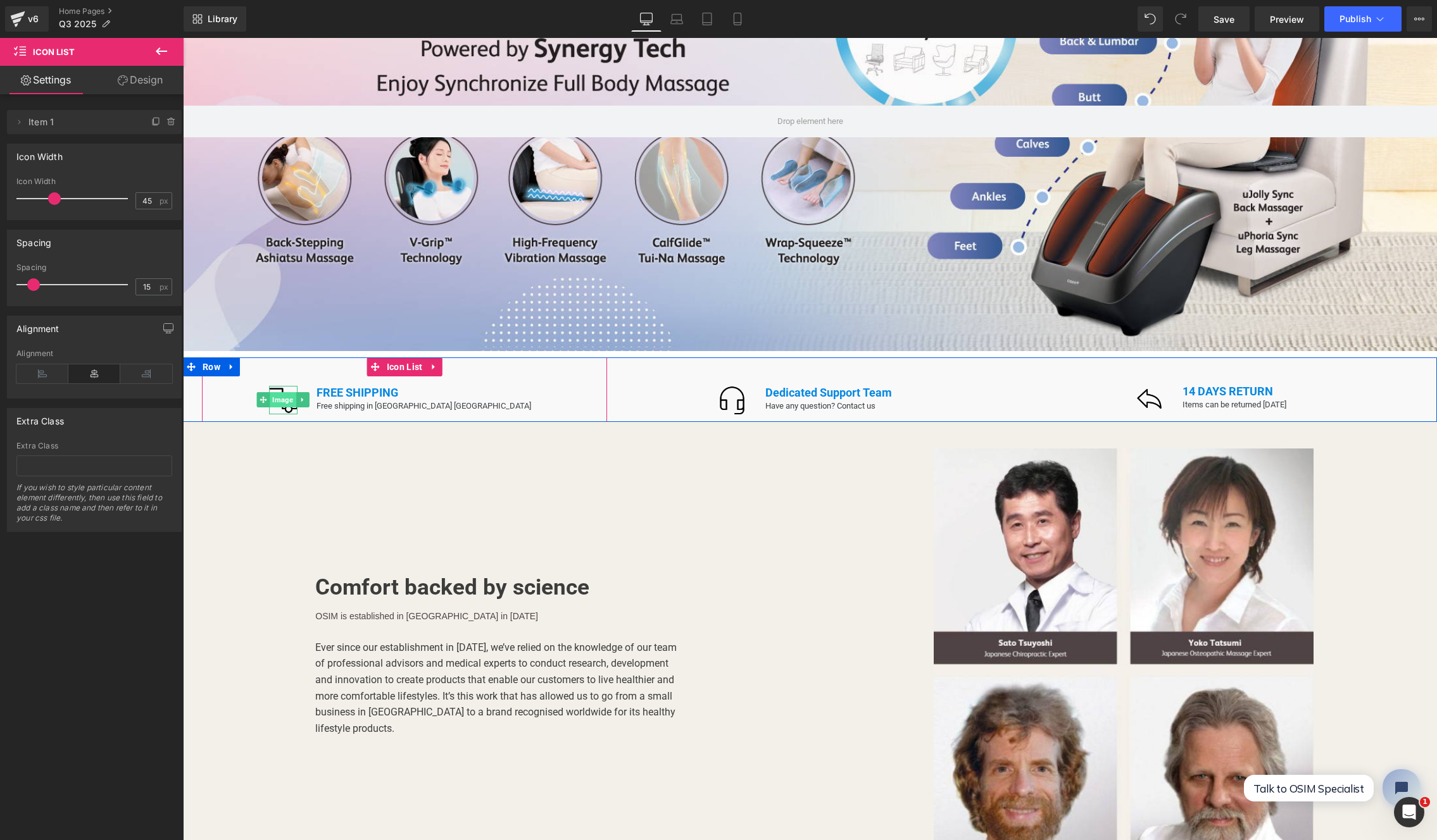
click at [297, 396] on span "Image" at bounding box center [283, 399] width 26 height 15
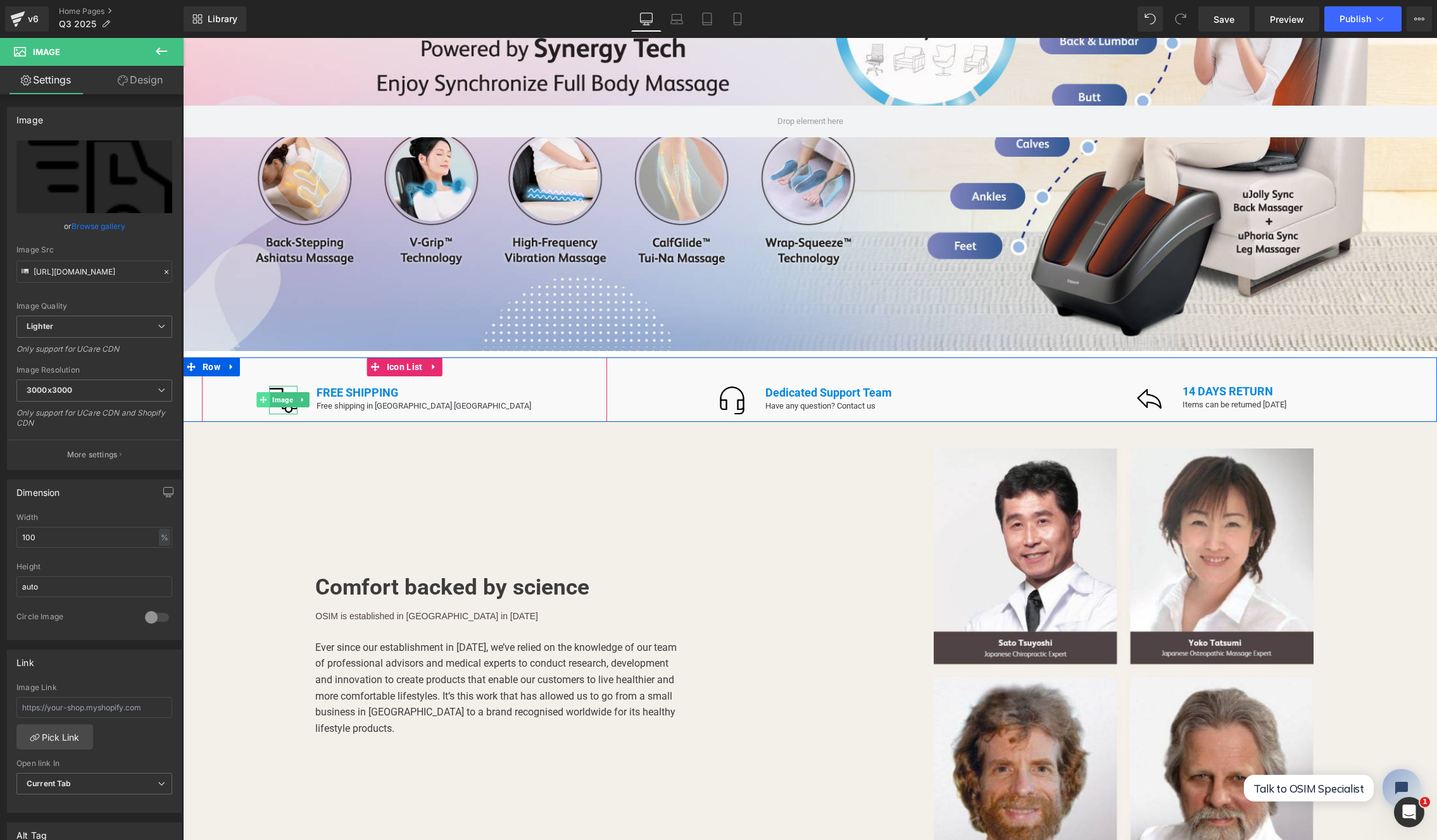
click at [270, 394] on span at bounding box center [263, 399] width 13 height 15
click at [202, 357] on span "Row" at bounding box center [211, 367] width 24 height 19
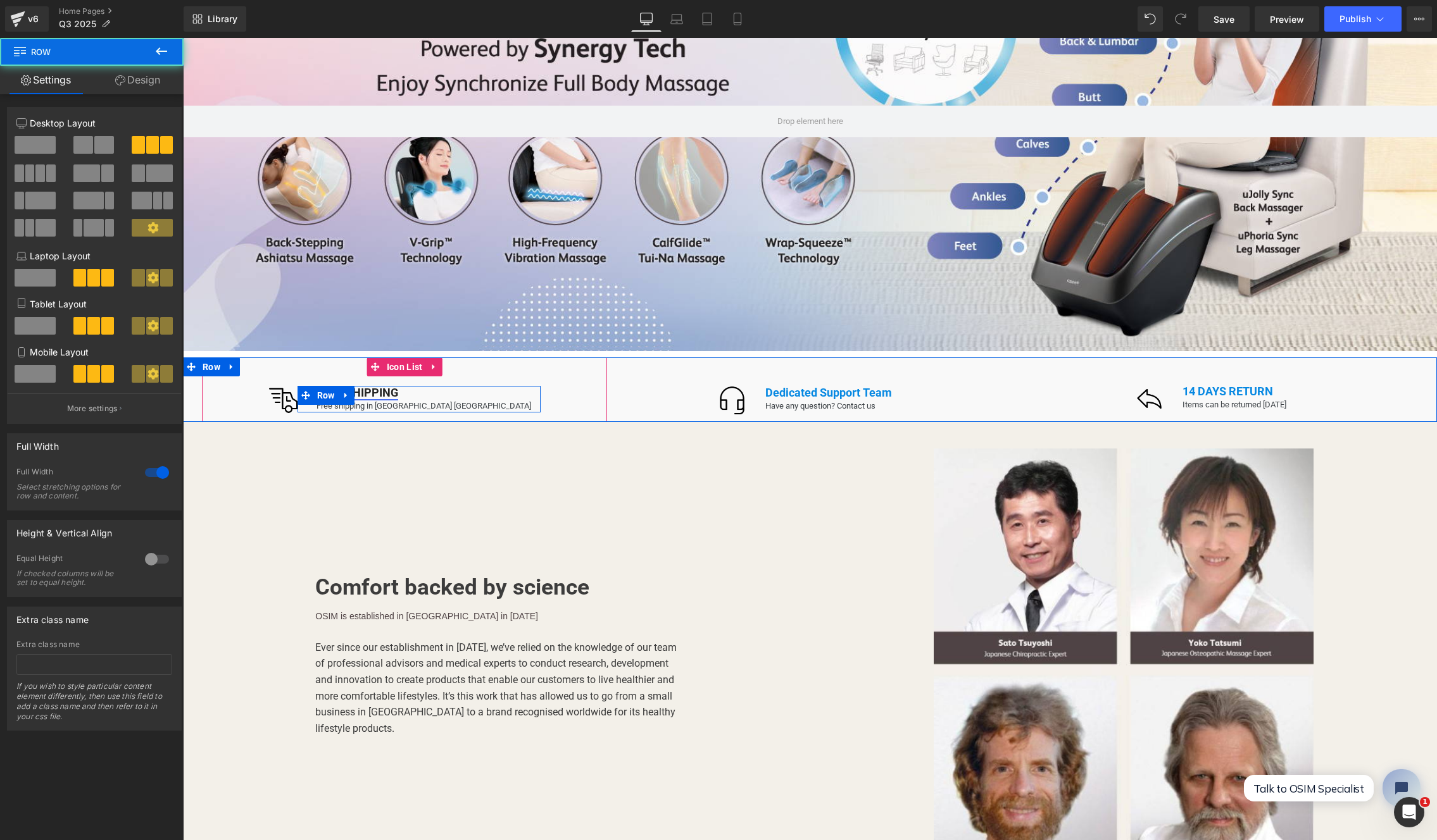
click at [355, 386] on li at bounding box center [346, 396] width 16 height 19
click at [338, 387] on span "Row" at bounding box center [326, 396] width 24 height 19
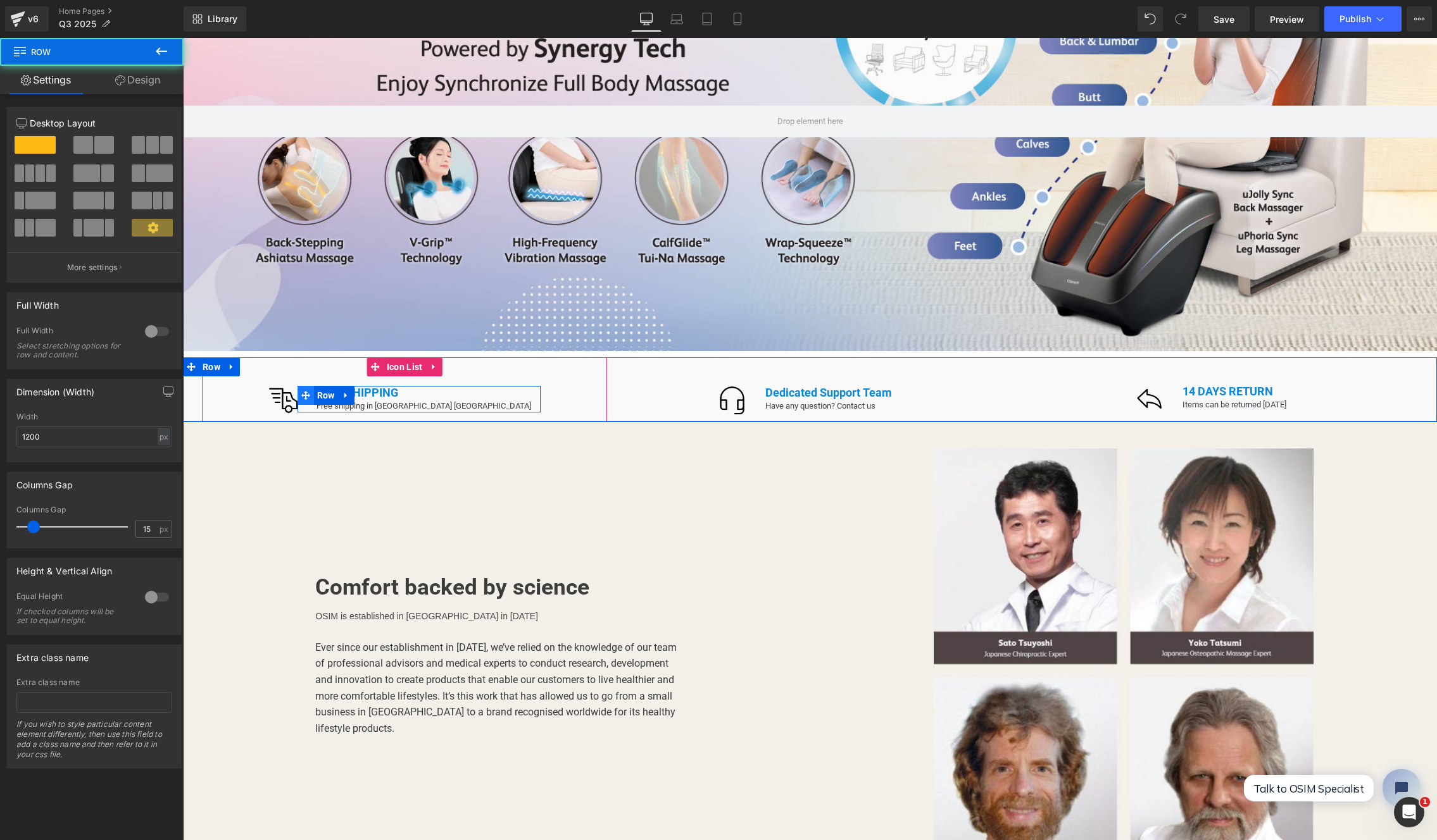
click at [311, 391] on icon at bounding box center [305, 395] width 9 height 10
click at [338, 387] on span "Row" at bounding box center [326, 396] width 24 height 19
click at [539, 386] on div "Image FREE SHIPPING Text Block Free shipping in USA Mainland Text Block Row" at bounding box center [404, 404] width 405 height 36
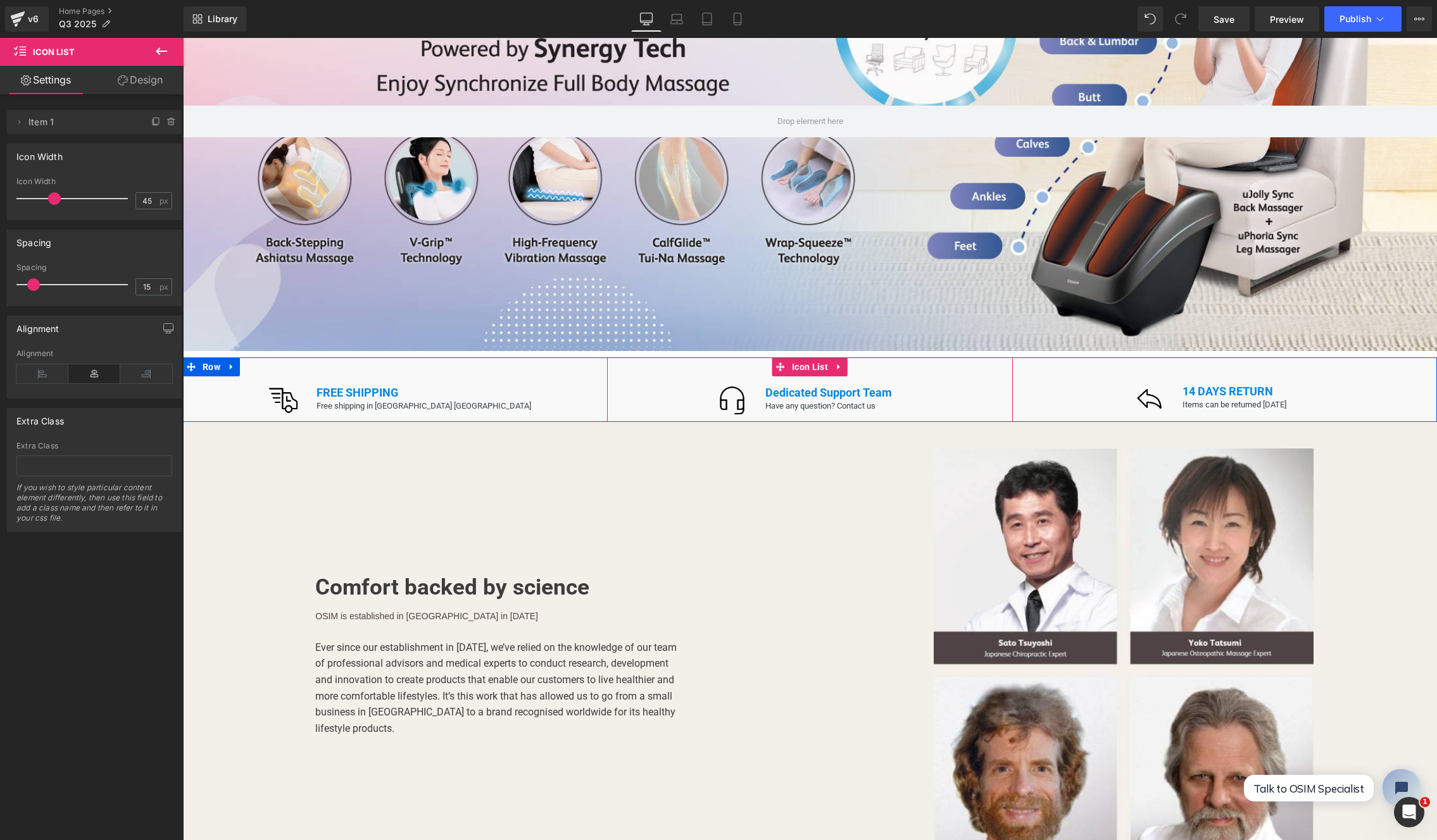
click at [682, 386] on div "Image Dedicated Support Team Text Block Have any question? Contact us Text Bloc…" at bounding box center [809, 404] width 405 height 36
click at [684, 363] on div "Image Dedicated Support Team Text Block Have any question? Contact us Text Bloc…" at bounding box center [809, 390] width 405 height 65
click at [142, 76] on link "Design" at bounding box center [140, 79] width 92 height 29
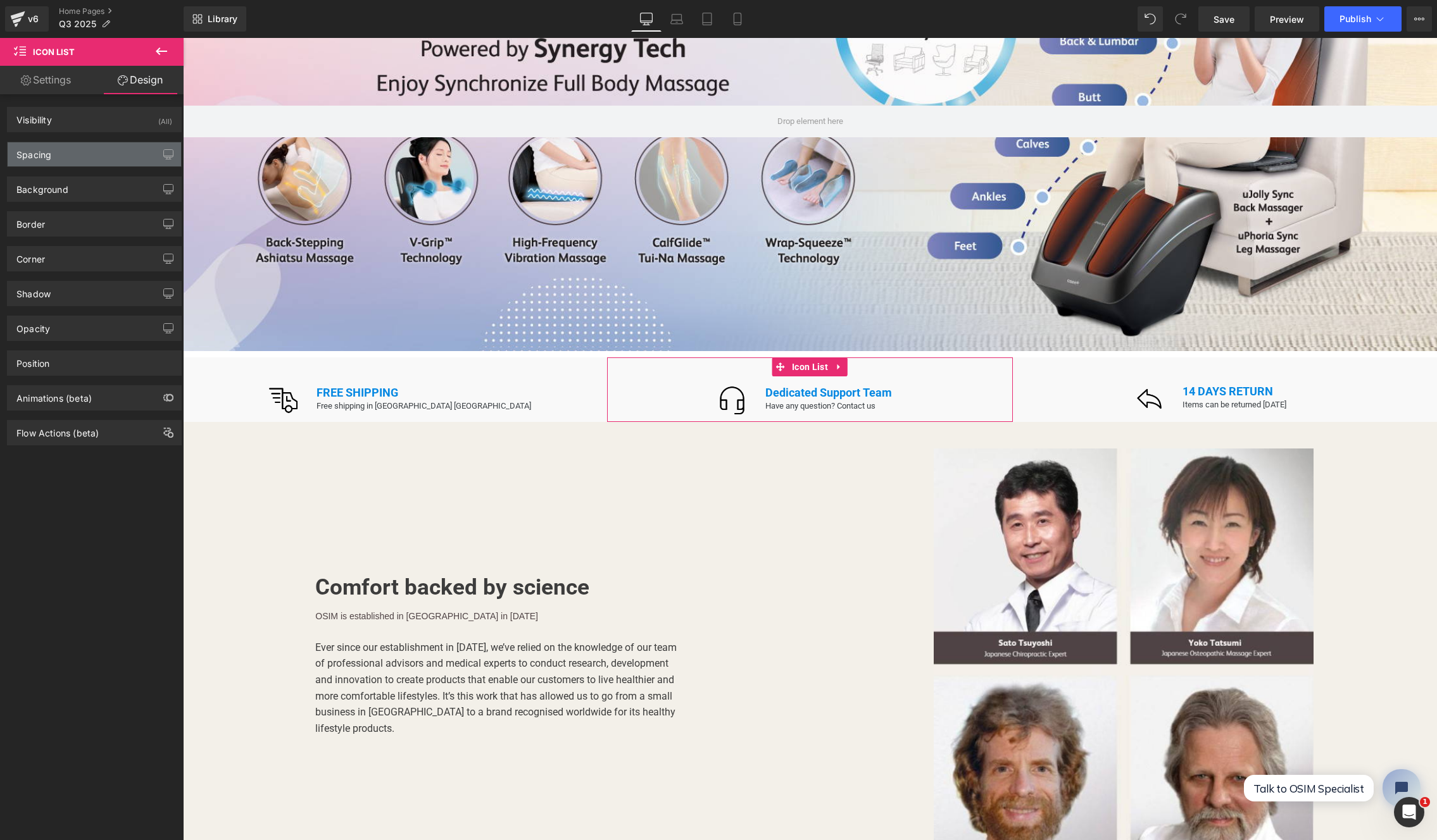
type input "0"
type input "45"
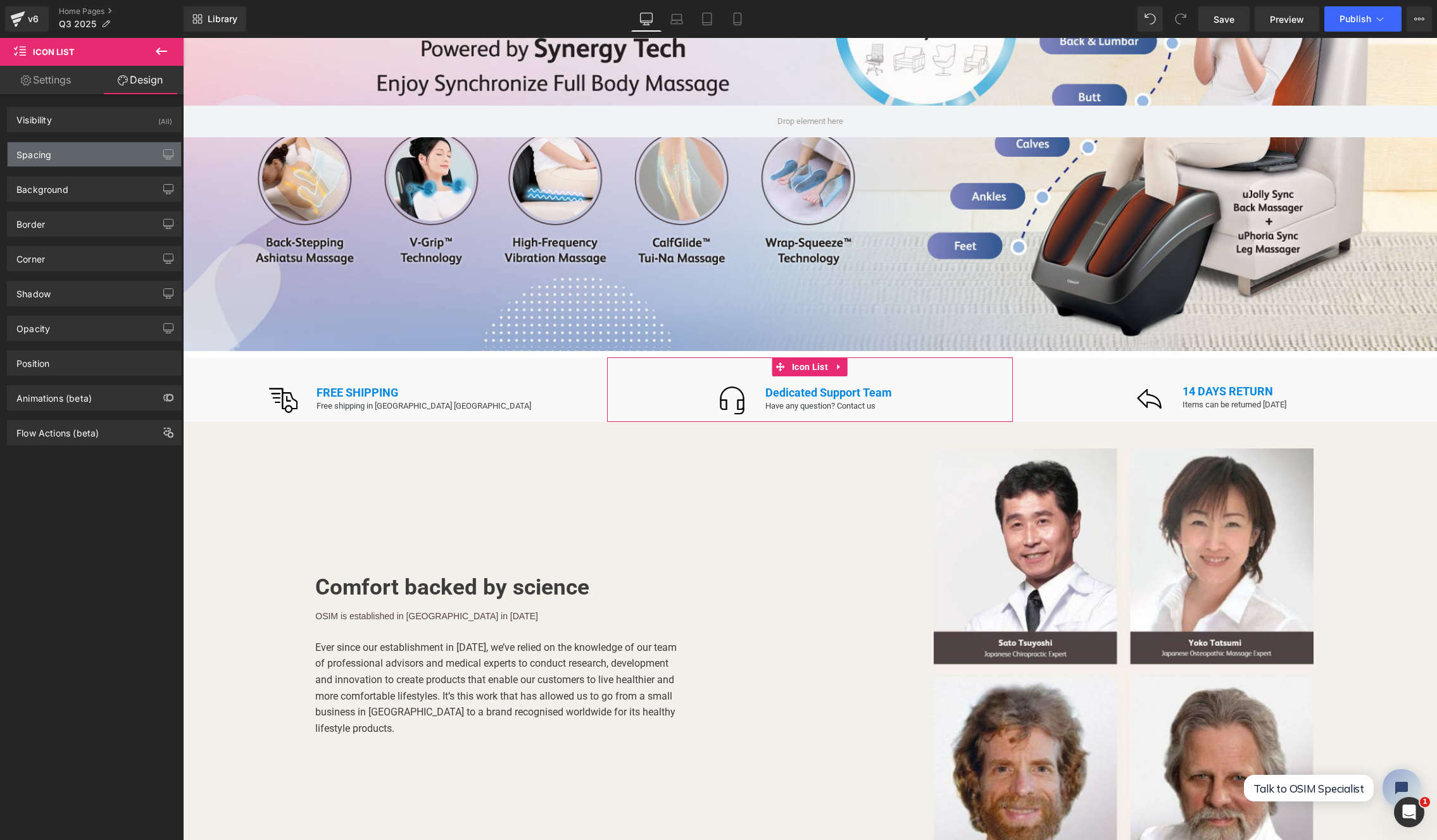
type input "0"
click at [61, 148] on div "Spacing" at bounding box center [94, 154] width 174 height 24
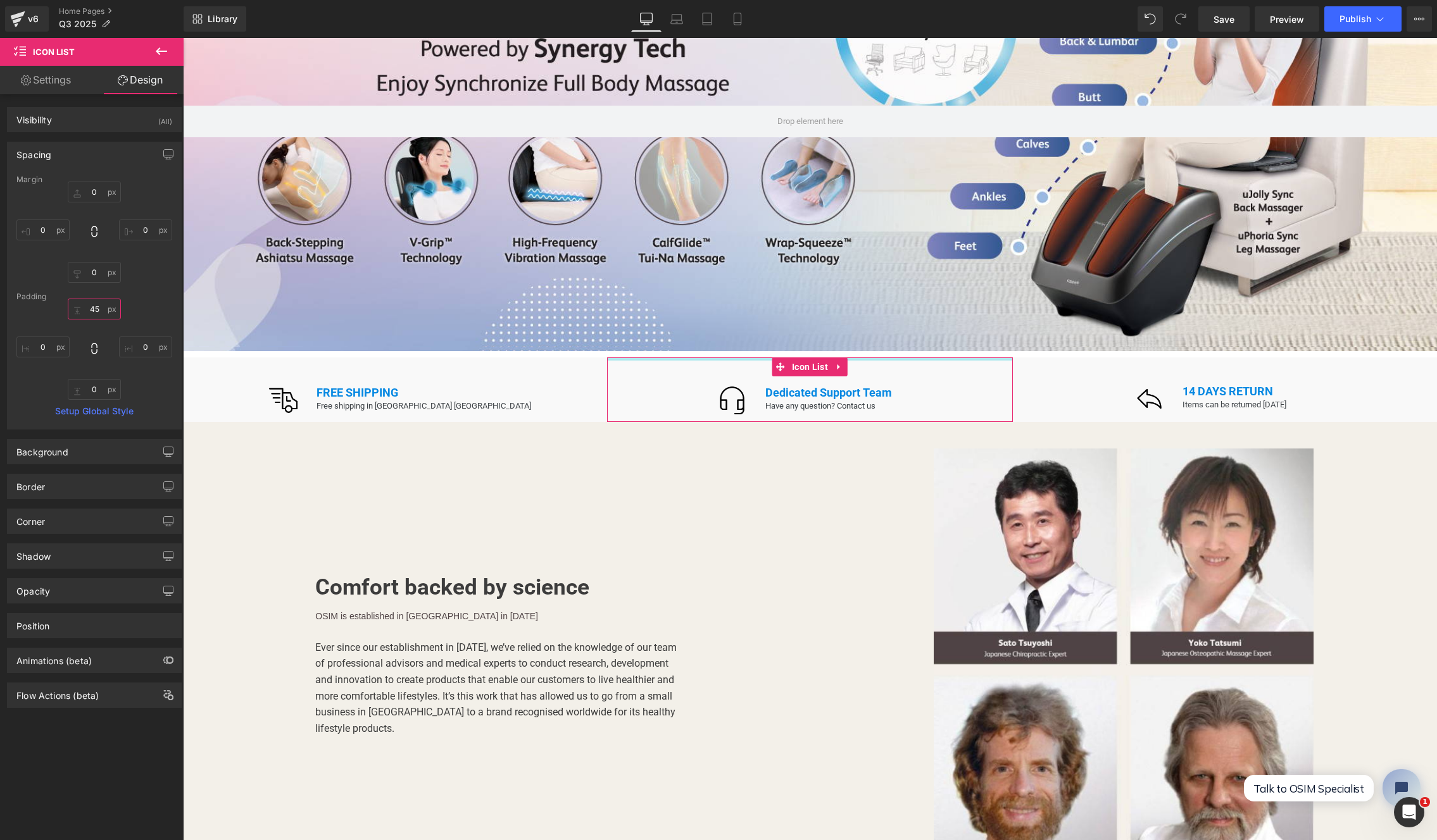
click at [91, 306] on input "45" at bounding box center [94, 309] width 53 height 21
click at [205, 362] on span "Row" at bounding box center [211, 367] width 24 height 19
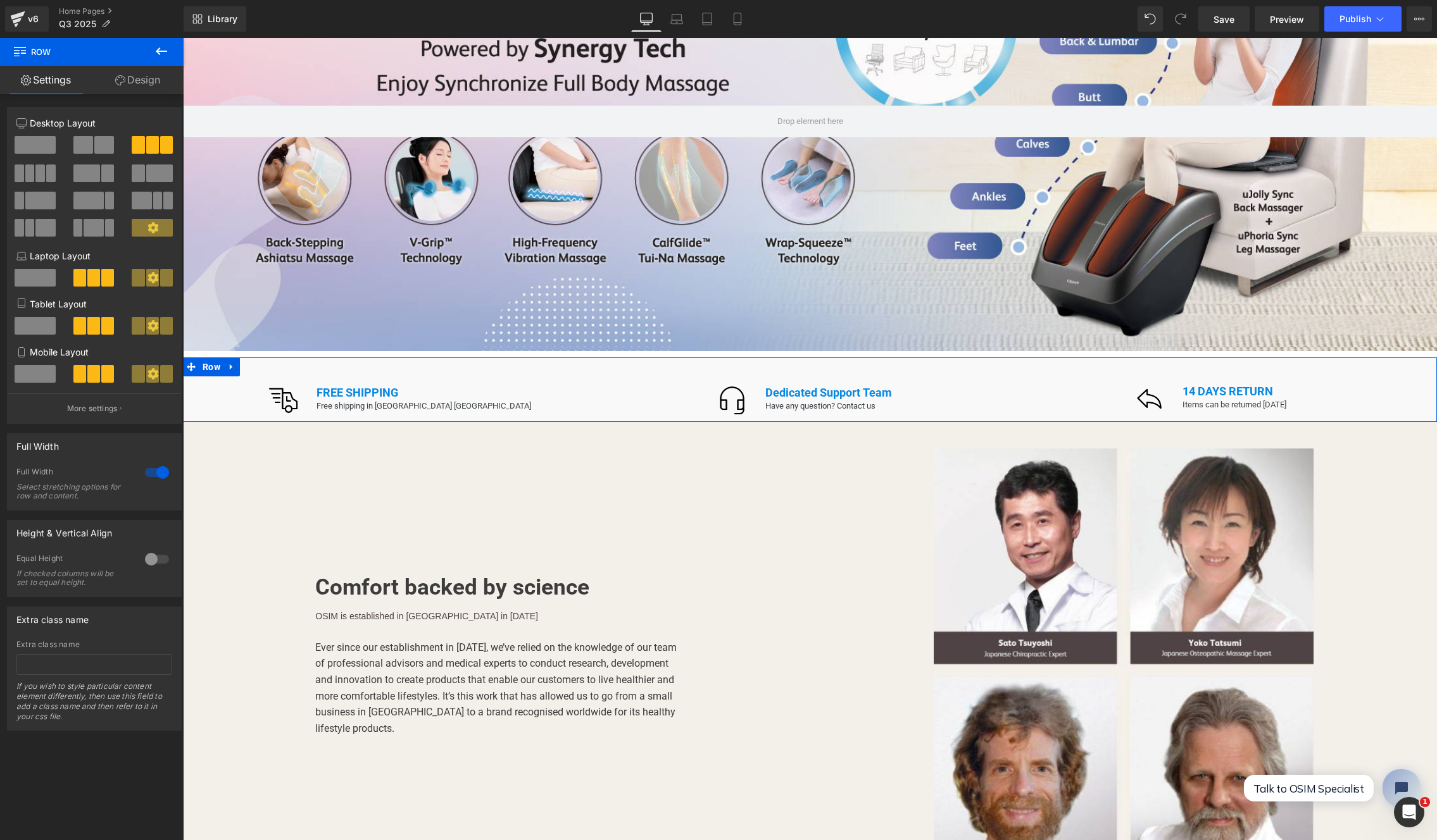
click at [152, 84] on link "Design" at bounding box center [138, 79] width 92 height 29
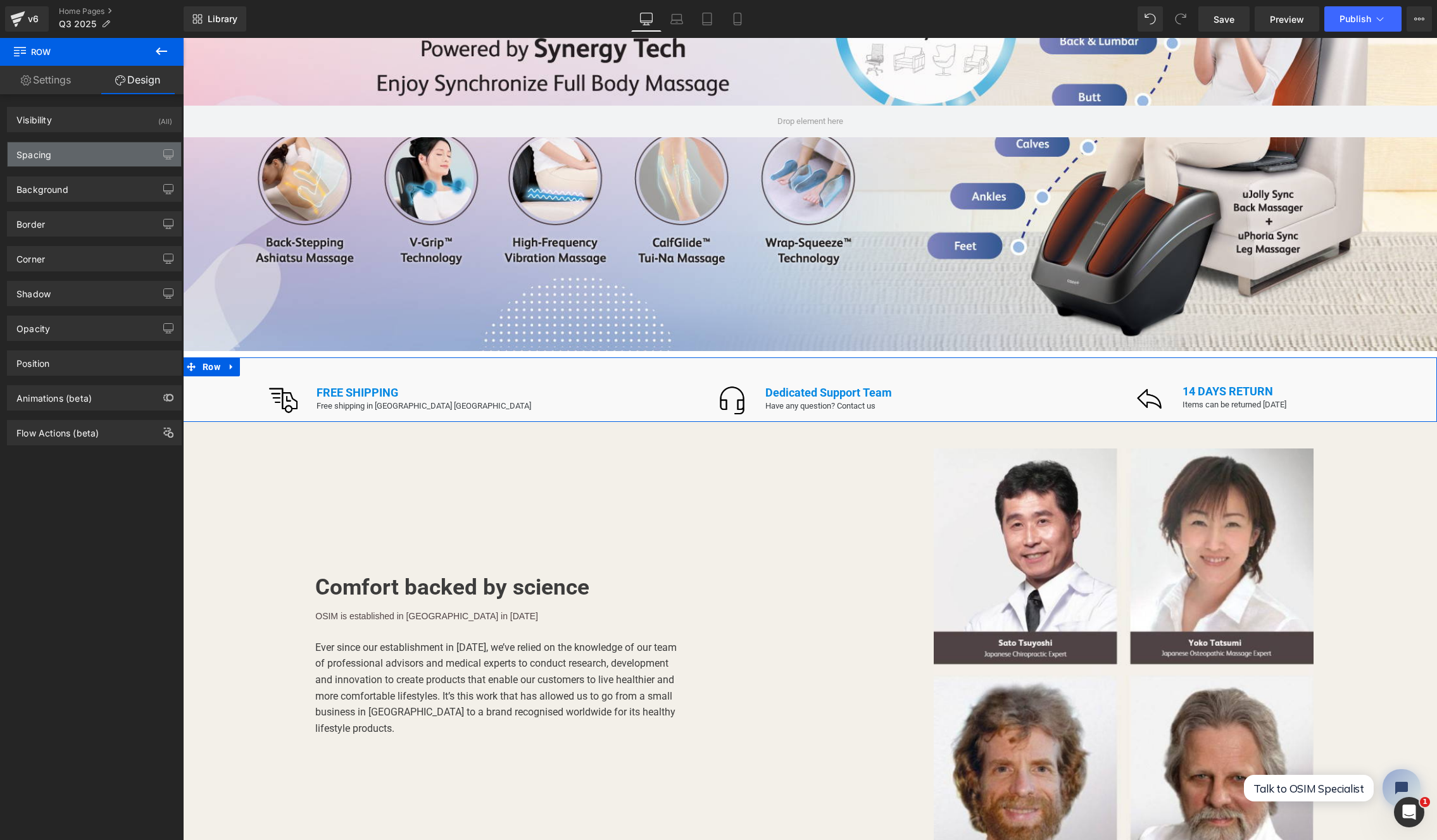
type input "0"
type input "30"
type input "0"
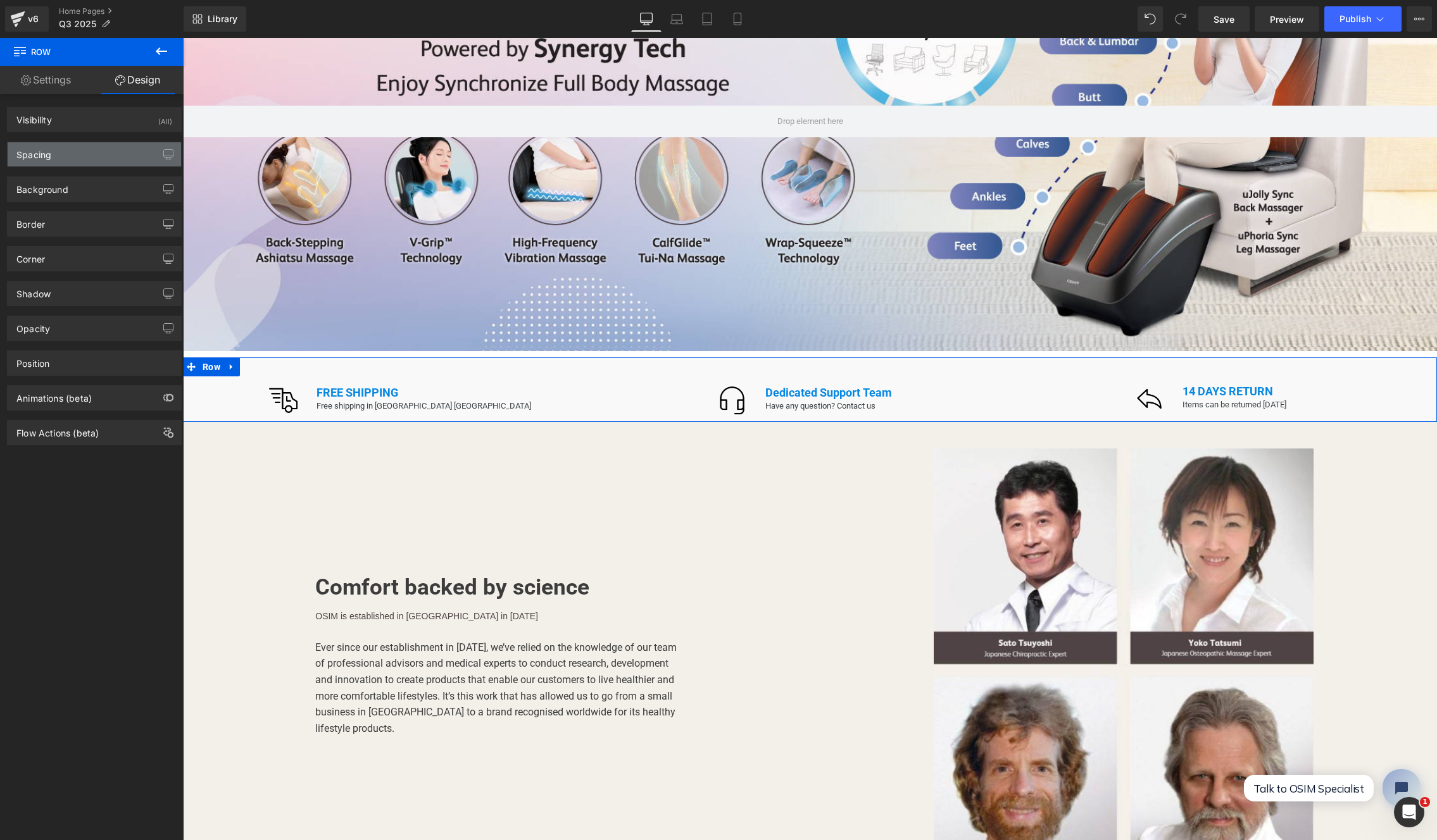
type input "30"
click at [71, 156] on div "Spacing" at bounding box center [94, 154] width 174 height 24
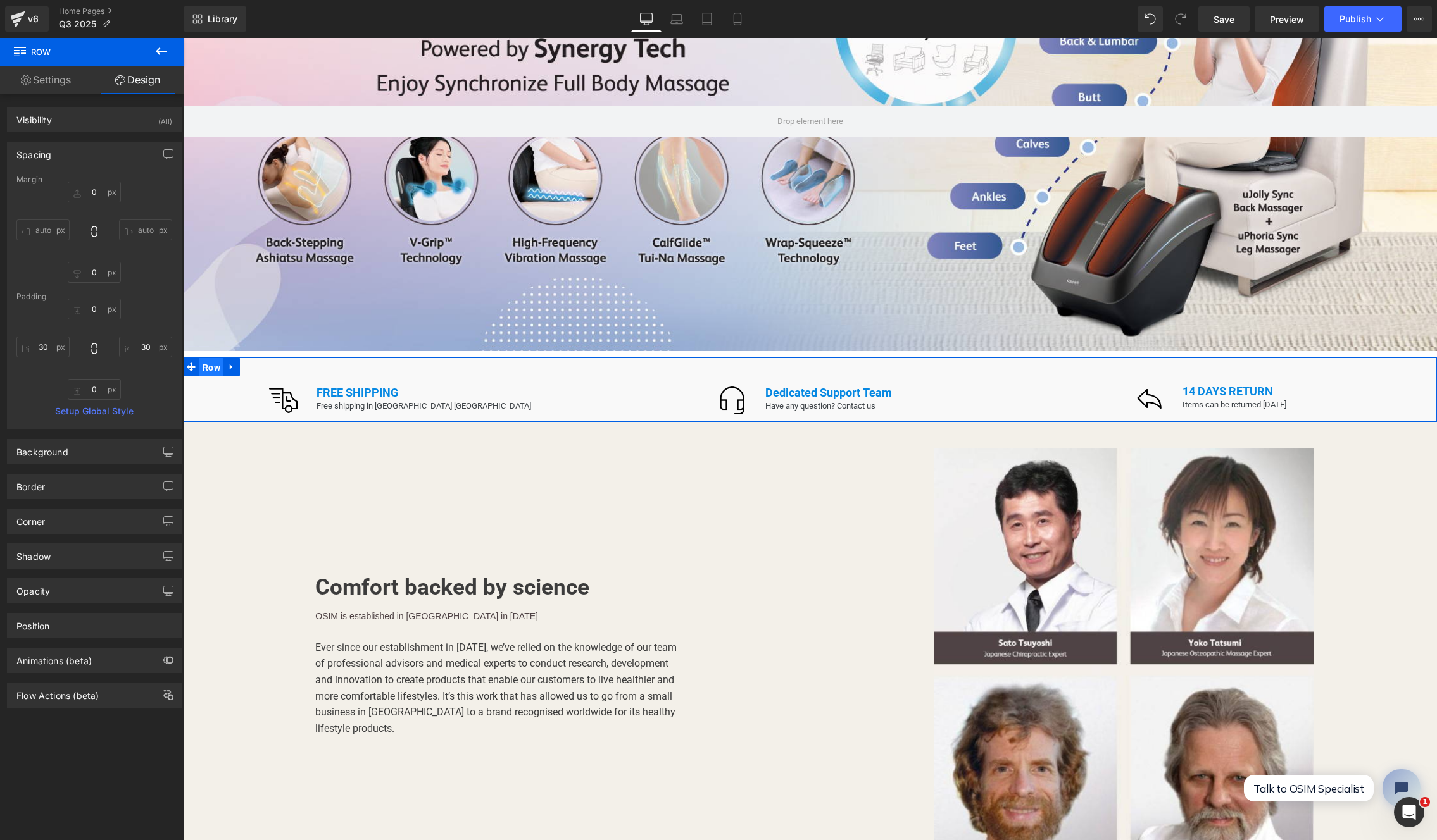
click at [199, 358] on span "Row" at bounding box center [211, 368] width 24 height 19
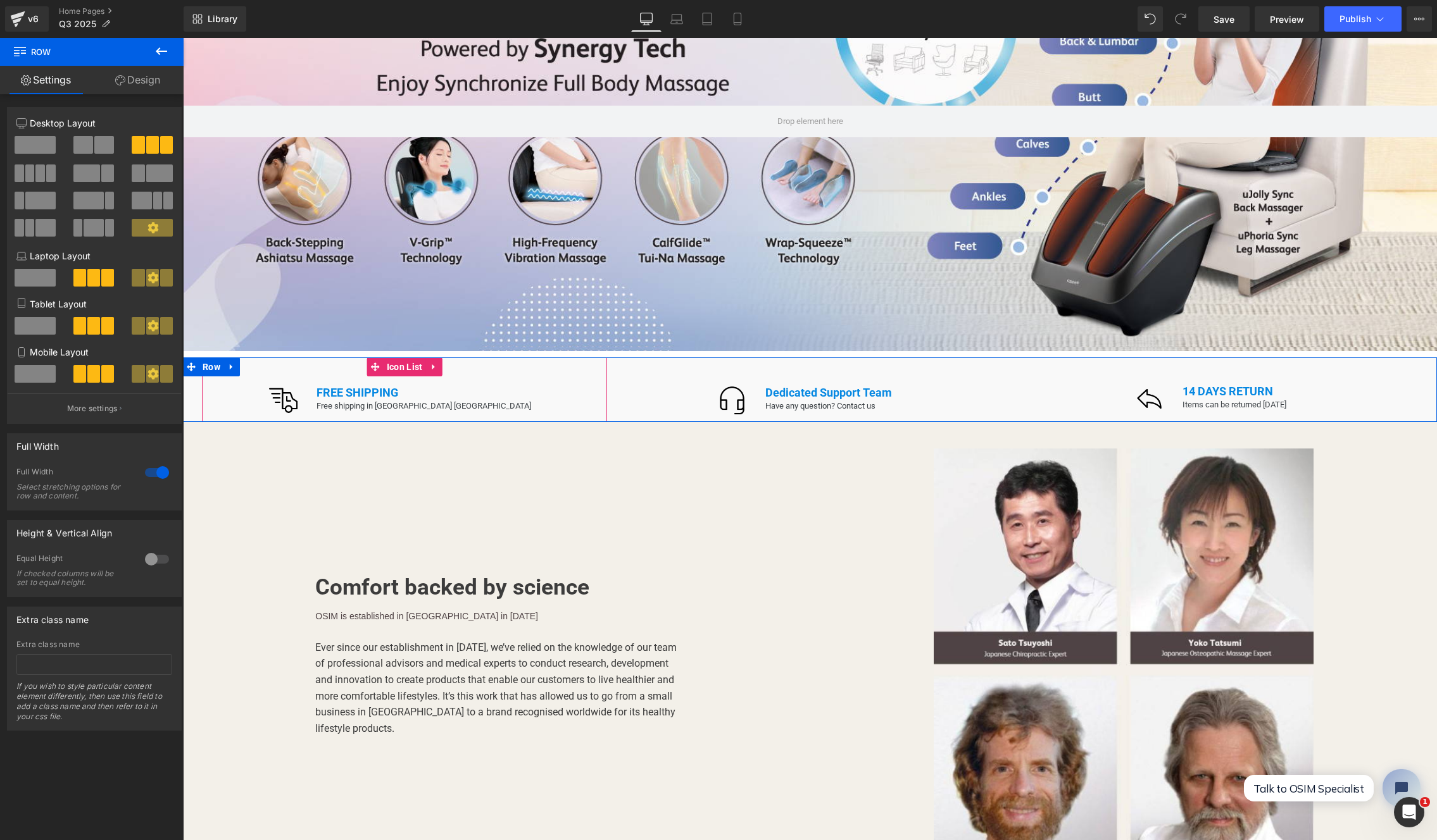
click at [388, 386] on div "FREE SHIPPING Text Block Free shipping in USA Mainland Text Block Row" at bounding box center [419, 399] width 243 height 26
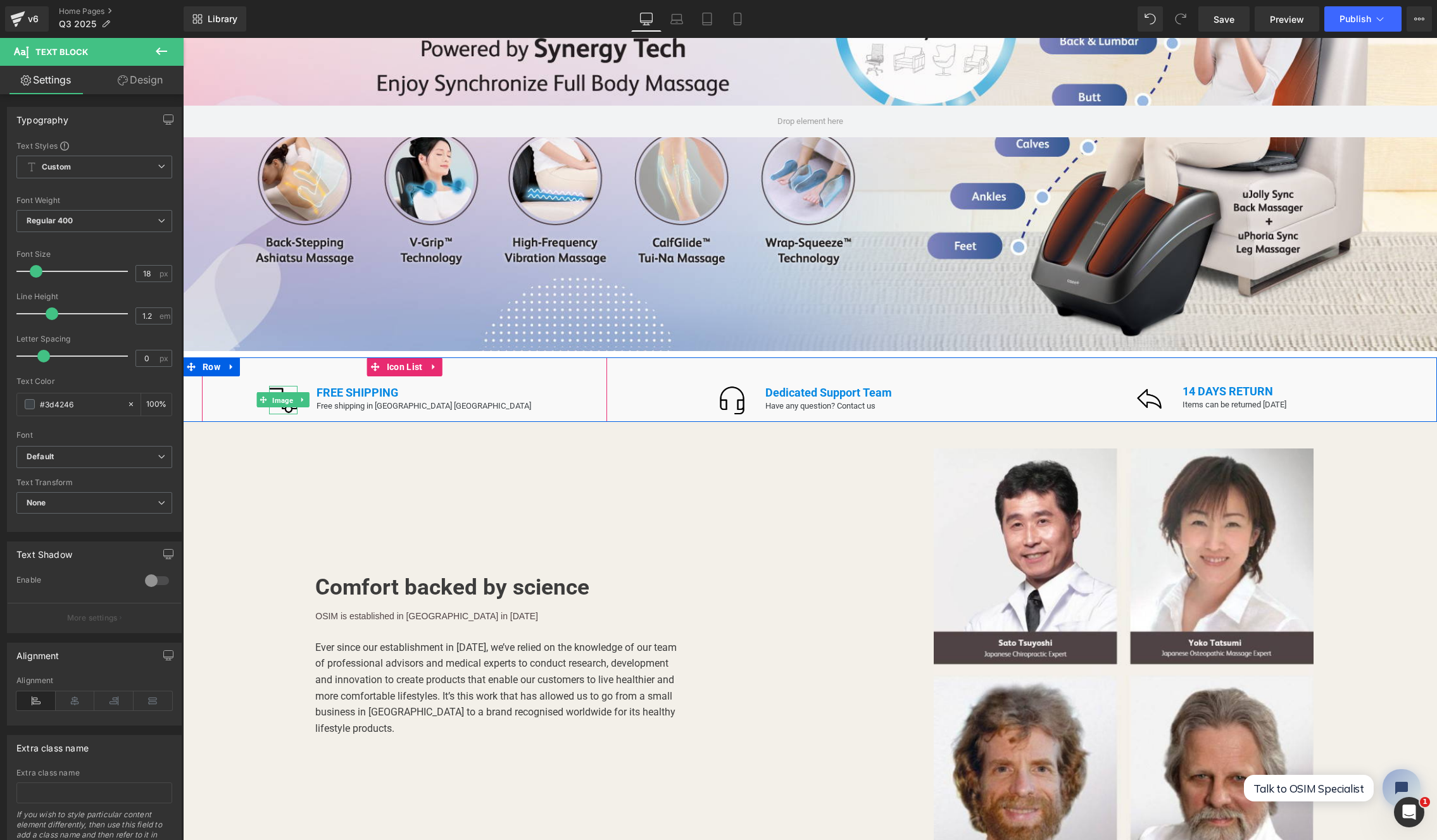
click at [297, 393] on span "Image" at bounding box center [283, 400] width 26 height 15
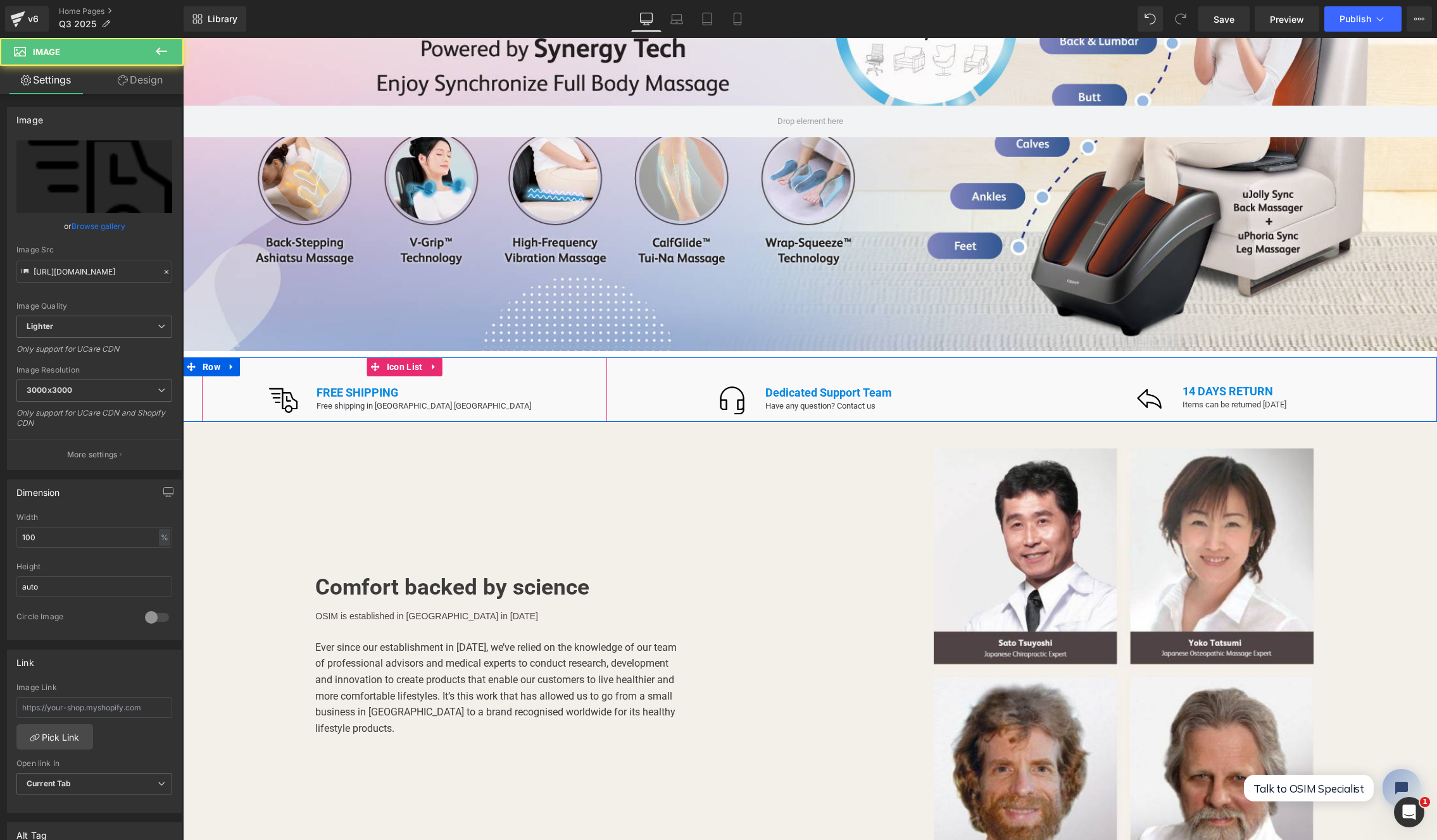
click at [544, 396] on div "Image FREE SHIPPING Text Block Free shipping in USA Mainland Text Block Row" at bounding box center [404, 404] width 405 height 36
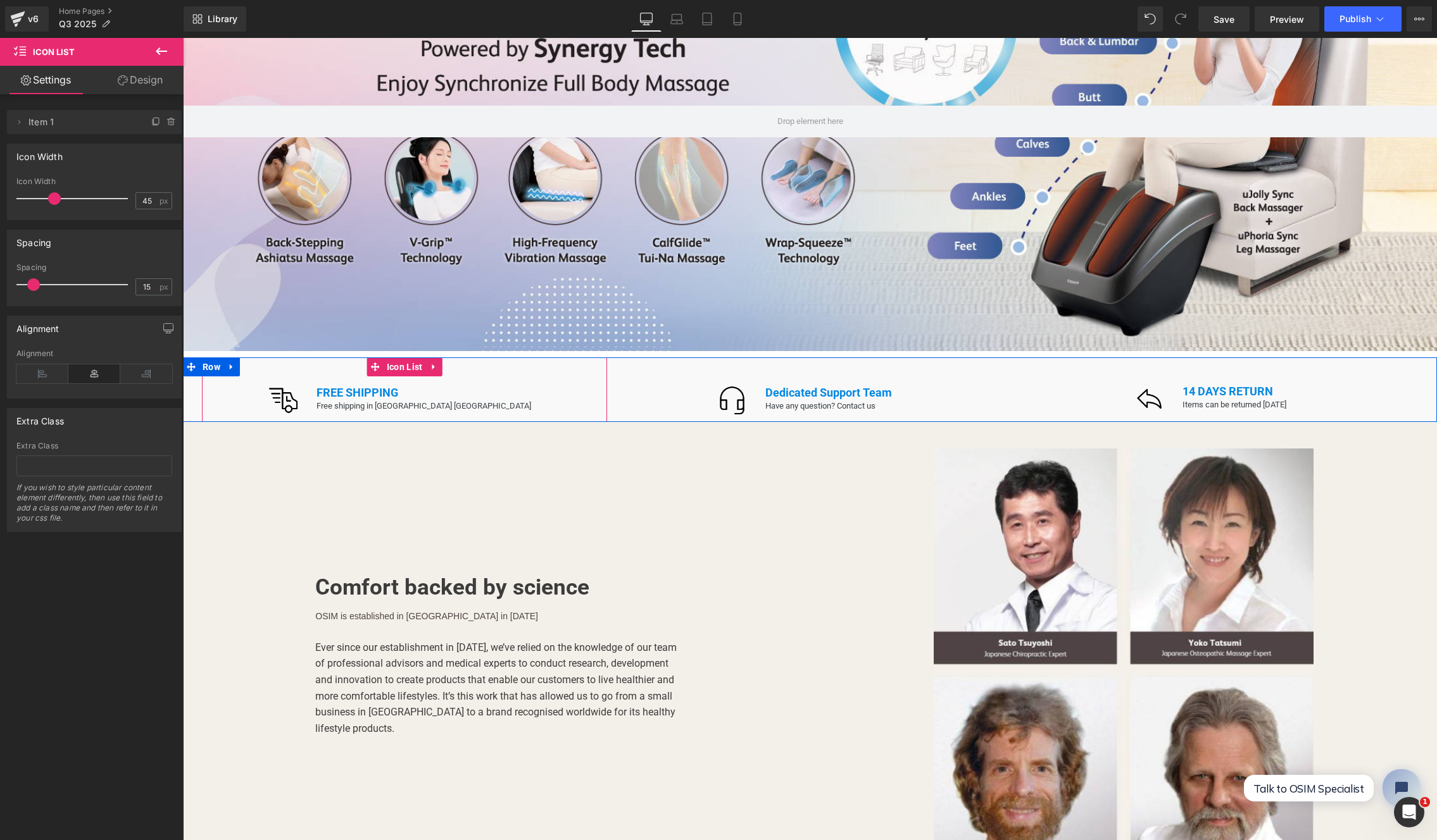
click at [475, 392] on div "FREE SHIPPING Text Block Free shipping in USA Mainland Text Block" at bounding box center [422, 399] width 237 height 26
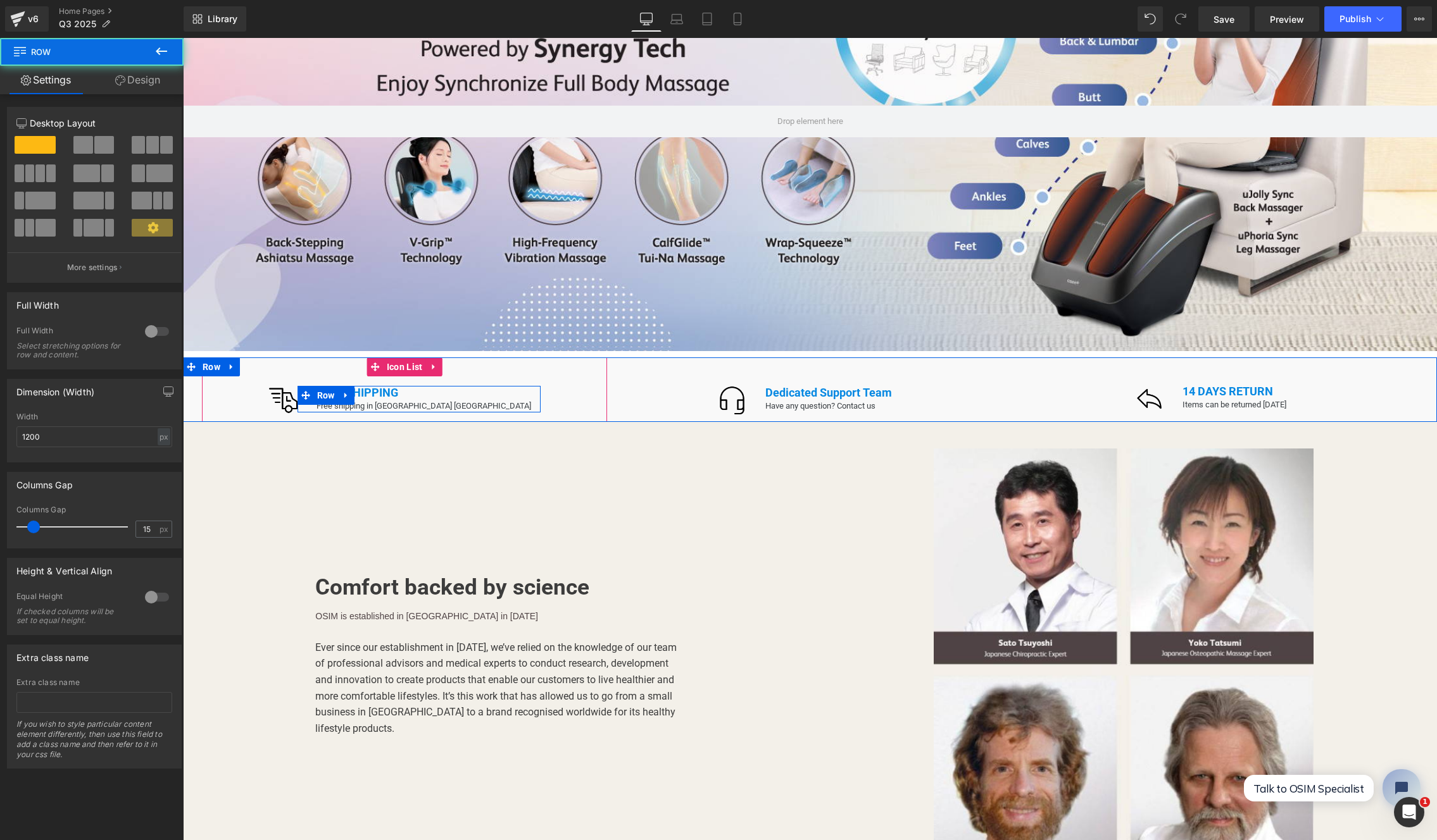
click at [478, 386] on div "FREE SHIPPING Text Block Free shipping in USA Mainland Text Block" at bounding box center [422, 399] width 237 height 26
click at [297, 393] on span "Image" at bounding box center [283, 400] width 26 height 15
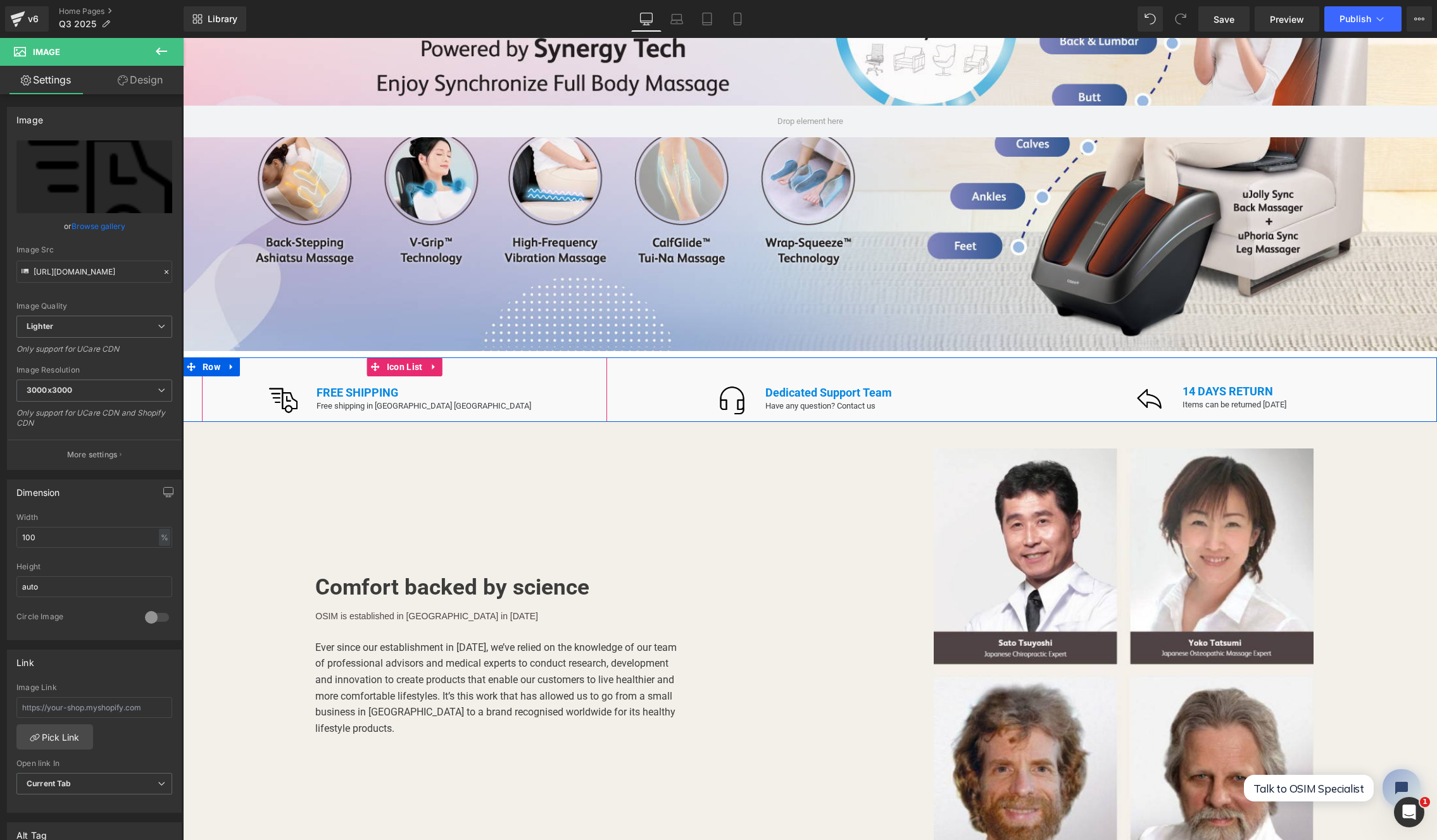
click at [288, 398] on div "Image FREE SHIPPING Text Block Free shipping in USA Mainland Text Block Row" at bounding box center [404, 404] width 405 height 36
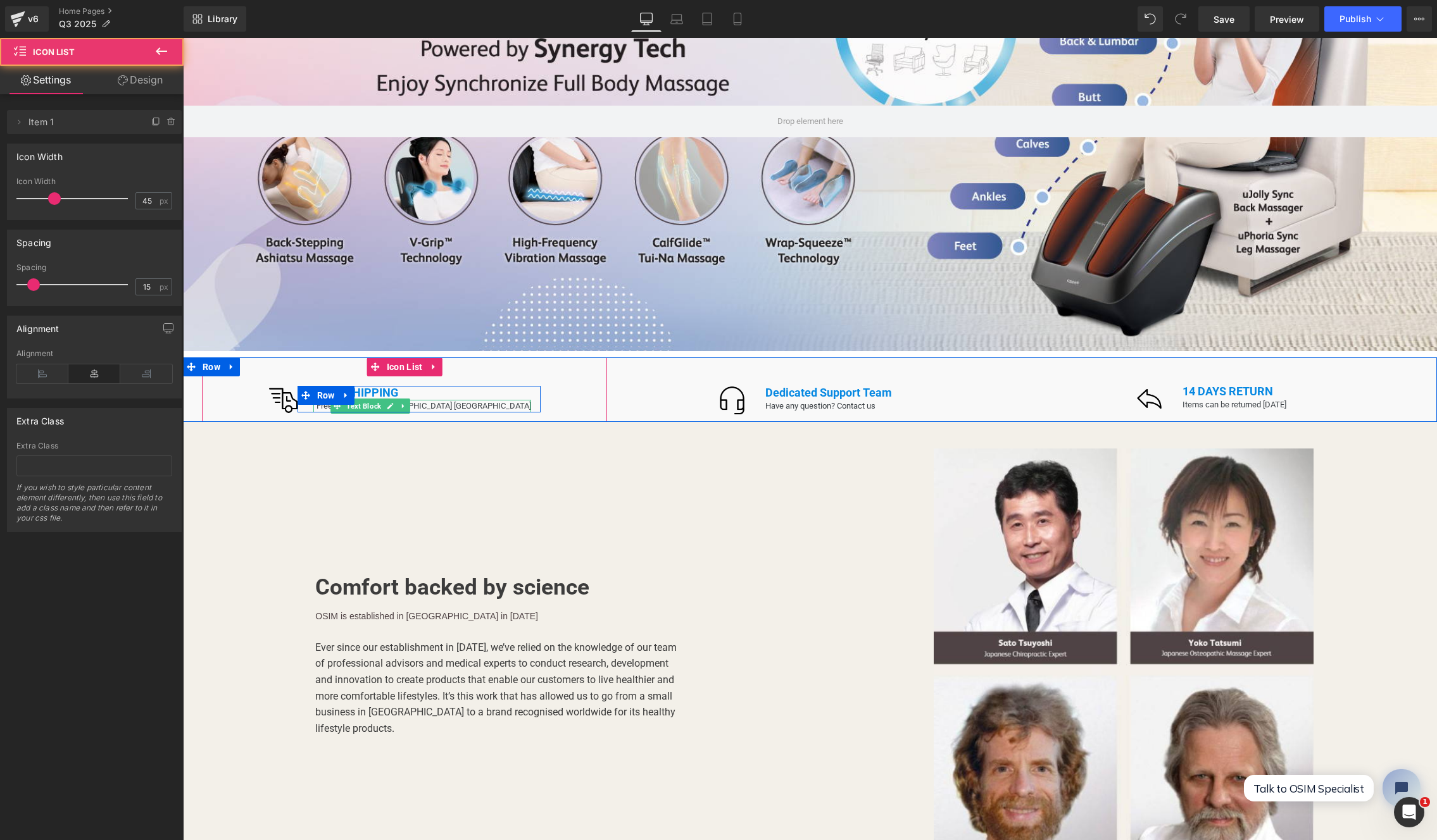
click at [369, 401] on p "Free shipping in [GEOGRAPHIC_DATA] [GEOGRAPHIC_DATA]" at bounding box center [424, 407] width 215 height 13
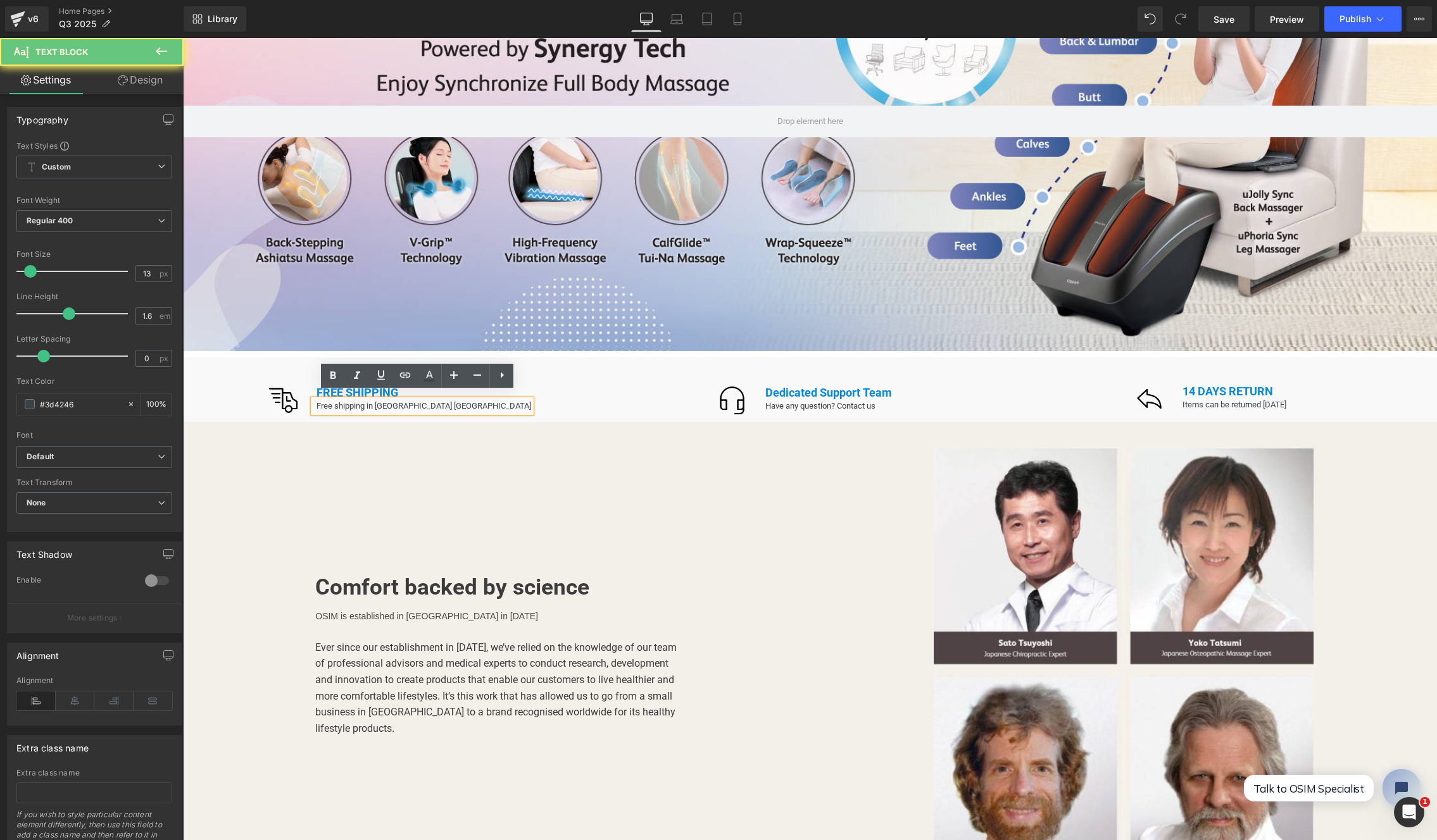
click at [369, 400] on div "Free shipping in [GEOGRAPHIC_DATA] [GEOGRAPHIC_DATA]" at bounding box center [422, 407] width 218 height 13
click at [551, 394] on div "Image FREE SHIPPING Text Block Free shipping in USA Mainland Text Block Row" at bounding box center [404, 404] width 405 height 36
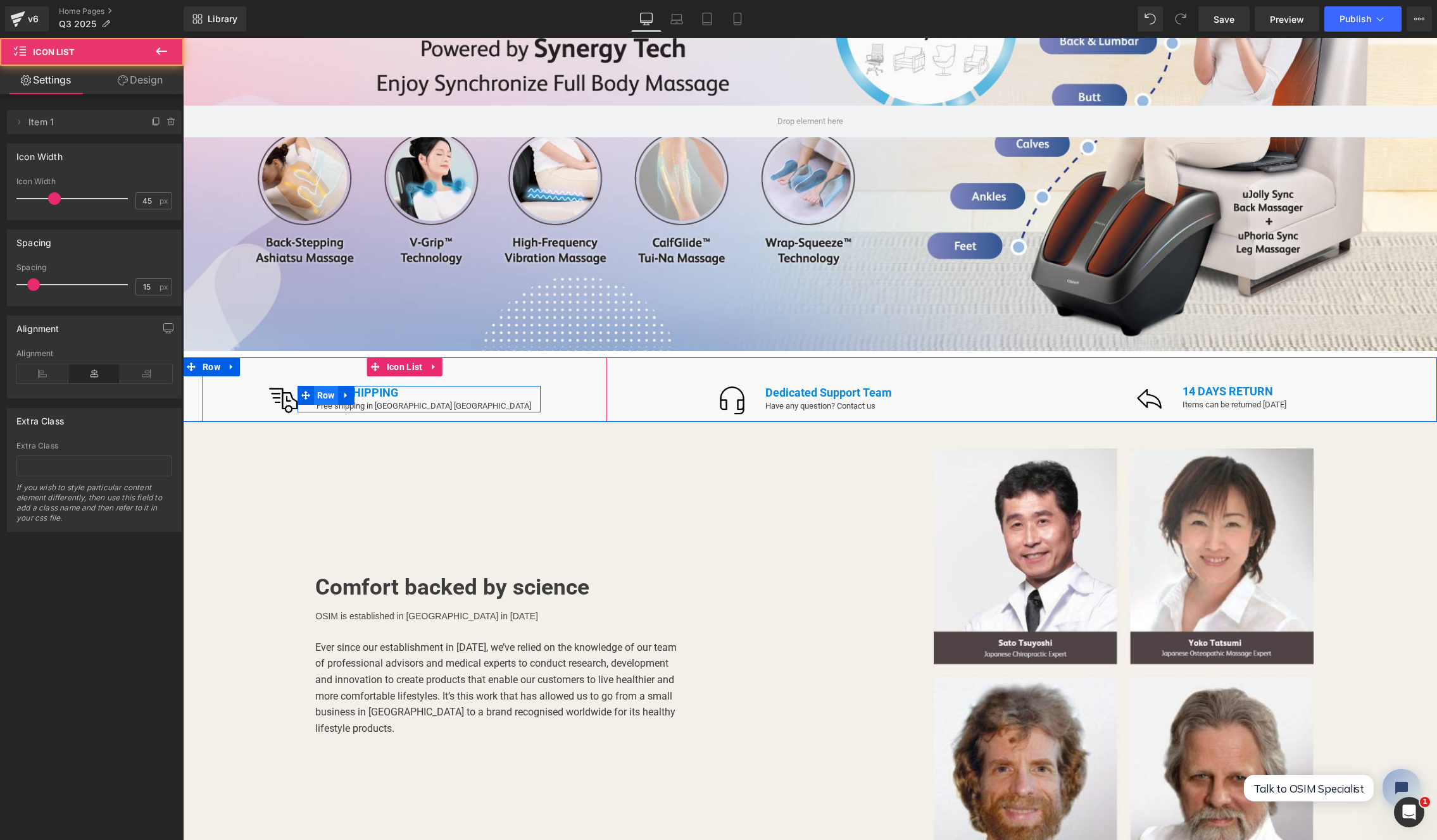
click at [338, 386] on span "Row" at bounding box center [326, 396] width 24 height 19
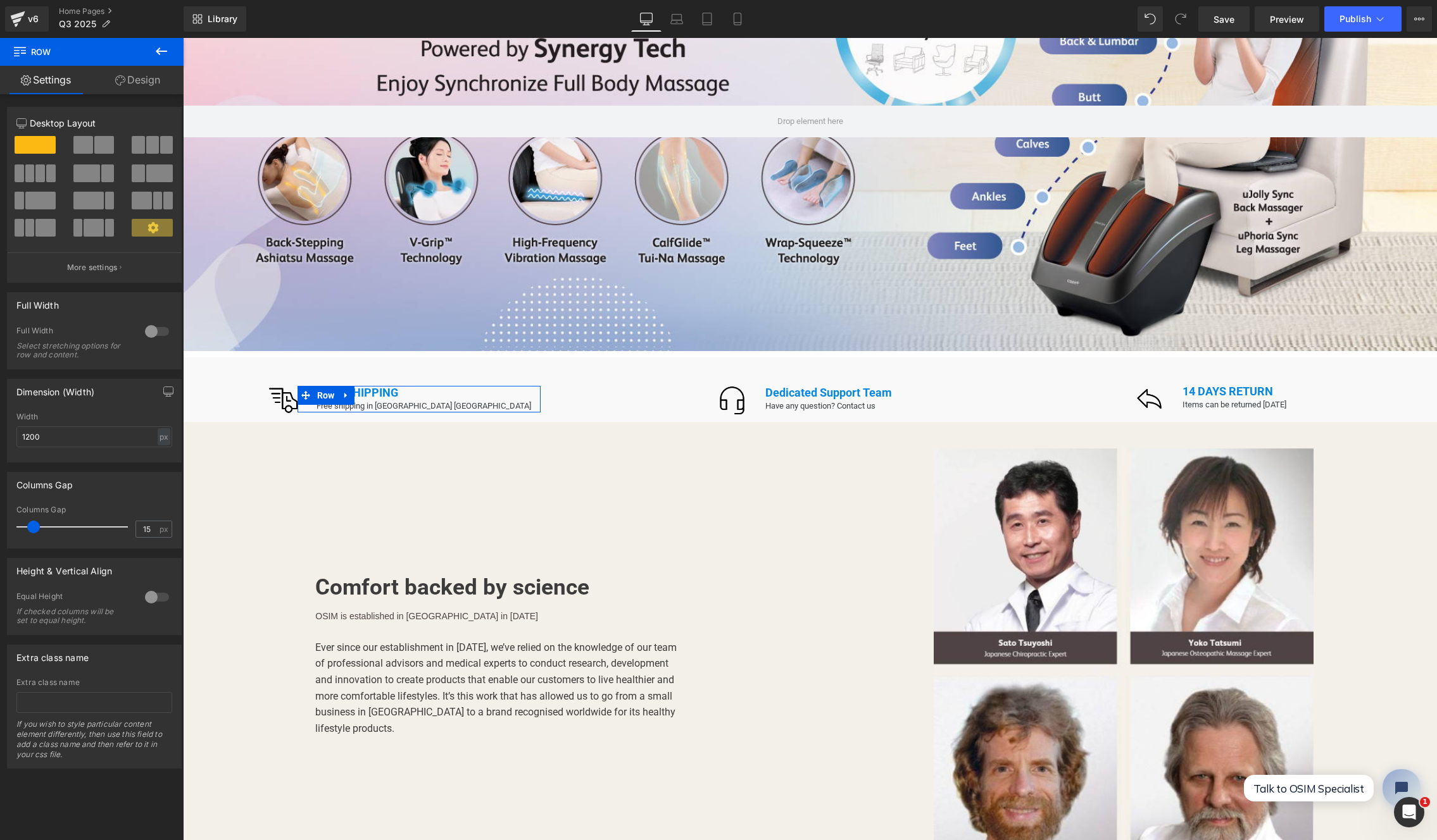
click at [141, 77] on link "Design" at bounding box center [138, 79] width 92 height 29
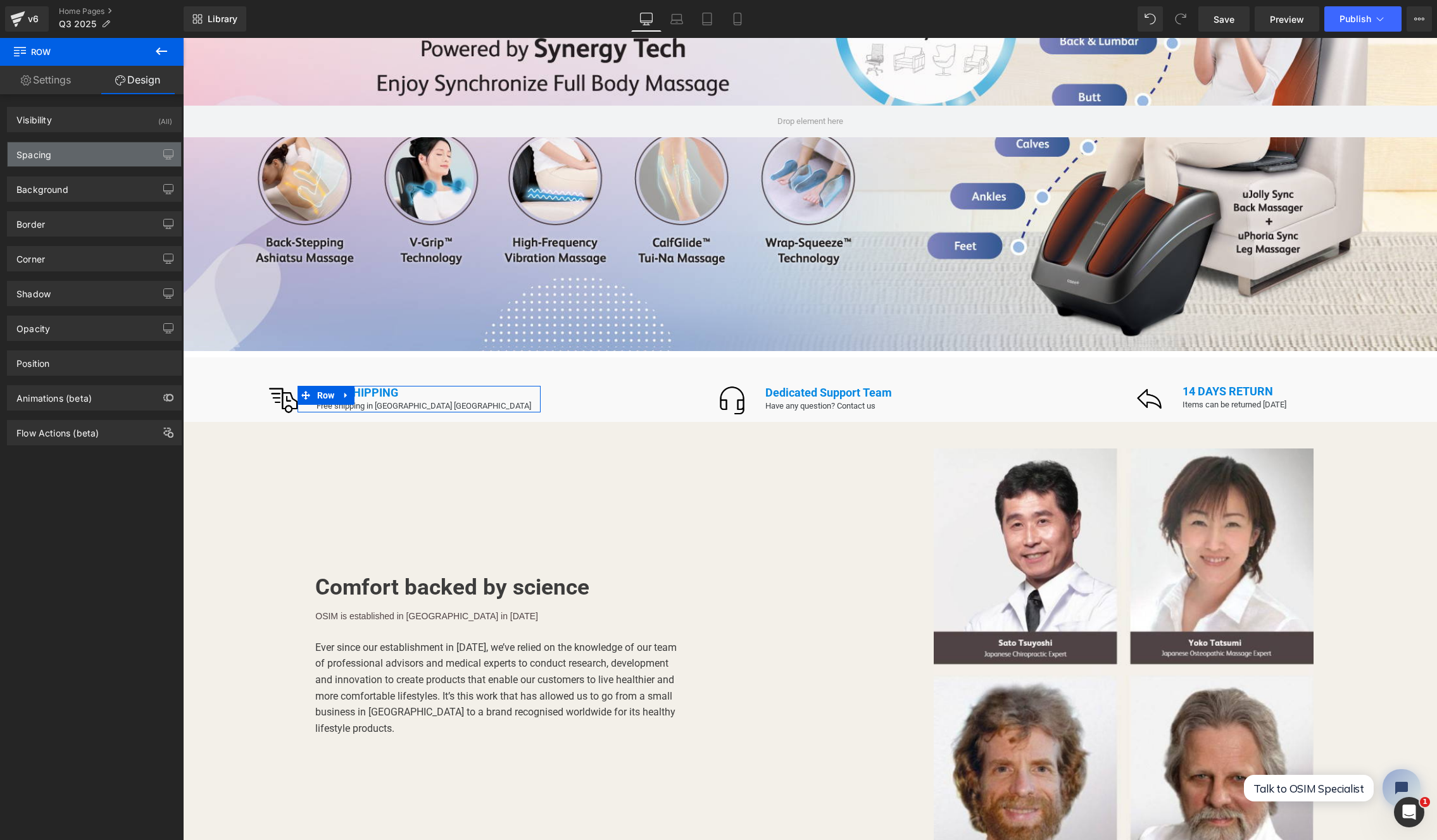
type input "0"
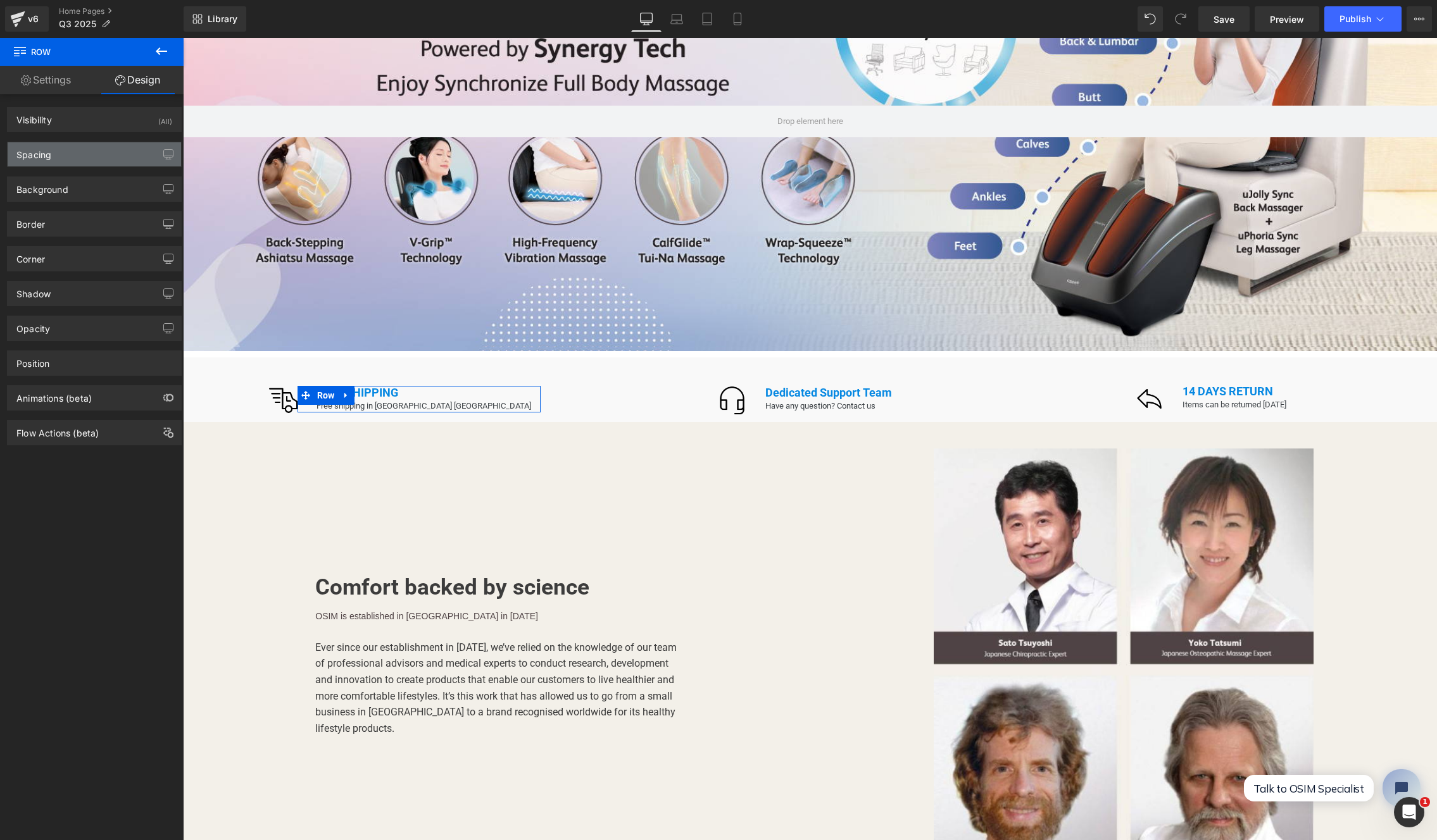
type input "10"
click at [79, 163] on div "Spacing" at bounding box center [94, 154] width 174 height 24
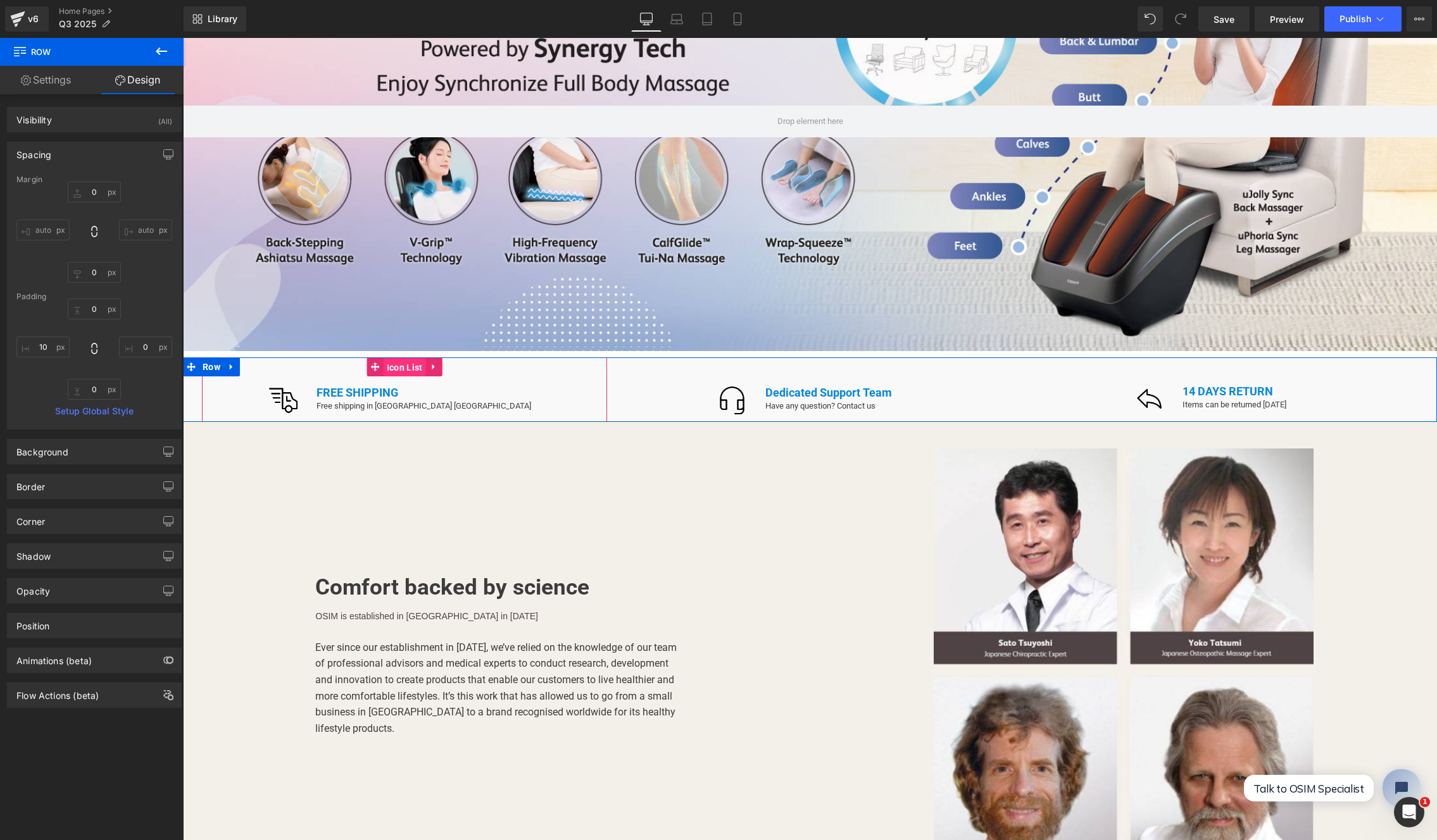
click at [401, 364] on span "Icon List" at bounding box center [405, 368] width 43 height 19
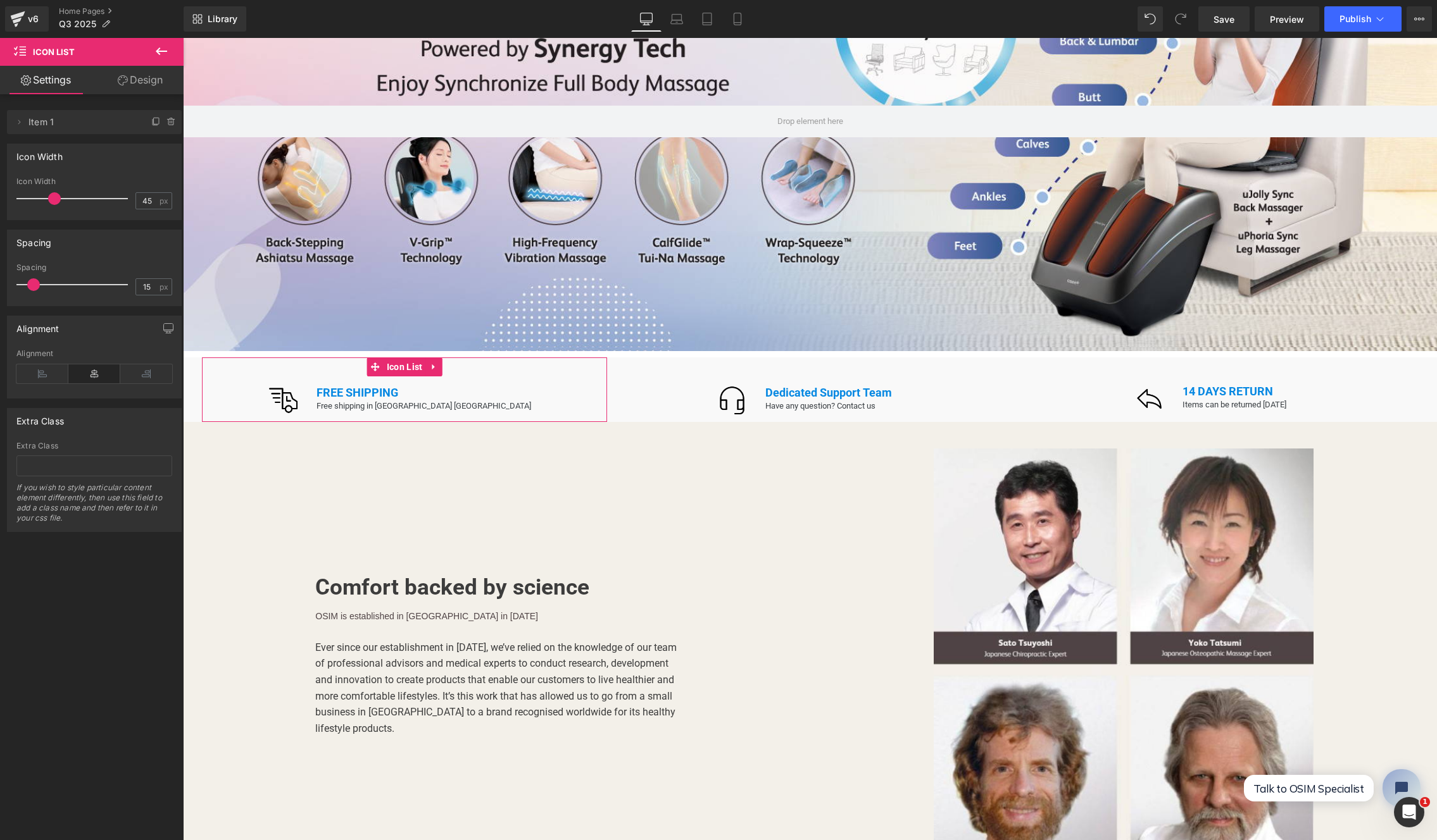
click at [141, 75] on link "Design" at bounding box center [140, 79] width 92 height 29
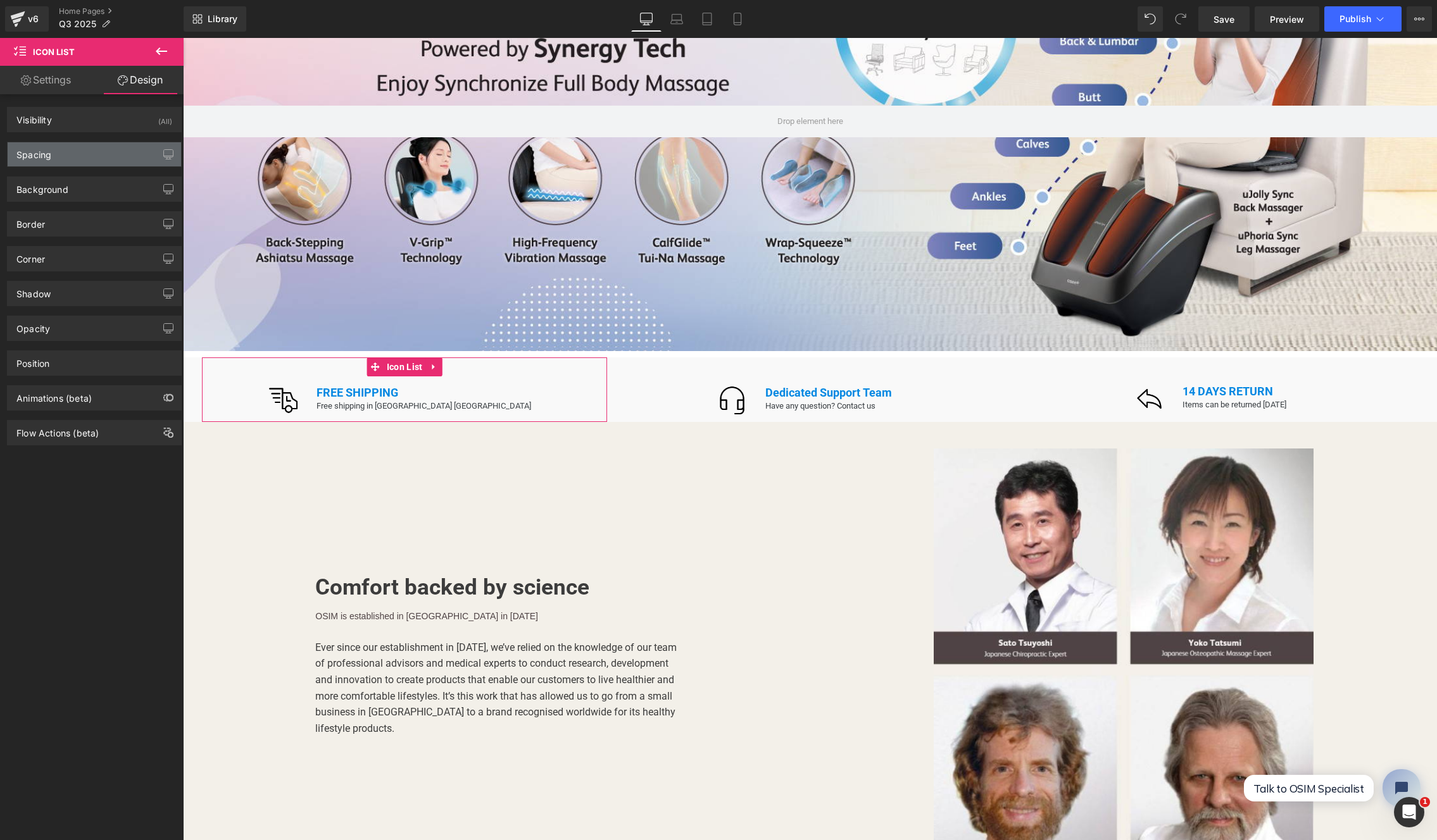
click at [88, 162] on div "Spacing" at bounding box center [94, 154] width 174 height 24
type input "0"
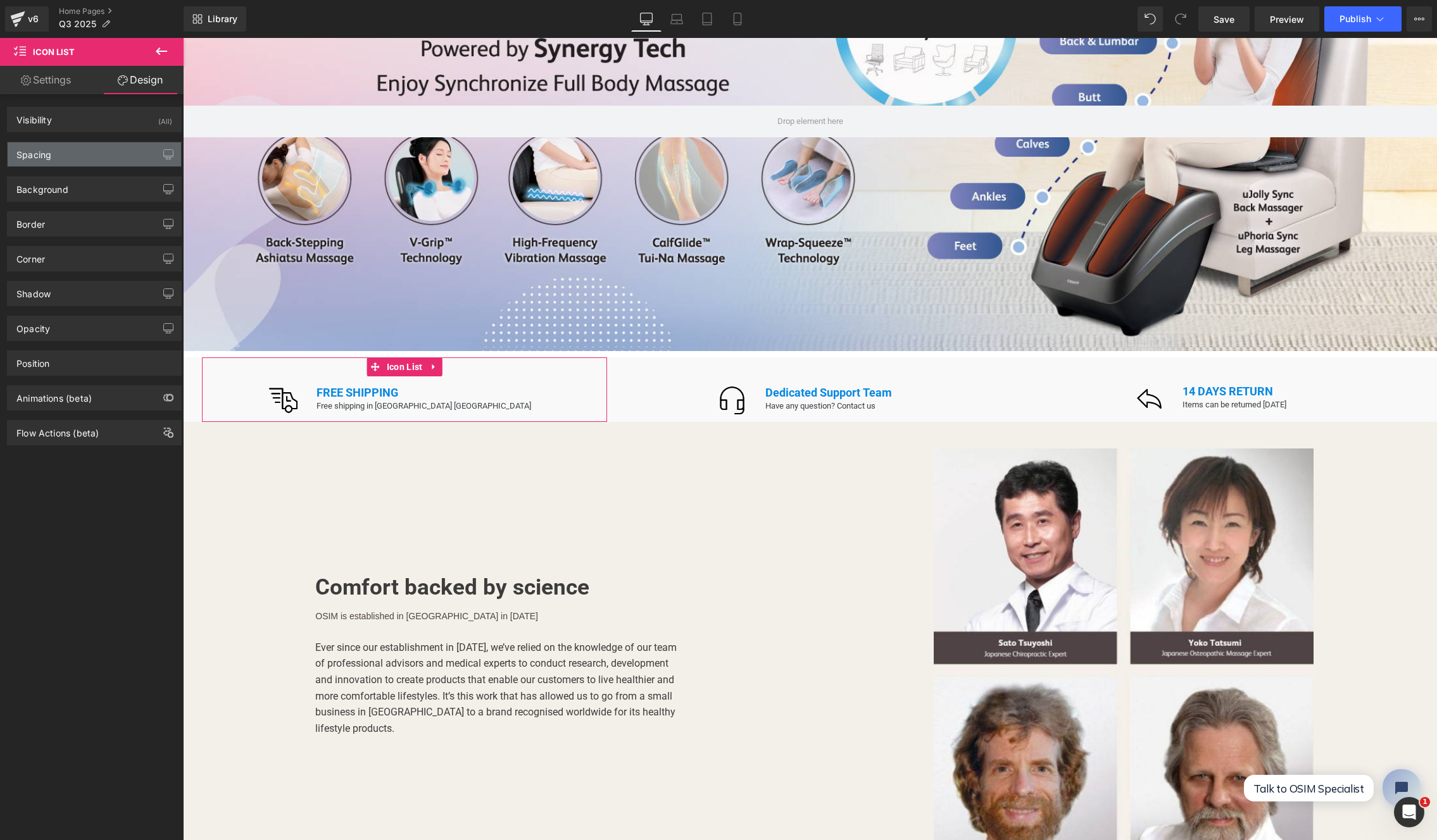
type input "45"
type input "0"
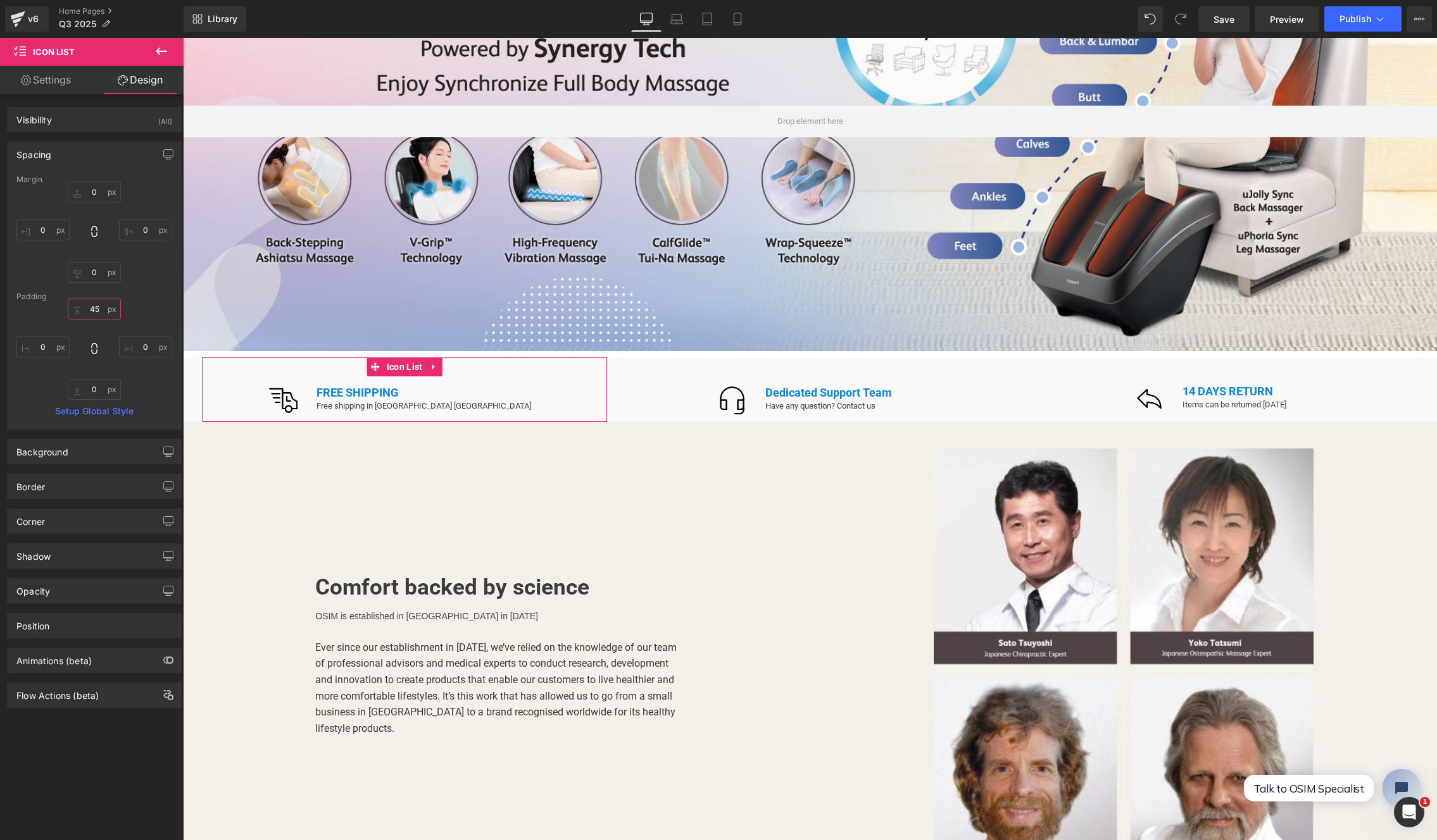
click at [96, 306] on input "45" at bounding box center [94, 309] width 53 height 21
type input "２０"
type input "２０２"
type input "２０"
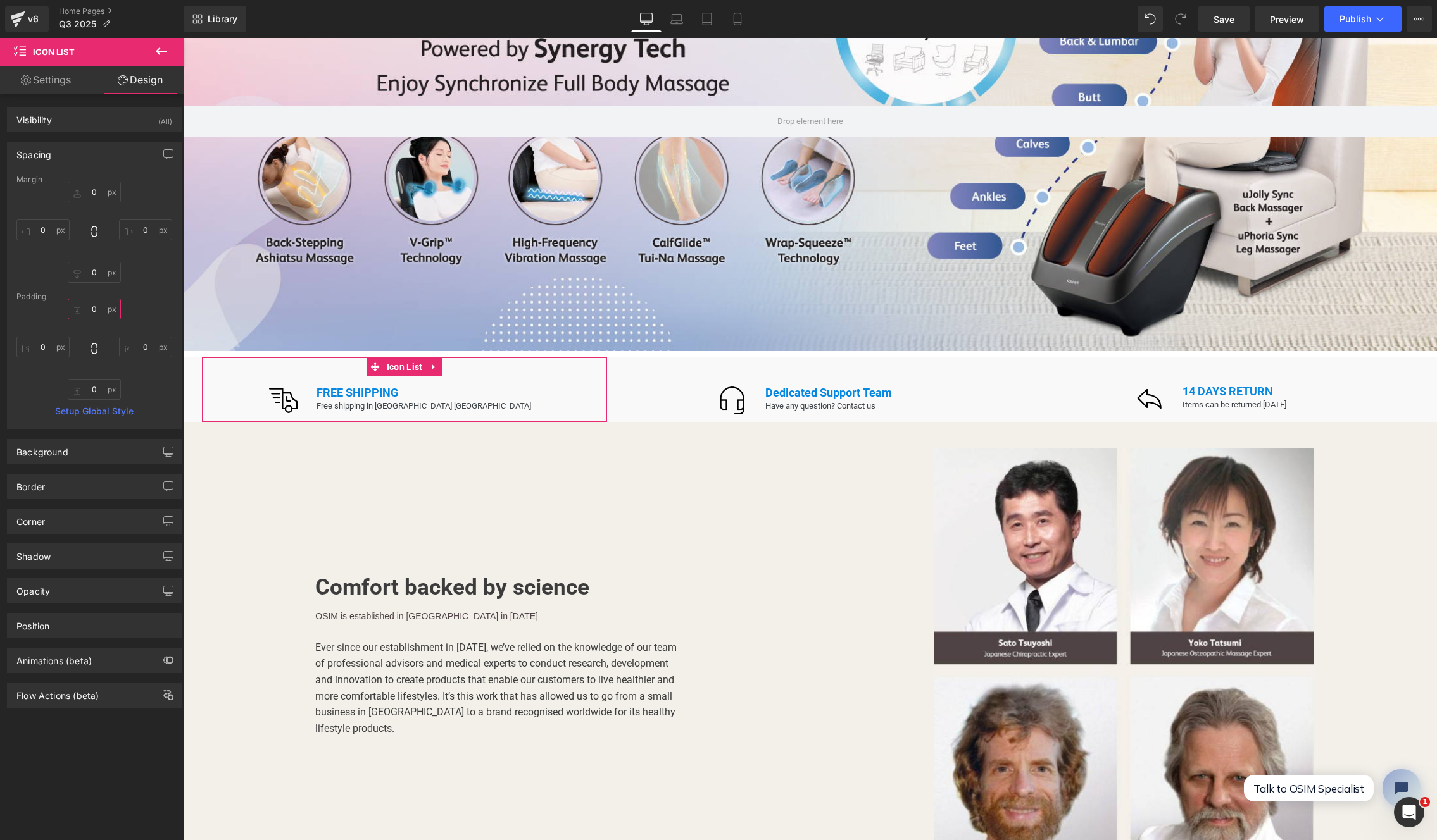
type input "２"
type input "20"
click at [777, 386] on div "Dedicated Support Team Text Block Have any question? Contact us Text Block Row" at bounding box center [823, 399] width 155 height 26
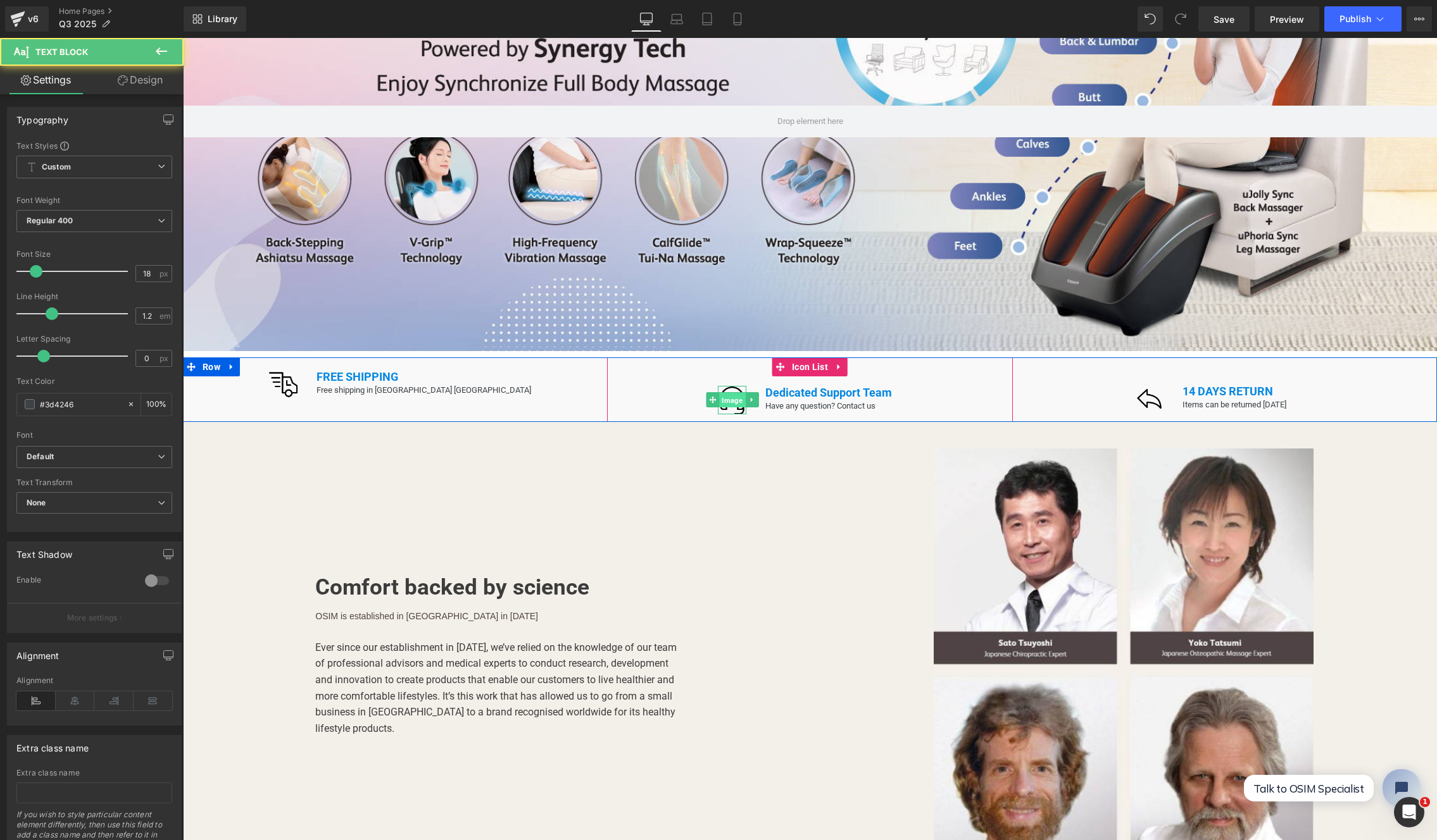
click at [723, 393] on span "Image" at bounding box center [731, 400] width 26 height 15
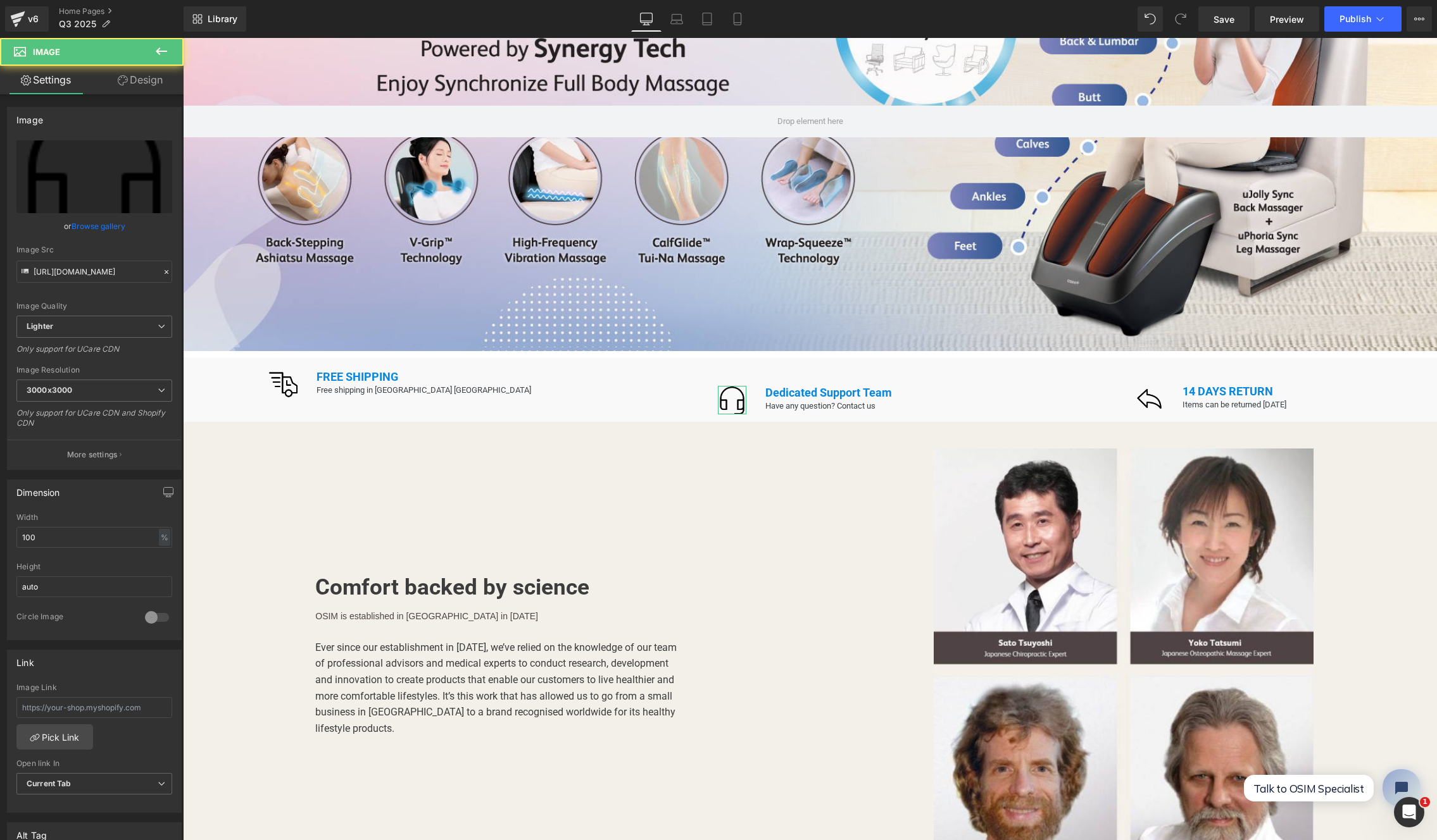
click at [129, 80] on link "Design" at bounding box center [140, 79] width 92 height 29
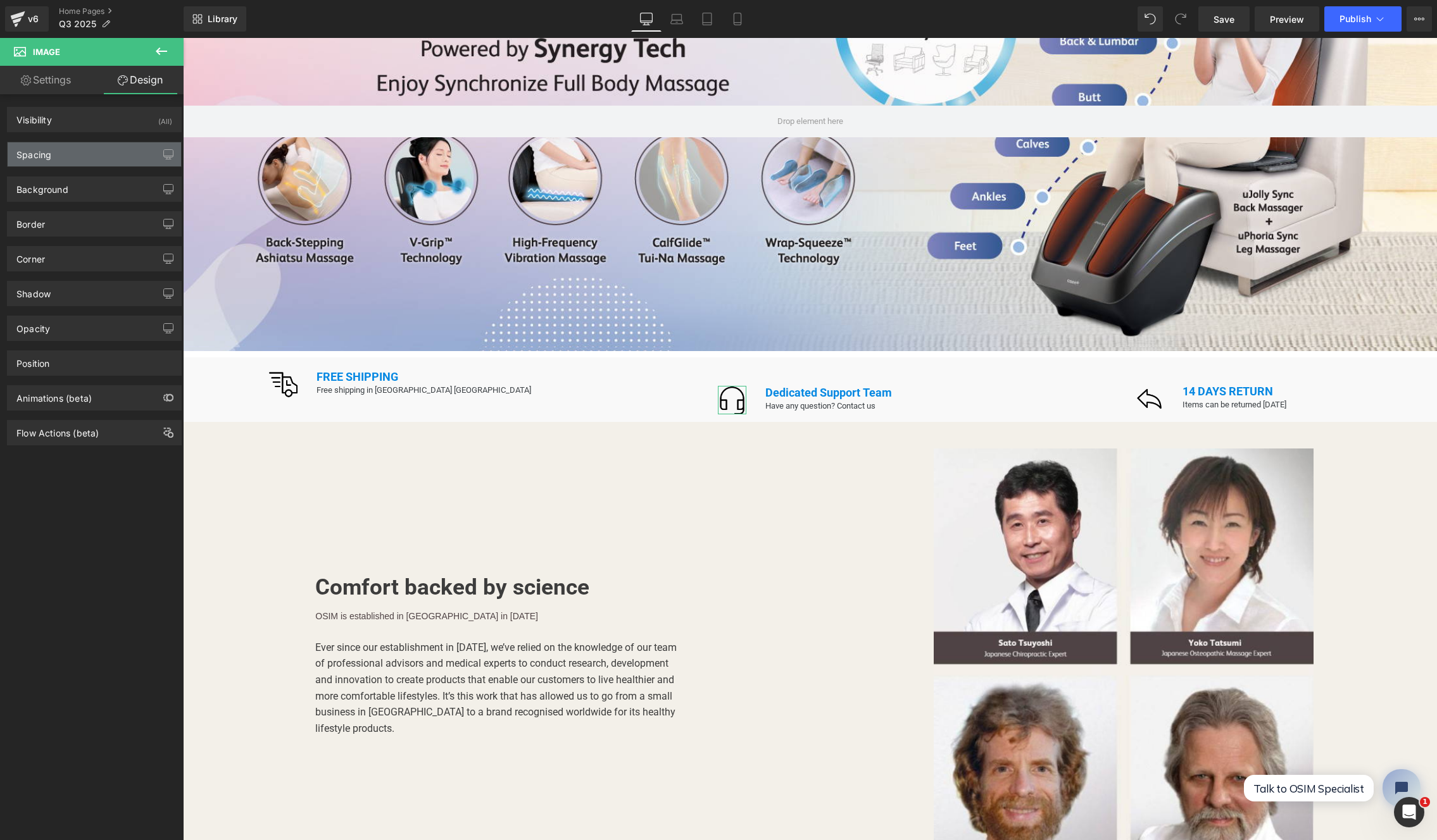
click at [65, 151] on div "Spacing" at bounding box center [94, 154] width 174 height 24
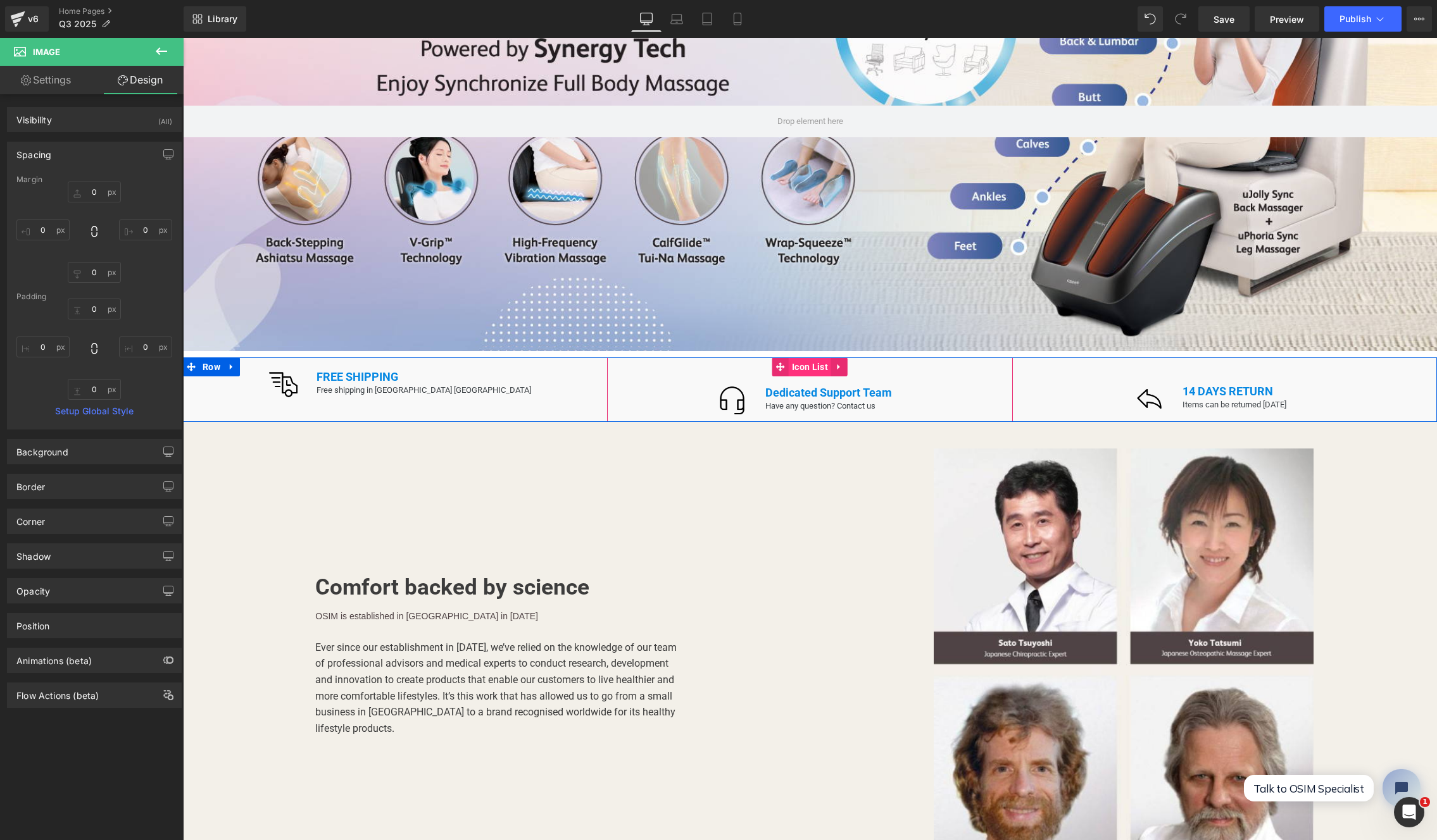
click at [791, 361] on span "Icon List" at bounding box center [810, 367] width 43 height 19
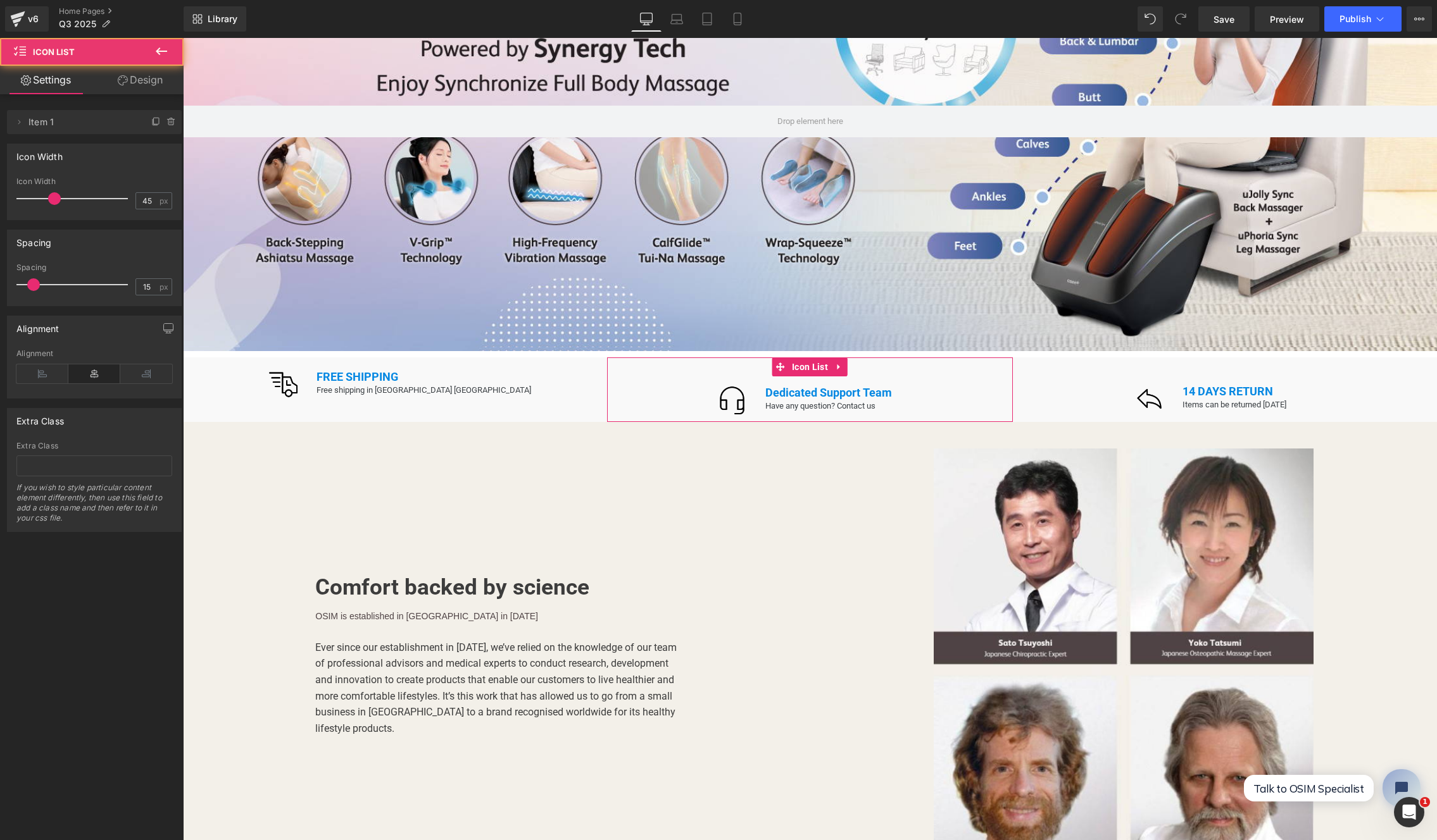
click at [138, 88] on link "Design" at bounding box center [140, 79] width 92 height 29
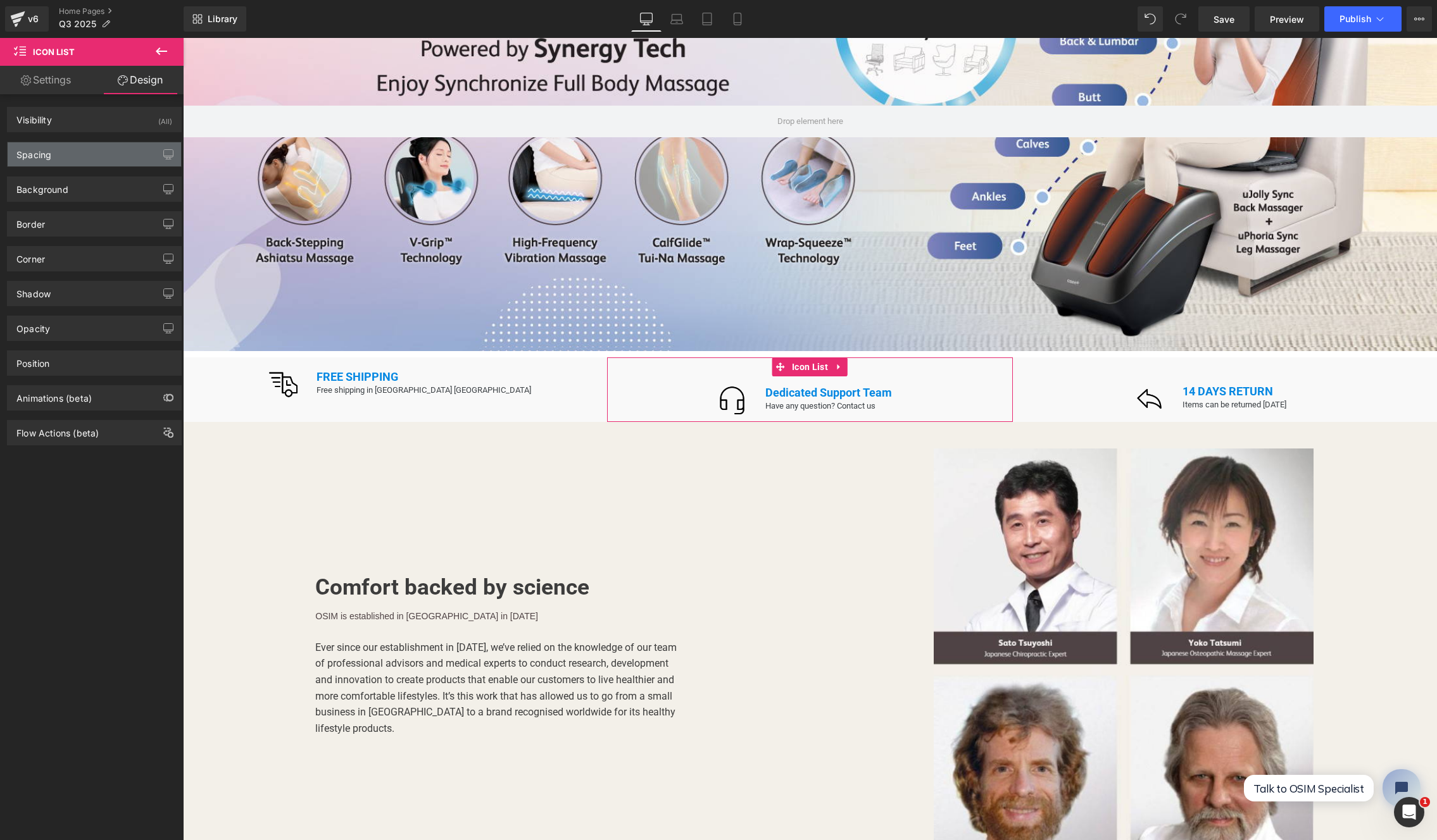
click at [55, 145] on div "Spacing" at bounding box center [94, 154] width 174 height 24
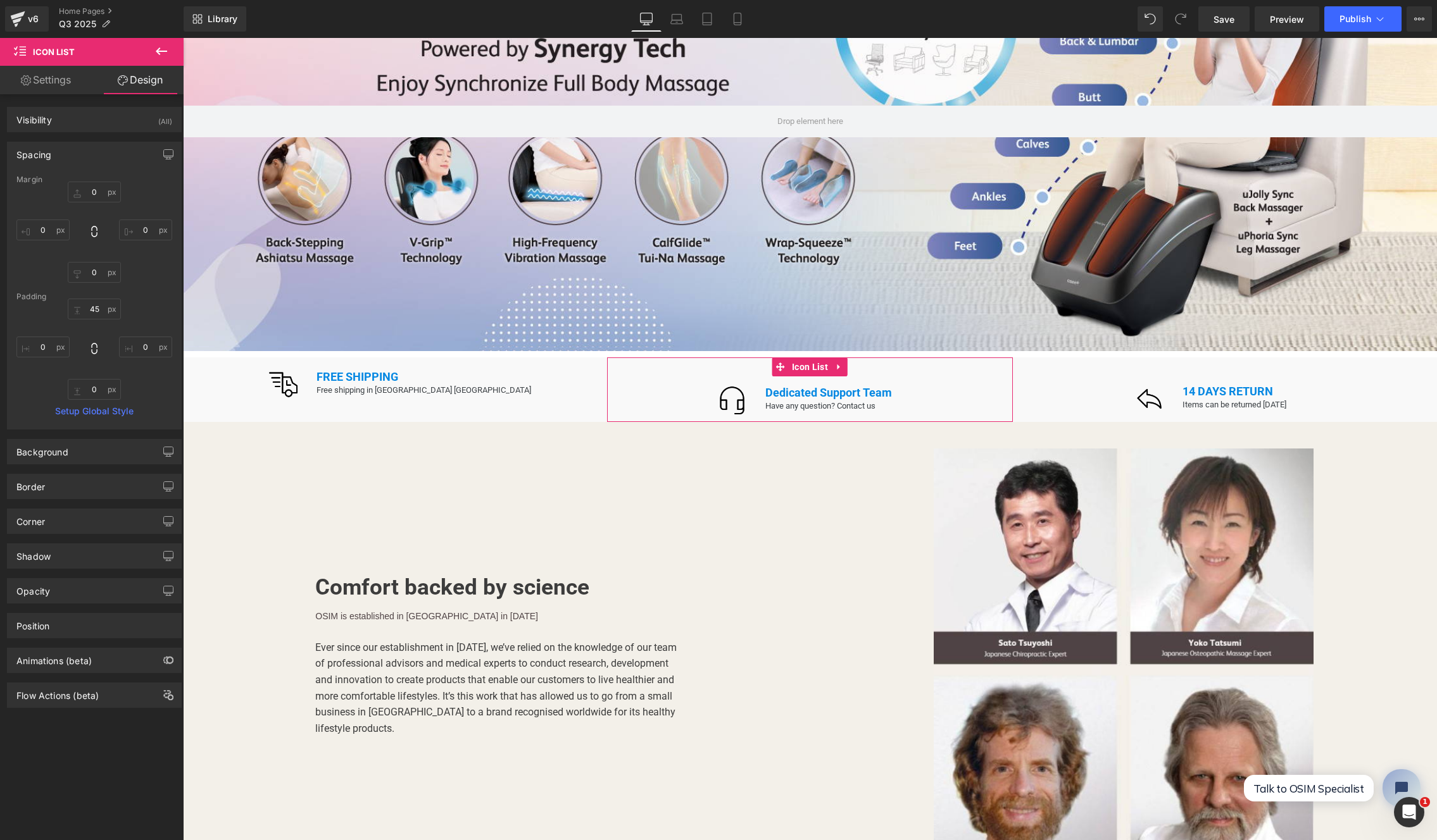
type input "0"
type input "45"
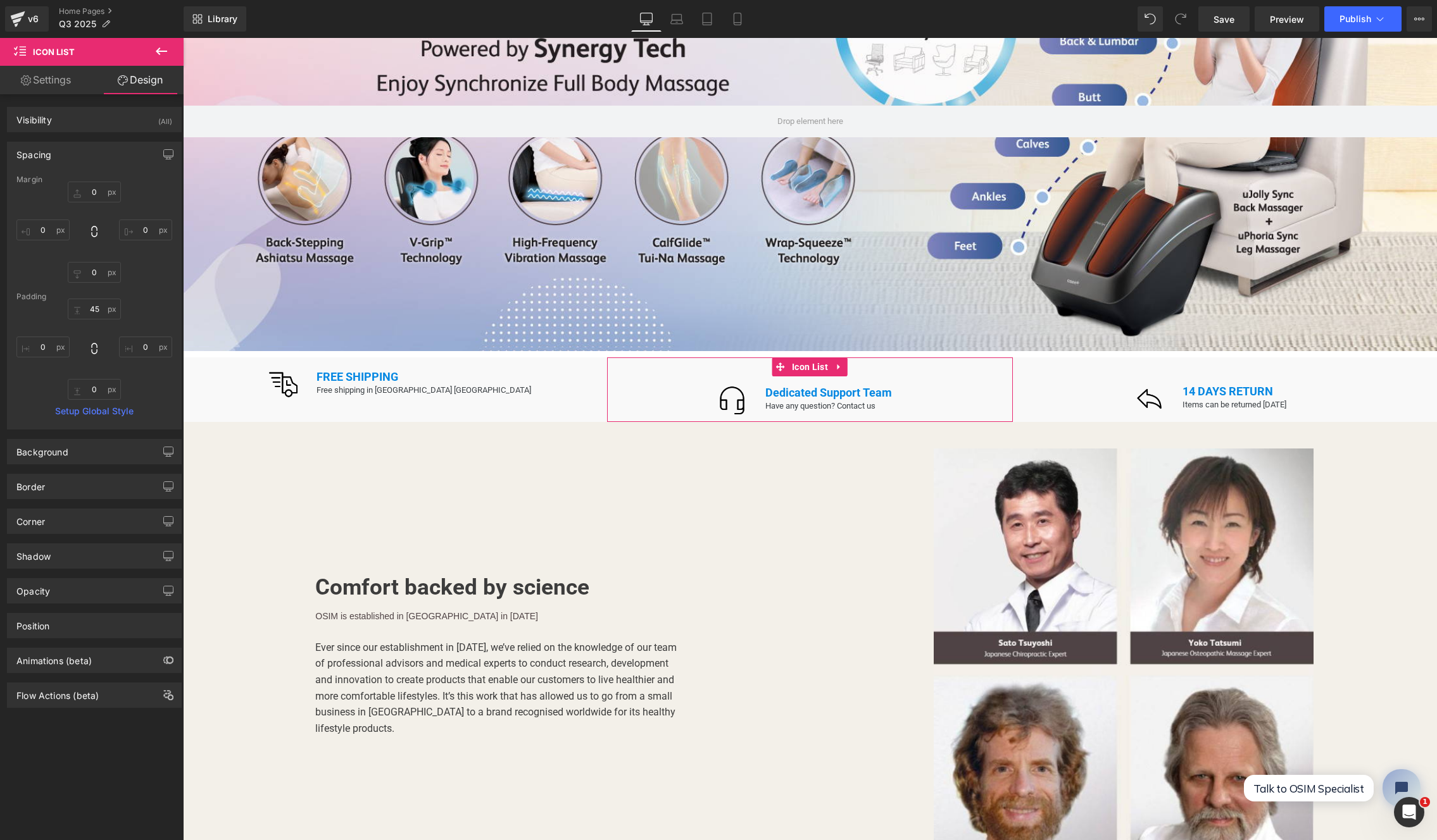
type input "0"
click at [95, 306] on input "45" at bounding box center [94, 309] width 53 height 21
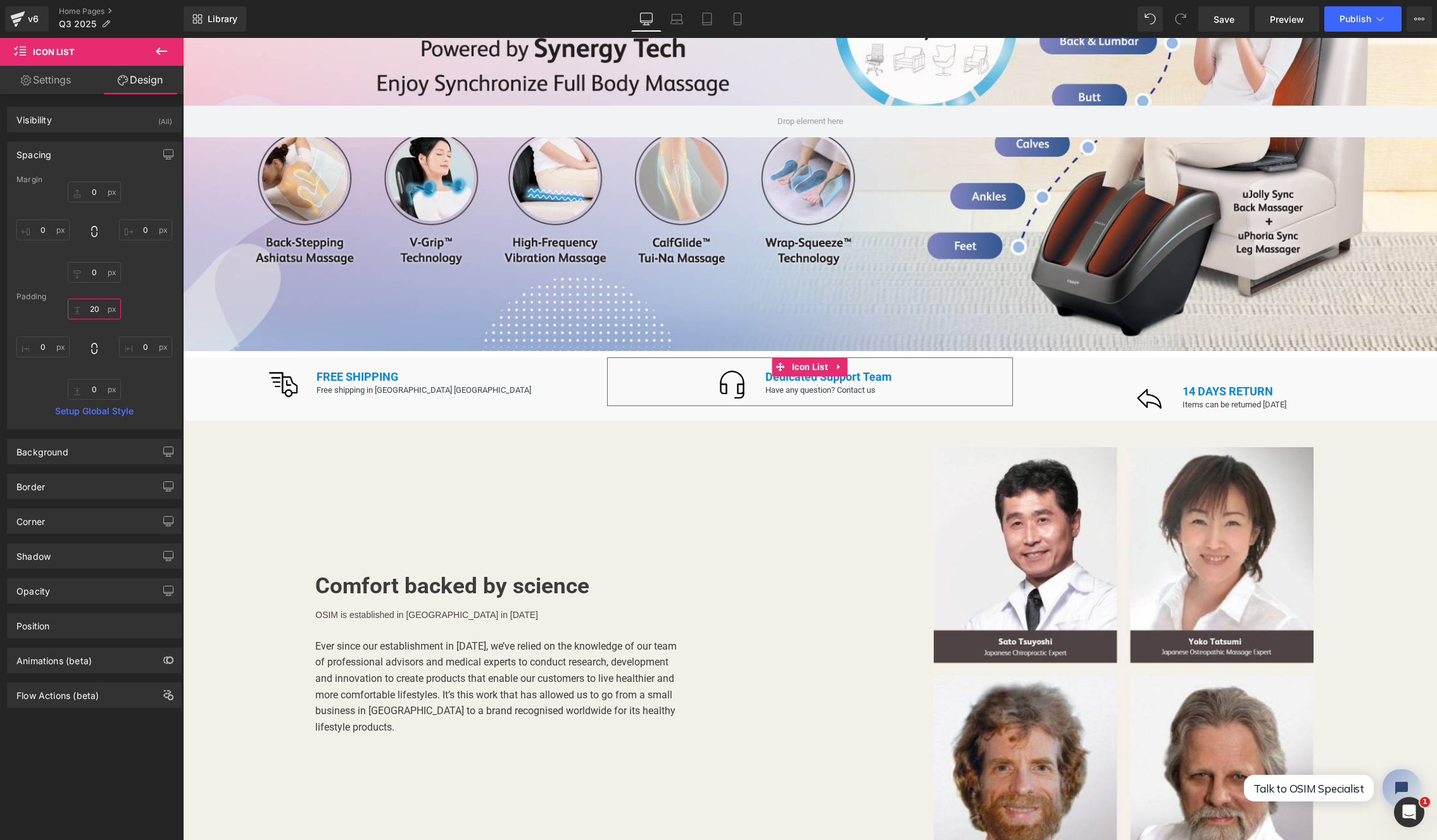
type input "20"
click at [1209, 357] on span "Icon List" at bounding box center [1215, 367] width 43 height 19
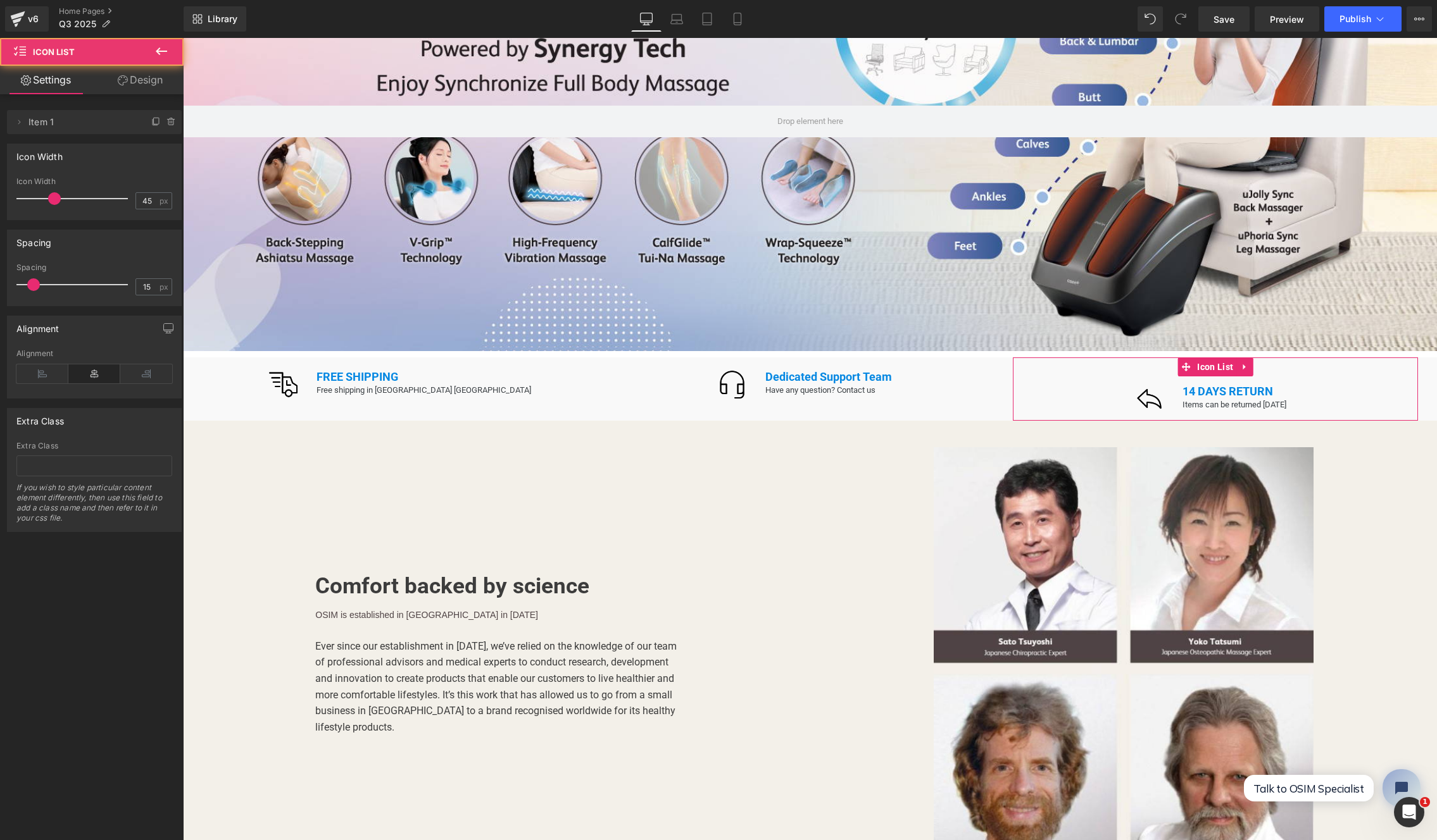
click at [158, 79] on link "Design" at bounding box center [140, 79] width 92 height 29
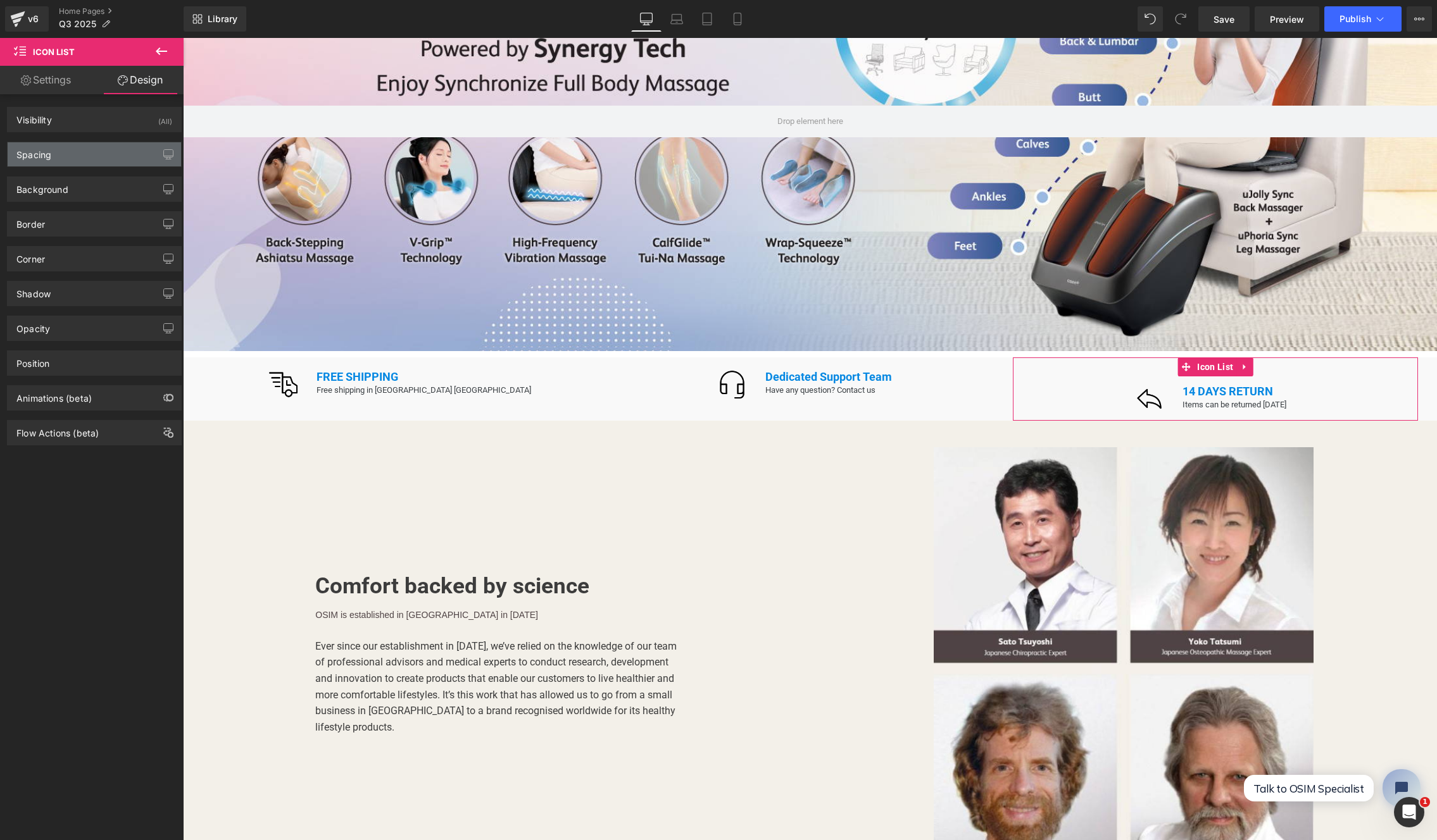
type input "0"
type input "43"
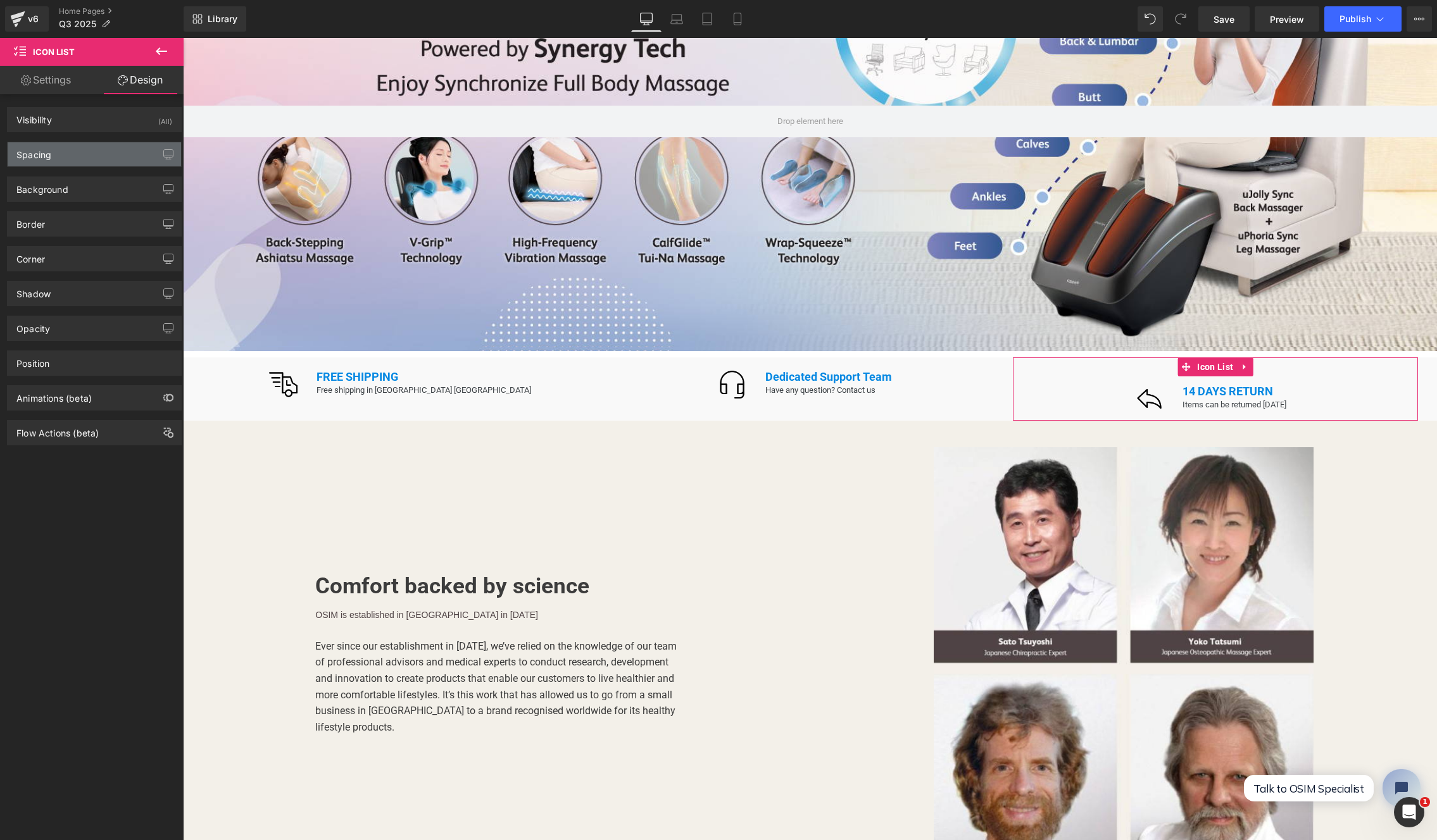
type input "0"
click at [58, 159] on div "Spacing" at bounding box center [94, 154] width 174 height 24
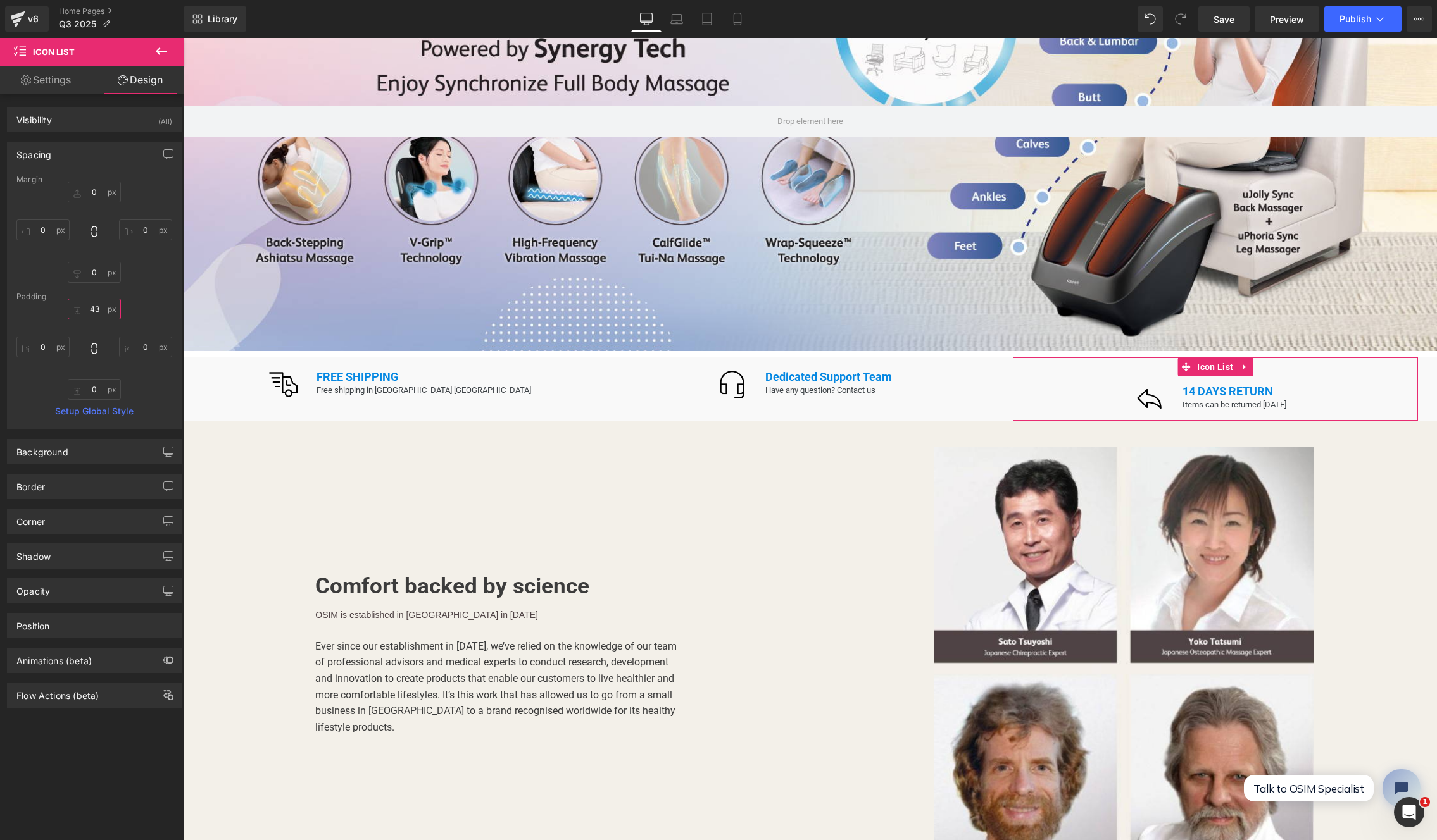
click at [86, 315] on input "43" at bounding box center [94, 309] width 53 height 21
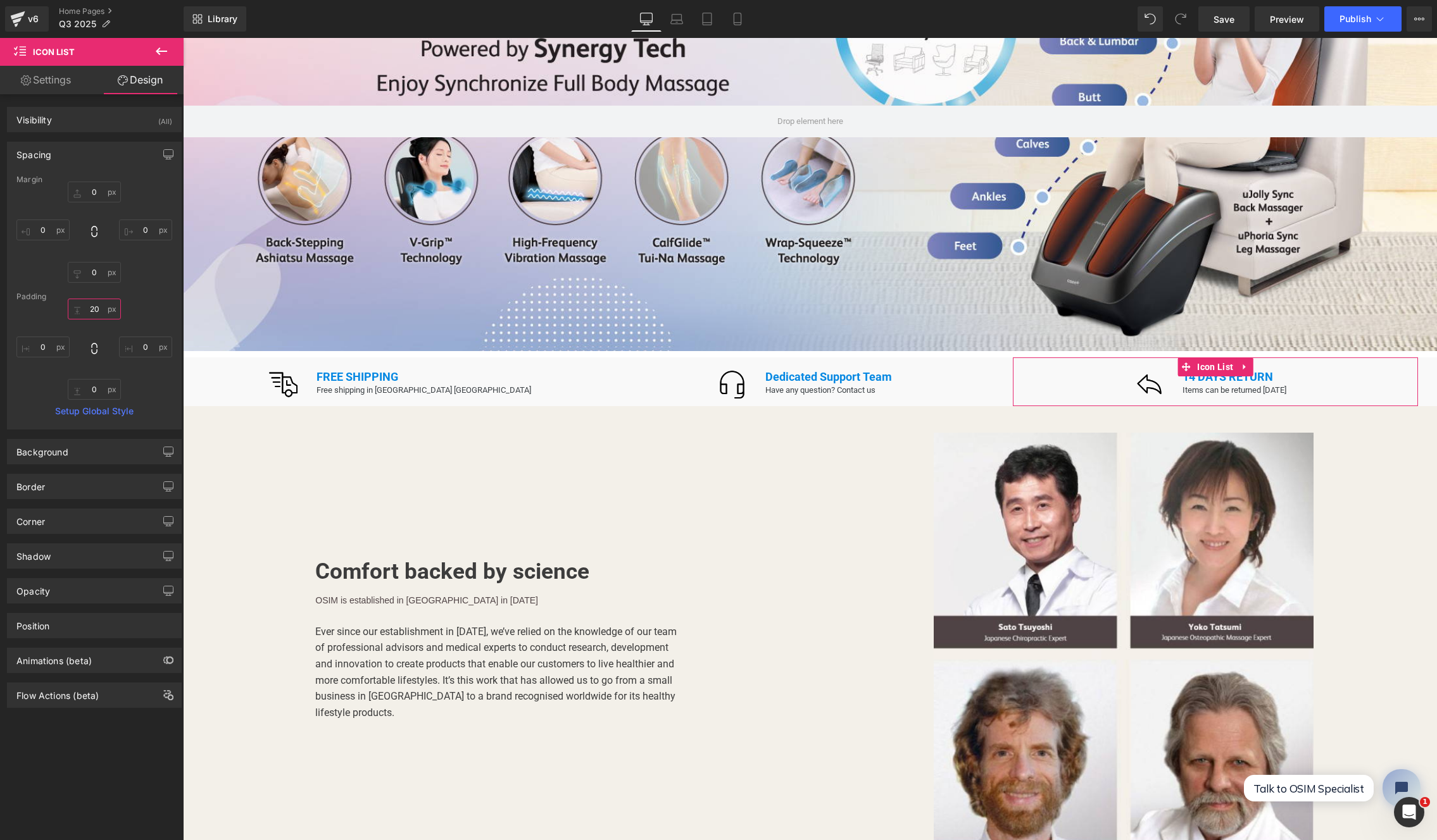
type input "20"
click at [748, 579] on div "Comfort backed by science Heading OSIM is established in Singapore in November …" at bounding box center [497, 571] width 628 height 313
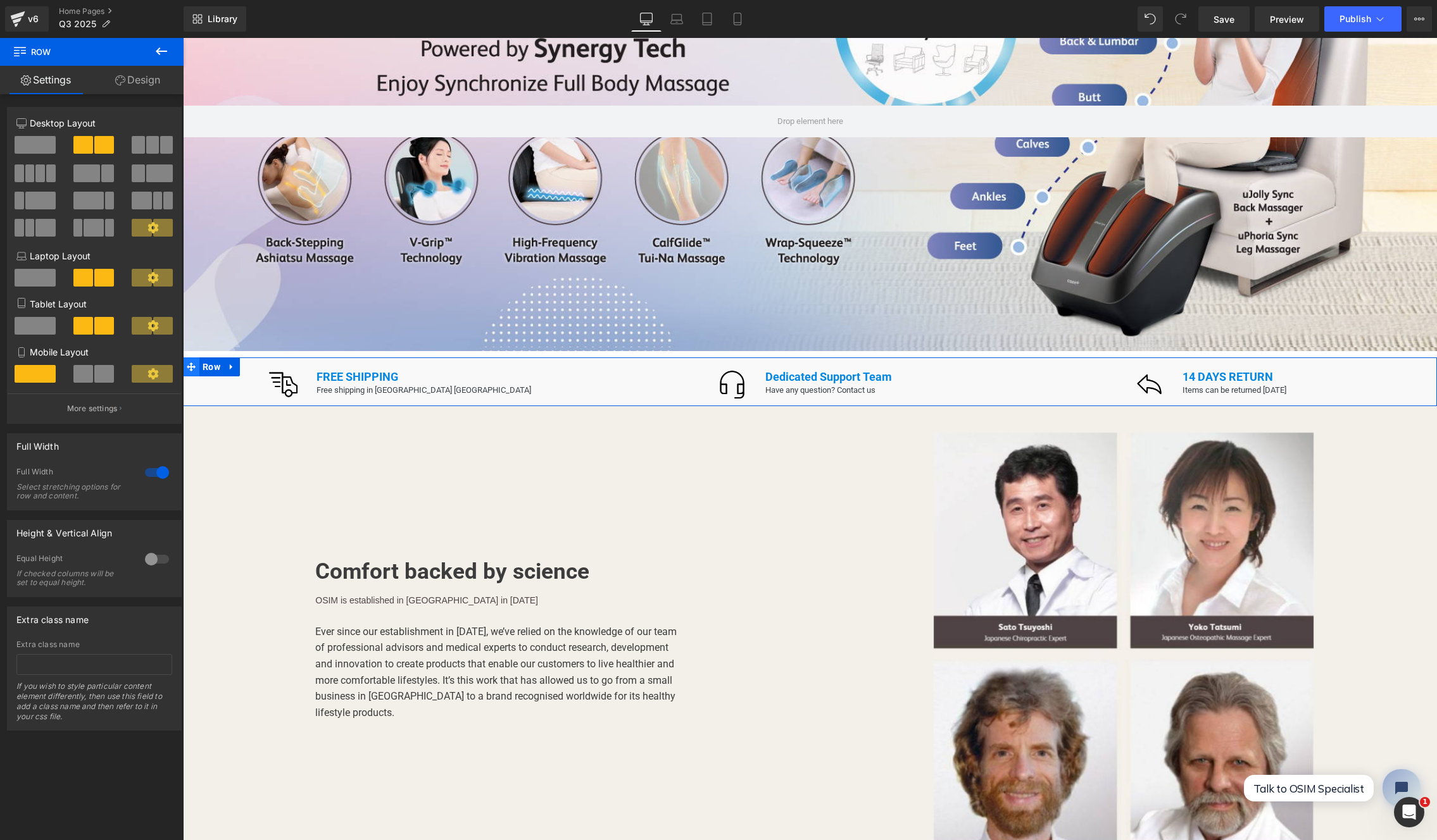
click at [187, 363] on icon at bounding box center [191, 367] width 9 height 9
click at [141, 84] on link "Design" at bounding box center [138, 79] width 92 height 29
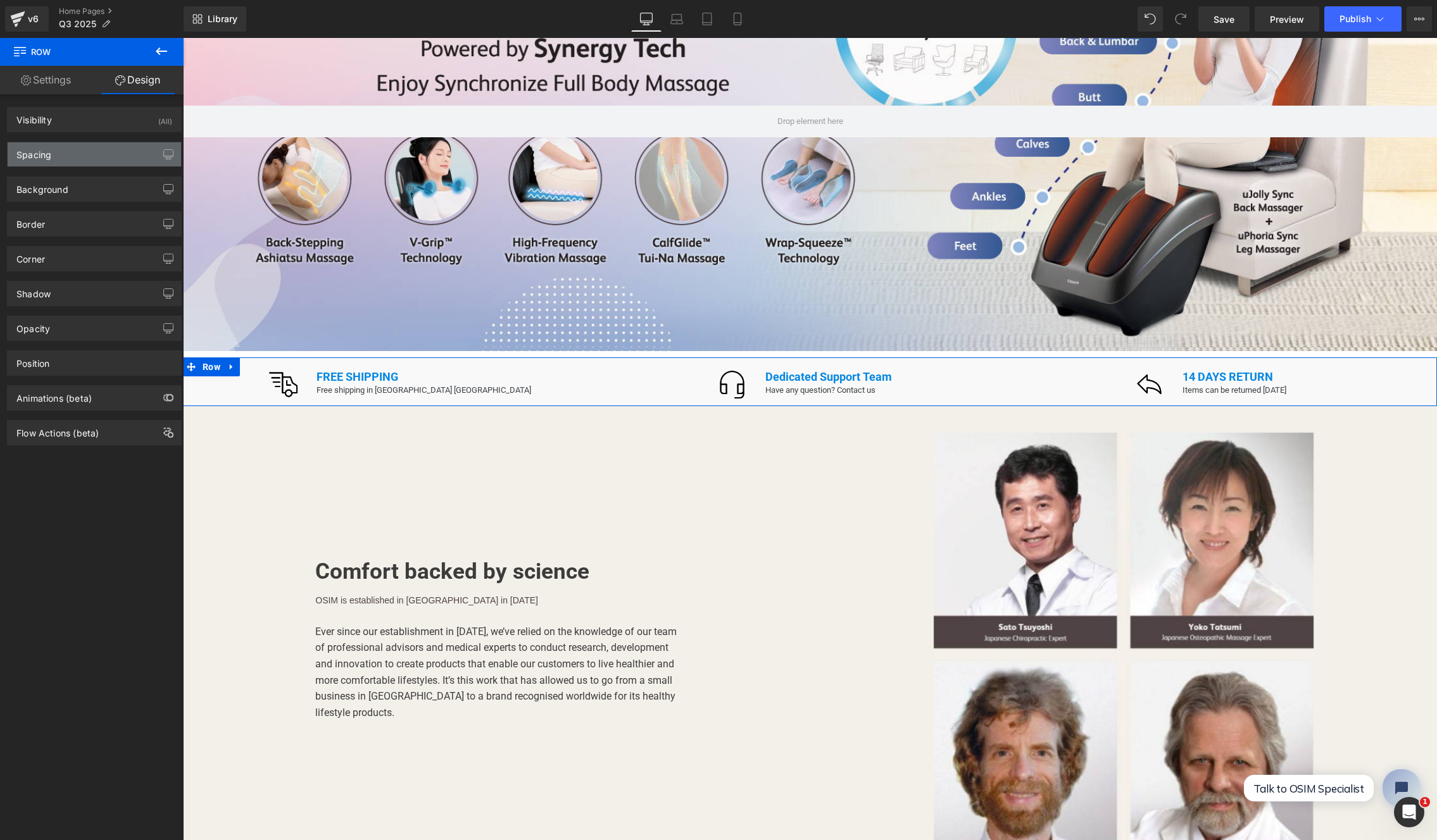
type input "0"
type input "30"
type input "0"
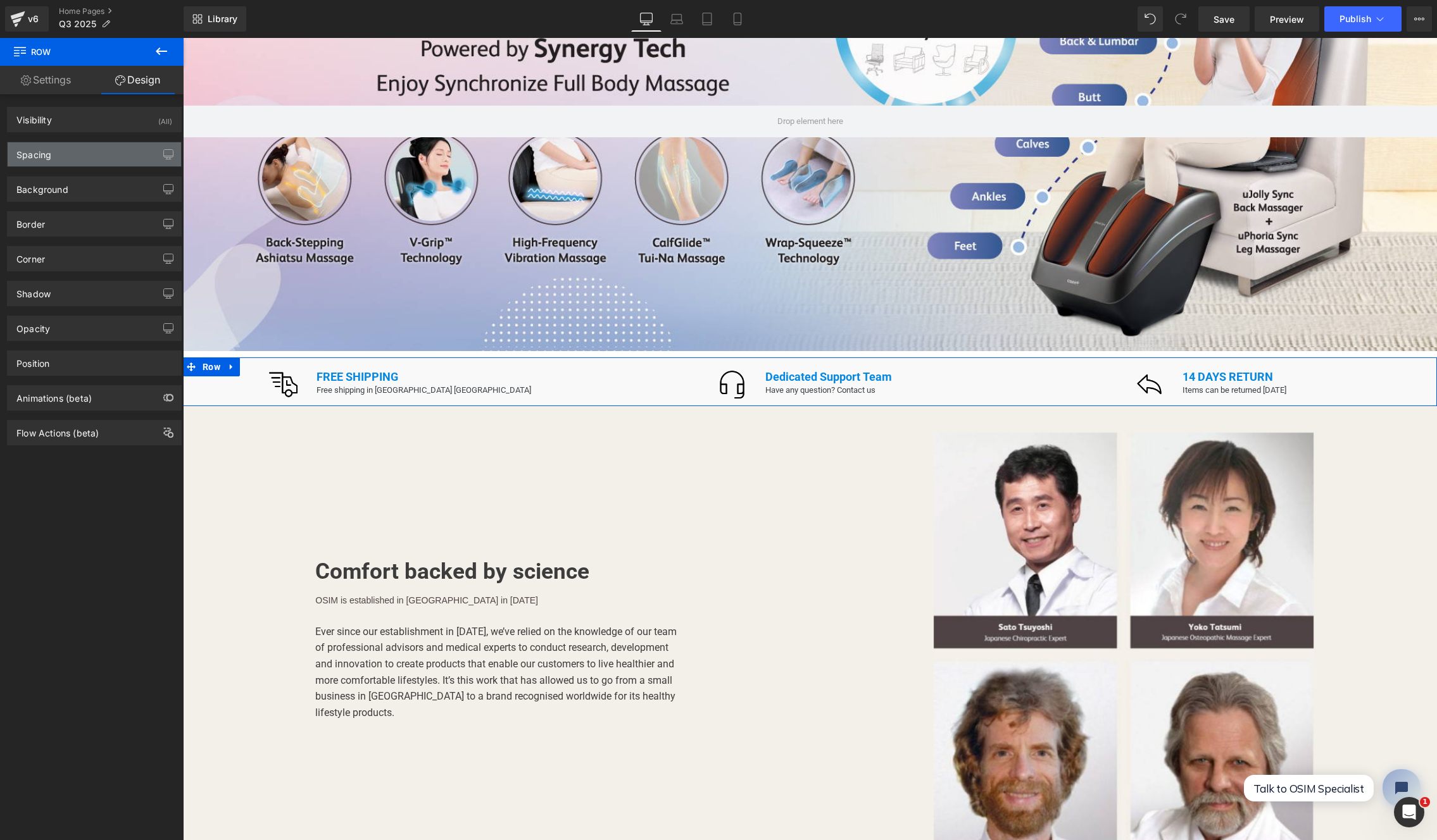
type input "30"
click at [65, 152] on div "Spacing" at bounding box center [94, 154] width 174 height 24
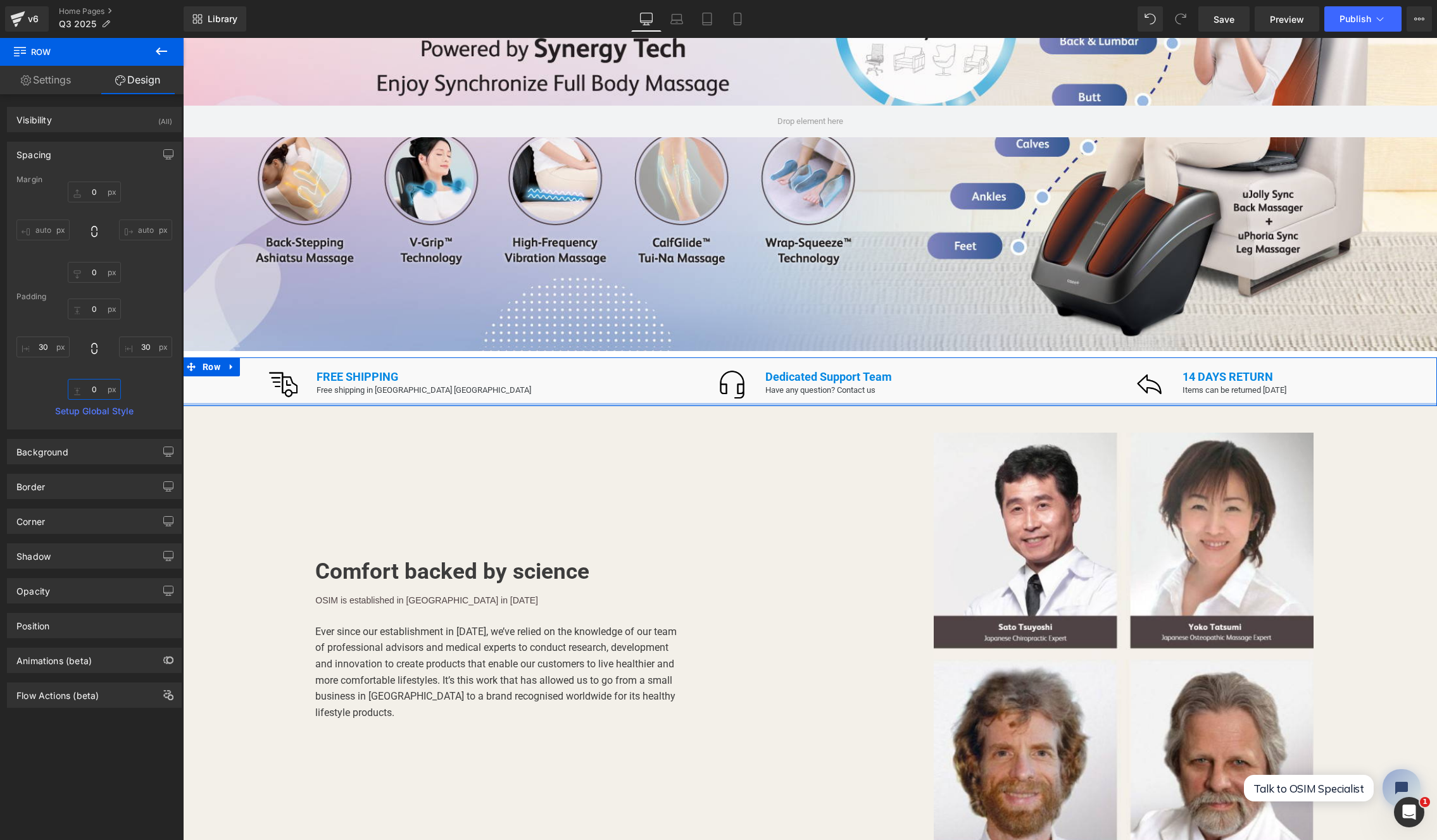
click at [94, 391] on input "0" at bounding box center [94, 389] width 53 height 21
click at [97, 268] on input "0" at bounding box center [94, 272] width 53 height 21
type input "10"
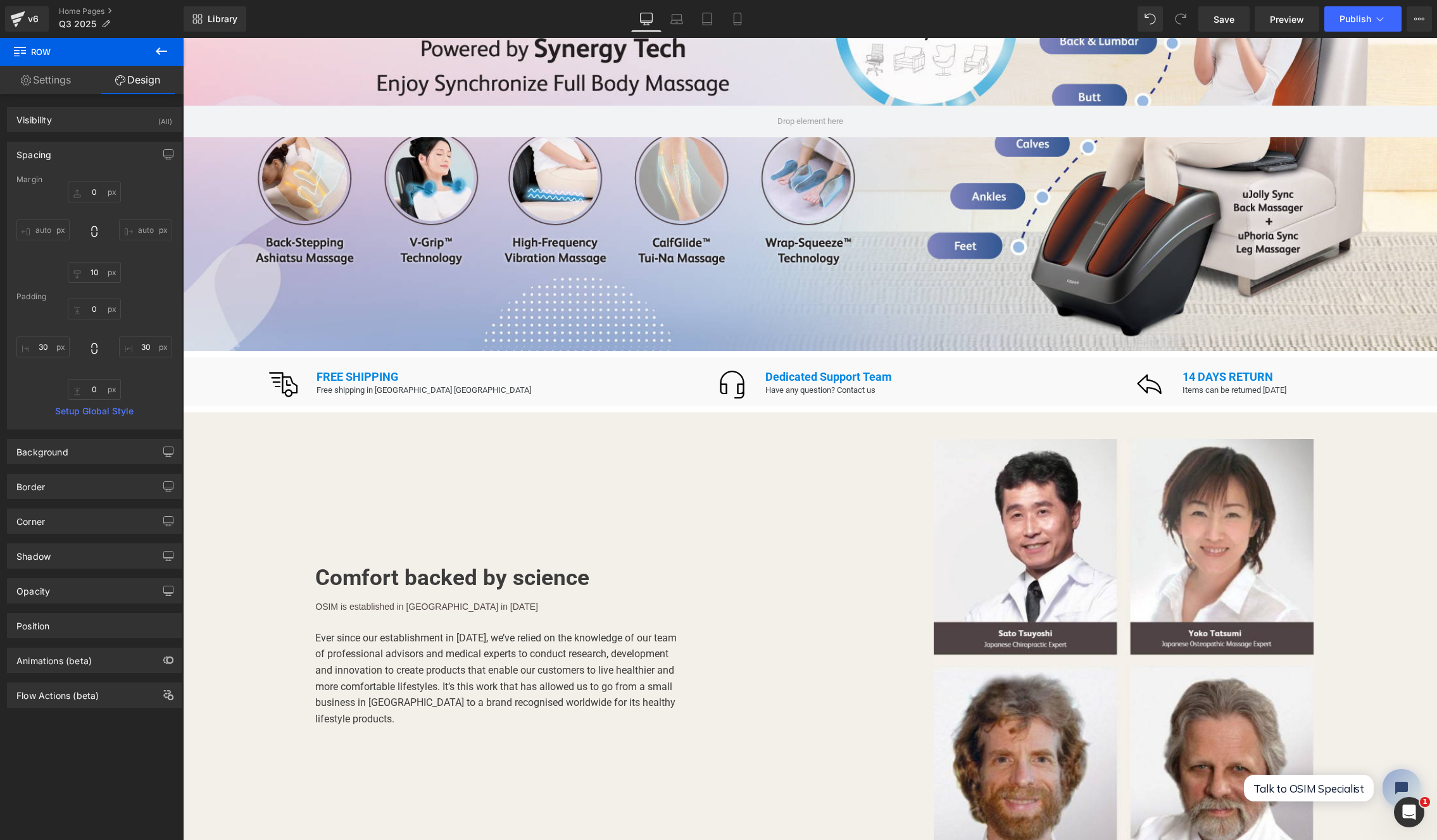
click at [750, 478] on div "Comfort backed by science Heading OSIM is established in Singapore in November …" at bounding box center [497, 577] width 628 height 313
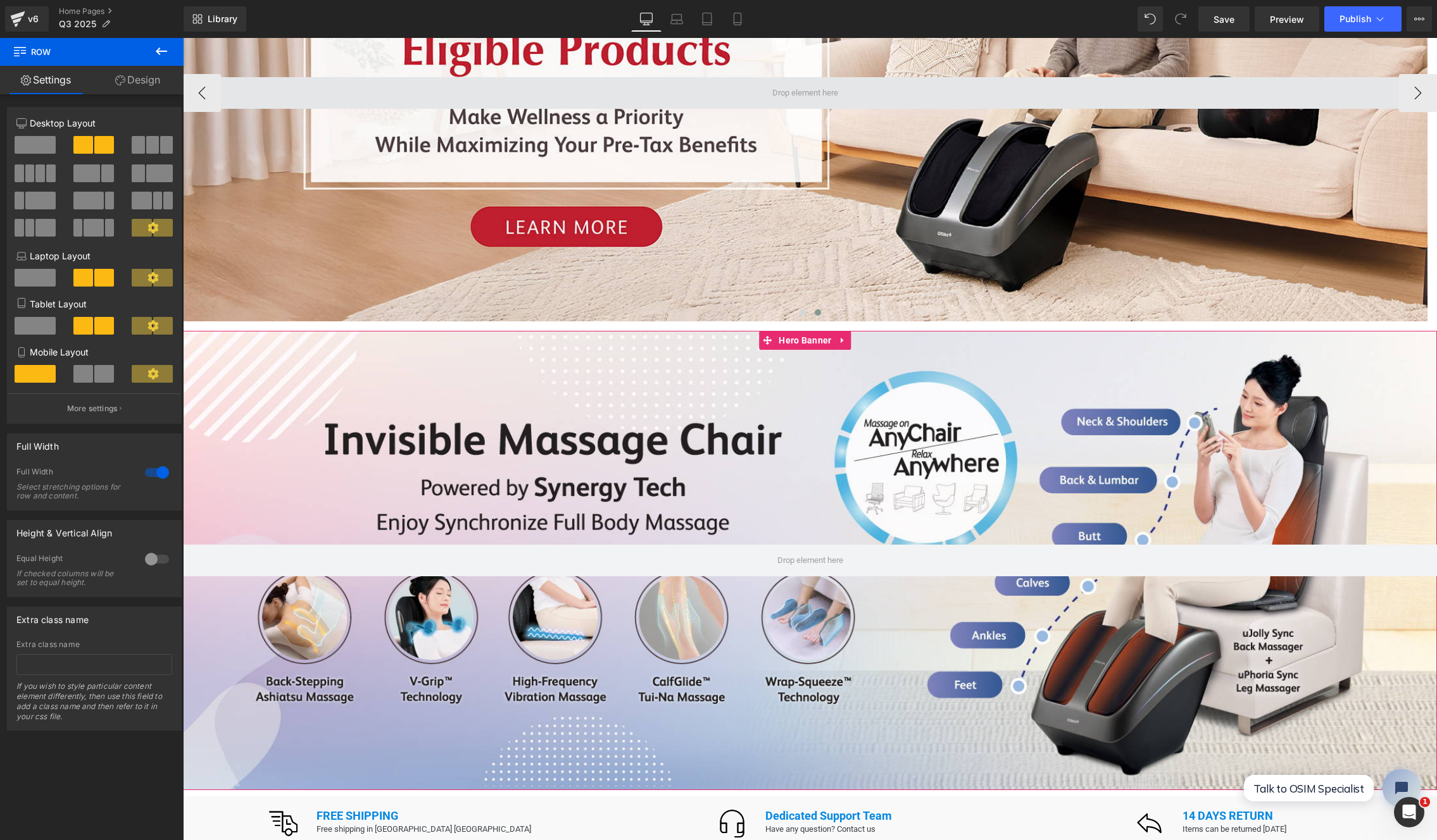
scroll to position [488, 0]
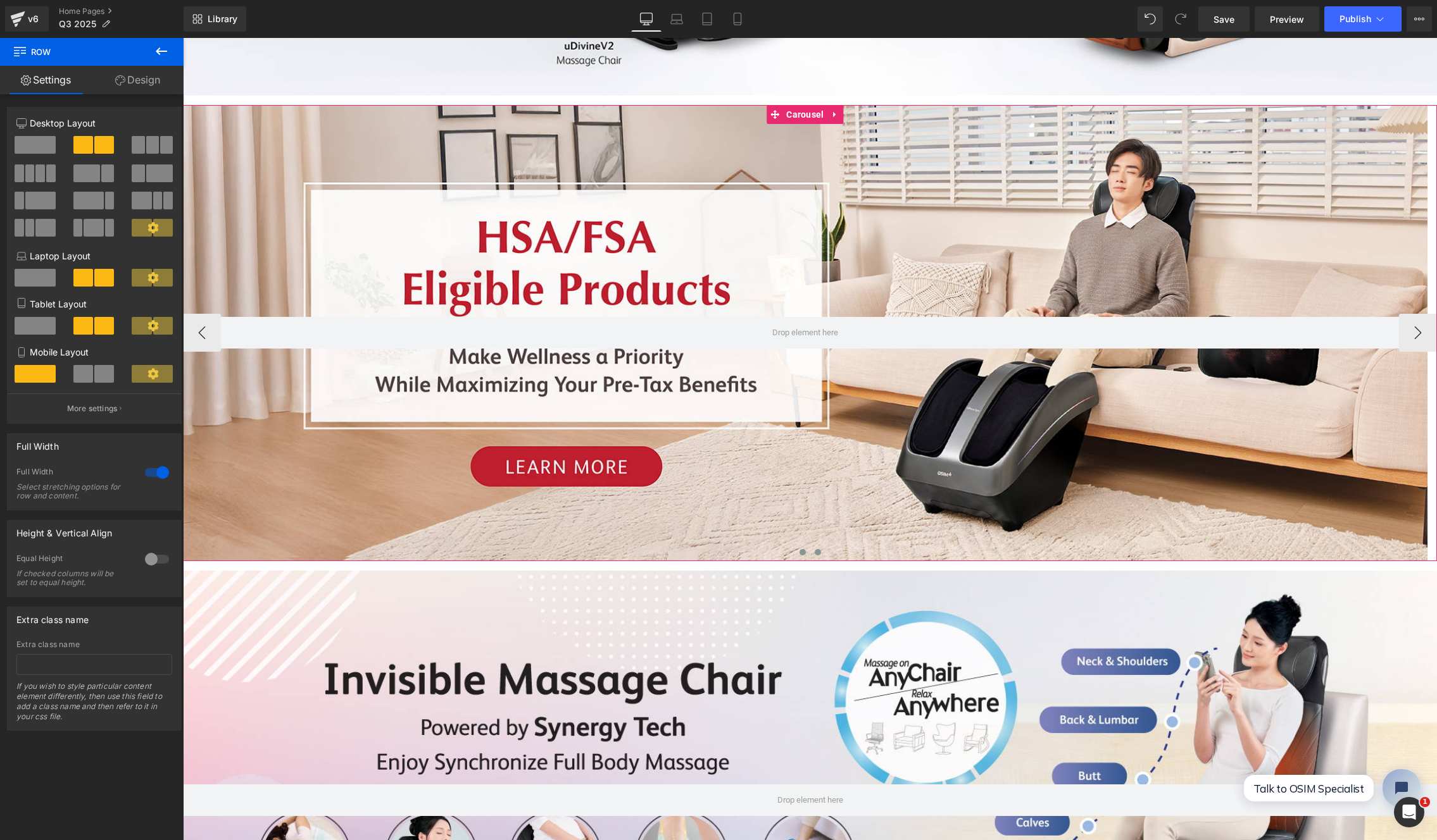
click at [800, 549] on span at bounding box center [803, 552] width 7 height 7
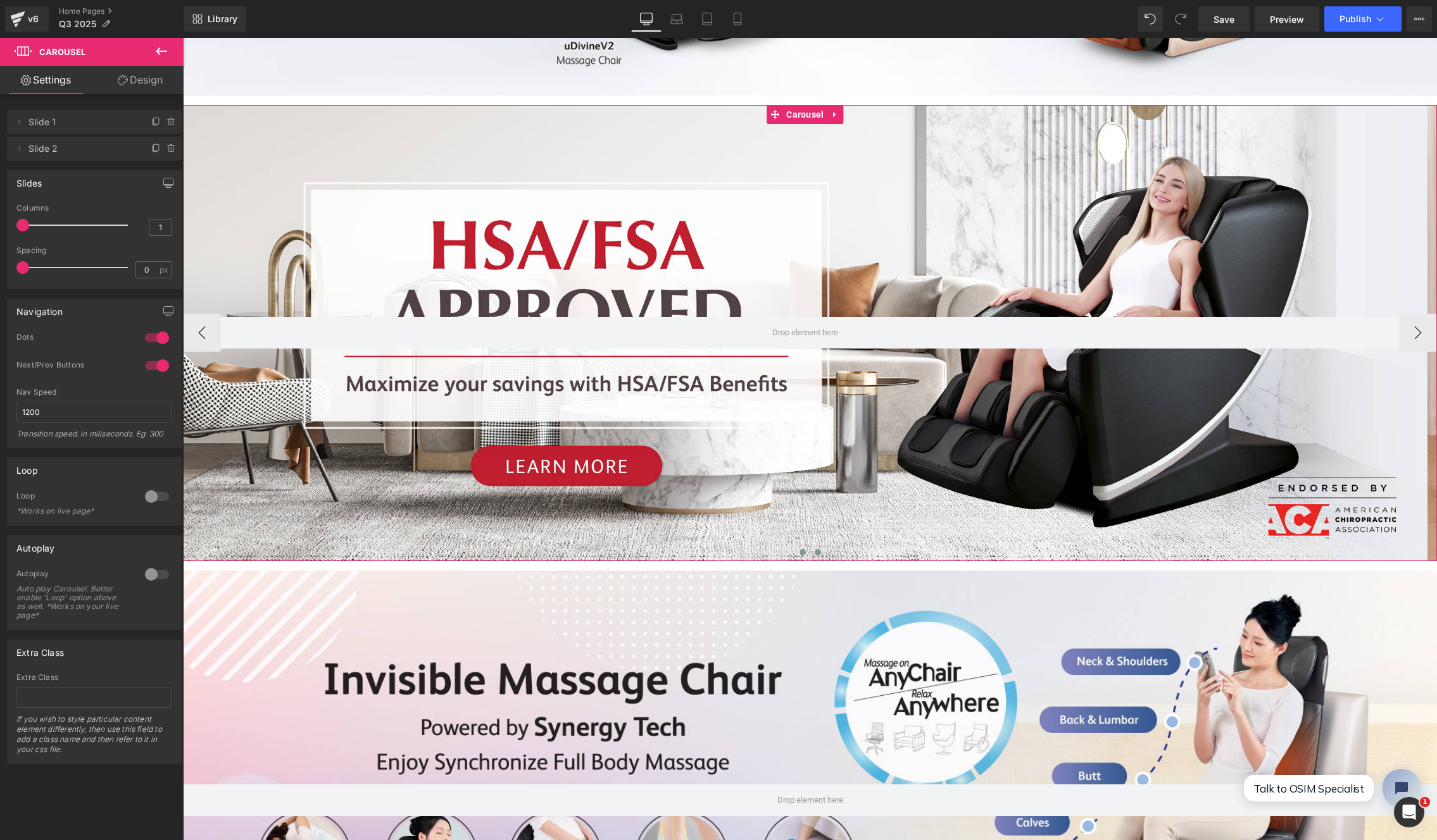
click at [814, 546] on button at bounding box center [817, 552] width 15 height 13
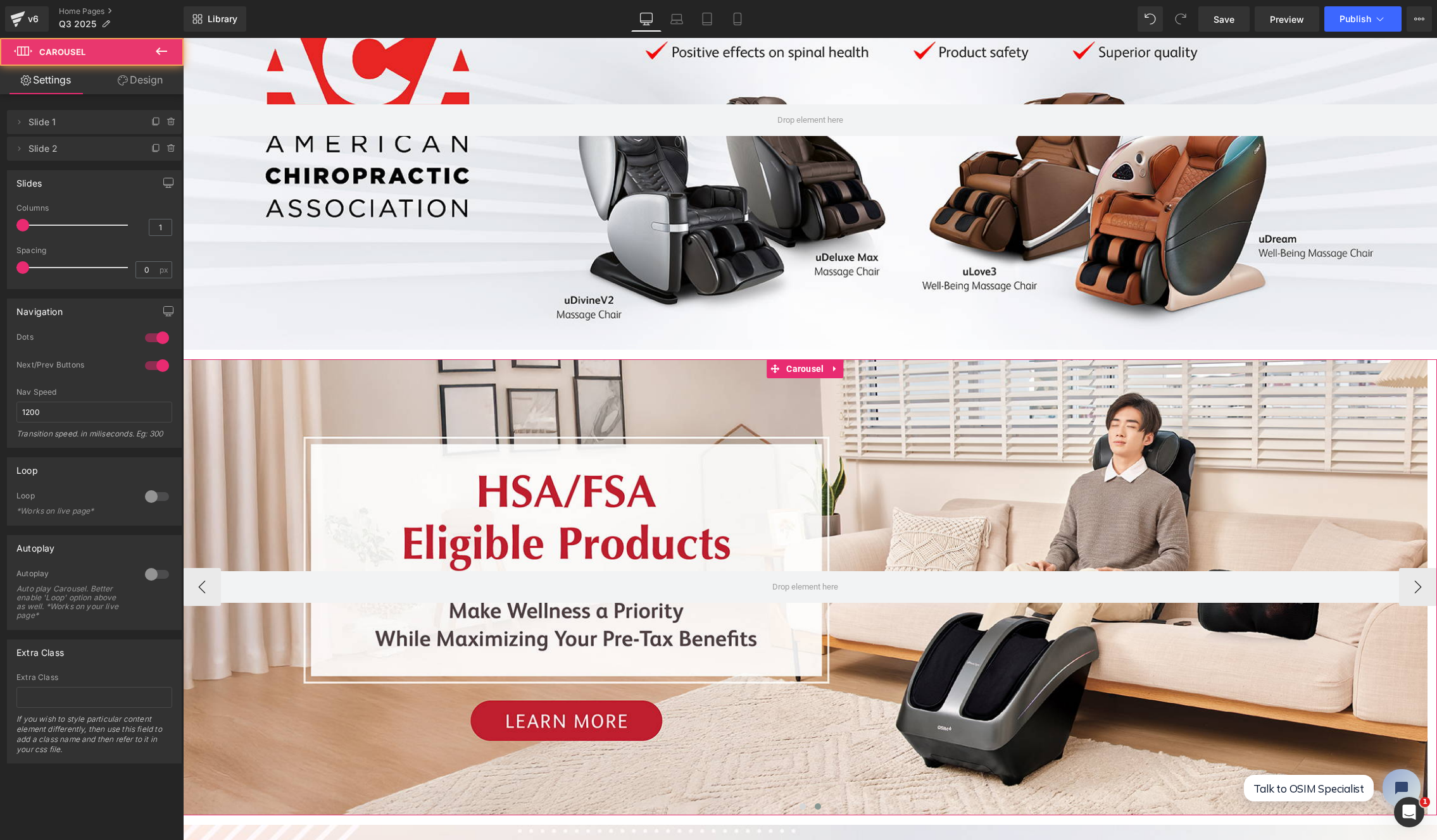
scroll to position [0, 0]
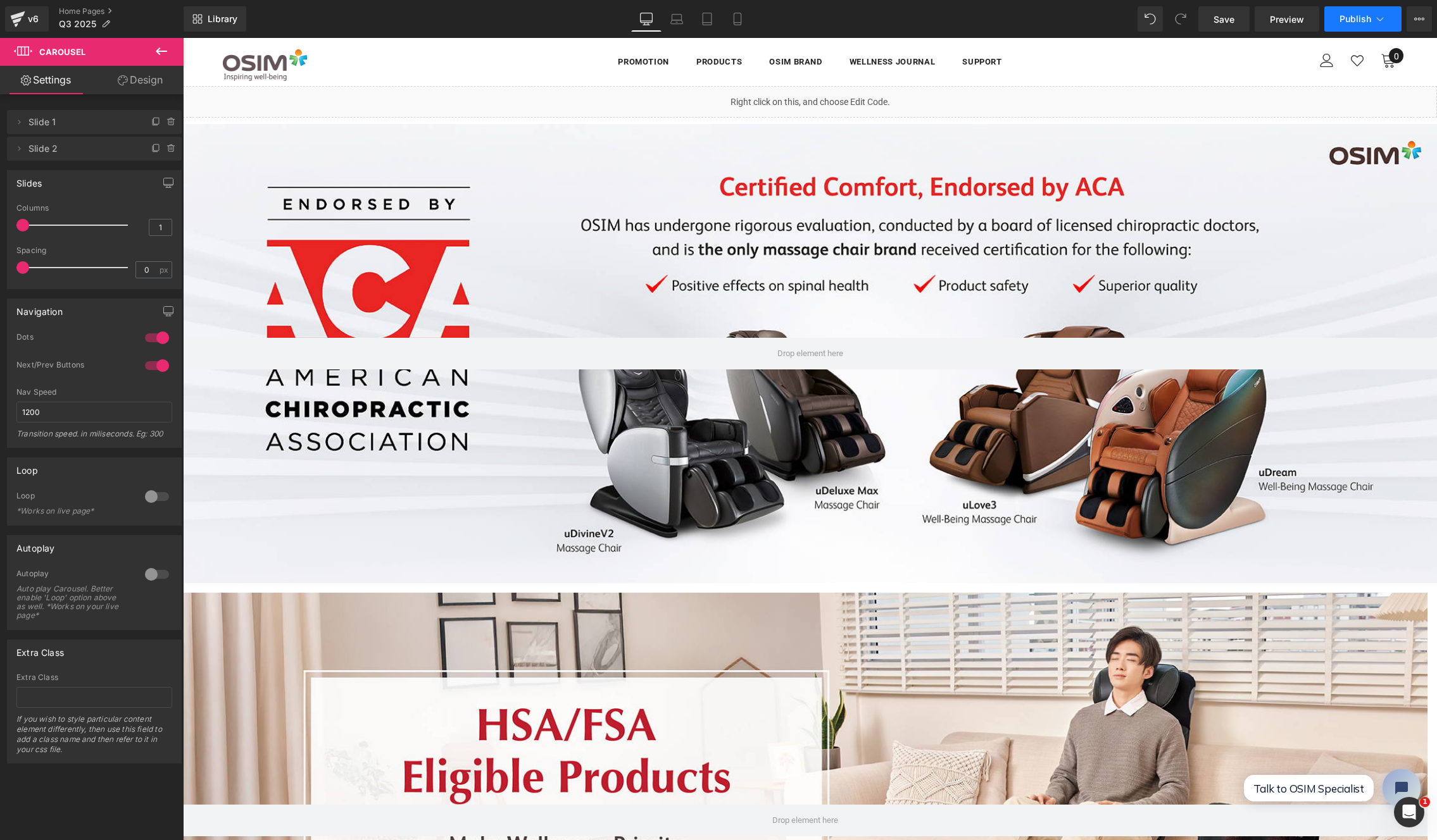
click at [1262, 17] on span "Publish" at bounding box center [1355, 19] width 32 height 10
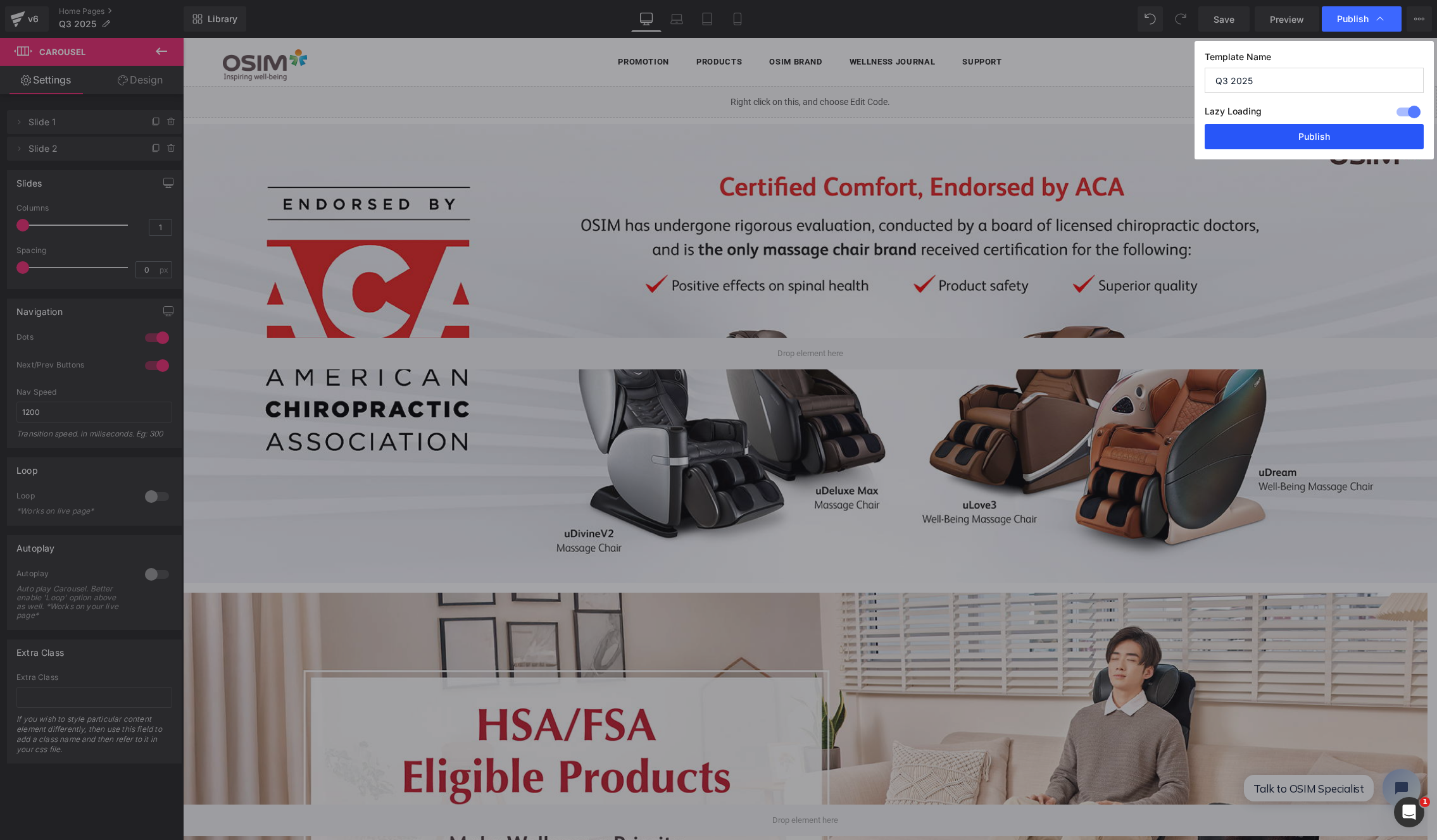
click at [1262, 138] on button "Publish" at bounding box center [1314, 137] width 219 height 25
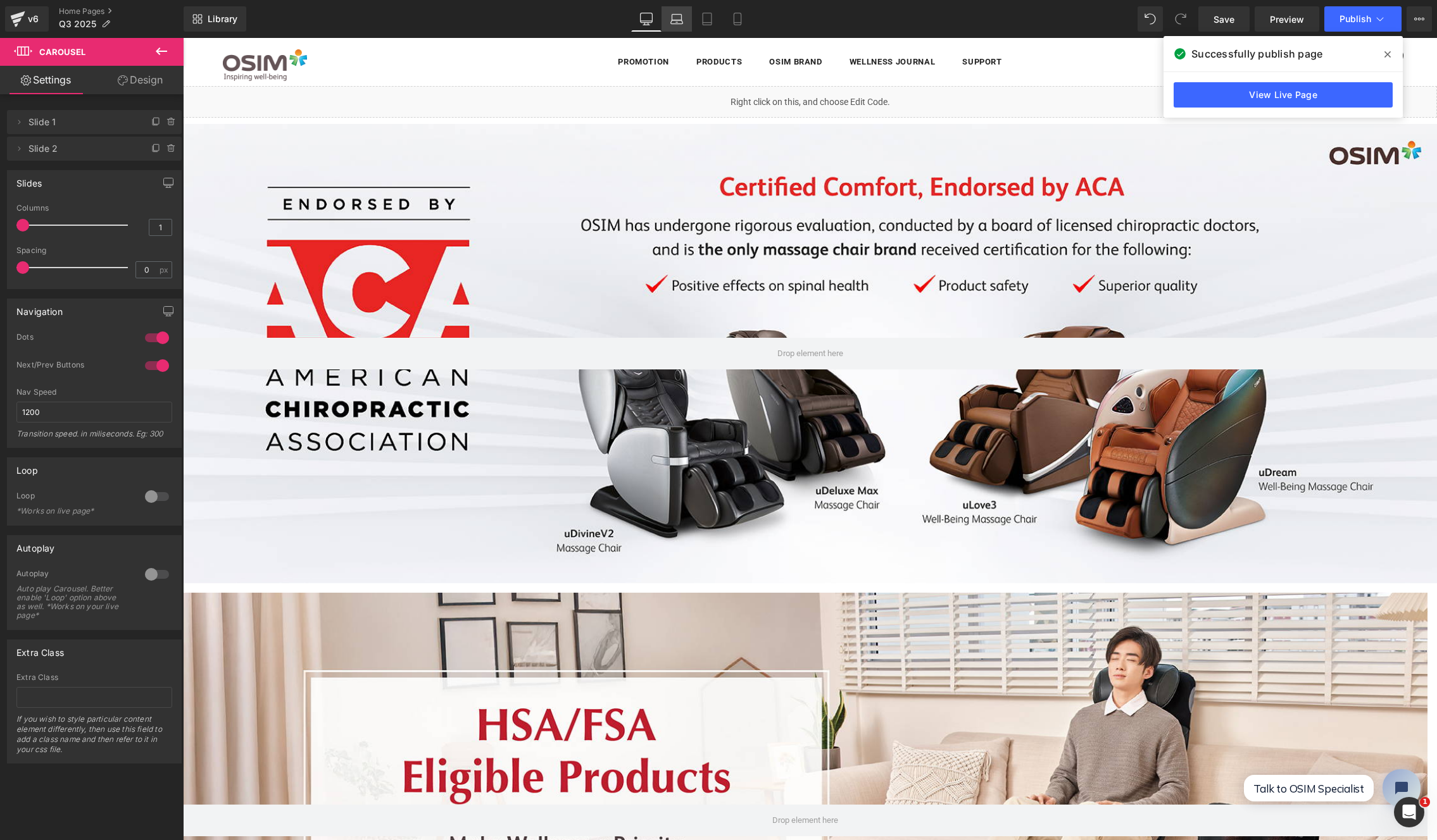
click at [672, 16] on icon at bounding box center [676, 18] width 13 height 13
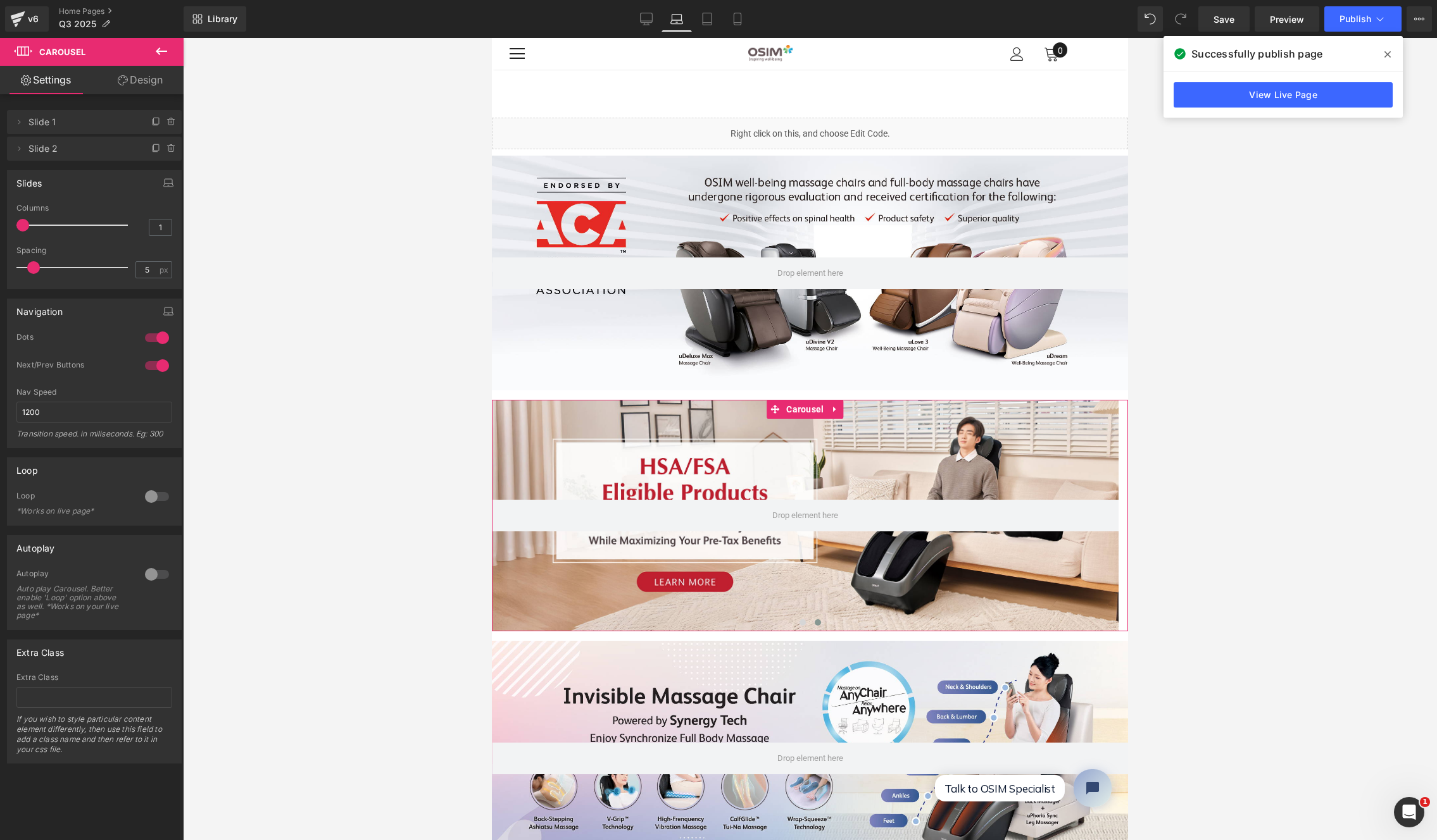
click at [143, 85] on link "Design" at bounding box center [140, 79] width 92 height 29
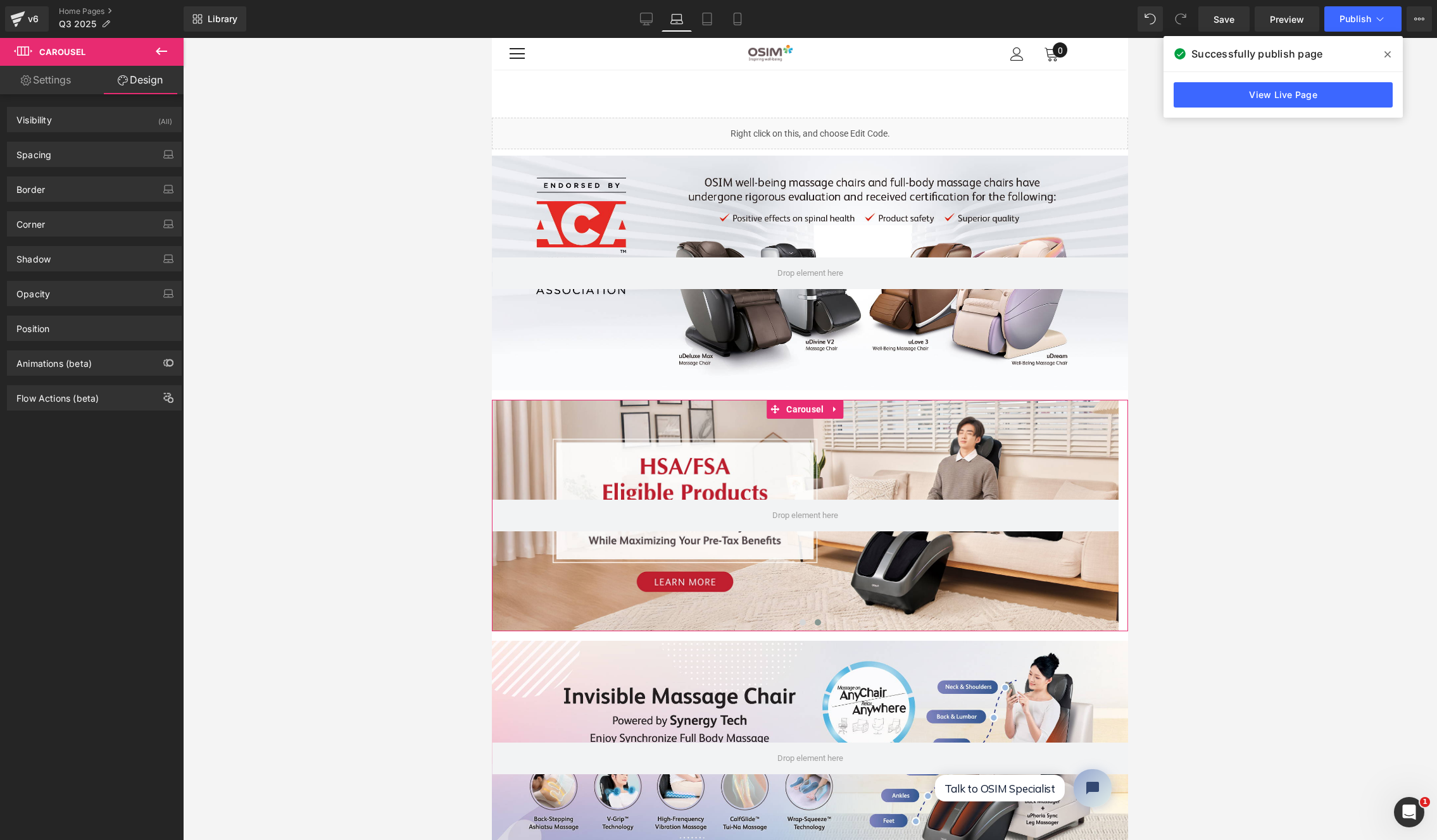
type input "5"
type input "0"
type input "5"
type input "0"
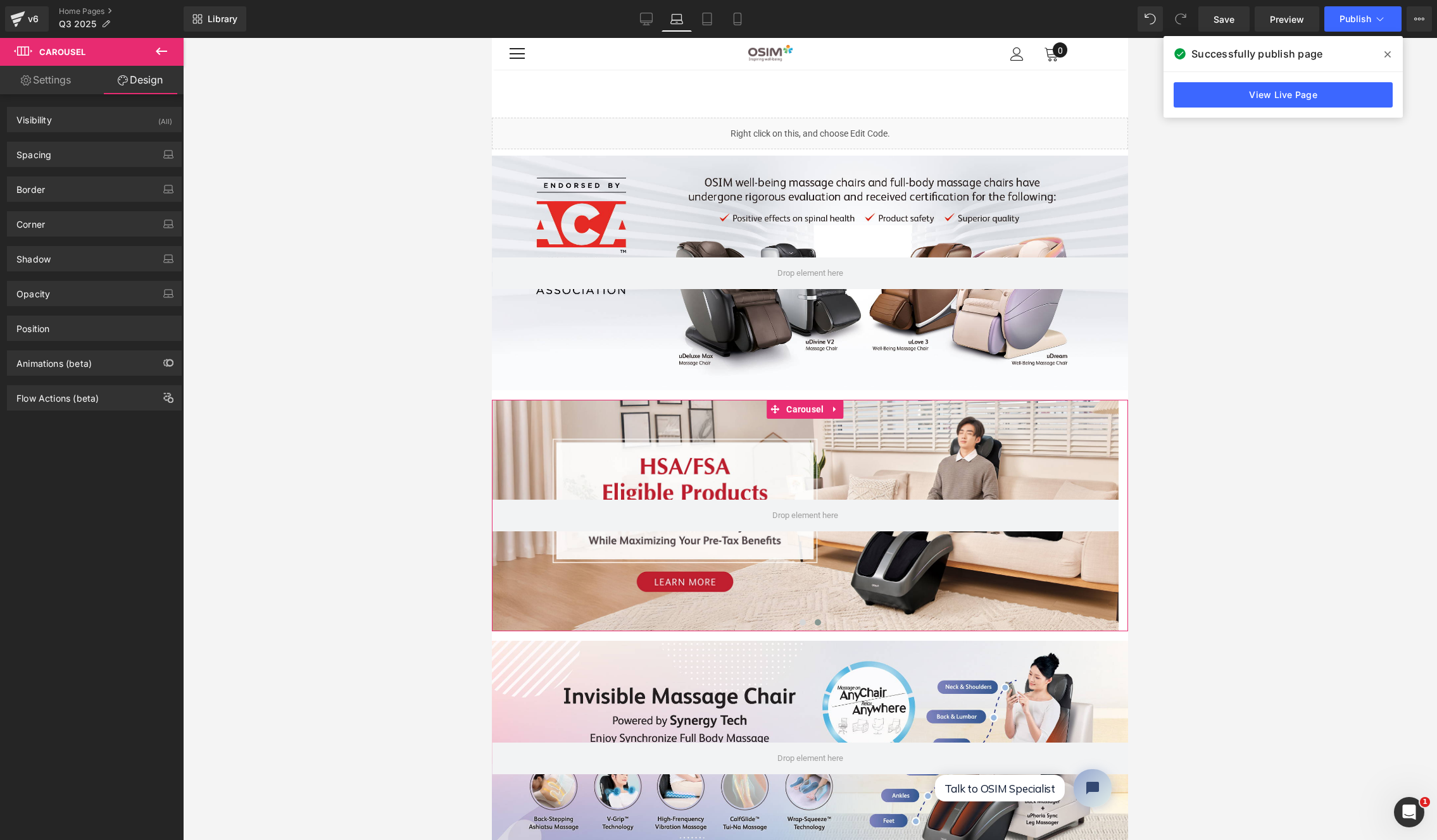
type input "0"
click at [71, 165] on div "Spacing" at bounding box center [94, 154] width 174 height 24
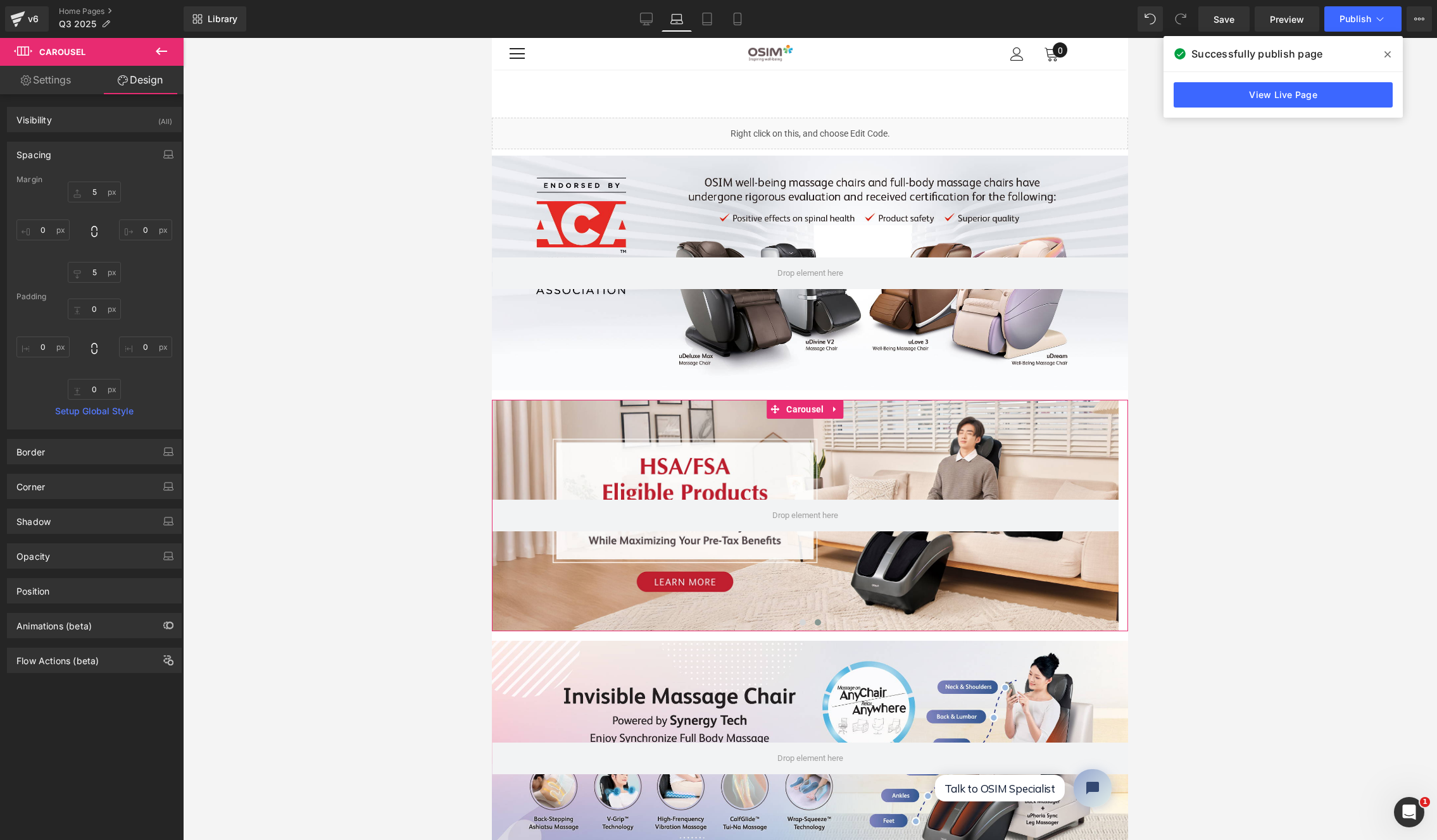
click at [63, 88] on link "Settings" at bounding box center [46, 79] width 92 height 29
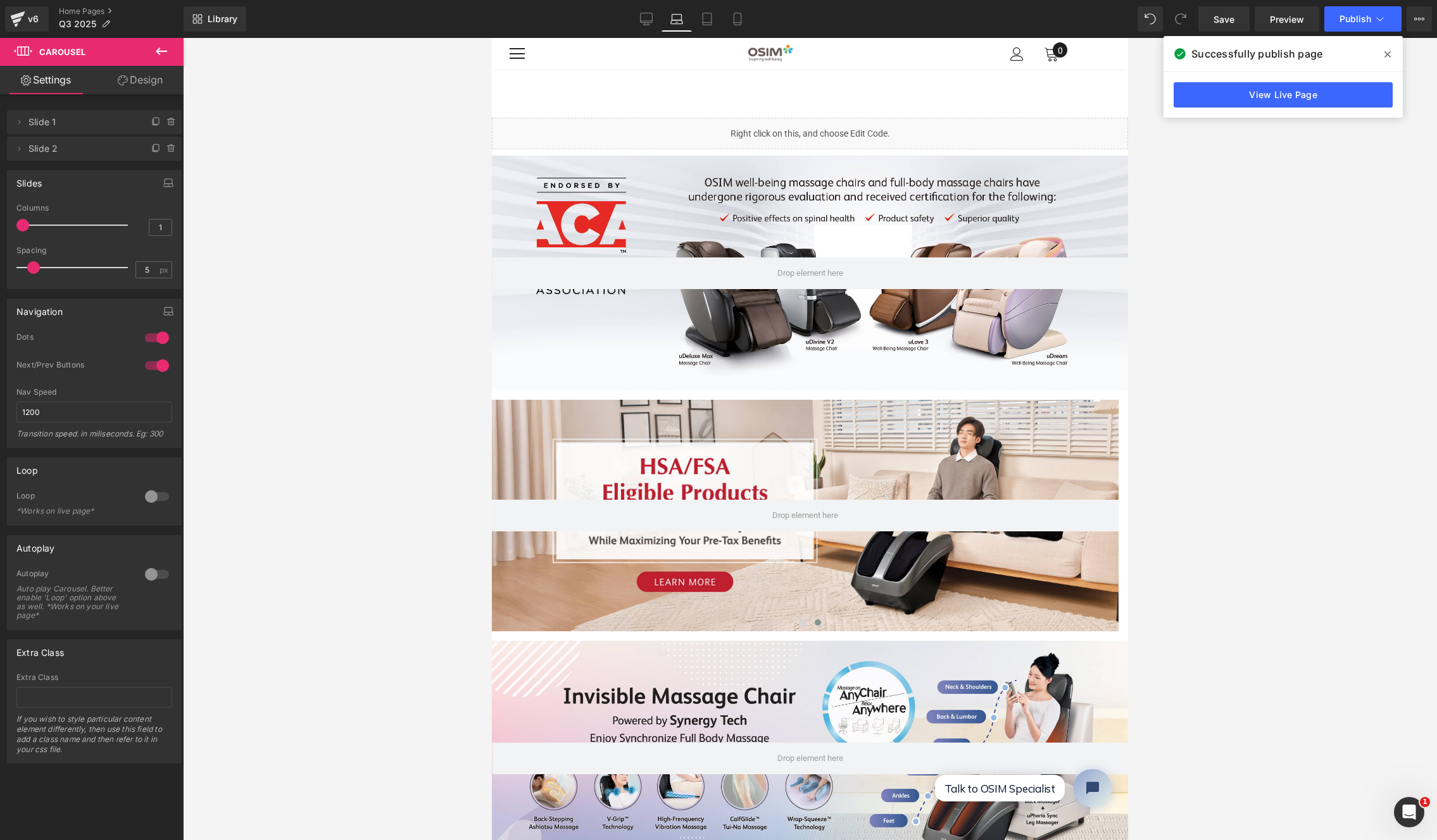
click at [336, 179] on div at bounding box center [810, 439] width 1254 height 802
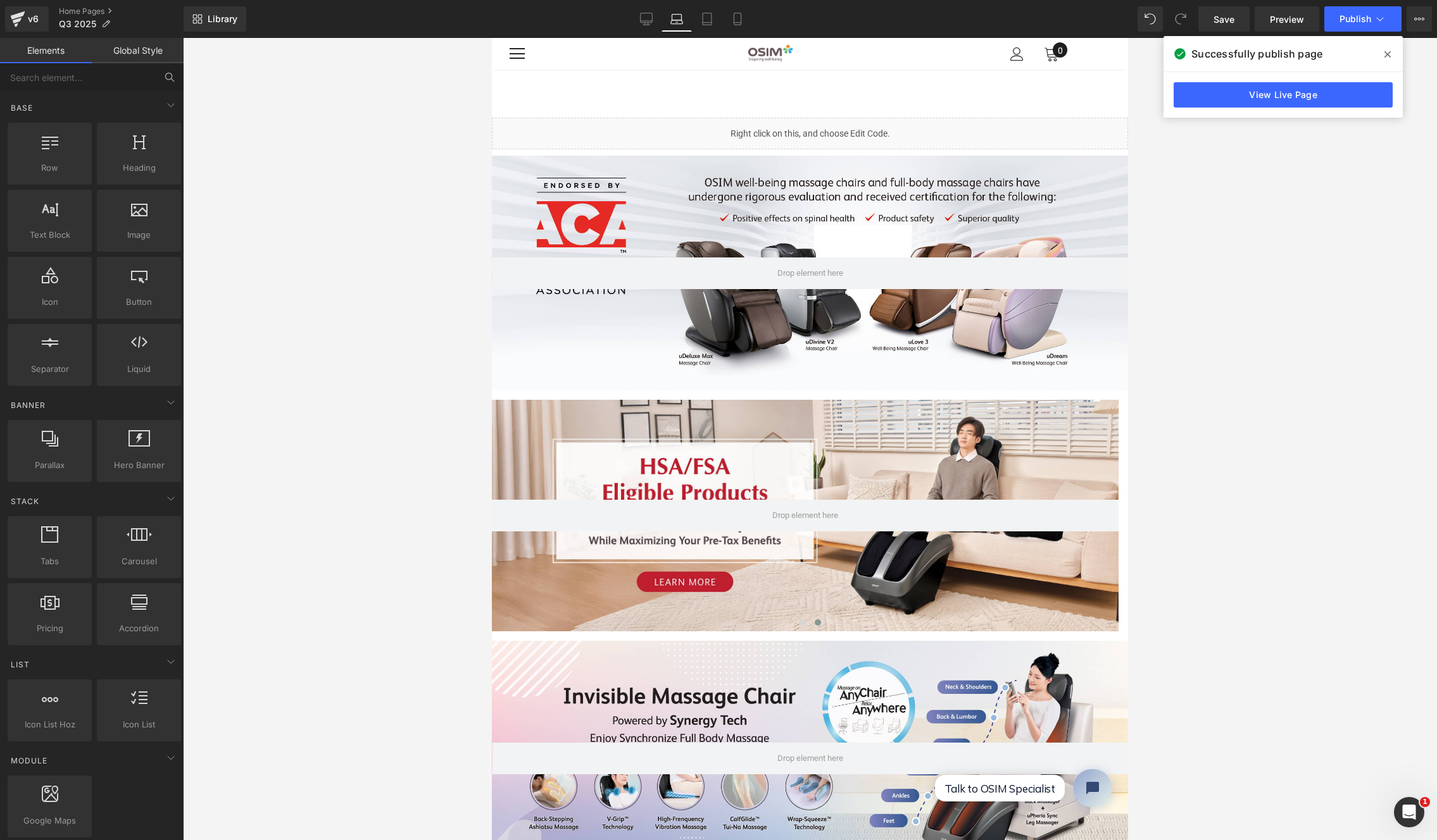
click at [342, 298] on div at bounding box center [810, 439] width 1254 height 802
click at [152, 49] on link "Global Style" at bounding box center [138, 51] width 92 height 25
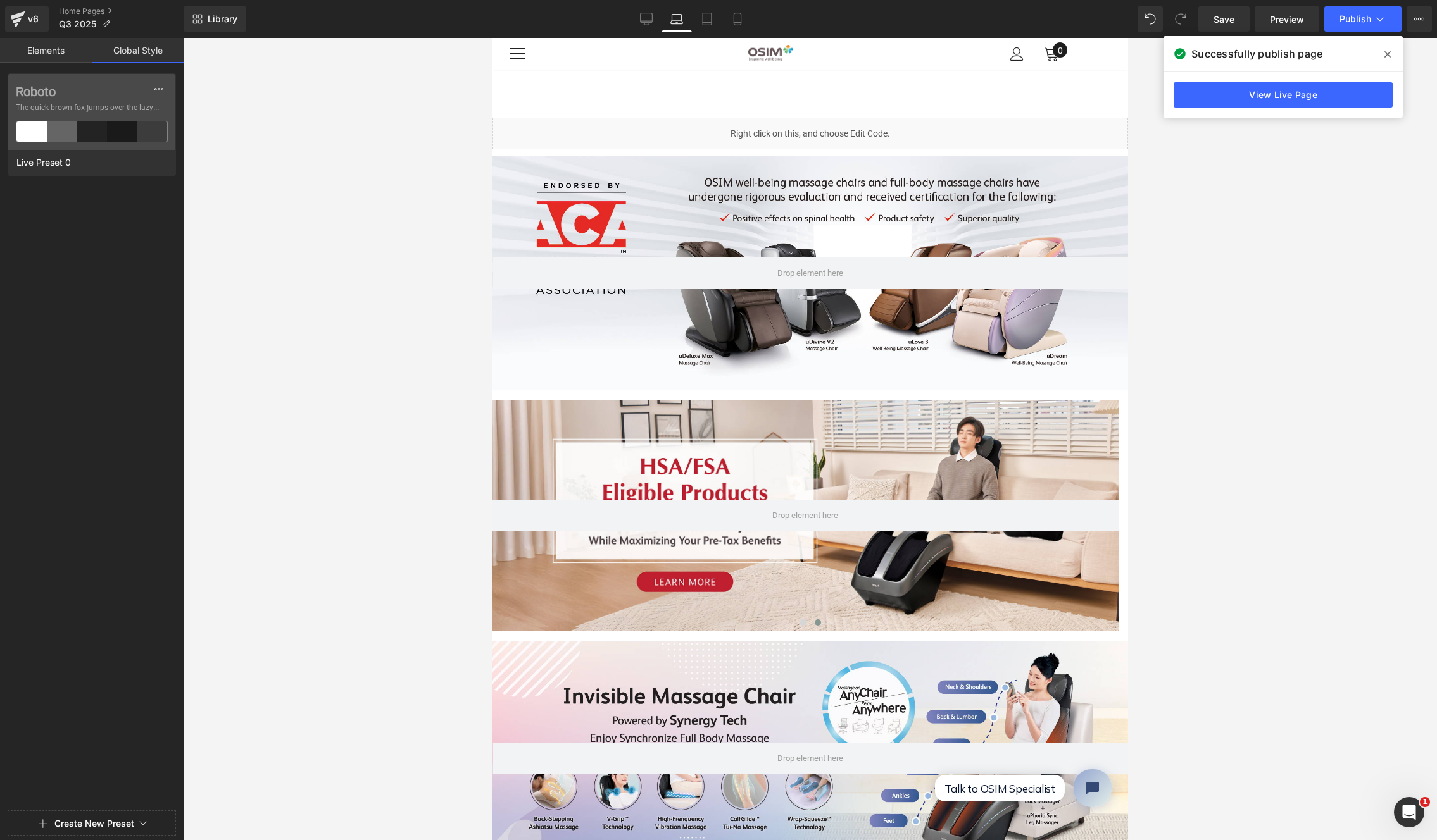
click at [72, 48] on link "Elements" at bounding box center [46, 51] width 92 height 25
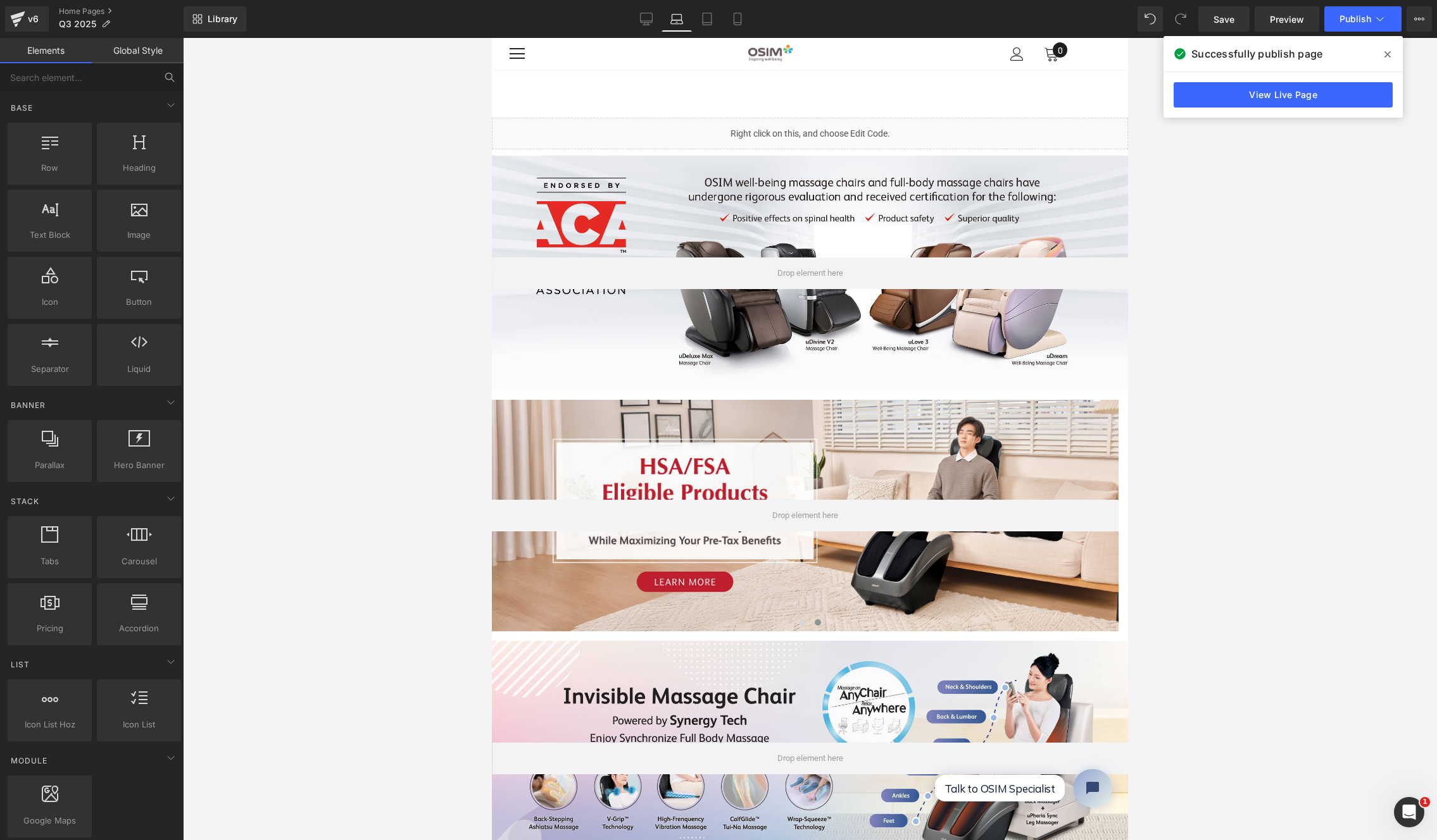
click at [300, 170] on div at bounding box center [810, 439] width 1254 height 802
click at [666, 221] on div at bounding box center [809, 273] width 636 height 235
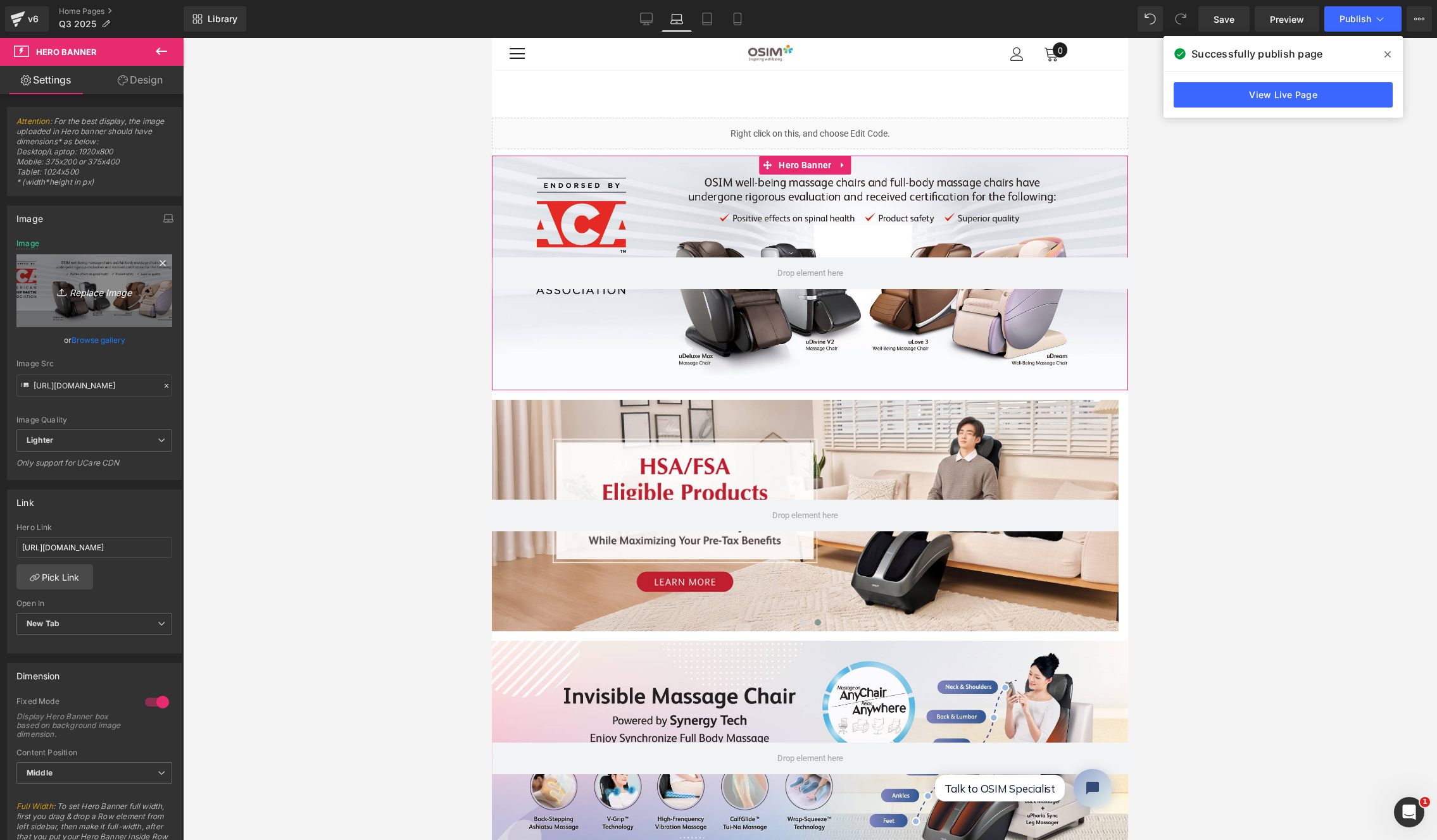
click at [102, 295] on icon "Replace Image" at bounding box center [94, 291] width 102 height 16
type input "C:\fakepath\Website banner ACA (Desktop).jpg"
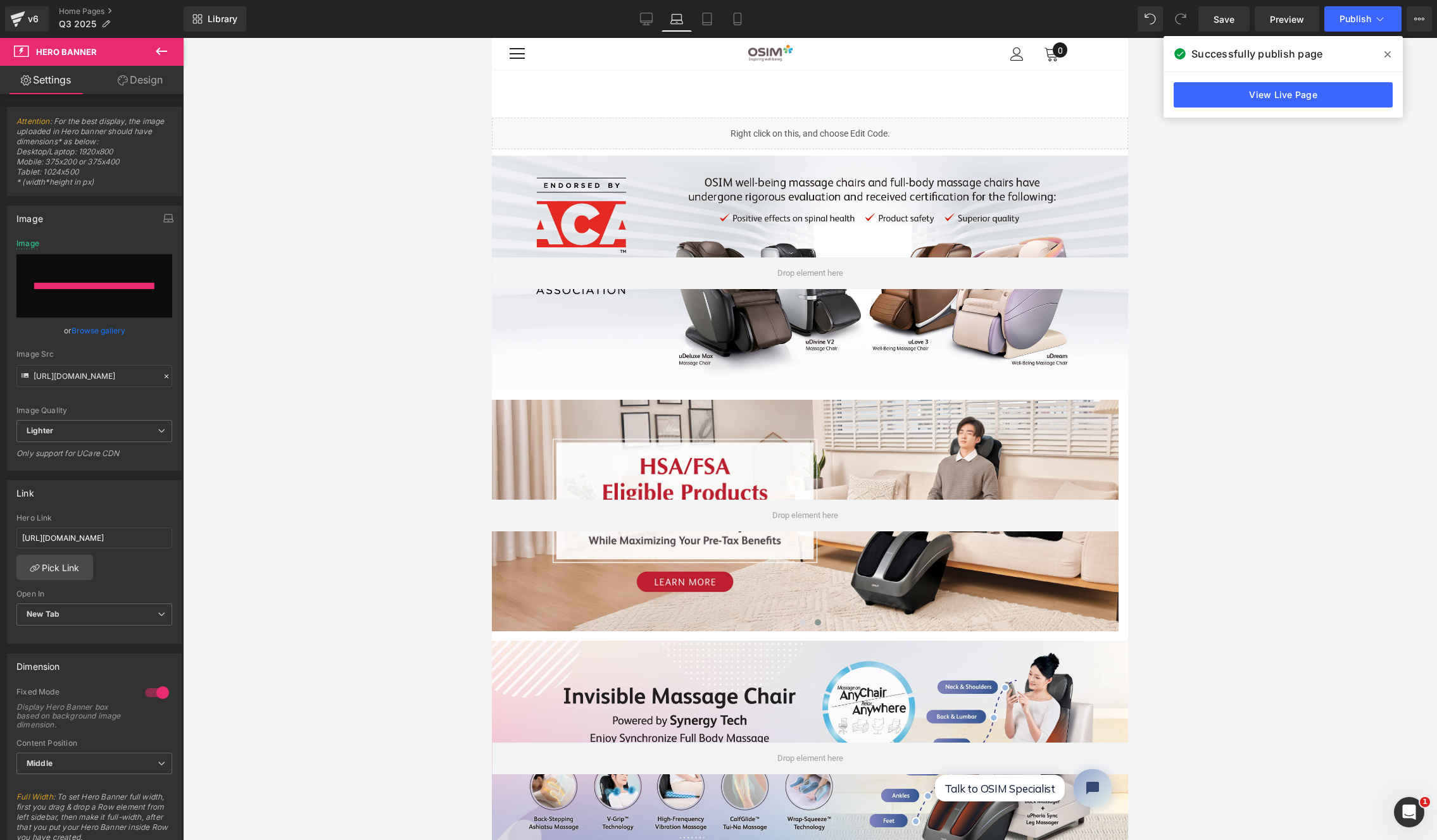
type input "https://ucarecdn.com/5146b16f-3afc-44c3-83b5-bb5d7d5f9d05/-/format/auto/-/previ…"
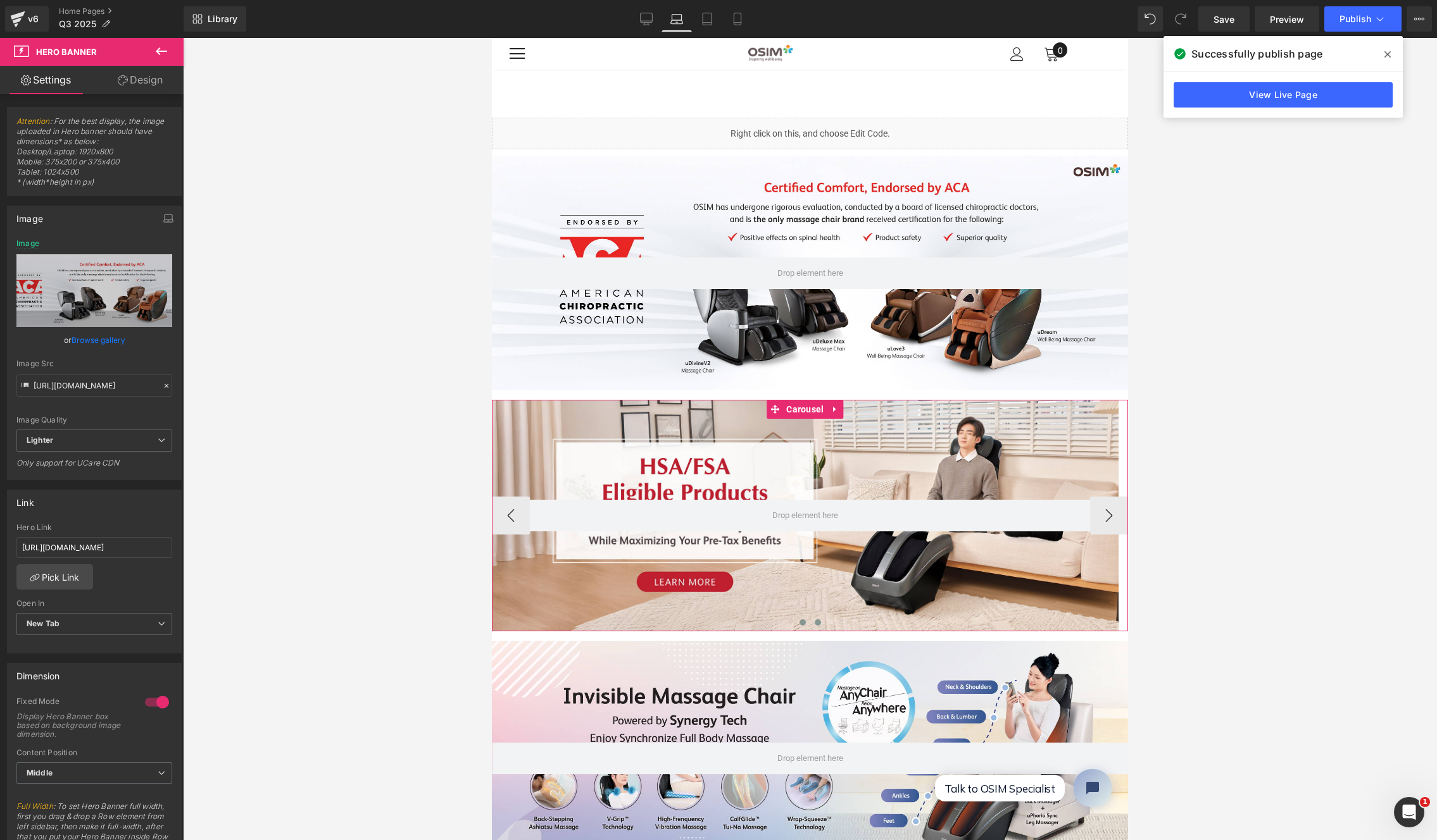
click at [800, 622] on span at bounding box center [803, 622] width 7 height 7
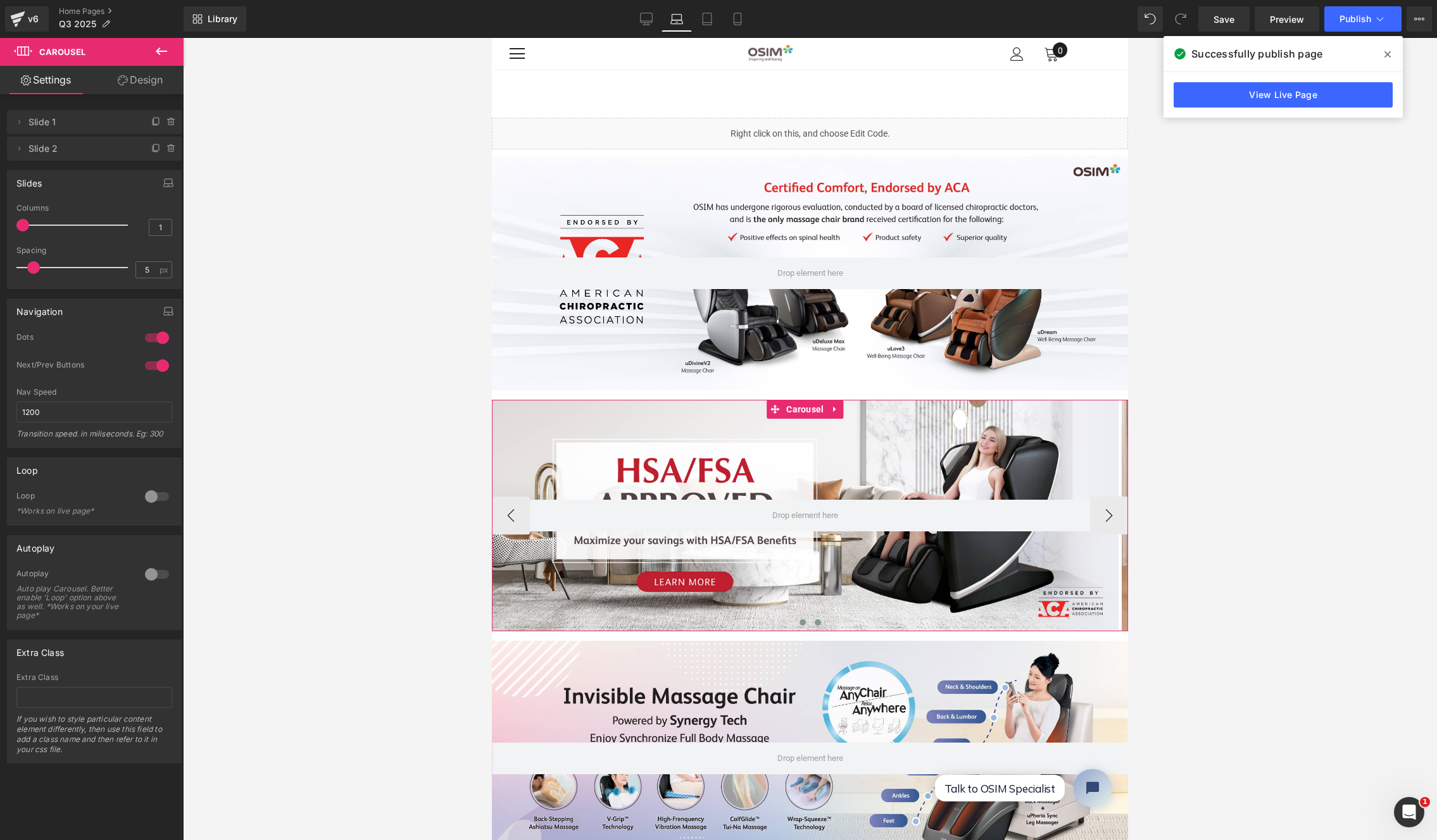
click at [810, 619] on button at bounding box center [817, 622] width 15 height 13
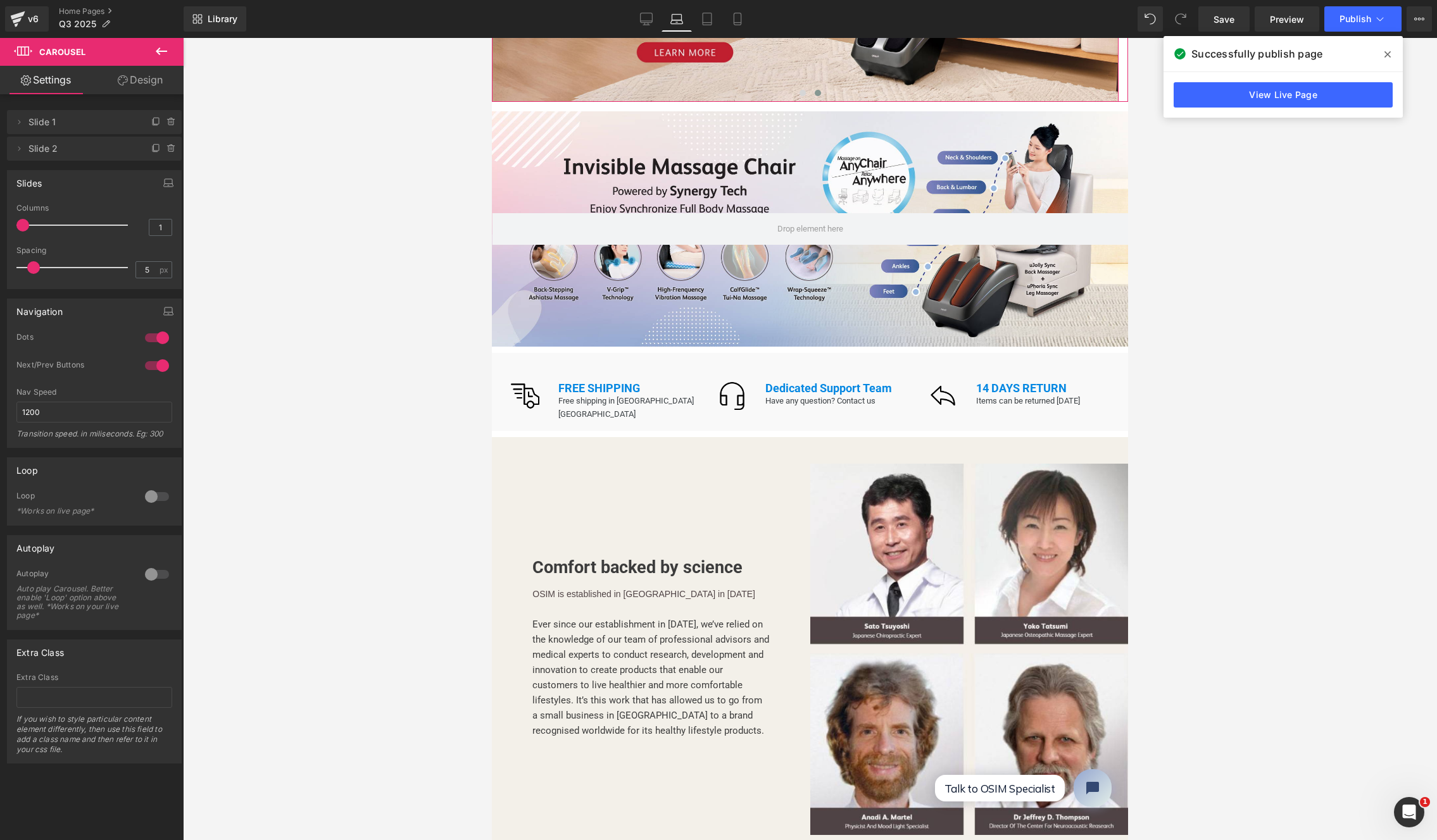
scroll to position [547, 0]
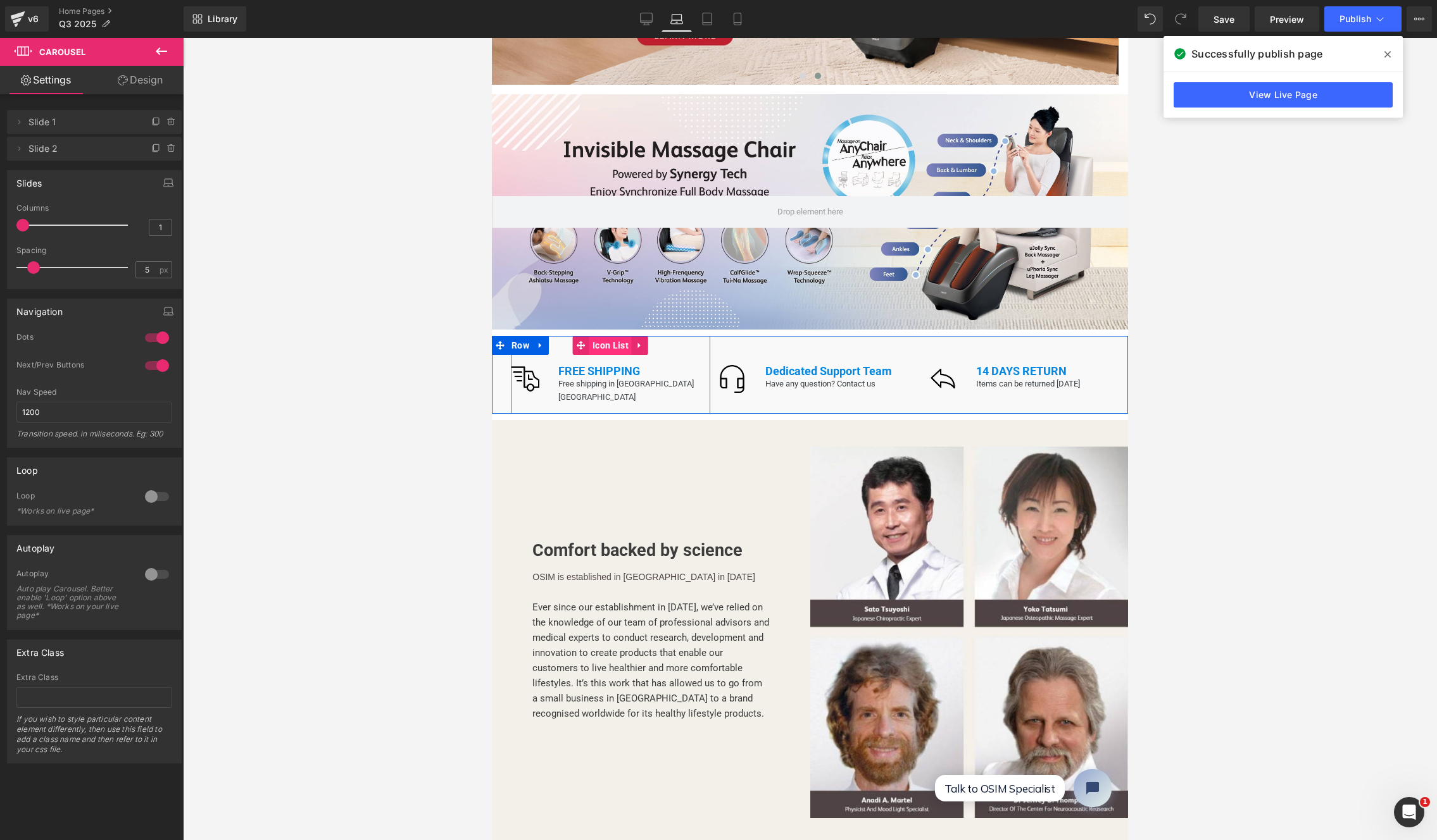
click at [610, 344] on span "Icon List" at bounding box center [611, 346] width 43 height 19
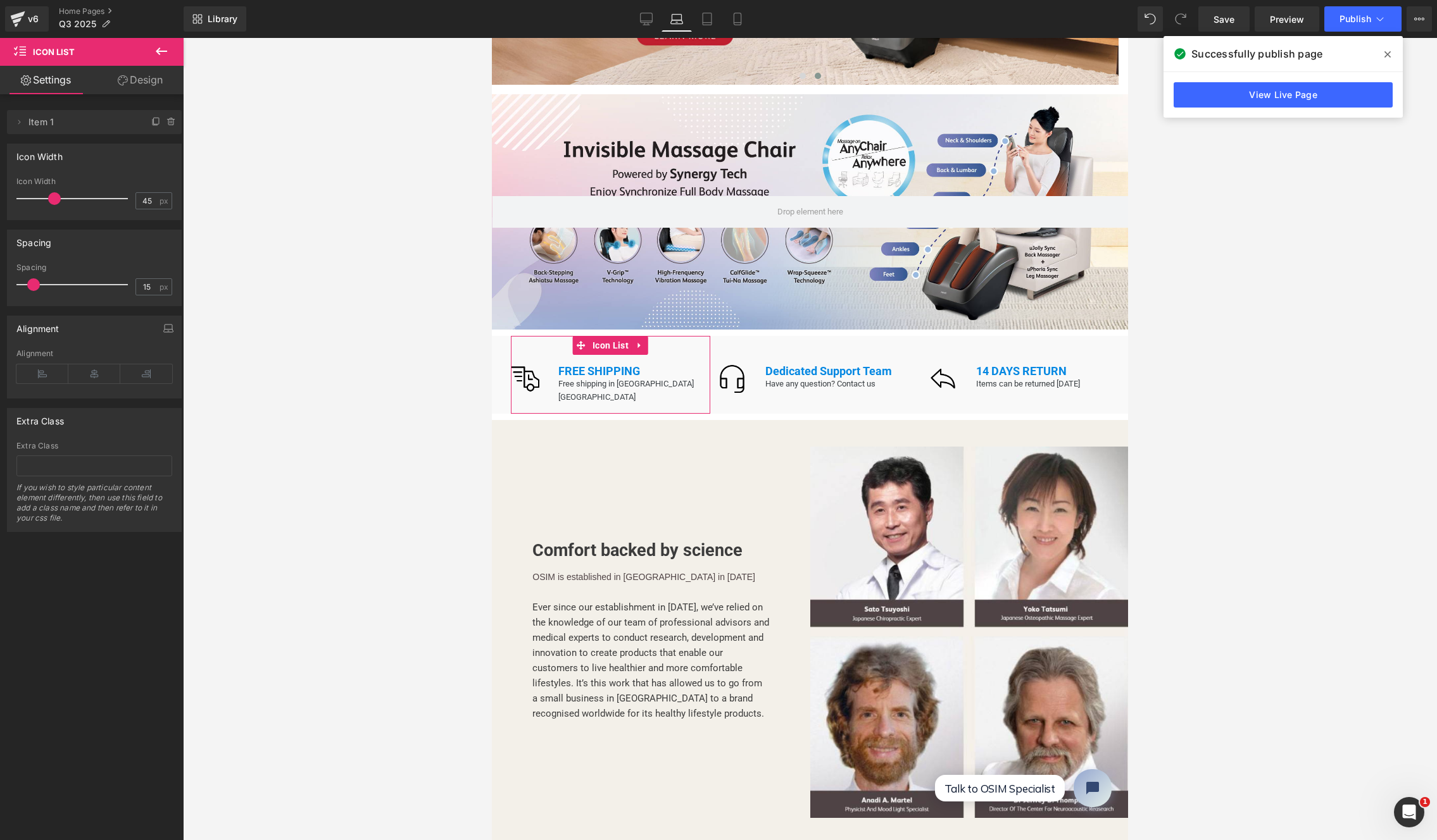
click at [128, 83] on link "Design" at bounding box center [140, 79] width 92 height 29
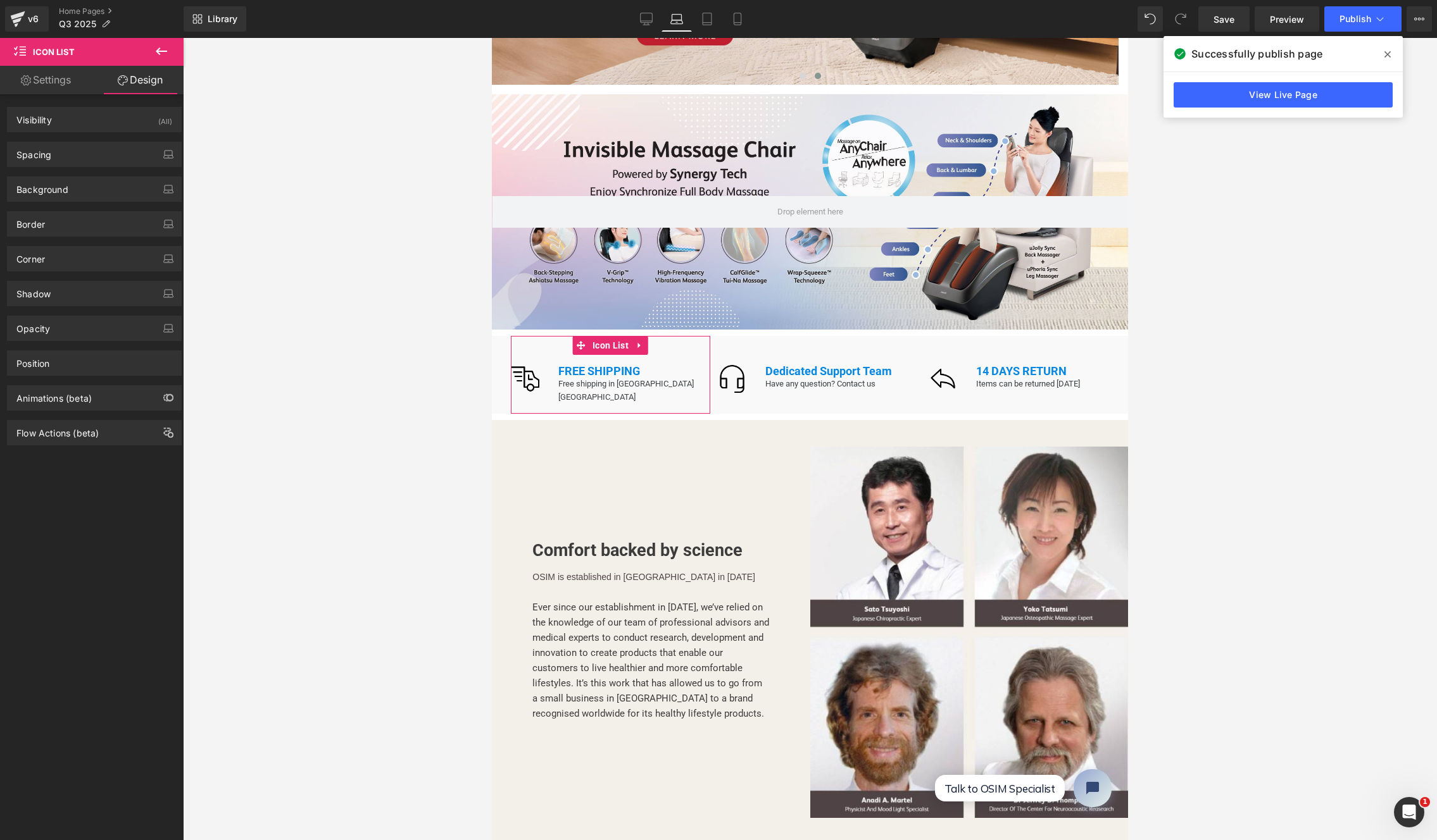
type input "0"
type input "45"
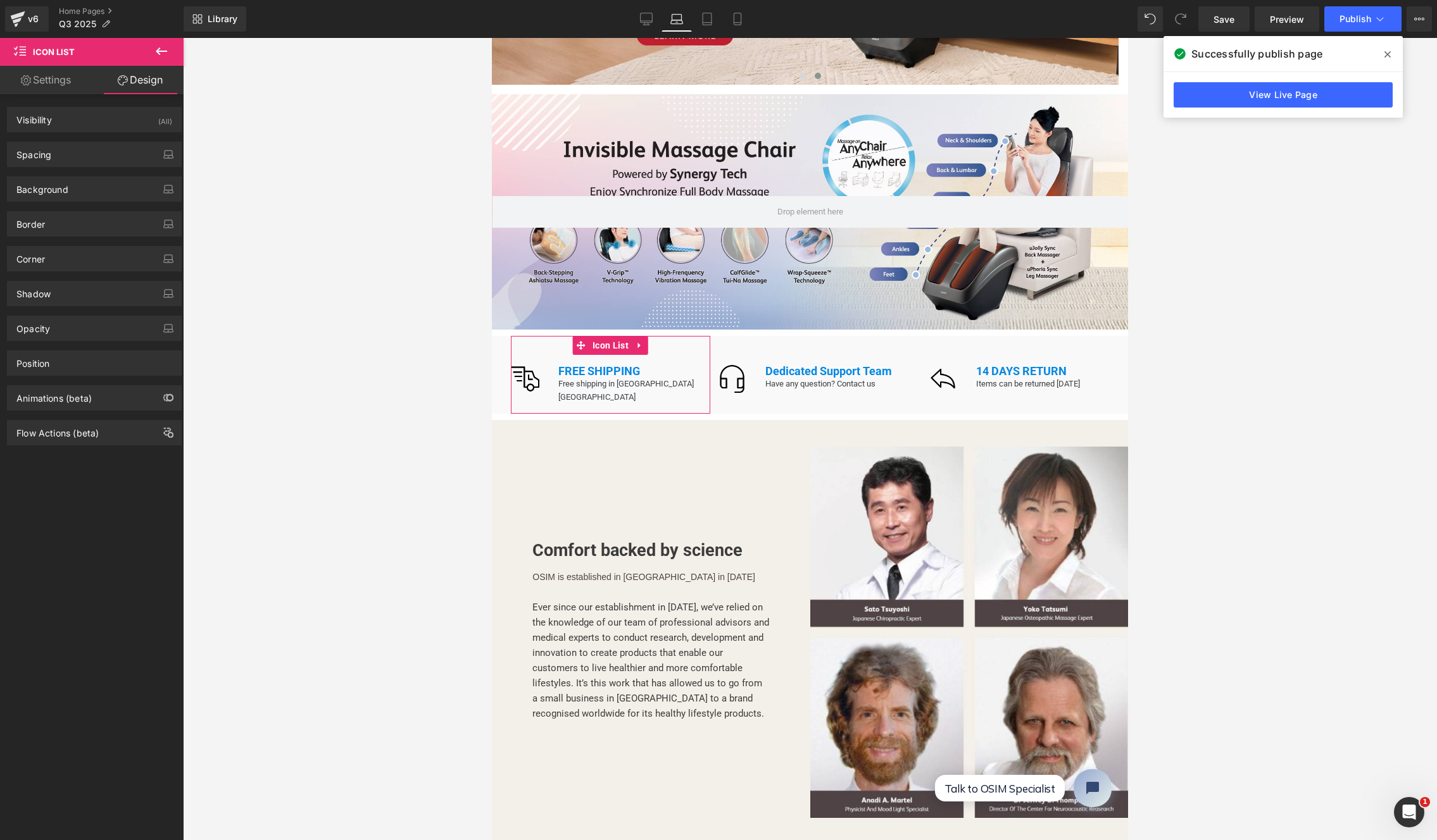
type input "0"
click at [74, 149] on div "Spacing" at bounding box center [94, 154] width 174 height 24
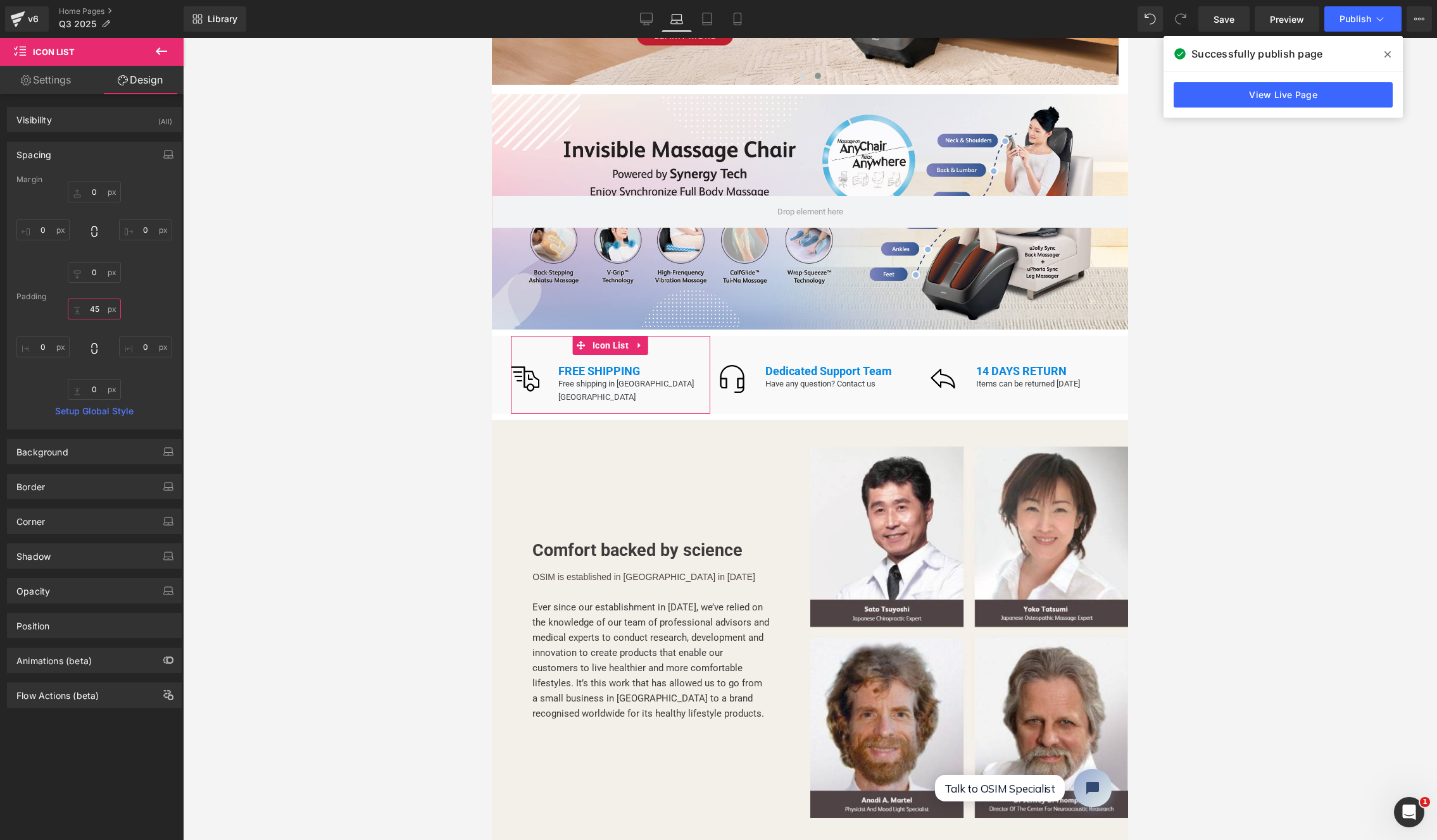
click at [93, 310] on input "45" at bounding box center [94, 309] width 53 height 21
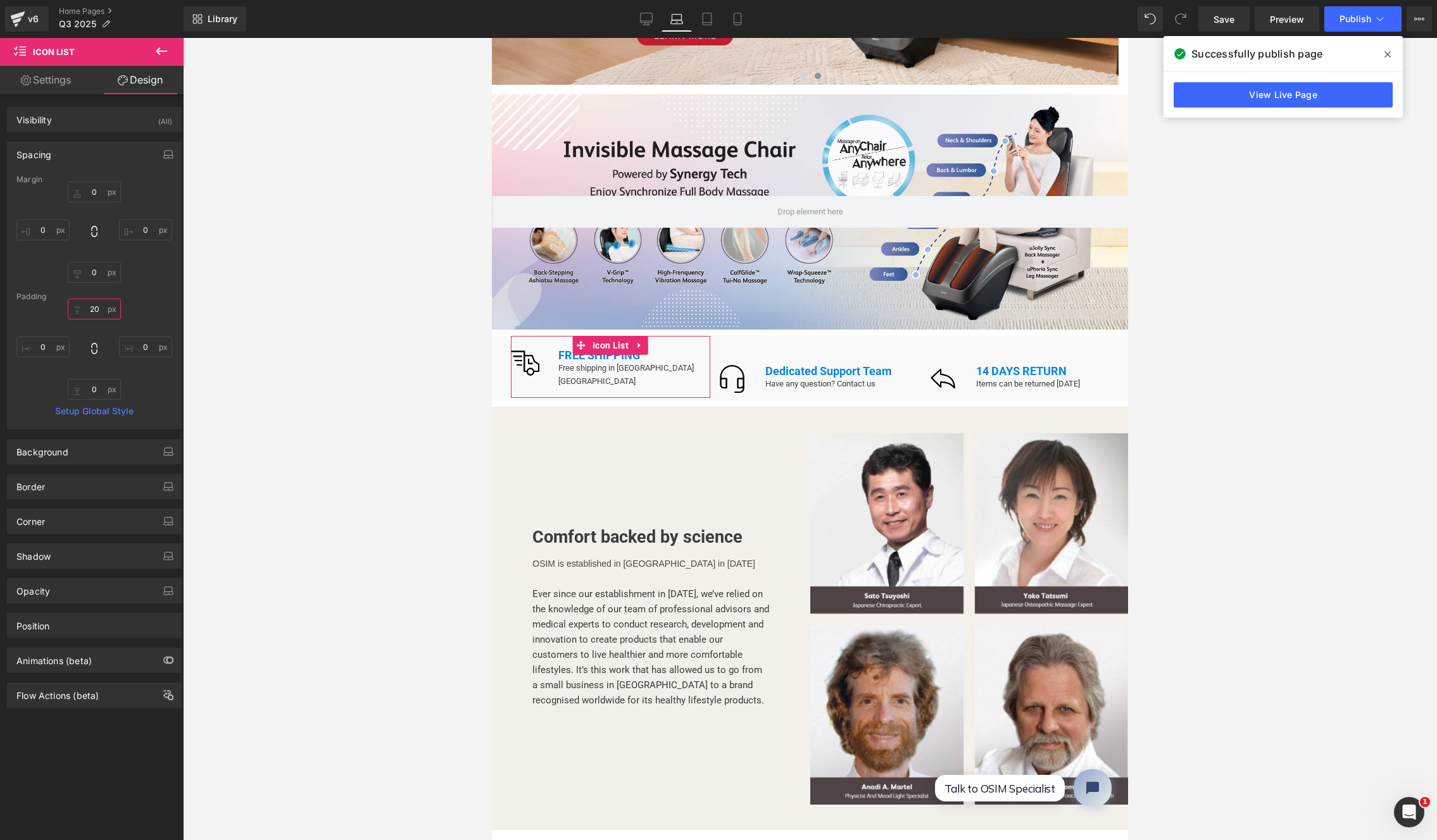
type input "20"
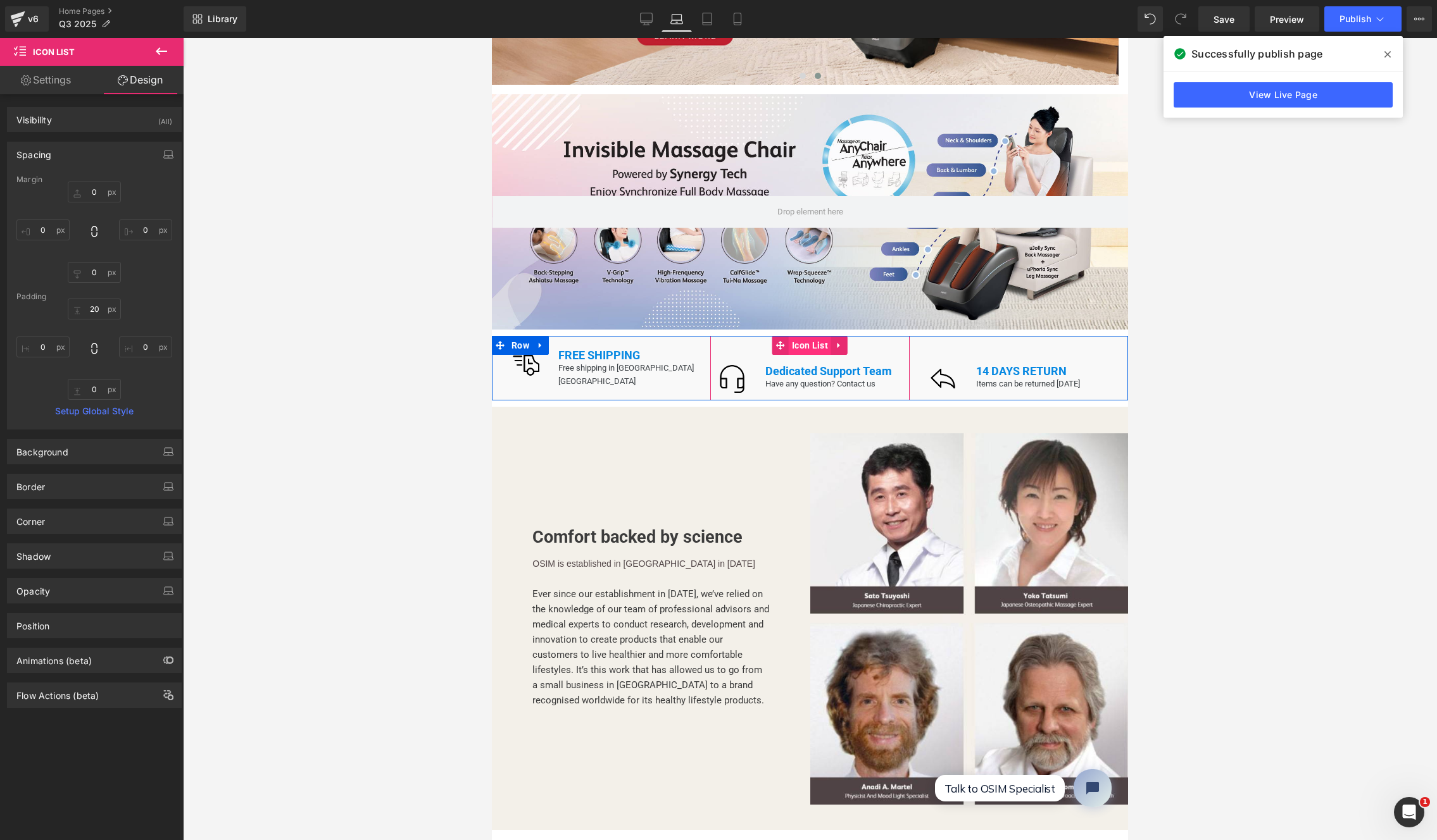
click at [817, 338] on span "Icon List" at bounding box center [810, 346] width 43 height 19
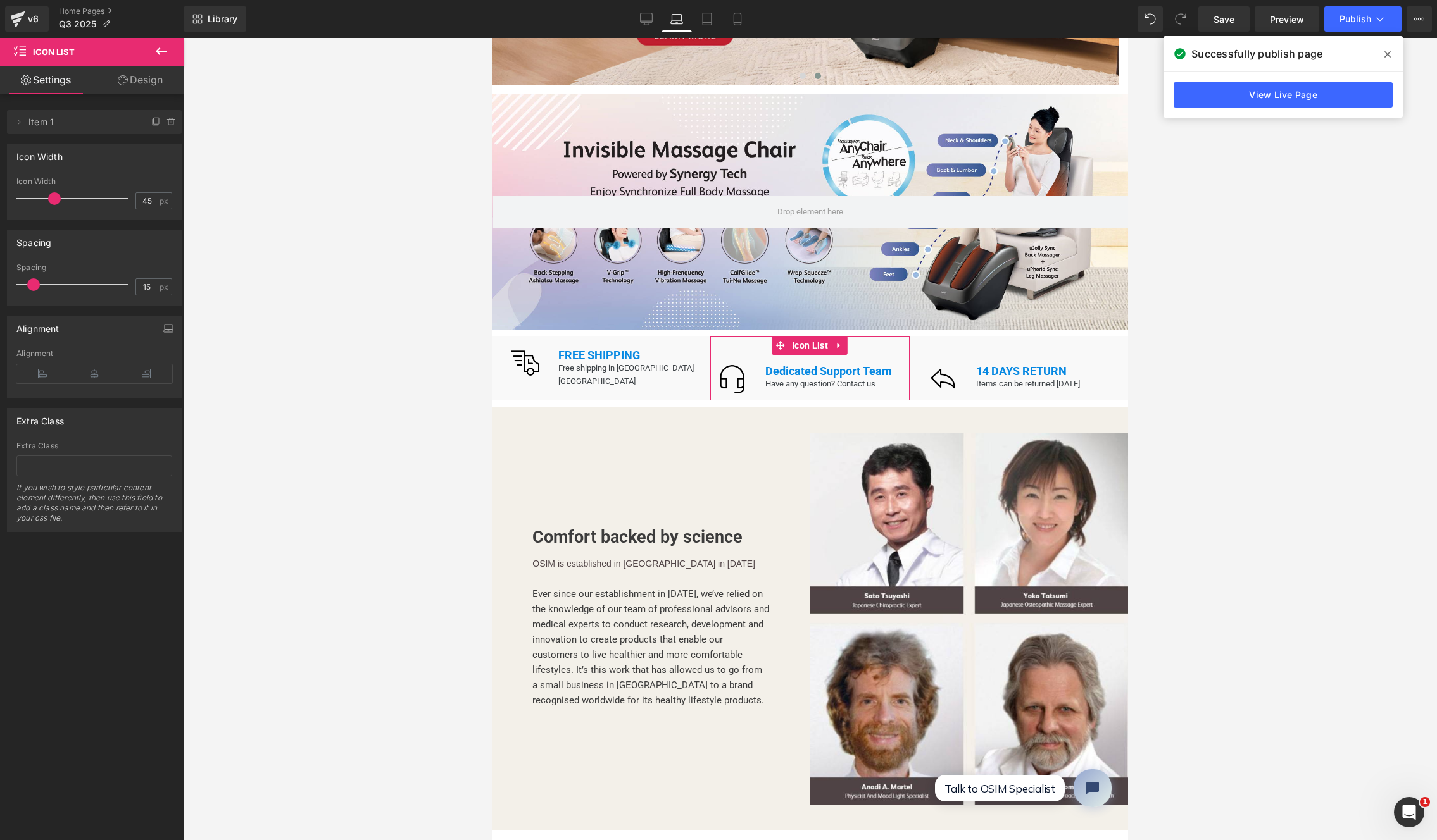
click at [136, 84] on link "Design" at bounding box center [140, 79] width 92 height 29
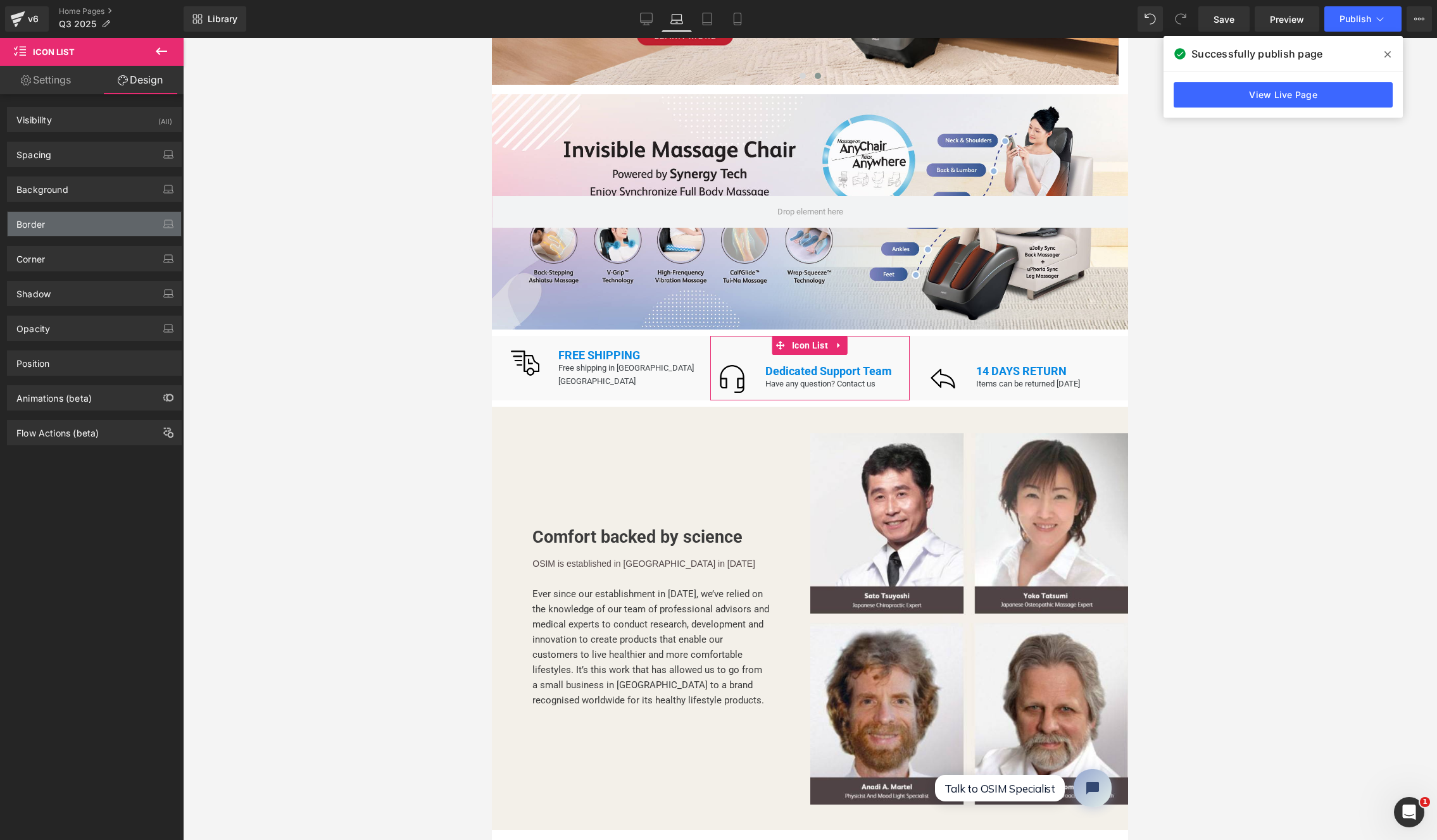
type input "0"
type input "45"
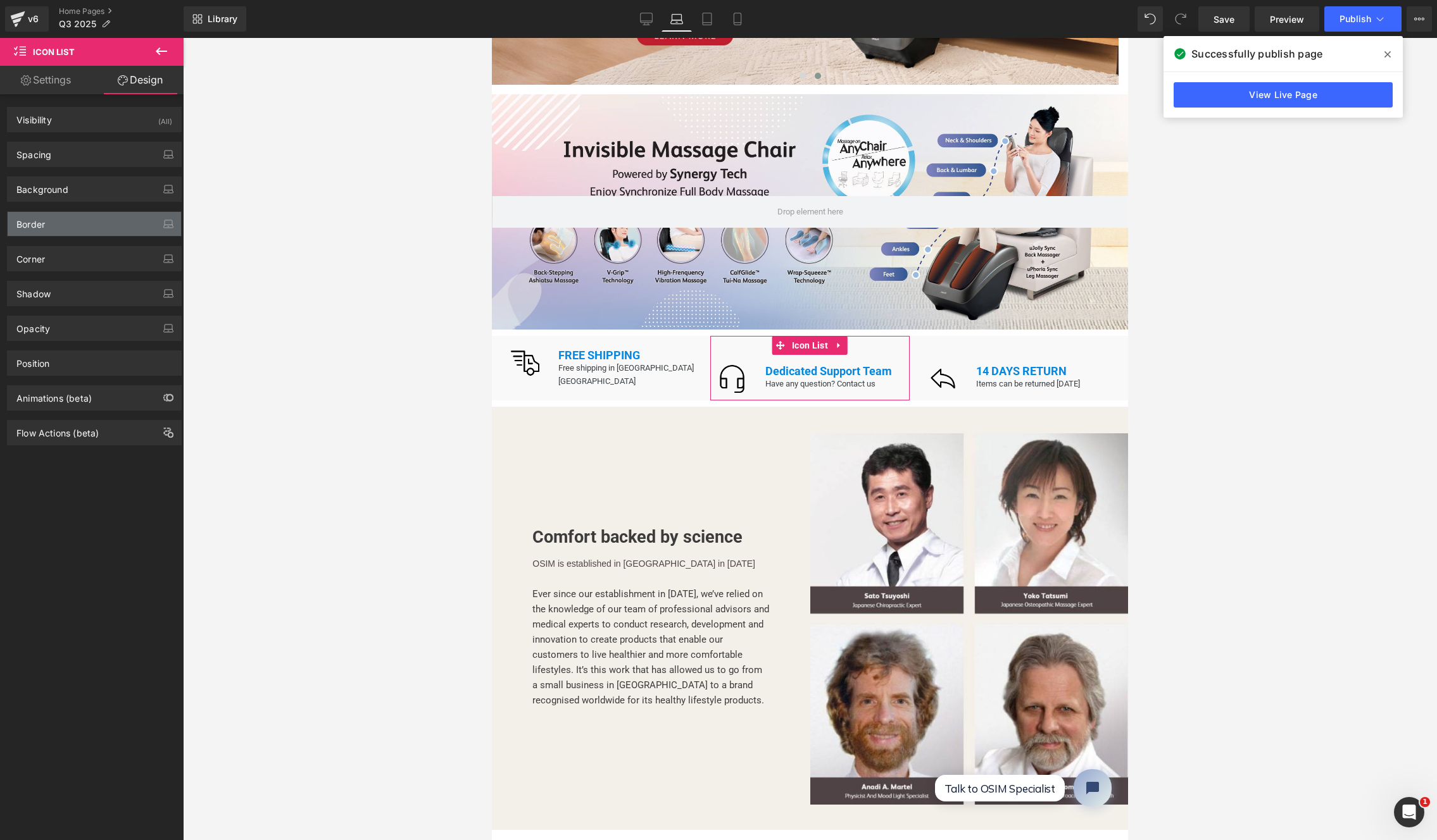
type input "0"
type input "transparent"
type input "0"
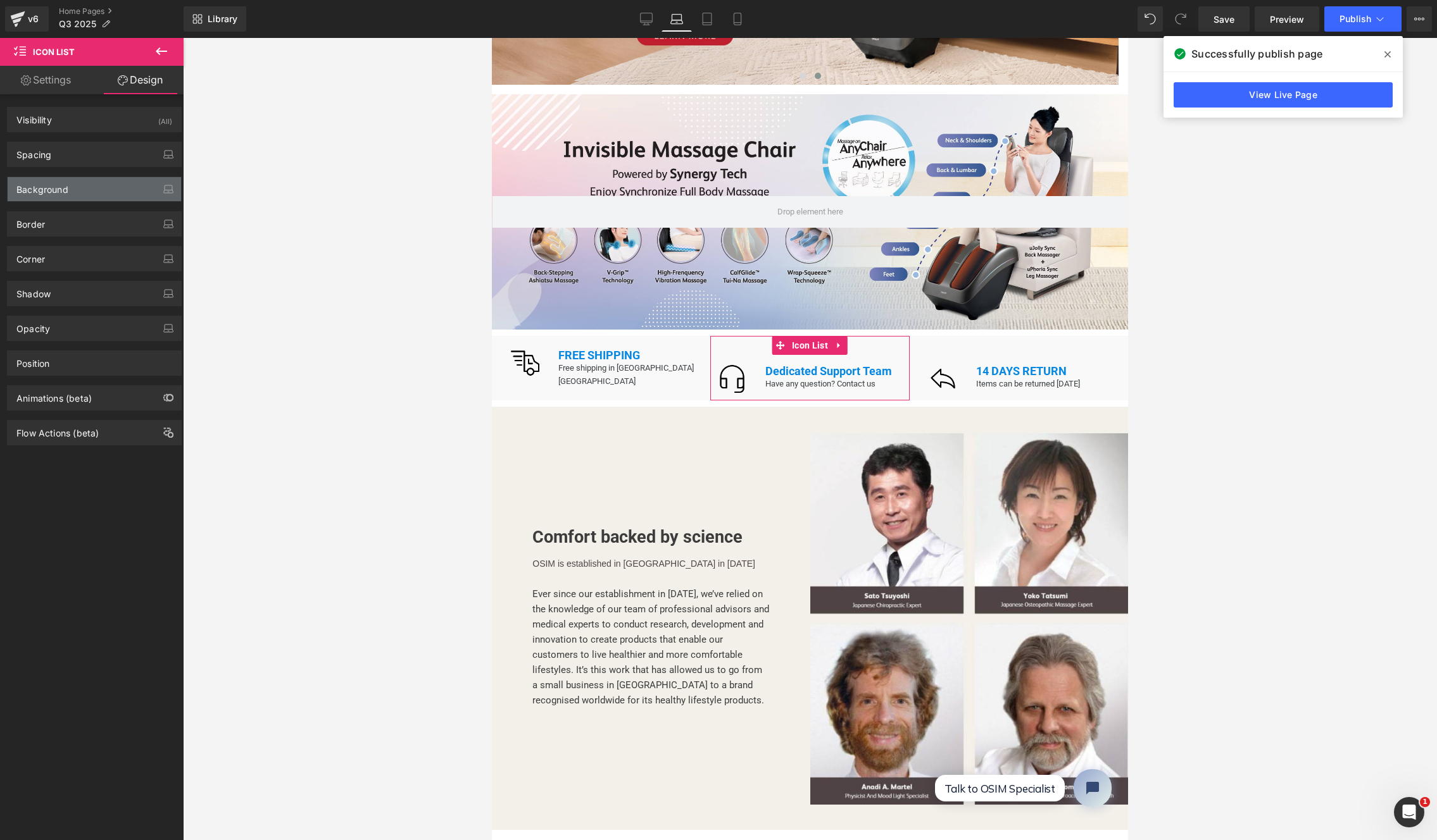
click at [54, 191] on div "Background" at bounding box center [42, 186] width 52 height 18
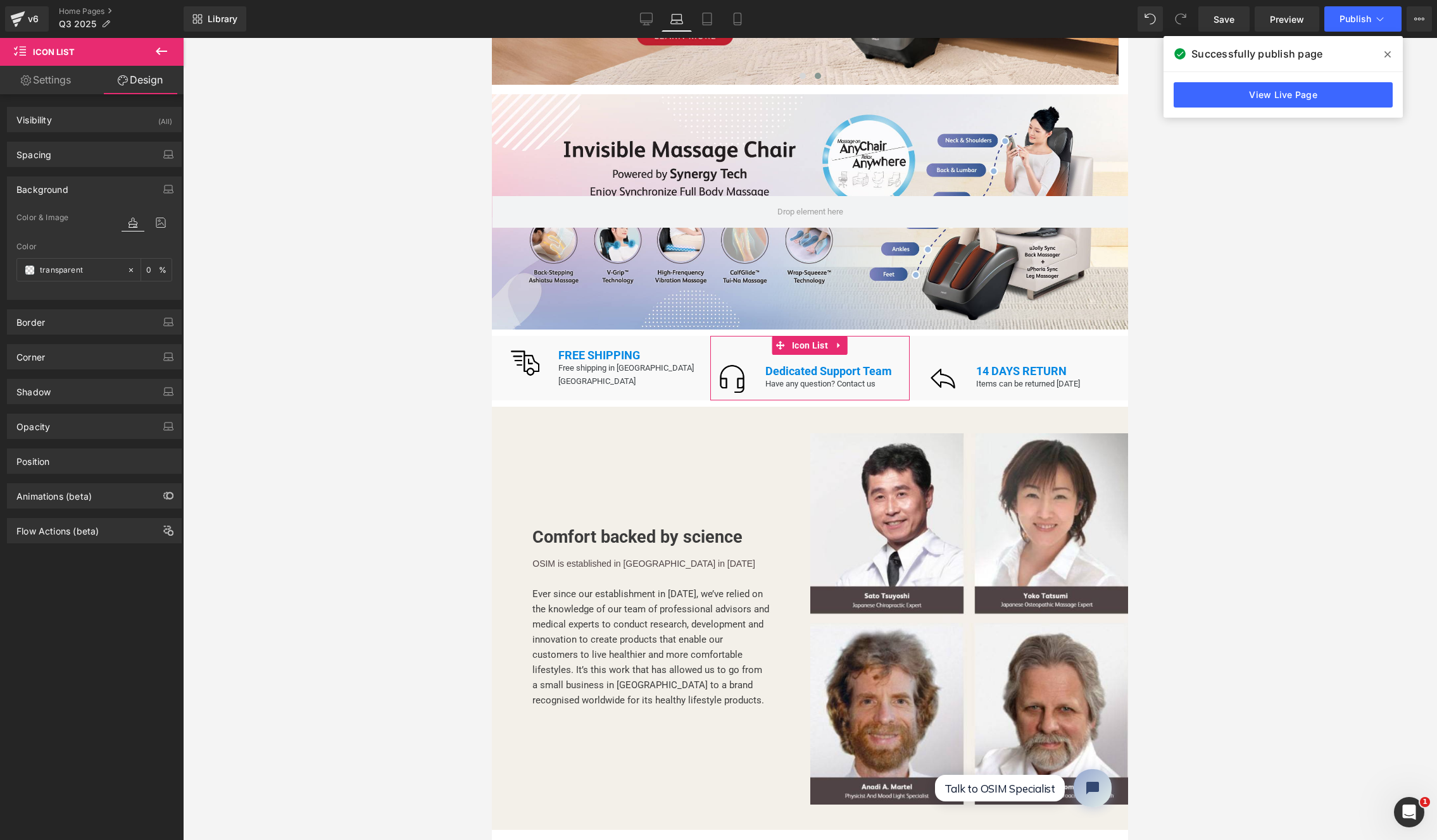
click at [61, 167] on div "Background Color & Image color transparent Color transparent 0 % Image Replace …" at bounding box center [94, 233] width 189 height 133
click at [63, 162] on div "Spacing" at bounding box center [94, 154] width 174 height 24
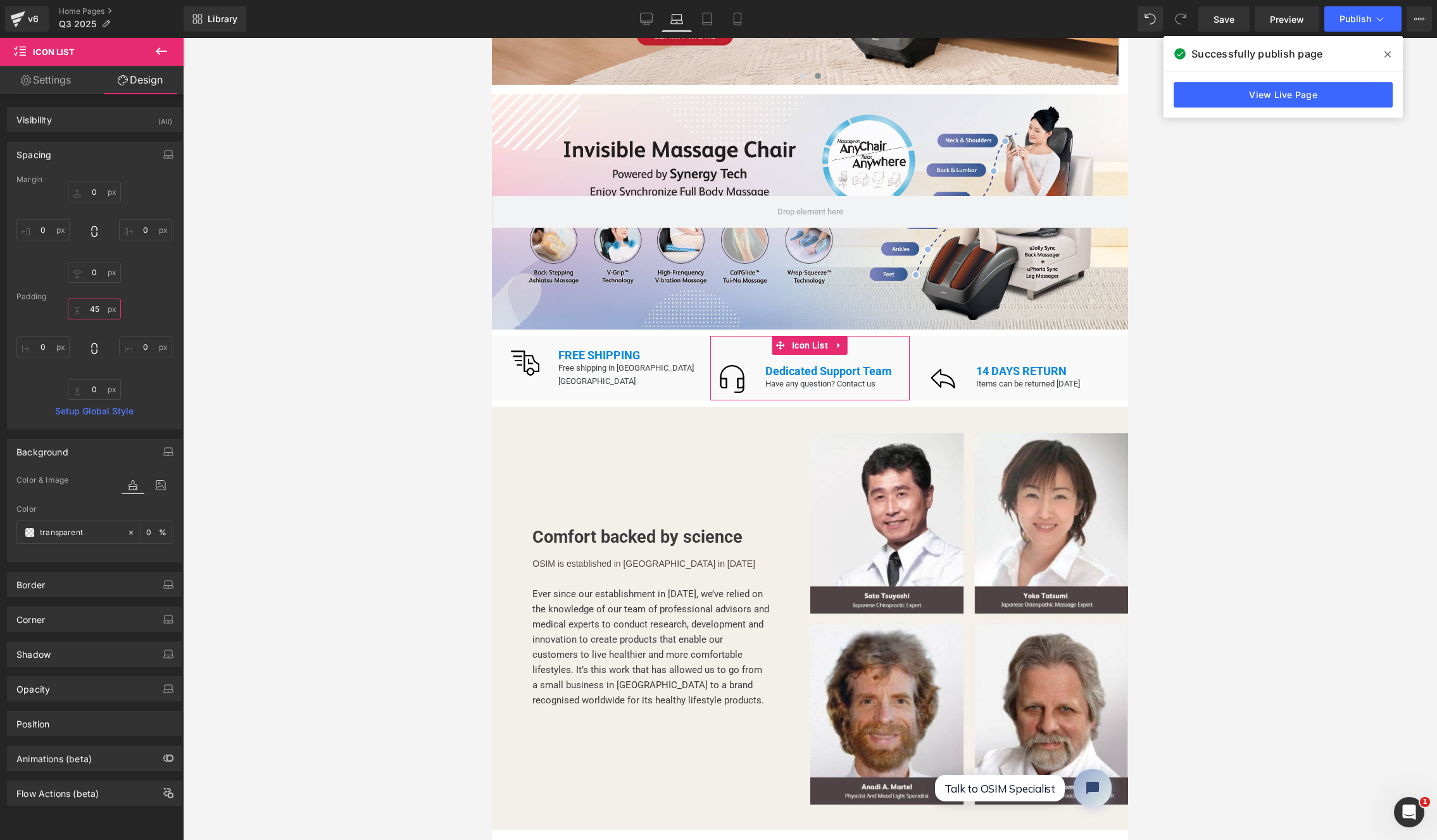
click at [90, 315] on input "45" at bounding box center [94, 309] width 53 height 21
type input "20"
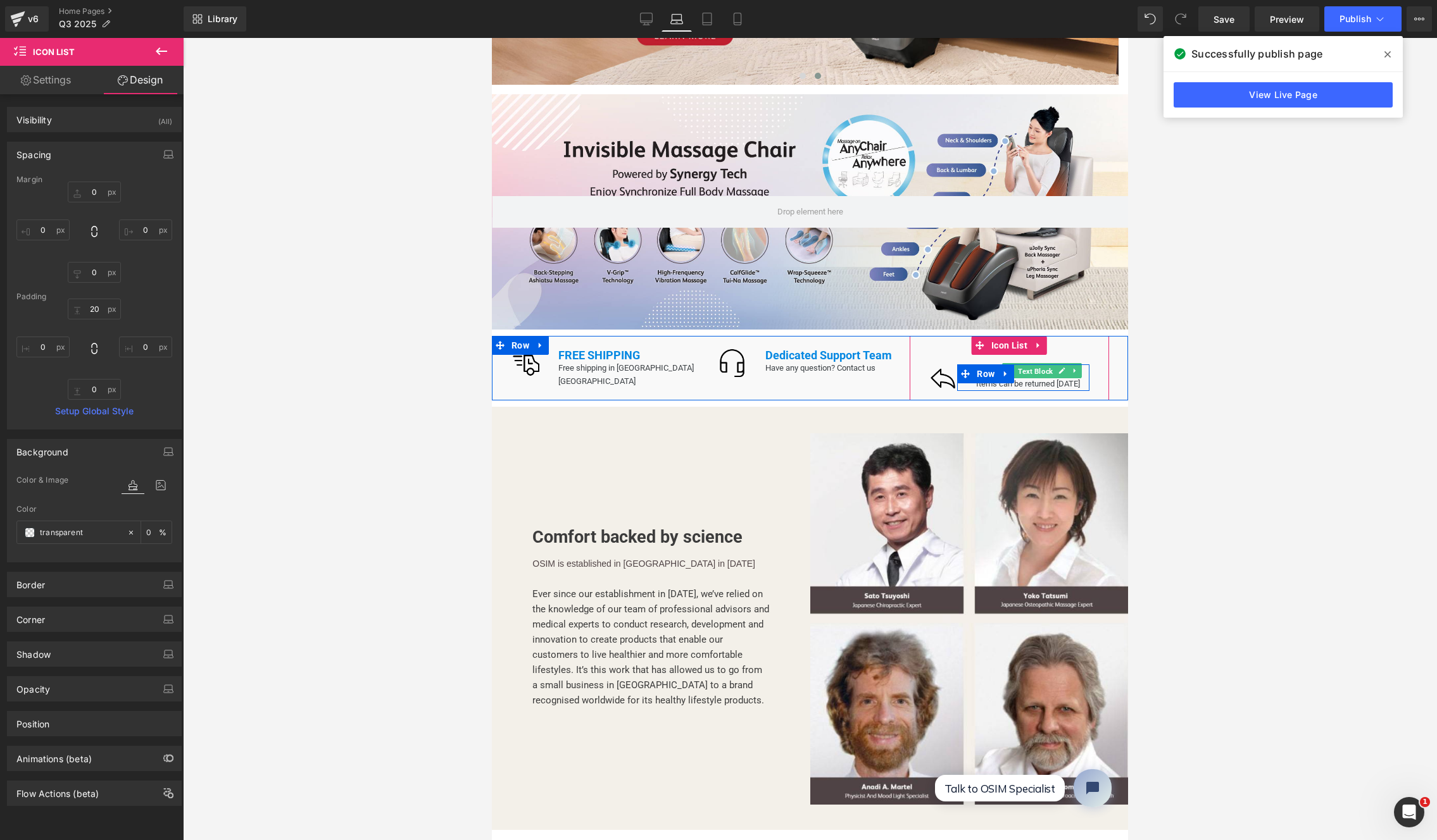
click at [1015, 366] on span "Text Block" at bounding box center [1035, 371] width 40 height 15
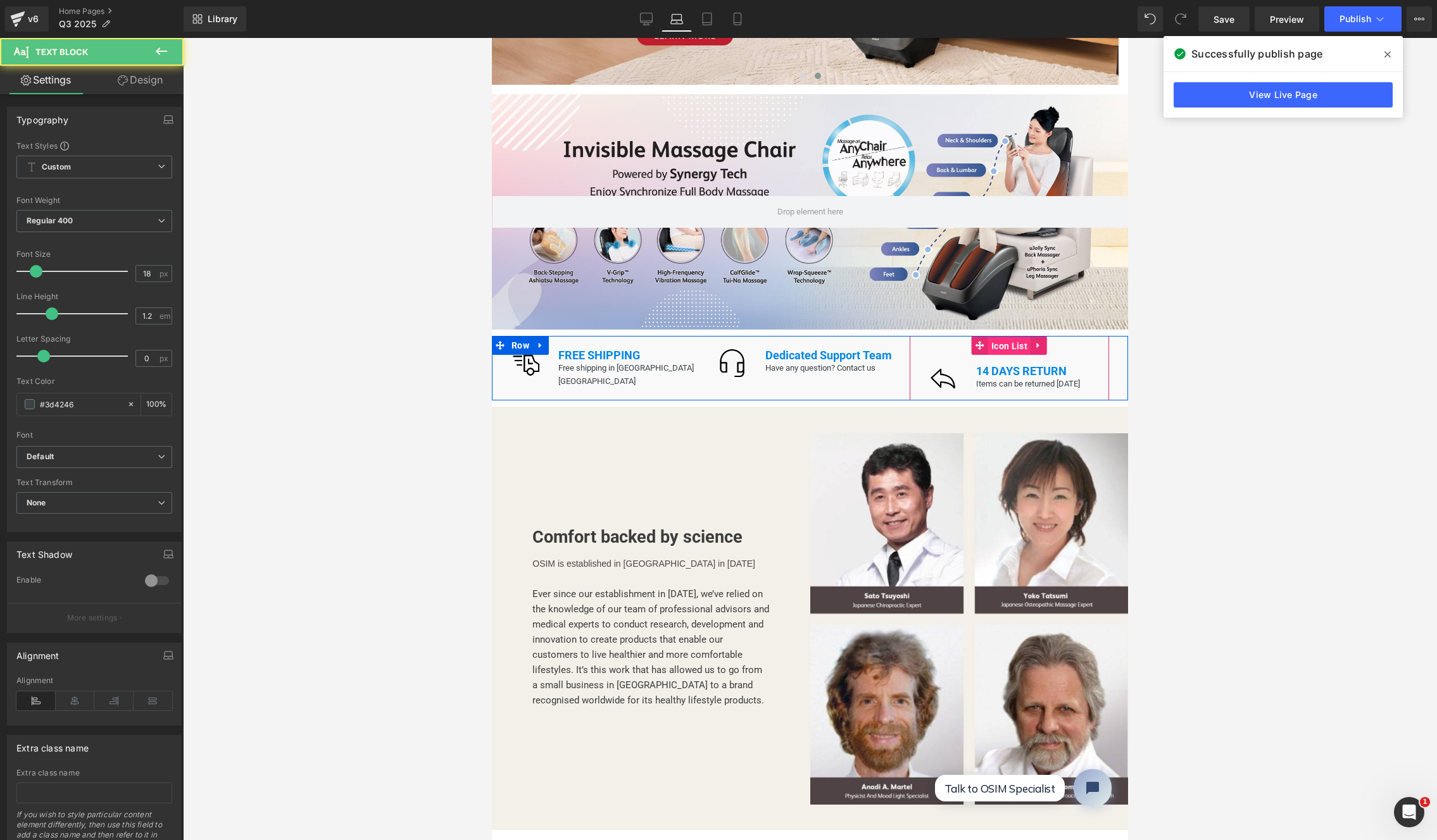
click at [1004, 337] on span "Icon List" at bounding box center [1010, 346] width 43 height 19
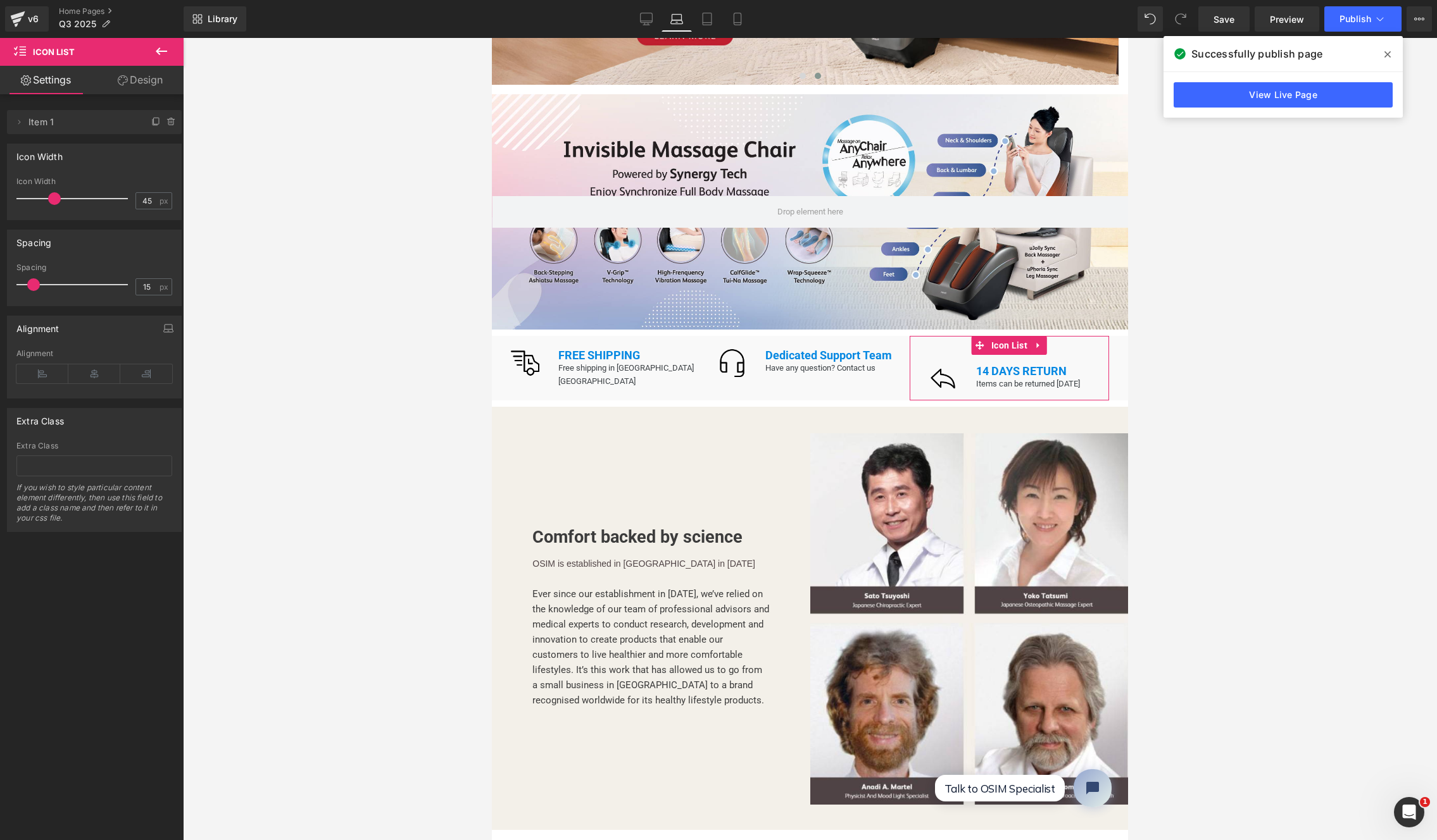
click at [124, 76] on icon at bounding box center [123, 80] width 10 height 10
click at [0, 0] on div "Background" at bounding box center [0, 0] width 0 height 0
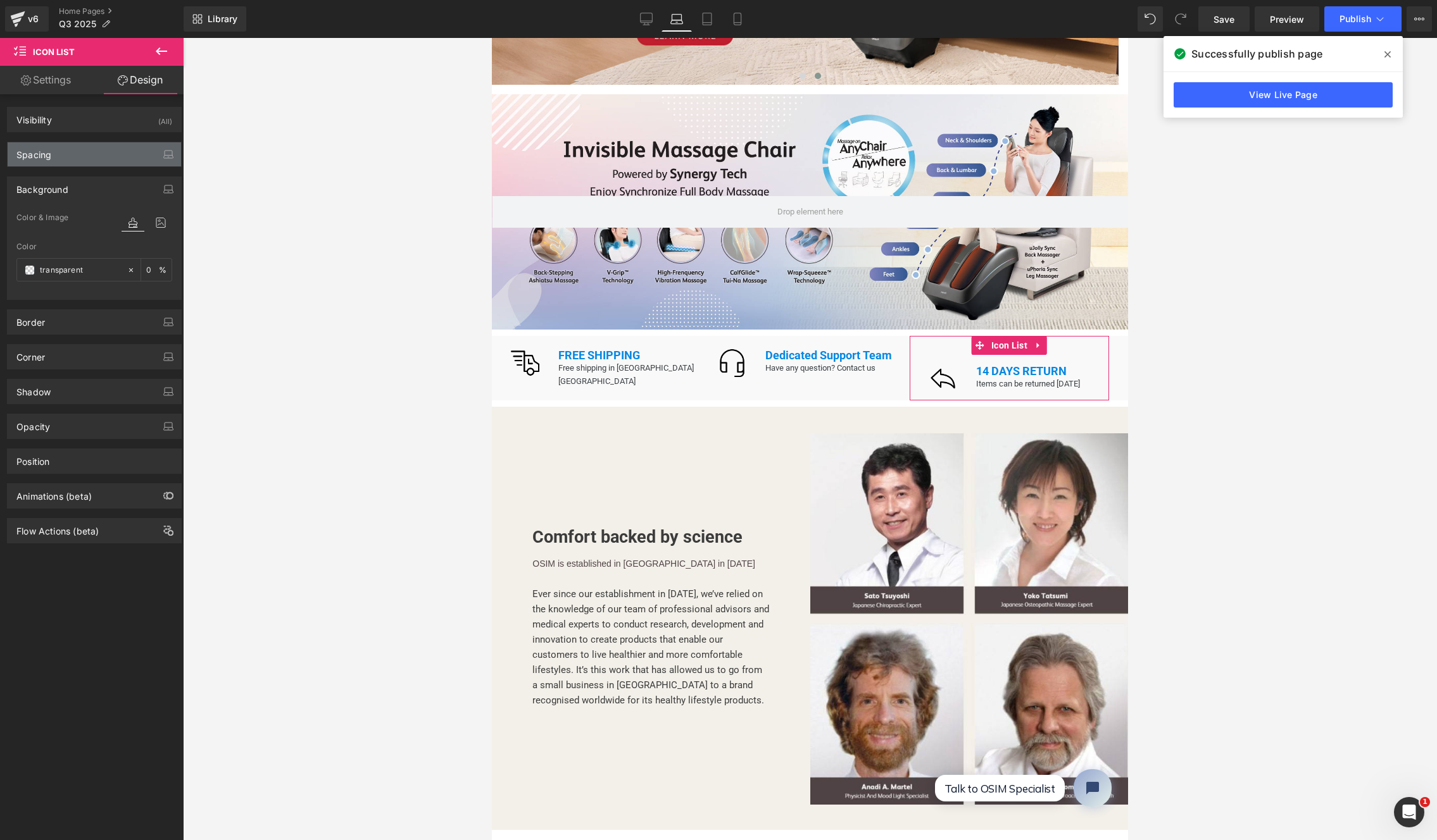
type input "0"
type input "45"
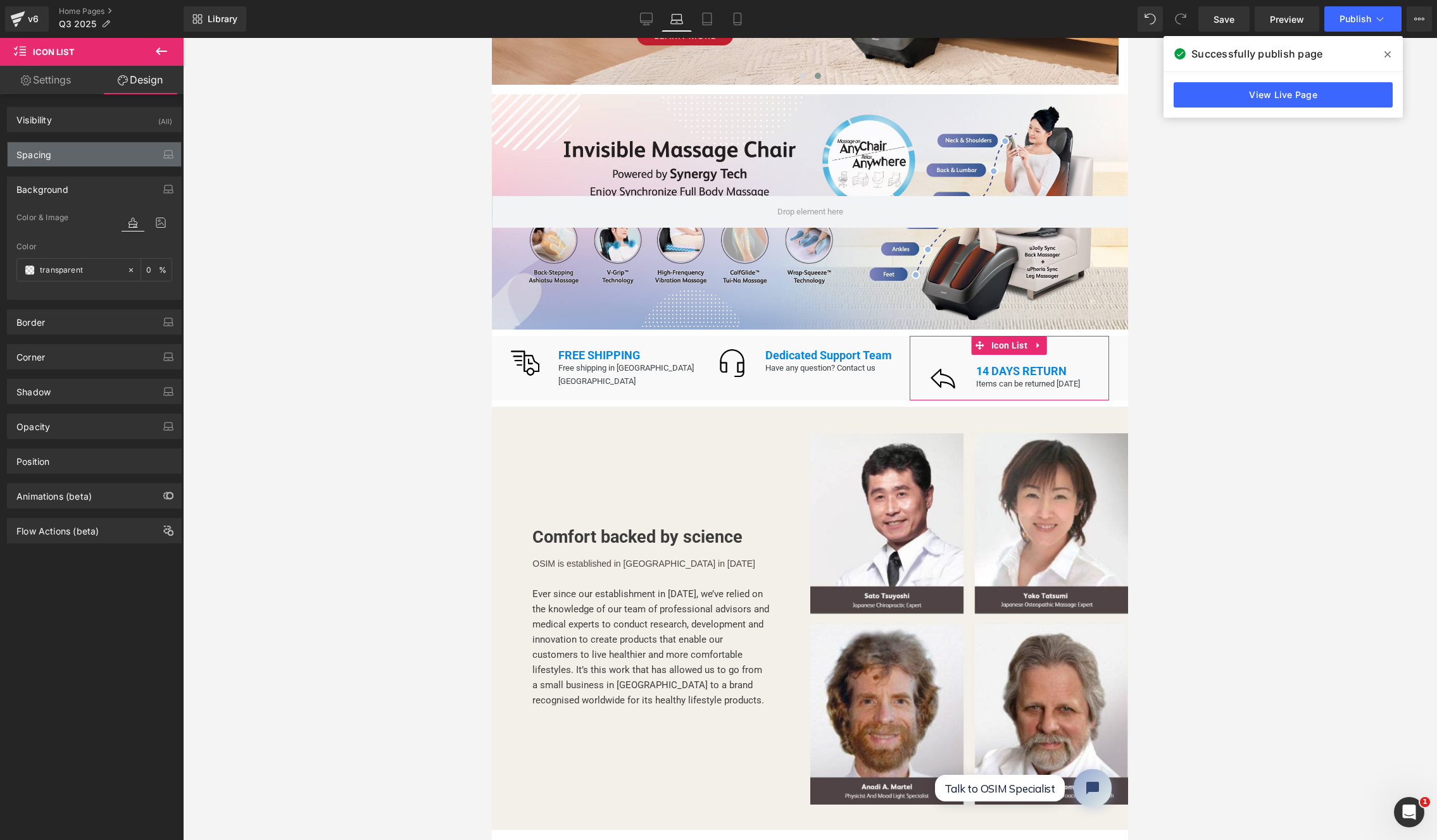
type input "0"
type input "transparent"
type input "0"
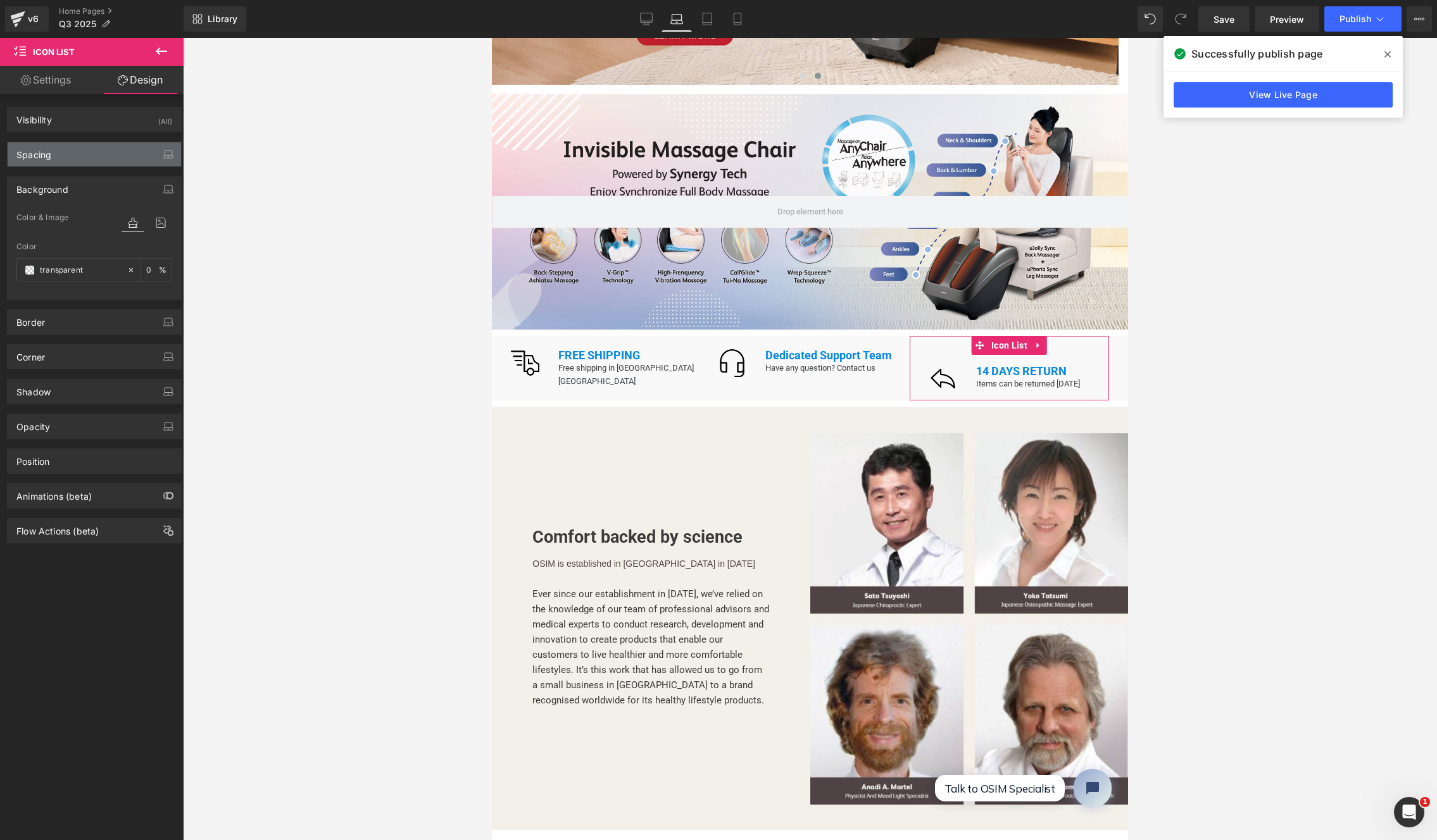
click at [69, 161] on div "Spacing" at bounding box center [94, 154] width 174 height 24
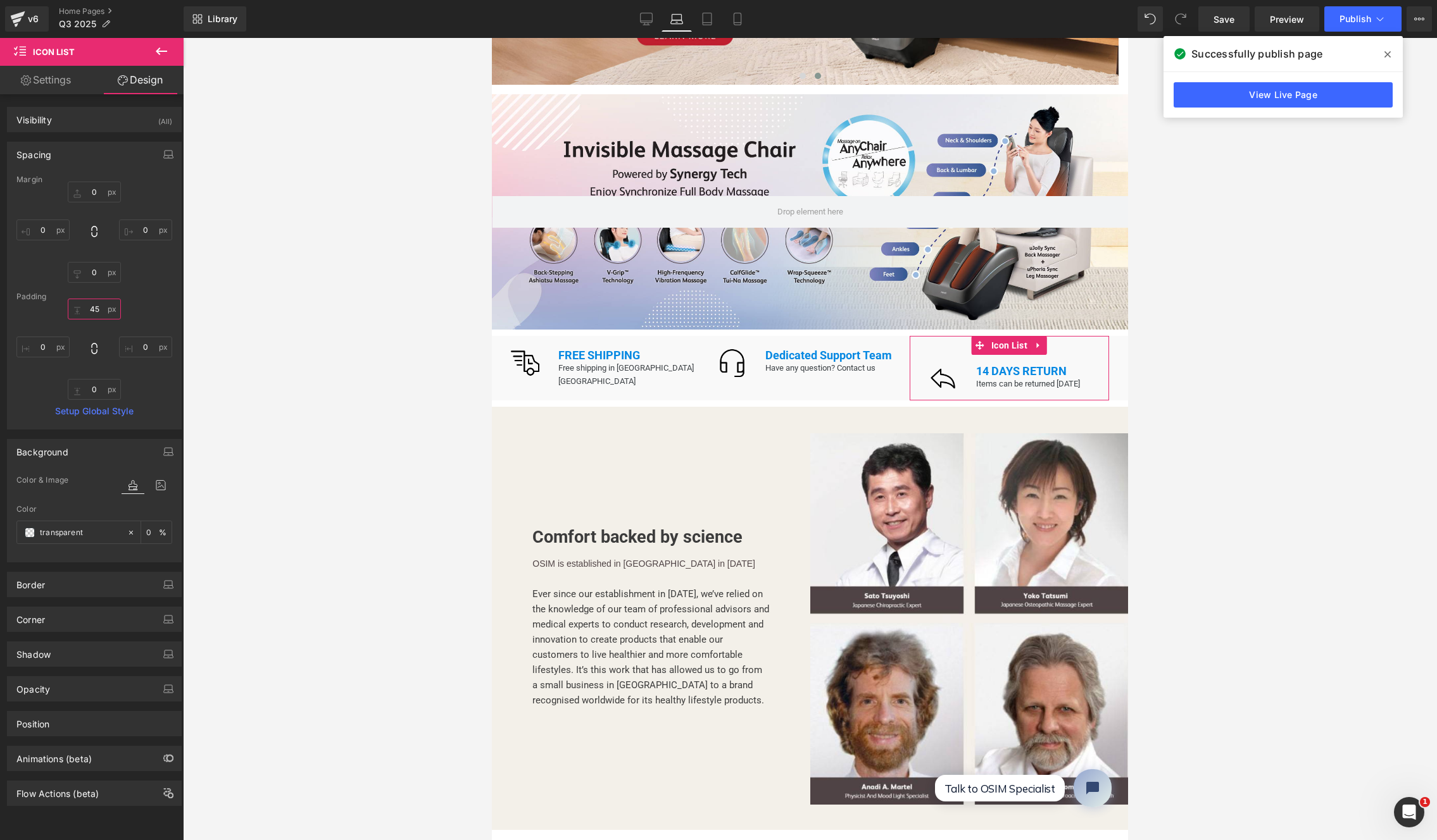
click at [93, 307] on input "45" at bounding box center [94, 309] width 53 height 21
type input "20"
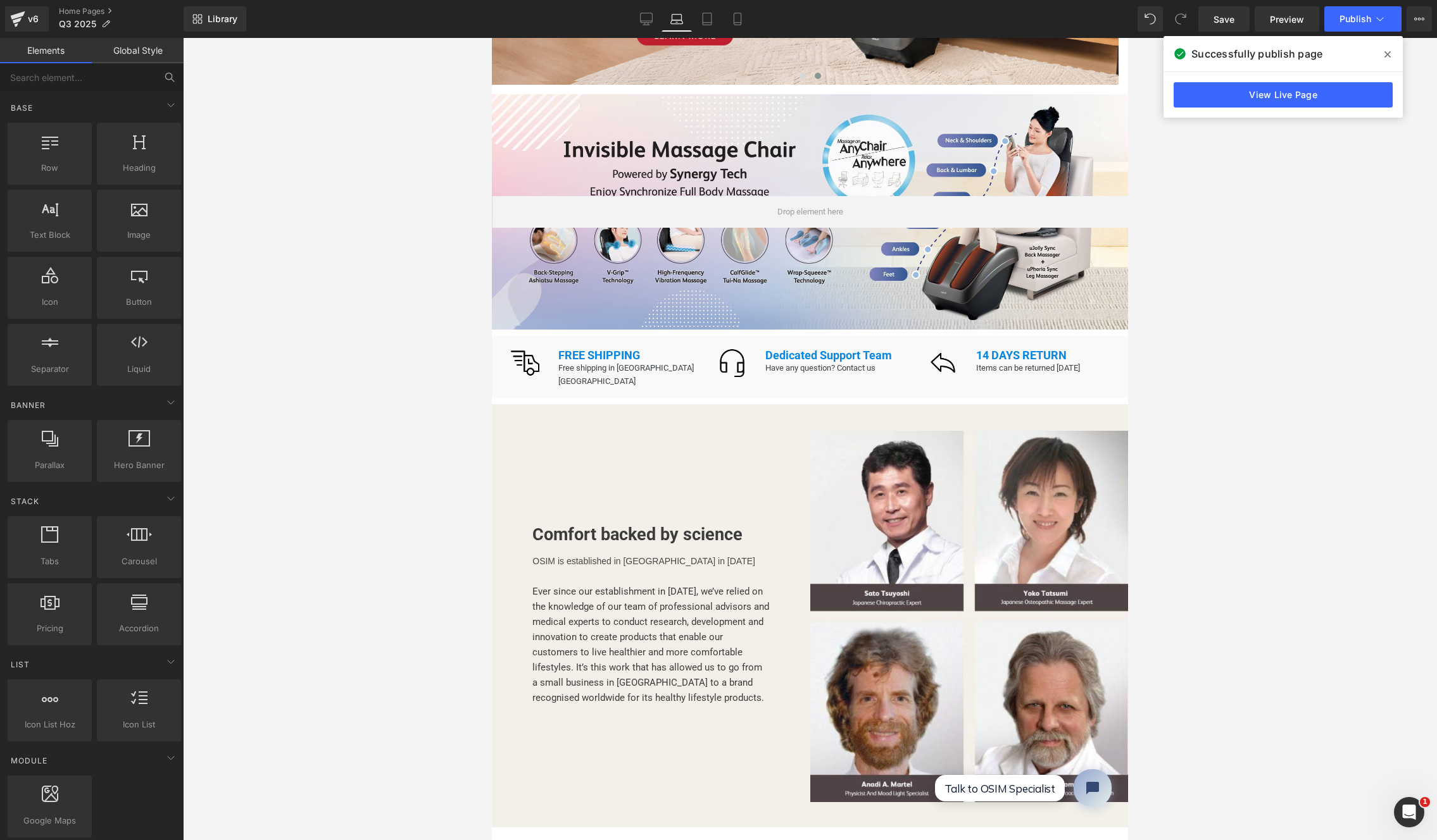
click at [327, 357] on div at bounding box center [810, 439] width 1254 height 802
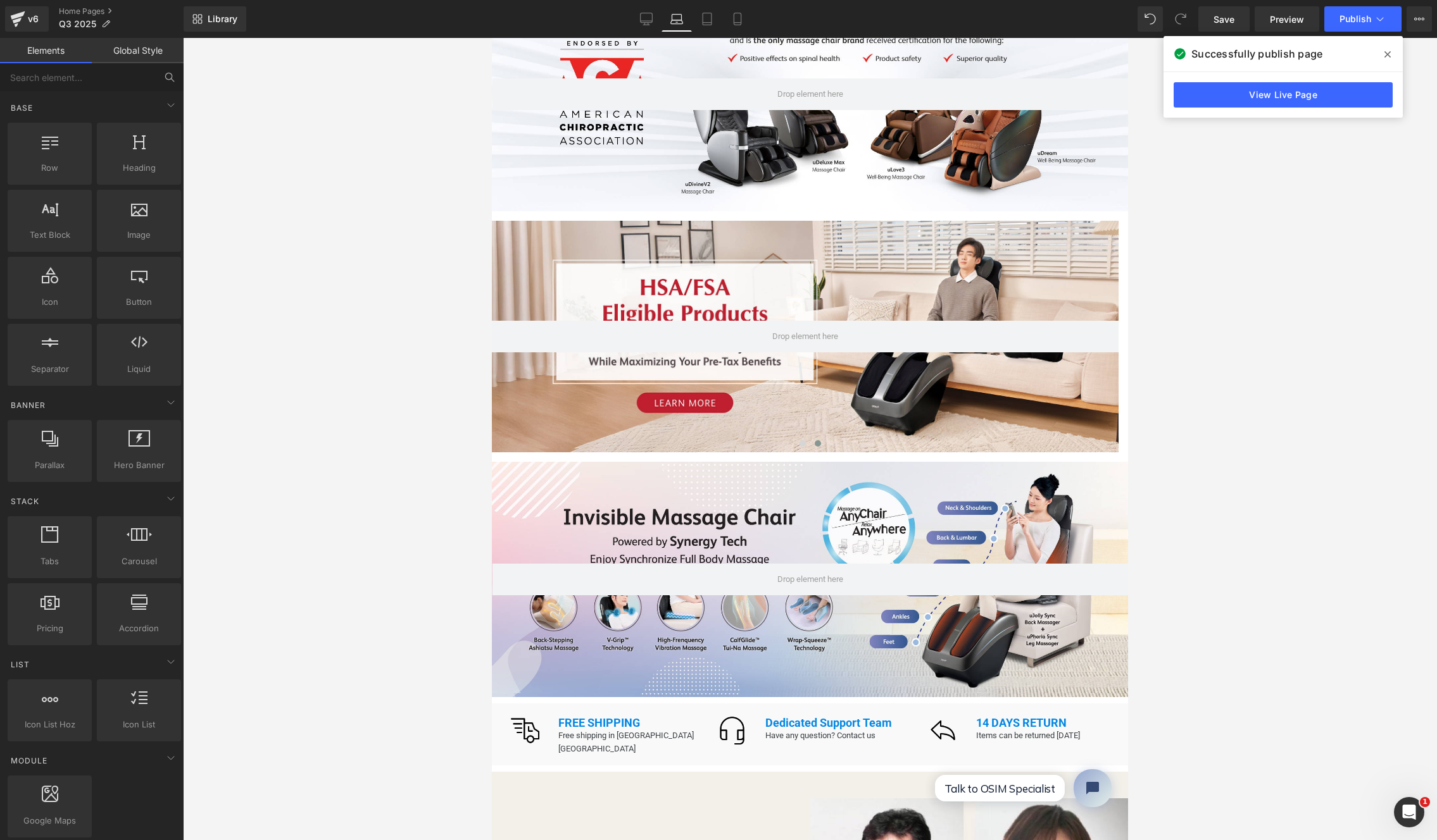
scroll to position [0, 0]
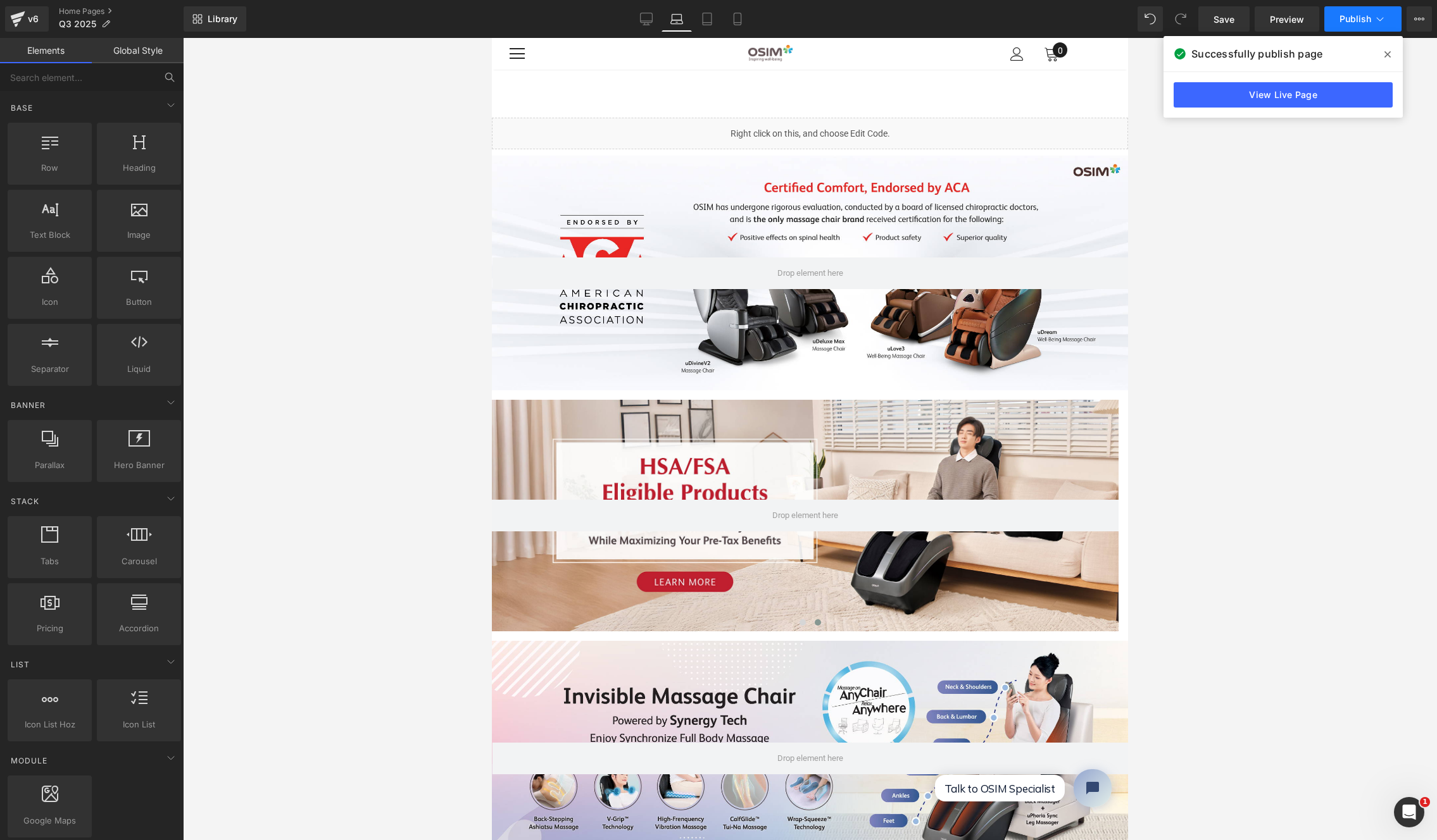
click at [1262, 19] on span "Publish" at bounding box center [1355, 19] width 32 height 10
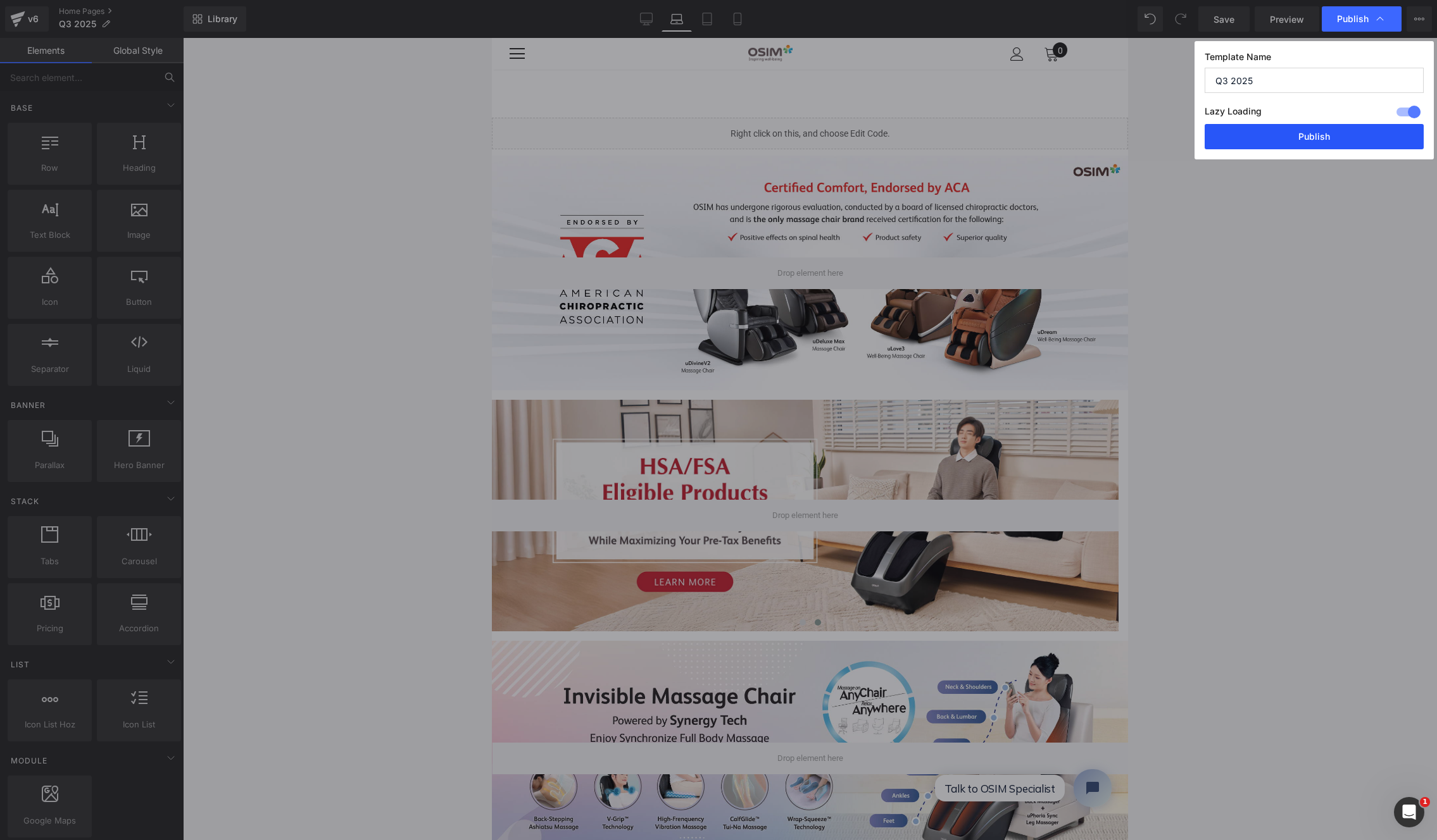
click at [1262, 136] on button "Publish" at bounding box center [1314, 137] width 219 height 25
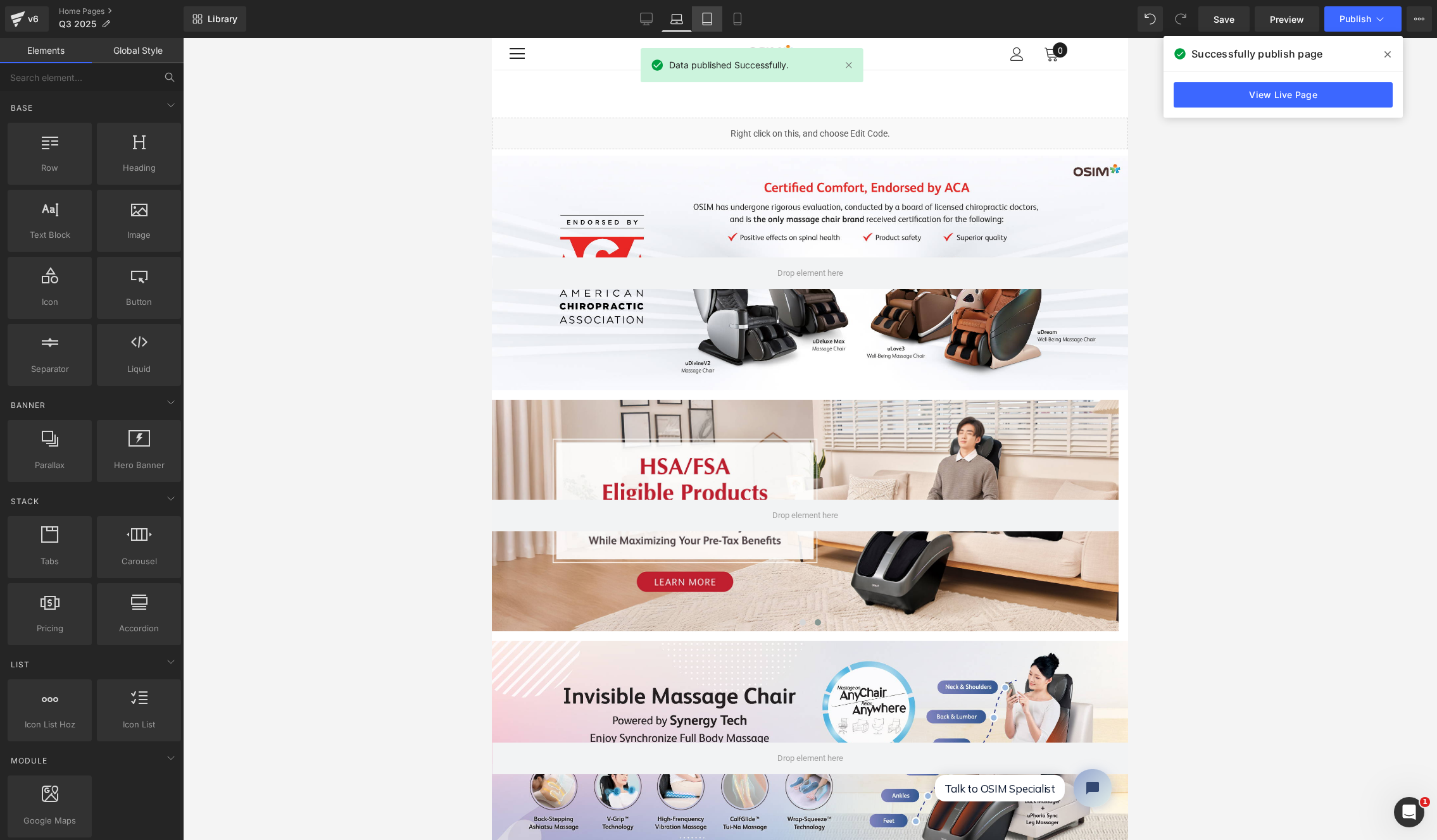
click at [703, 21] on icon at bounding box center [706, 18] width 13 height 13
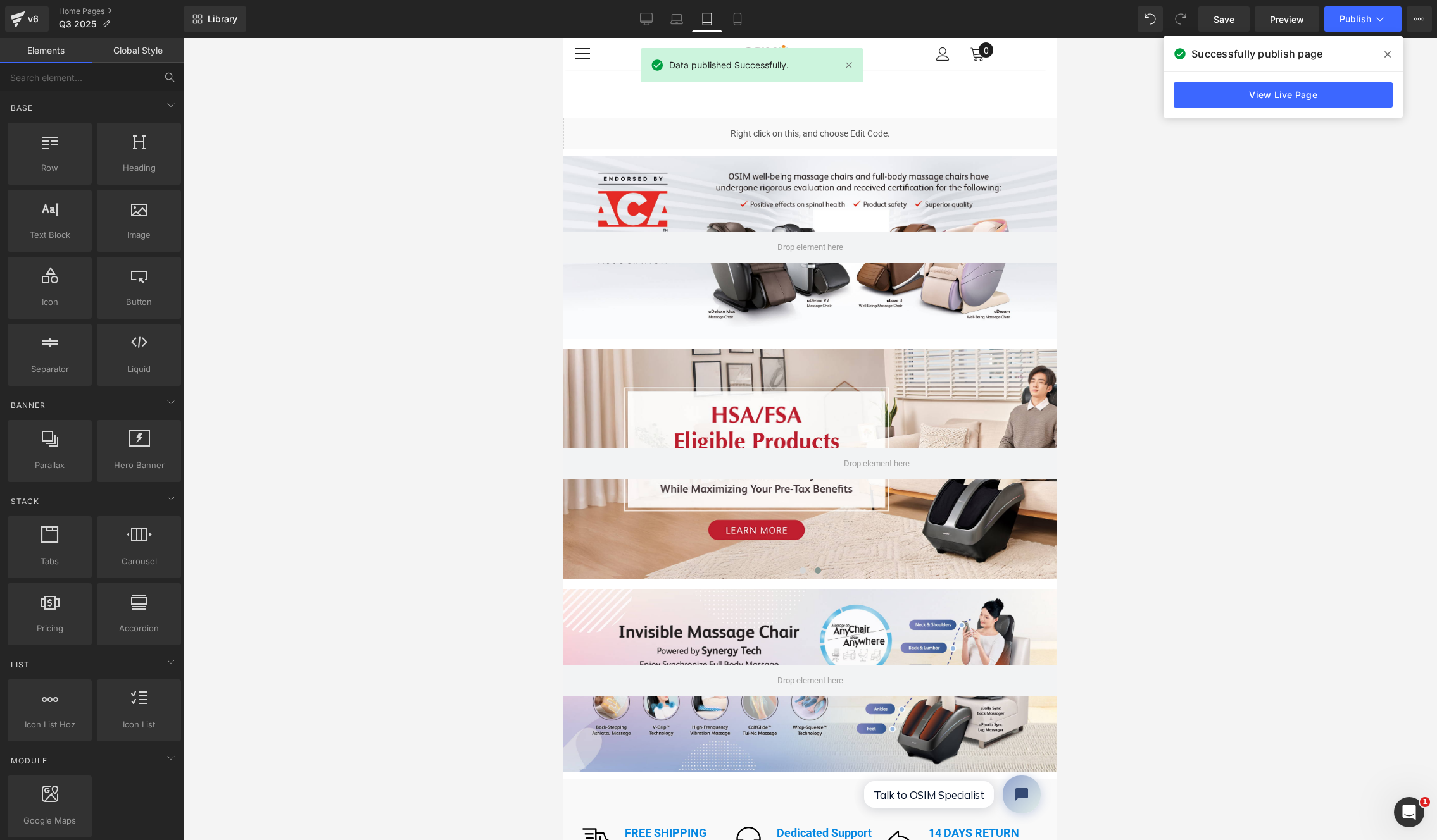
scroll to position [79, 0]
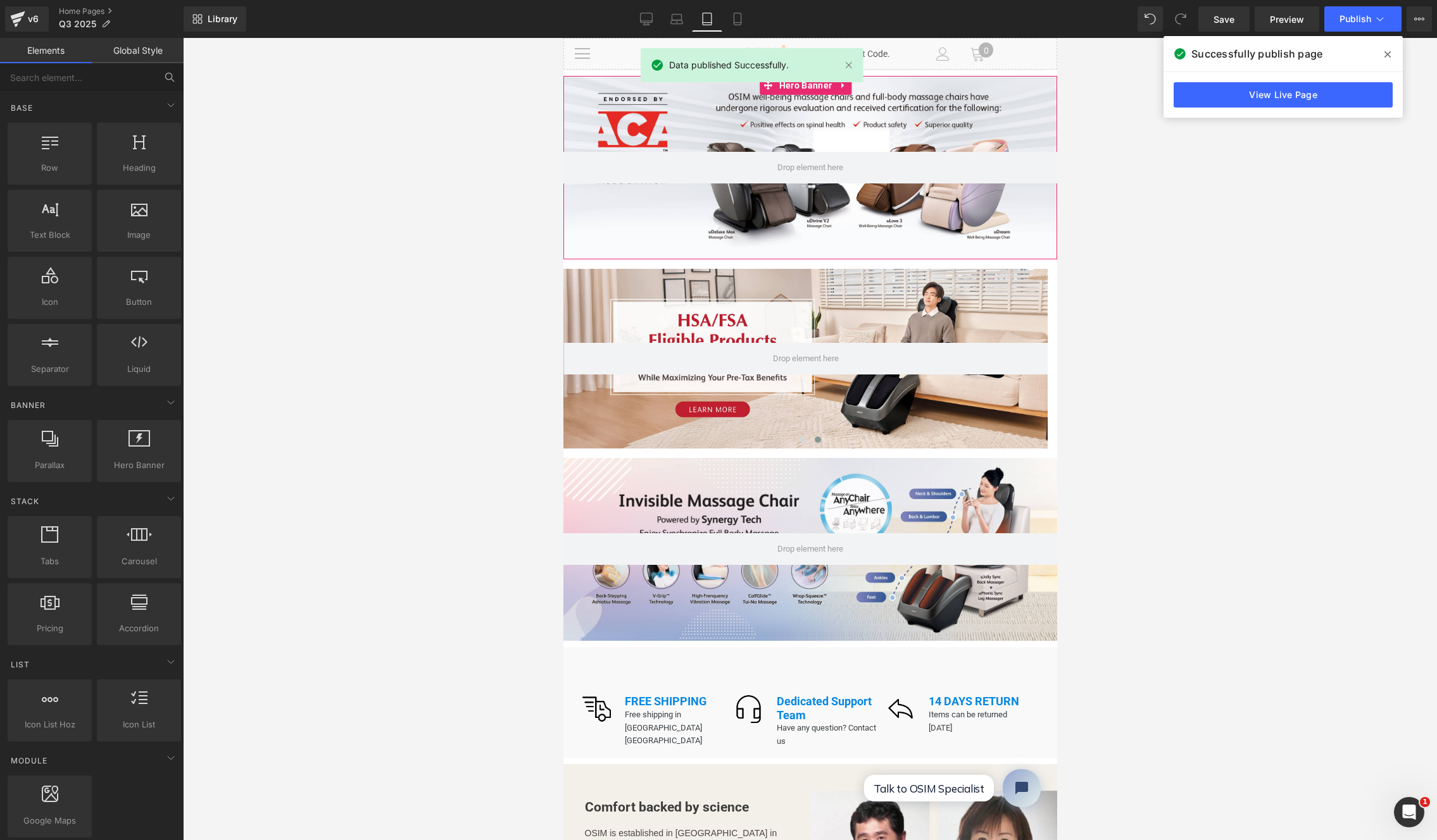
click at [874, 129] on div at bounding box center [809, 167] width 494 height 183
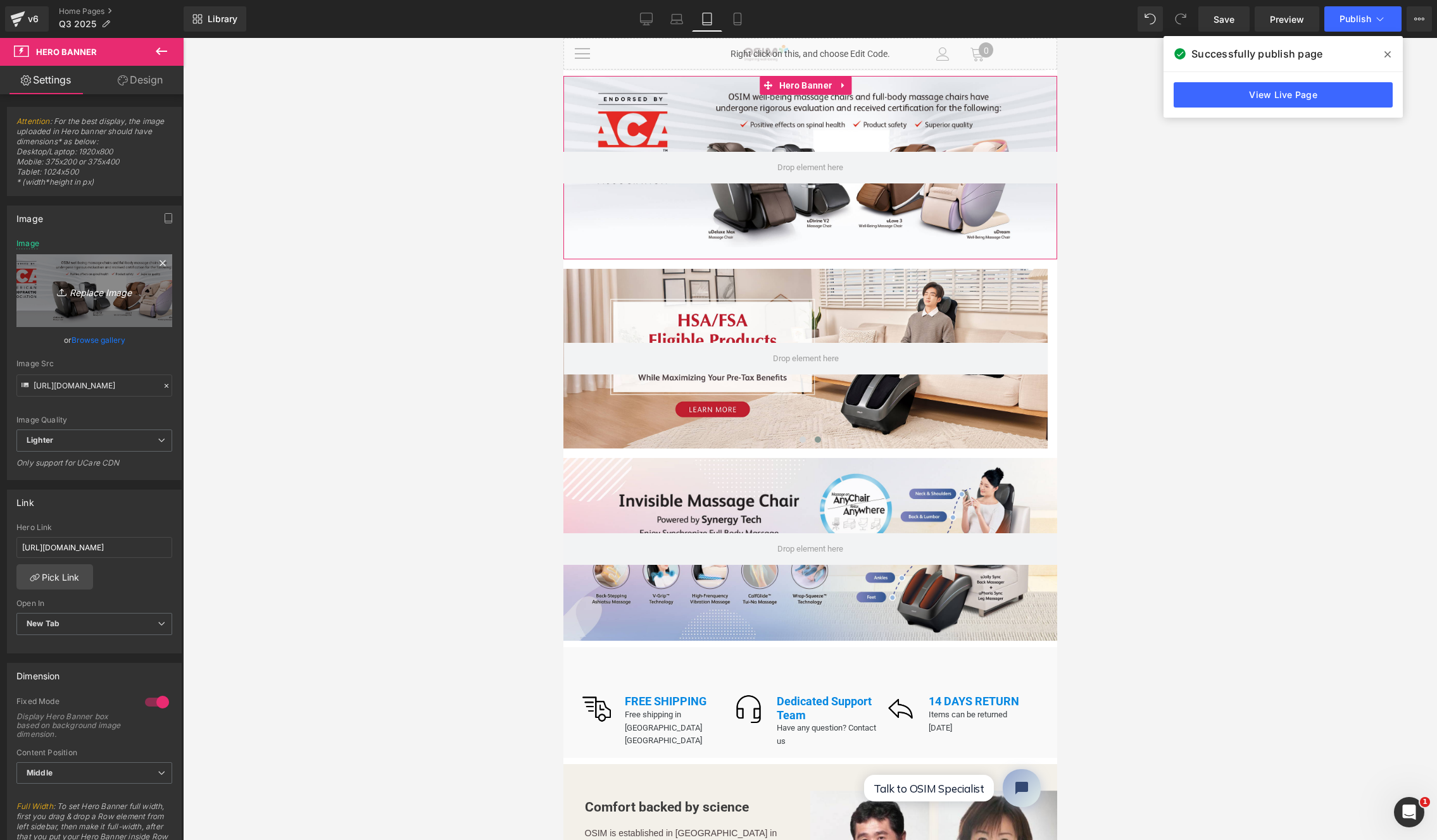
click at [110, 302] on link "Replace Image" at bounding box center [94, 291] width 156 height 73
type input "C:\fakepath\Website banner ACA (Desktop).jpg"
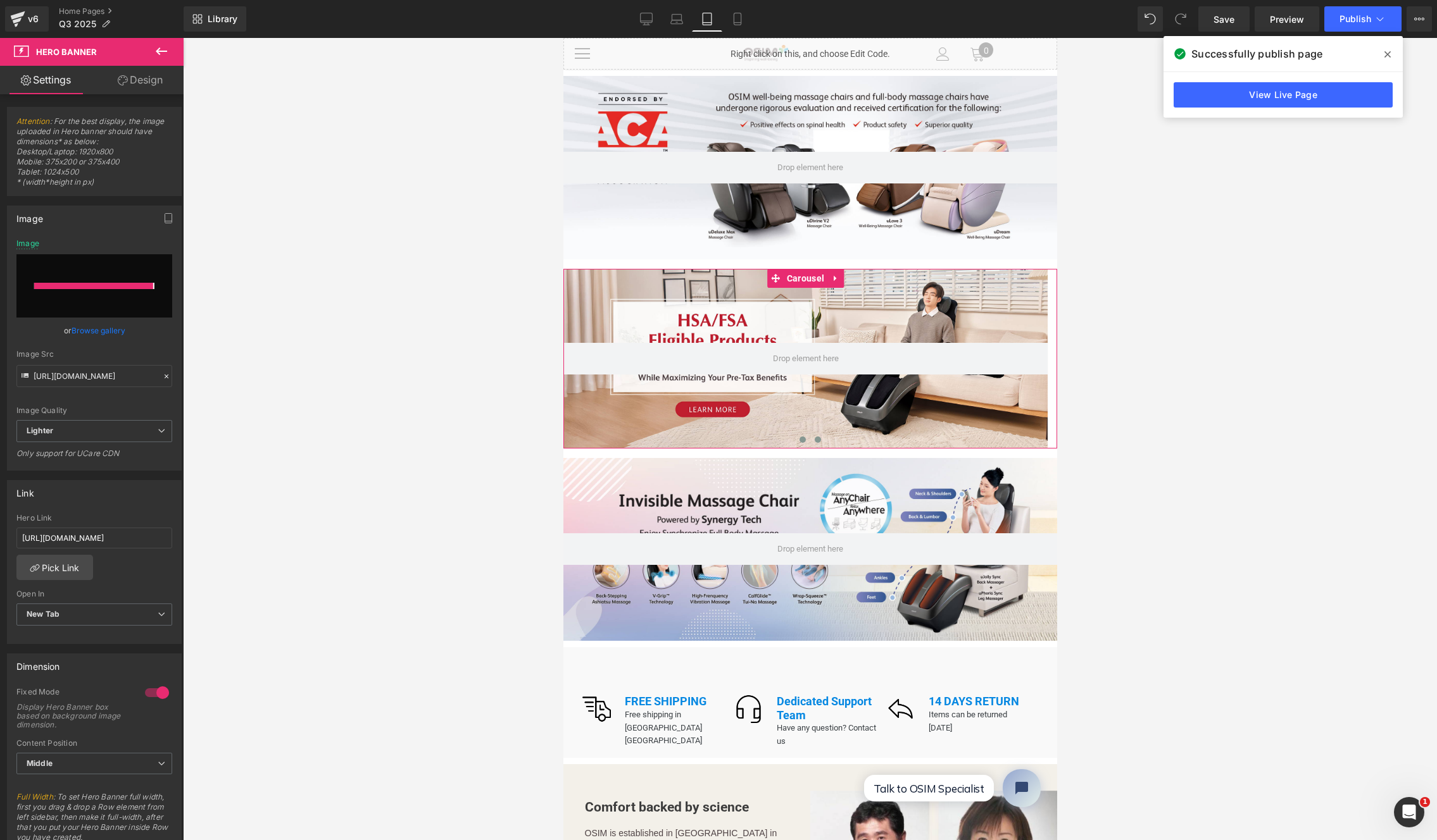
type input "https://ucarecdn.com/4d9fdd0d-f205-442f-ba33-ccd10eeb8e26/-/format/auto/-/previ…"
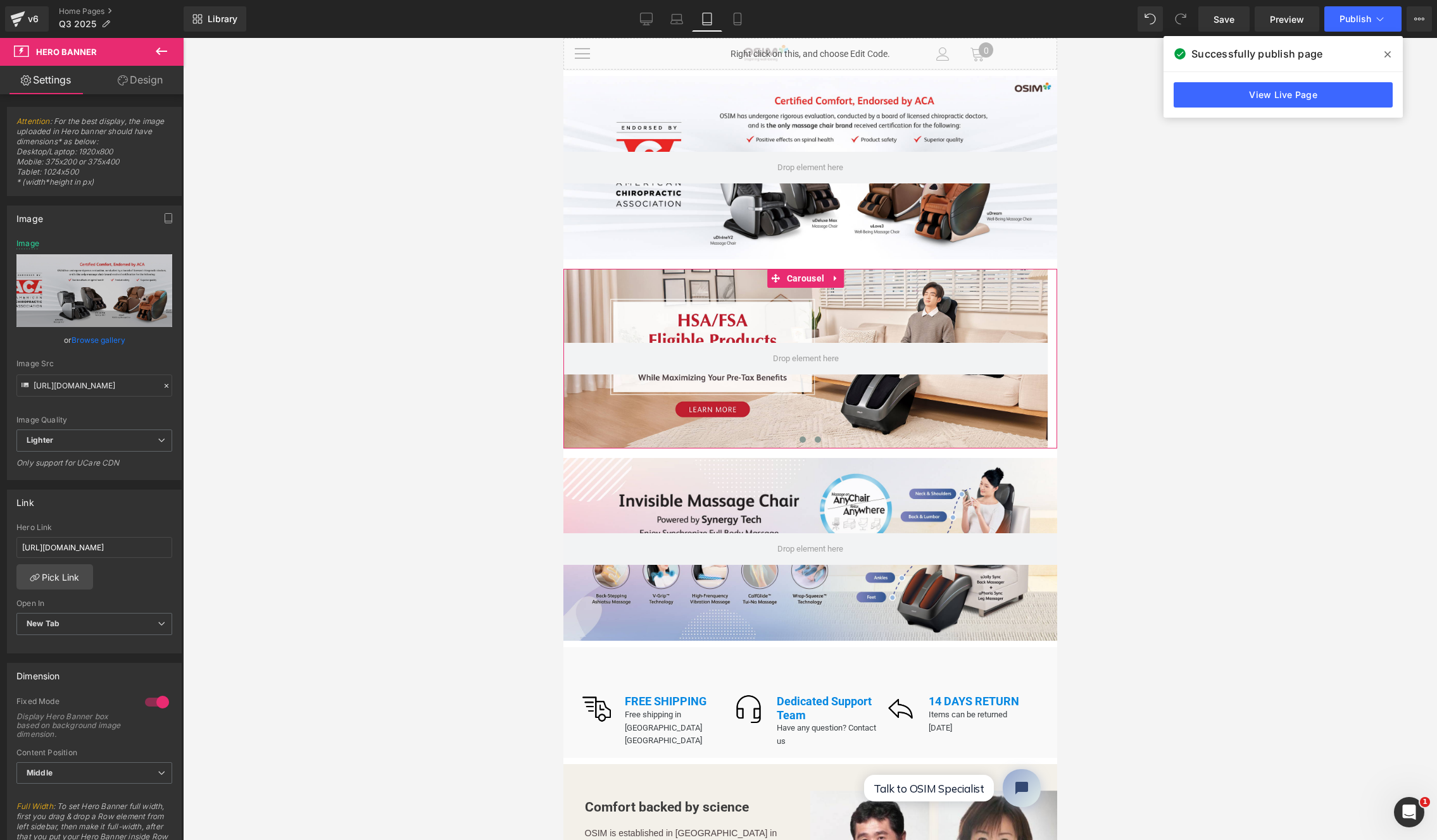
click at [801, 435] on button at bounding box center [802, 439] width 15 height 13
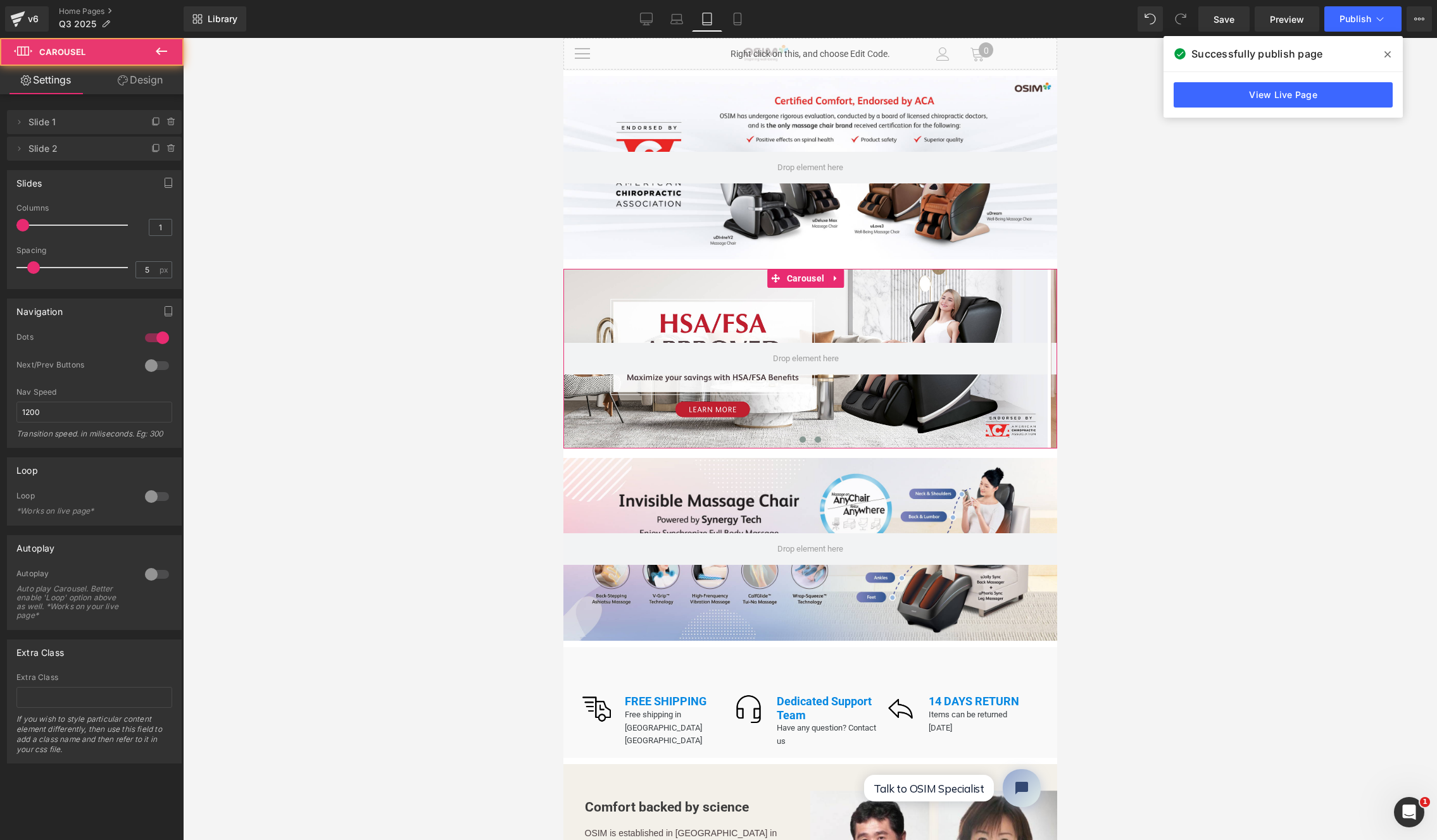
click at [814, 437] on span at bounding box center [817, 440] width 7 height 7
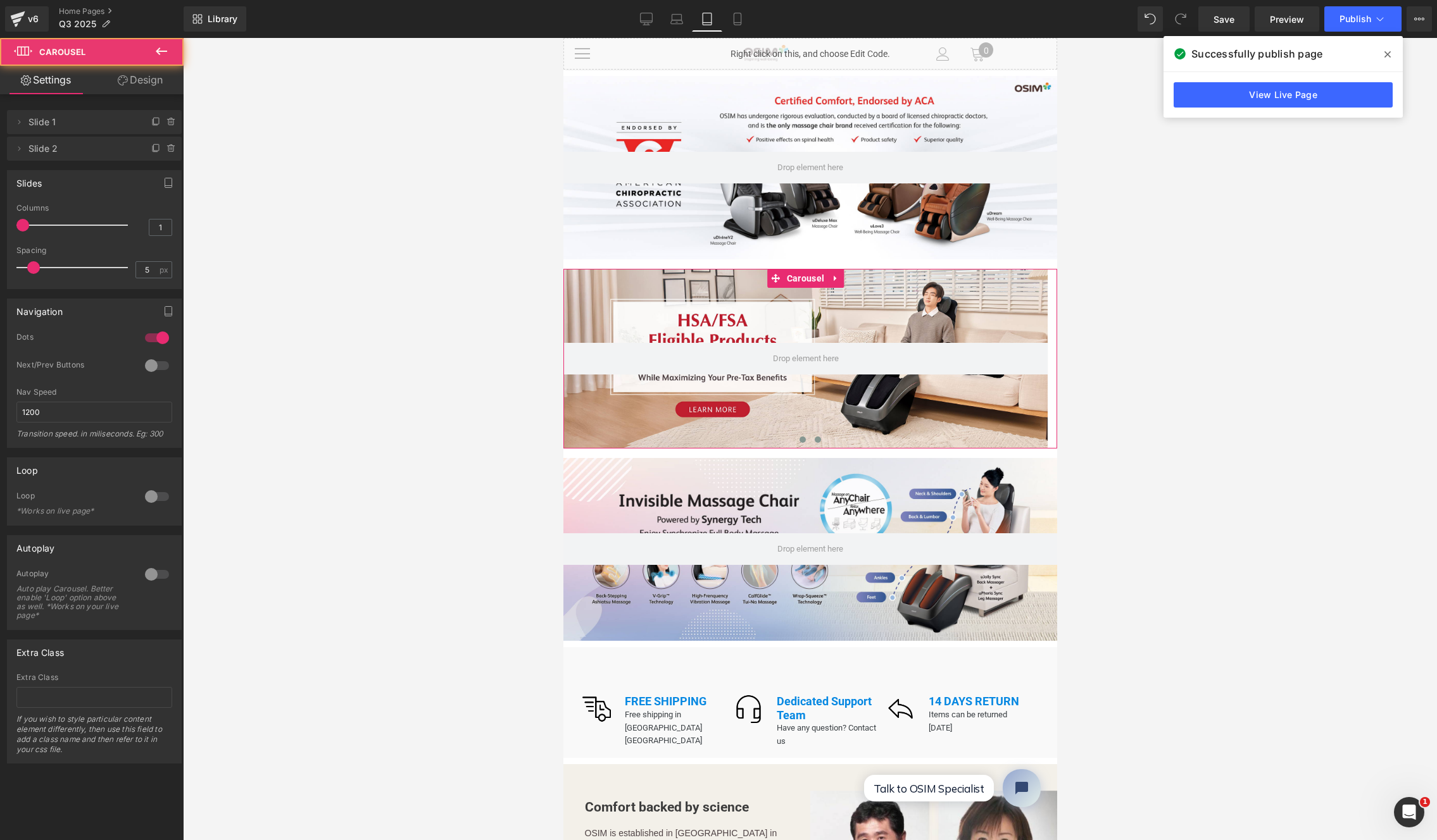
click at [795, 434] on button at bounding box center [802, 439] width 15 height 13
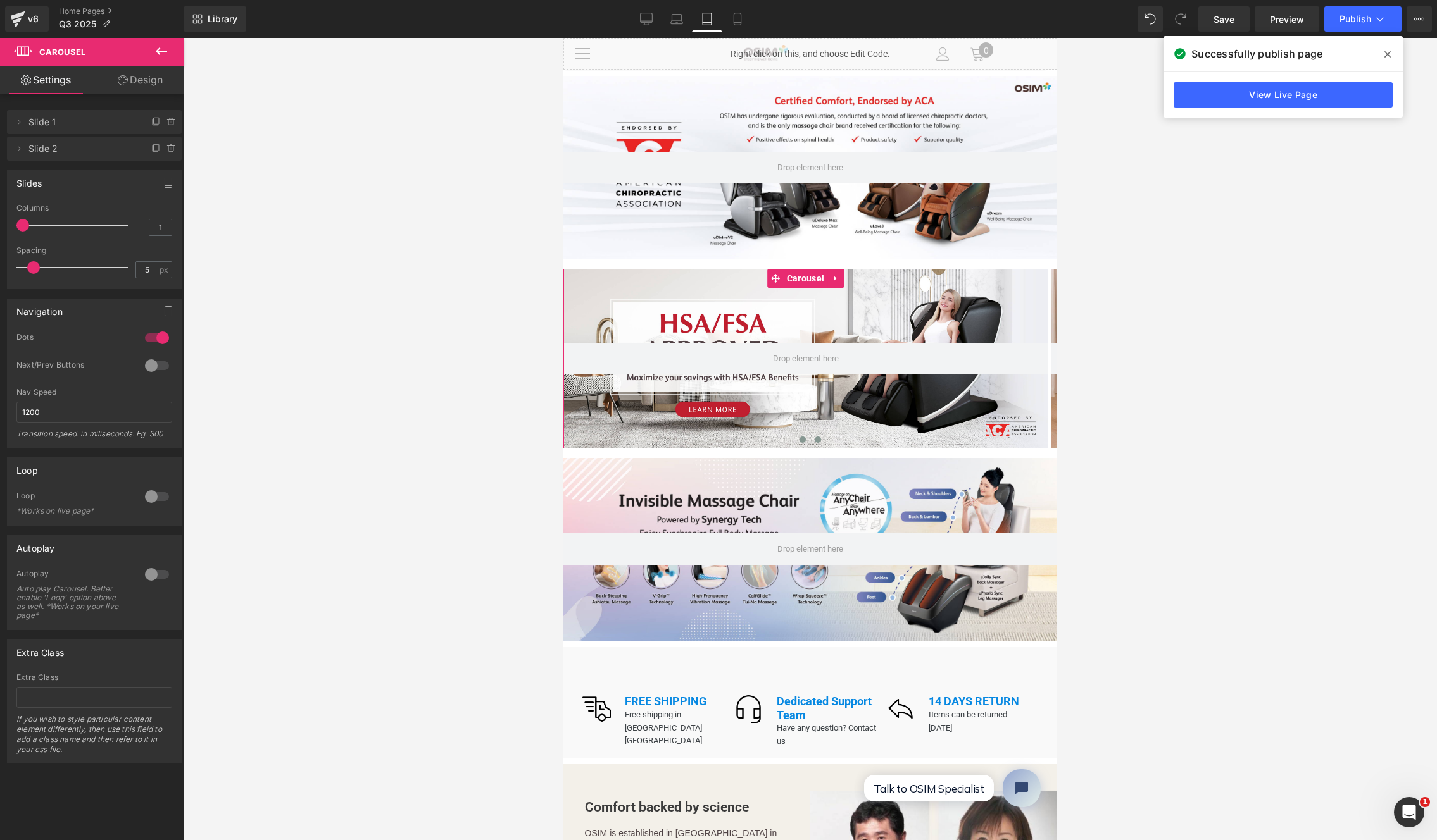
click at [814, 437] on span at bounding box center [817, 440] width 7 height 7
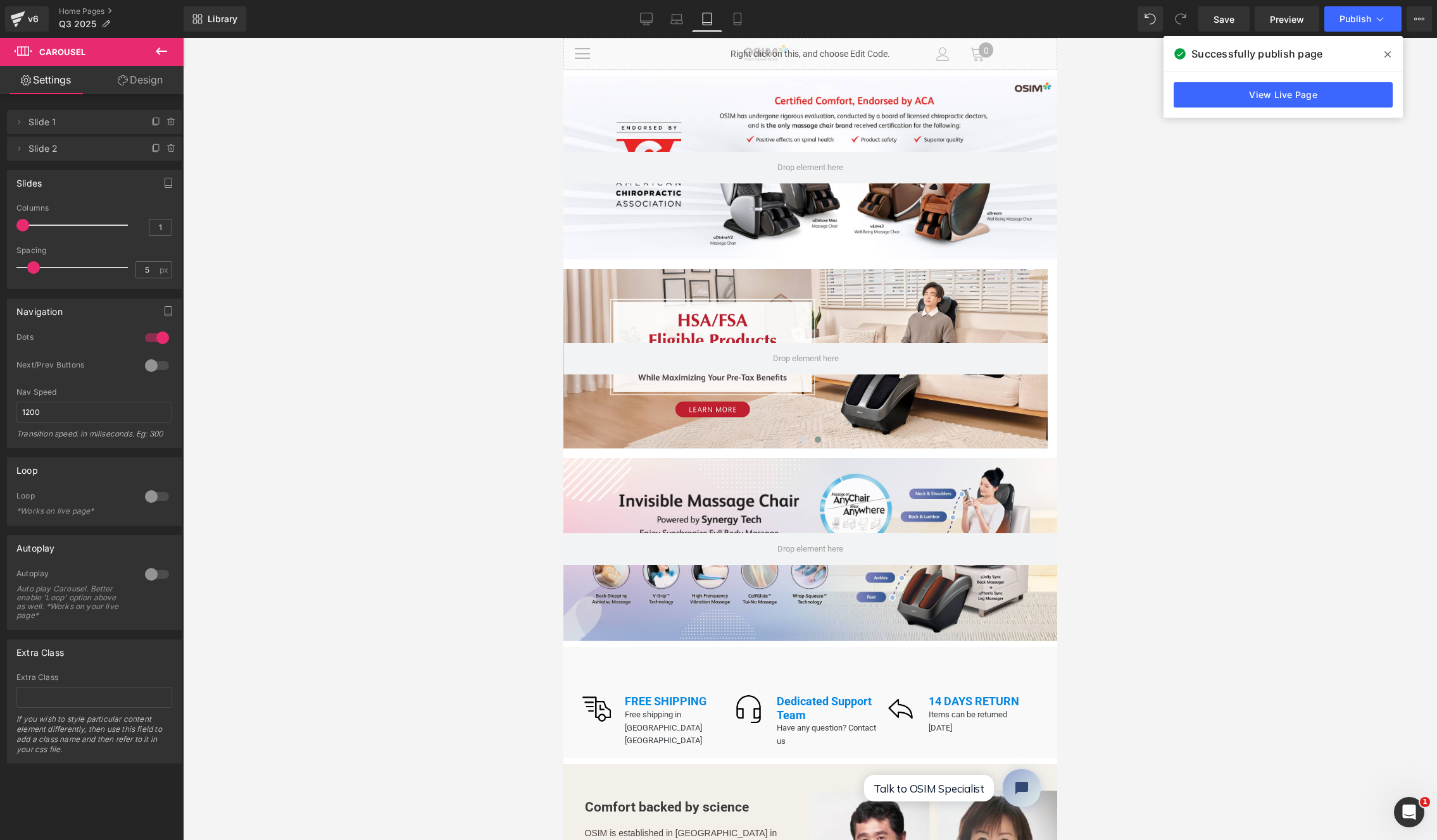
click at [973, 224] on div at bounding box center [809, 167] width 494 height 183
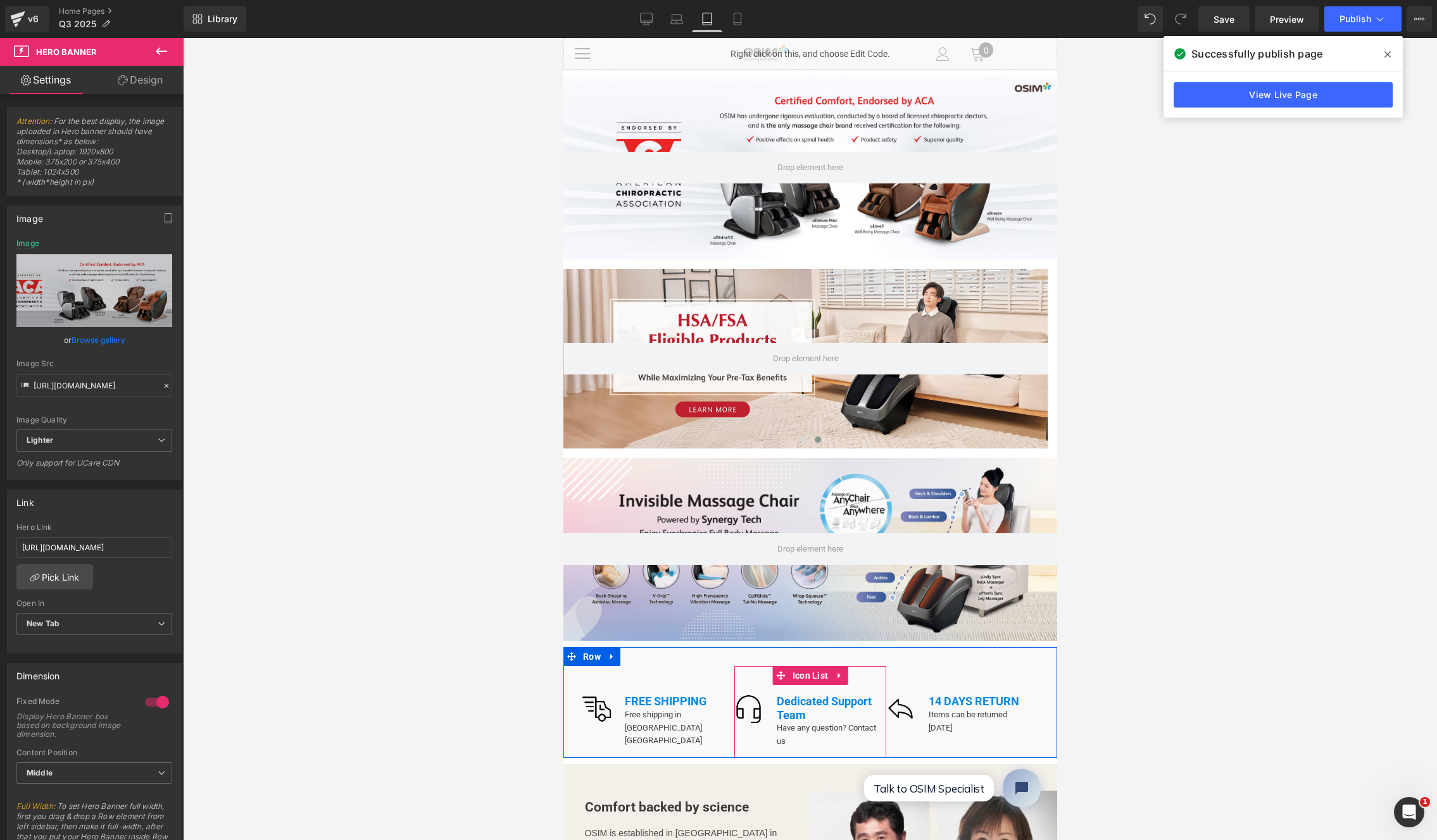
click at [803, 666] on span "Icon List" at bounding box center [810, 676] width 43 height 19
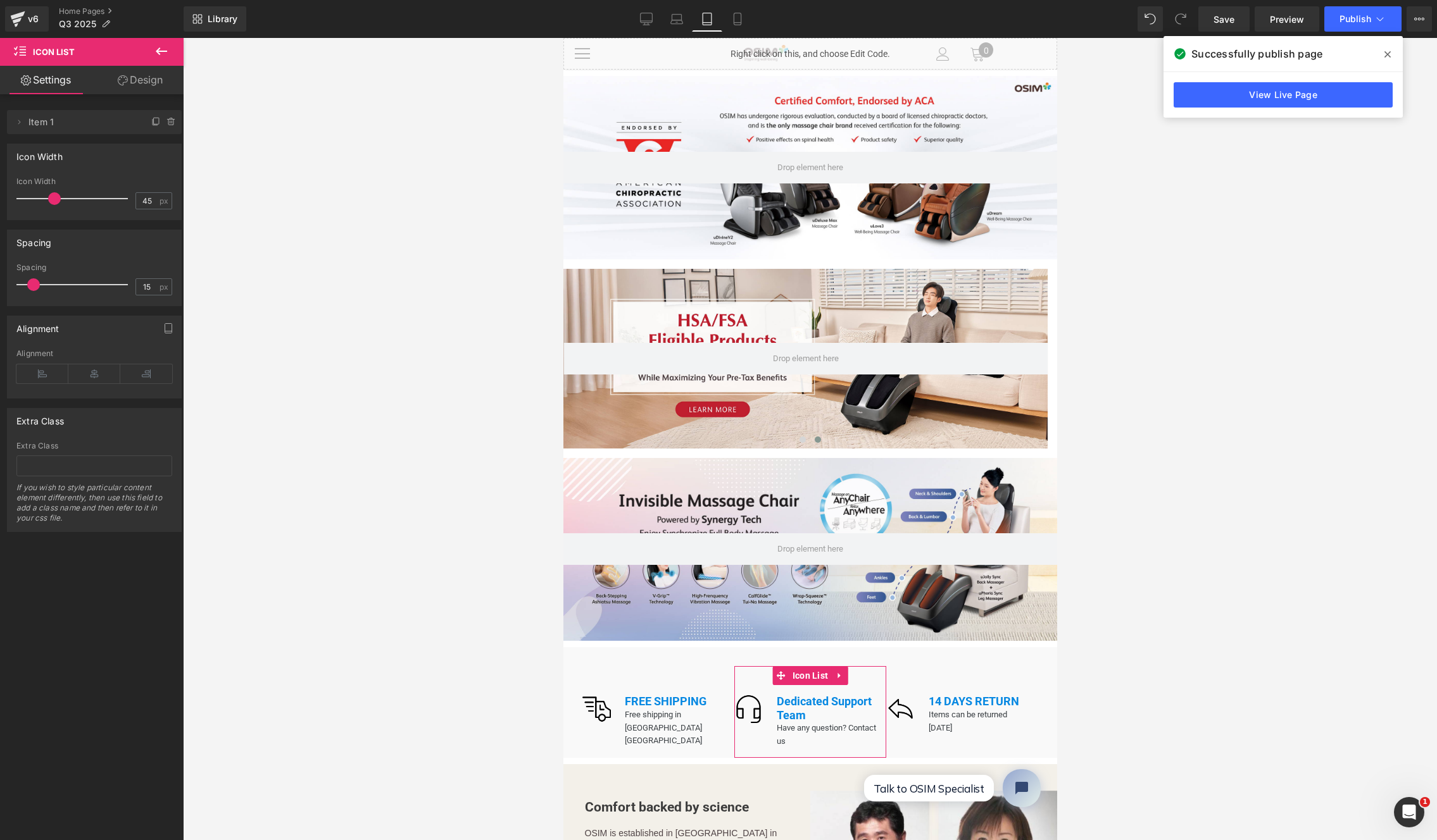
click at [123, 77] on icon at bounding box center [123, 80] width 10 height 10
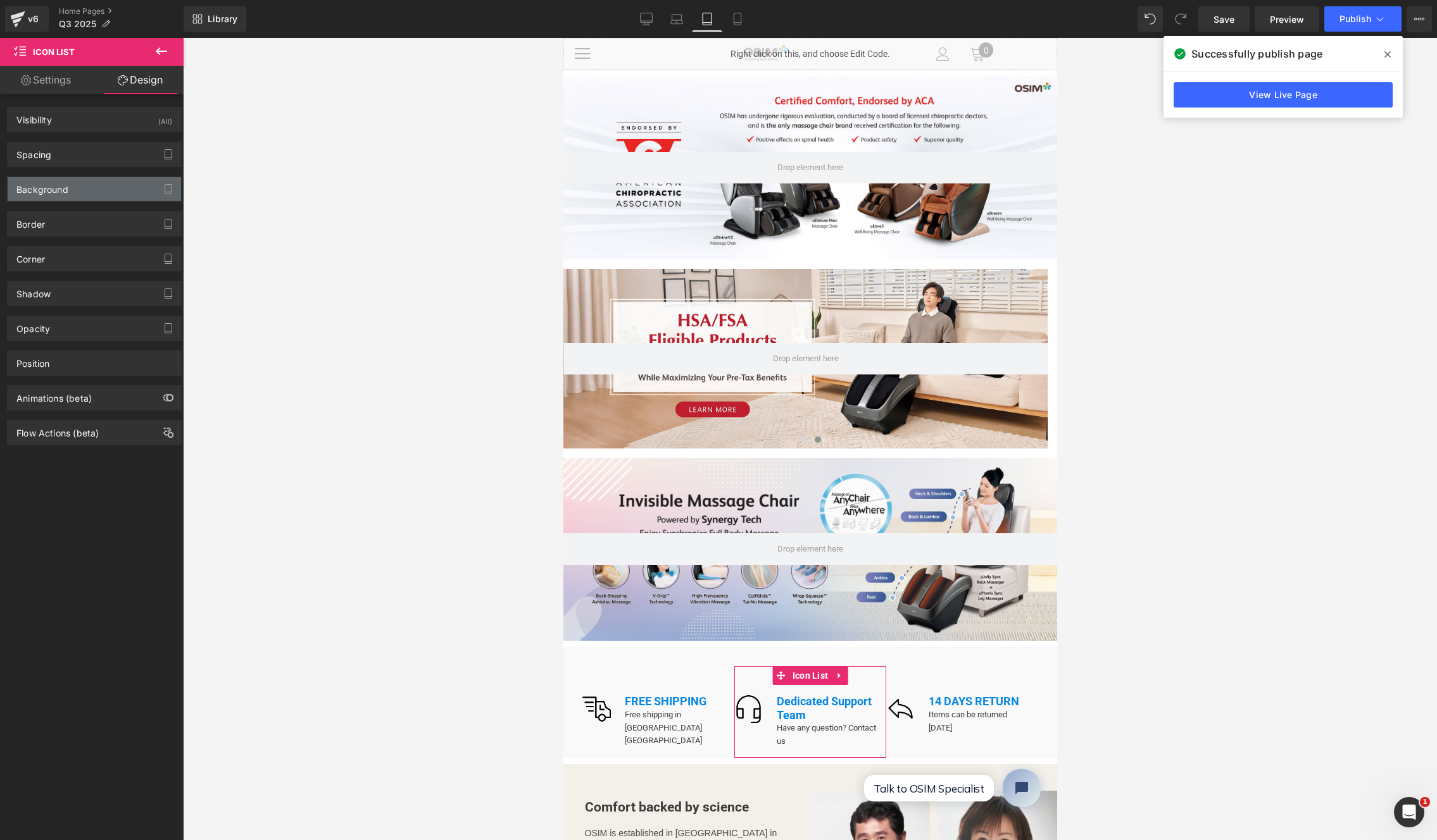
type input "0"
type input "45"
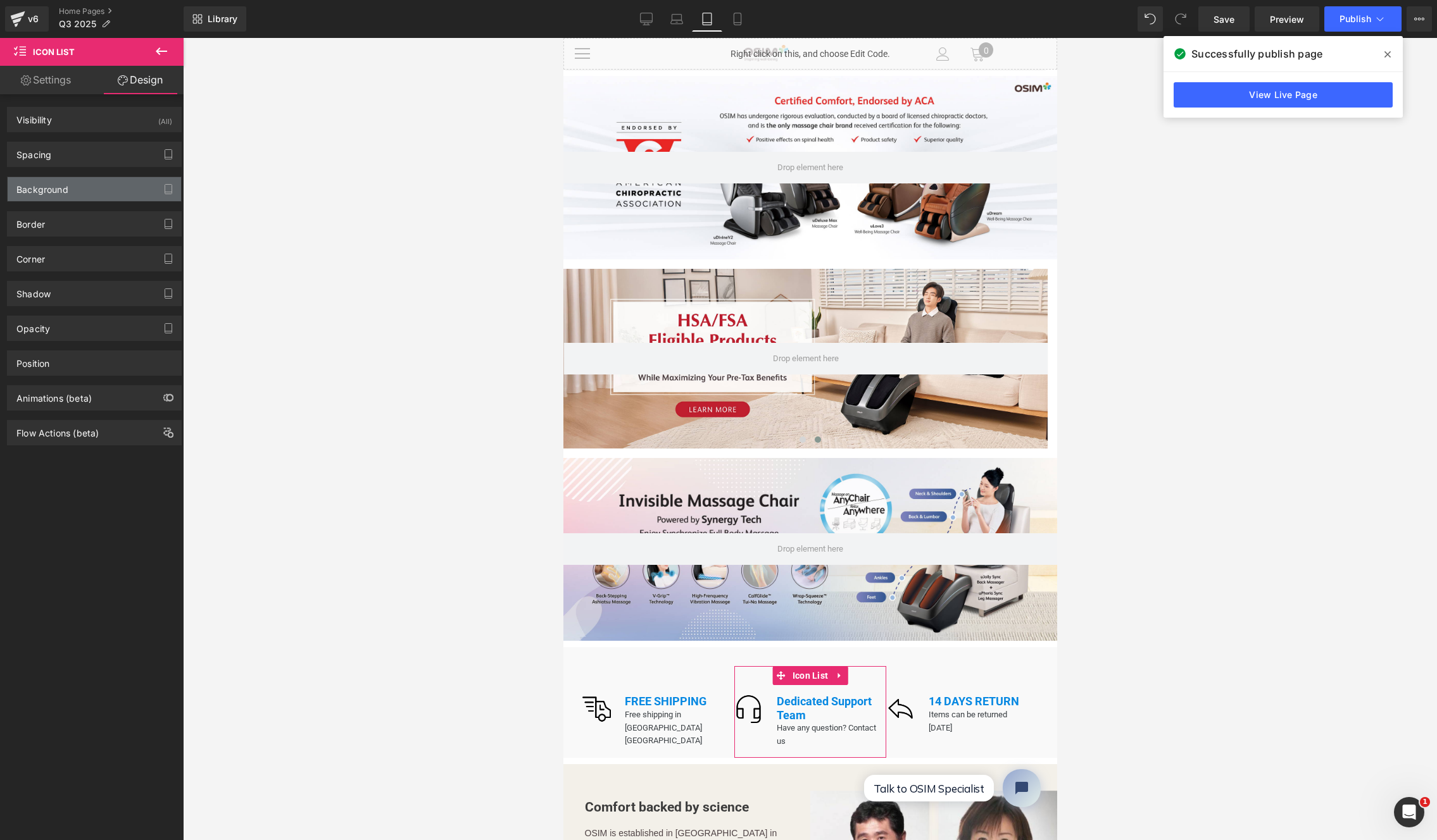
type input "0"
click at [63, 154] on div "Spacing" at bounding box center [94, 154] width 174 height 24
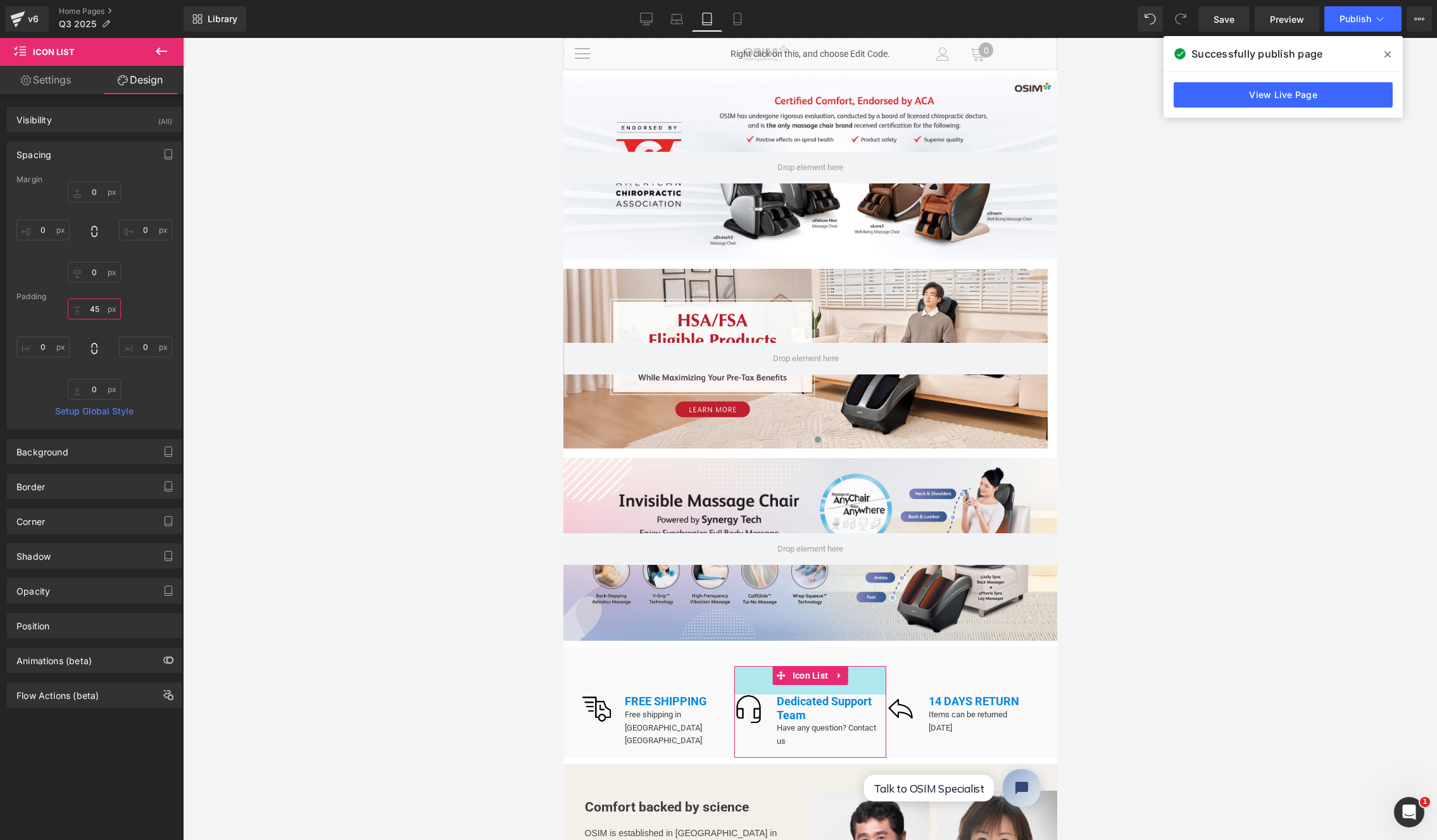
click at [97, 306] on input "45" at bounding box center [94, 309] width 53 height 21
click at [96, 306] on input "30" at bounding box center [94, 309] width 53 height 21
click at [93, 306] on input "20" at bounding box center [94, 309] width 53 height 21
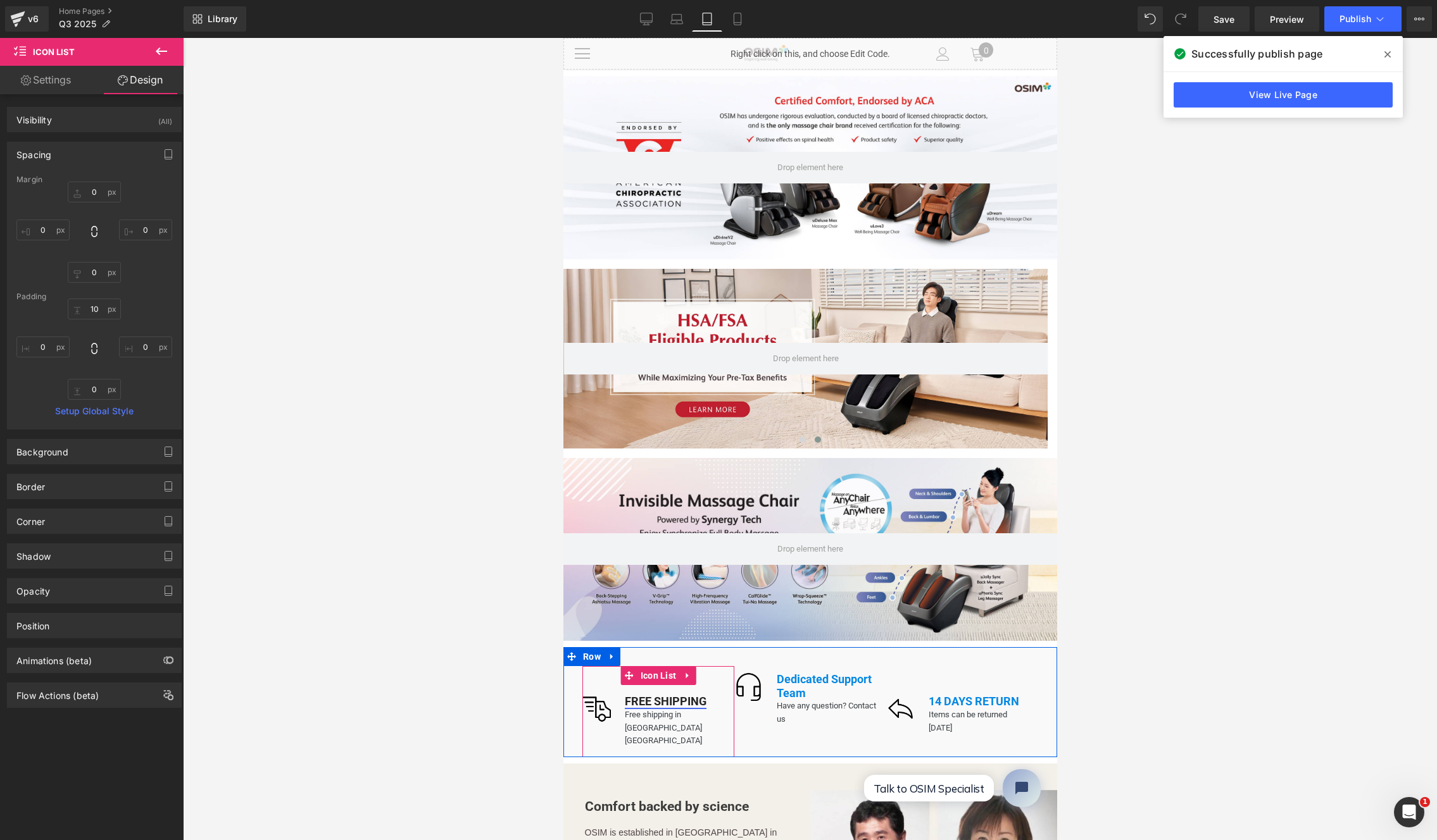
click at [653, 695] on div "FREE SHIPPING Text Block Free shipping in USA Mainland Text Block Row" at bounding box center [672, 722] width 124 height 53
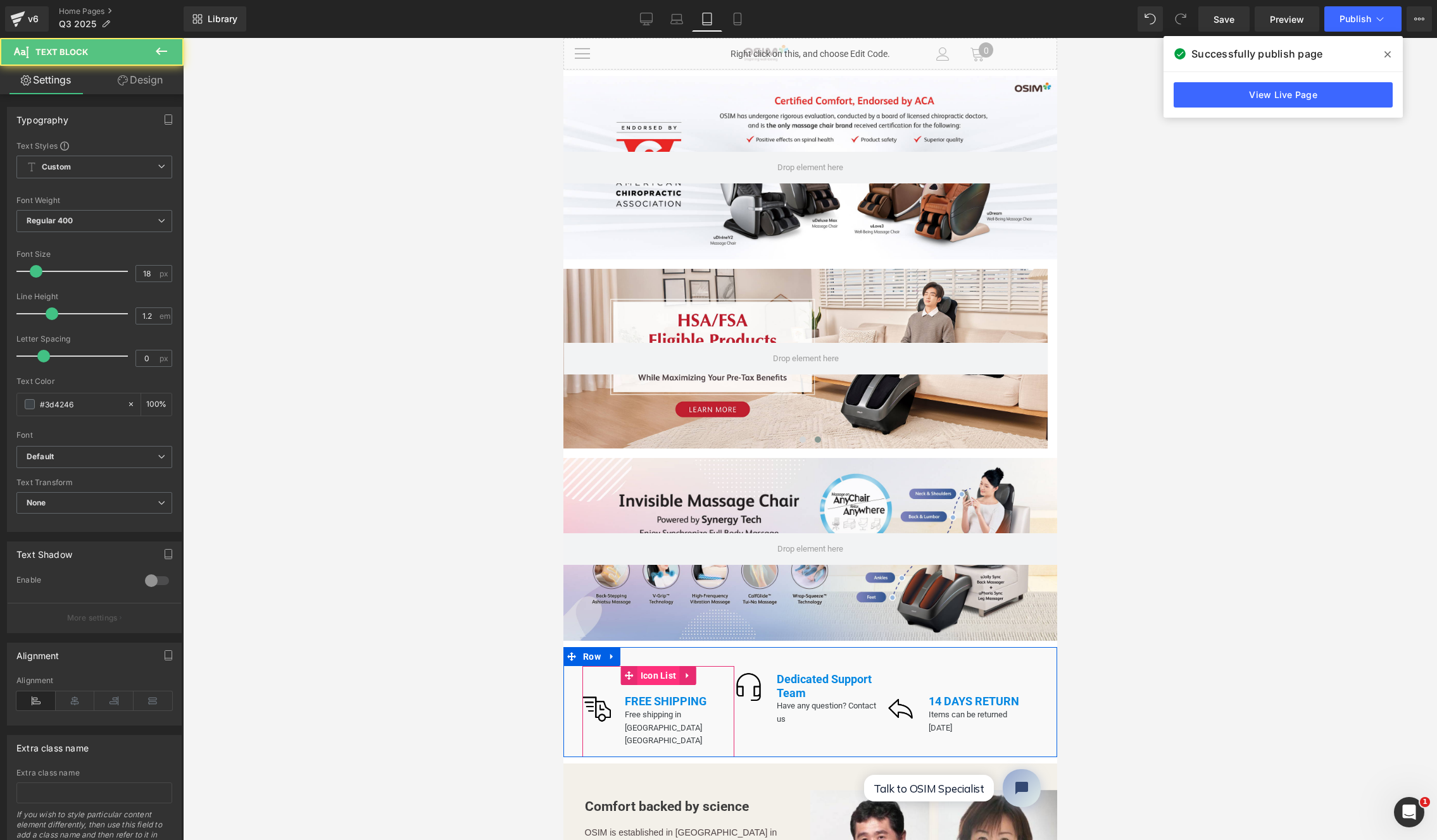
click at [659, 667] on span "Icon List" at bounding box center [658, 676] width 43 height 19
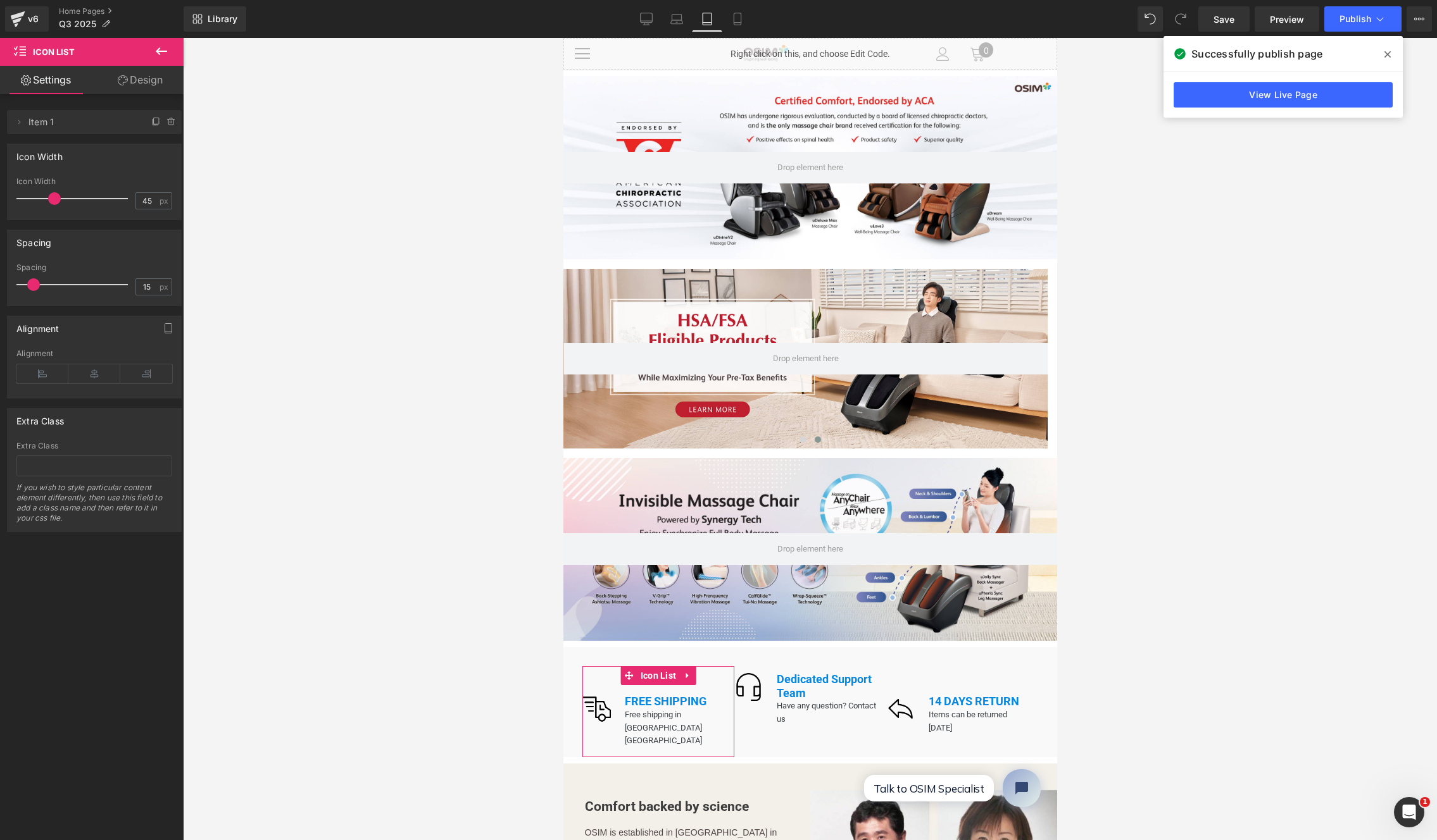
click at [152, 84] on link "Design" at bounding box center [140, 79] width 92 height 29
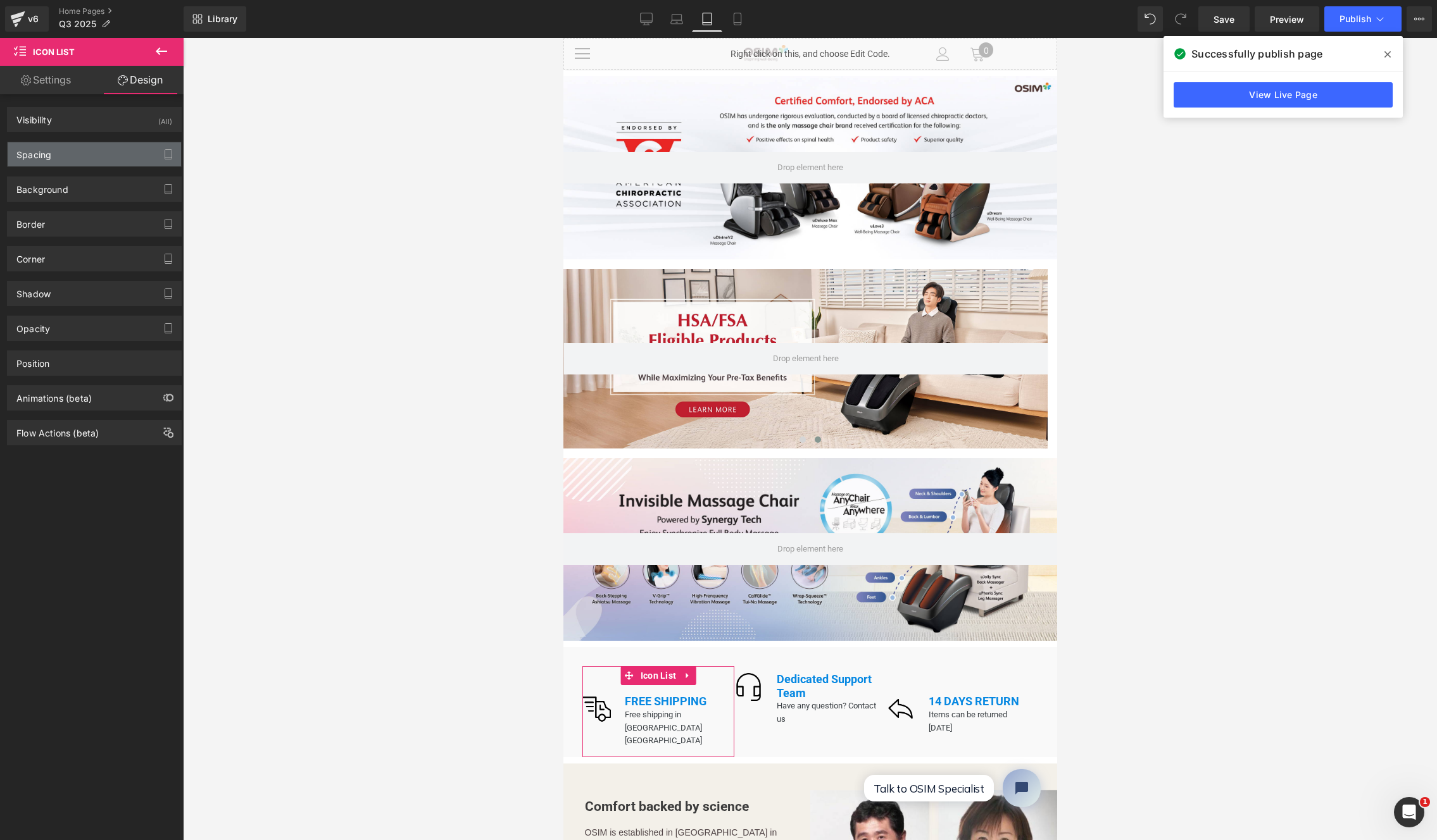
click at [59, 151] on div "Spacing" at bounding box center [94, 154] width 174 height 24
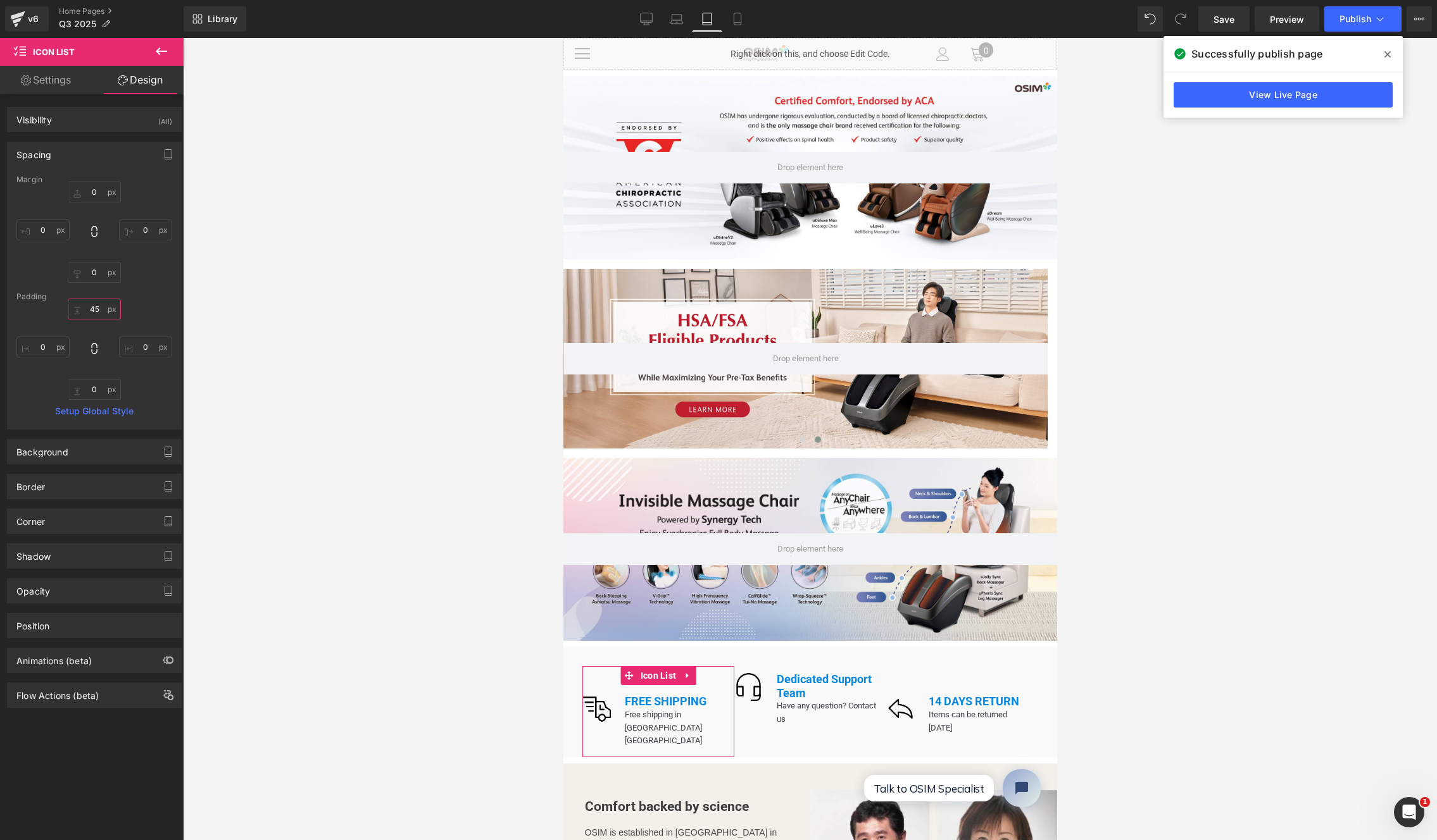
click at [94, 309] on input "45" at bounding box center [94, 309] width 53 height 21
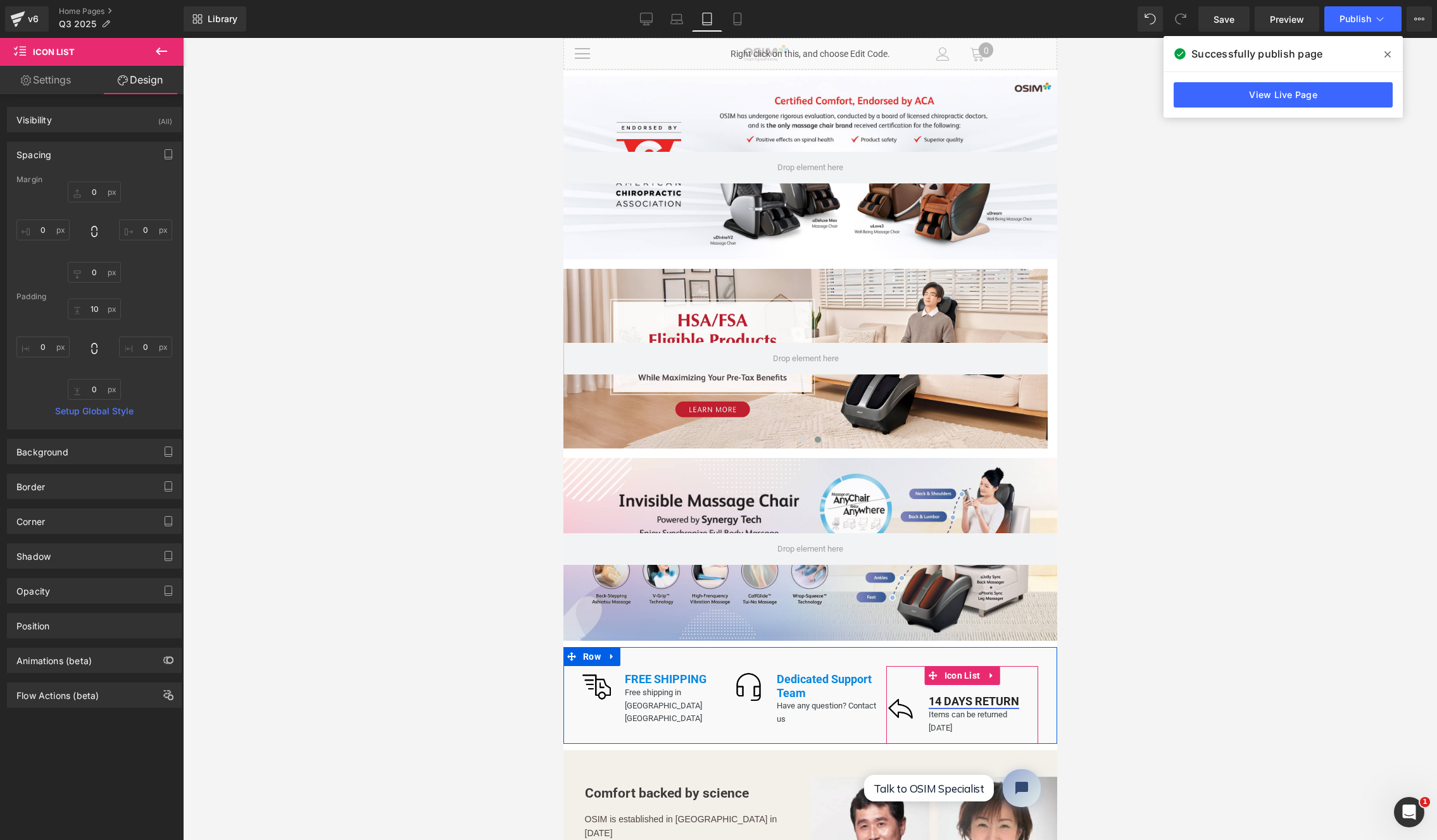
click at [958, 697] on li at bounding box center [959, 704] width 13 height 15
click at [952, 670] on span "Icon List" at bounding box center [962, 676] width 43 height 19
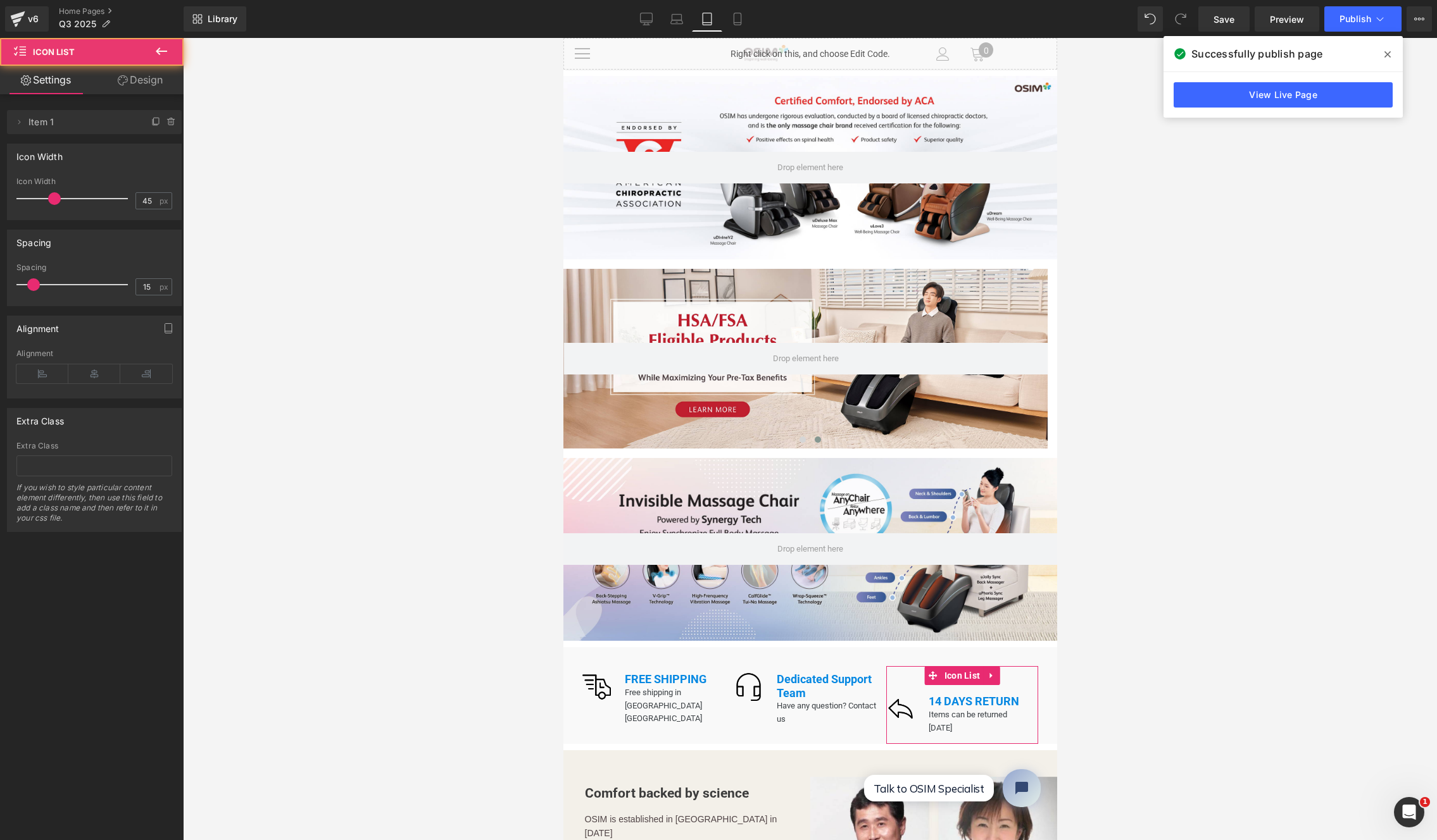
click at [144, 82] on link "Design" at bounding box center [140, 79] width 92 height 29
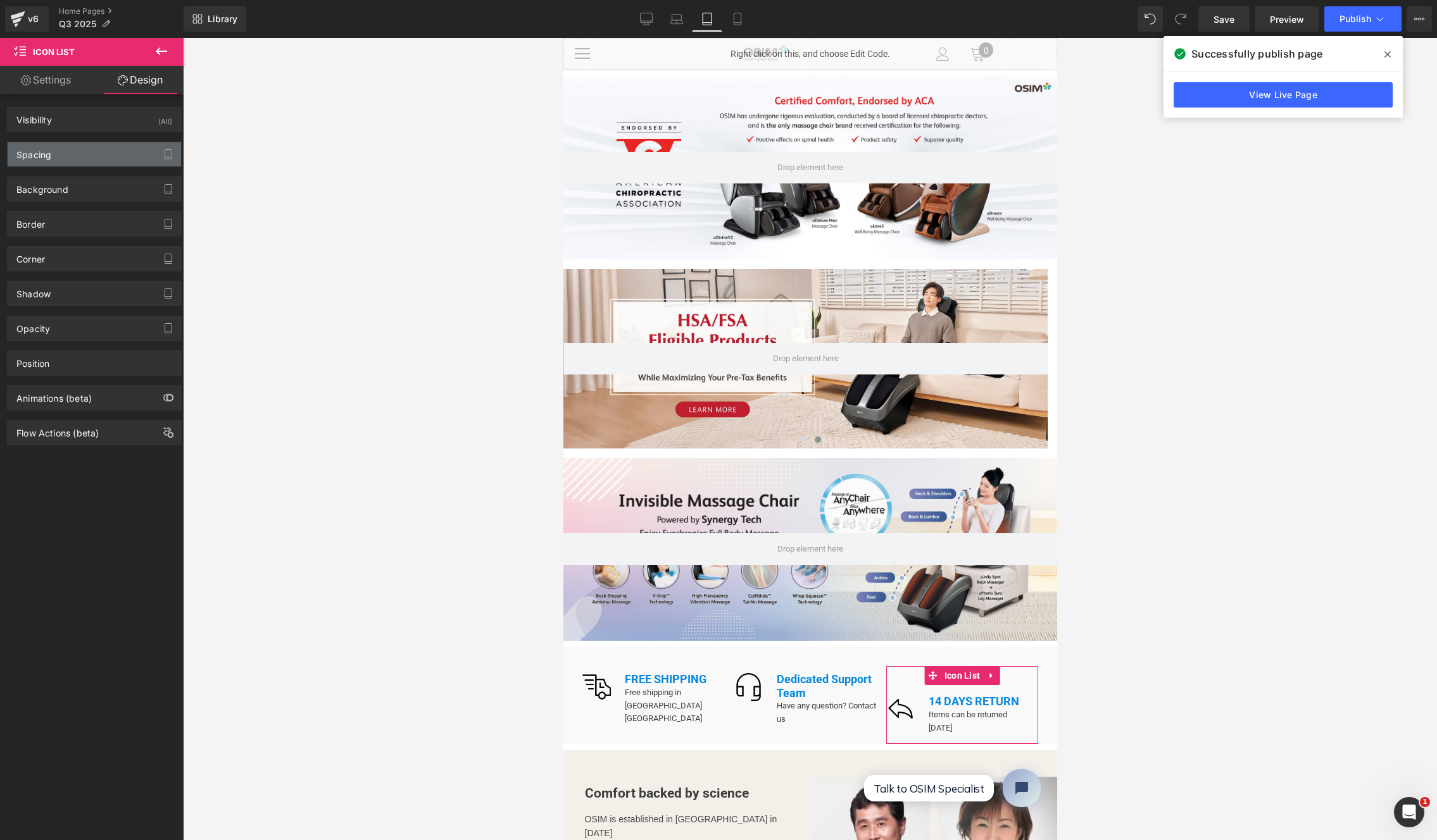
click at [72, 155] on div "Spacing" at bounding box center [94, 154] width 174 height 24
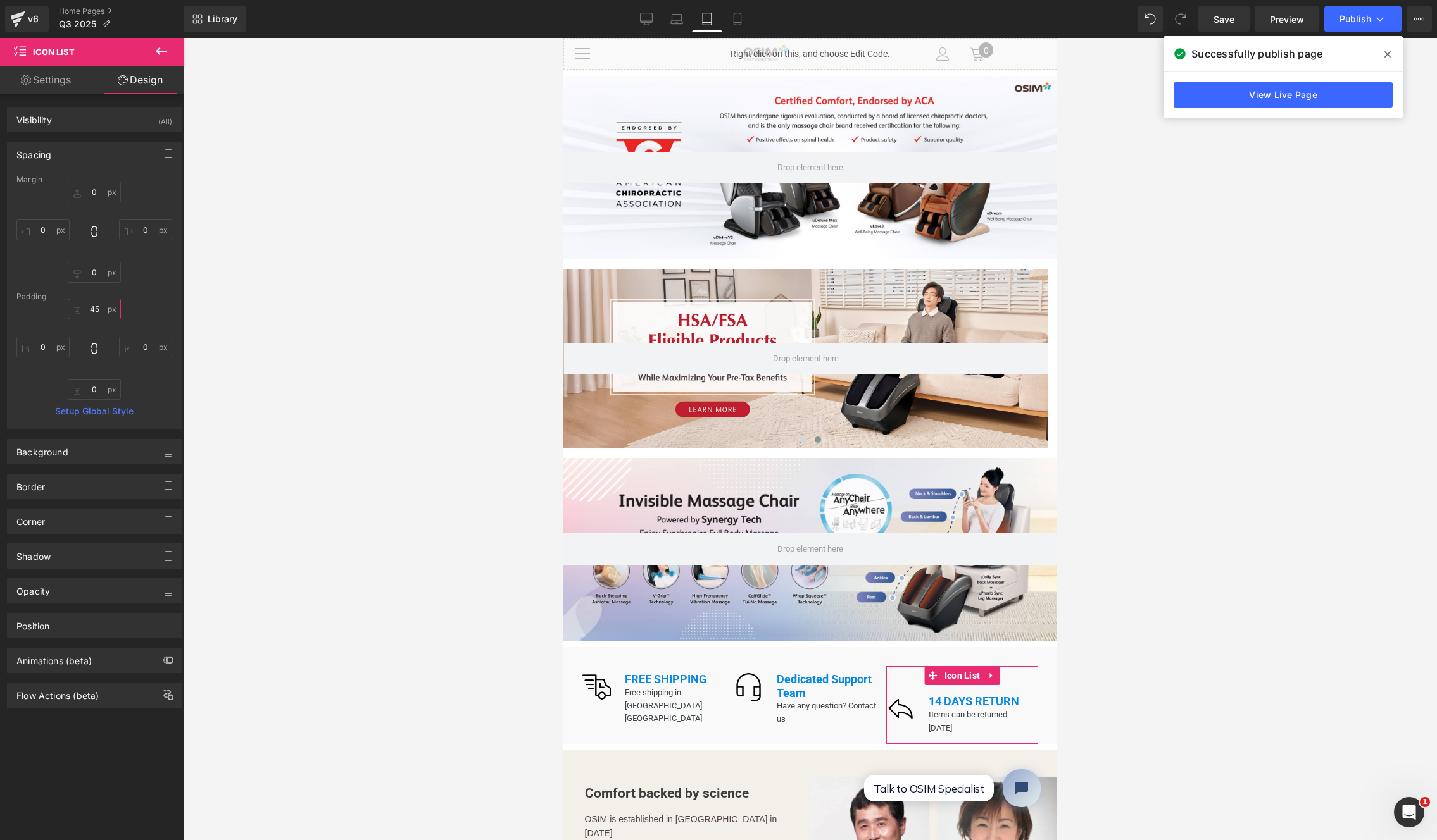
click at [96, 316] on input "45" at bounding box center [94, 309] width 53 height 21
click at [1169, 638] on div at bounding box center [810, 439] width 1254 height 802
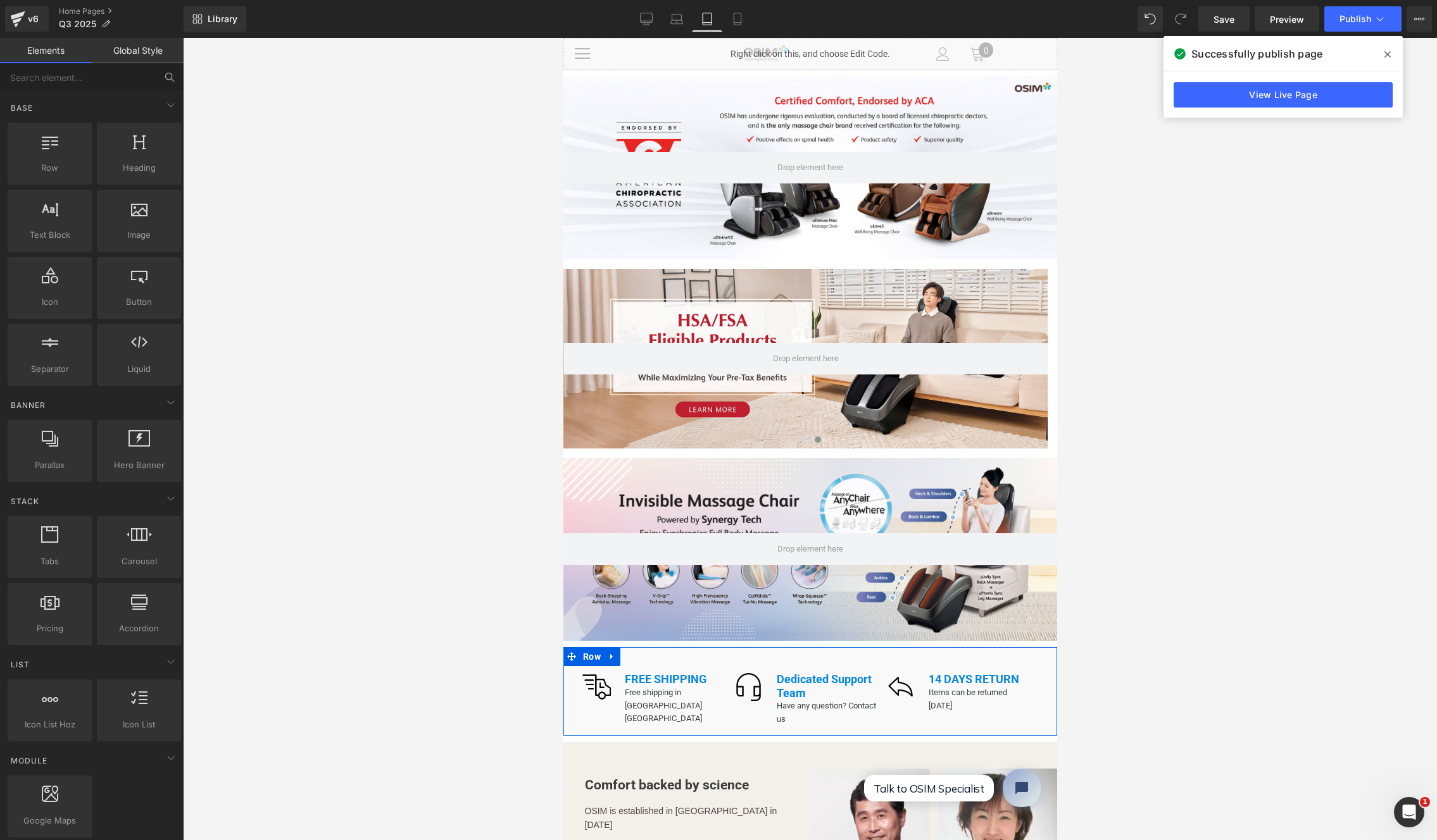
click at [681, 672] on icon at bounding box center [680, 676] width 7 height 7
click at [973, 676] on span "Icon List" at bounding box center [962, 676] width 43 height 19
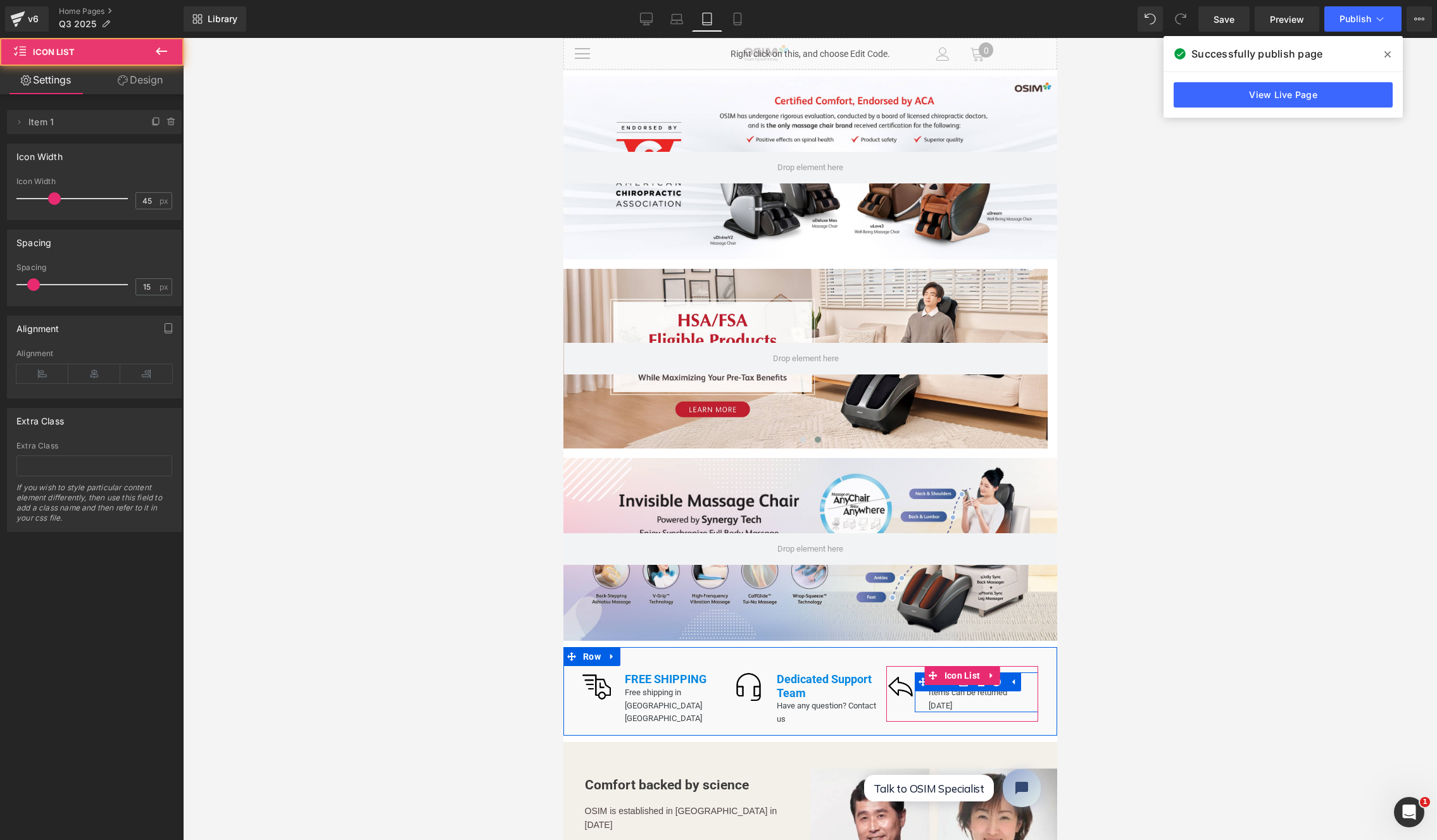
click at [1012, 677] on icon at bounding box center [1012, 682] width 9 height 10
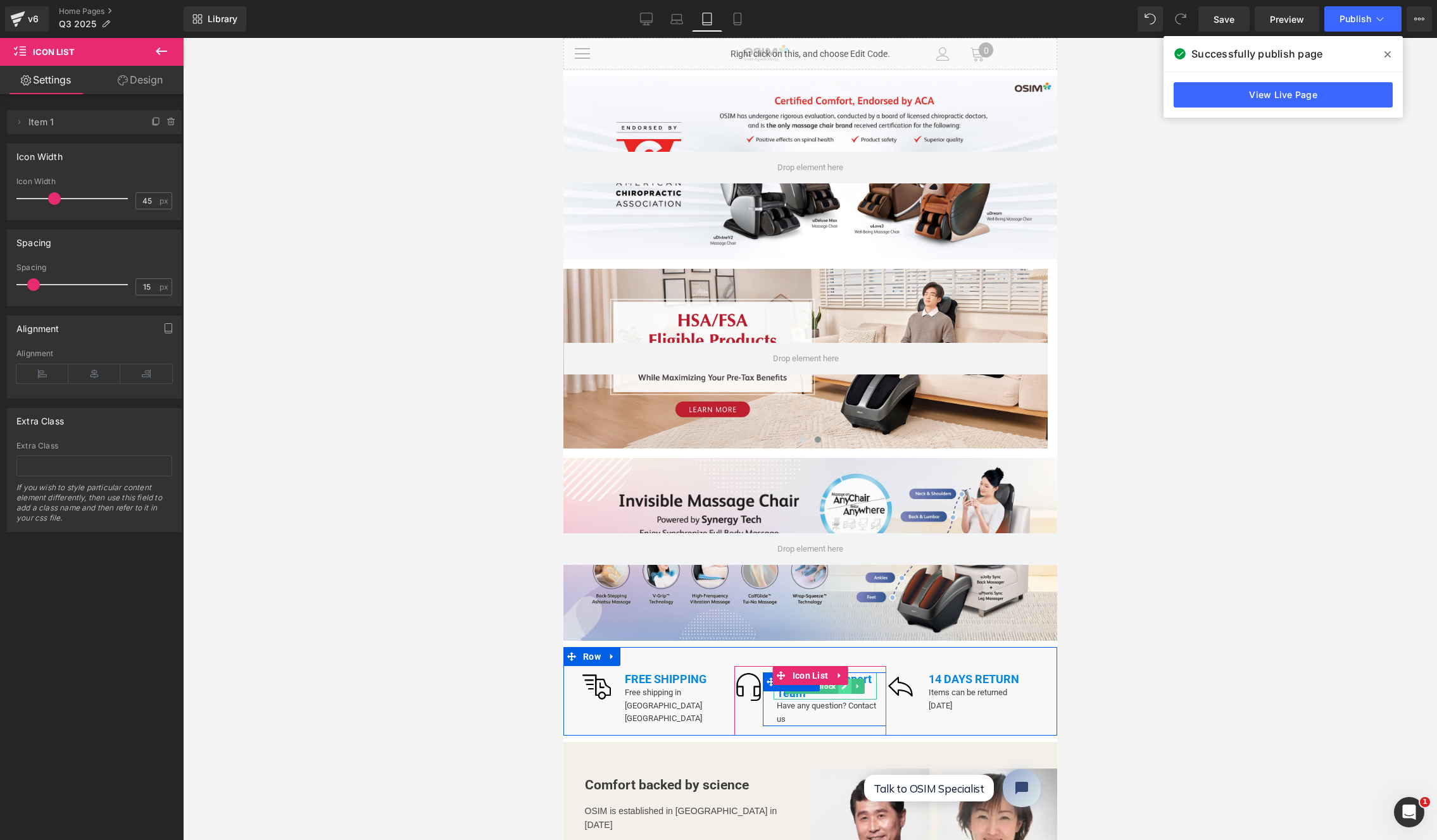
click at [841, 683] on icon at bounding box center [843, 686] width 7 height 7
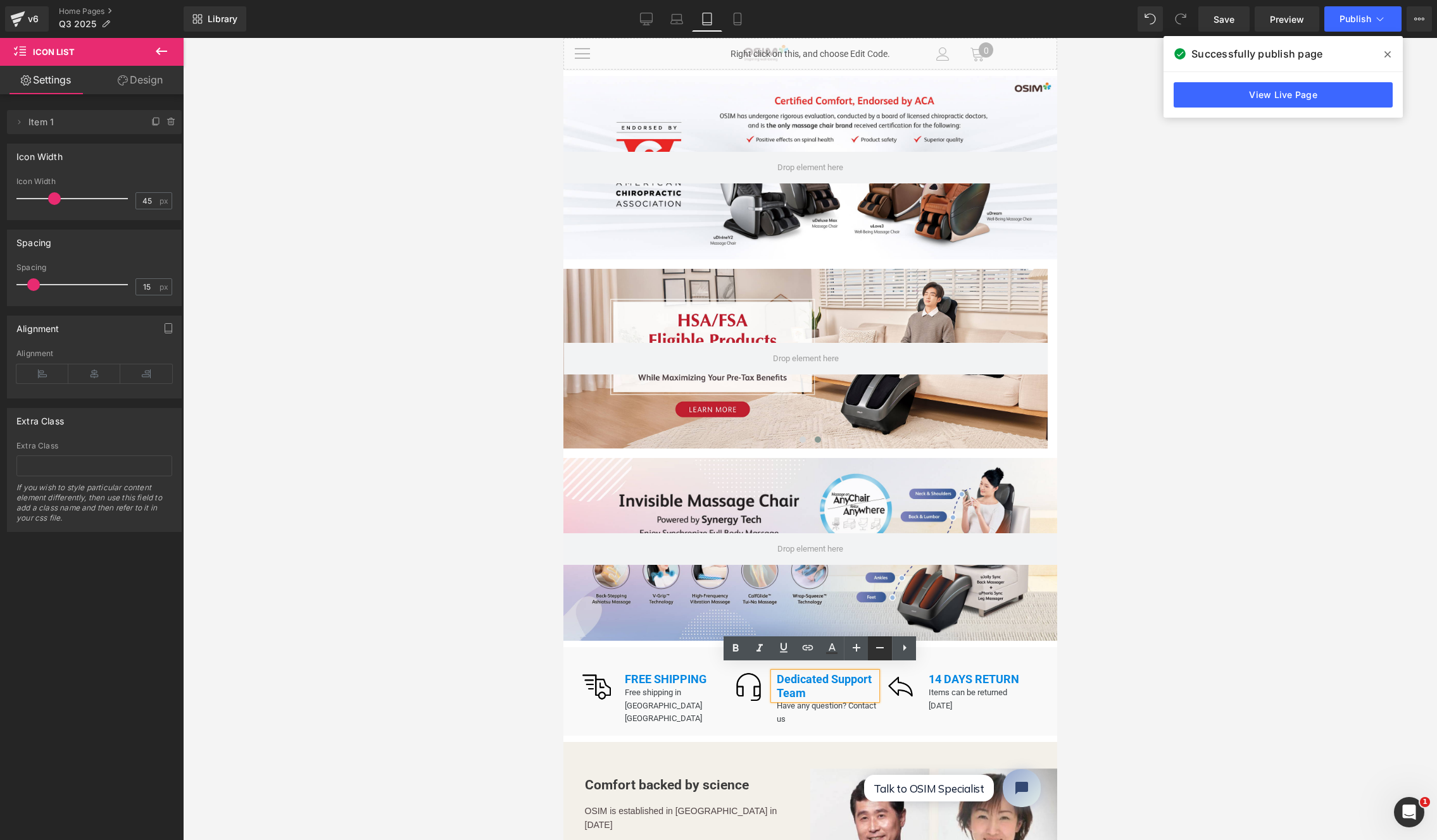
click at [876, 649] on icon at bounding box center [879, 648] width 15 height 15
click at [859, 648] on icon at bounding box center [856, 648] width 7 height 7
click at [686, 692] on link at bounding box center [693, 700] width 13 height 15
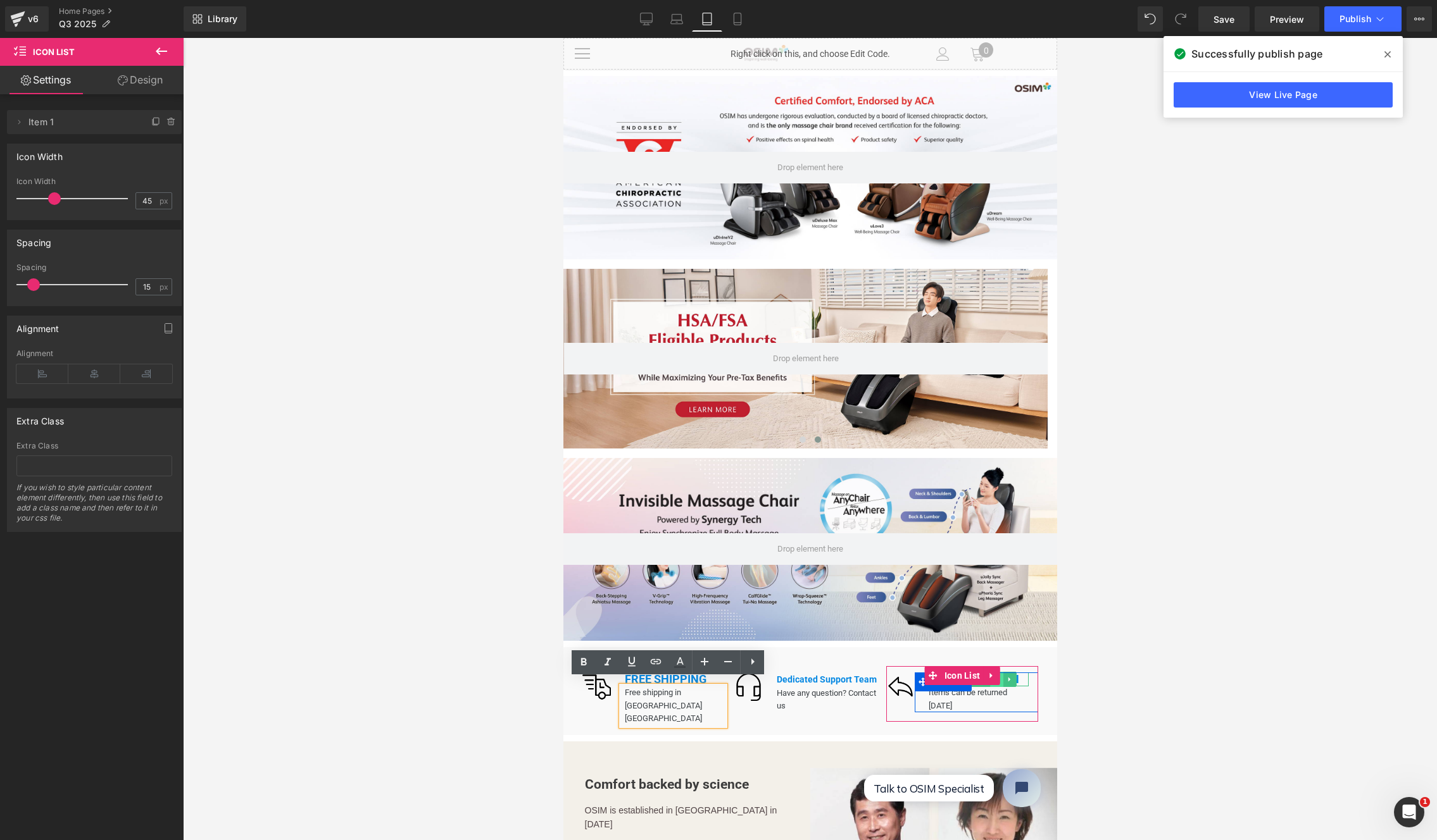
click at [994, 677] on link at bounding box center [996, 680] width 13 height 15
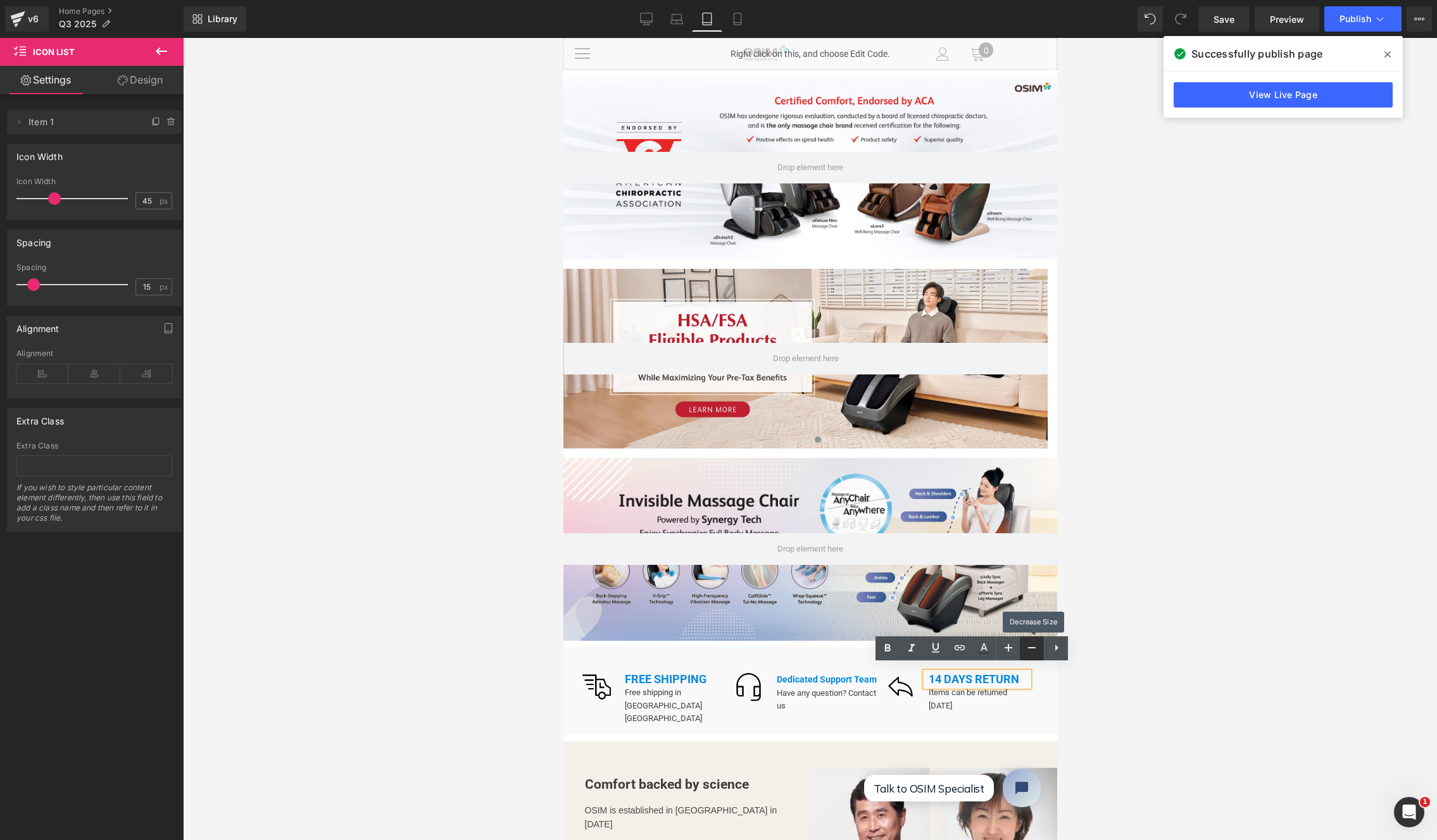
click at [1029, 649] on icon at bounding box center [1032, 648] width 15 height 15
click at [49, 78] on link "Settings" at bounding box center [46, 79] width 92 height 29
click at [141, 79] on link "Design" at bounding box center [140, 79] width 92 height 29
click at [71, 81] on link "Settings" at bounding box center [46, 79] width 92 height 29
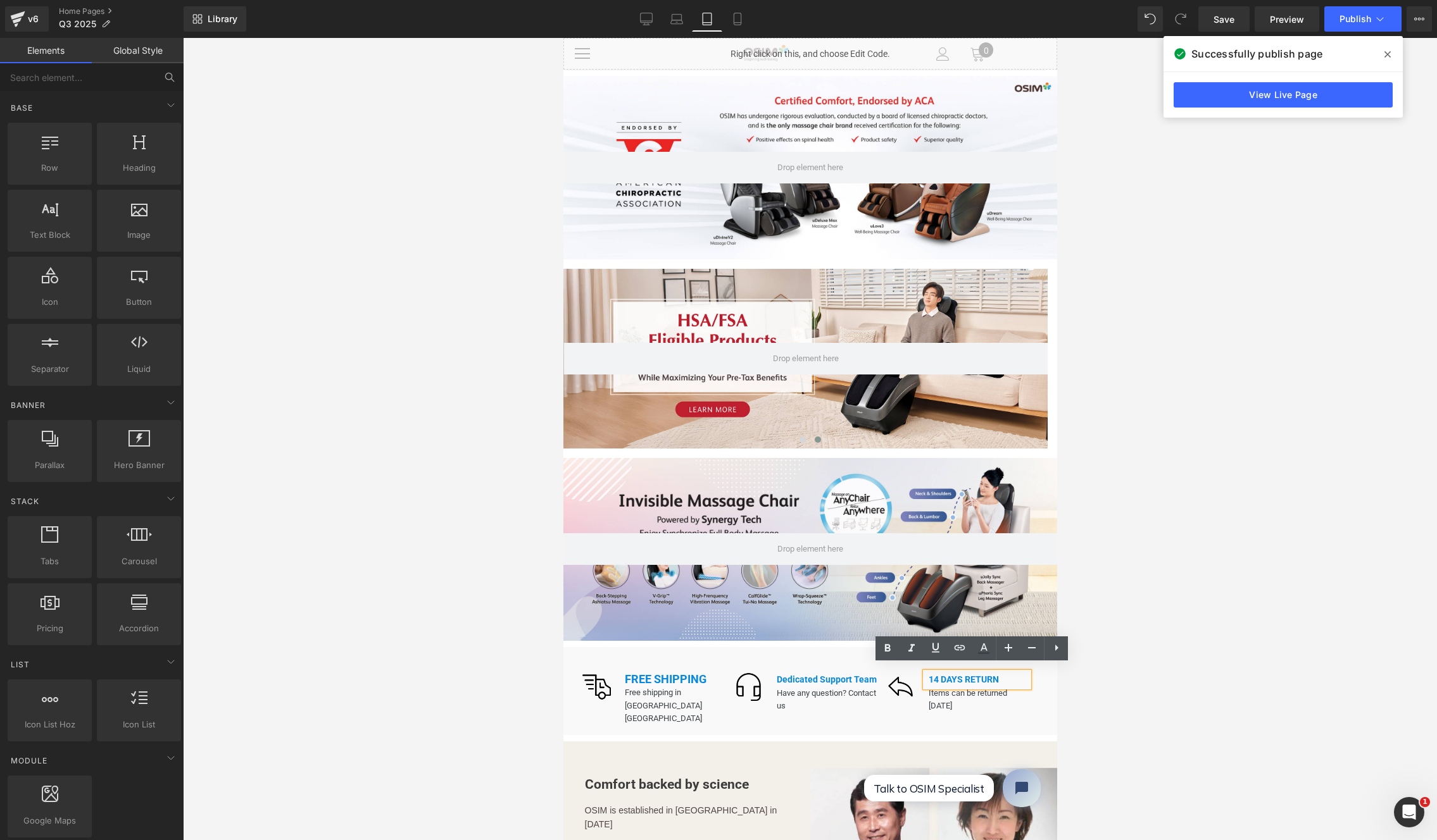
click at [550, 705] on div at bounding box center [810, 439] width 1254 height 802
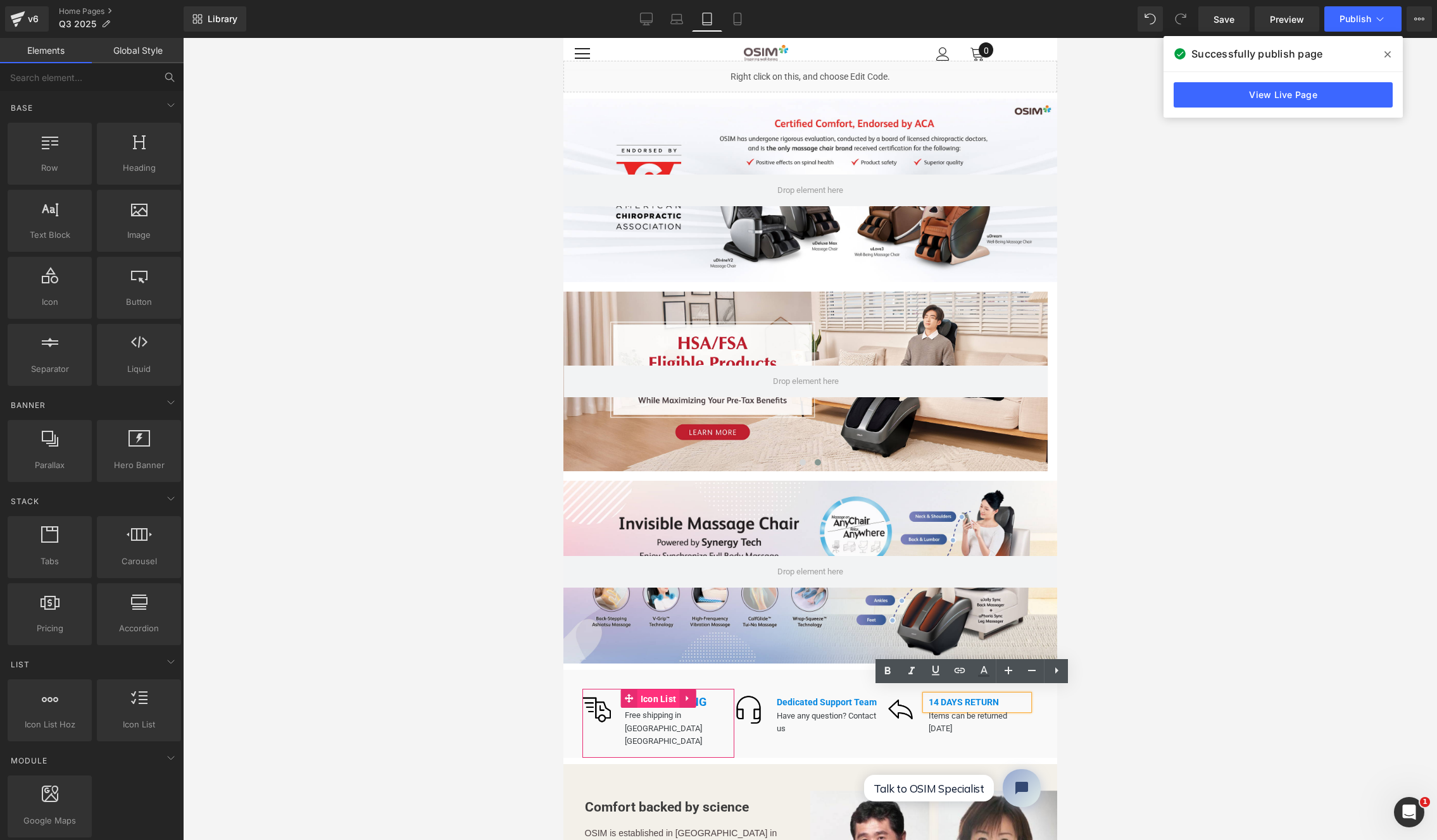
click at [628, 689] on link "Icon List" at bounding box center [650, 699] width 59 height 19
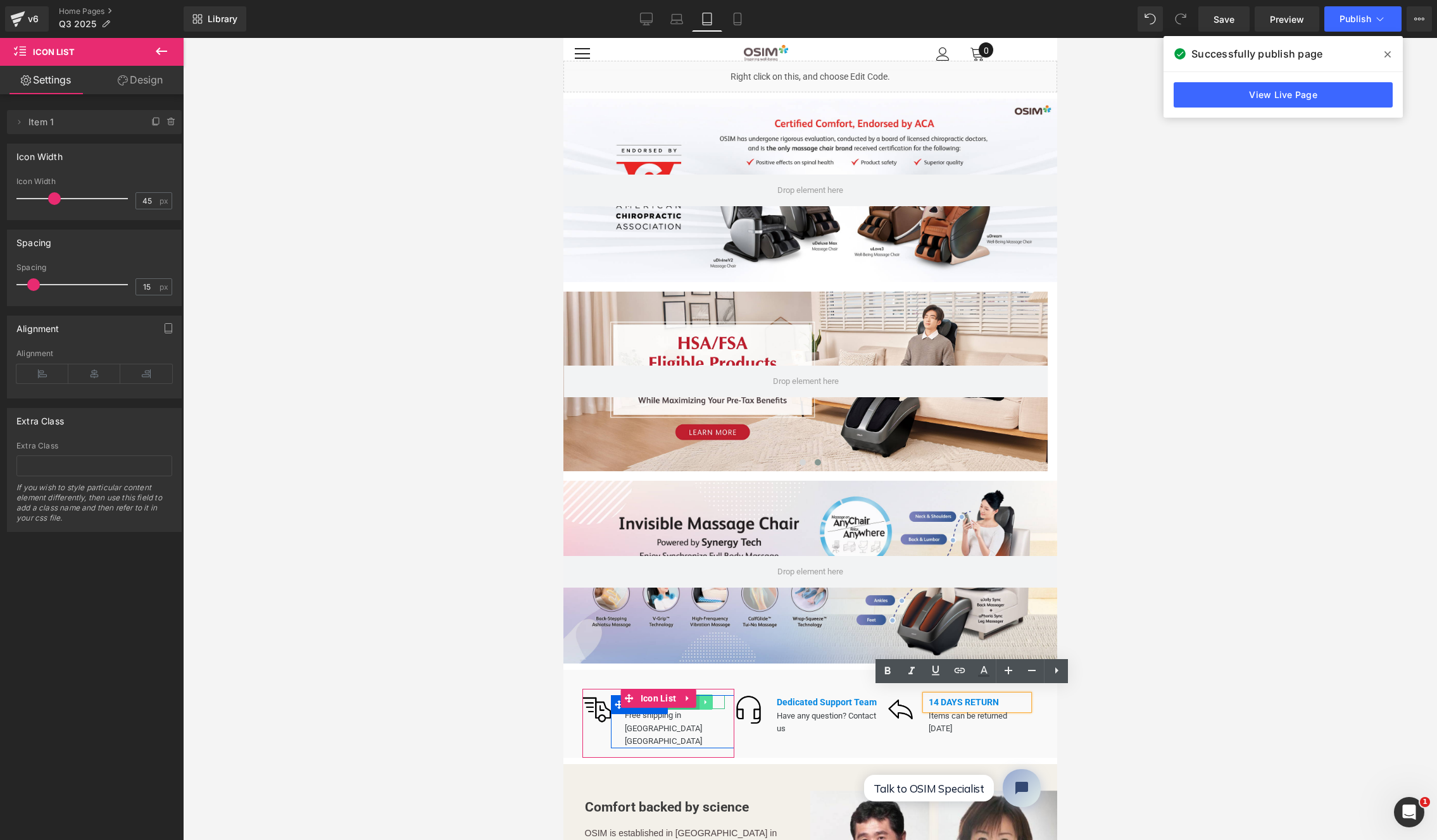
click at [699, 696] on link at bounding box center [706, 702] width 13 height 15
click at [725, 700] on icon at bounding box center [725, 702] width 2 height 4
click at [624, 694] on icon at bounding box center [628, 699] width 9 height 9
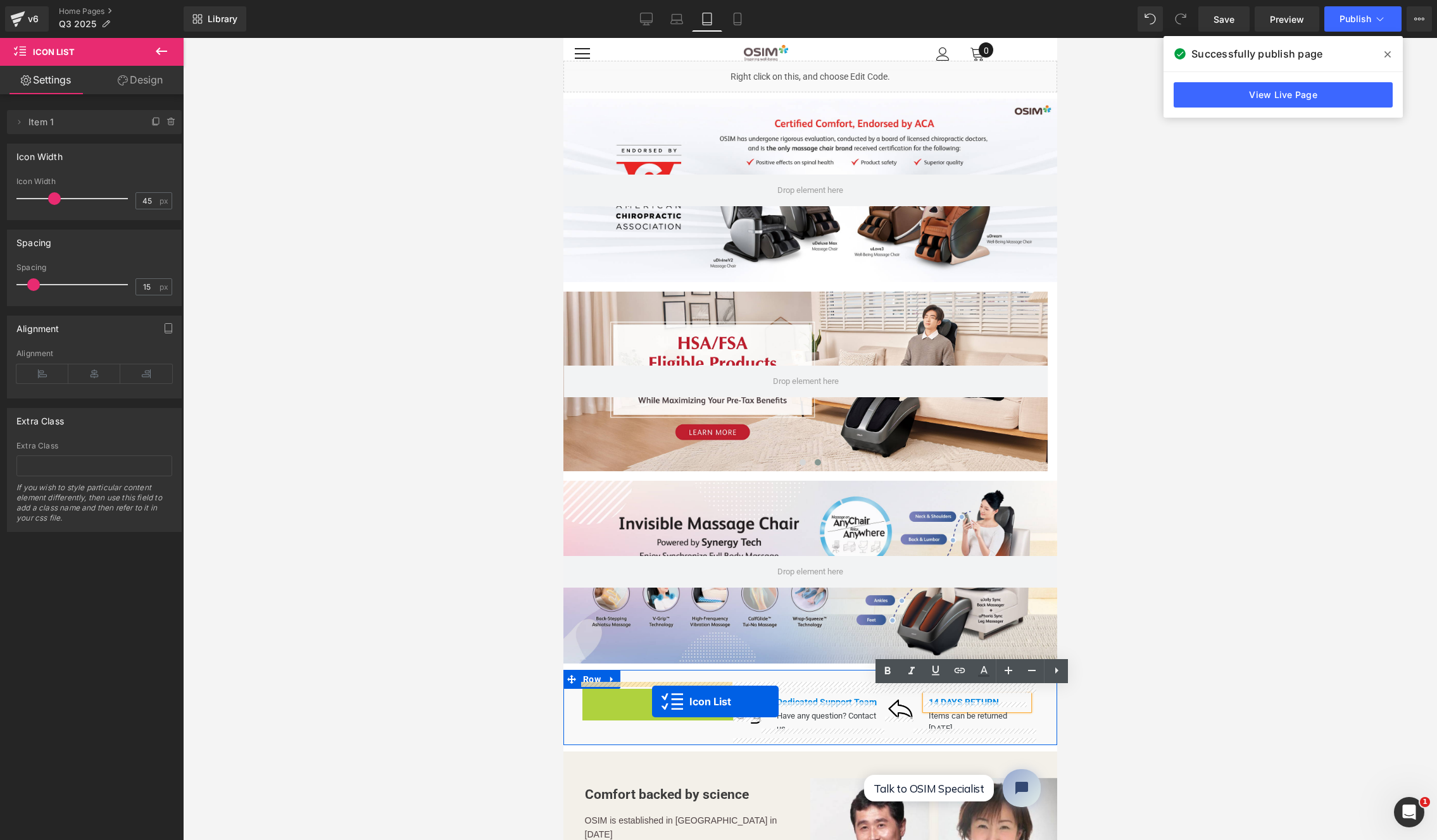
drag, startPoint x: 653, startPoint y: 690, endPoint x: 651, endPoint y: 702, distance: 12.2
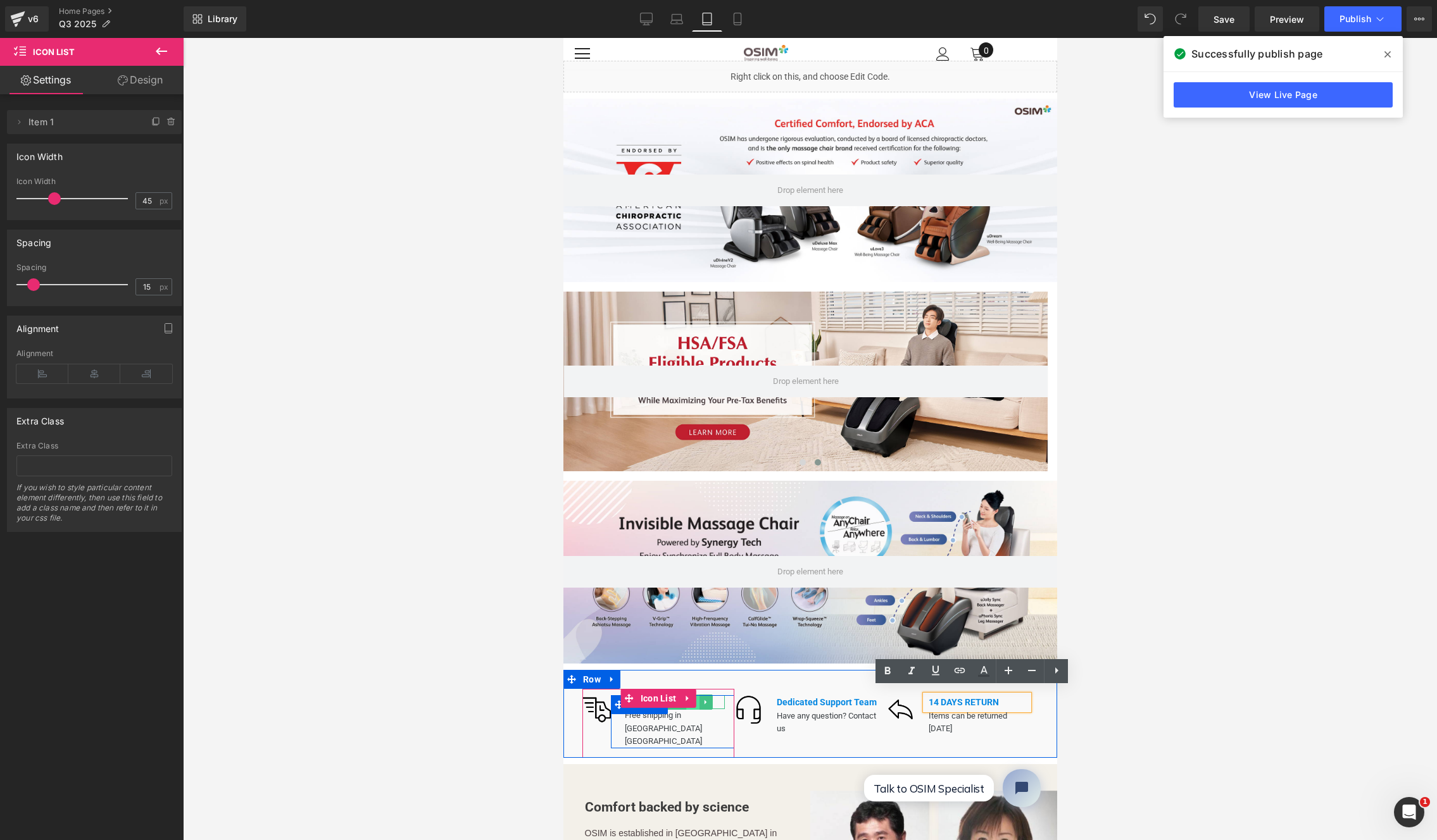
click at [692, 695] on link at bounding box center [693, 702] width 13 height 15
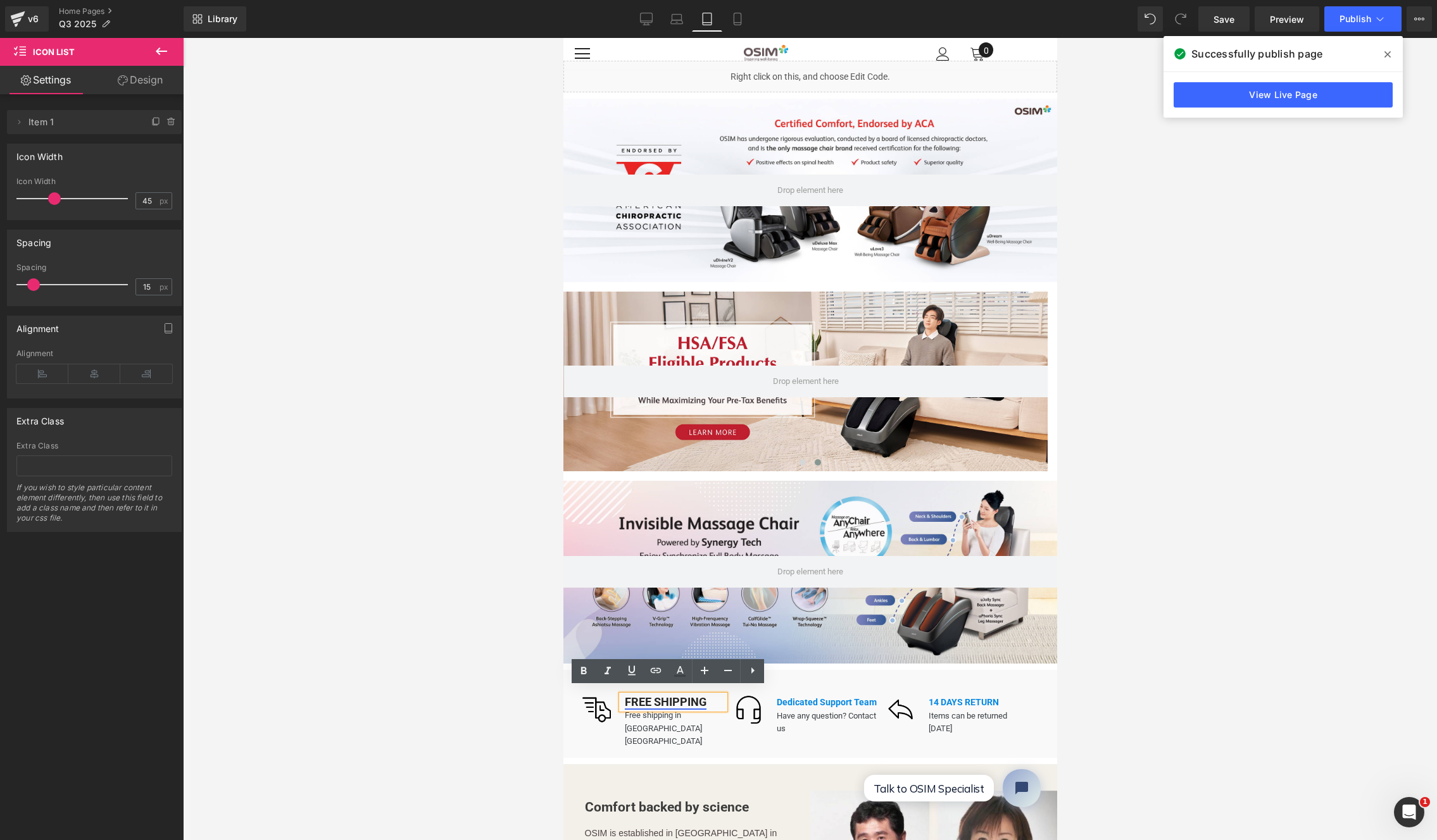
click at [661, 695] on link "FREE SHIPPING" at bounding box center [664, 702] width 82 height 13
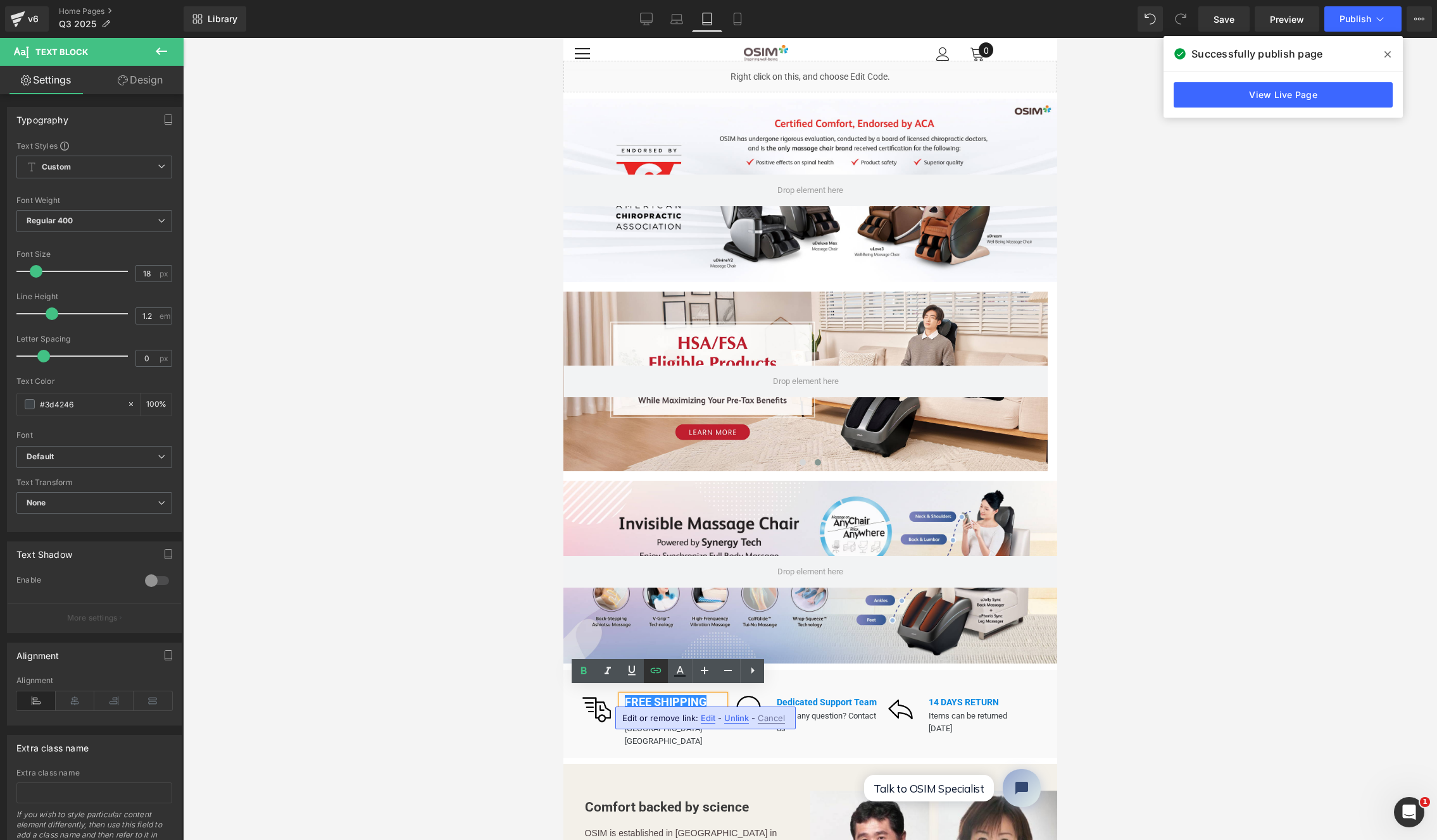
click at [653, 674] on icon at bounding box center [656, 671] width 15 height 15
click at [730, 671] on icon at bounding box center [728, 671] width 7 height 1
click at [728, 672] on icon at bounding box center [728, 671] width 15 height 15
click at [728, 672] on icon at bounding box center [728, 671] width 15 height 15
click at [1175, 682] on div at bounding box center [810, 439] width 1254 height 802
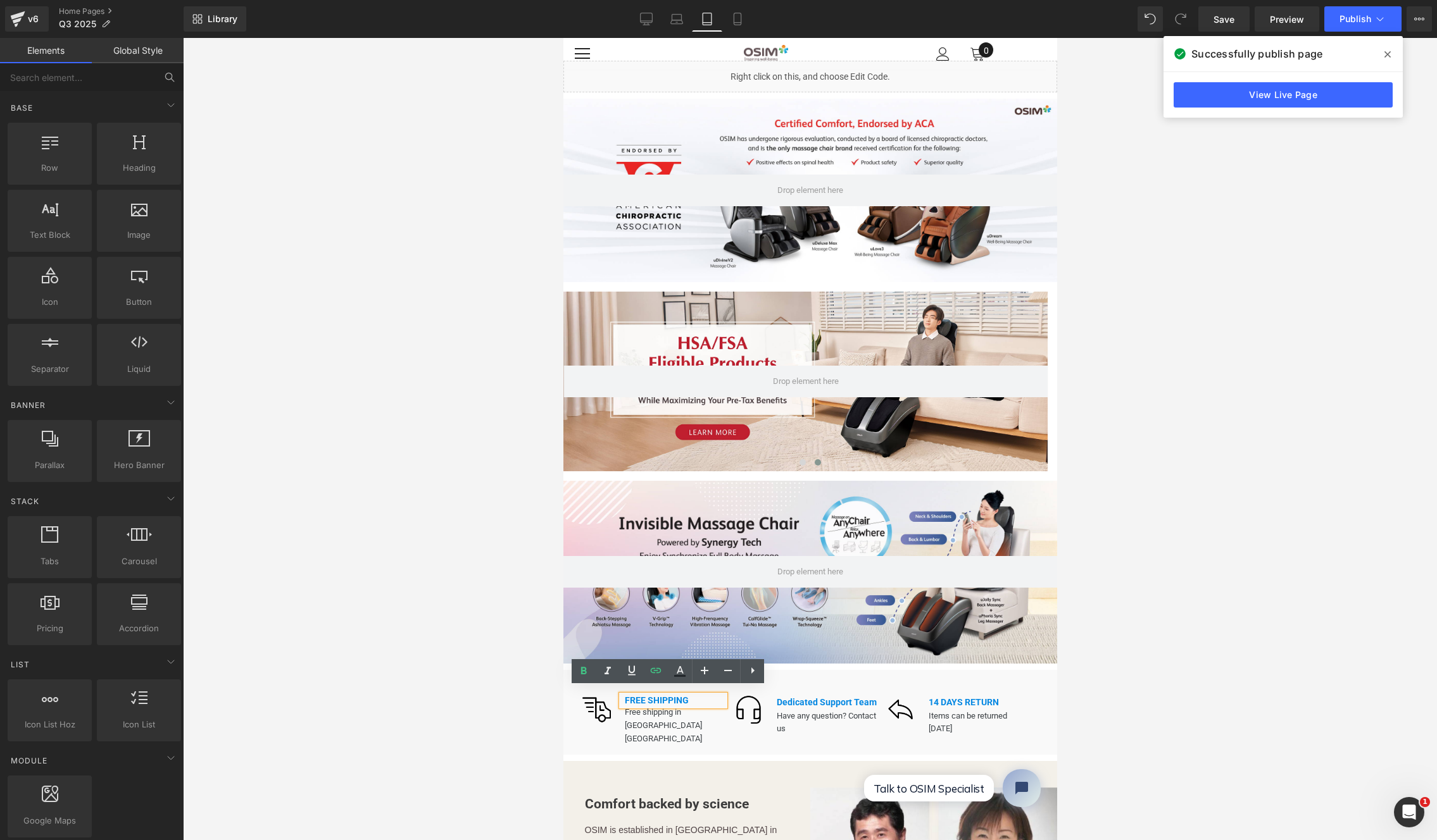
click at [1156, 695] on div at bounding box center [810, 439] width 1254 height 802
click at [1172, 620] on div at bounding box center [810, 439] width 1254 height 802
click at [391, 617] on div at bounding box center [810, 439] width 1254 height 802
click at [1031, 675] on div "Image FREE SHIPPING Text Block Free shipping in USA Mainland Text Block Row Ico…" at bounding box center [809, 712] width 494 height 85
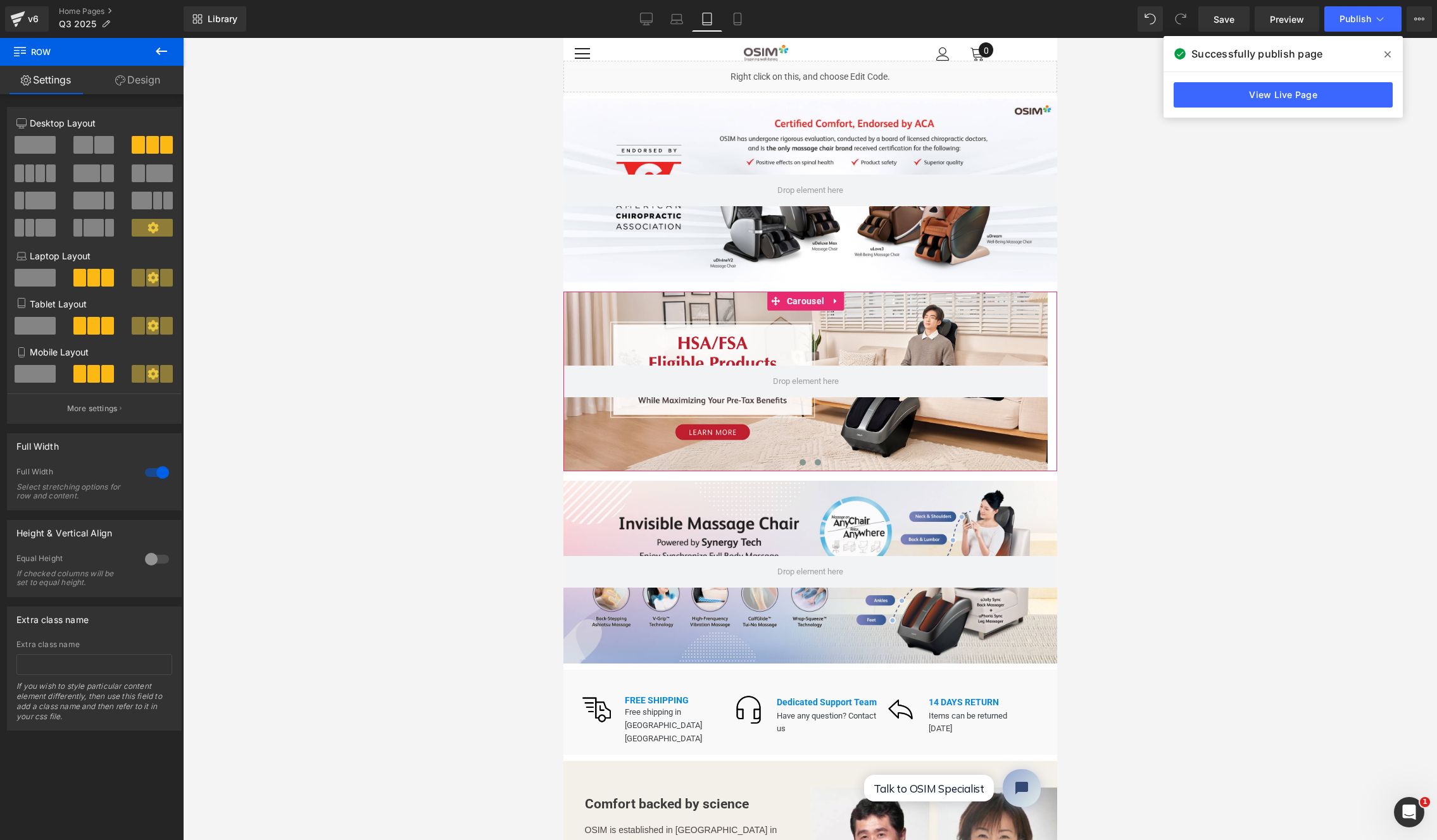
click at [803, 460] on button at bounding box center [802, 462] width 15 height 13
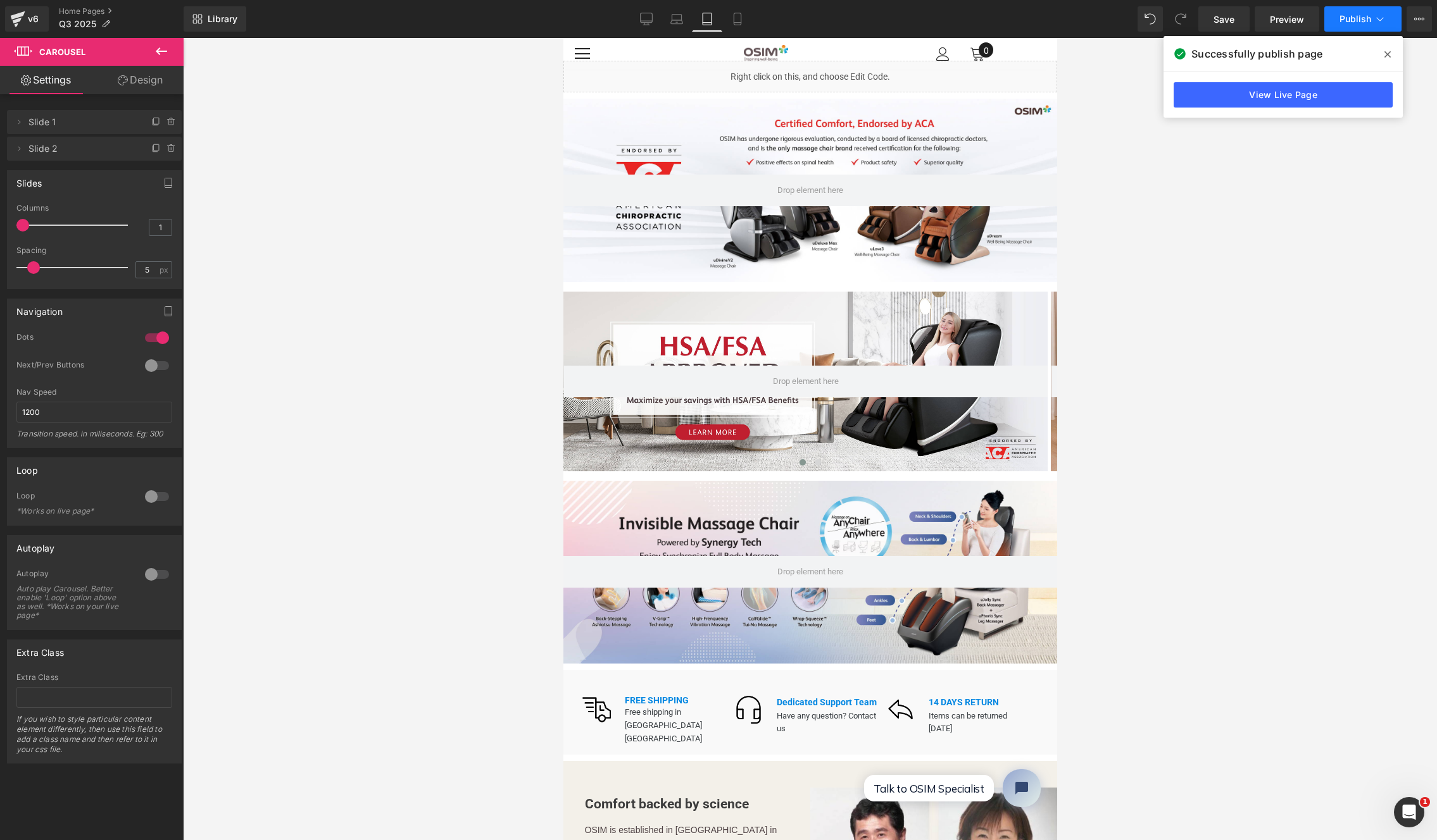
click at [1262, 17] on span "Publish" at bounding box center [1355, 19] width 32 height 10
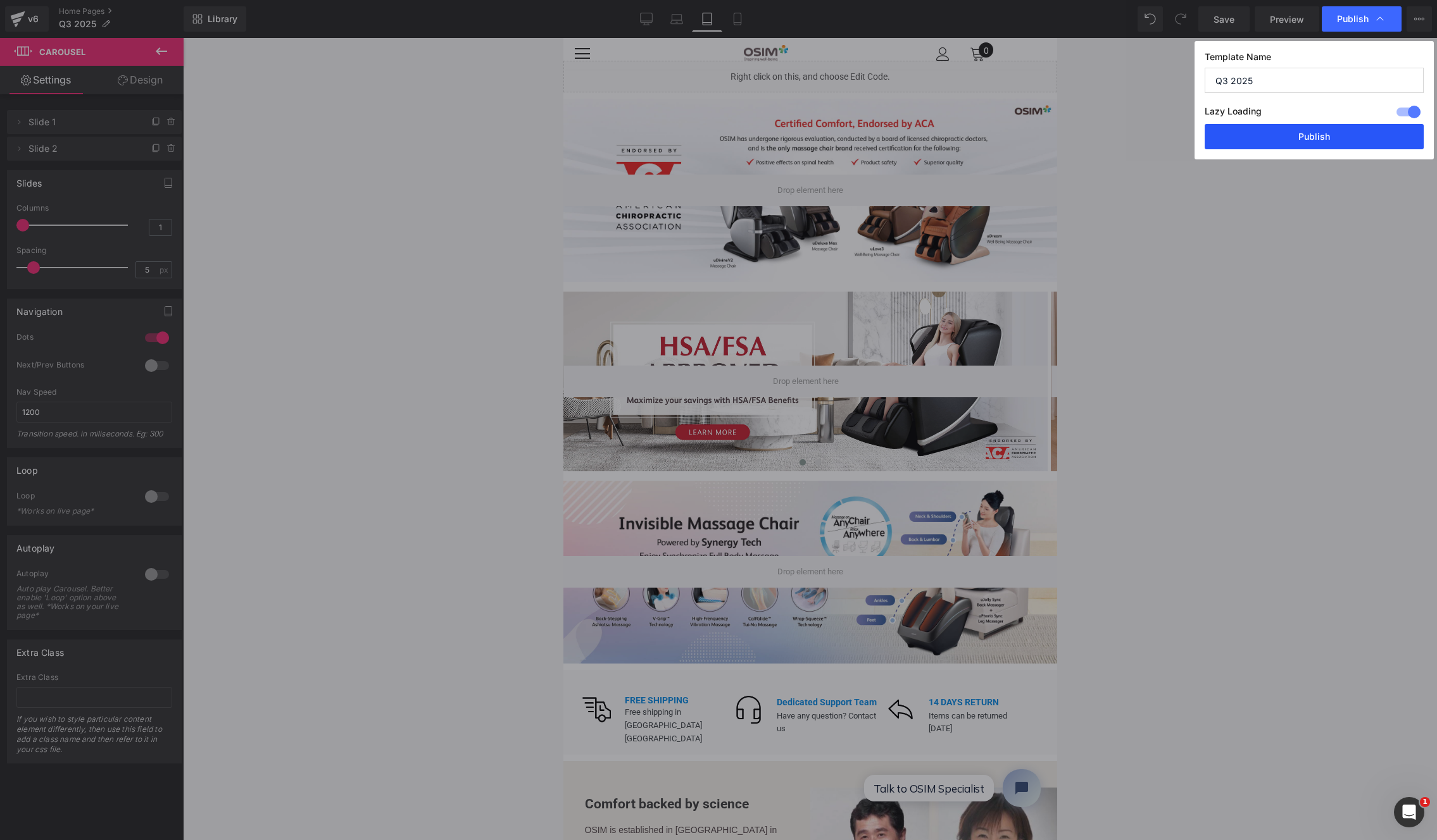
click at [1262, 137] on button "Publish" at bounding box center [1314, 137] width 219 height 25
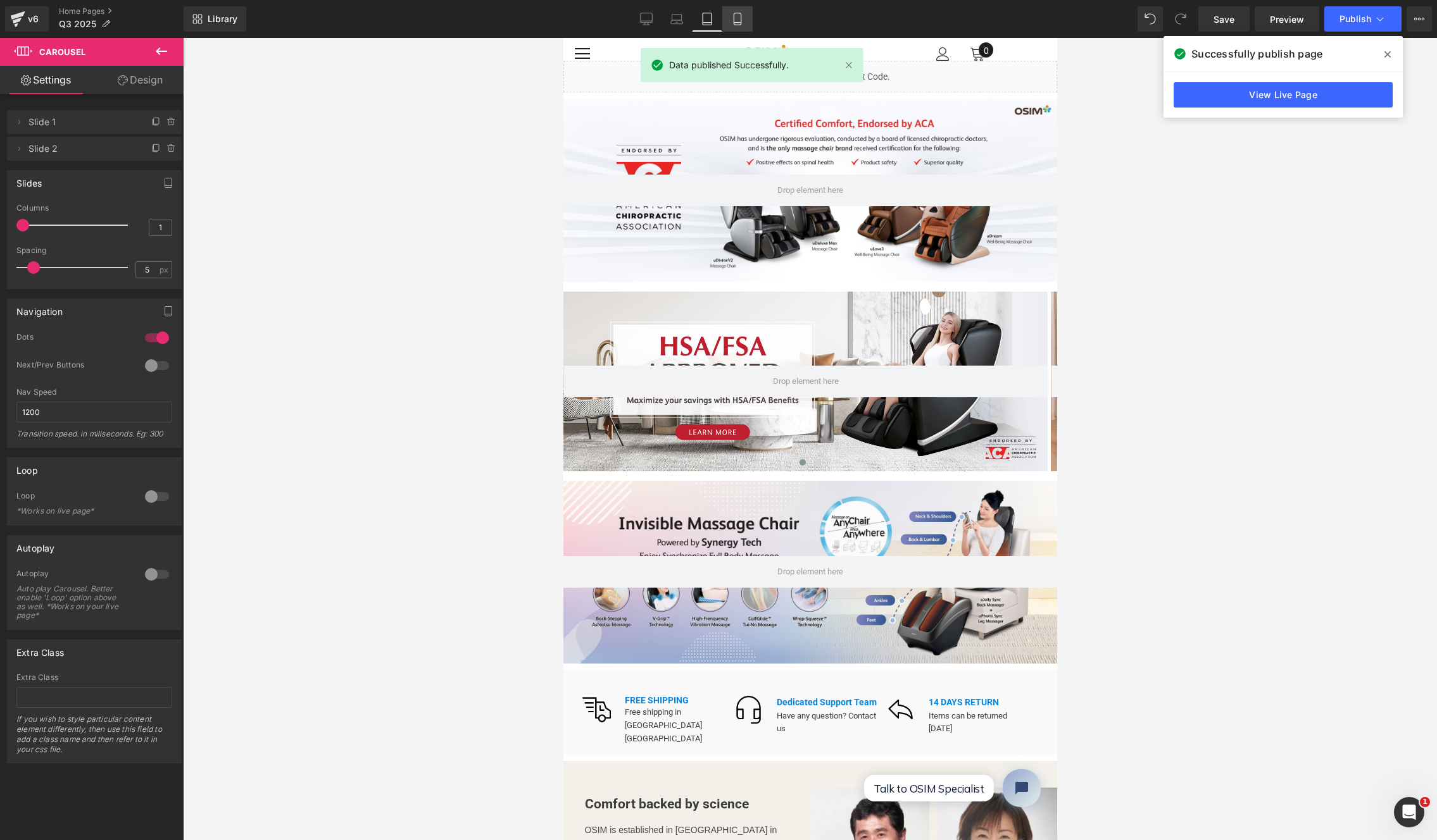
click at [731, 19] on link "Mobile" at bounding box center [737, 19] width 30 height 25
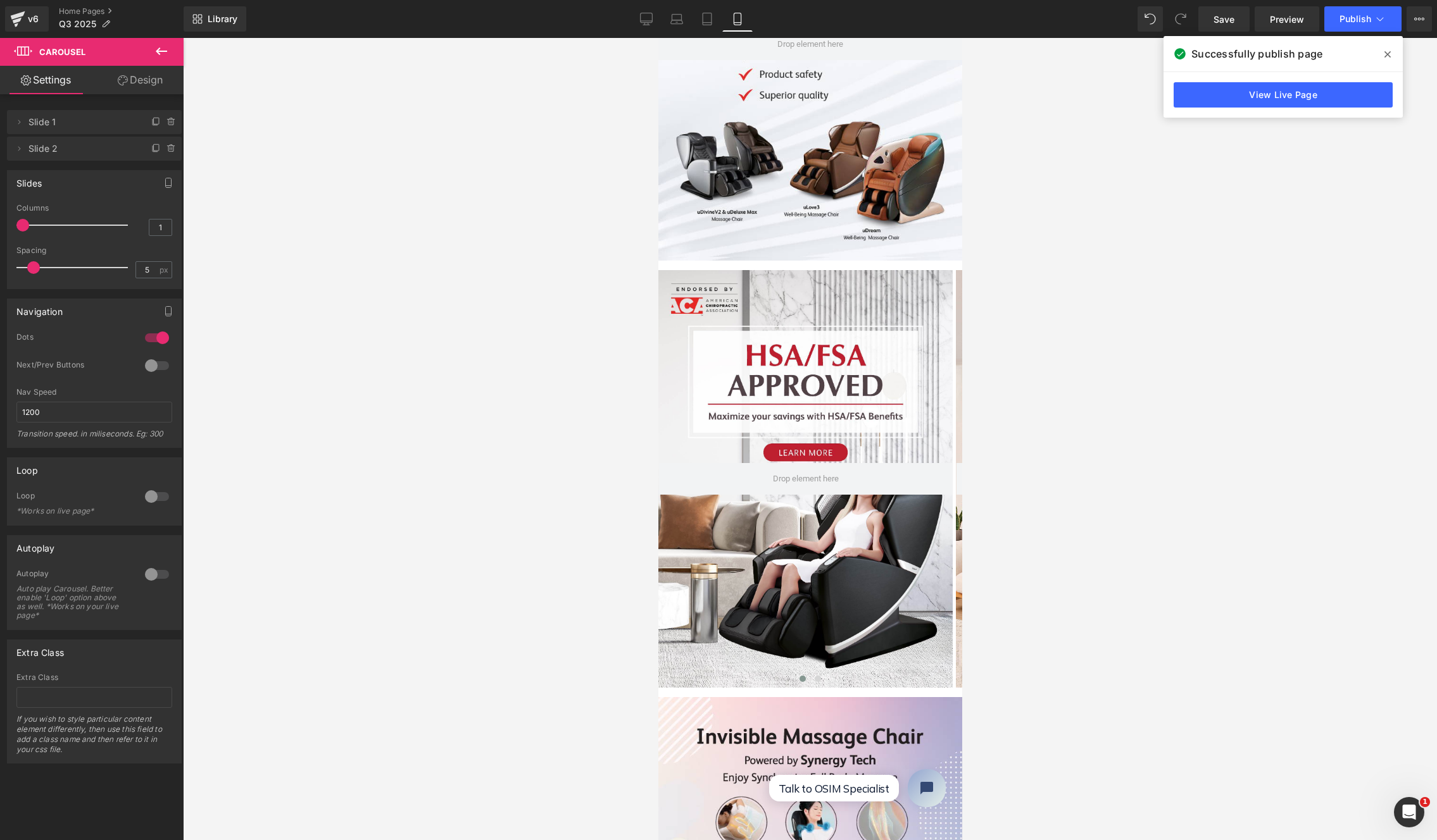
scroll to position [344, 0]
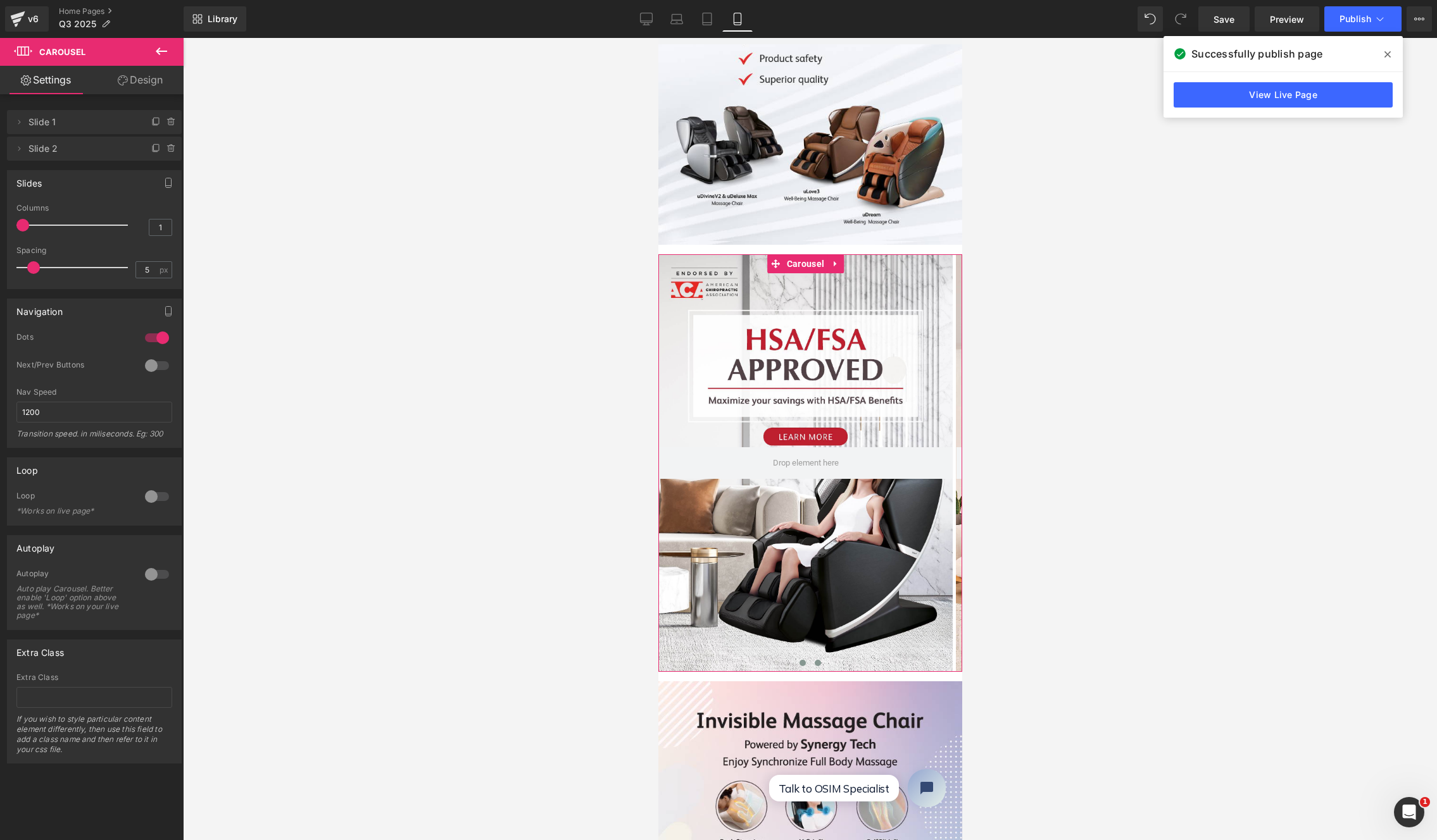
click at [814, 660] on span at bounding box center [817, 663] width 7 height 7
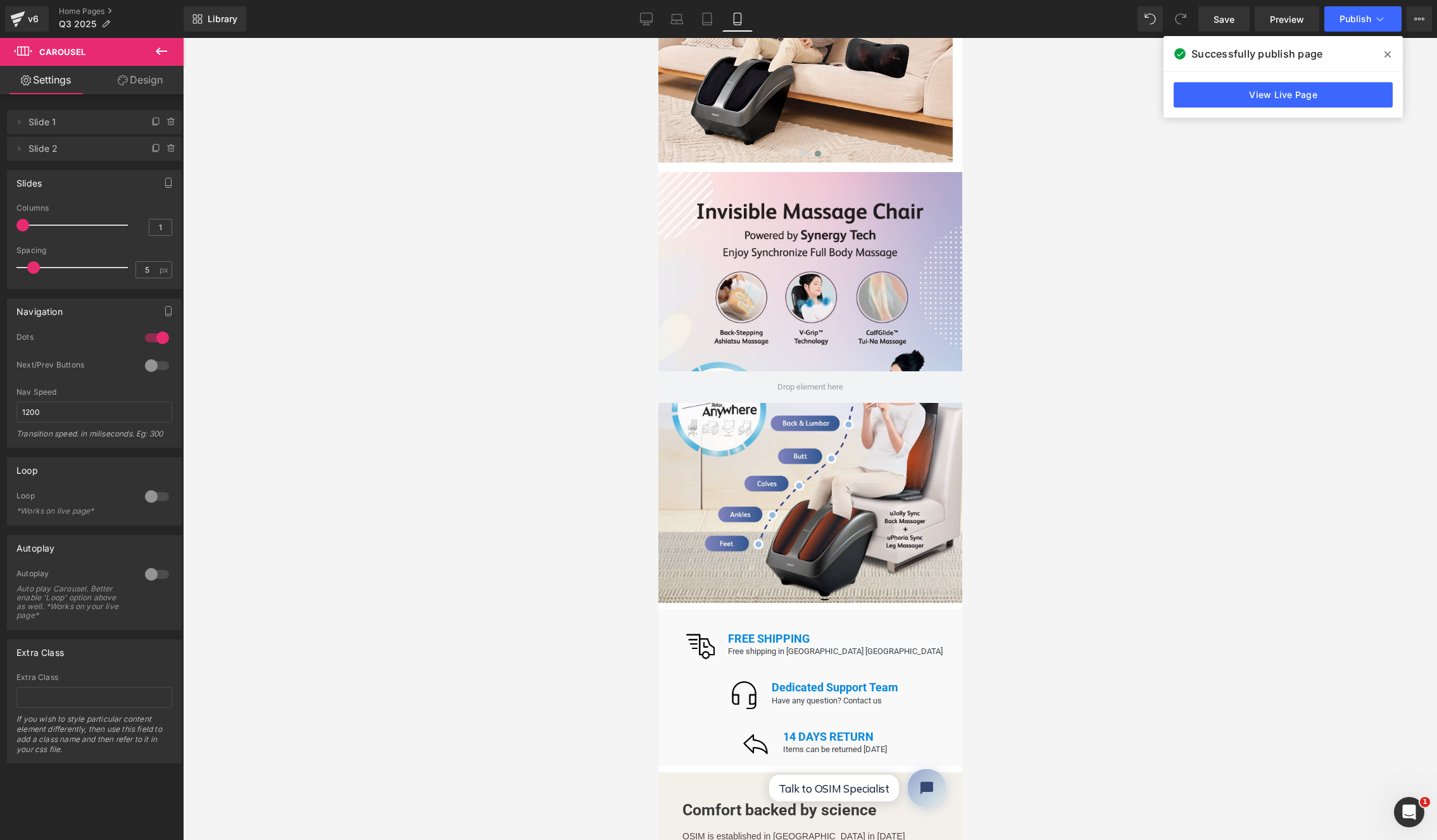
scroll to position [856, 0]
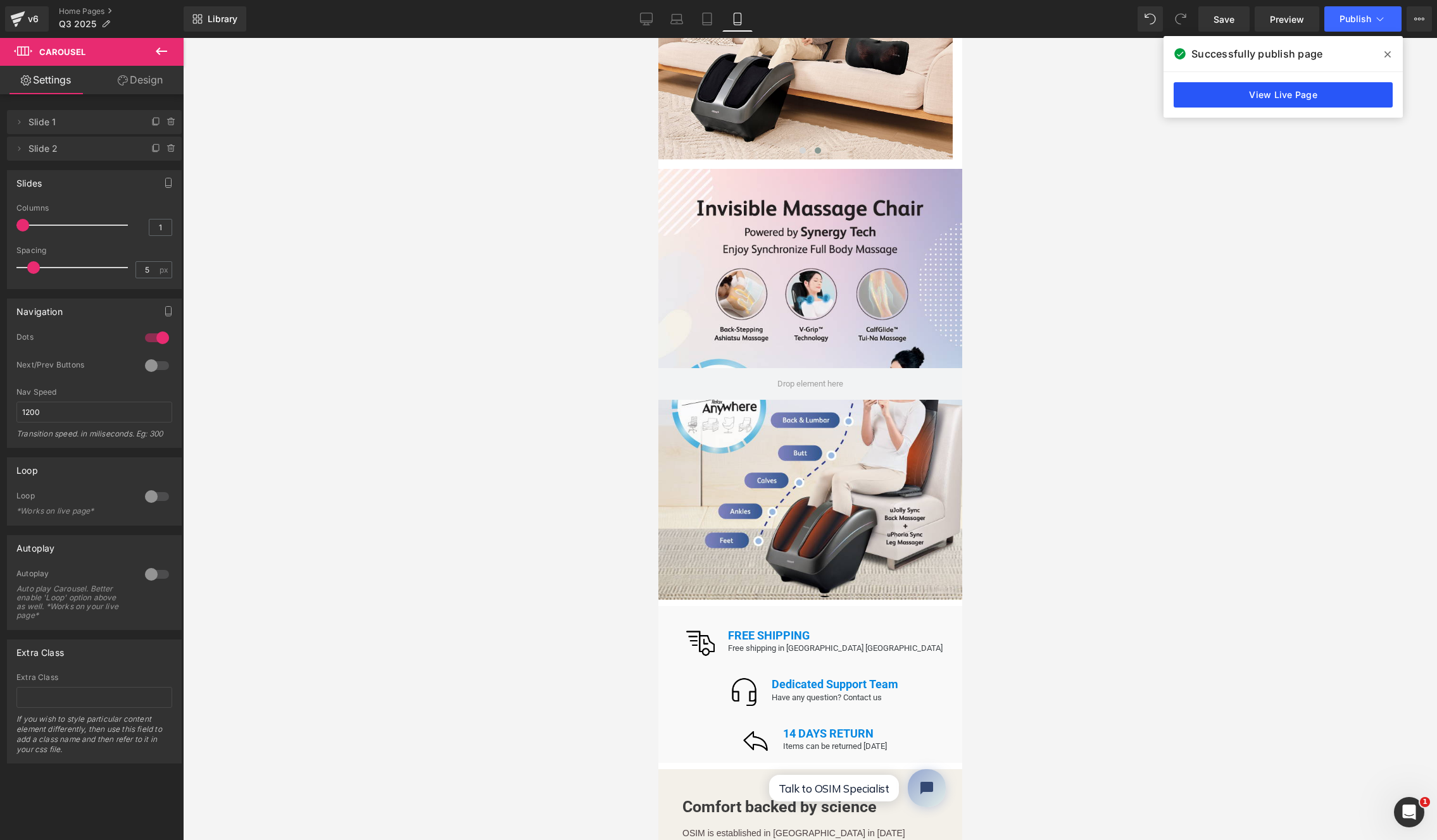
click at [1262, 96] on link "View Live Page" at bounding box center [1283, 95] width 219 height 25
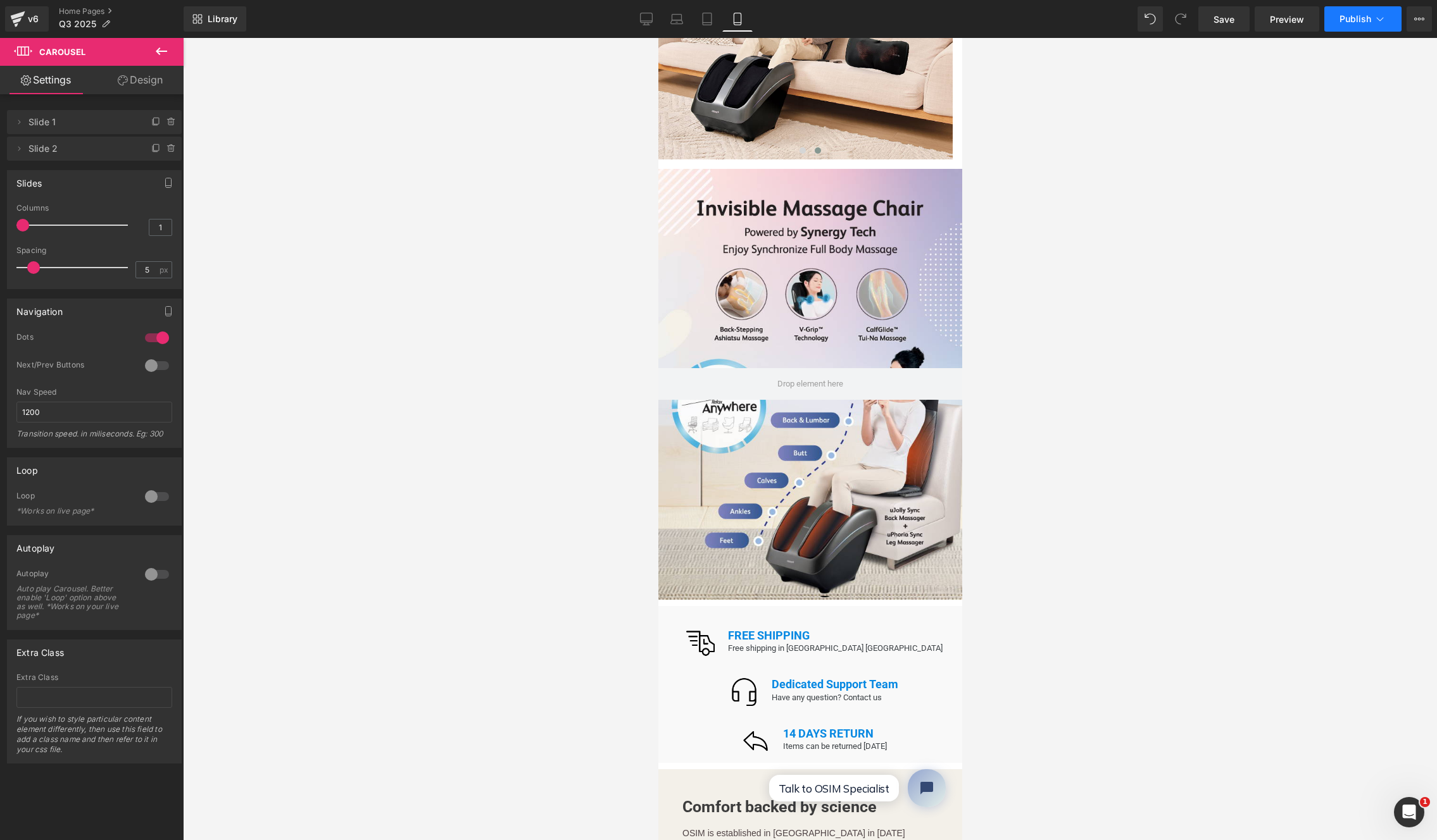
click at [1262, 14] on span "Publish" at bounding box center [1355, 19] width 32 height 10
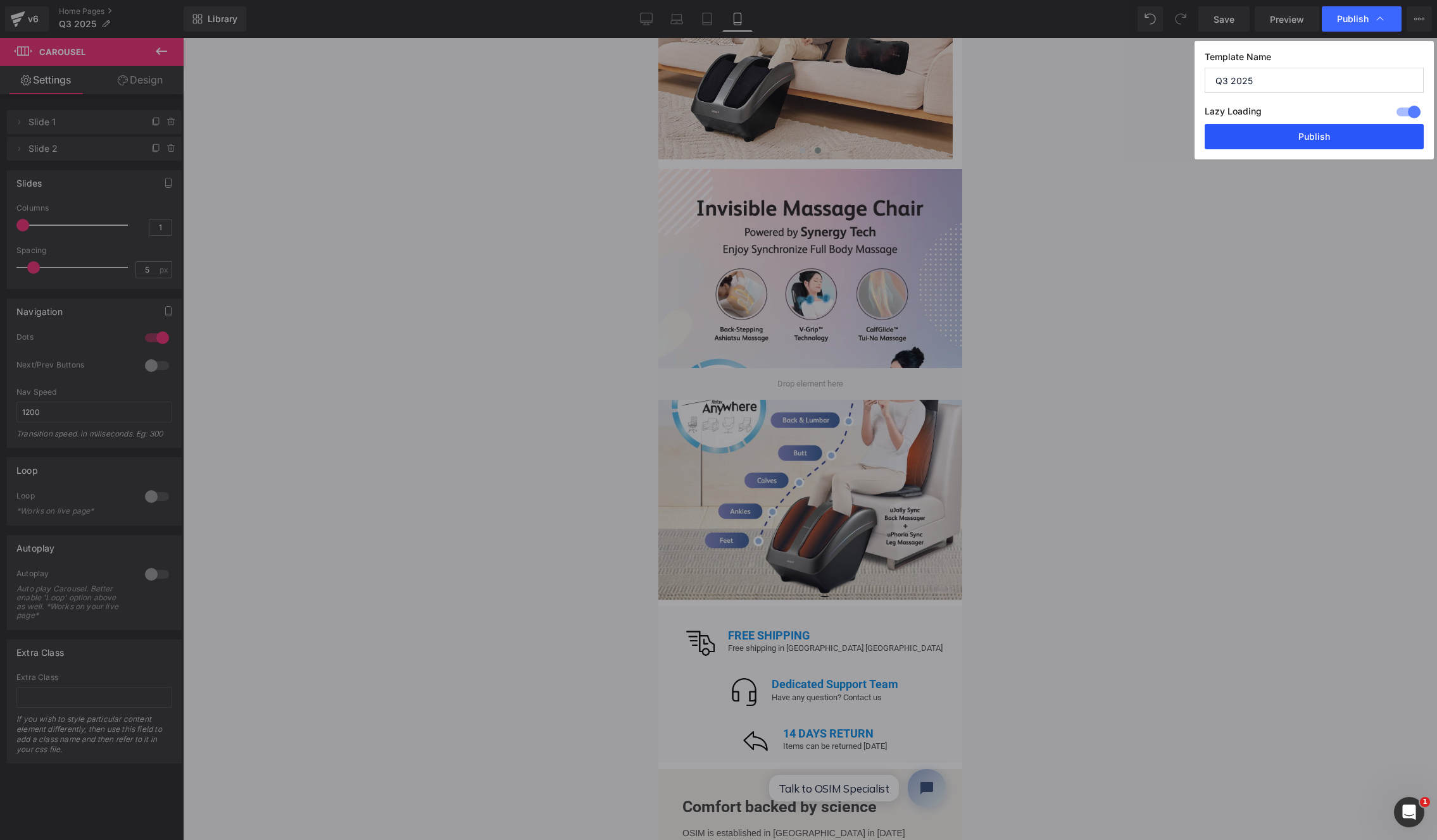
click at [1262, 138] on button "Publish" at bounding box center [1314, 137] width 219 height 25
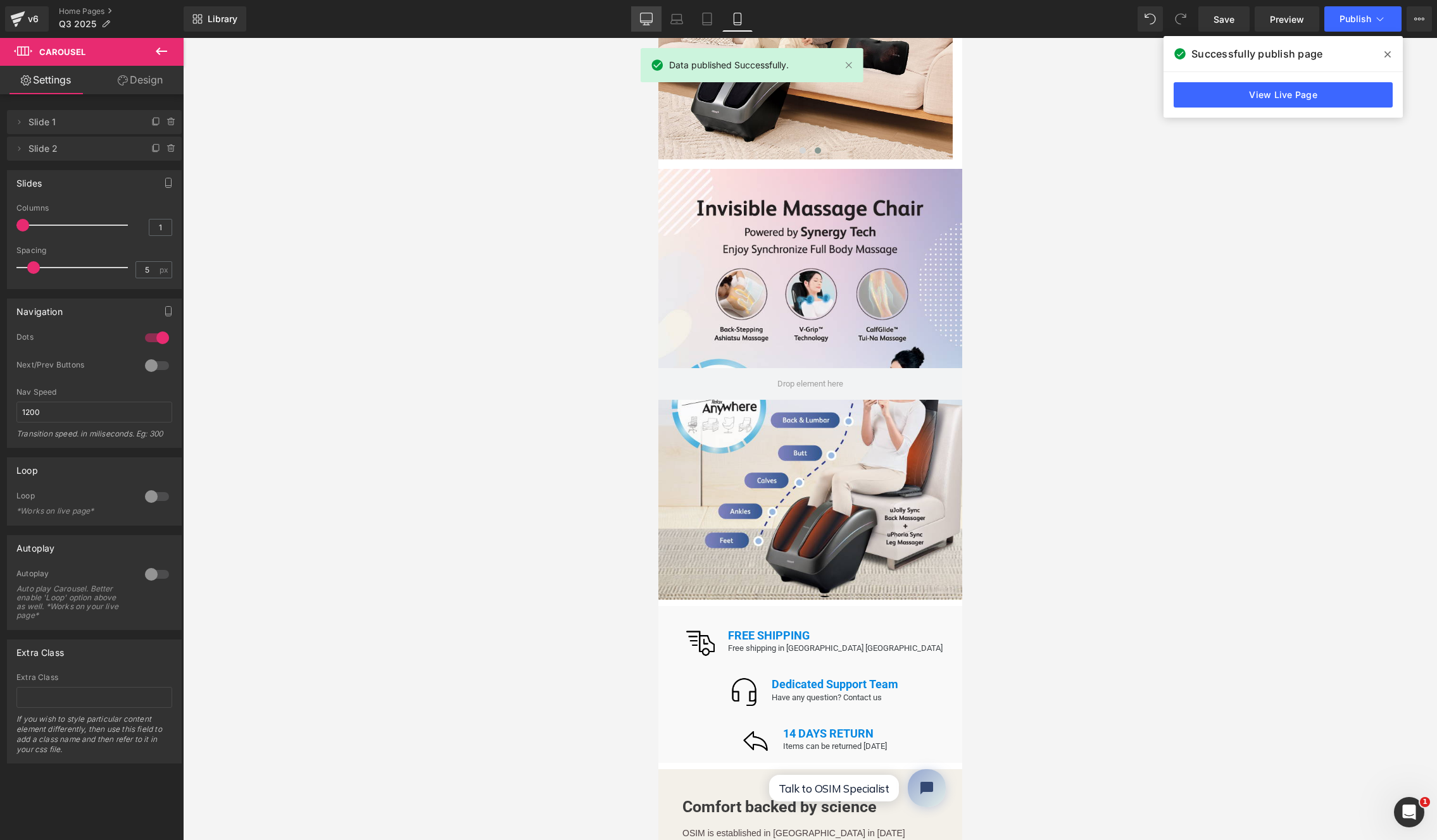
click at [654, 20] on link "Desktop" at bounding box center [646, 19] width 30 height 25
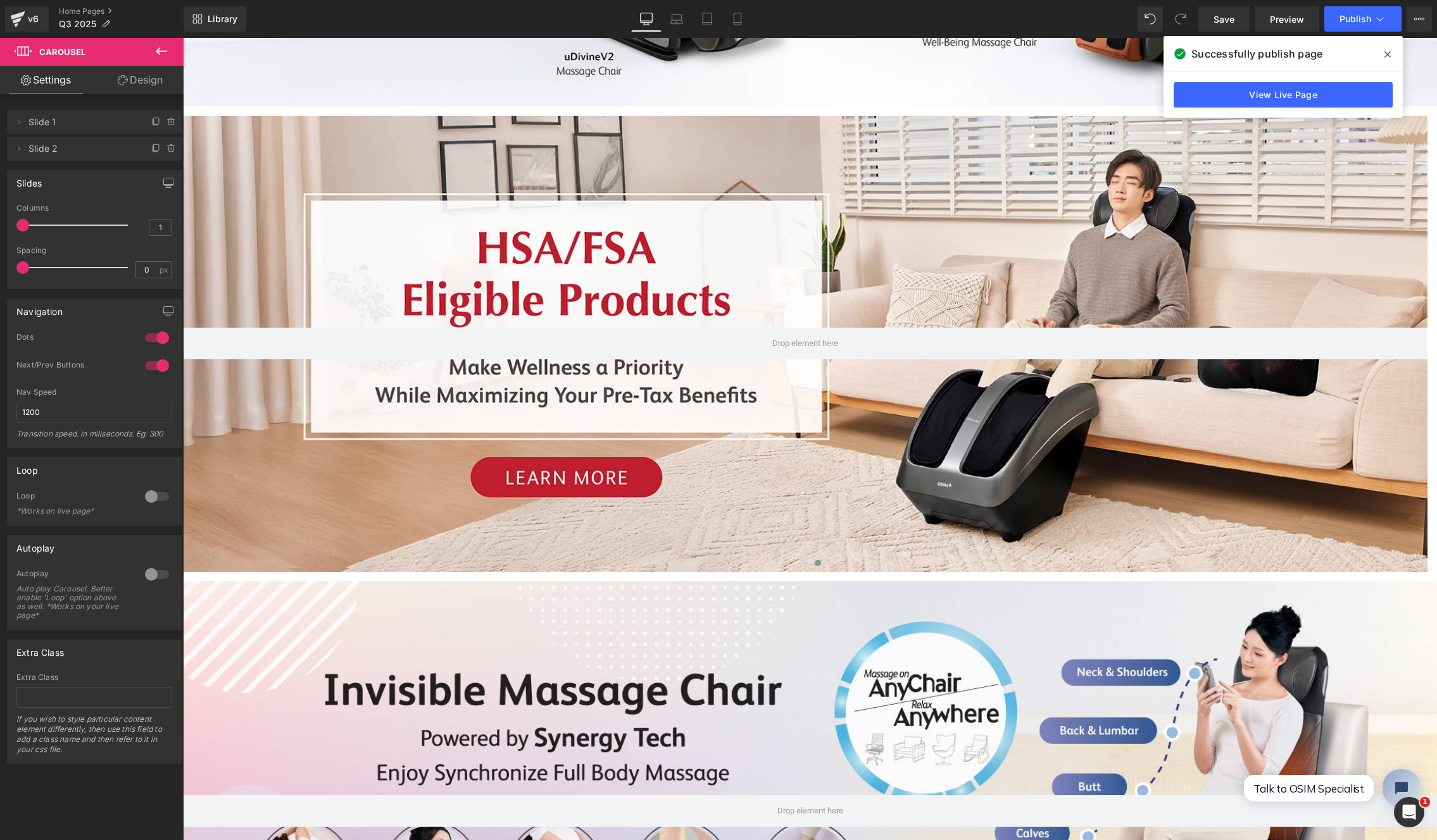
scroll to position [480, 0]
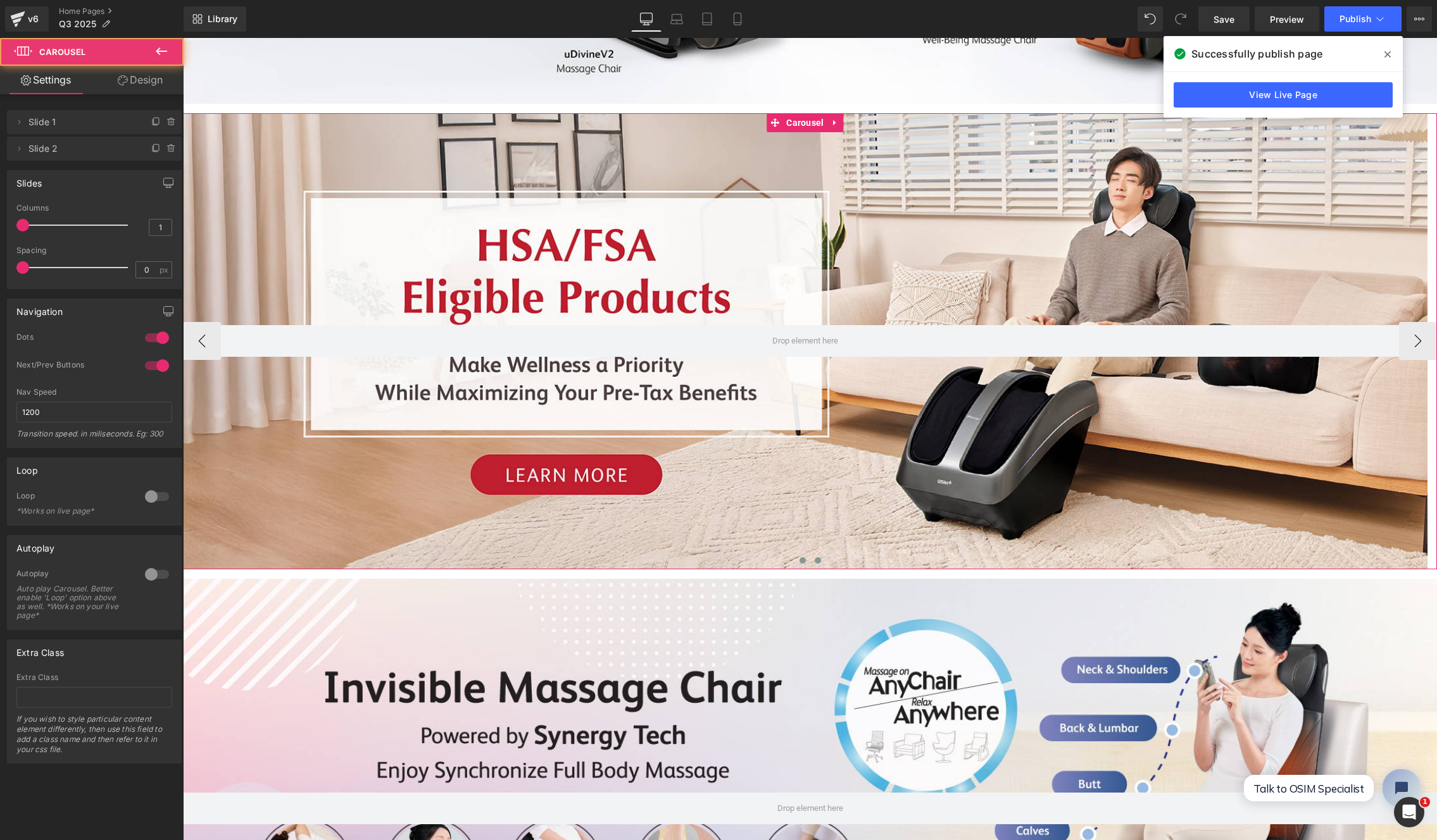
click at [800, 558] on span at bounding box center [803, 560] width 7 height 7
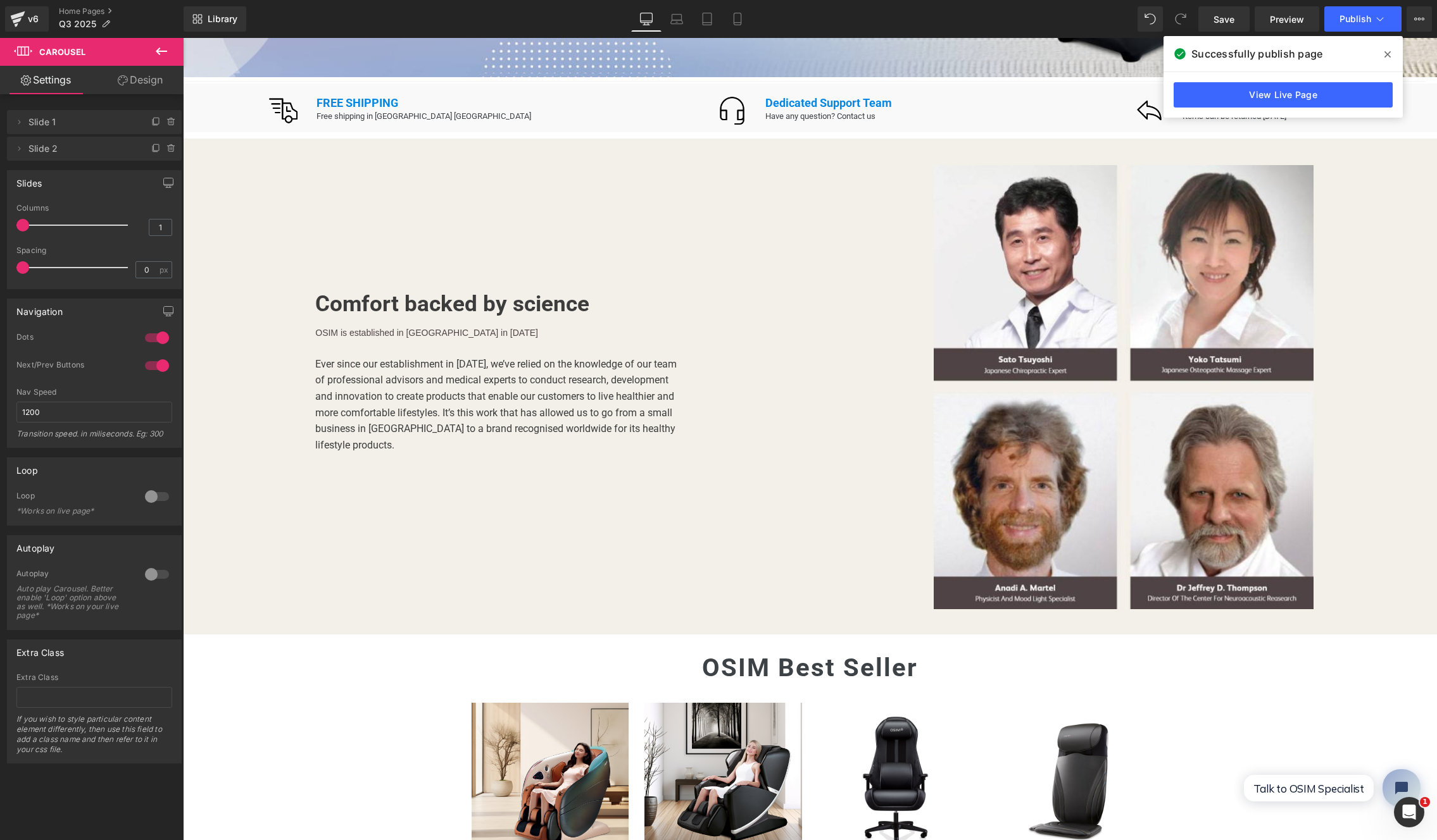
scroll to position [1442, 0]
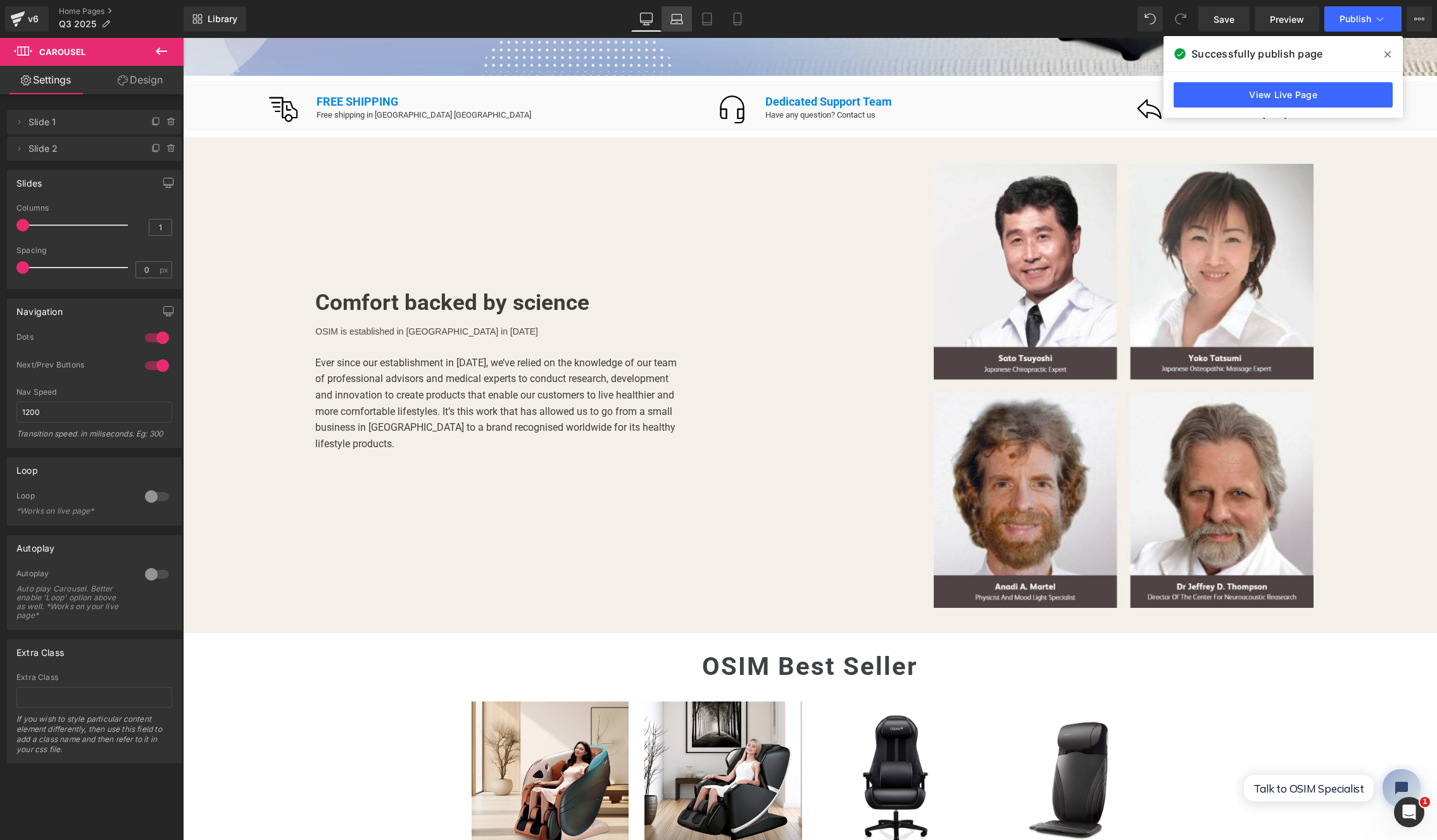
click at [673, 15] on icon at bounding box center [677, 18] width 10 height 6
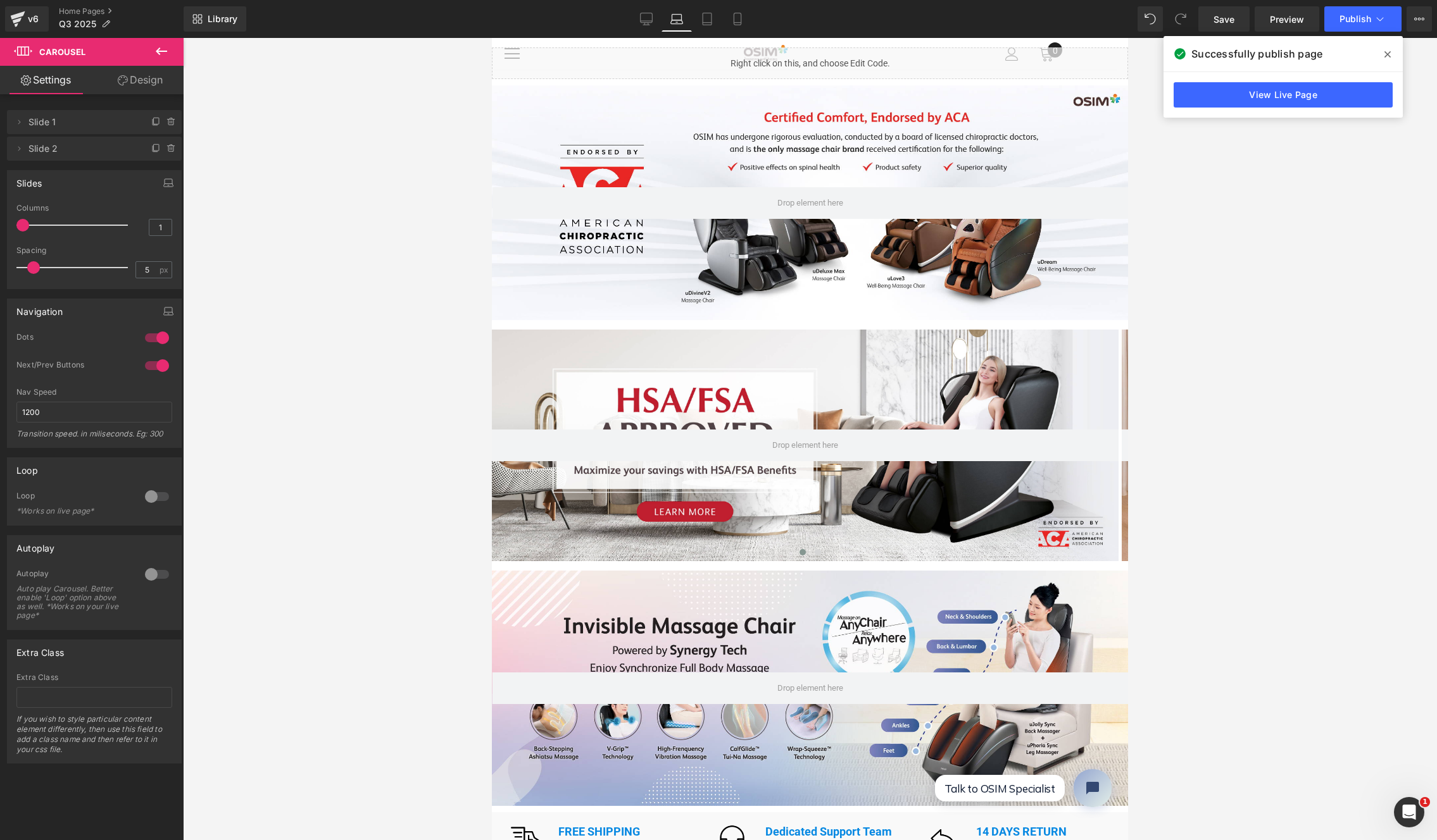
scroll to position [69, 0]
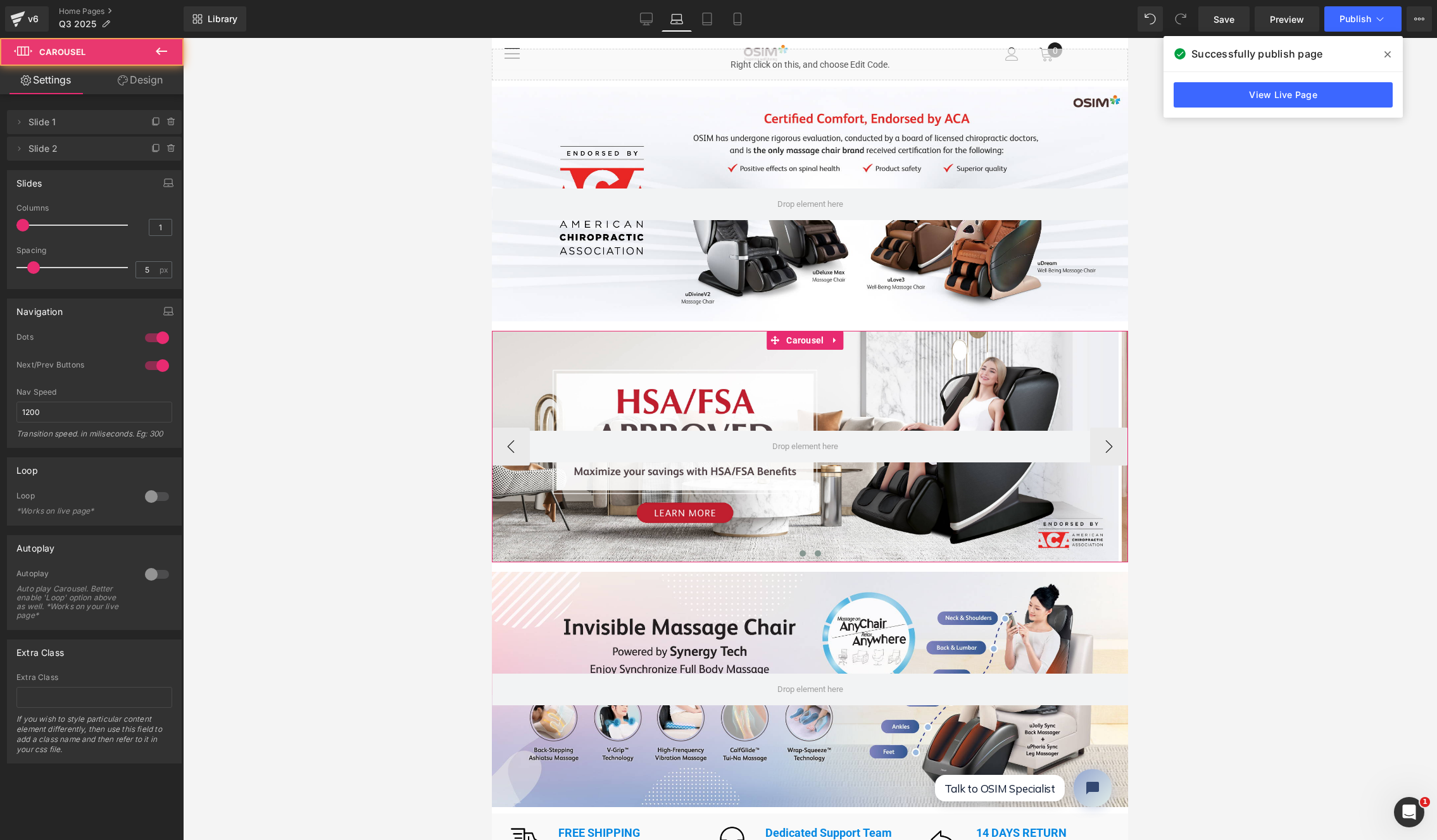
click at [813, 547] on button at bounding box center [817, 553] width 15 height 13
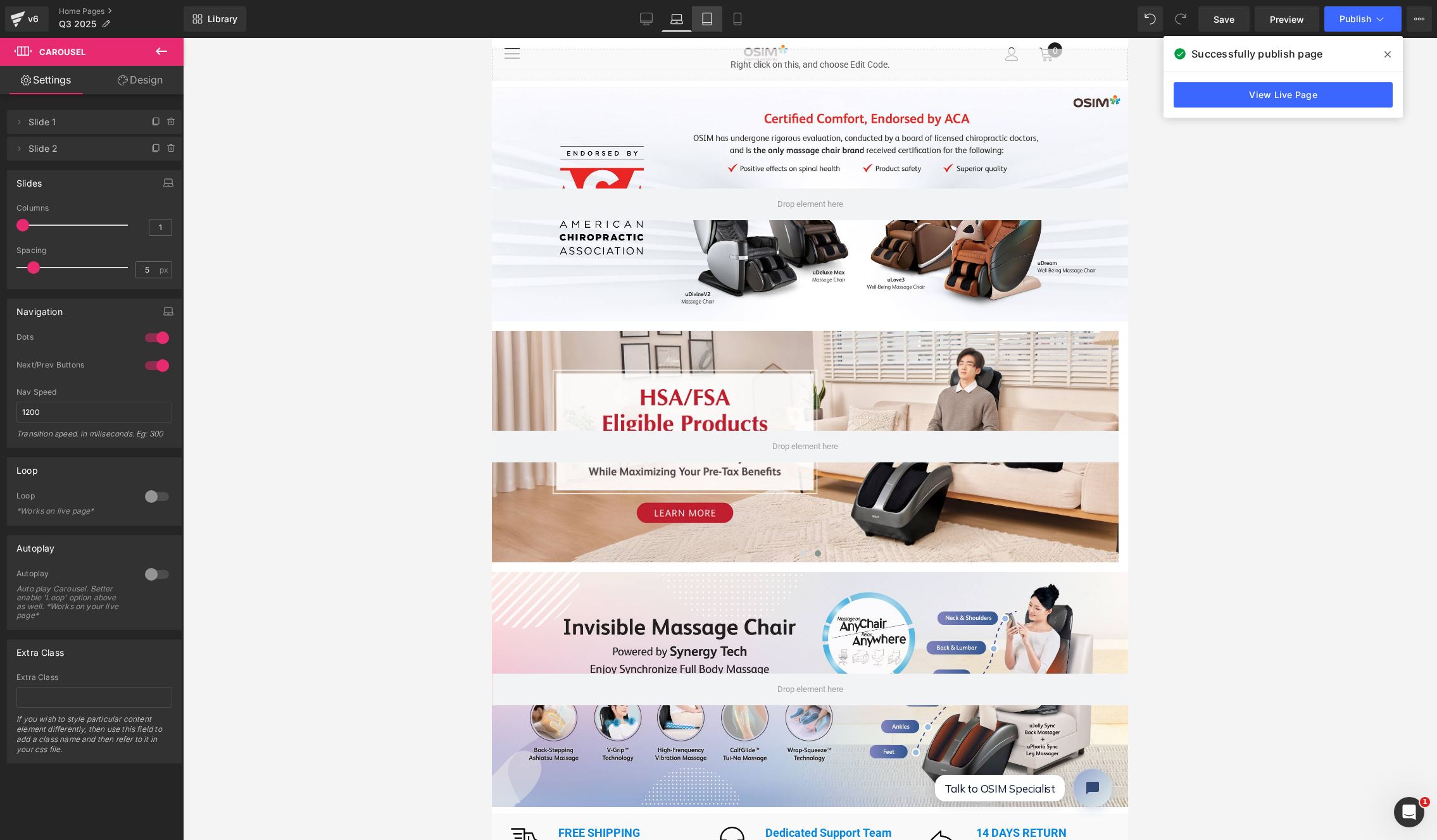
click at [714, 17] on link "Tablet" at bounding box center [706, 19] width 30 height 25
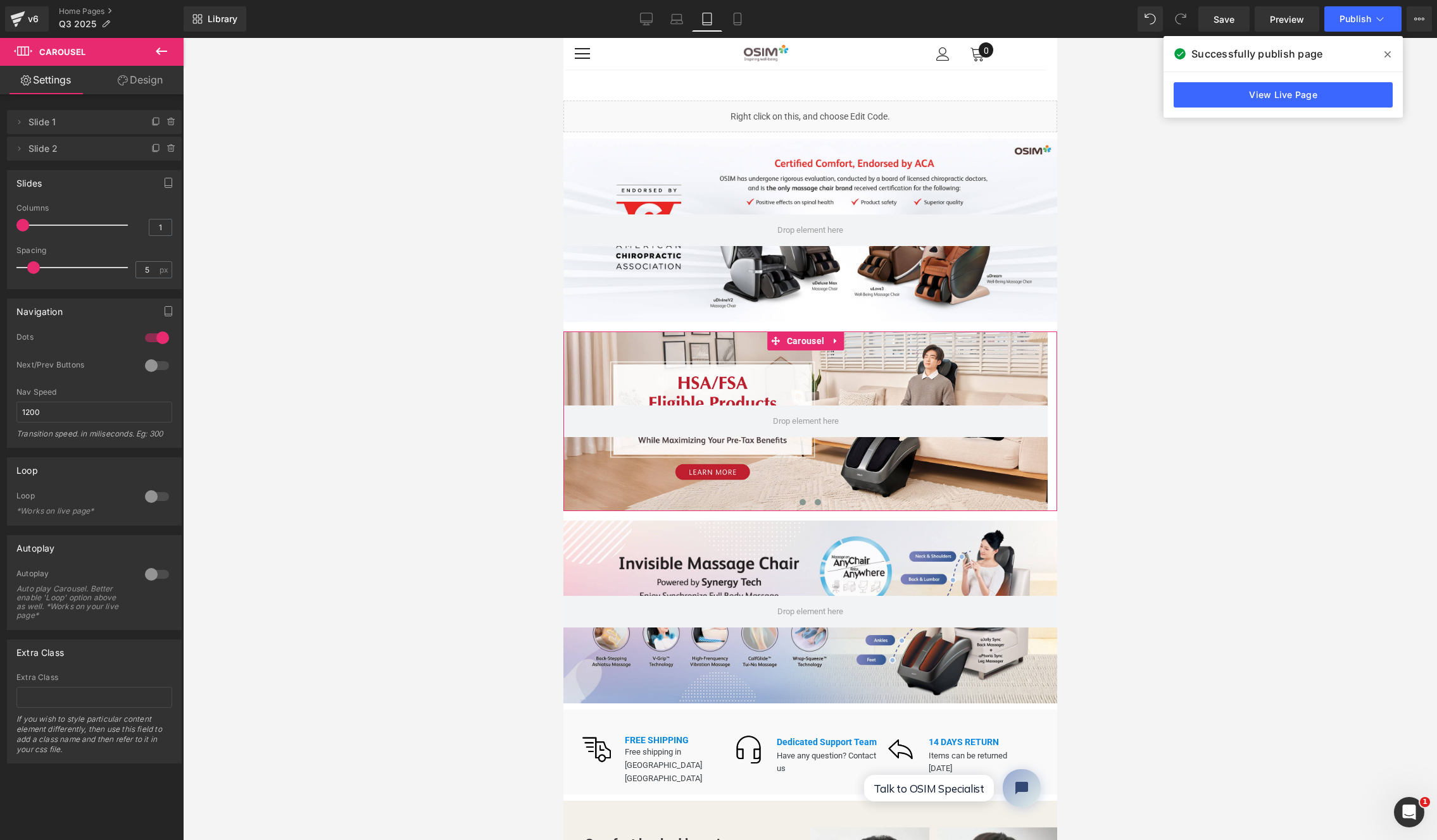
click at [796, 502] on button at bounding box center [802, 502] width 15 height 13
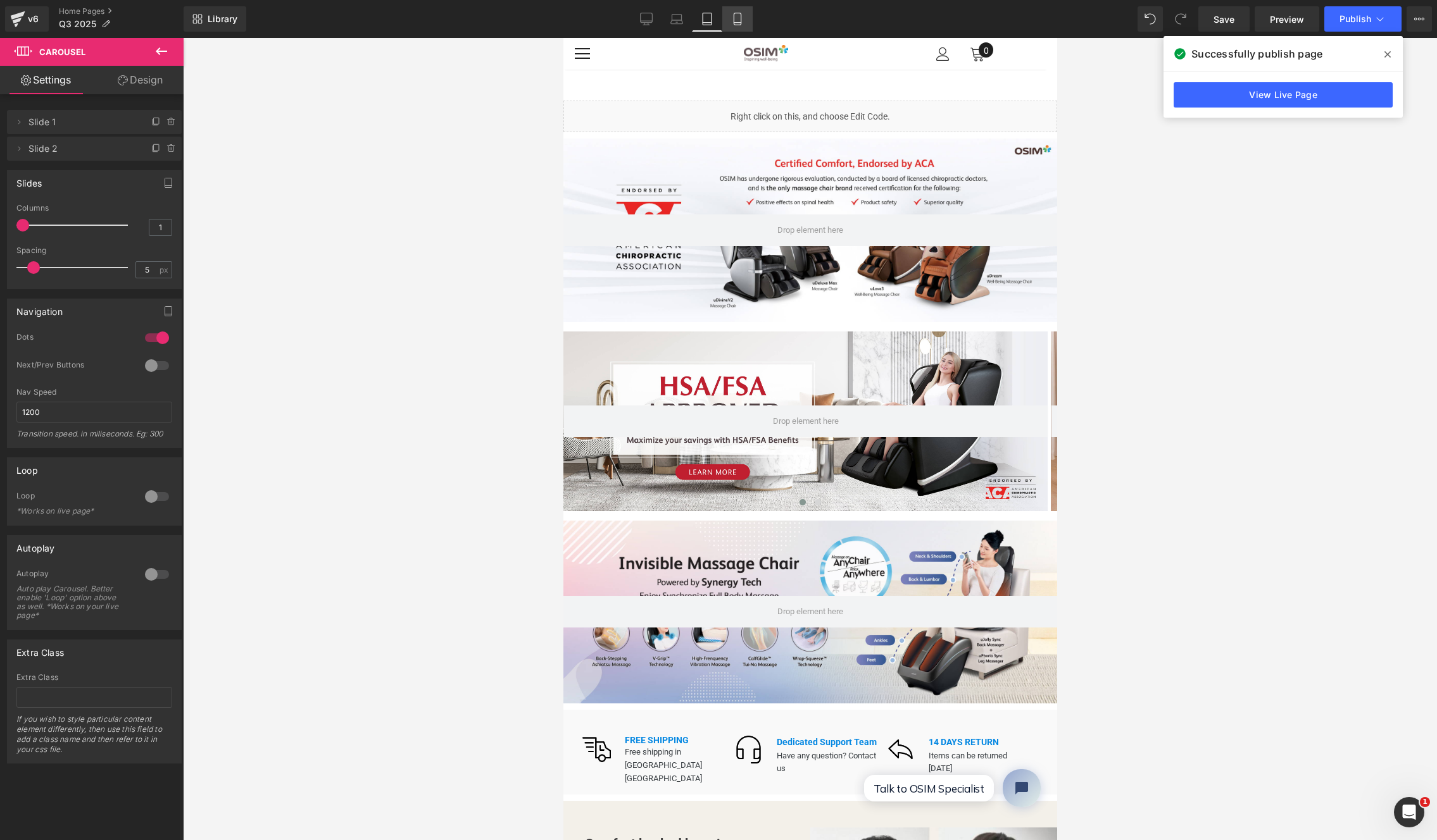
click at [741, 19] on icon at bounding box center [737, 19] width 7 height 12
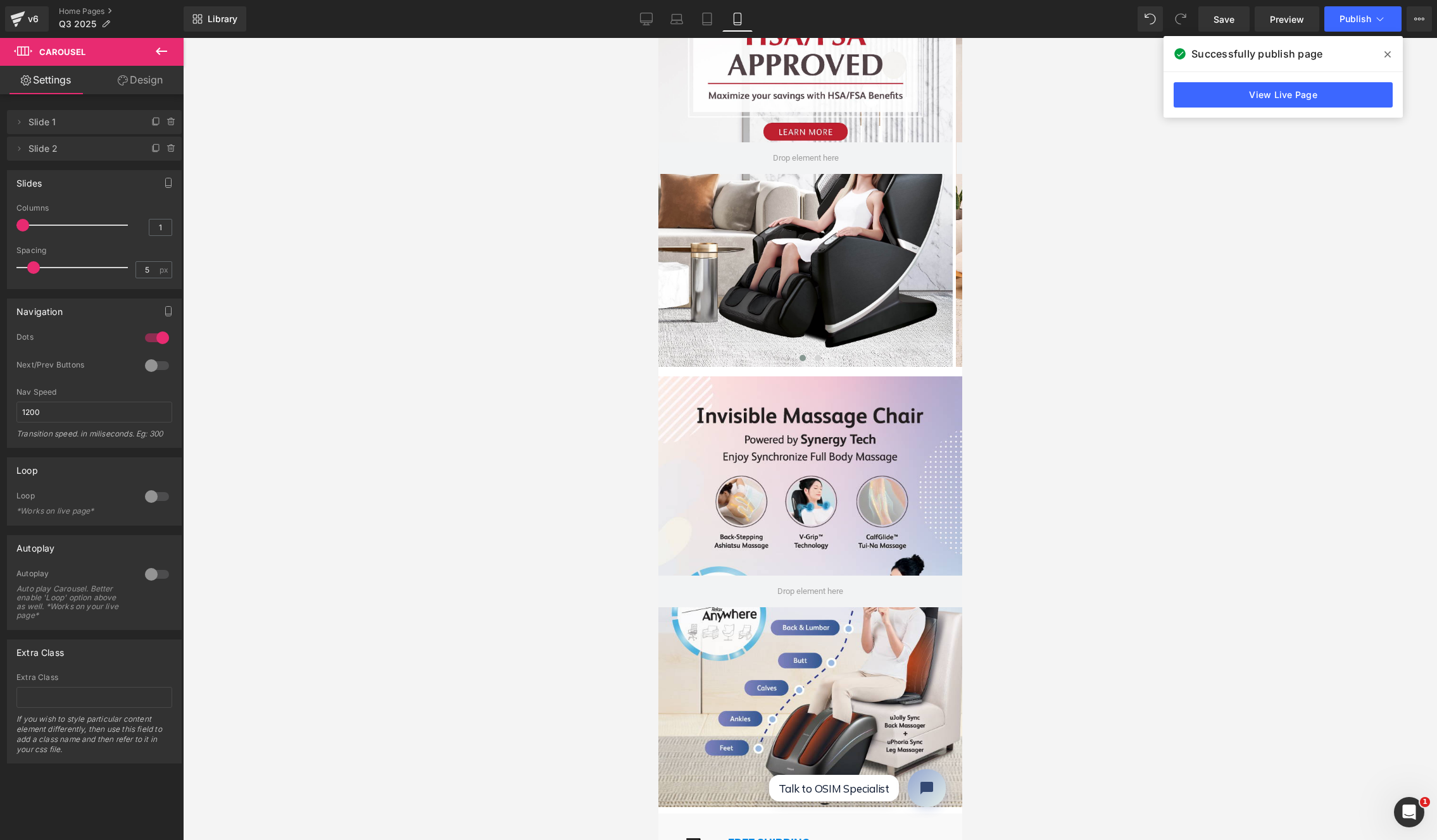
scroll to position [652, 0]
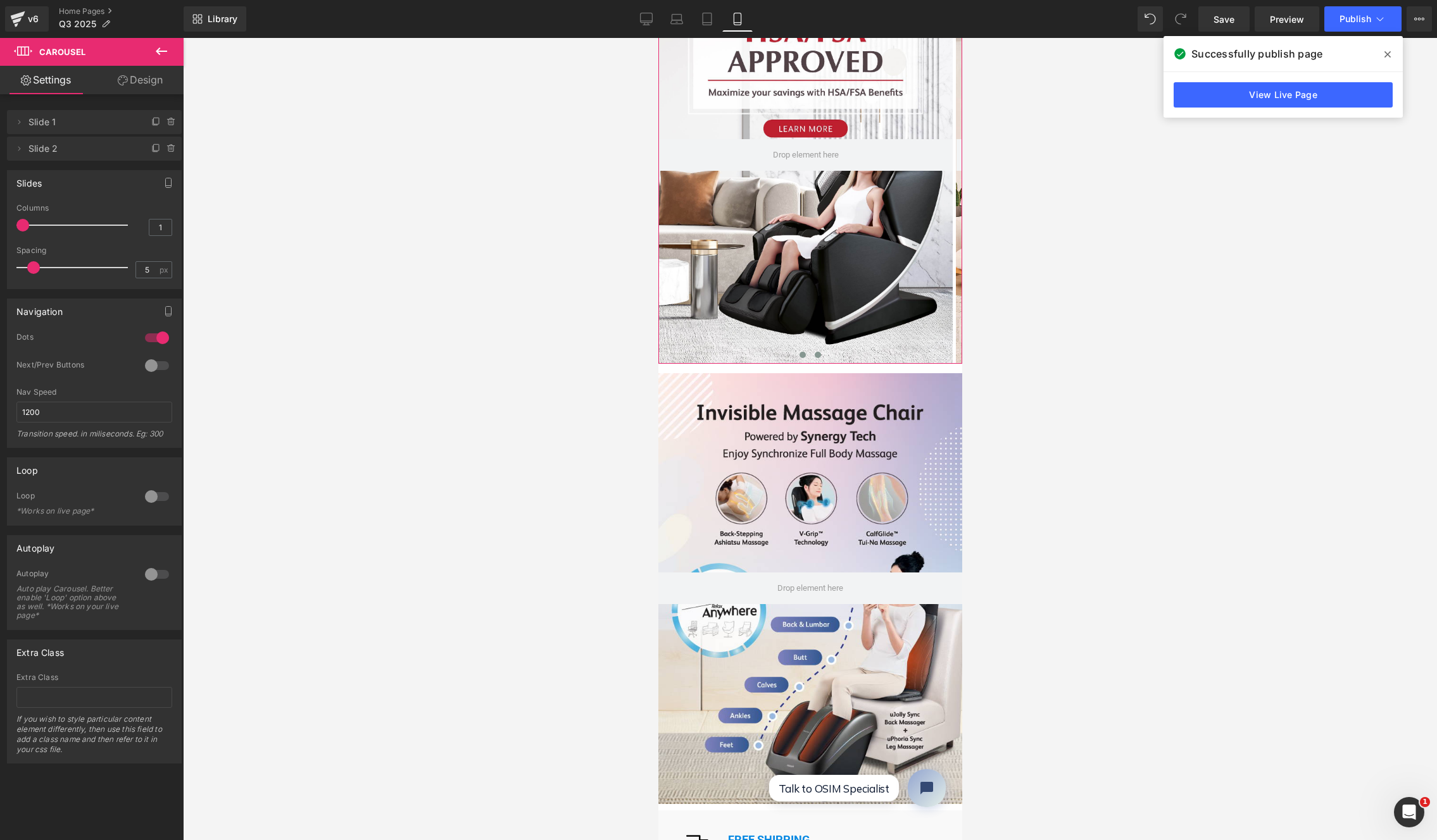
click at [814, 352] on span at bounding box center [817, 355] width 7 height 7
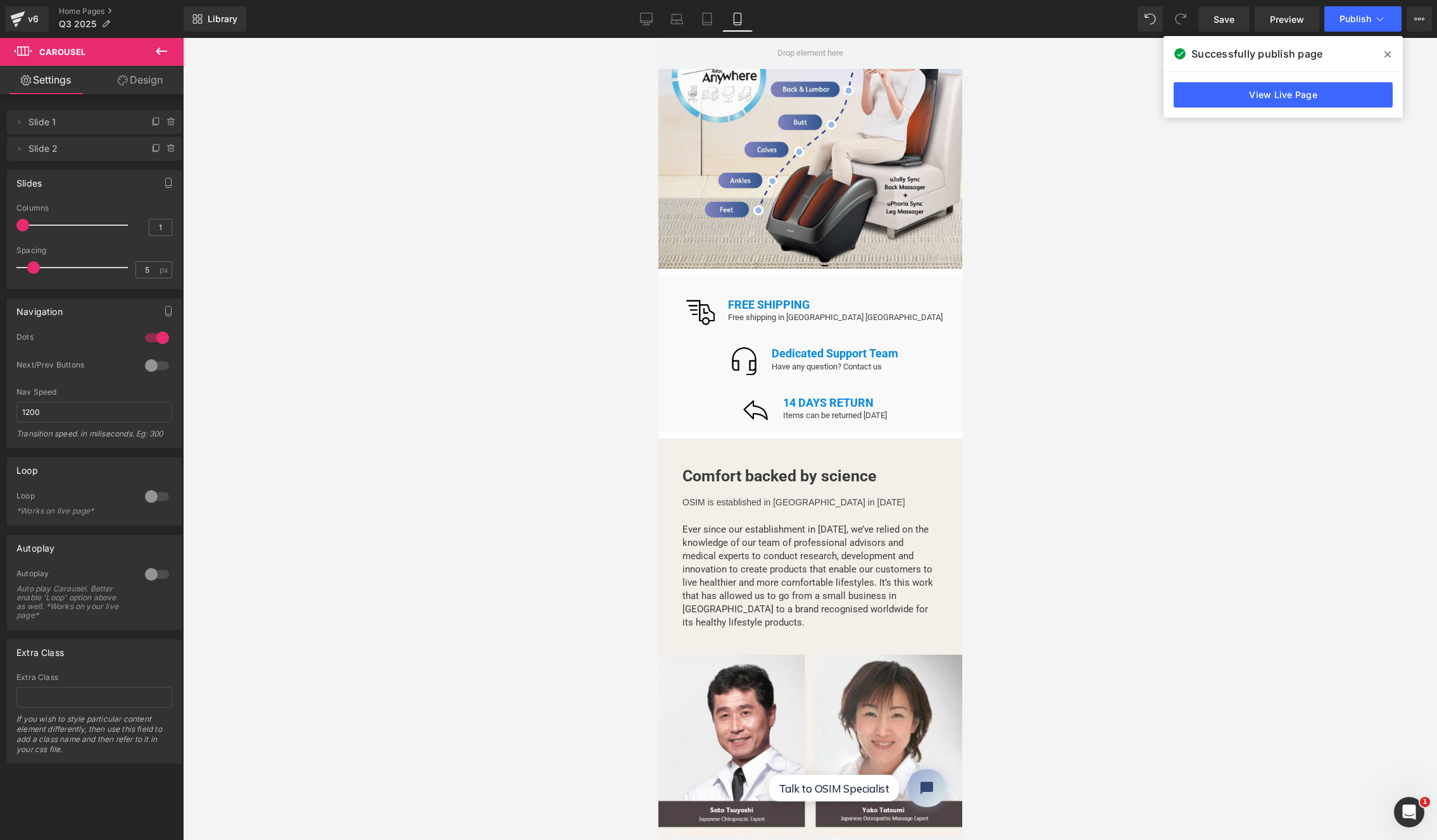
scroll to position [1305, 0]
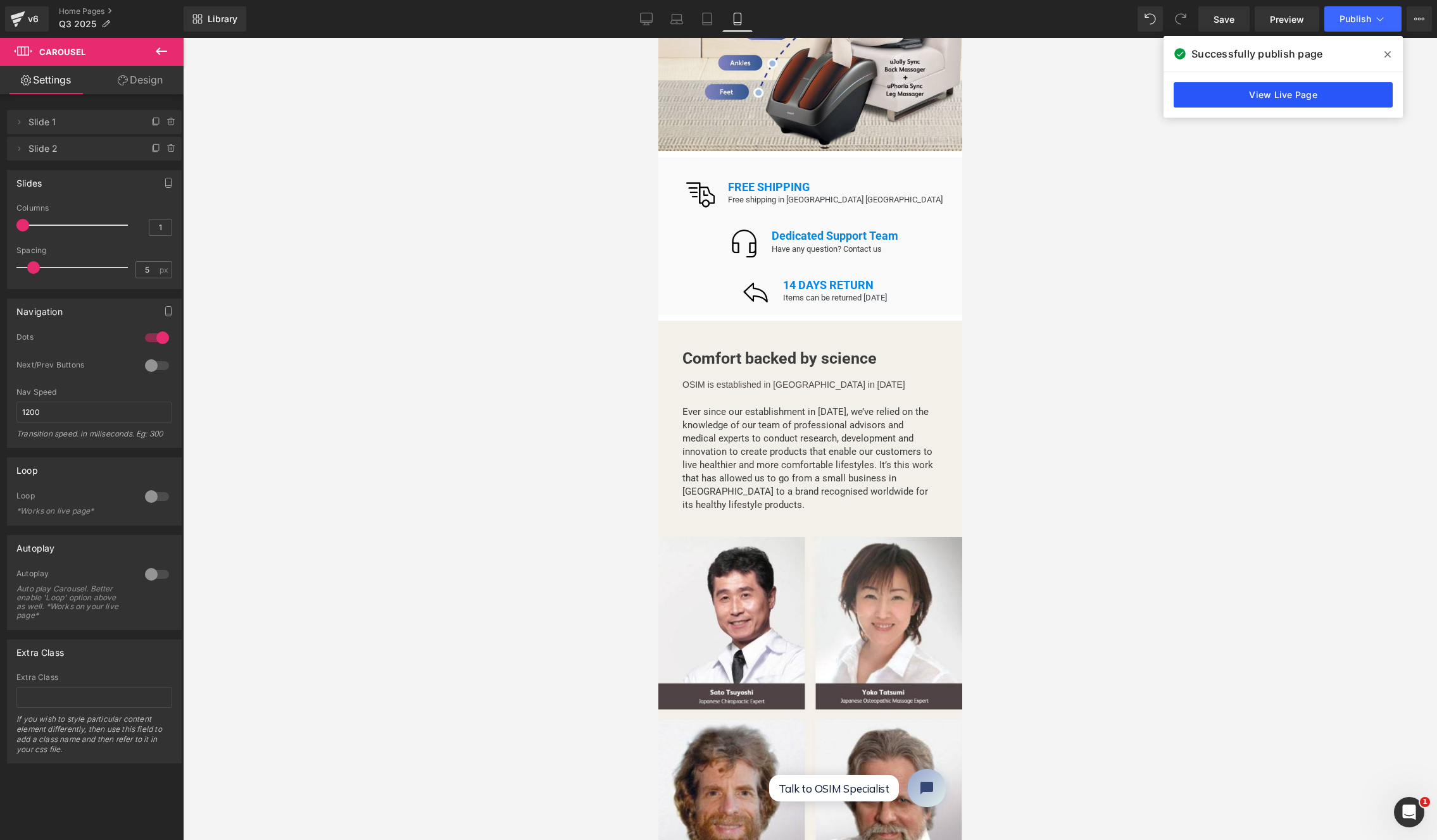
click at [1262, 99] on link "View Live Page" at bounding box center [1283, 95] width 219 height 25
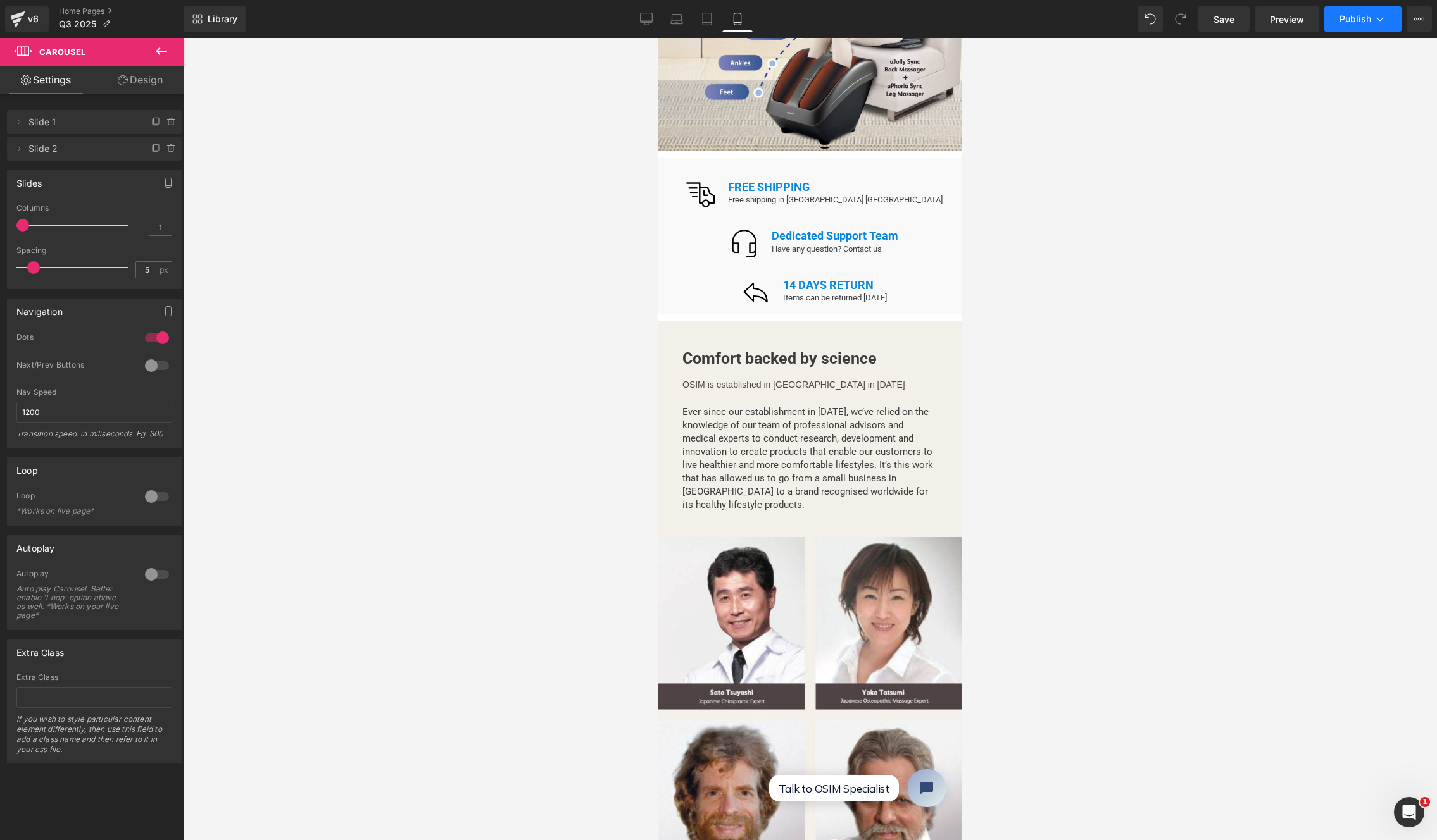
click at [1262, 14] on span "Publish" at bounding box center [1355, 19] width 32 height 10
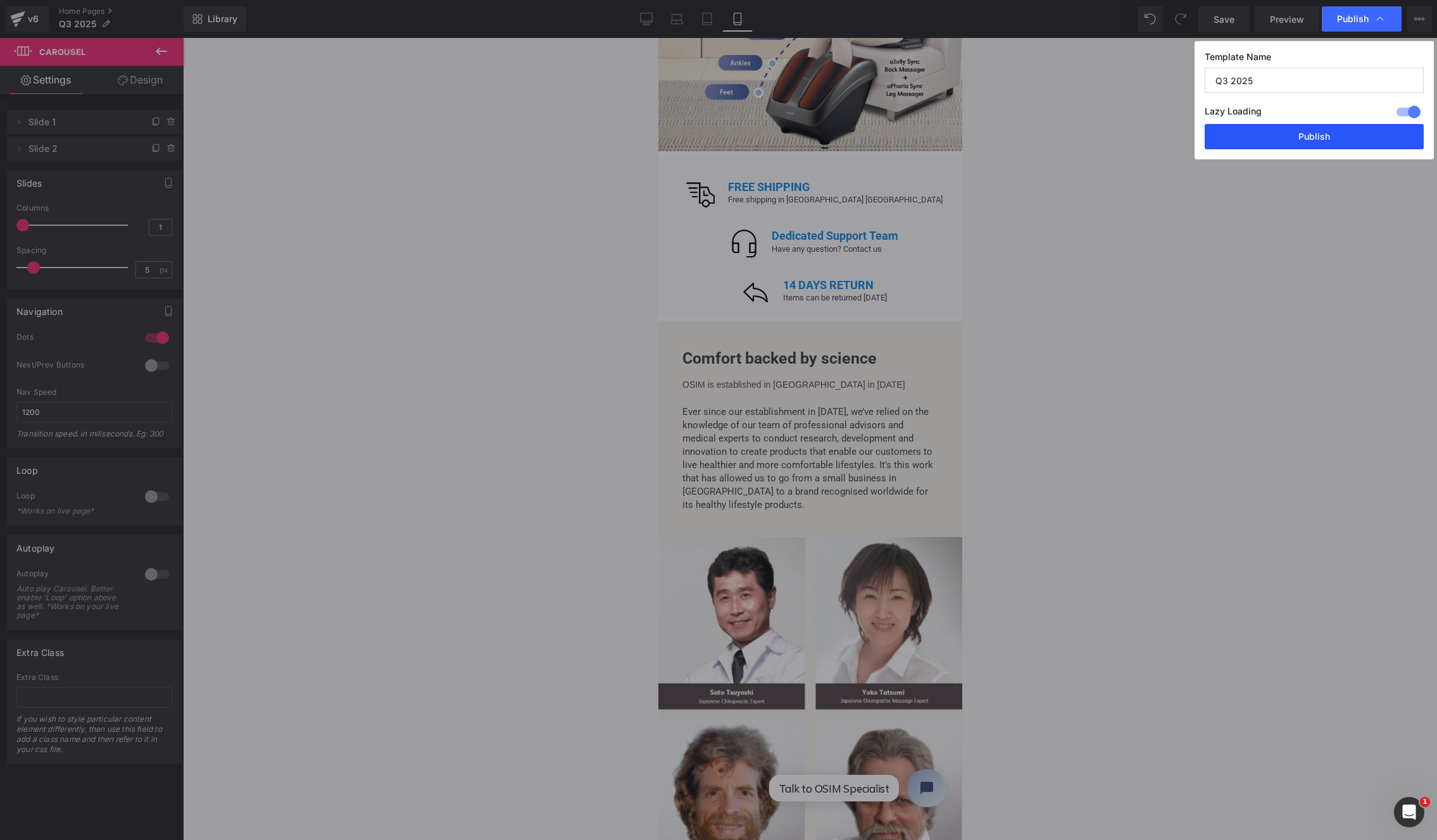
click at [1262, 134] on button "Publish" at bounding box center [1314, 137] width 219 height 25
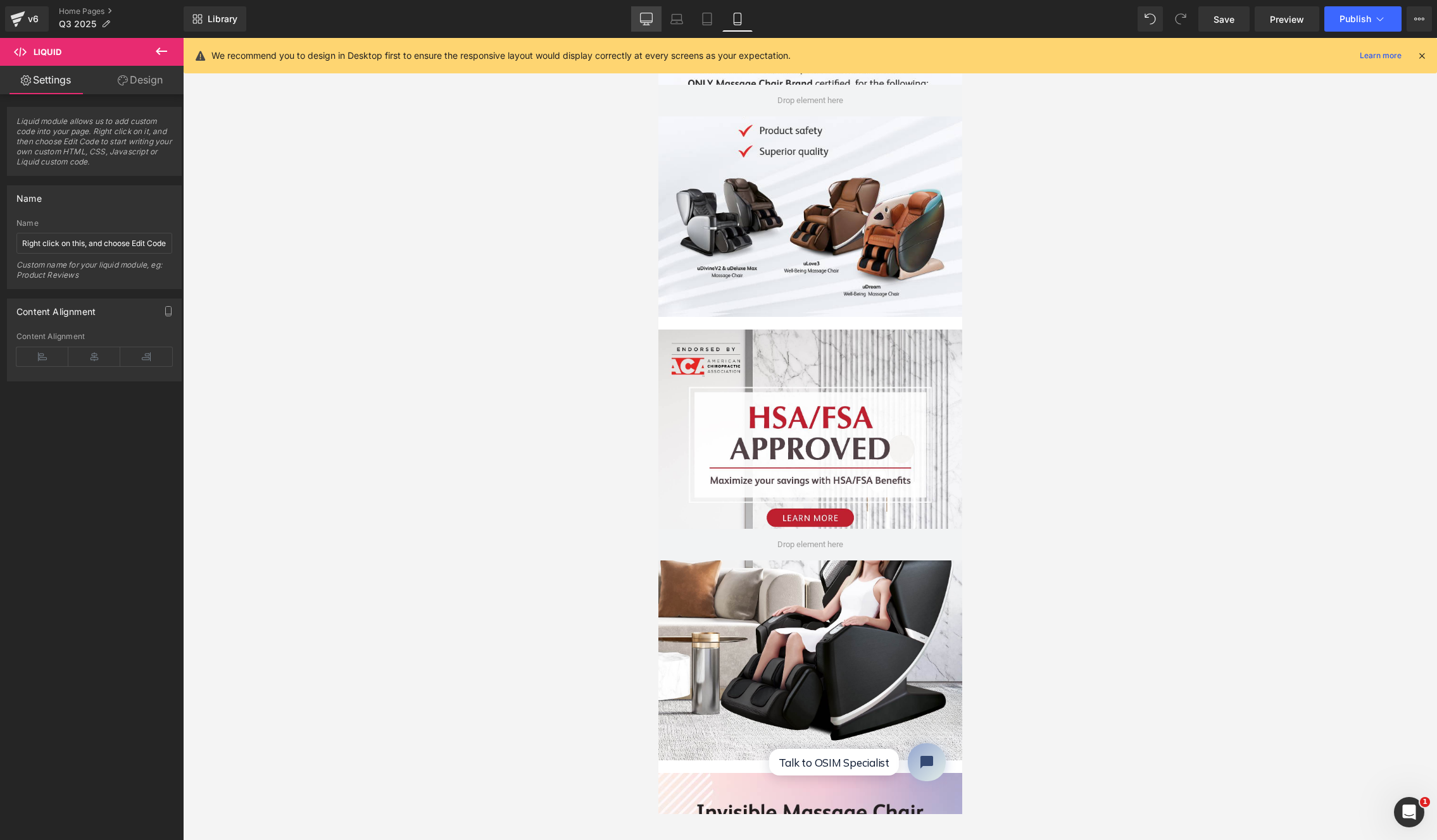
click at [650, 14] on icon at bounding box center [646, 18] width 13 height 13
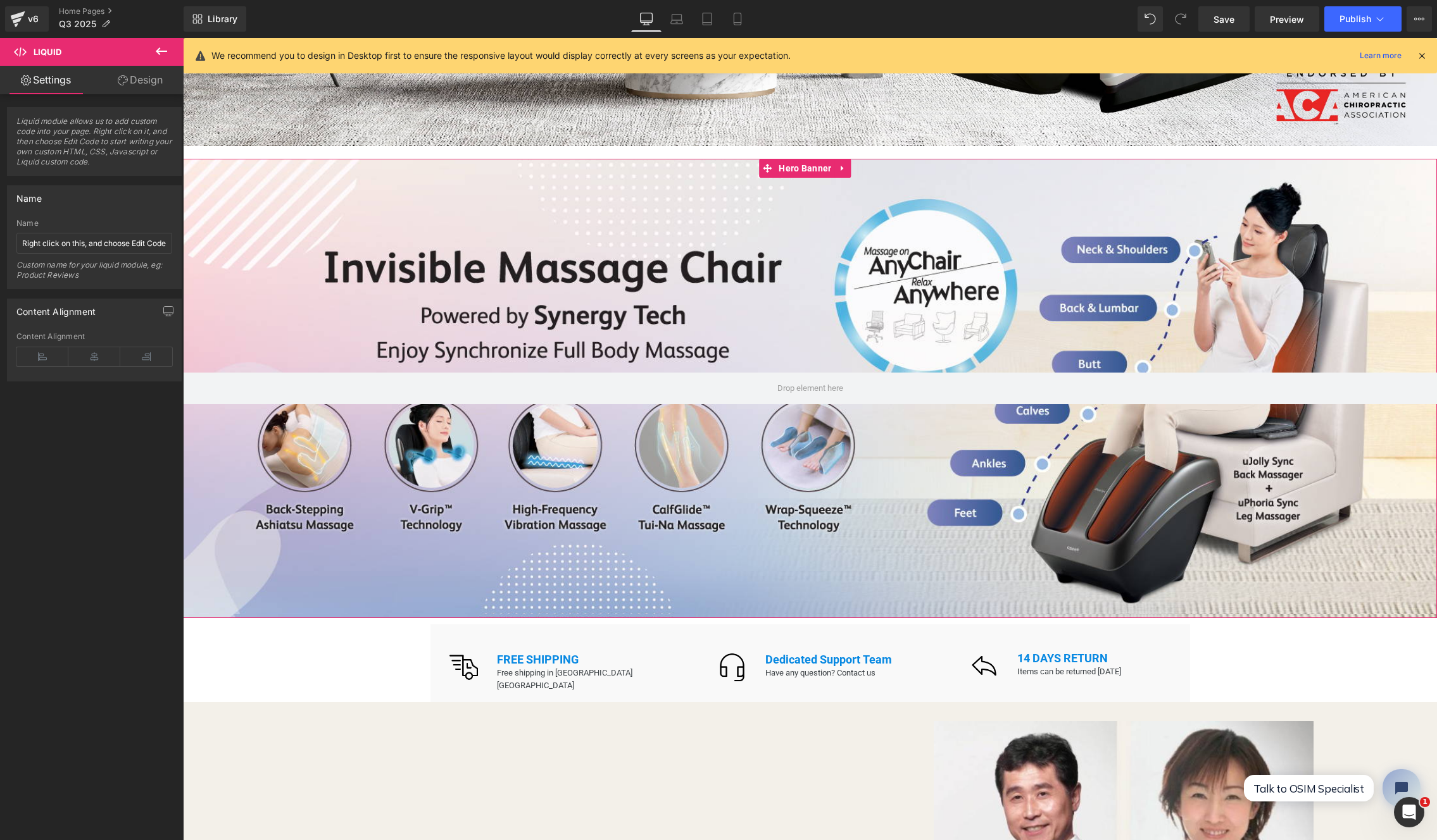
scroll to position [898, 0]
